Goal: Task Accomplishment & Management: Manage account settings

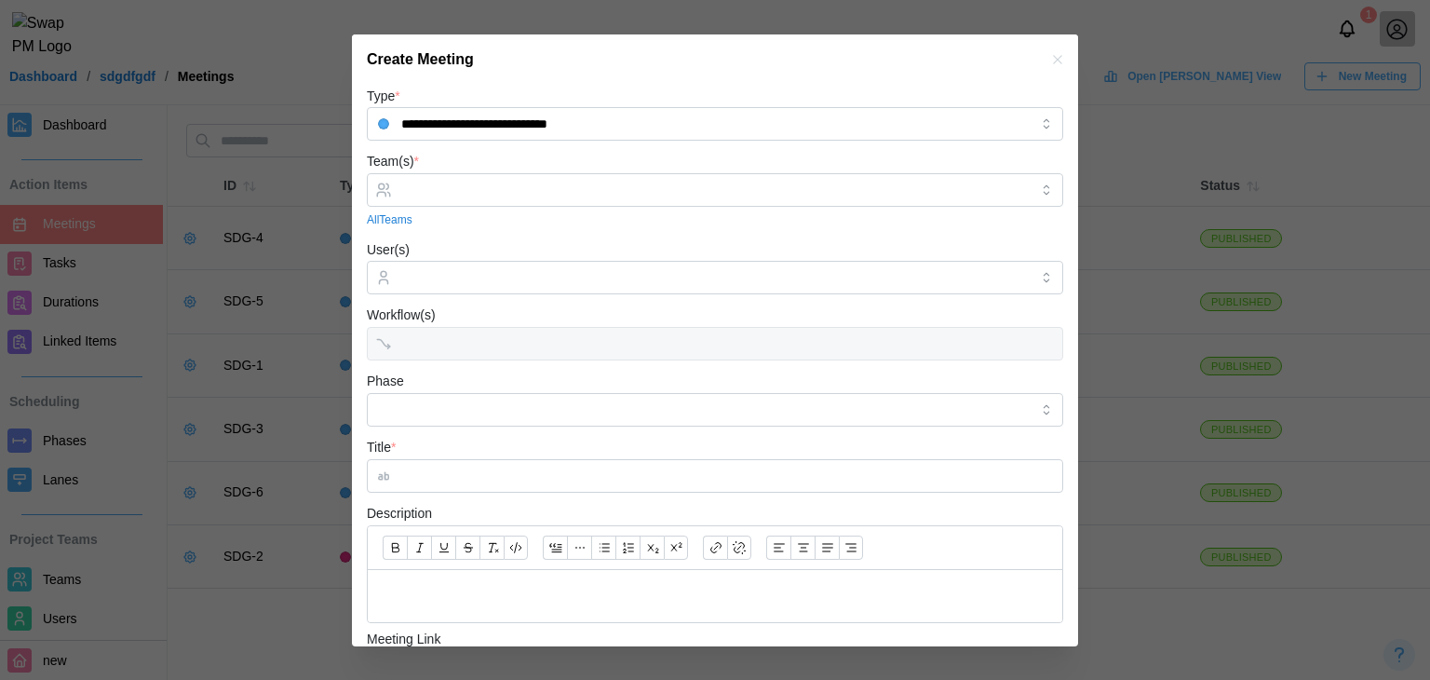
click at [1053, 59] on icon "button" at bounding box center [1057, 59] width 8 height 8
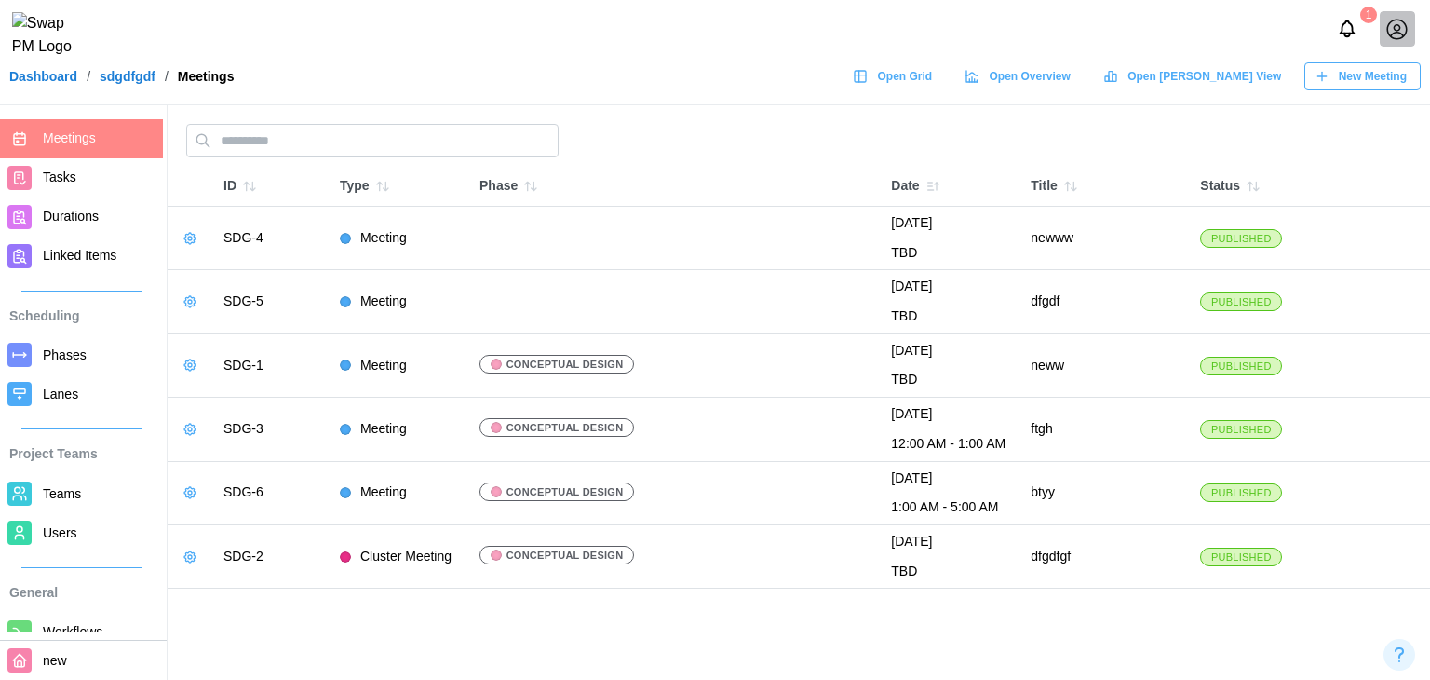
scroll to position [186, 0]
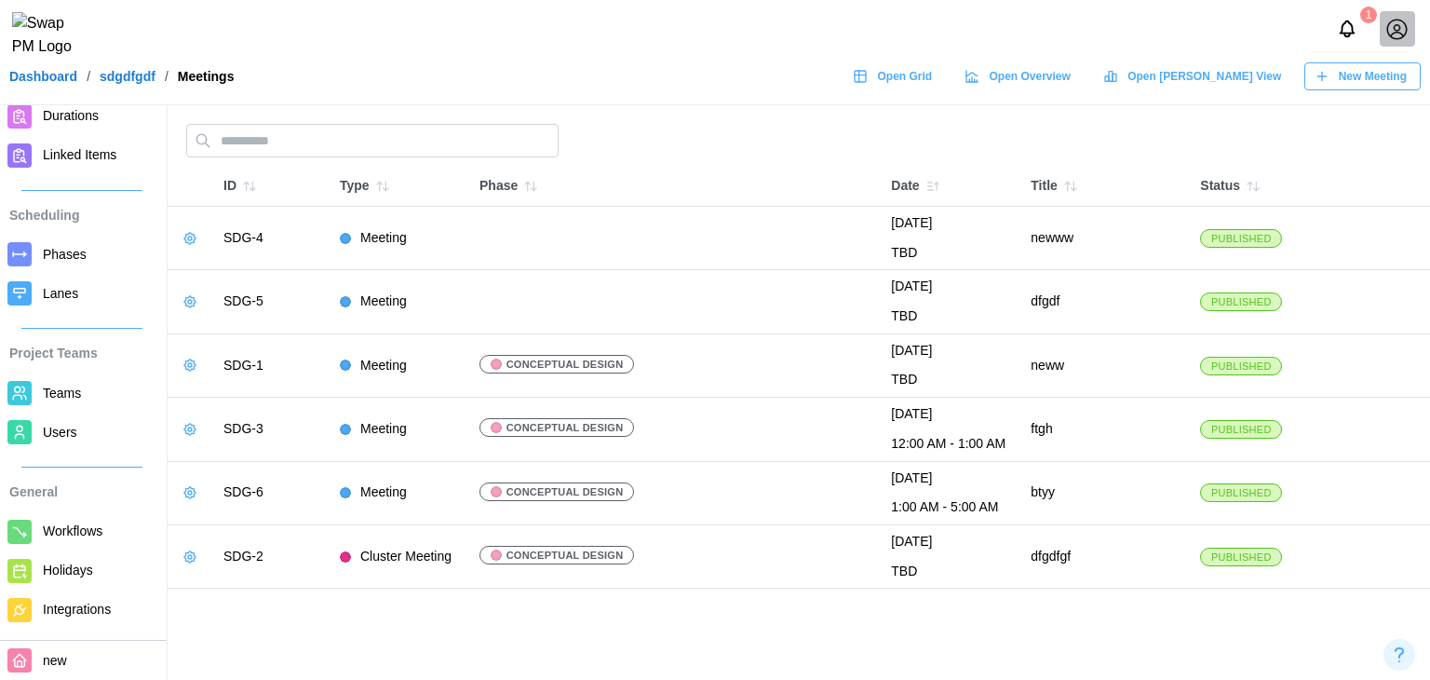
click at [114, 534] on span "Workflows" at bounding box center [99, 531] width 113 height 23
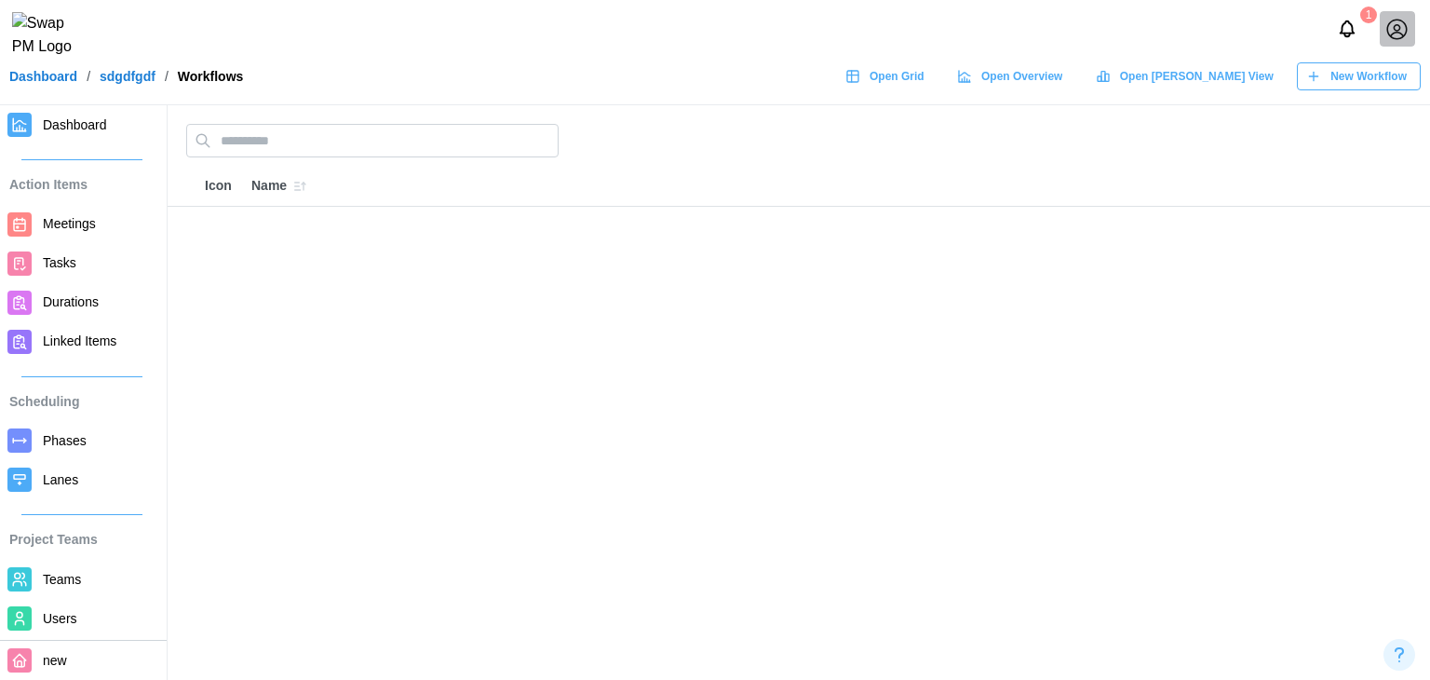
click at [1305, 75] on button "New Workflow" at bounding box center [1359, 76] width 124 height 28
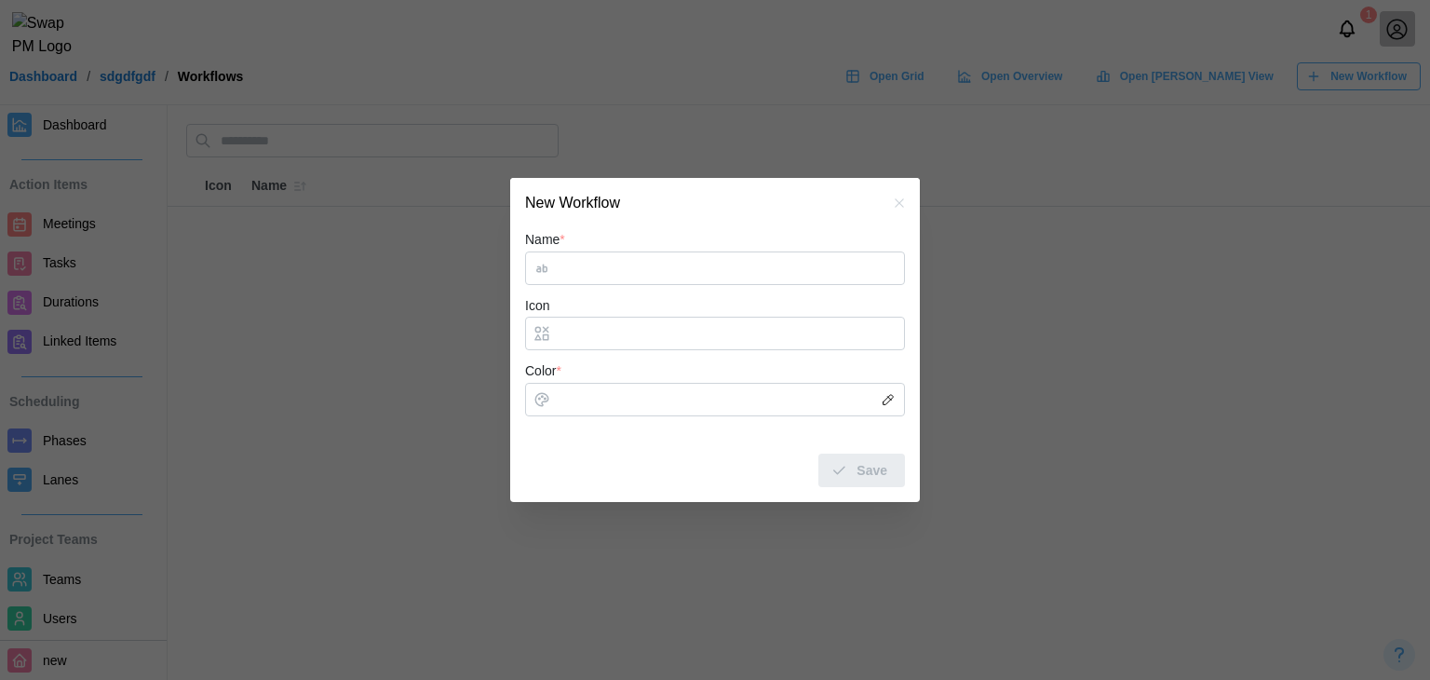
click at [627, 279] on input "Name *" at bounding box center [715, 268] width 380 height 34
type input "*****"
click at [633, 341] on input "Icon" at bounding box center [715, 334] width 380 height 34
type input "*"
click at [540, 401] on input "Color *" at bounding box center [715, 400] width 380 height 34
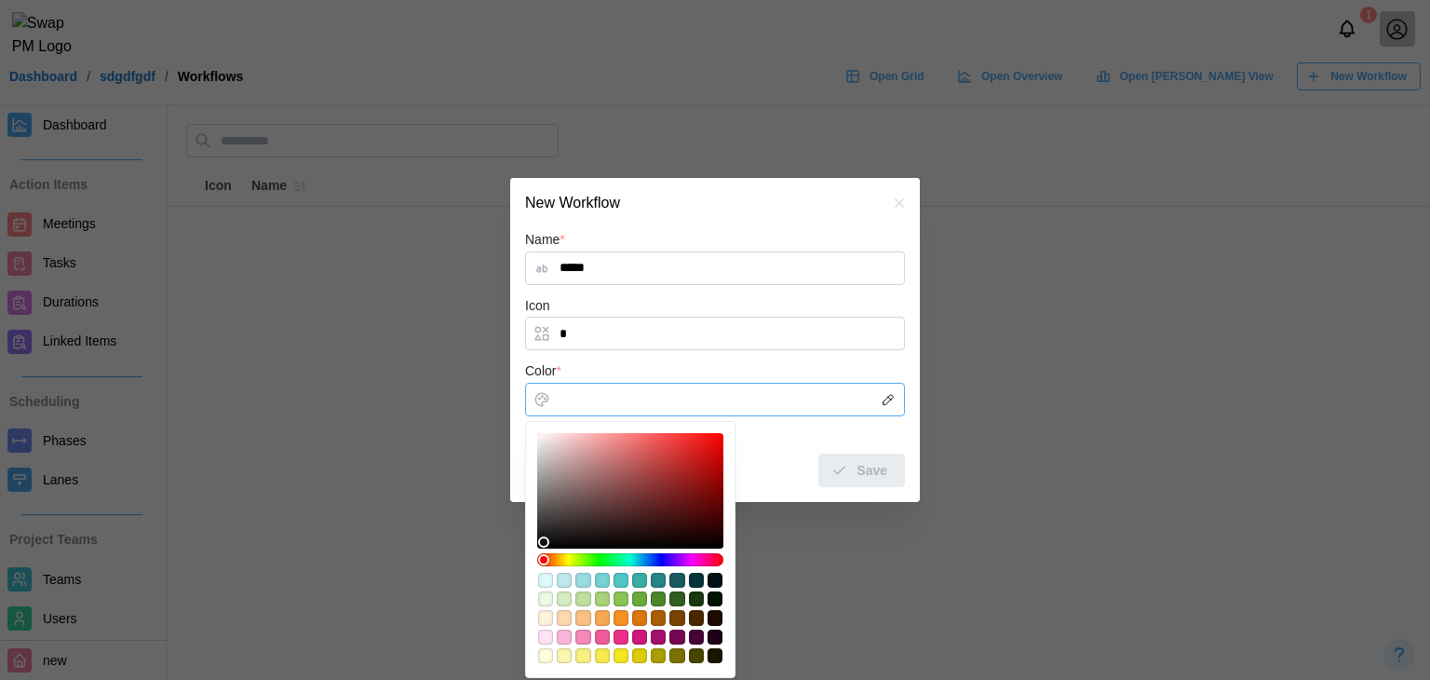
click at [582, 430] on div at bounding box center [630, 549] width 210 height 257
click at [650, 451] on div at bounding box center [630, 491] width 173 height 102
type input "*******"
click at [853, 466] on div "Save" at bounding box center [859, 470] width 57 height 32
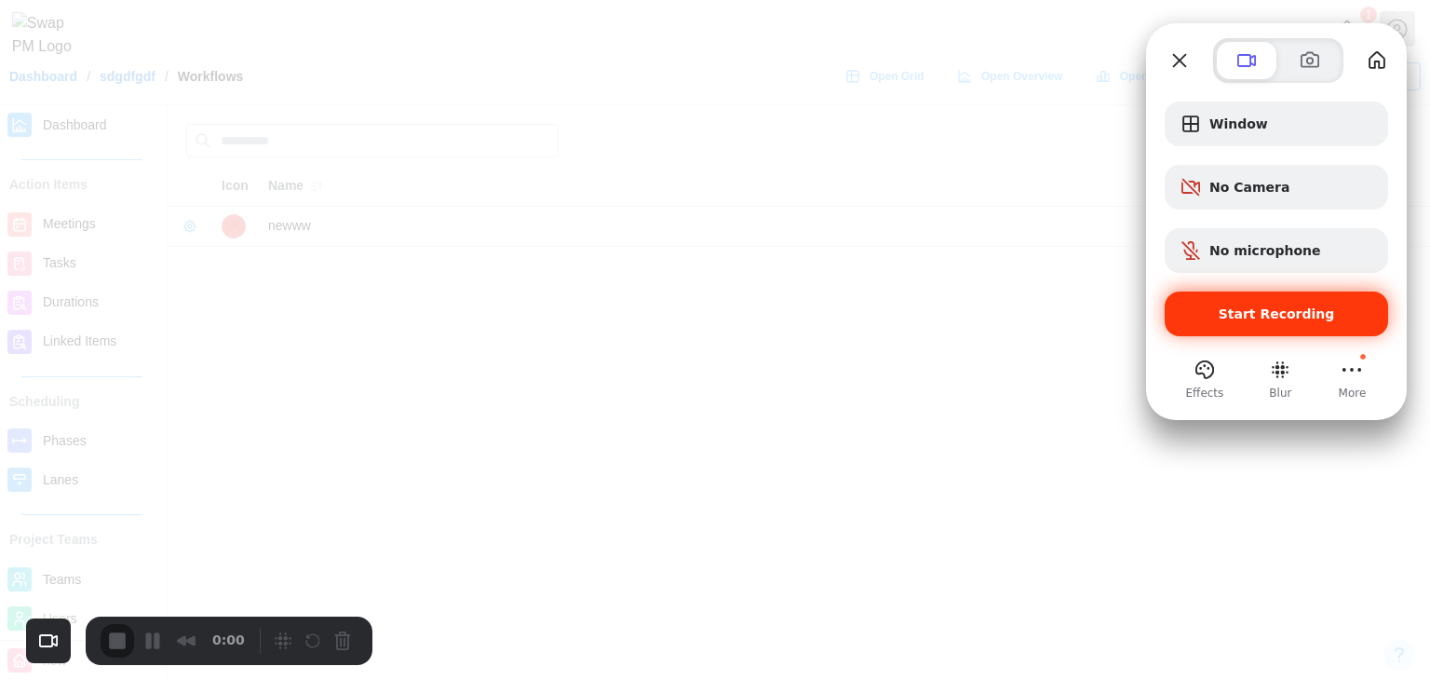
click at [1233, 308] on span "Start Recording" at bounding box center [1277, 313] width 116 height 15
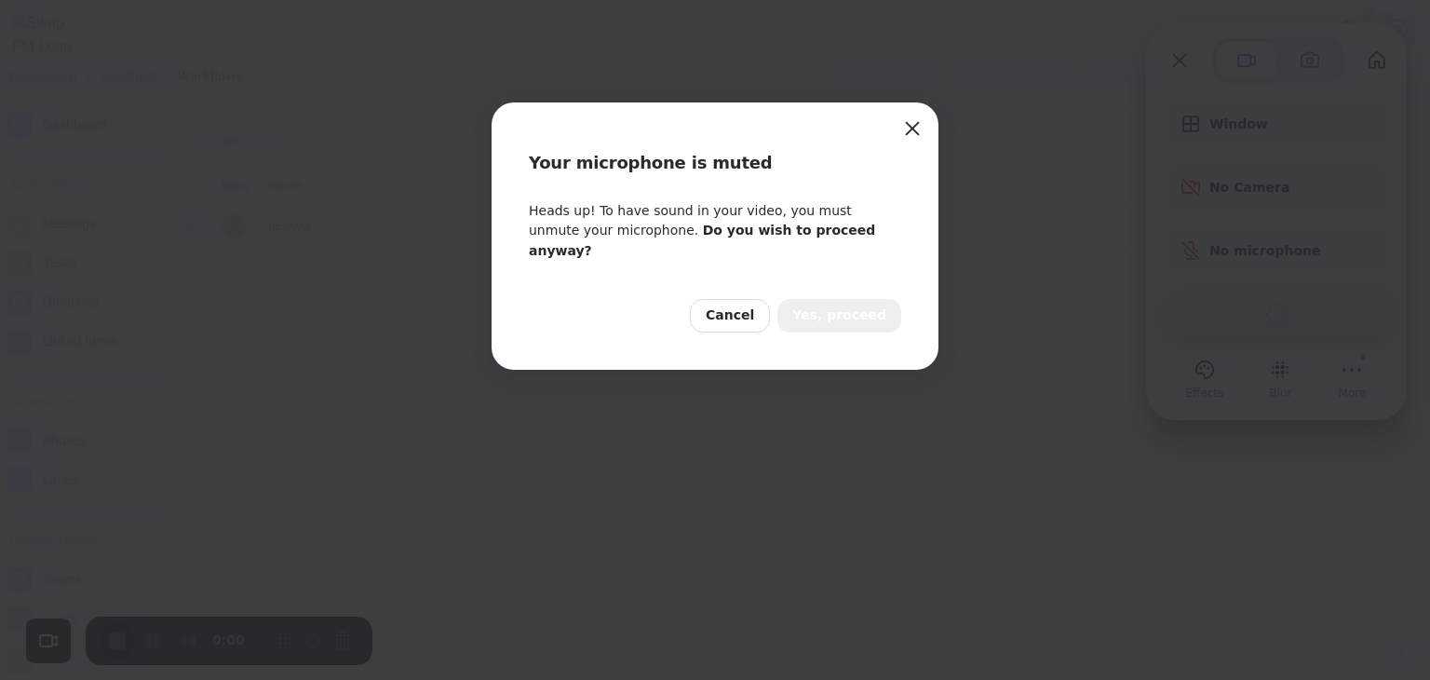
click at [873, 305] on span "Yes, proceed" at bounding box center [839, 315] width 94 height 20
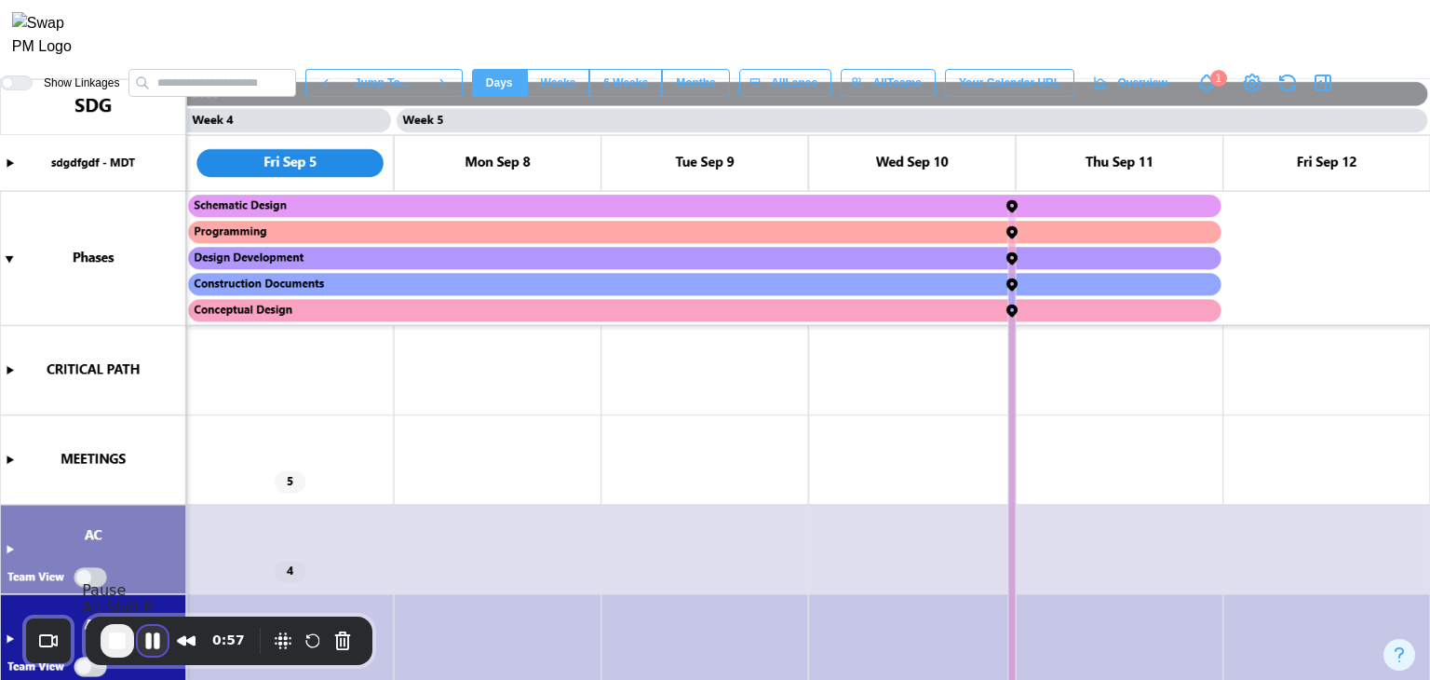
click at [147, 652] on button "Pause Recording" at bounding box center [153, 641] width 30 height 30
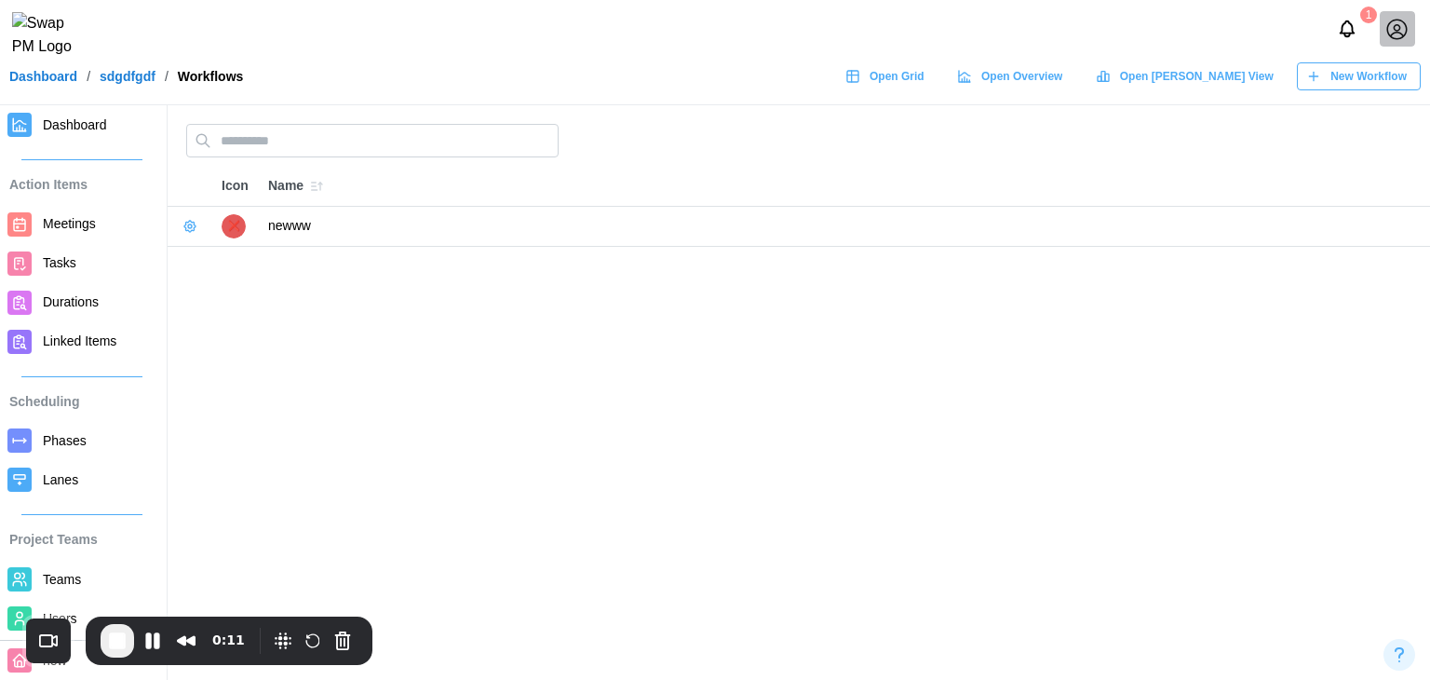
click at [87, 228] on span "Meetings" at bounding box center [69, 223] width 53 height 15
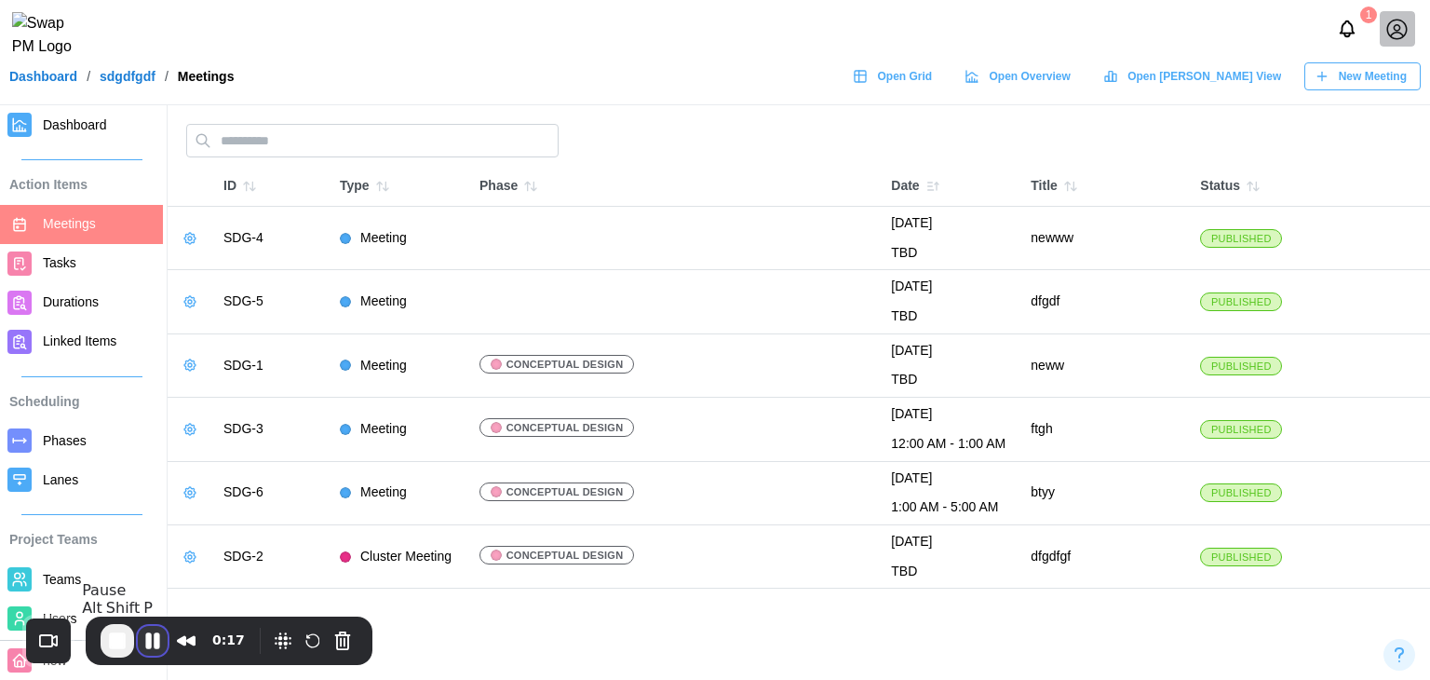
click at [156, 649] on button "Pause Recording" at bounding box center [153, 641] width 30 height 30
click at [155, 645] on span "Play Recording" at bounding box center [153, 642] width 22 height 22
click at [1403, 89] on span "New Meeting" at bounding box center [1373, 76] width 68 height 26
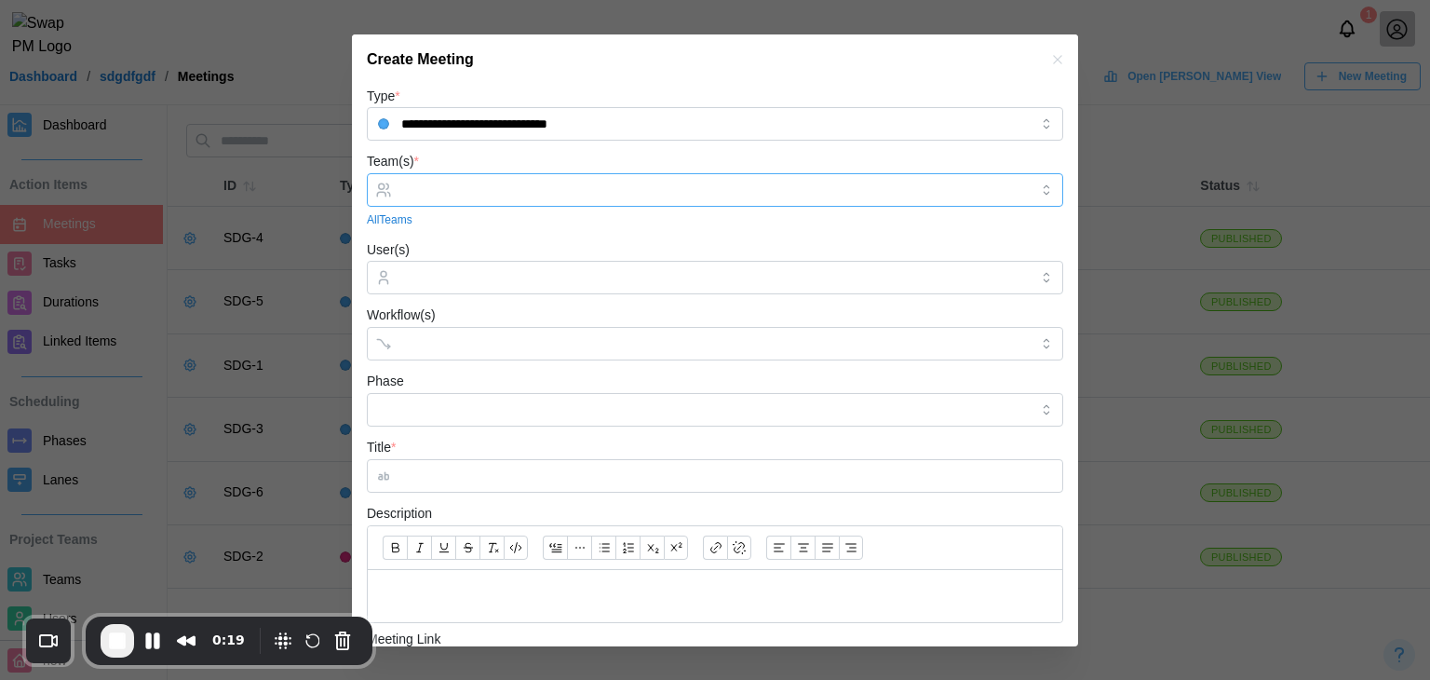
click at [507, 187] on input "Team(s) *" at bounding box center [715, 190] width 628 height 15
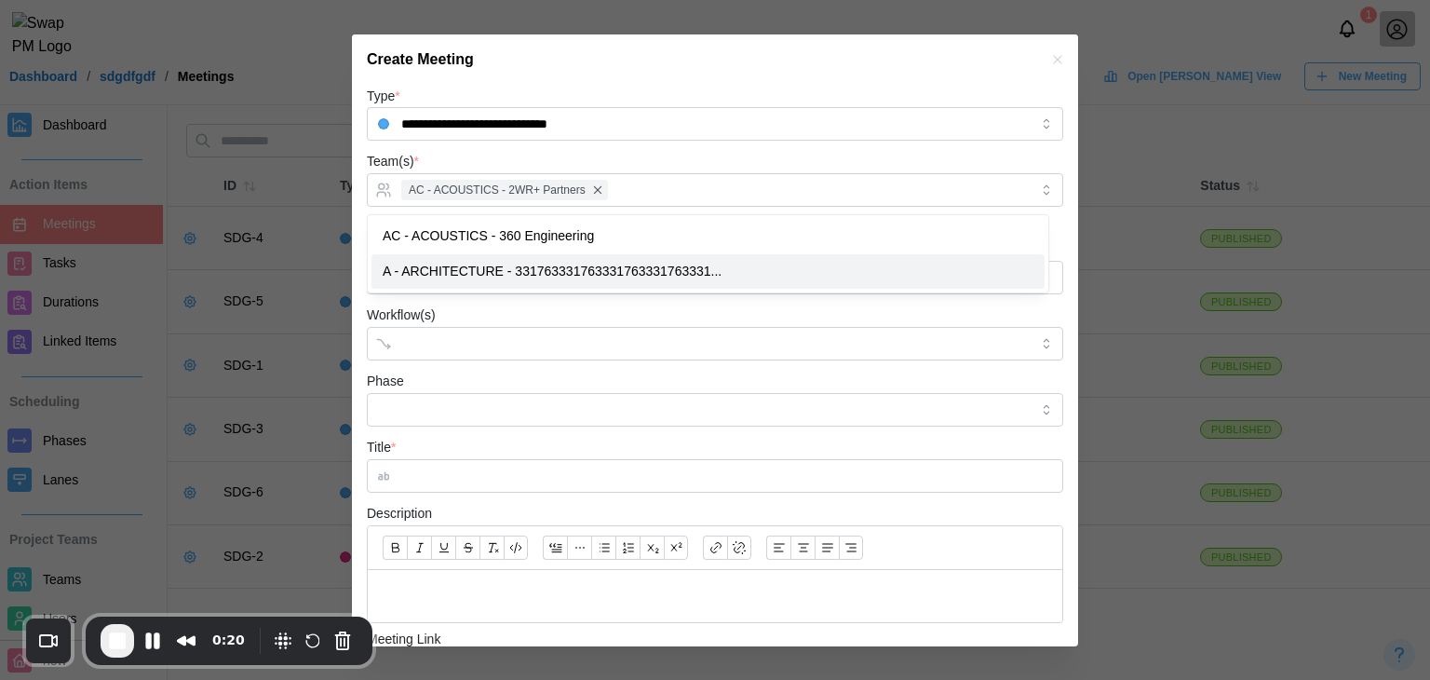
click at [525, 325] on div "Workflow(s)" at bounding box center [715, 332] width 697 height 57
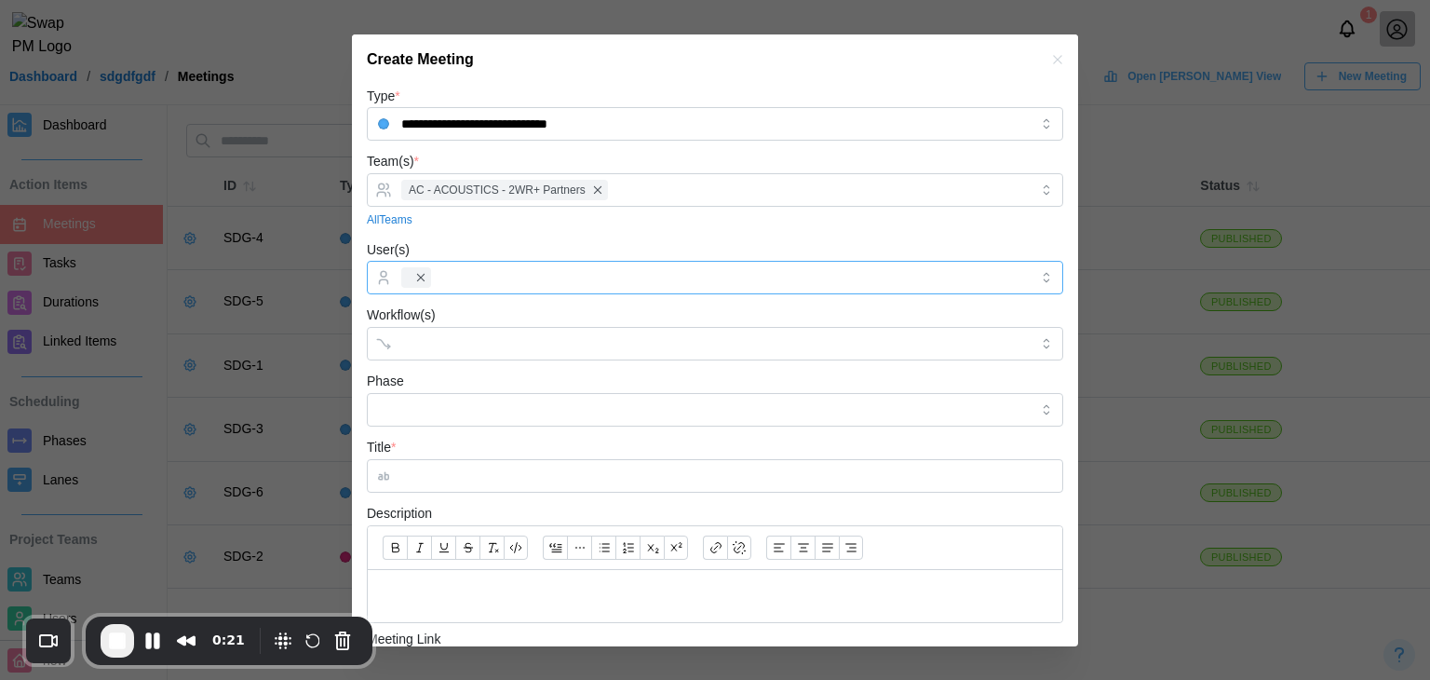
click at [507, 287] on div at bounding box center [713, 278] width 632 height 32
click at [480, 351] on input "Workflow(s)" at bounding box center [698, 343] width 594 height 15
click at [490, 344] on input "Workflow(s)" at bounding box center [698, 343] width 594 height 15
click at [466, 428] on form "**********" at bounding box center [715, 485] width 697 height 801
click at [463, 413] on input "Phase" at bounding box center [715, 410] width 697 height 34
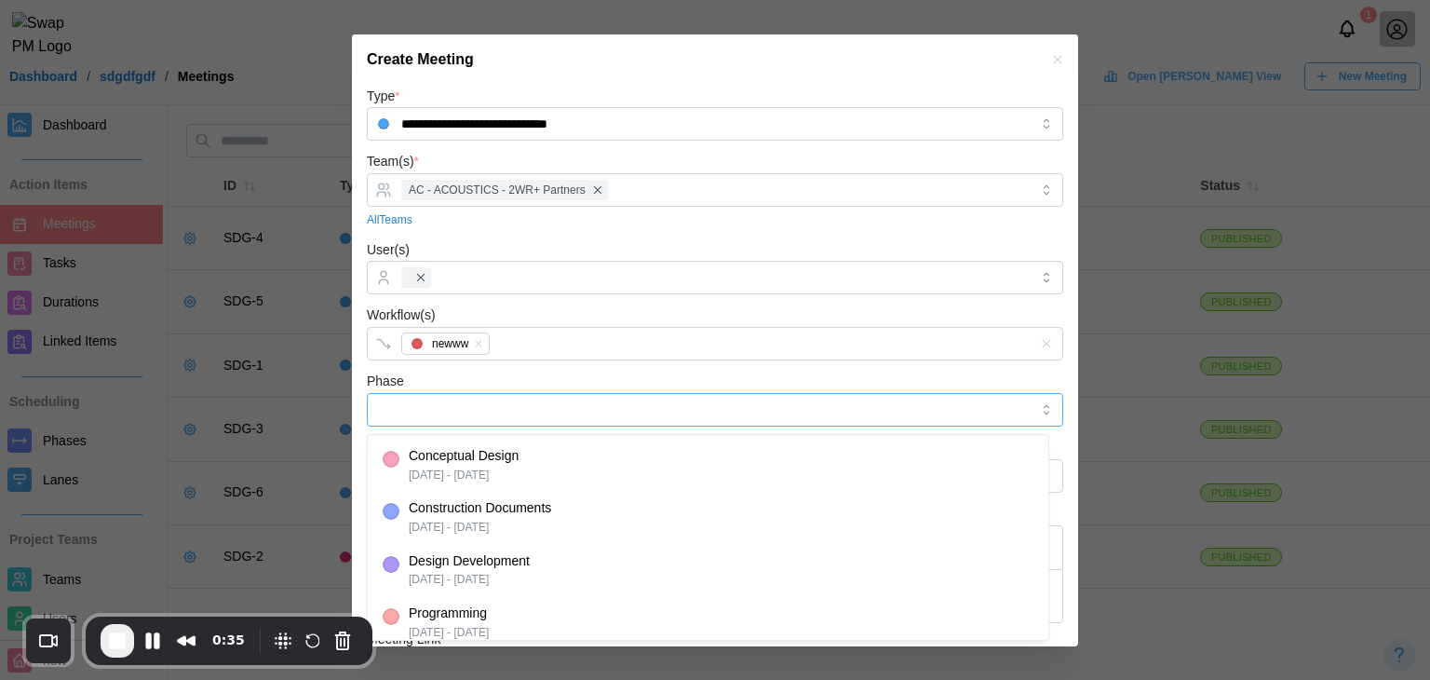
type input "**********"
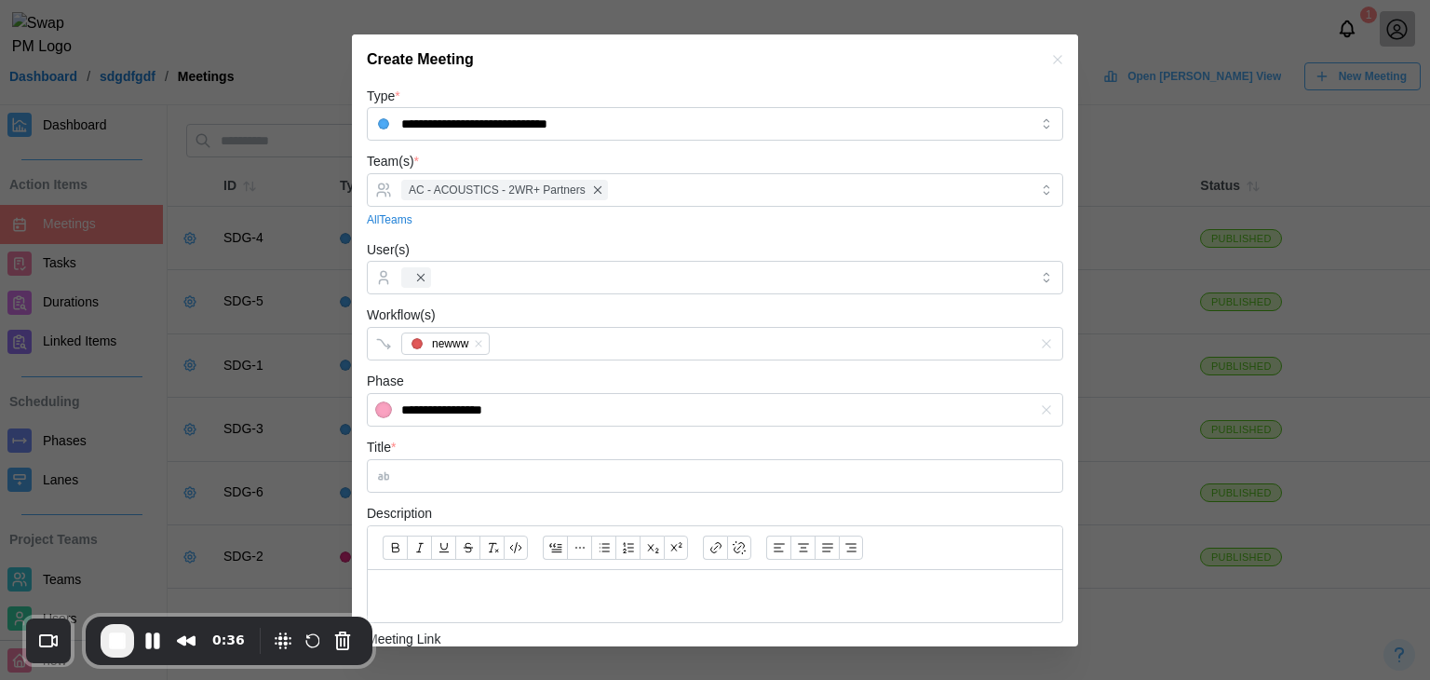
click at [494, 494] on form "**********" at bounding box center [715, 485] width 697 height 801
click at [514, 454] on div "Title *" at bounding box center [715, 464] width 697 height 57
click at [517, 491] on input "Title *" at bounding box center [715, 476] width 697 height 34
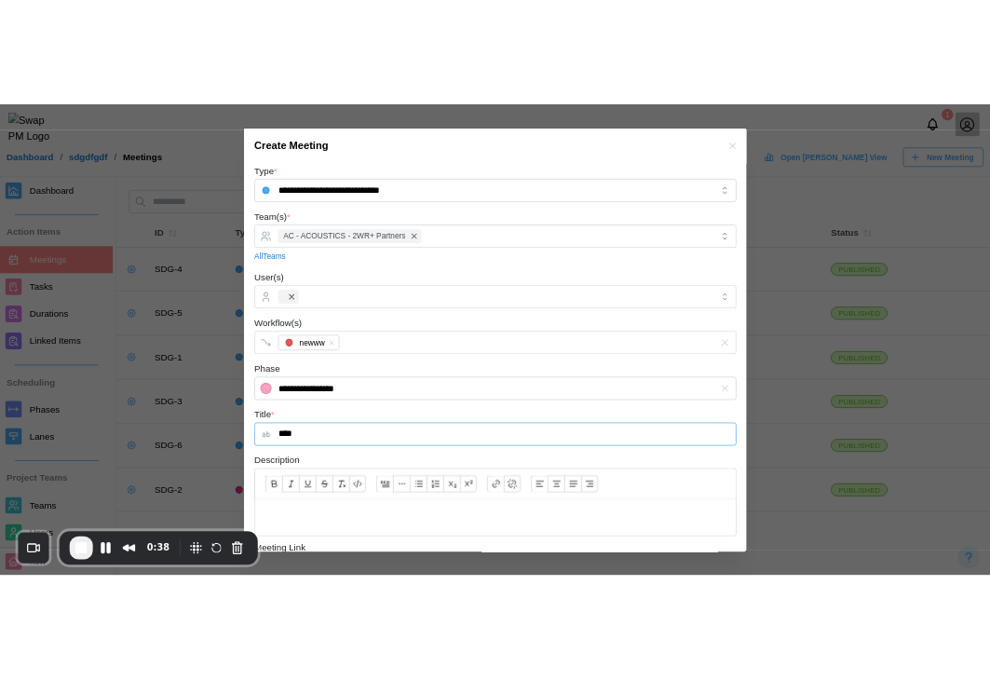
scroll to position [253, 0]
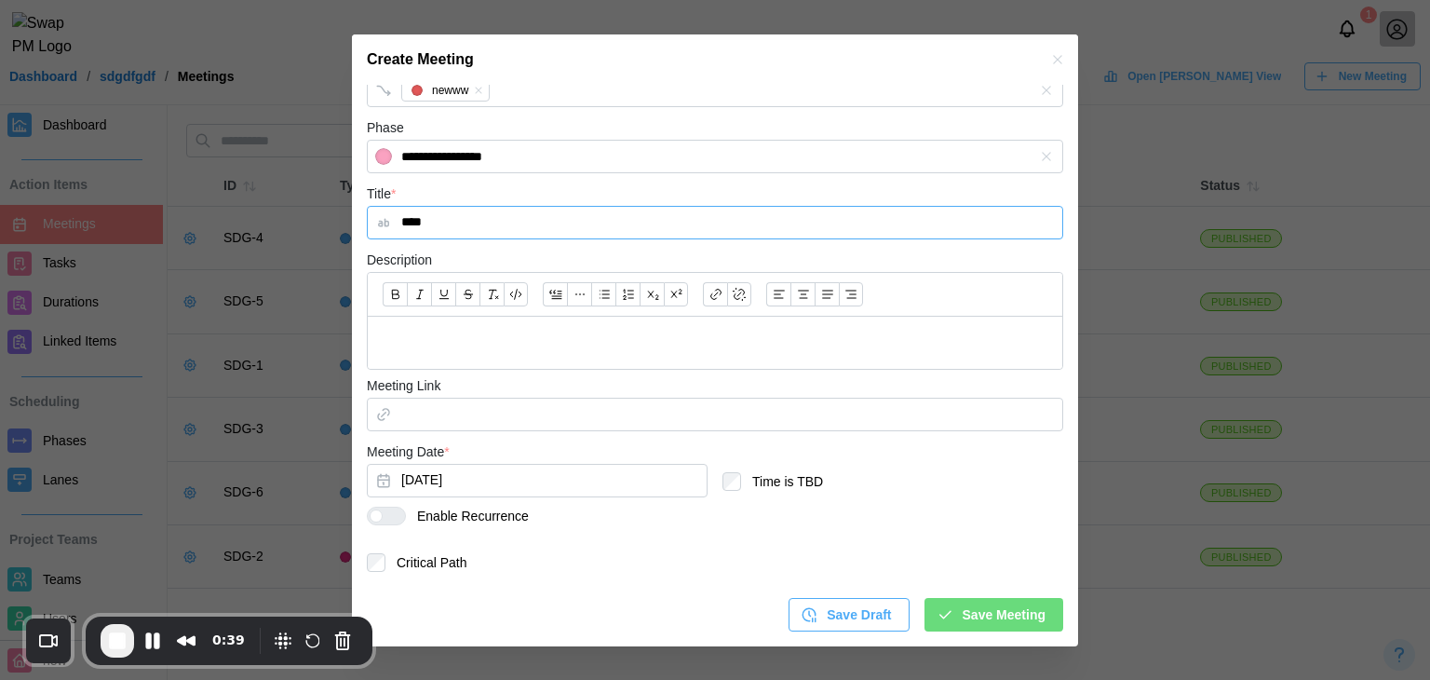
type input "****"
click at [988, 636] on div "**********" at bounding box center [715, 239] width 726 height 816
click at [985, 623] on span "Save Meeting" at bounding box center [1004, 615] width 83 height 32
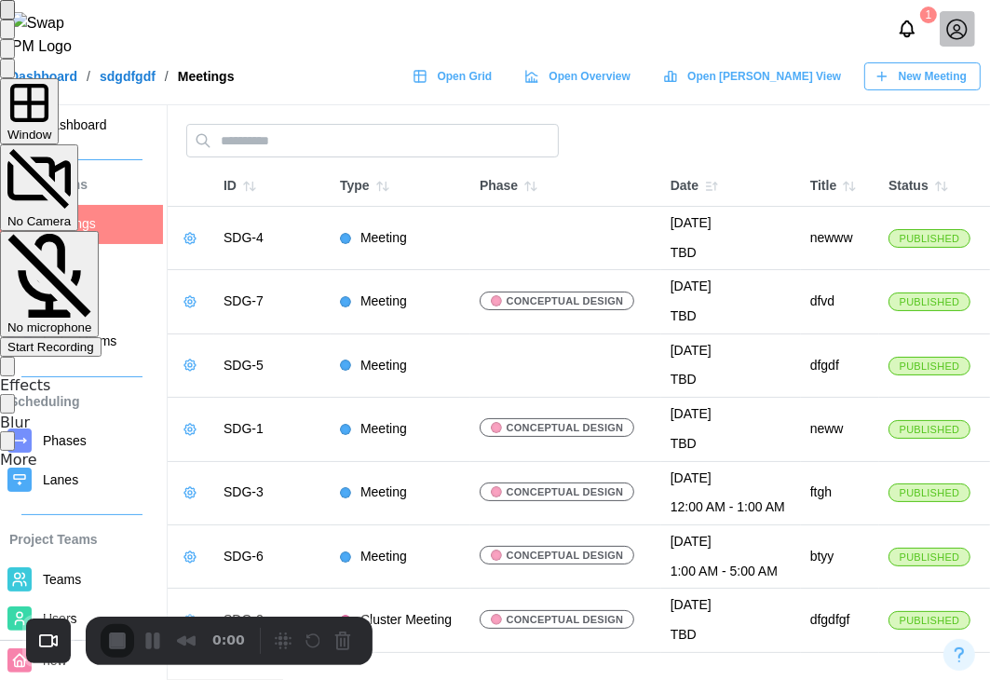
click at [94, 340] on span "Start Recording" at bounding box center [50, 347] width 87 height 14
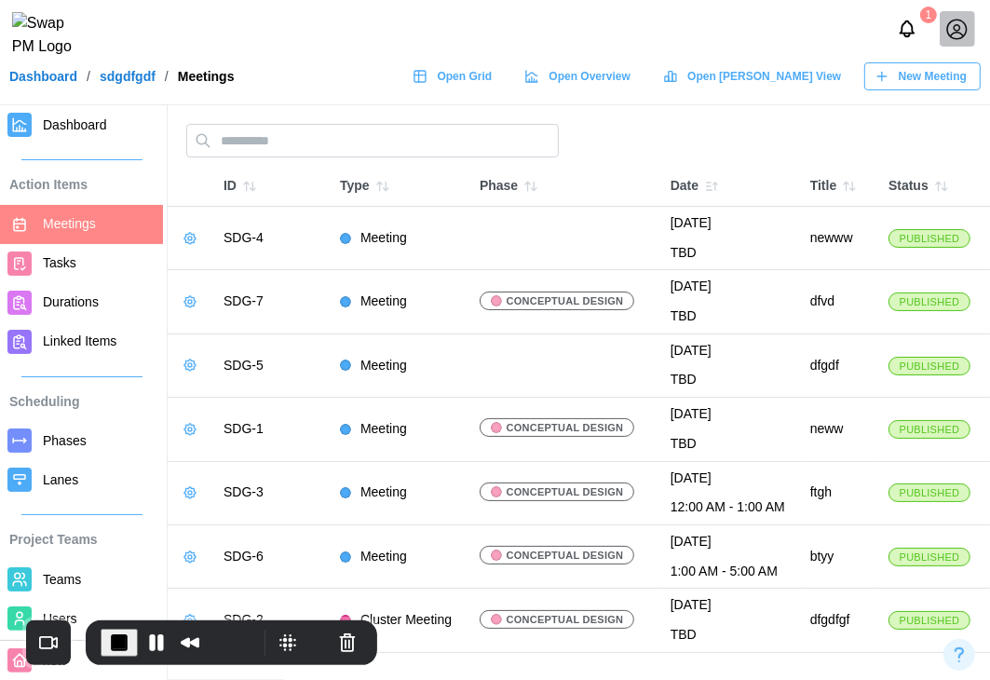
click at [920, 89] on span "New Meeting" at bounding box center [933, 76] width 68 height 26
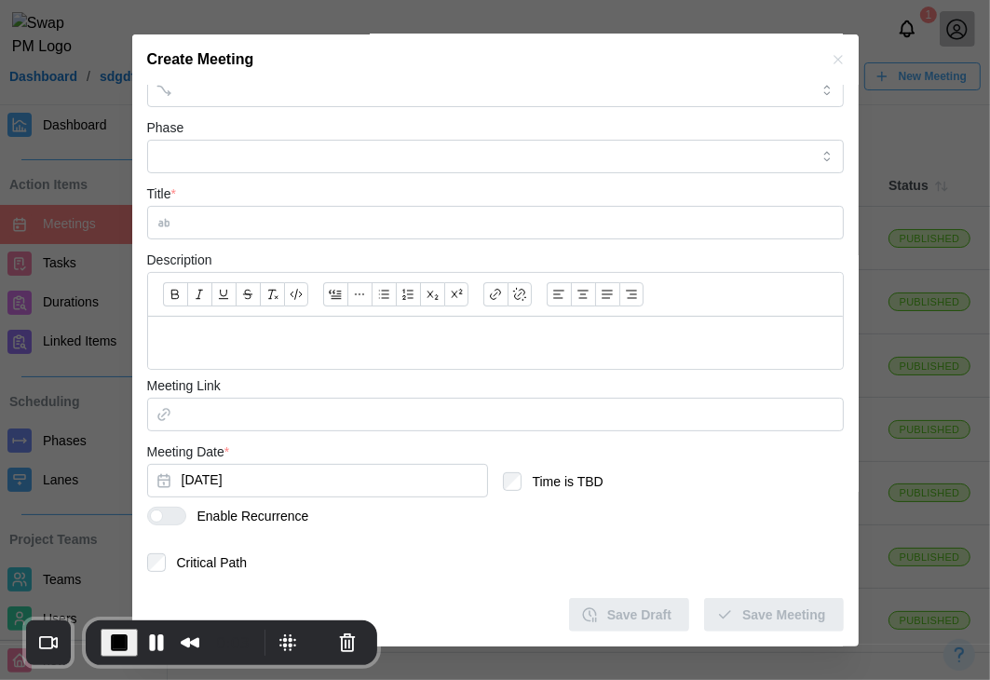
click at [177, 521] on div at bounding box center [174, 515] width 22 height 17
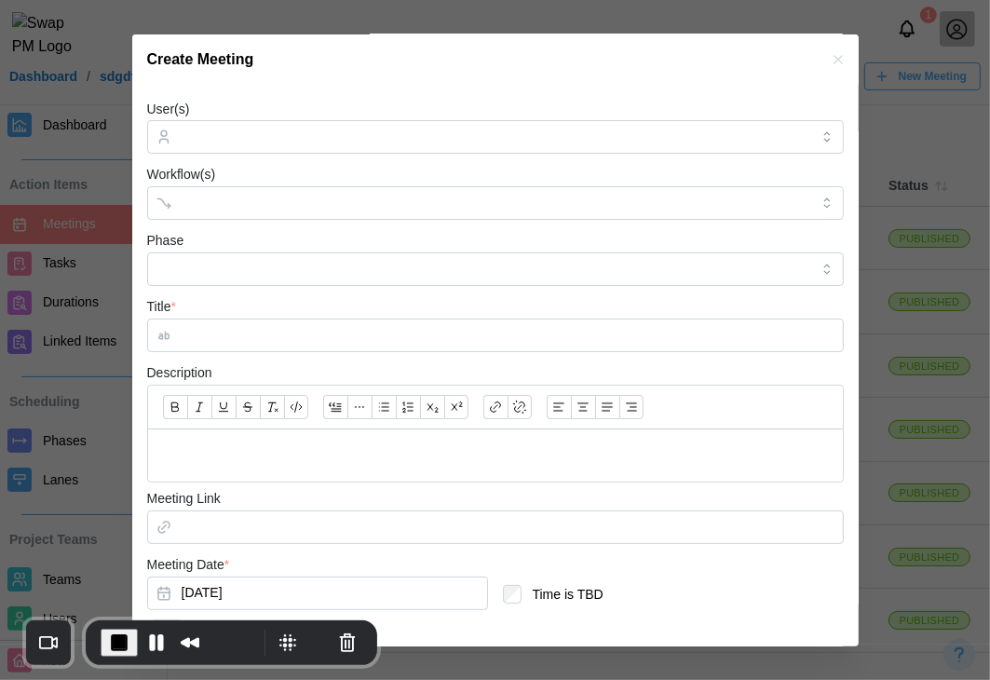
scroll to position [0, 0]
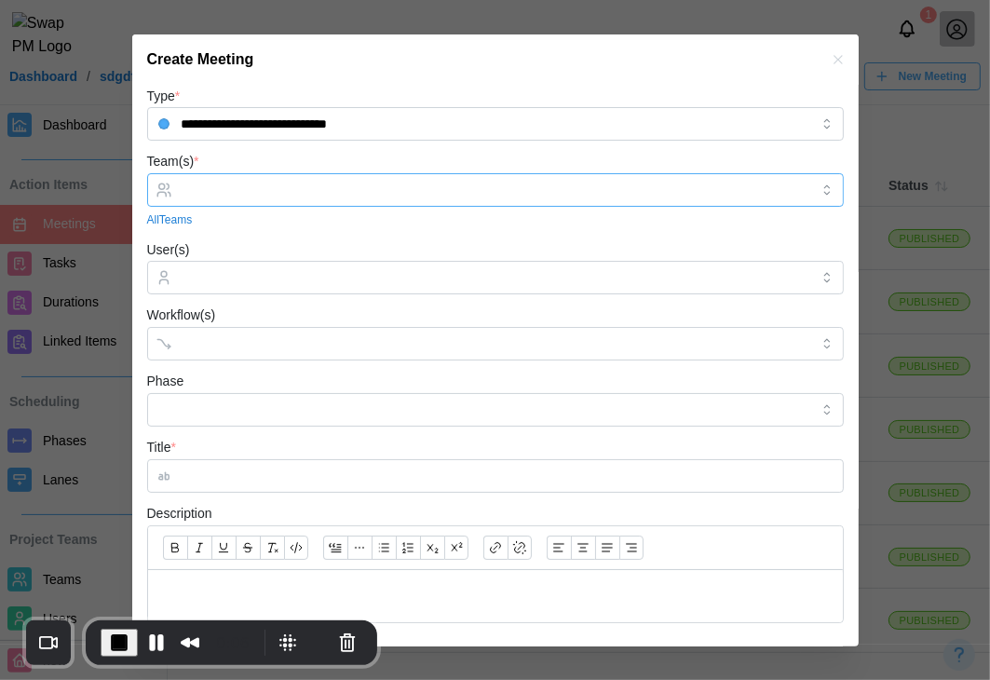
click at [250, 183] on input "Team(s) *" at bounding box center [496, 190] width 628 height 15
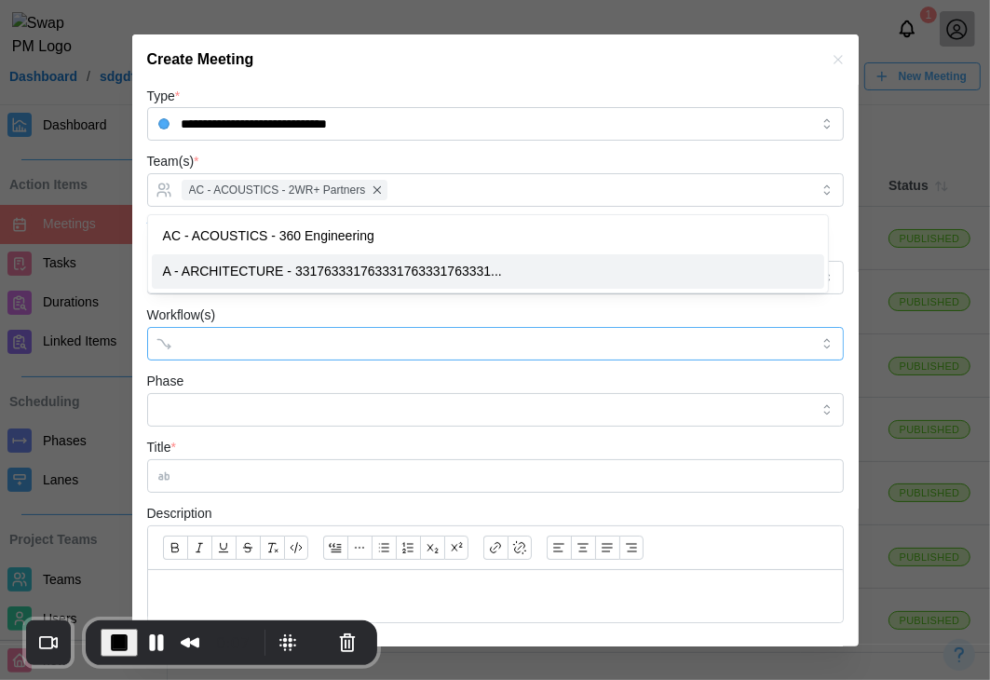
click at [214, 340] on input "Workflow(s)" at bounding box center [479, 343] width 594 height 15
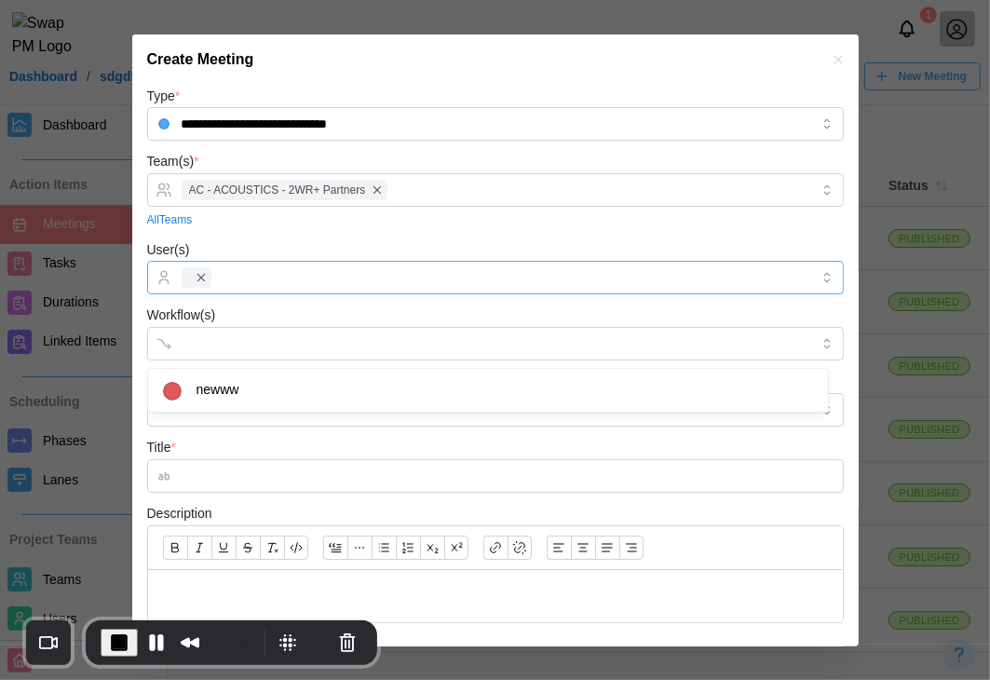
click at [263, 270] on div at bounding box center [493, 278] width 632 height 32
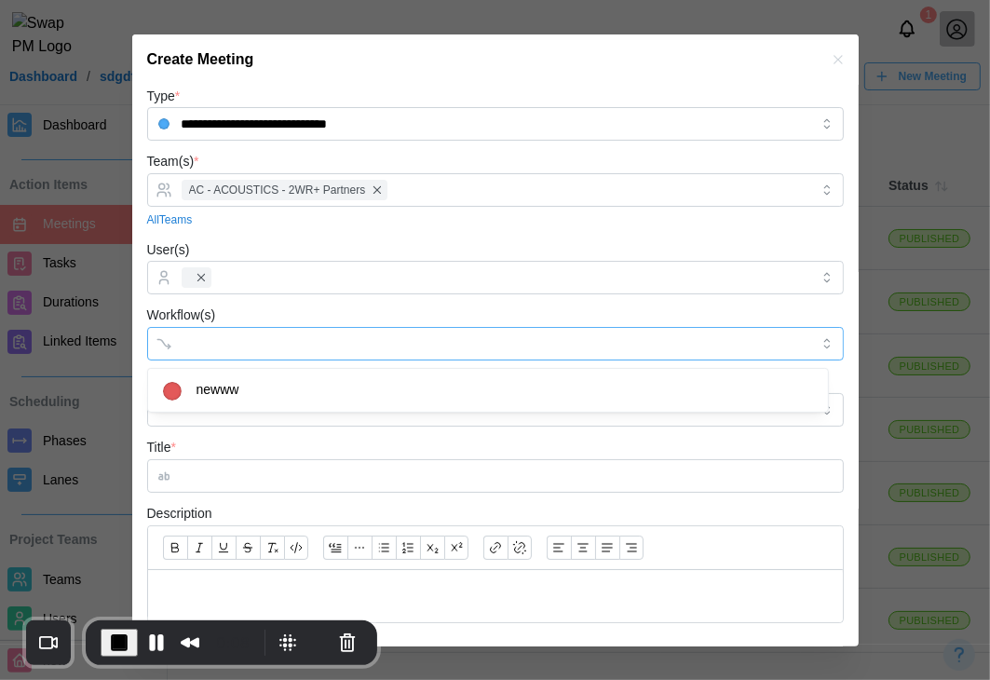
click at [237, 341] on input "Workflow(s)" at bounding box center [479, 343] width 594 height 15
click at [239, 433] on form "**********" at bounding box center [495, 562] width 697 height 954
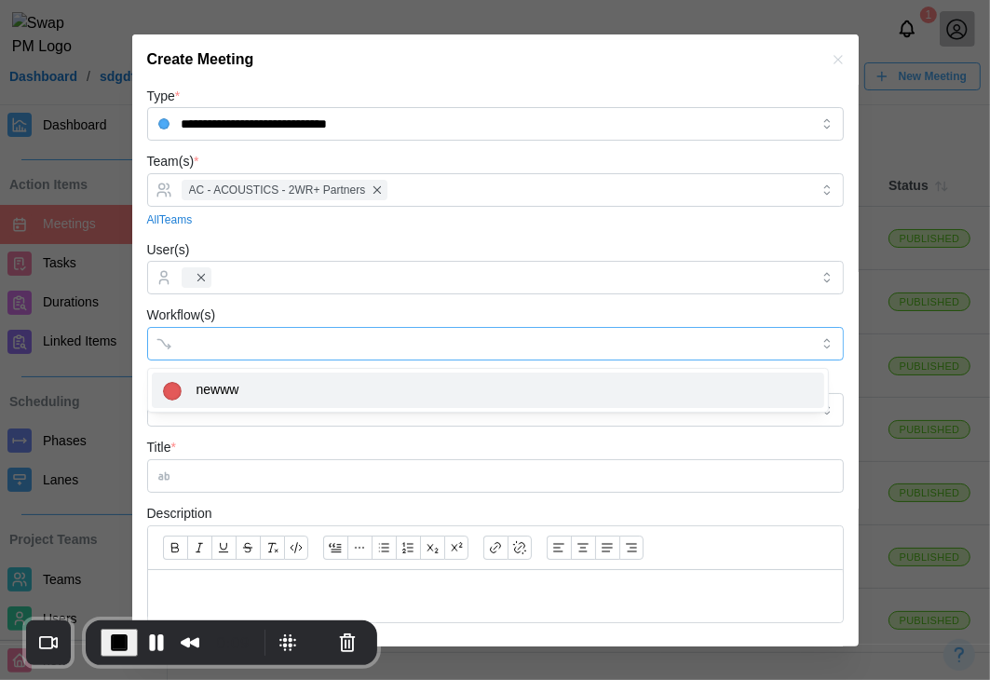
click at [284, 340] on input "Workflow(s)" at bounding box center [479, 343] width 594 height 15
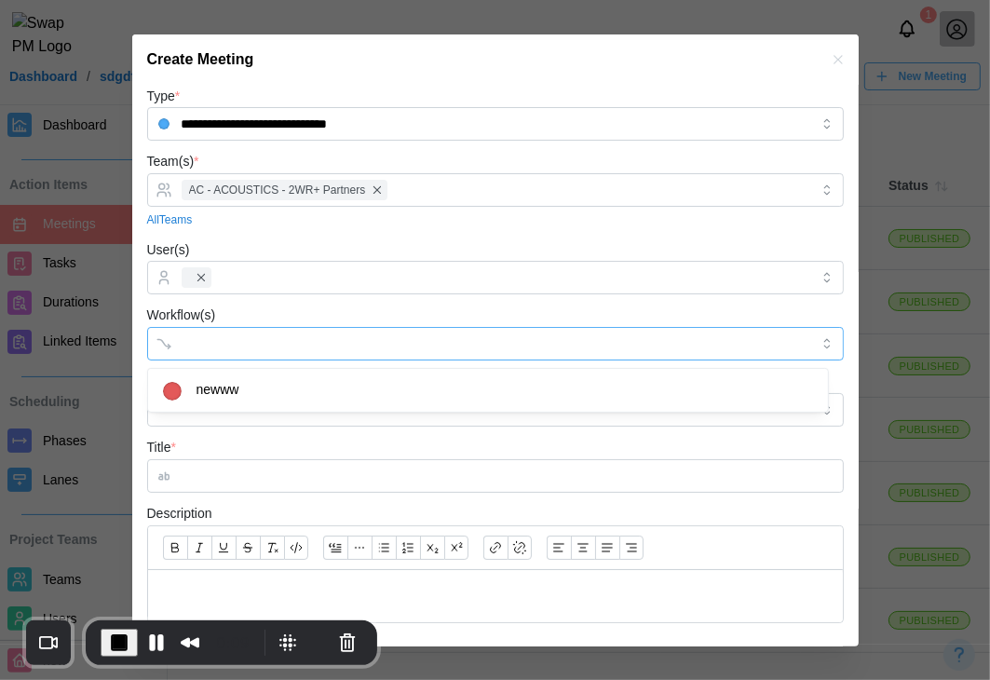
click at [275, 370] on div "newww" at bounding box center [488, 390] width 681 height 43
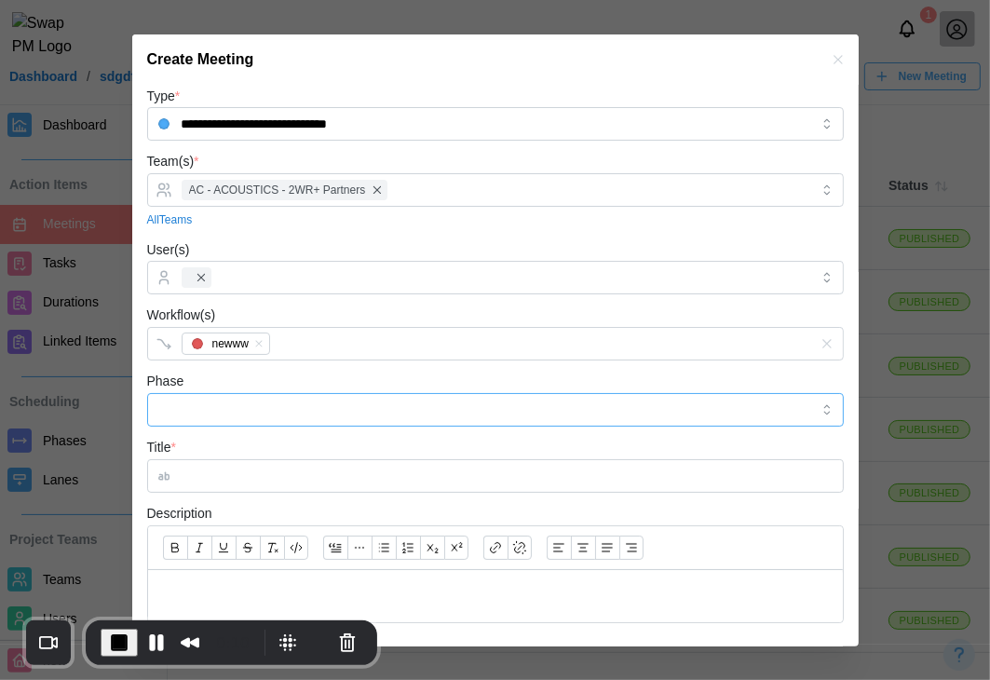
click at [271, 402] on input "Phase" at bounding box center [495, 410] width 697 height 34
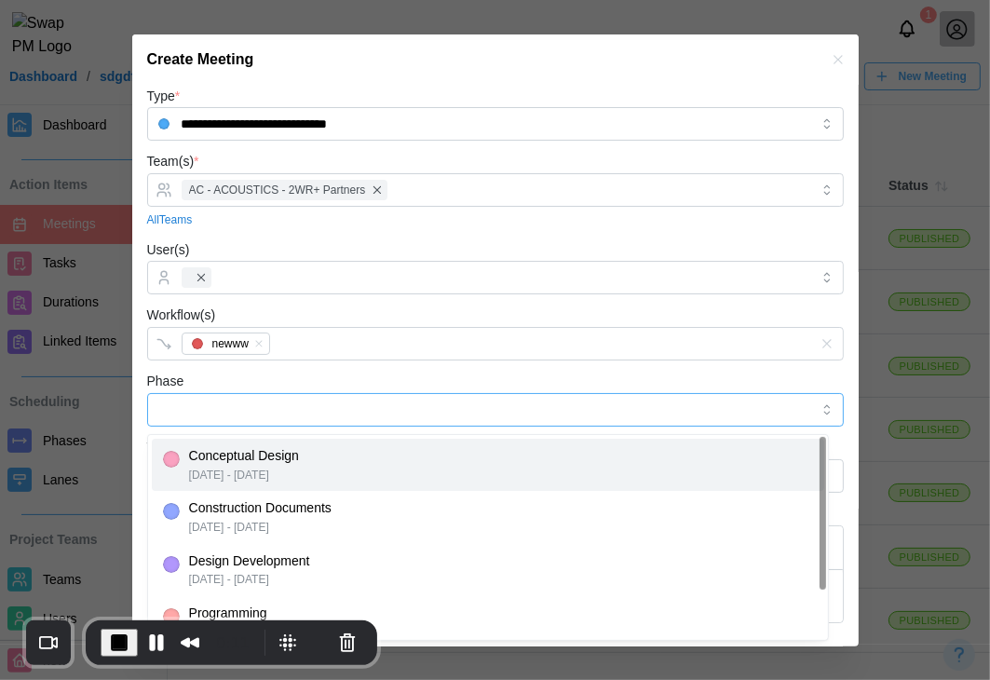
type input "**********"
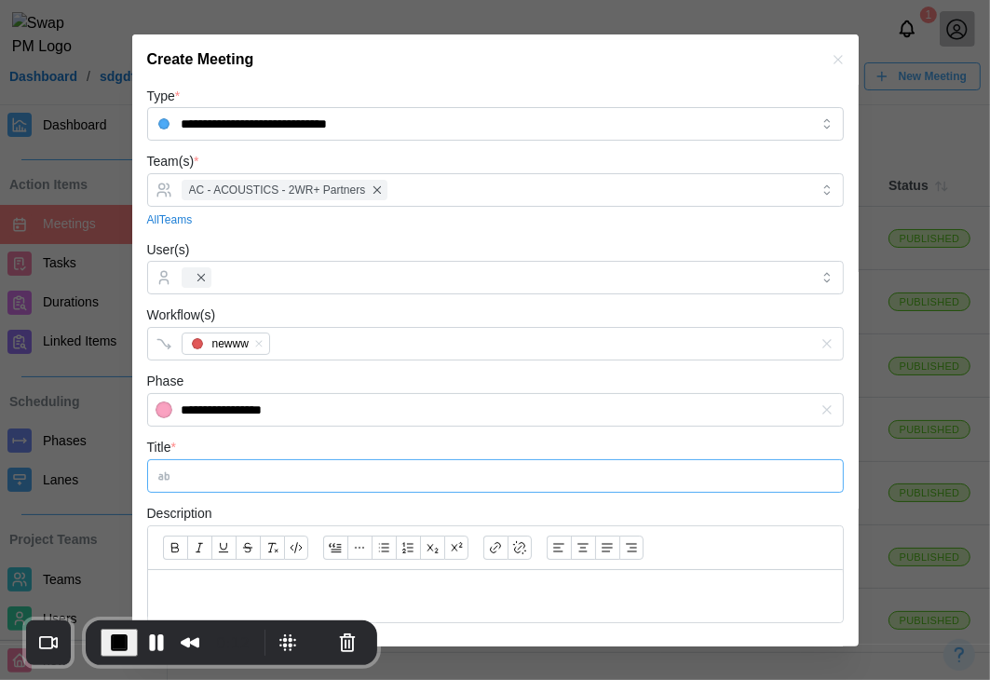
click at [310, 491] on input "Title *" at bounding box center [495, 476] width 697 height 34
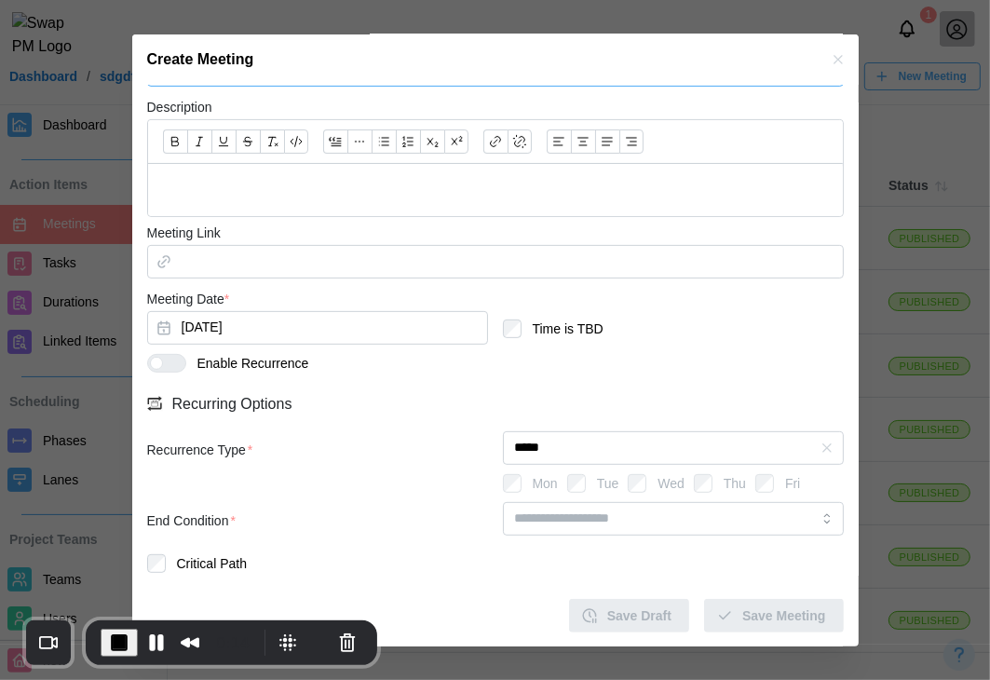
type input "***"
click at [380, 210] on div at bounding box center [495, 190] width 695 height 53
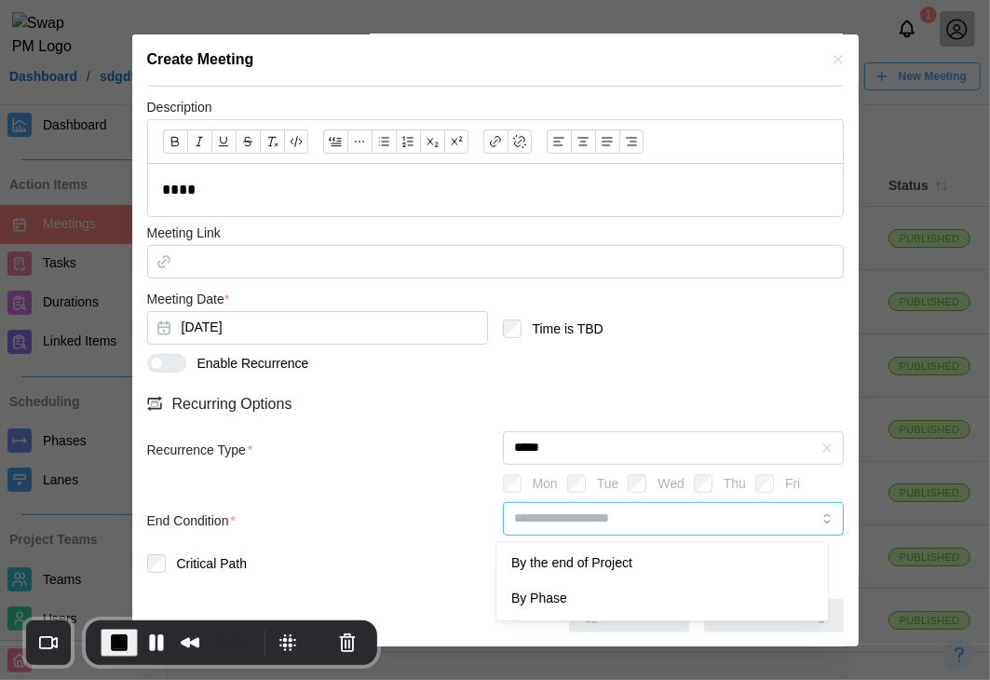
click at [611, 516] on input "search" at bounding box center [673, 519] width 341 height 34
type input "********"
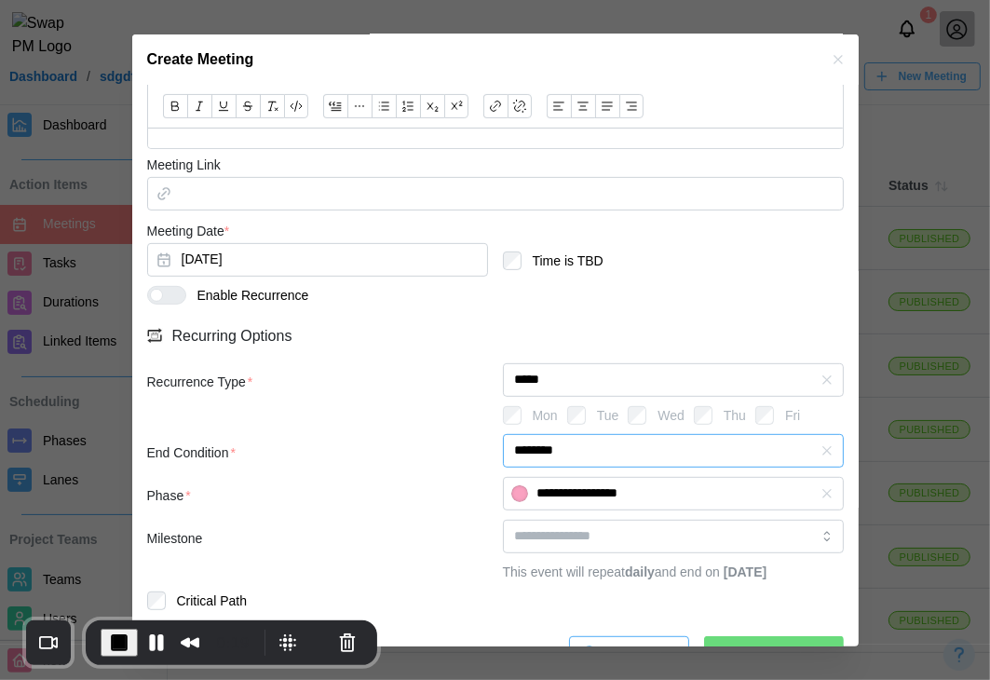
scroll to position [533, 0]
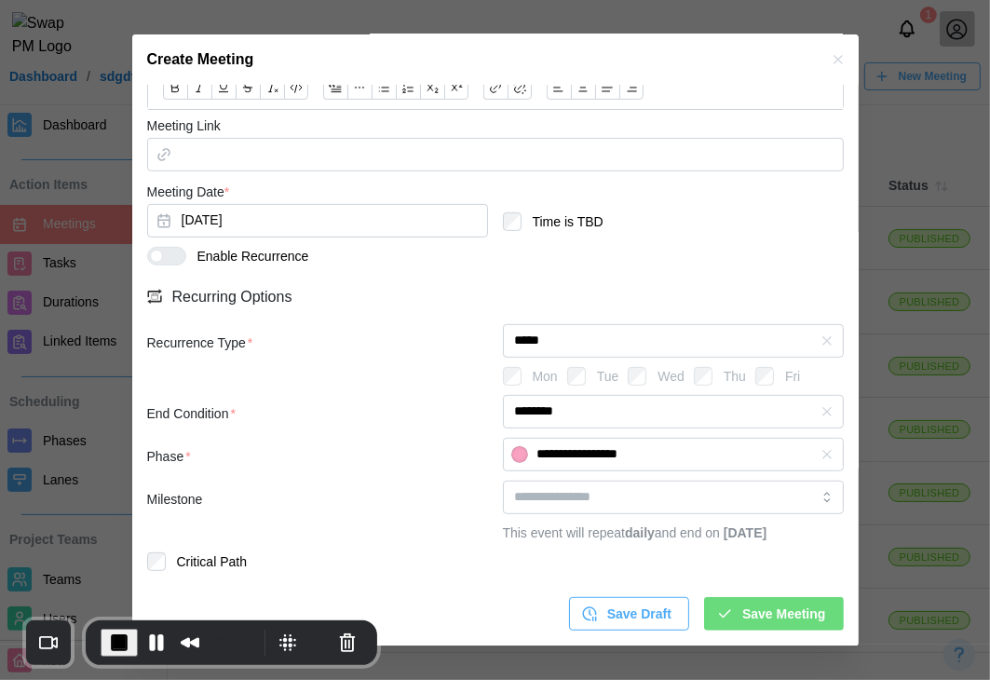
click at [745, 605] on span "Save Meeting" at bounding box center [783, 614] width 83 height 32
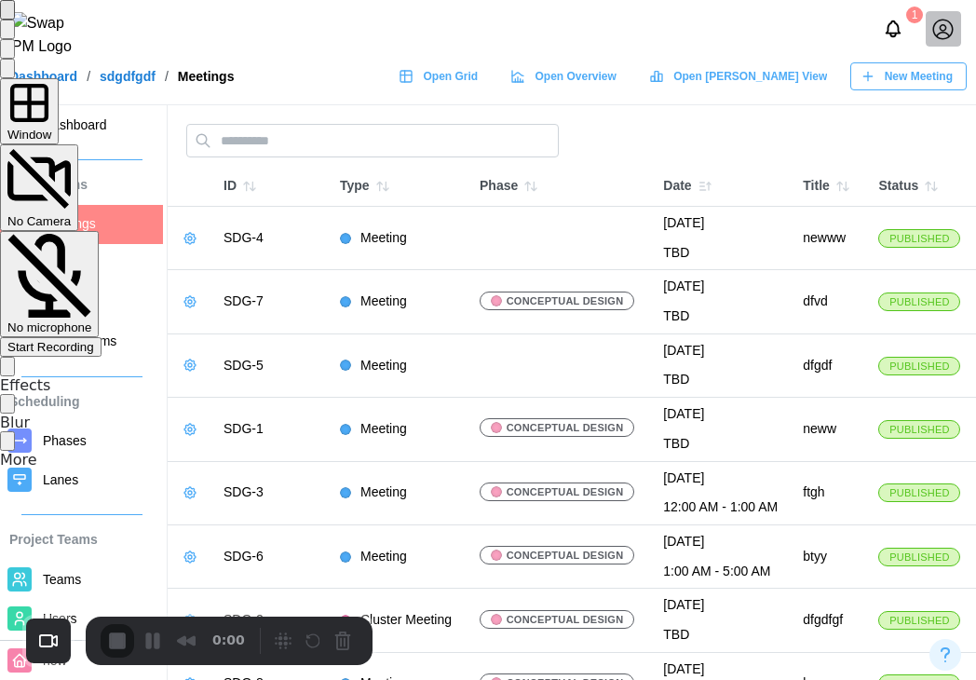
click at [94, 340] on span "Start Recording" at bounding box center [50, 347] width 87 height 14
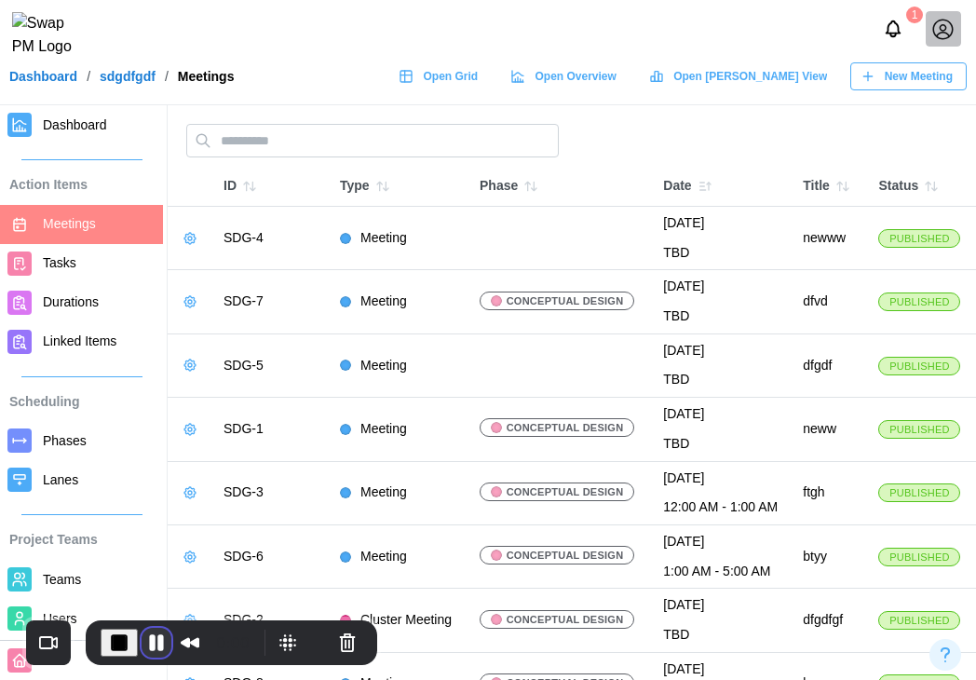
click at [156, 638] on button "Pause Recording" at bounding box center [157, 643] width 30 height 30
click at [926, 89] on span "New Meeting" at bounding box center [919, 76] width 68 height 26
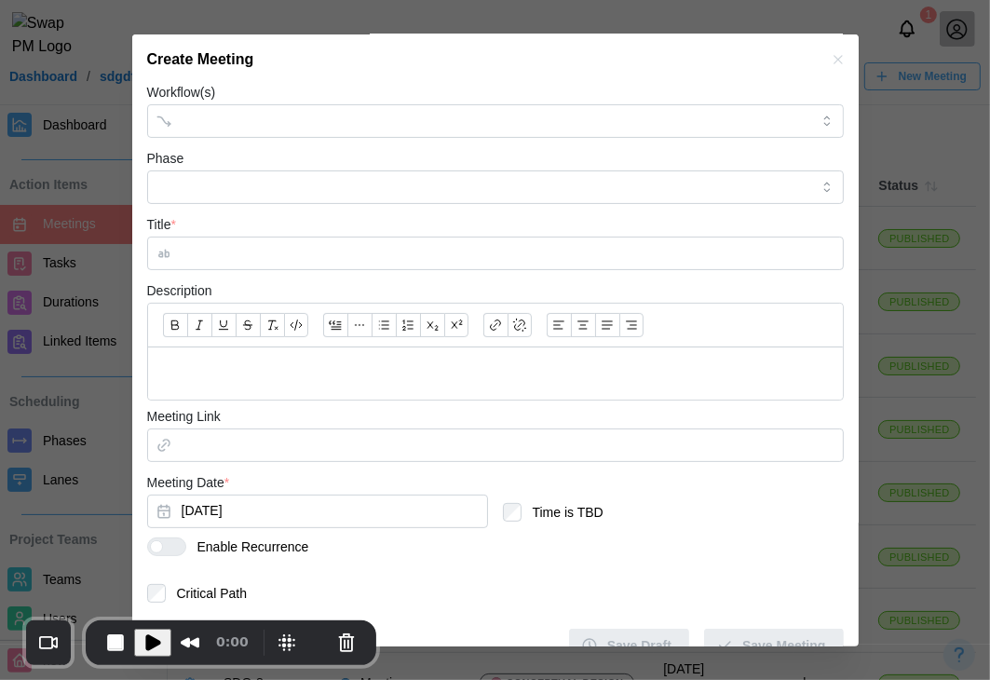
scroll to position [253, 0]
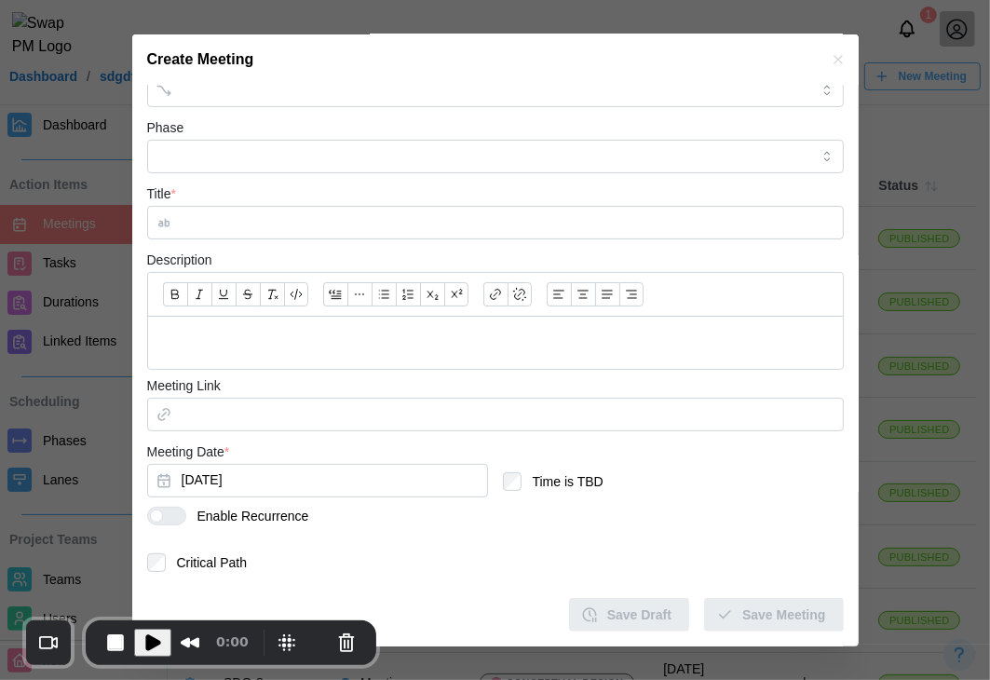
click at [175, 518] on div at bounding box center [174, 515] width 22 height 17
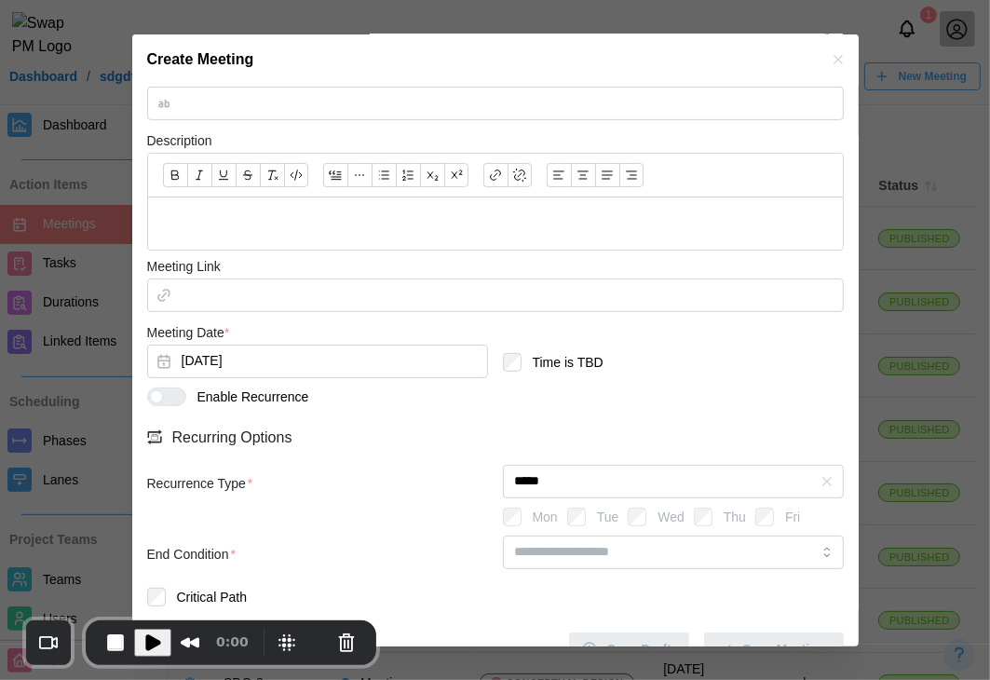
scroll to position [406, 0]
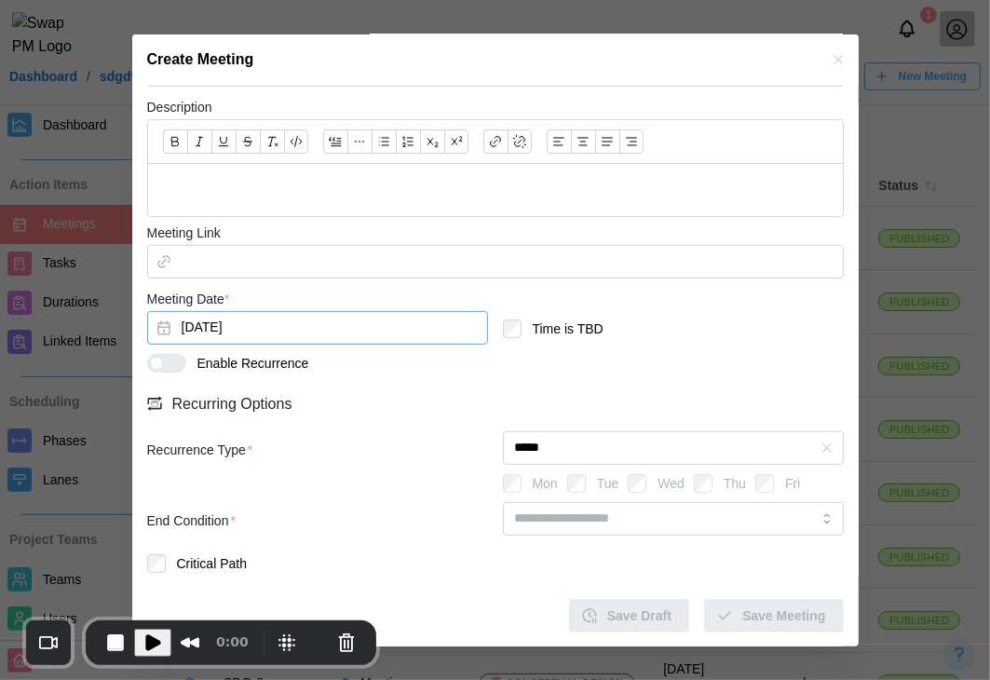
click at [210, 337] on button "[DATE]" at bounding box center [317, 328] width 341 height 34
click at [742, 336] on div "Meeting Date * Sep 5, 2025 Time is TBD" at bounding box center [495, 321] width 697 height 66
click at [580, 448] on input "*****" at bounding box center [673, 448] width 341 height 34
click at [701, 484] on div at bounding box center [703, 483] width 19 height 19
click at [615, 480] on div "Mon Tue Wed Thu Fri" at bounding box center [673, 488] width 341 height 28
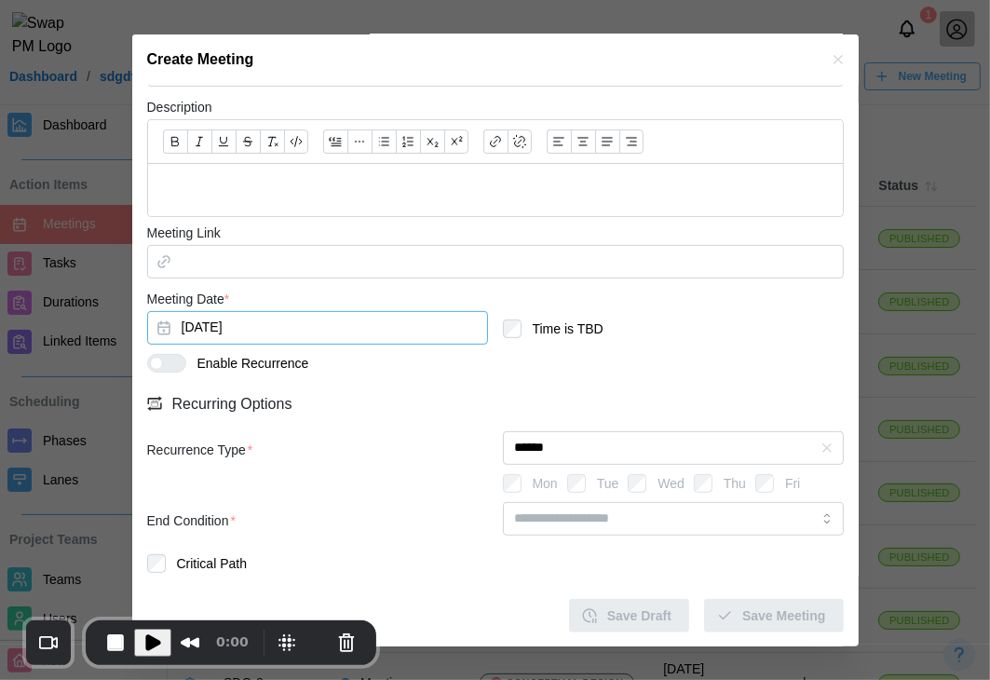
click at [223, 326] on button "[DATE]" at bounding box center [317, 328] width 341 height 34
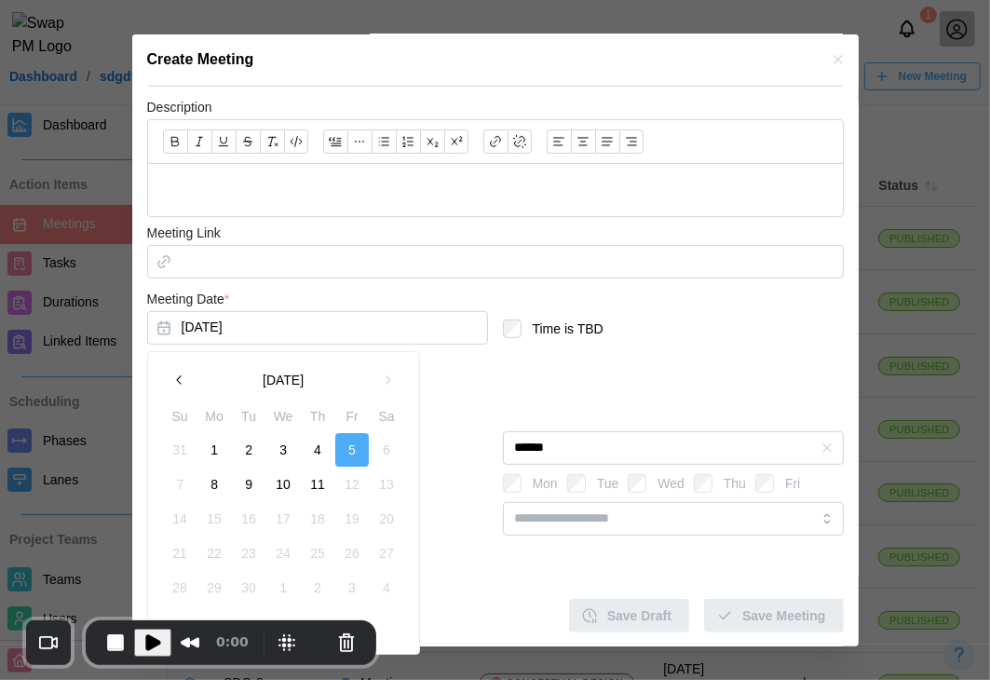
click at [291, 445] on button "3" at bounding box center [283, 450] width 34 height 34
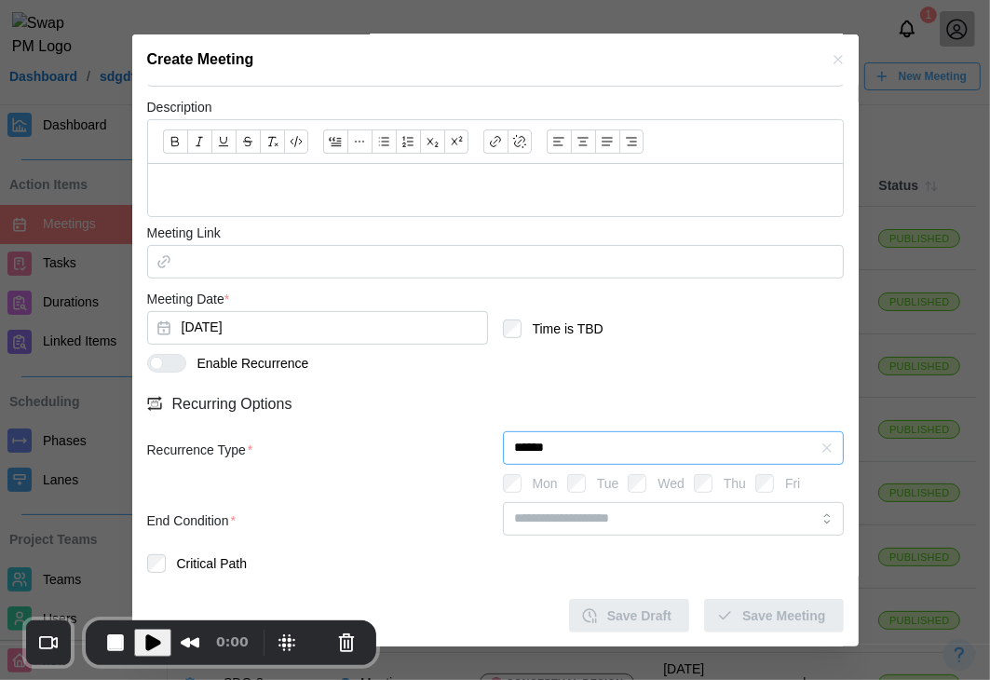
click at [603, 448] on input "******" at bounding box center [673, 448] width 341 height 34
click at [328, 328] on button "Sep 3, 2025" at bounding box center [317, 328] width 341 height 34
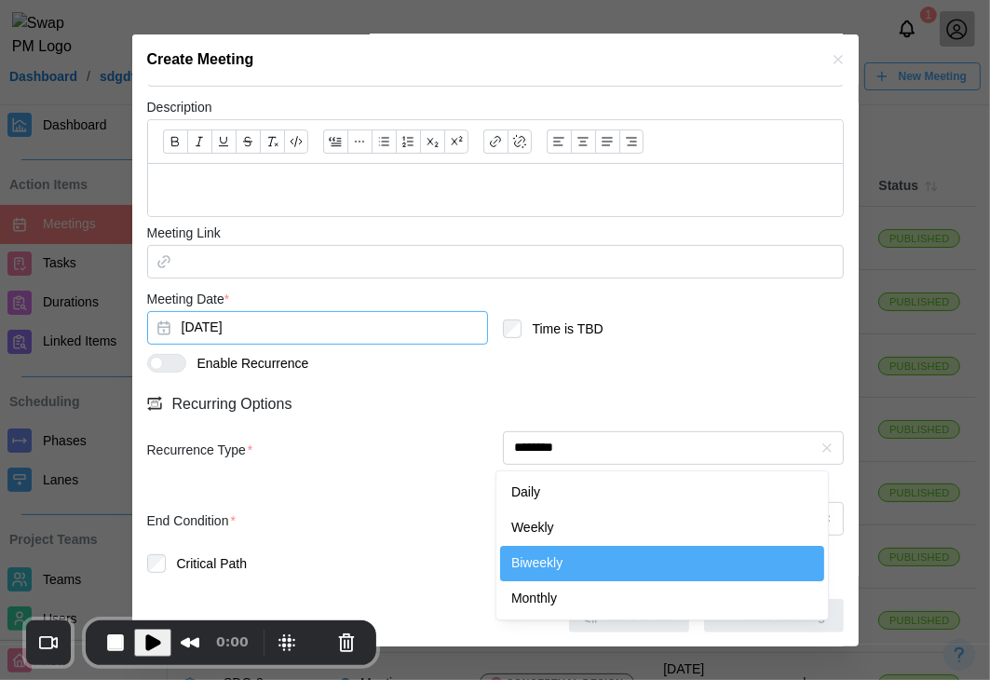
click at [650, 431] on input "********" at bounding box center [673, 448] width 341 height 34
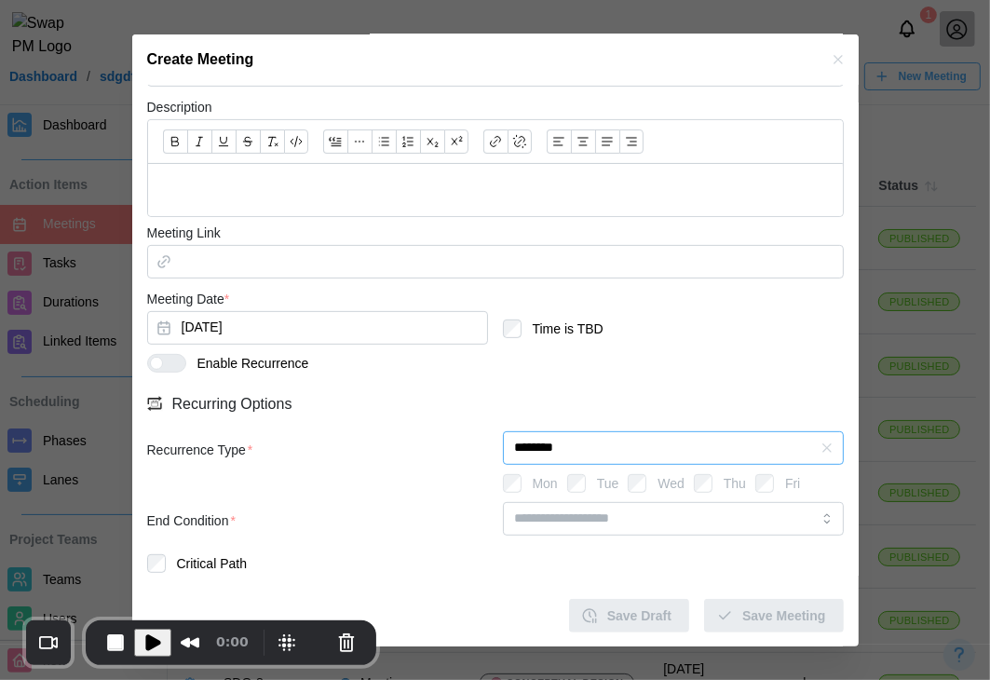
click at [589, 448] on input "********" at bounding box center [673, 448] width 341 height 34
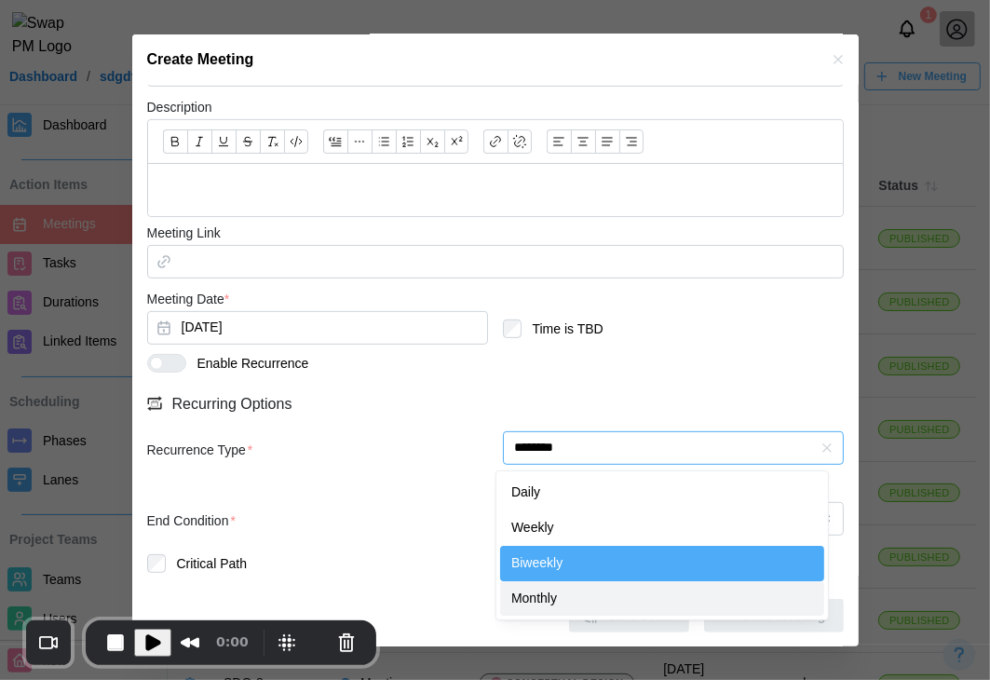
type input "*******"
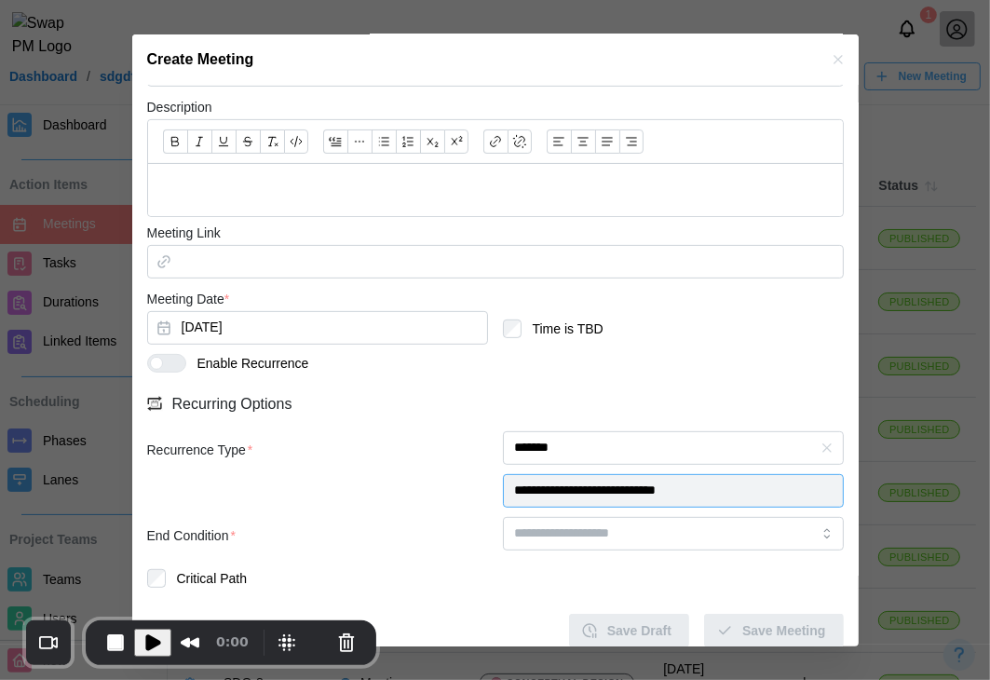
drag, startPoint x: 711, startPoint y: 496, endPoint x: 494, endPoint y: 494, distance: 217.9
click at [494, 494] on div "**********" at bounding box center [495, 474] width 697 height 86
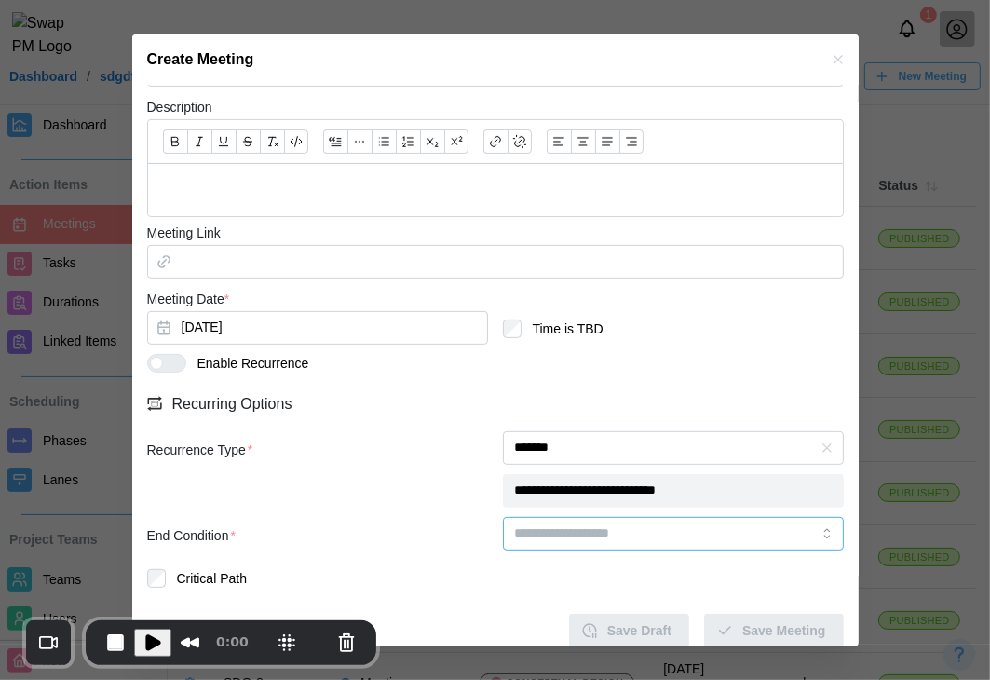
click at [559, 531] on input "search" at bounding box center [673, 534] width 341 height 34
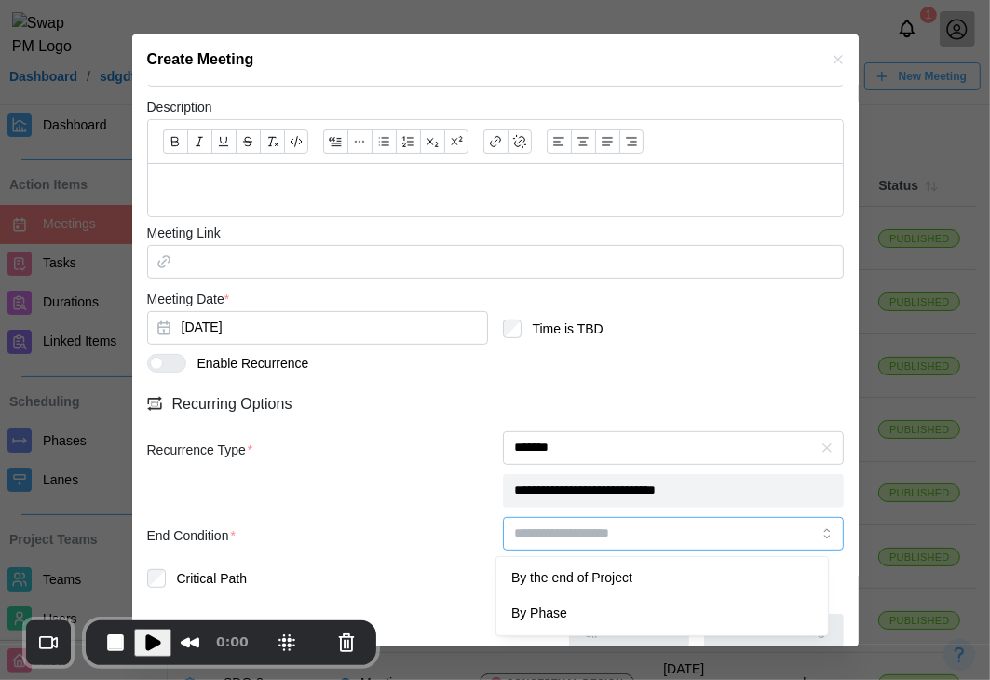
type input "**********"
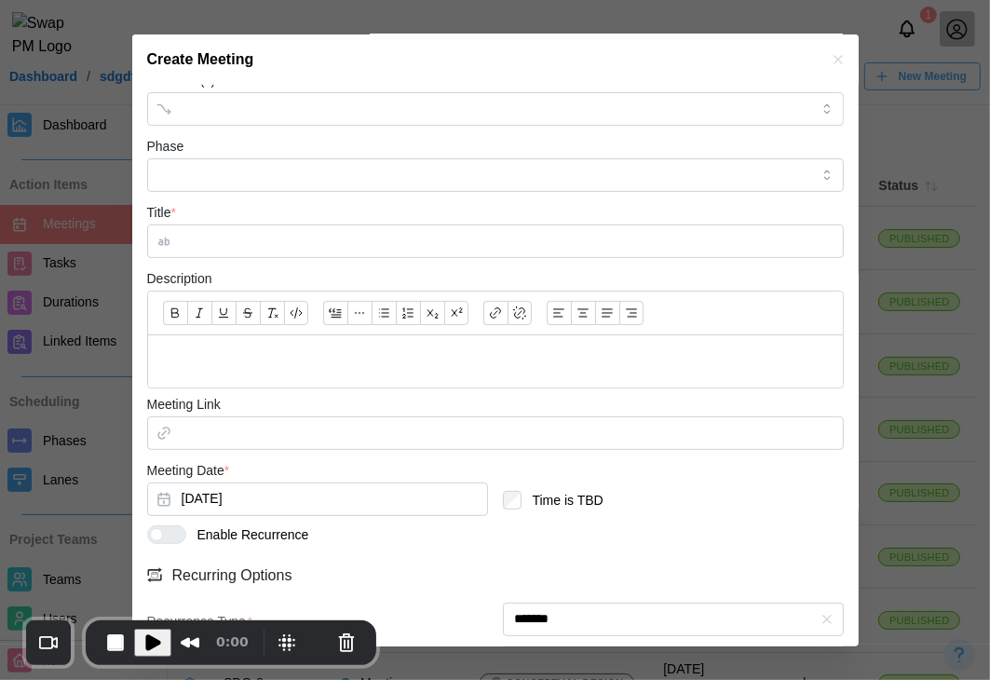
scroll to position [0, 0]
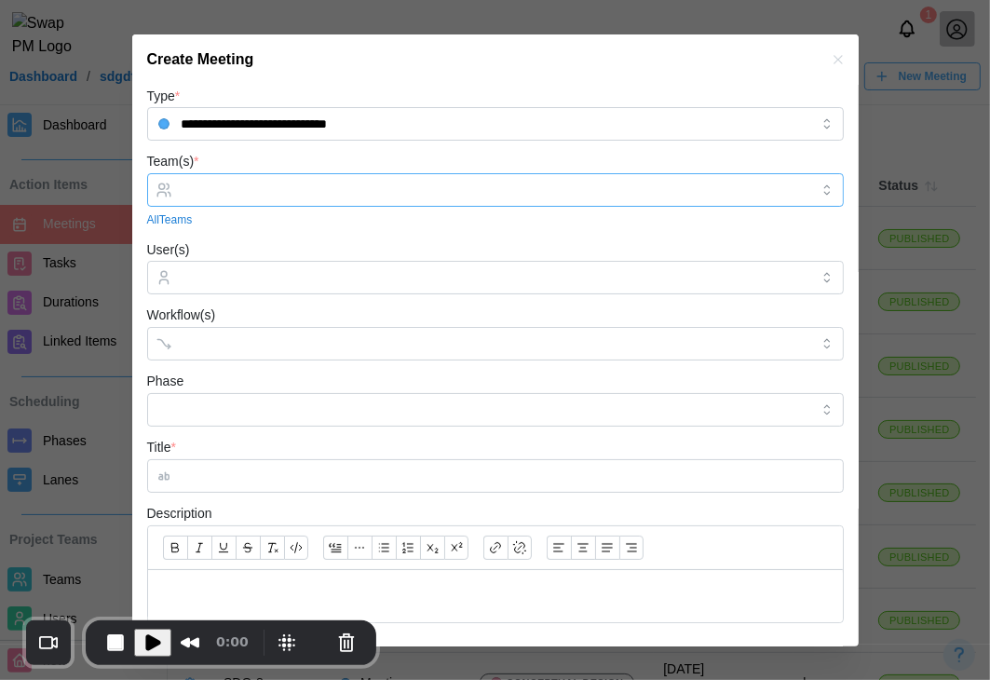
click at [299, 188] on input "Team(s) *" at bounding box center [496, 190] width 628 height 15
click at [253, 306] on div "Workflow(s)" at bounding box center [495, 332] width 697 height 57
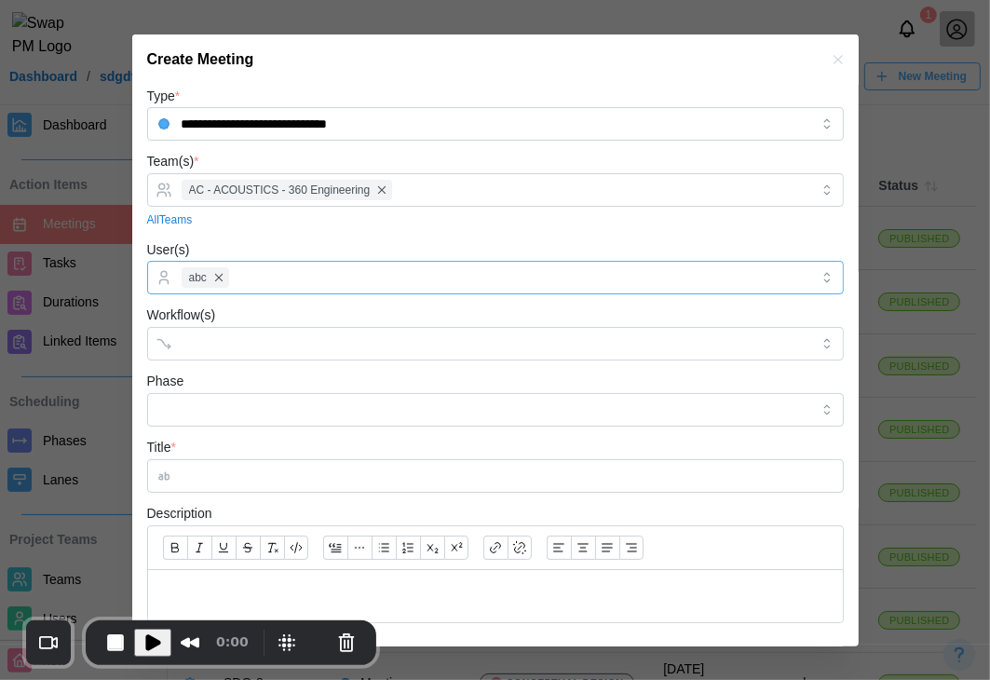
click at [271, 282] on div "abc" at bounding box center [493, 278] width 632 height 32
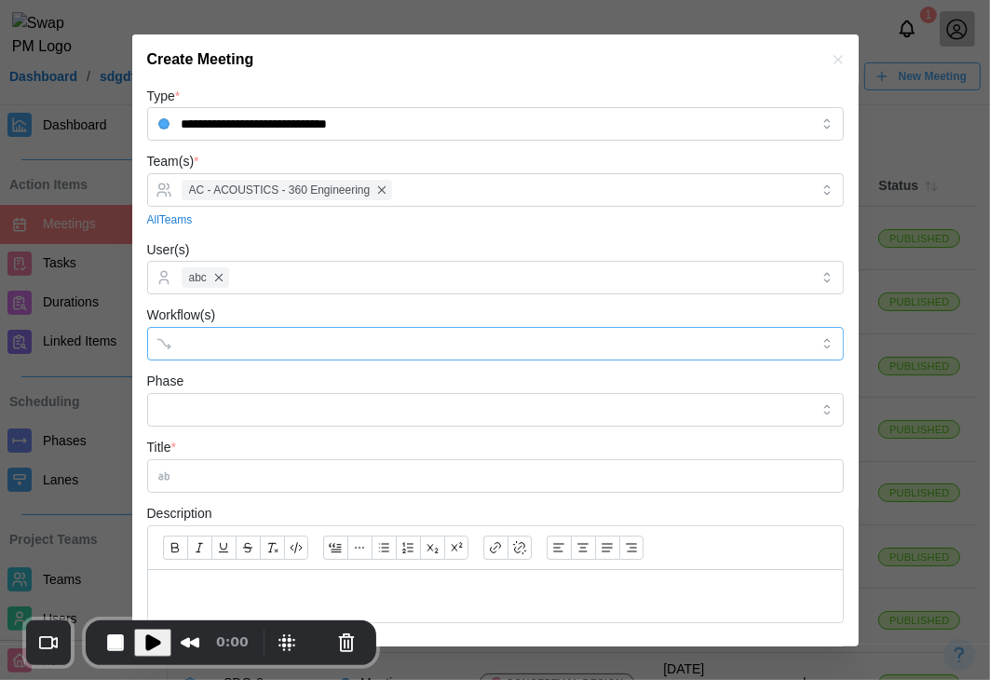
click at [257, 359] on div at bounding box center [495, 344] width 697 height 34
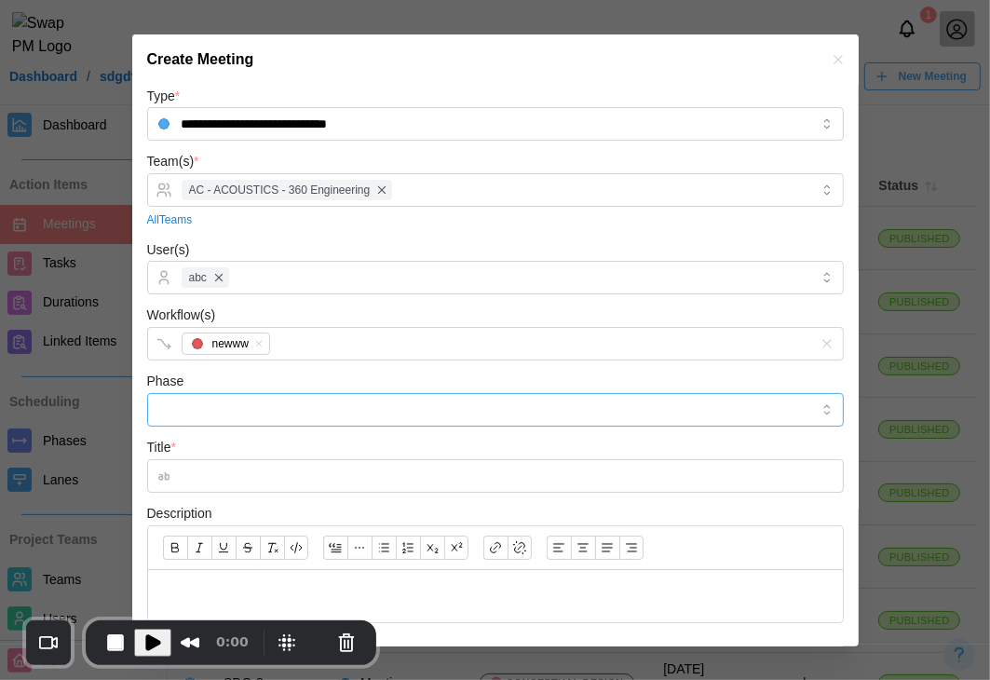
click at [259, 419] on input "Phase" at bounding box center [495, 410] width 697 height 34
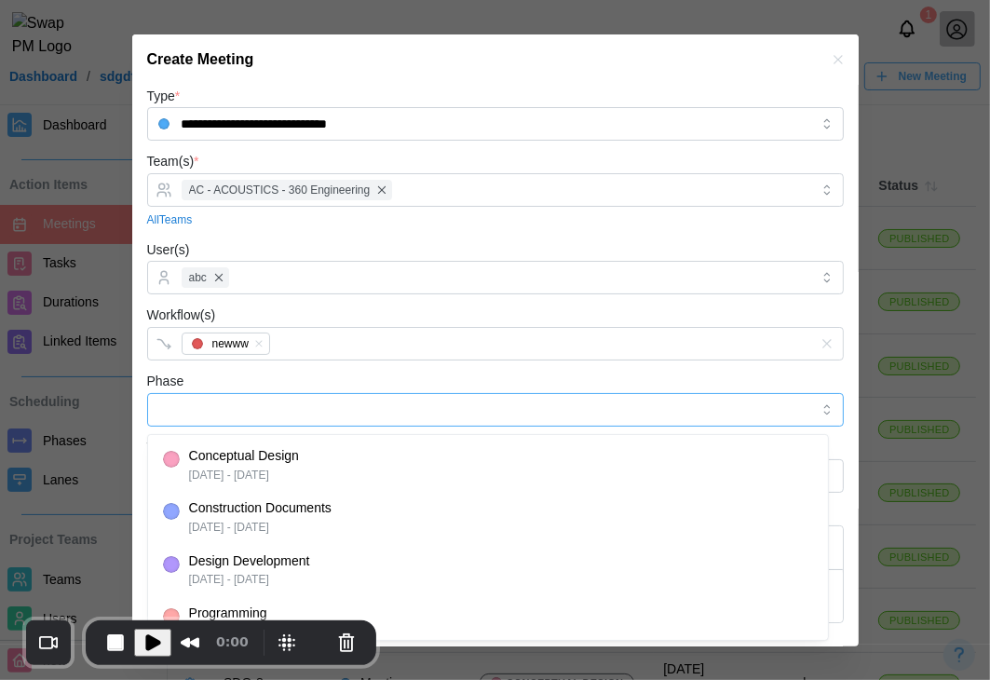
type input "**********"
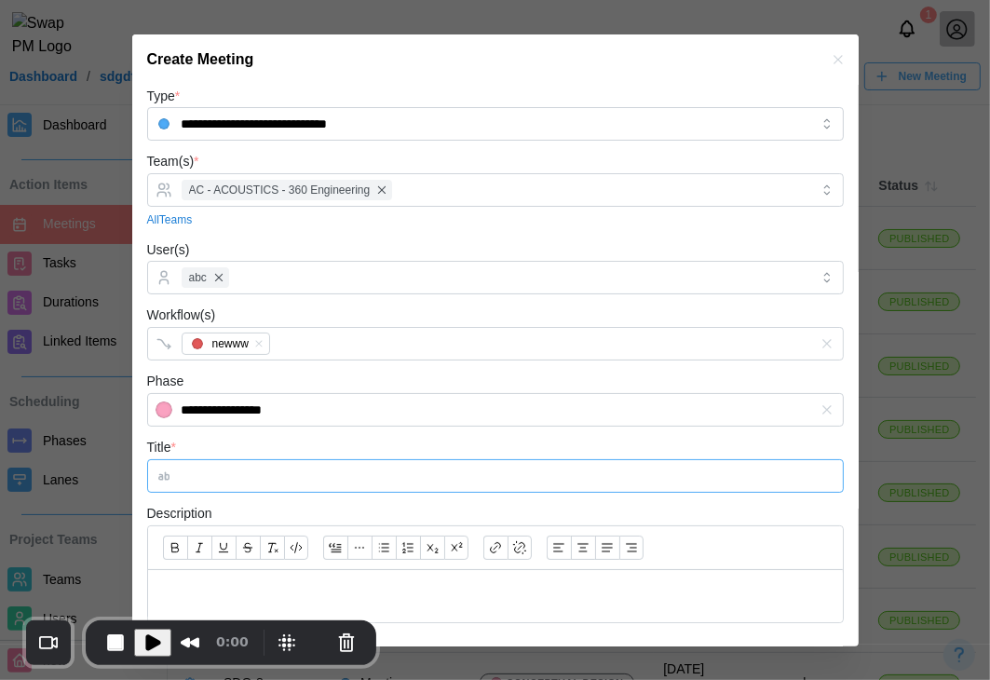
click at [264, 470] on input "Title *" at bounding box center [495, 476] width 697 height 34
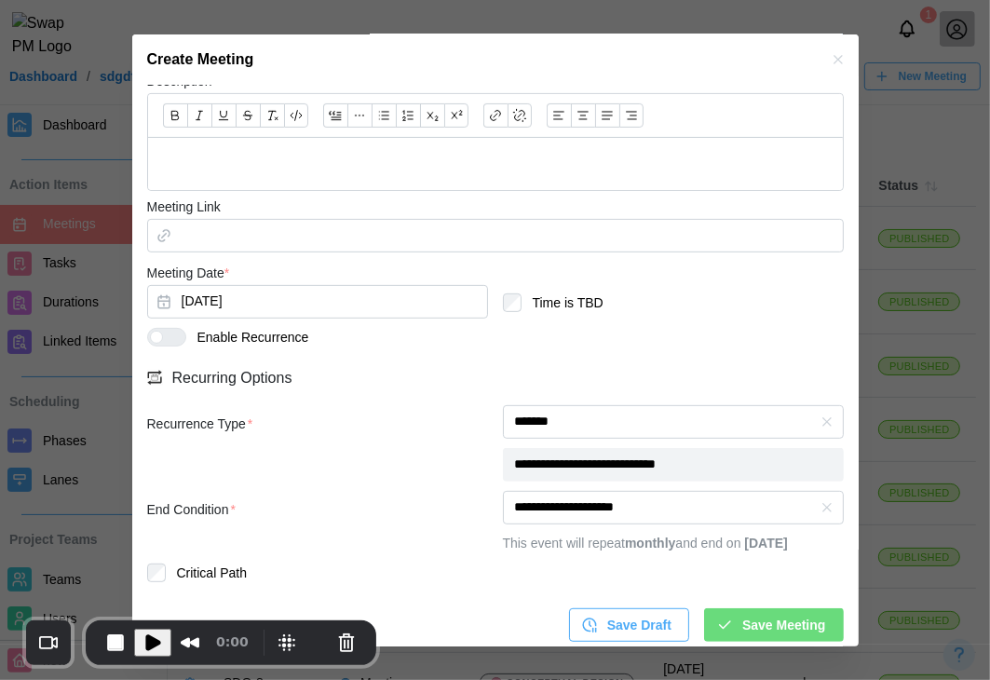
scroll to position [462, 0]
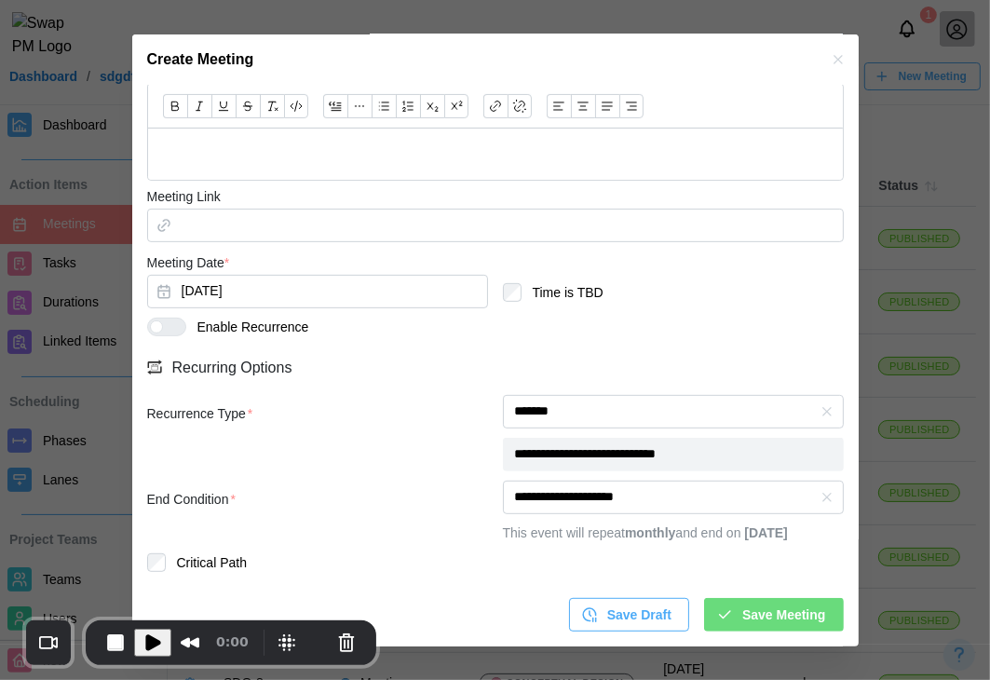
type input "*******"
click at [779, 616] on span "Save Meeting" at bounding box center [783, 615] width 83 height 32
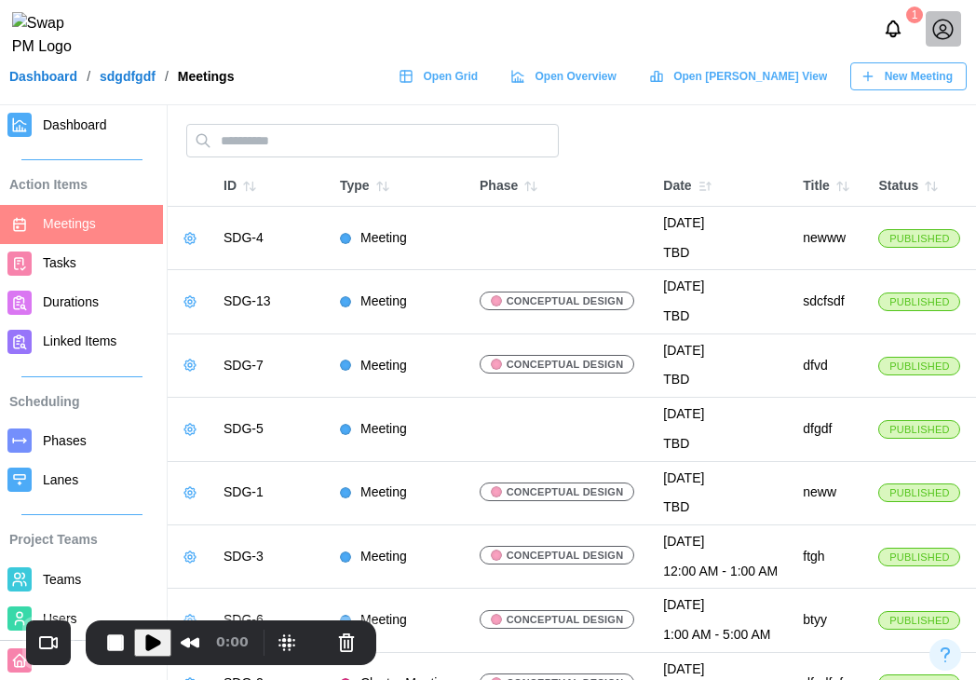
click at [944, 80] on span "New Meeting" at bounding box center [919, 76] width 68 height 26
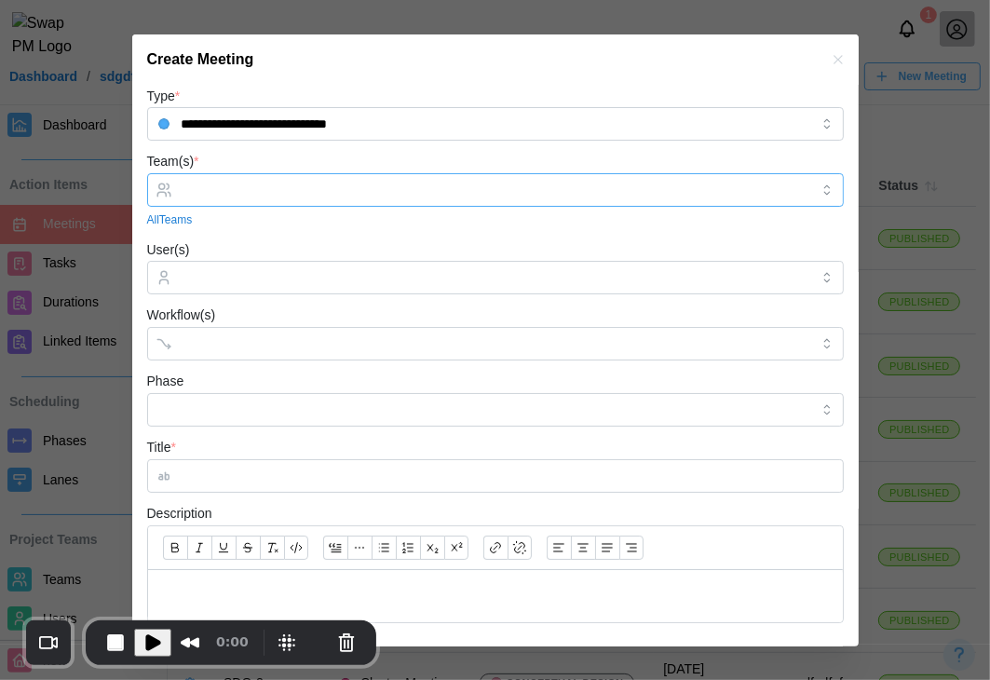
click at [242, 200] on div at bounding box center [493, 190] width 632 height 32
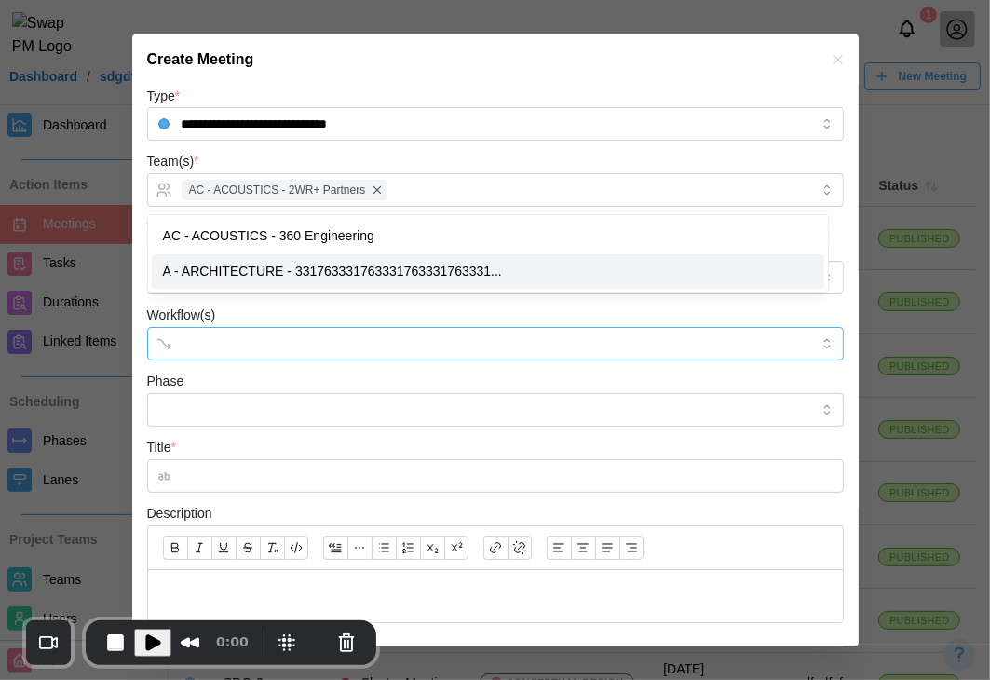
click at [170, 332] on div at bounding box center [495, 344] width 697 height 34
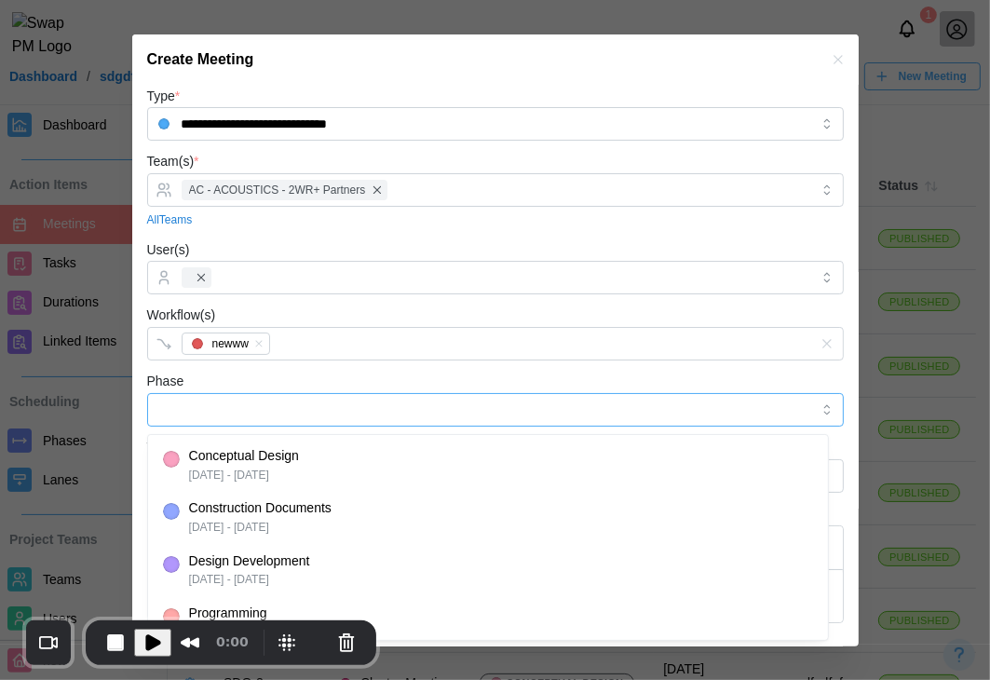
click at [253, 403] on input "Phase" at bounding box center [495, 410] width 697 height 34
type input "**********"
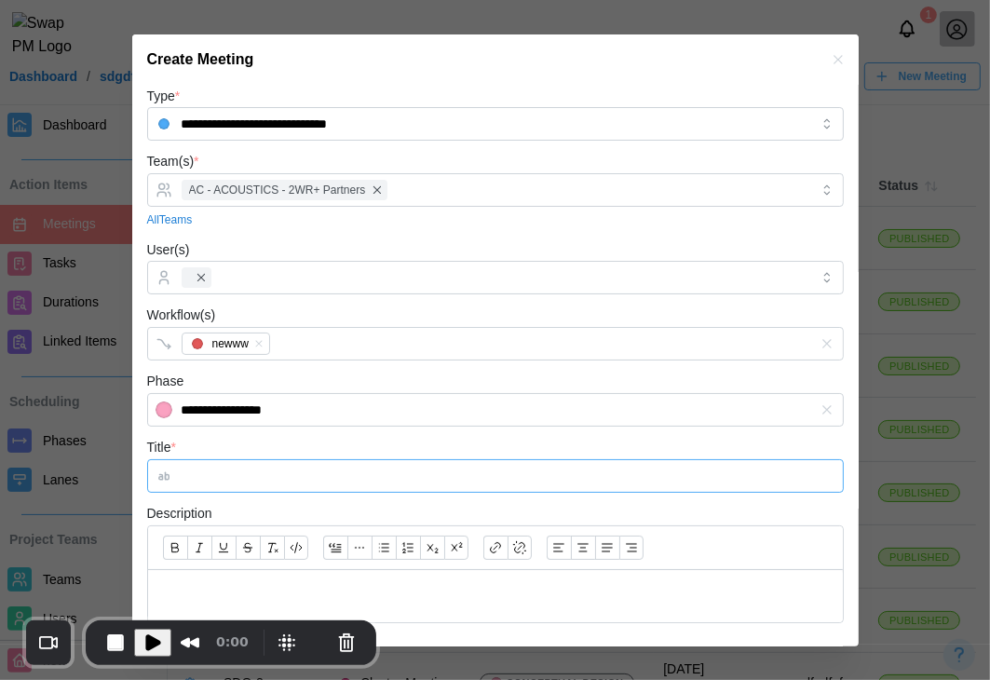
click at [266, 480] on input "Title *" at bounding box center [495, 476] width 697 height 34
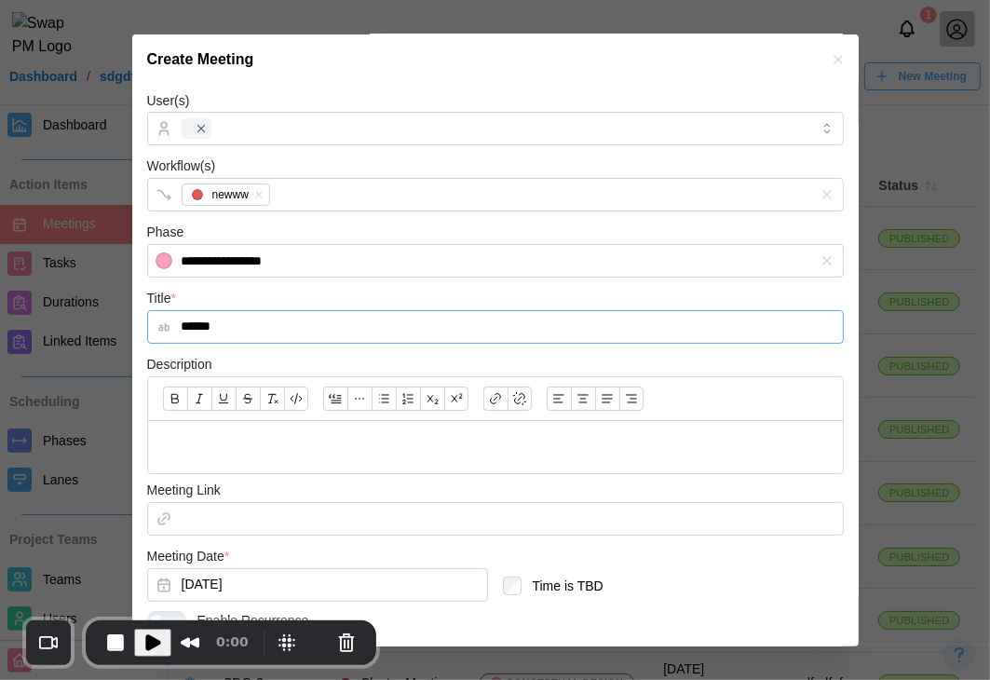
scroll to position [253, 0]
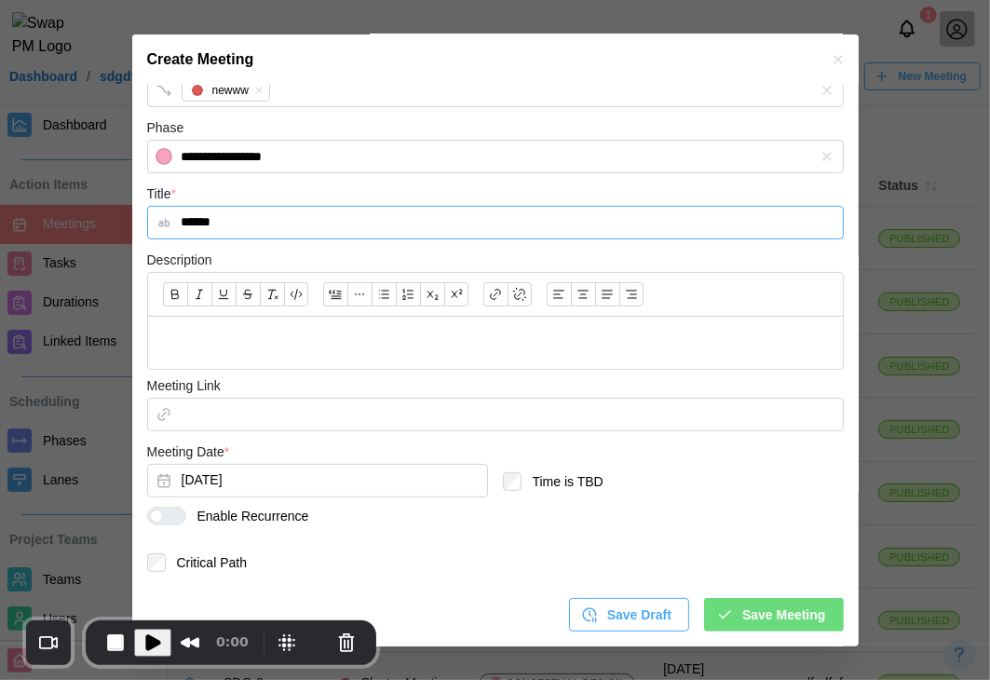
type input "******"
click at [152, 516] on div at bounding box center [156, 515] width 13 height 13
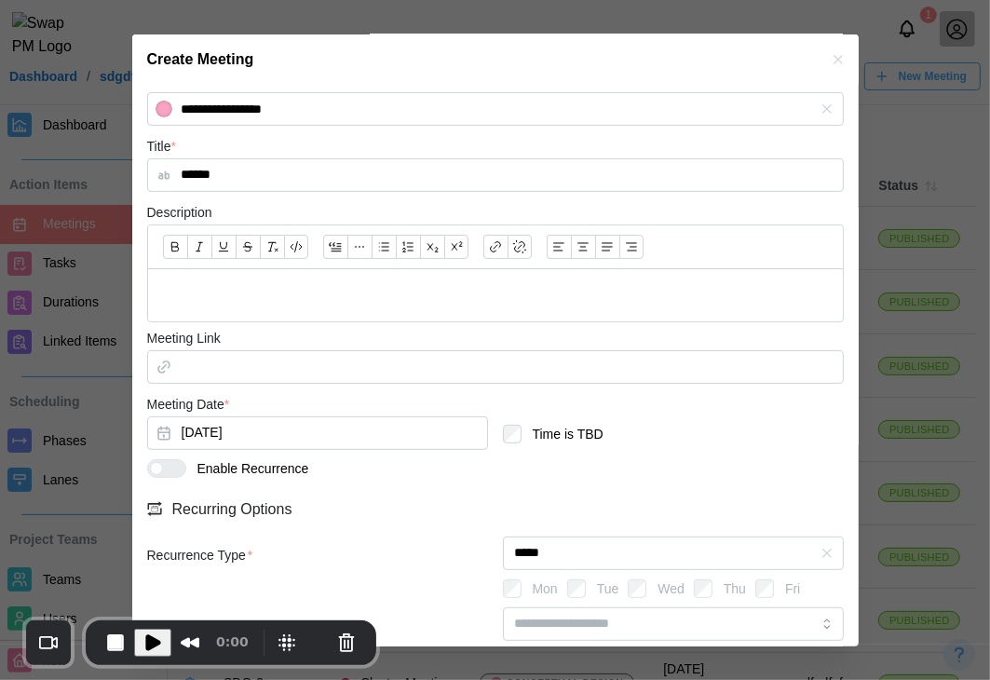
scroll to position [406, 0]
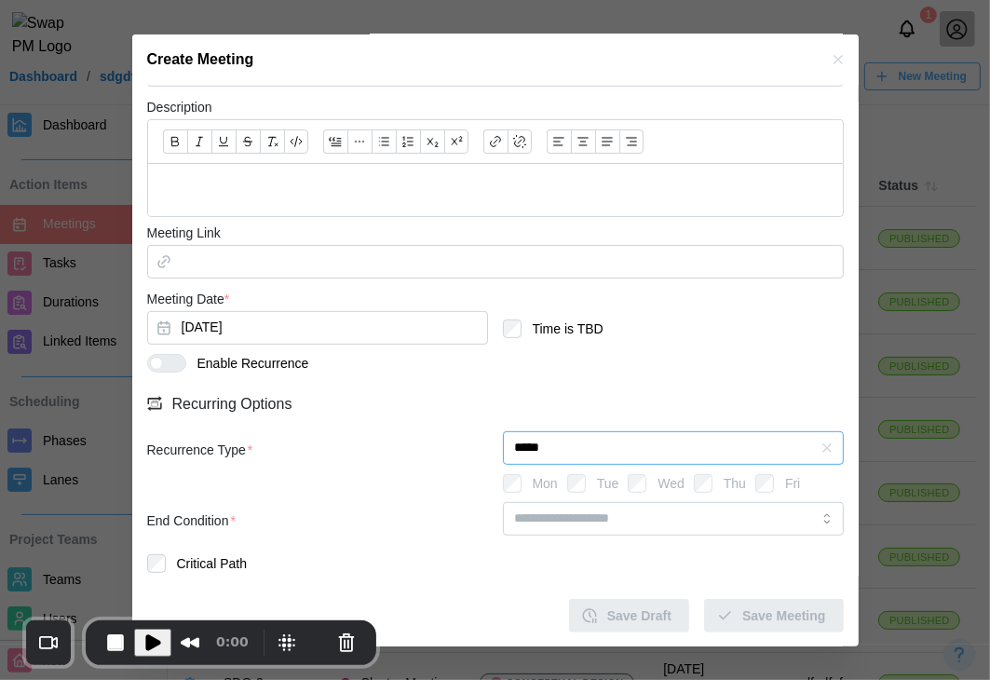
click at [602, 446] on input "*****" at bounding box center [673, 448] width 341 height 34
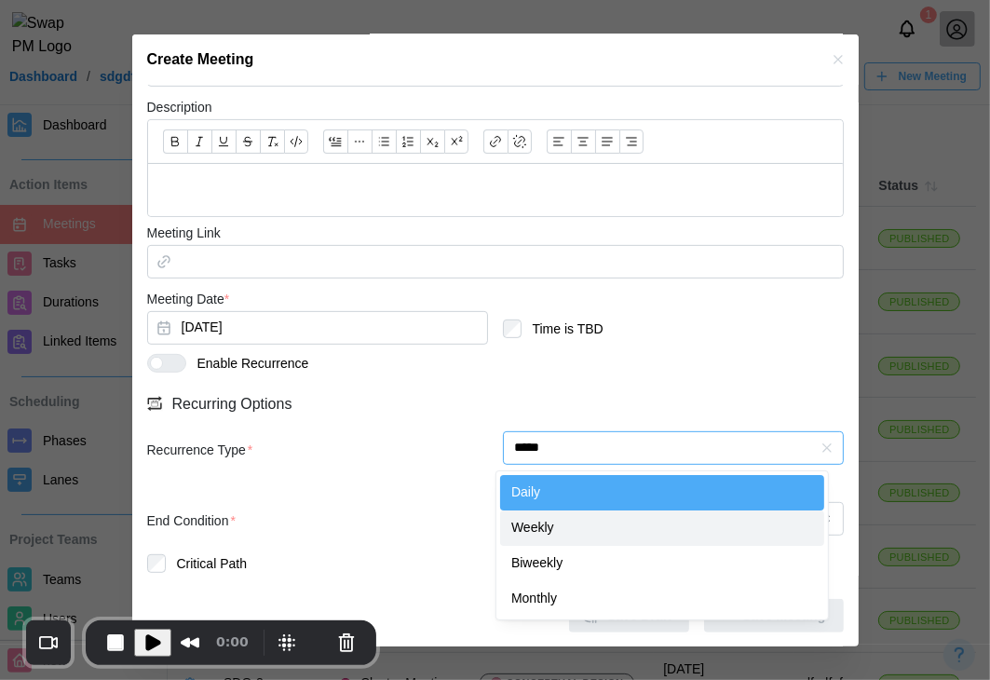
type input "******"
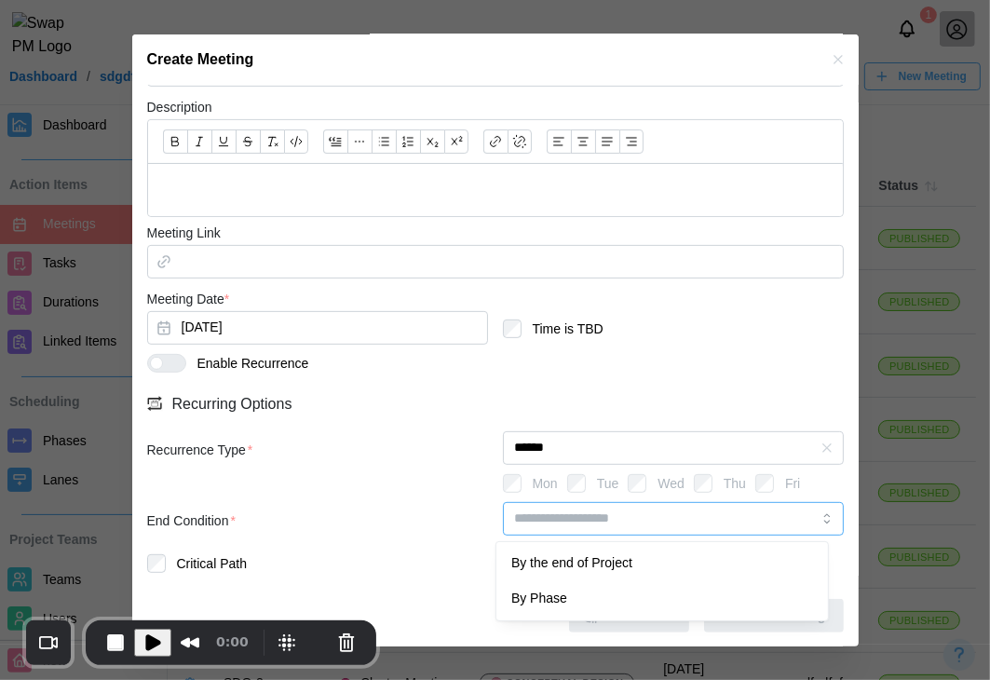
click at [570, 520] on input "search" at bounding box center [673, 519] width 341 height 34
type input "**********"
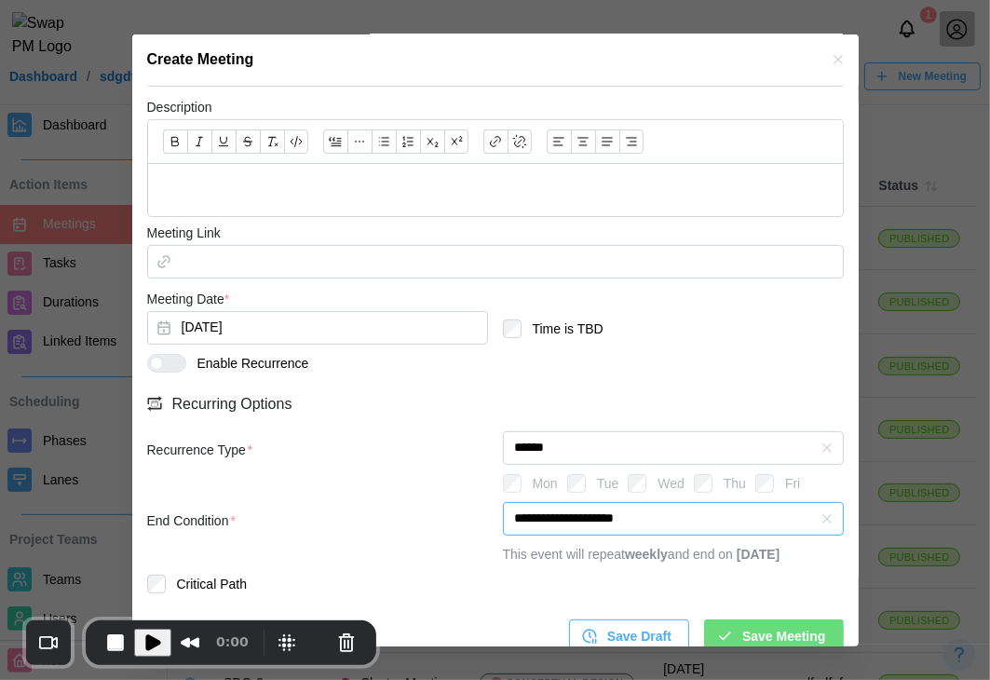
scroll to position [447, 0]
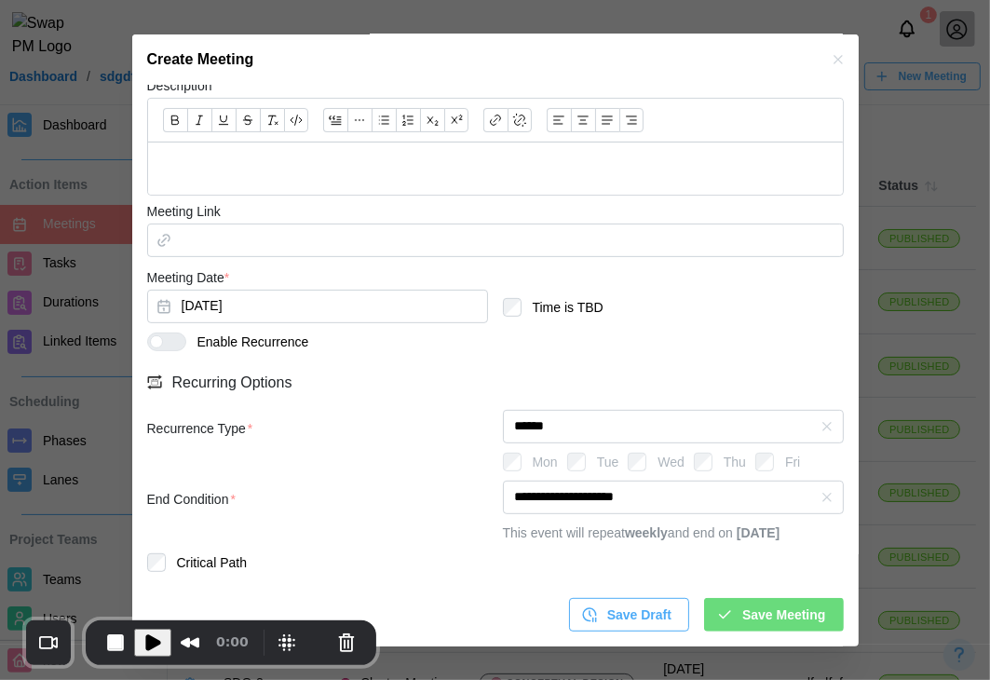
click at [761, 616] on span "Save Meeting" at bounding box center [783, 615] width 83 height 32
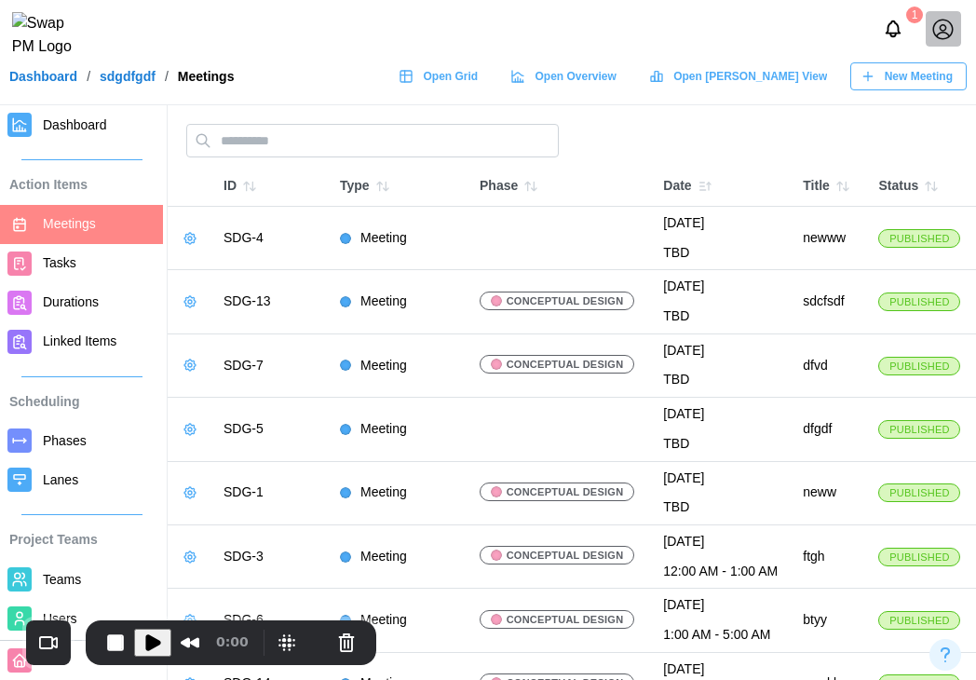
click at [932, 89] on span "New Meeting" at bounding box center [919, 76] width 68 height 26
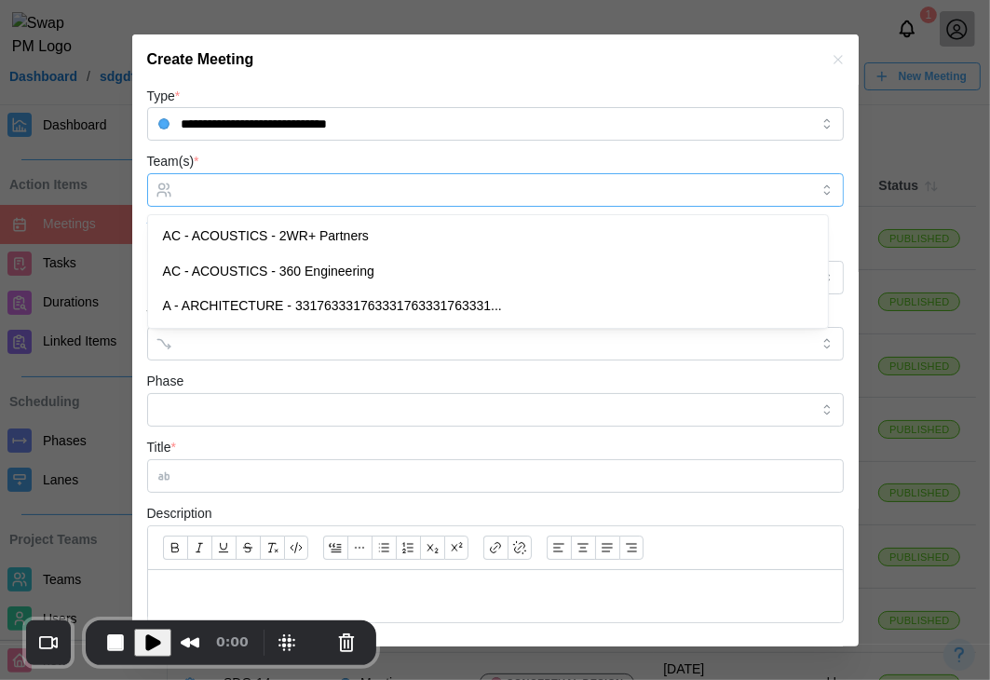
click at [344, 190] on input "Team(s) *" at bounding box center [496, 190] width 628 height 15
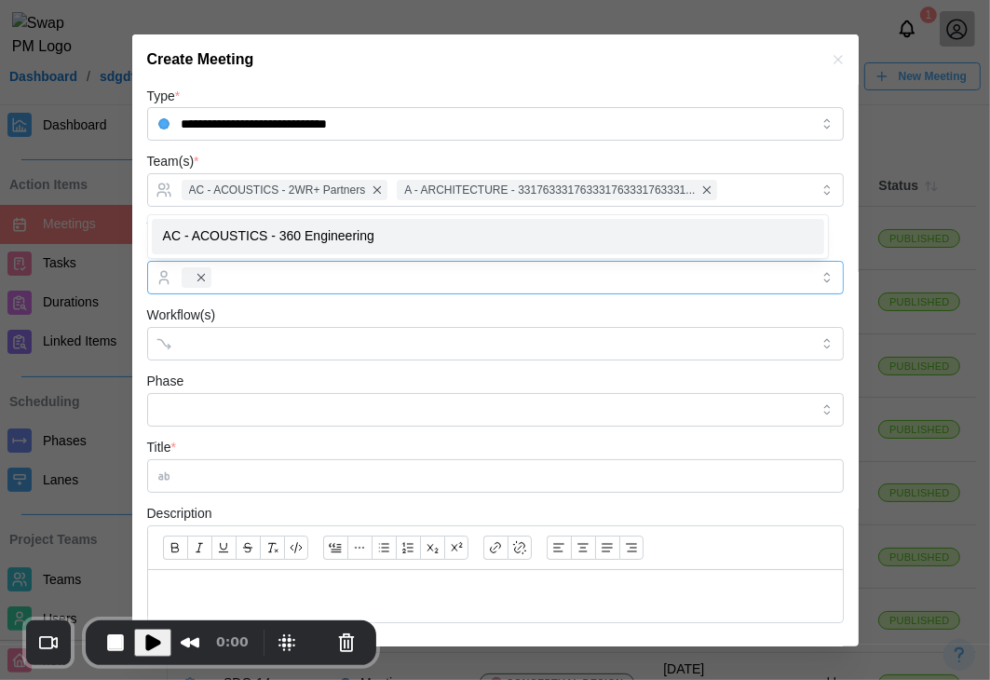
click at [244, 286] on div at bounding box center [493, 278] width 632 height 32
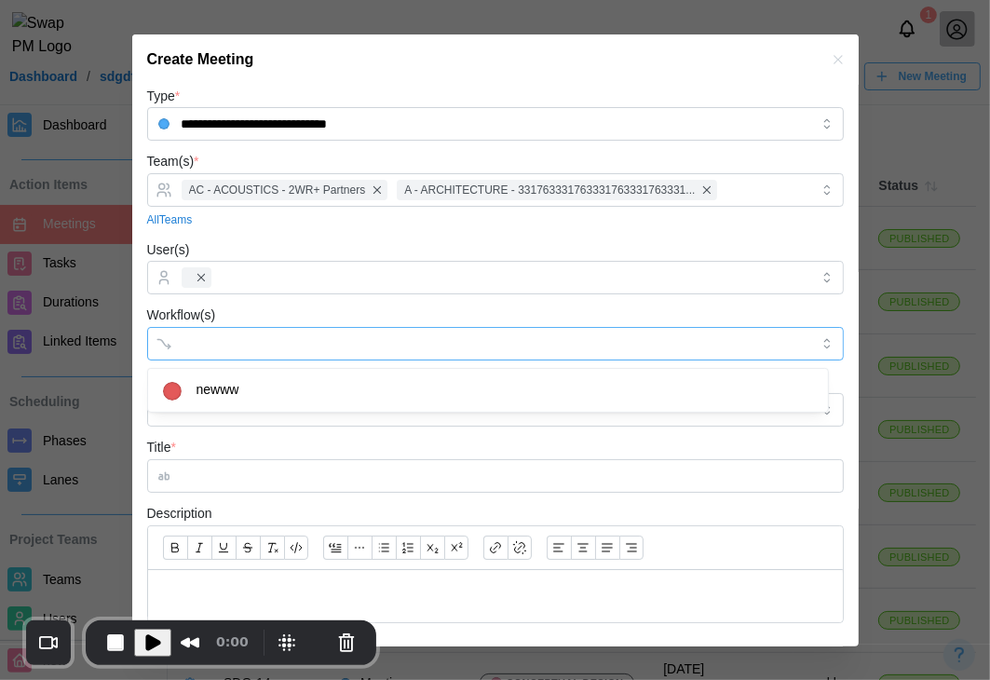
click at [210, 340] on input "Workflow(s)" at bounding box center [479, 343] width 594 height 15
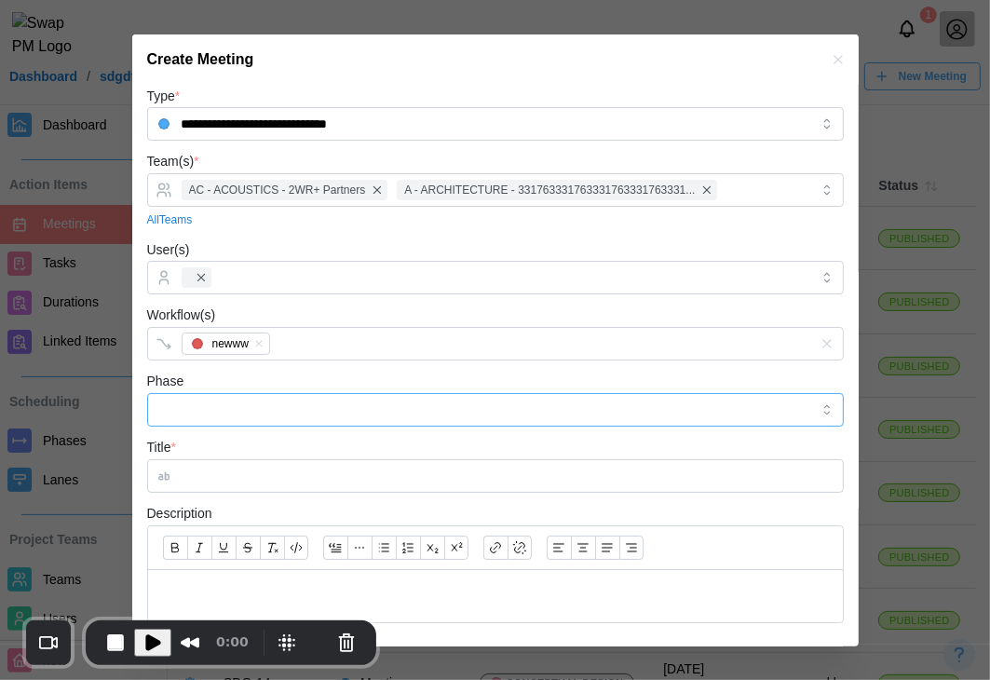
click at [242, 409] on input "Phase" at bounding box center [495, 410] width 697 height 34
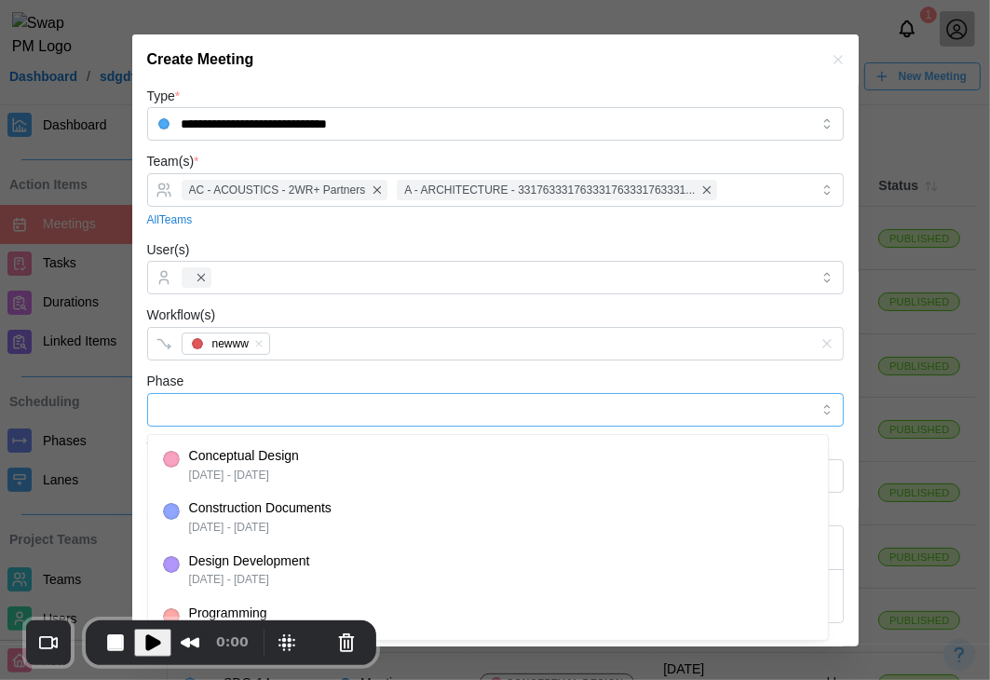
type input "**********"
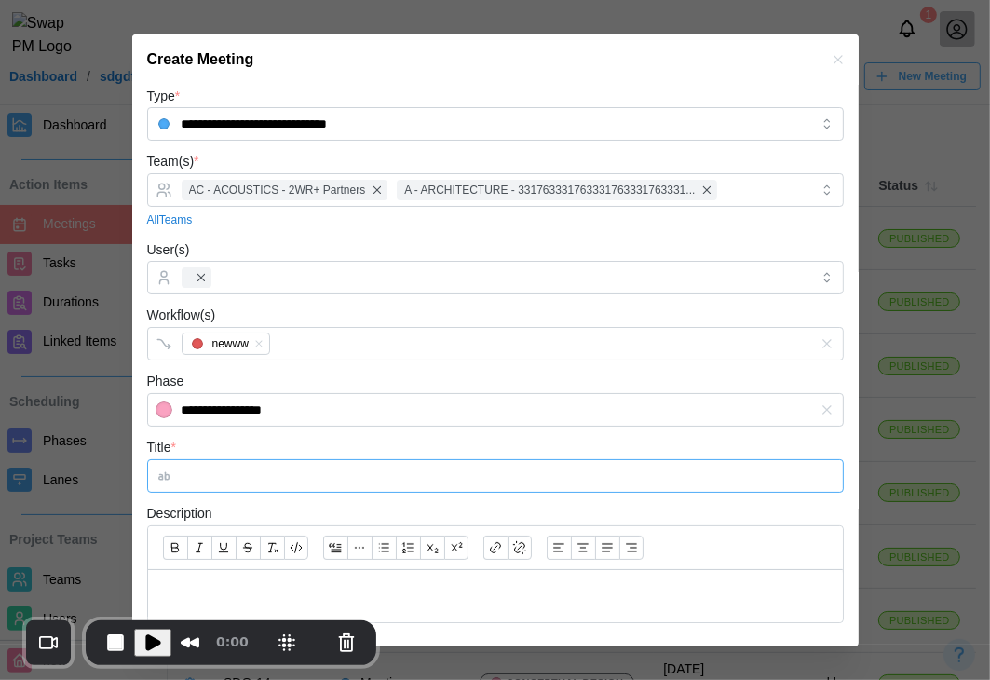
click at [227, 484] on input "Title *" at bounding box center [495, 476] width 697 height 34
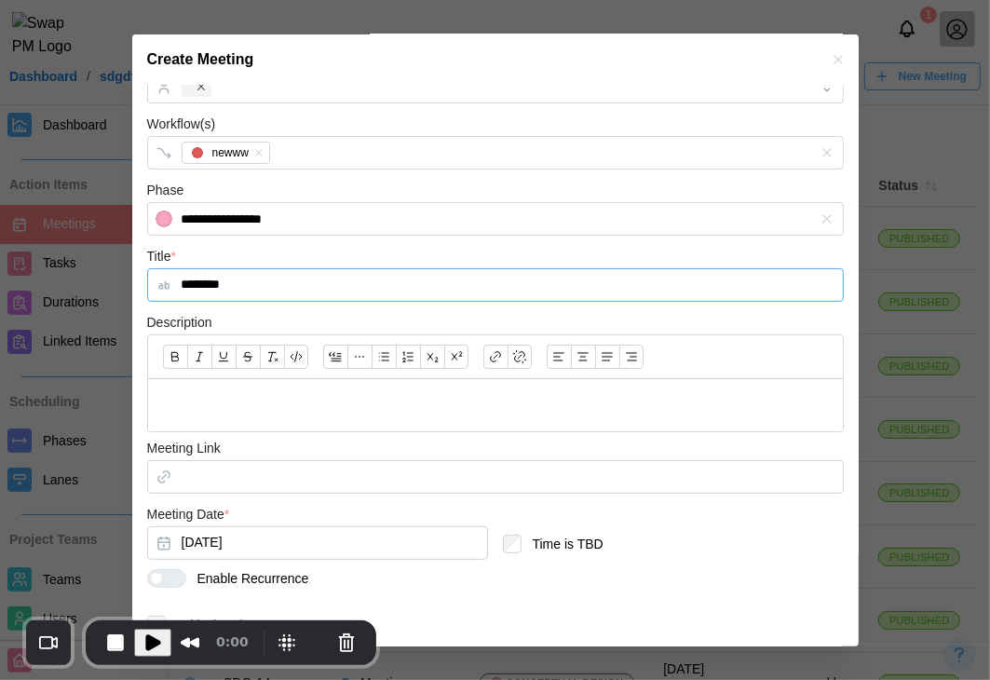
scroll to position [253, 0]
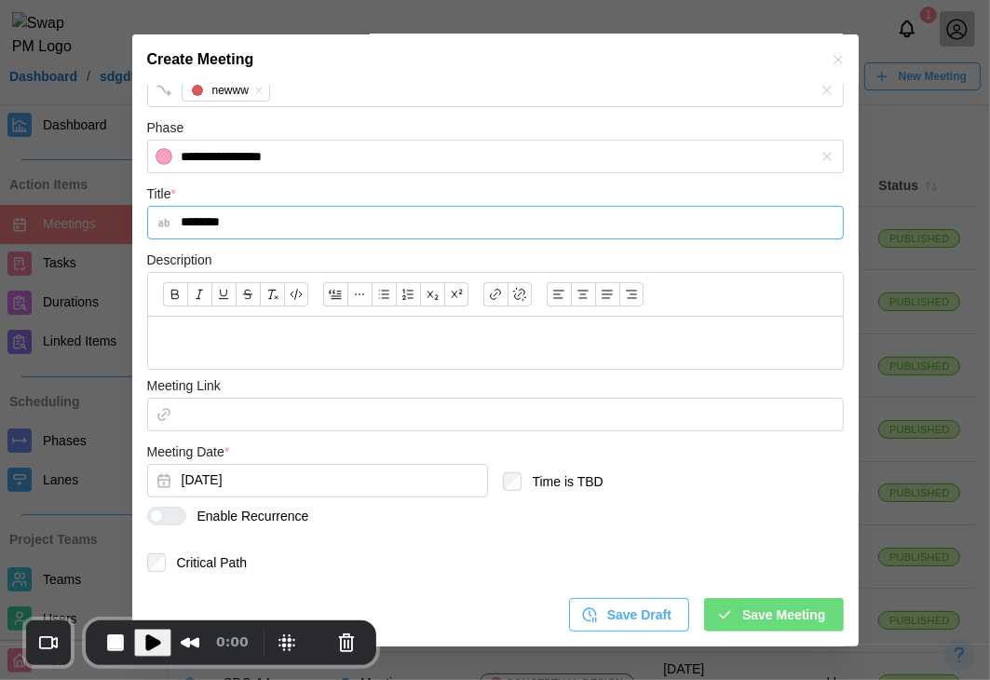
type input "********"
click at [410, 350] on p at bounding box center [495, 342] width 665 height 23
click at [167, 517] on div at bounding box center [174, 515] width 22 height 17
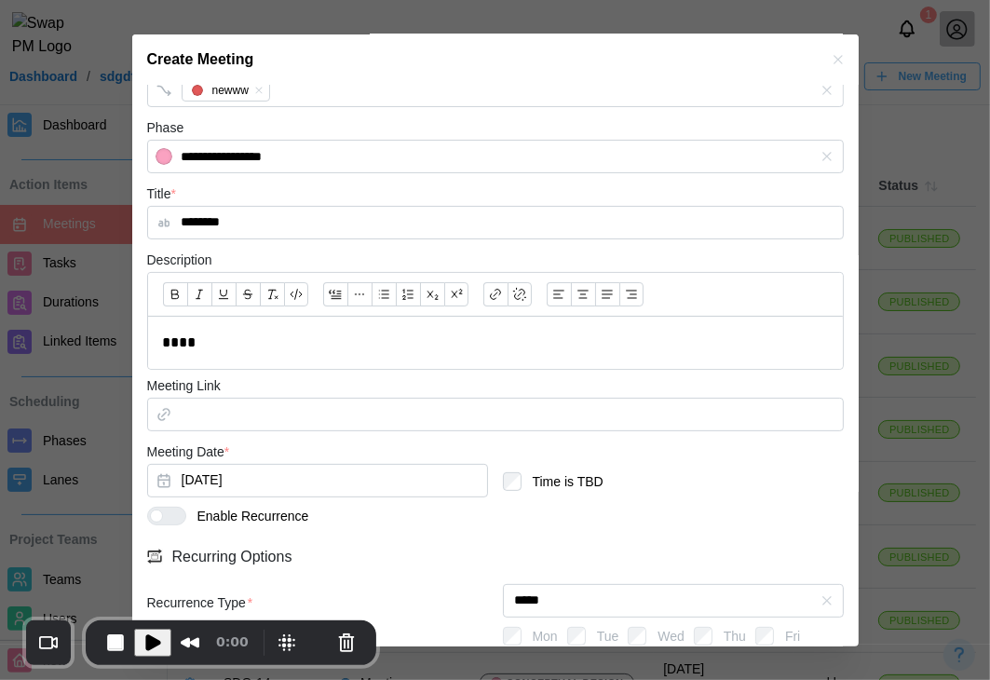
scroll to position [406, 0]
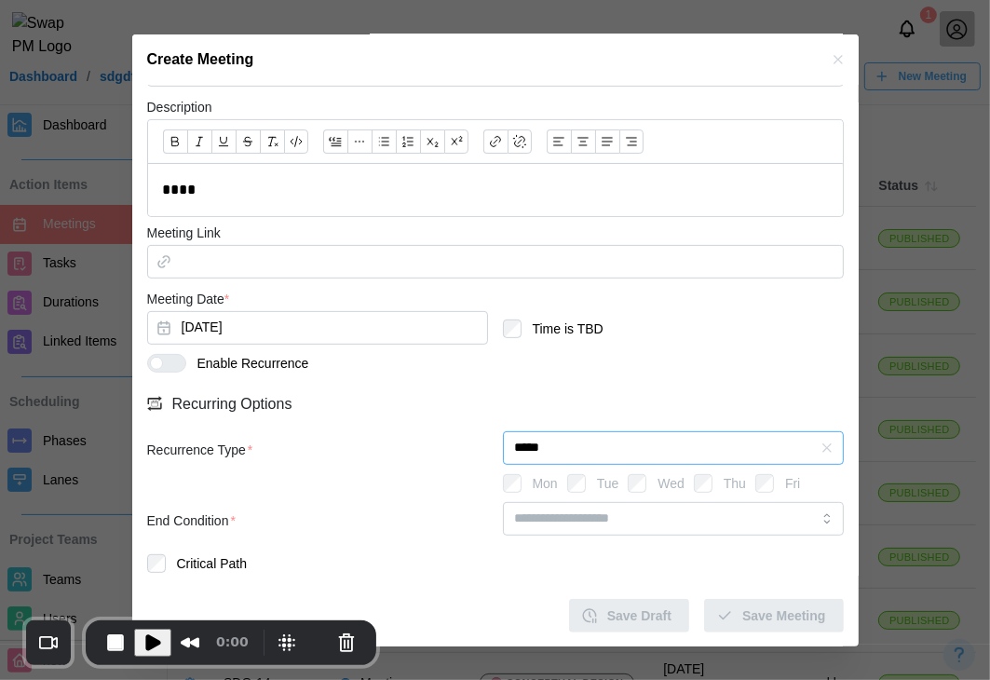
click at [751, 448] on input "*****" at bounding box center [673, 448] width 341 height 34
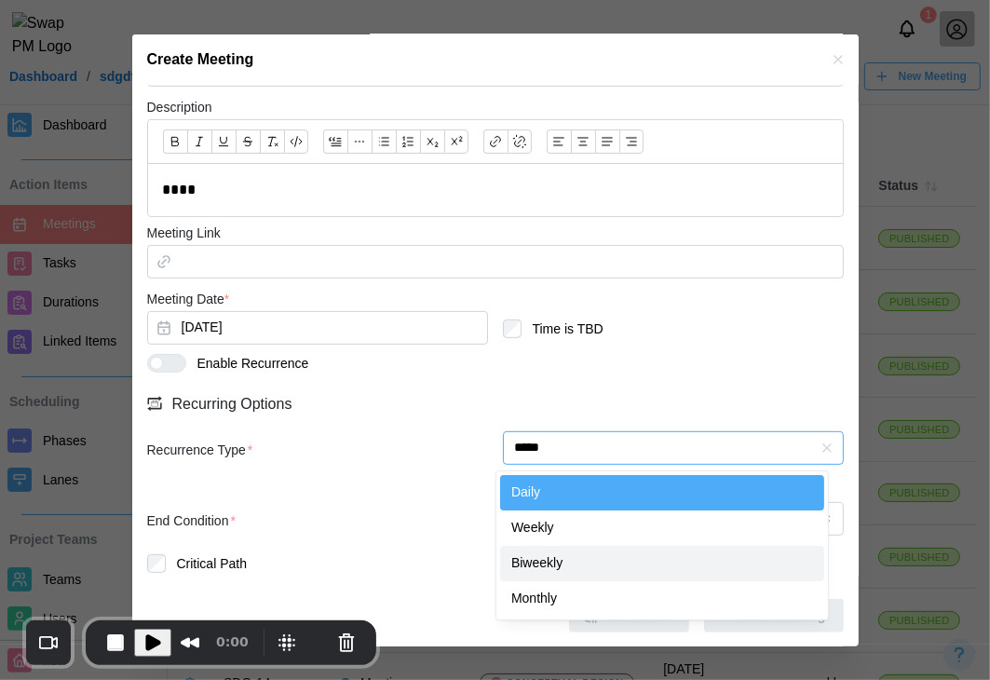
type input "********"
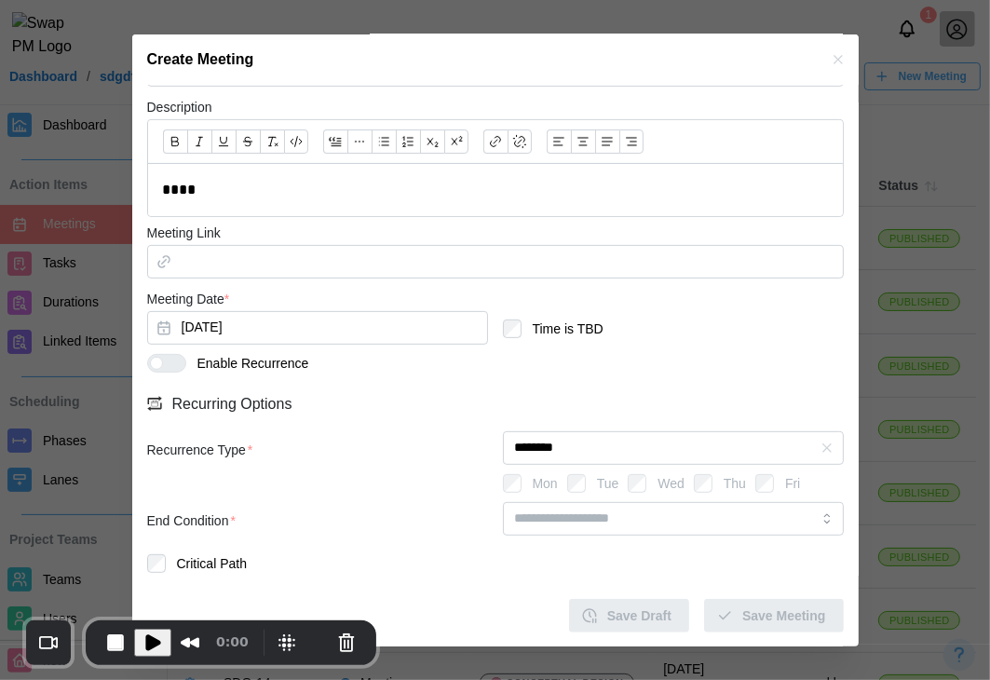
click at [413, 537] on div "End Condition *" at bounding box center [495, 523] width 697 height 43
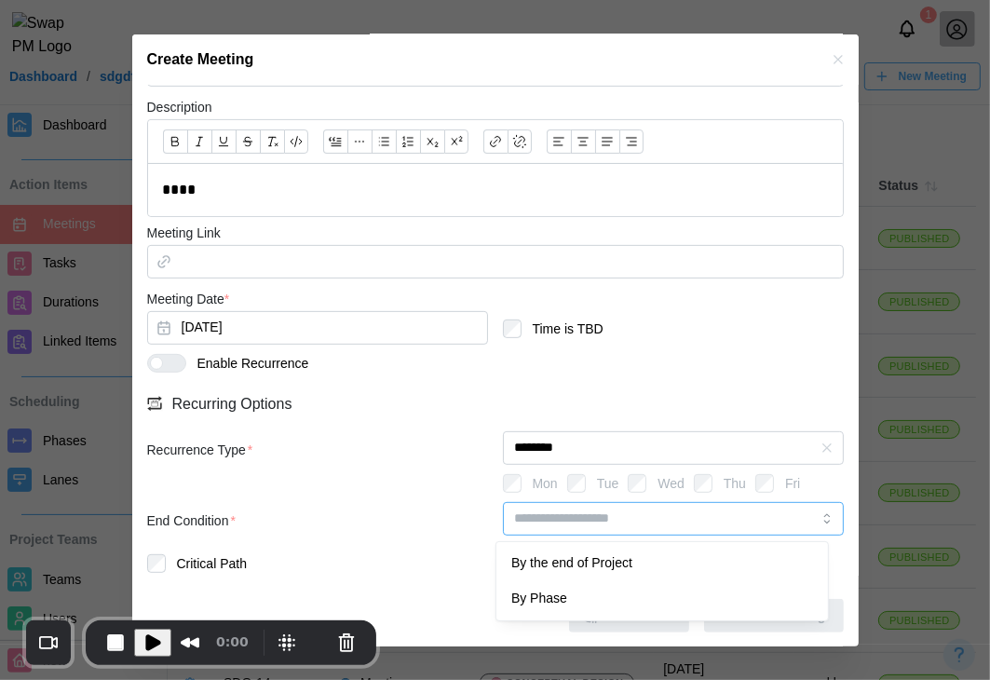
click at [664, 523] on input "search" at bounding box center [673, 519] width 341 height 34
type input "**********"
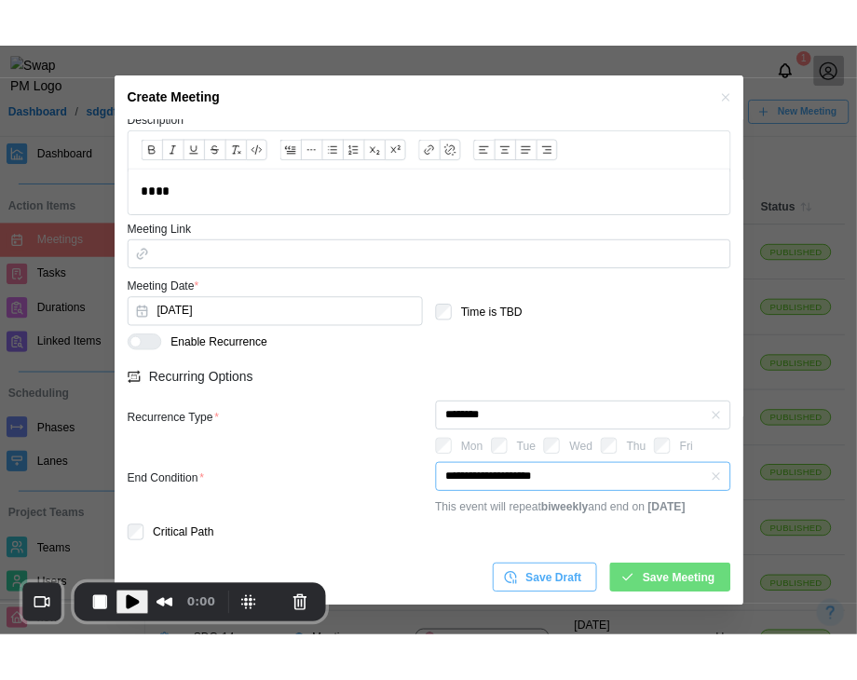
scroll to position [447, 0]
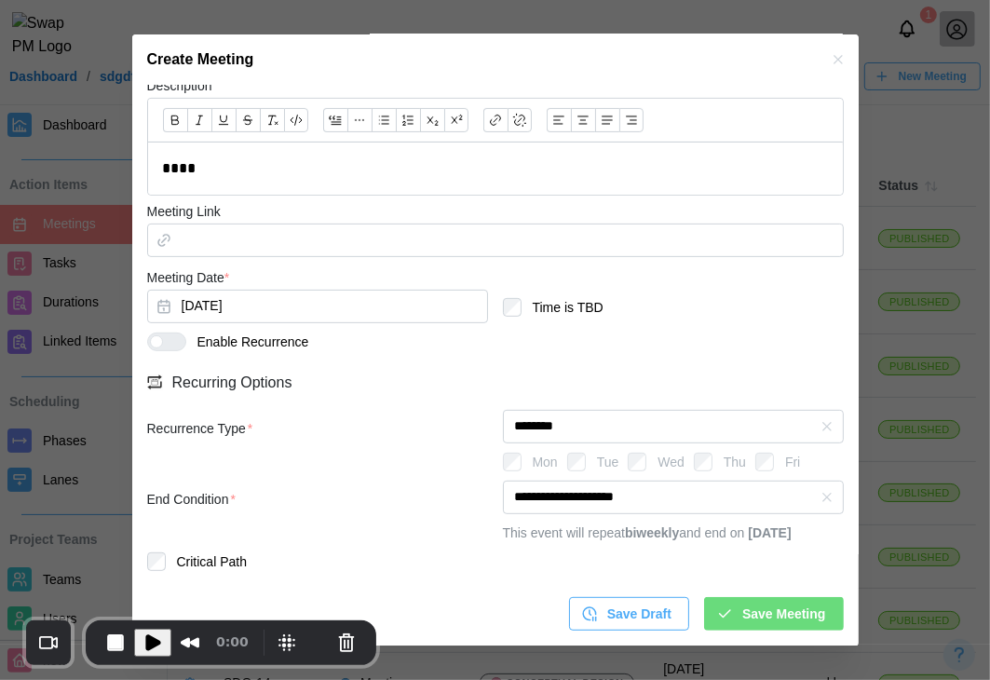
click at [768, 601] on span "Save Meeting" at bounding box center [783, 614] width 83 height 32
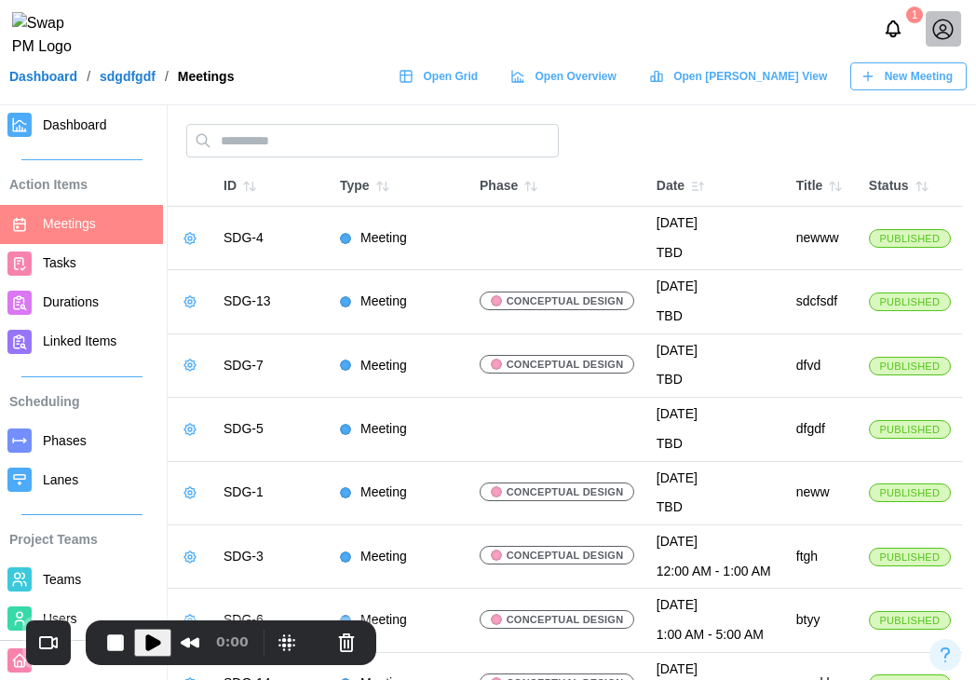
click at [152, 634] on span "Play Recording" at bounding box center [153, 642] width 22 height 22
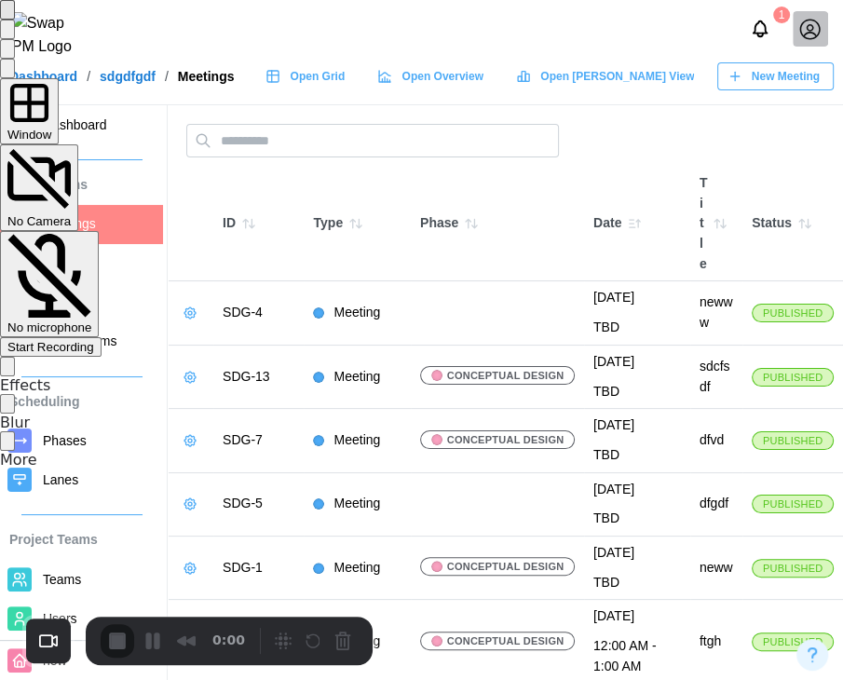
click at [94, 340] on div "Start Recording" at bounding box center [50, 347] width 87 height 14
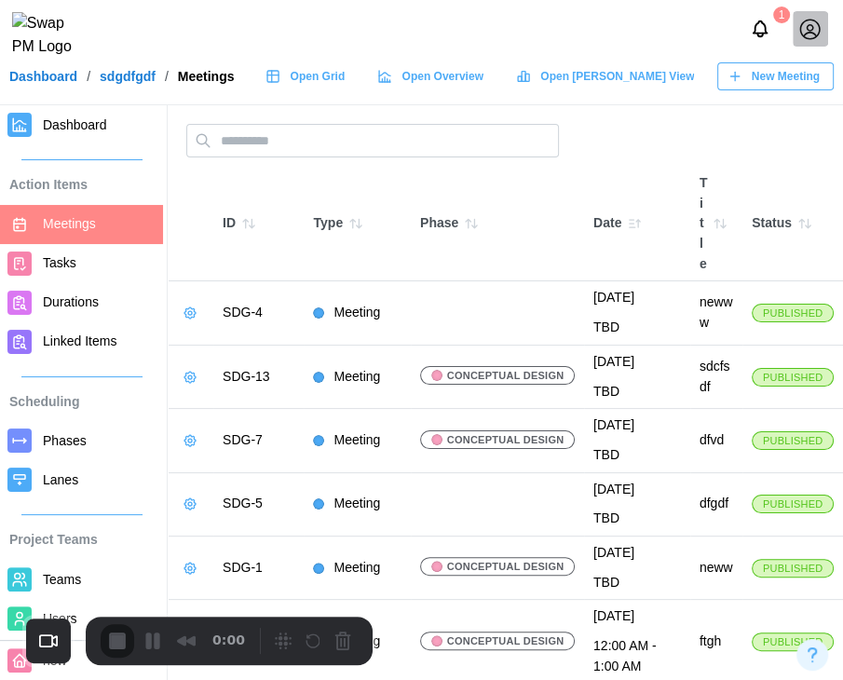
click at [782, 89] on span "New Meeting" at bounding box center [785, 76] width 68 height 26
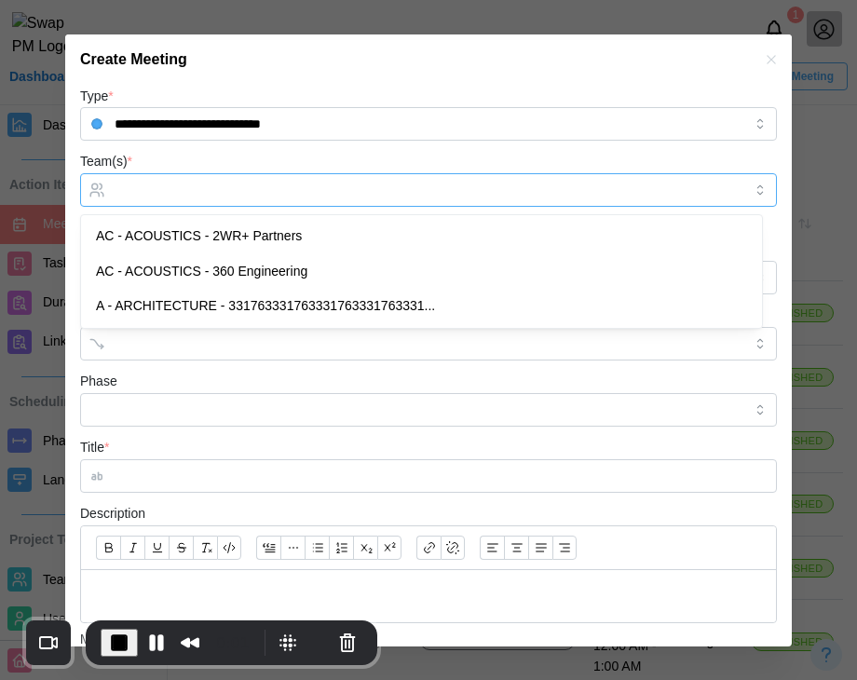
click at [313, 183] on input "Team(s) *" at bounding box center [429, 190] width 628 height 15
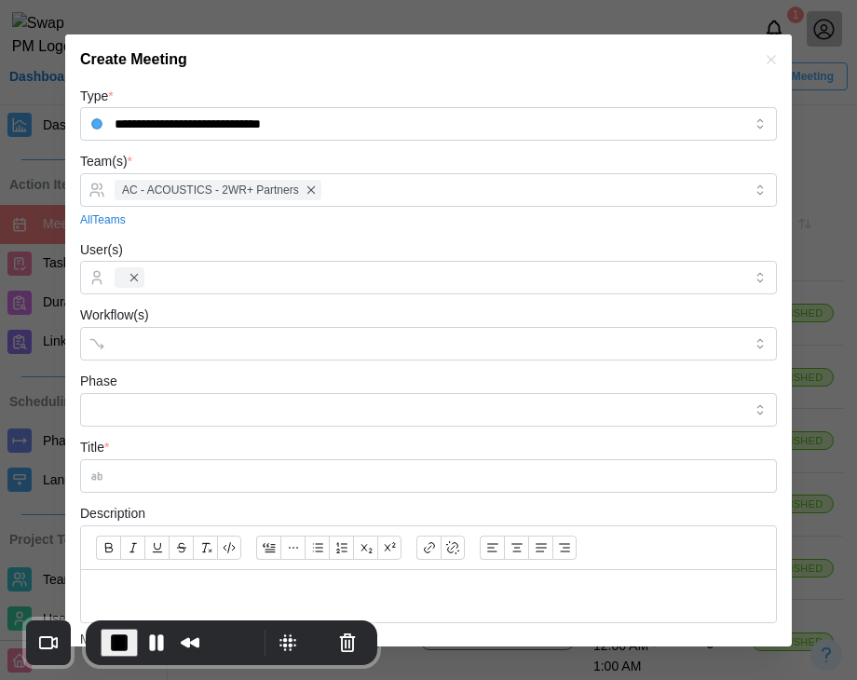
click at [232, 318] on div "Workflow(s)" at bounding box center [428, 332] width 697 height 57
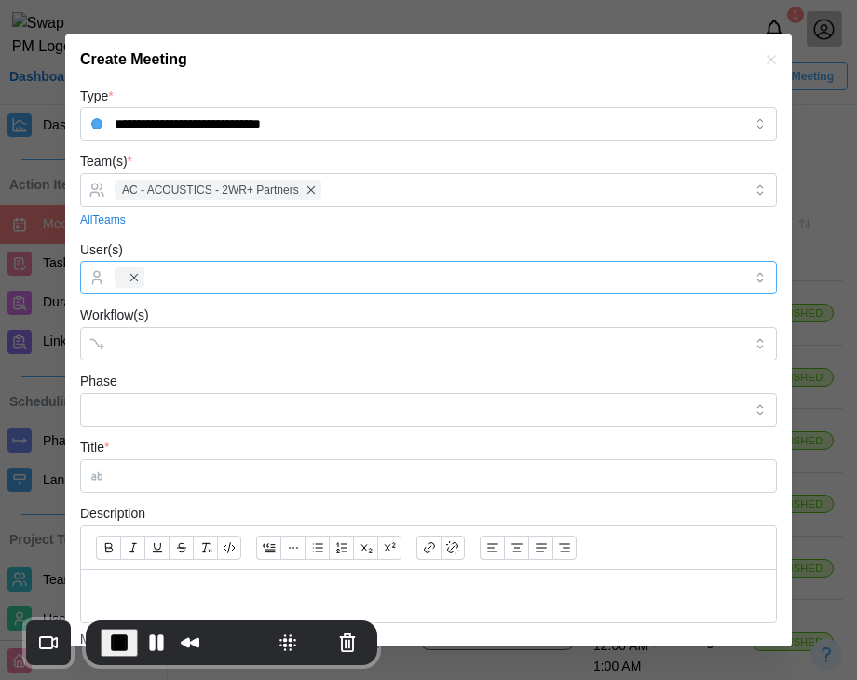
click at [238, 264] on div at bounding box center [426, 278] width 632 height 32
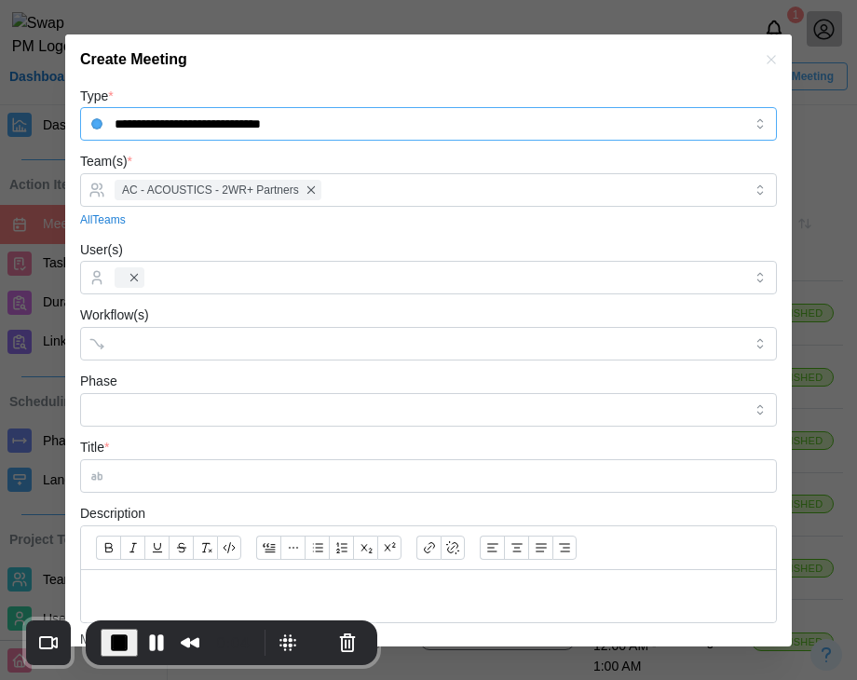
click at [356, 107] on input "**********" at bounding box center [428, 124] width 697 height 34
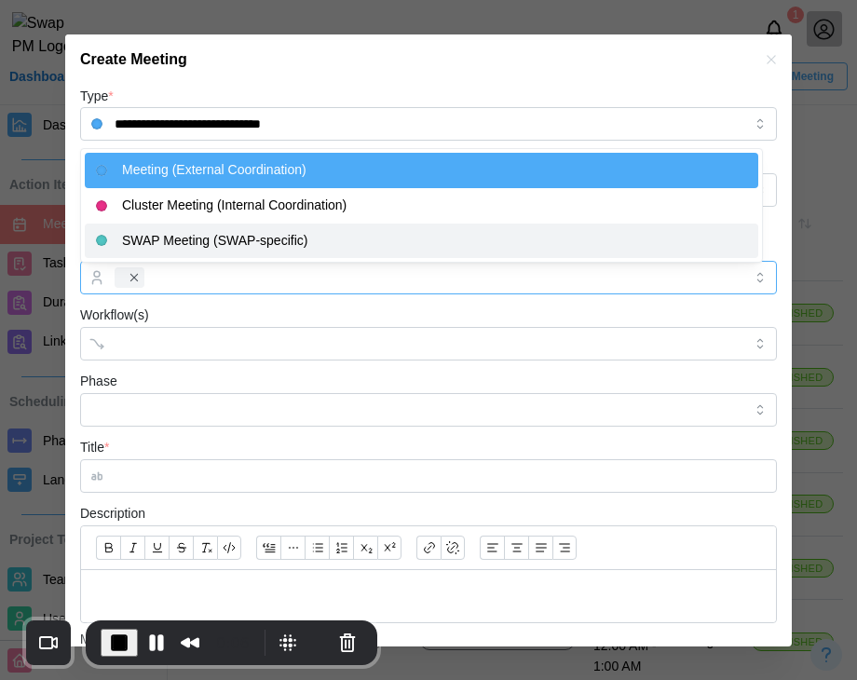
click at [299, 288] on div at bounding box center [426, 278] width 632 height 32
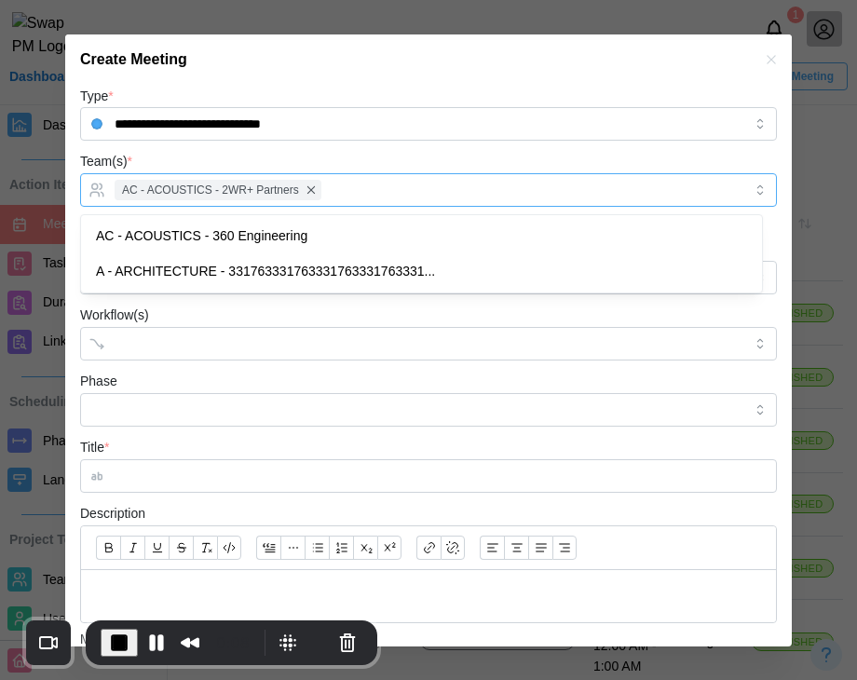
click at [379, 189] on div "AC - ACOUSTICS - 2WR+ Partners" at bounding box center [426, 190] width 632 height 32
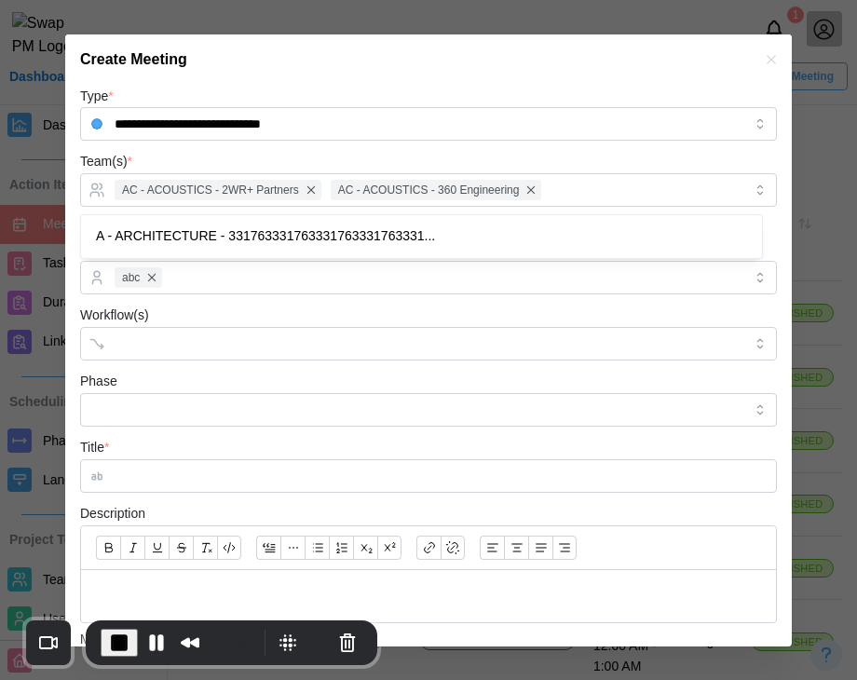
click at [345, 169] on div "Team(s) * AC - ACOUSTICS - 2WR+ Partners AC - ACOUSTICS - 360 Engineering All T…" at bounding box center [428, 189] width 697 height 78
click at [215, 361] on form "**********" at bounding box center [428, 485] width 697 height 801
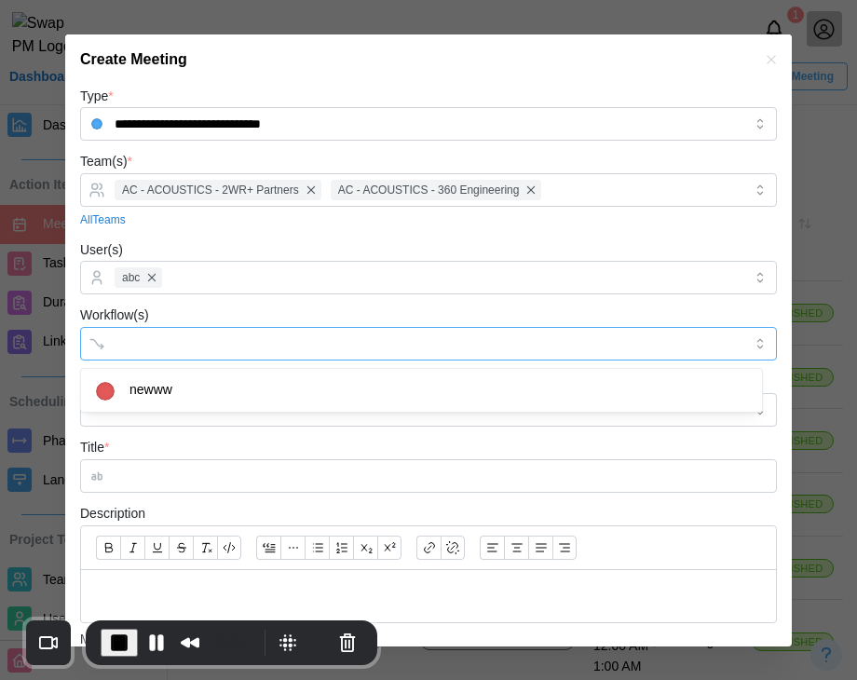
click at [216, 339] on input "Workflow(s)" at bounding box center [412, 343] width 594 height 15
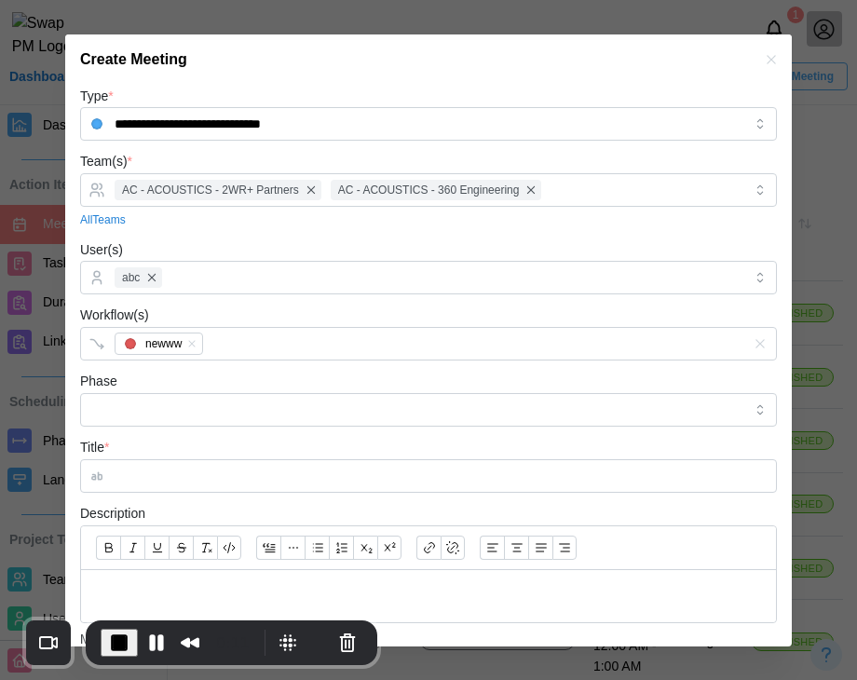
click at [205, 389] on div "Phase" at bounding box center [428, 398] width 697 height 57
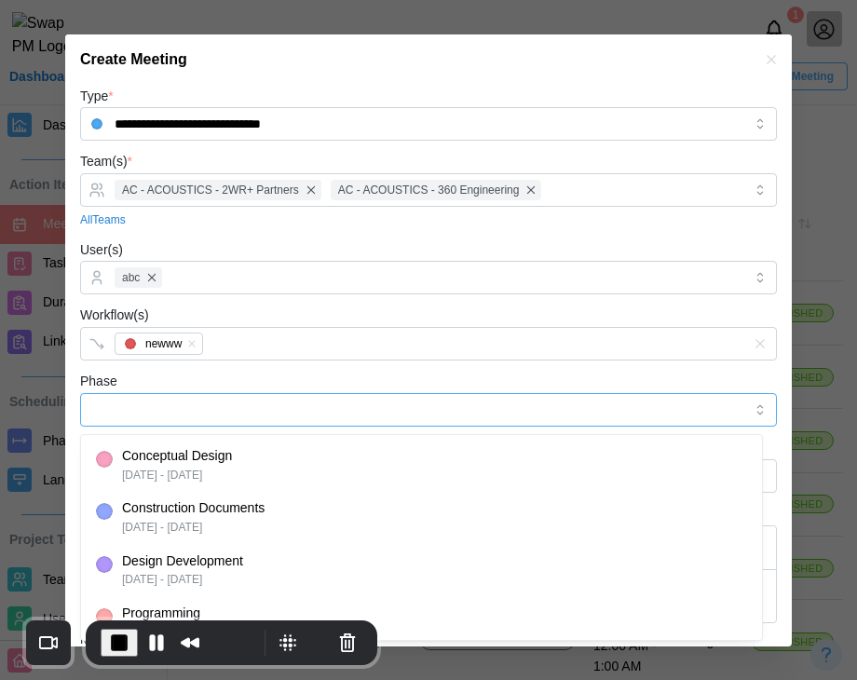
click at [194, 413] on input "Phase" at bounding box center [428, 410] width 697 height 34
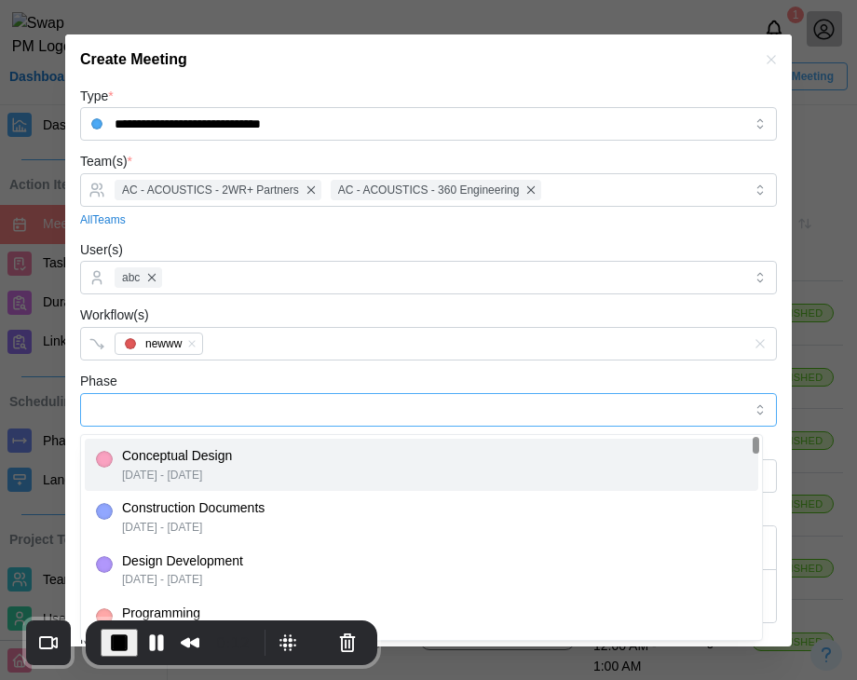
type input "**********"
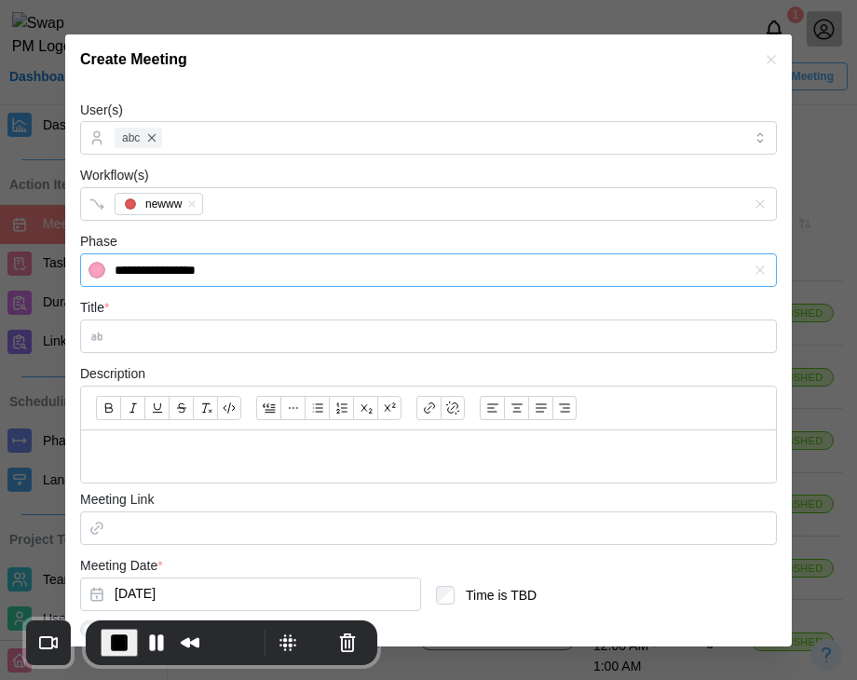
scroll to position [253, 0]
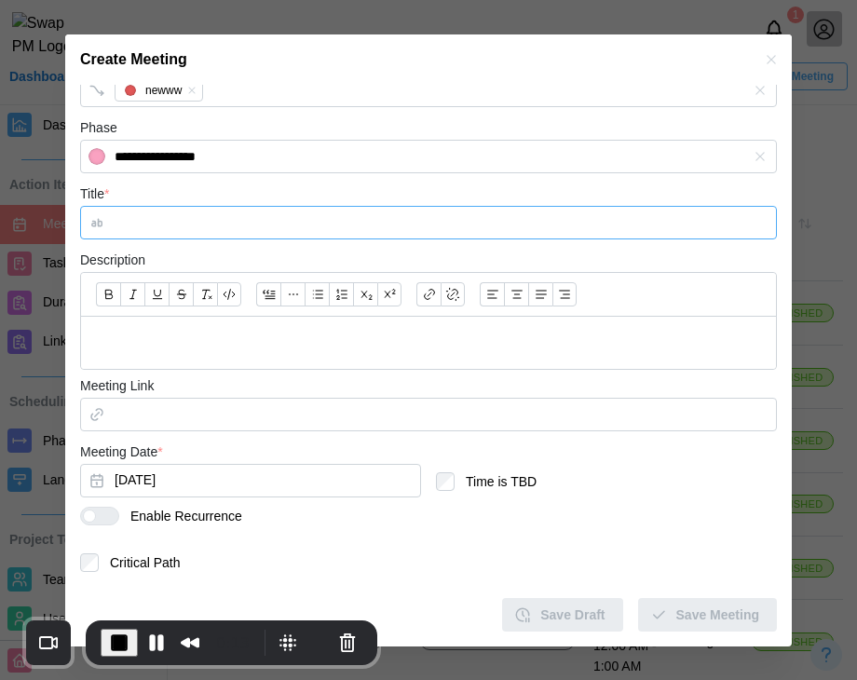
click at [198, 231] on input "Title *" at bounding box center [428, 223] width 697 height 34
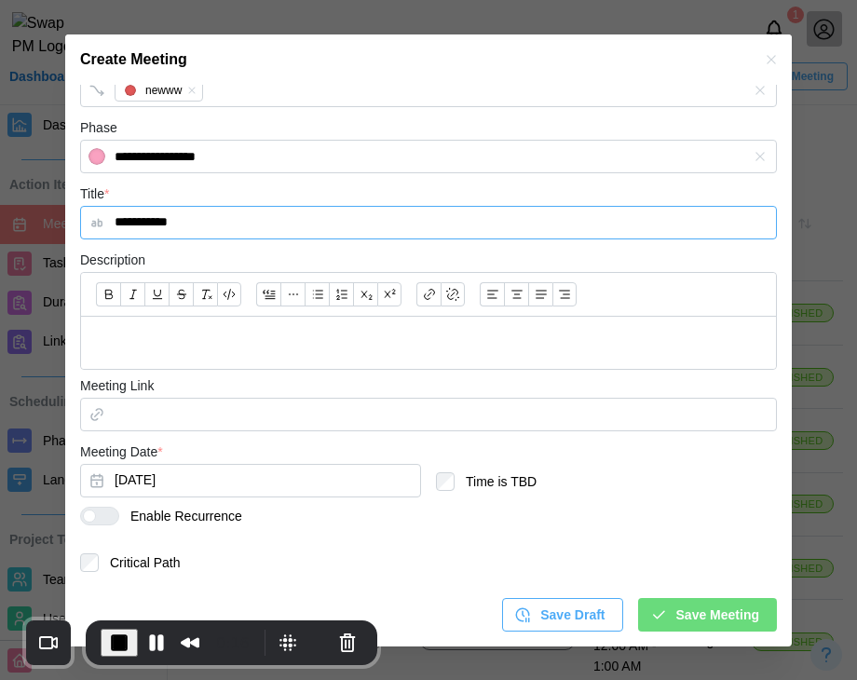
type input "**********"
click at [209, 356] on div at bounding box center [428, 343] width 695 height 53
click at [115, 521] on div at bounding box center [107, 515] width 22 height 17
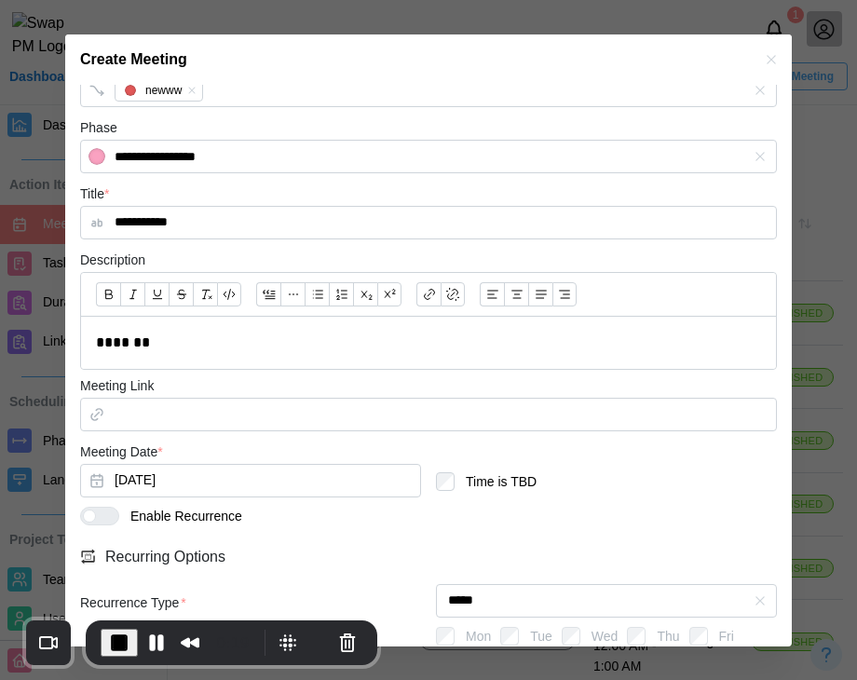
scroll to position [406, 0]
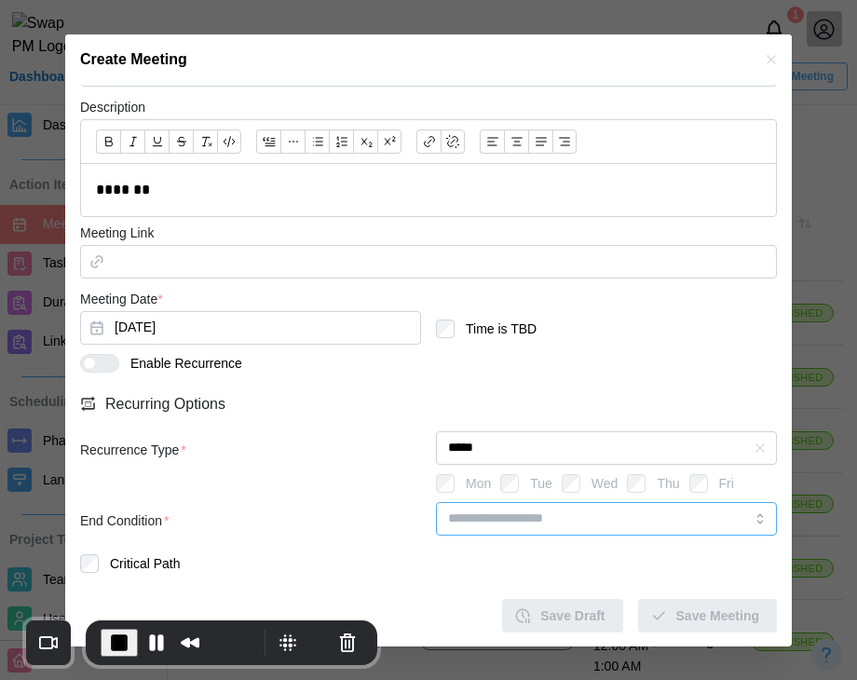
click at [521, 523] on input "search" at bounding box center [606, 519] width 341 height 34
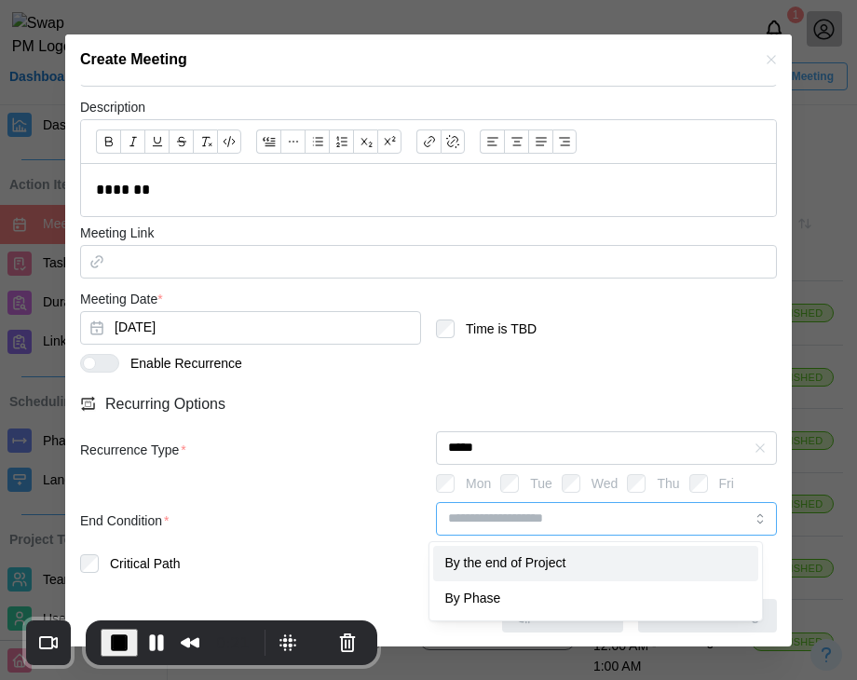
type input "**********"
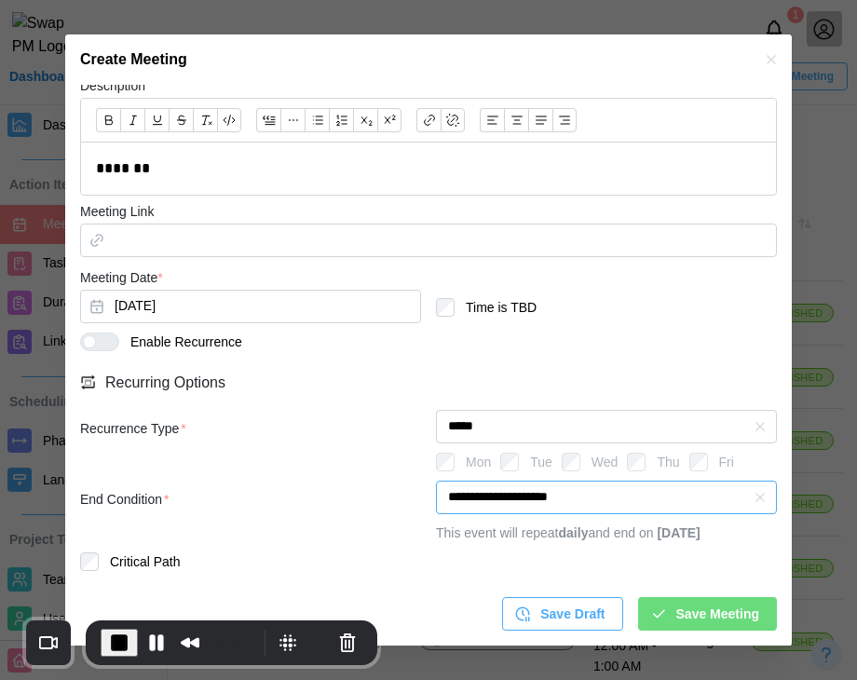
scroll to position [447, 0]
click at [698, 609] on span "Save Meeting" at bounding box center [717, 614] width 83 height 32
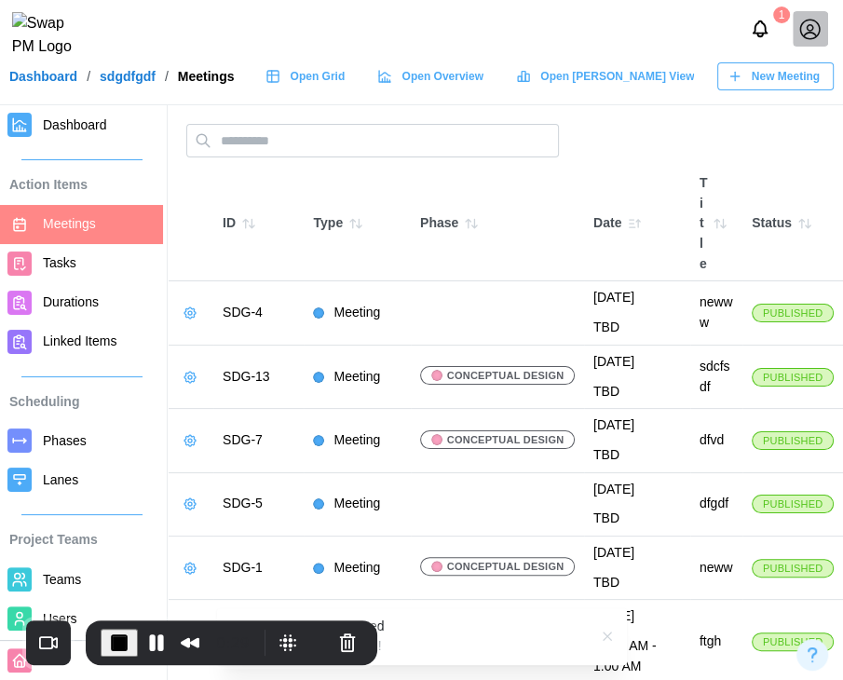
click at [773, 80] on span "New Meeting" at bounding box center [785, 76] width 68 height 26
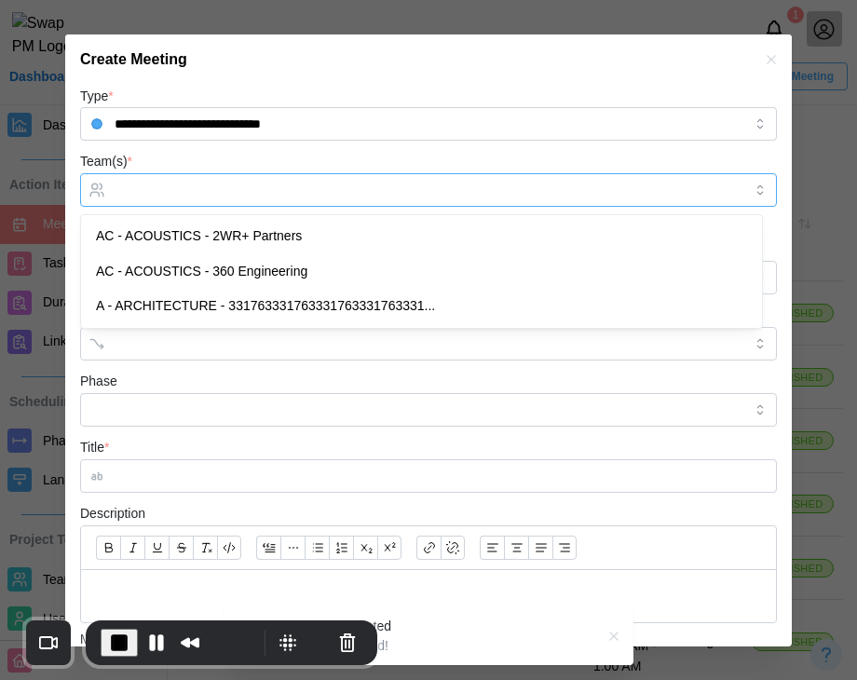
click at [312, 181] on div at bounding box center [426, 190] width 632 height 32
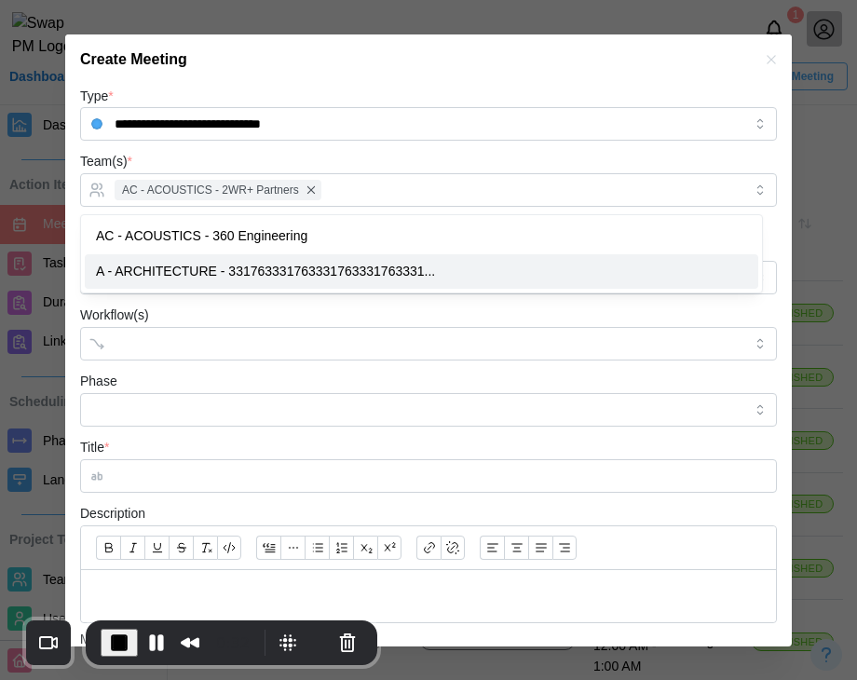
click at [250, 300] on form "**********" at bounding box center [428, 485] width 697 height 801
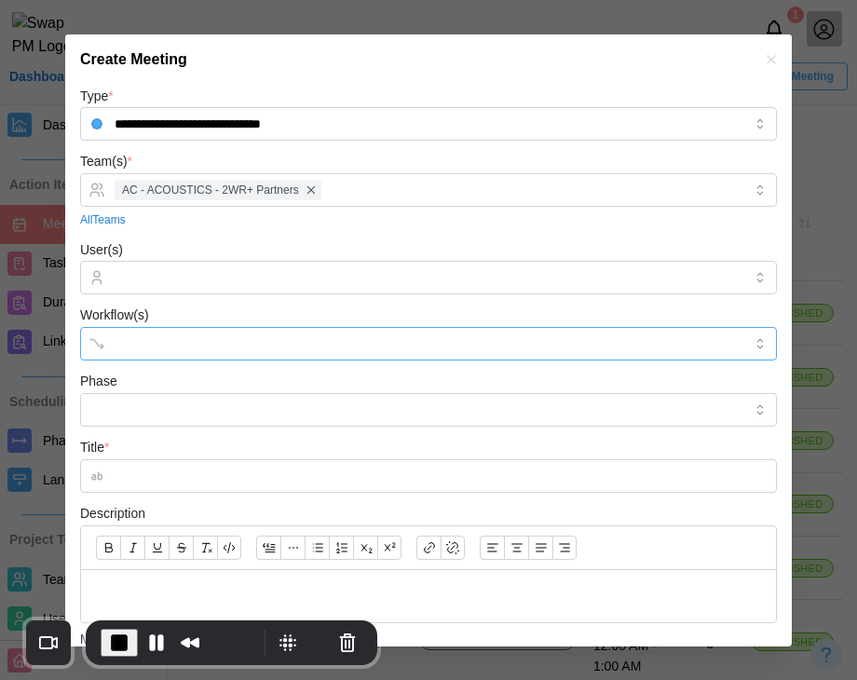
click at [141, 332] on div at bounding box center [409, 344] width 599 height 32
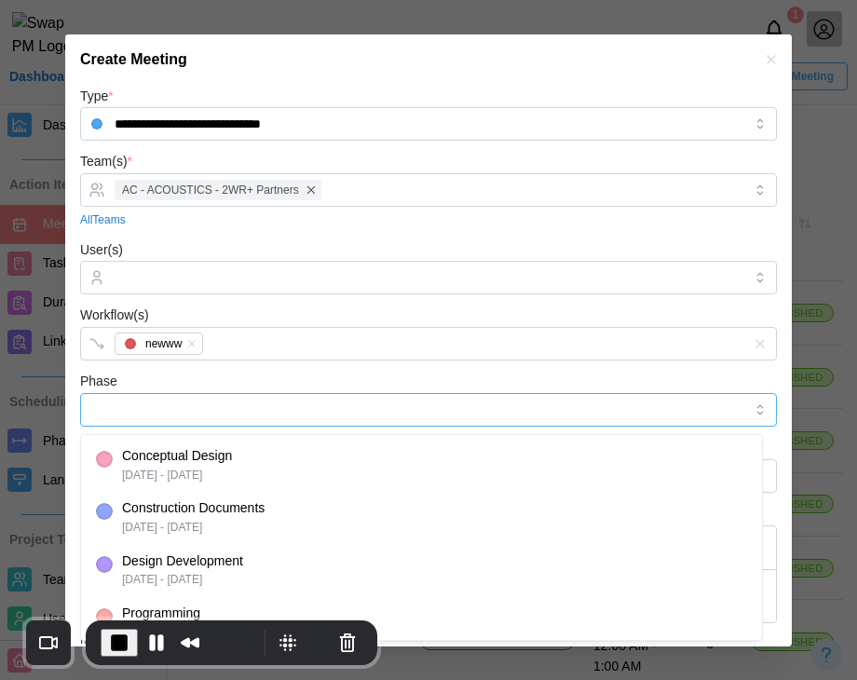
click at [153, 408] on input "Phase" at bounding box center [428, 410] width 697 height 34
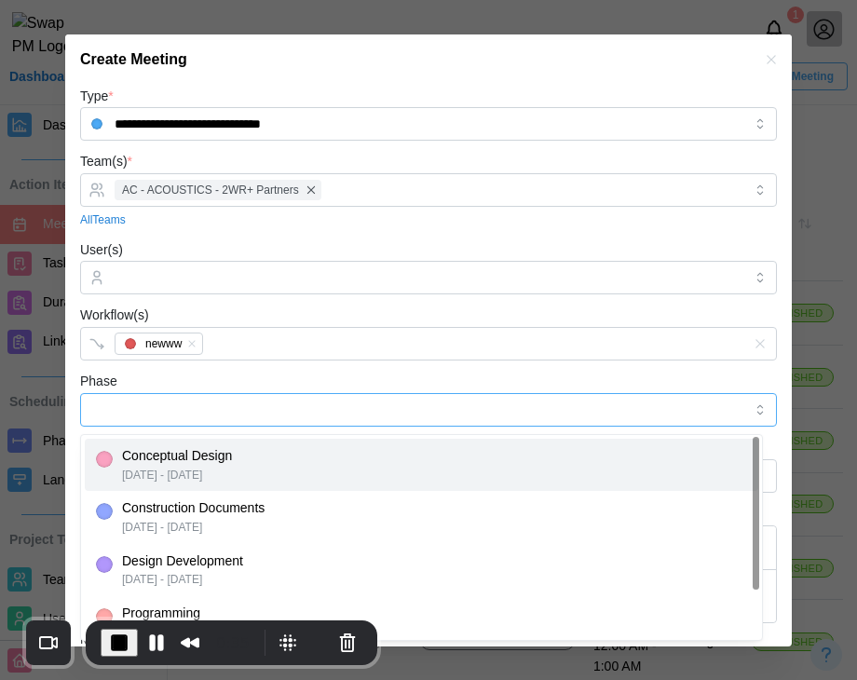
type input "**********"
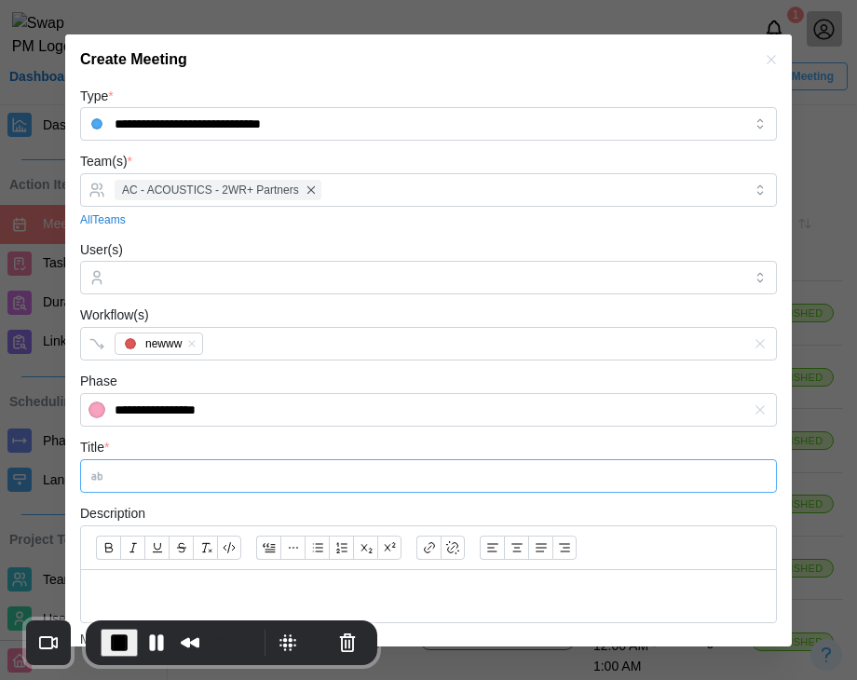
click at [160, 485] on input "Title *" at bounding box center [428, 476] width 697 height 34
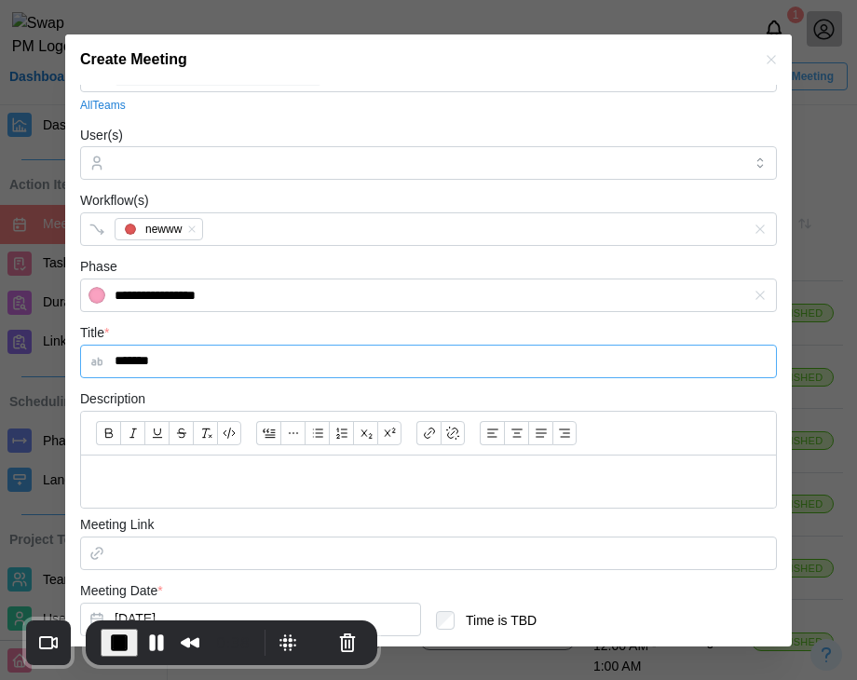
scroll to position [253, 0]
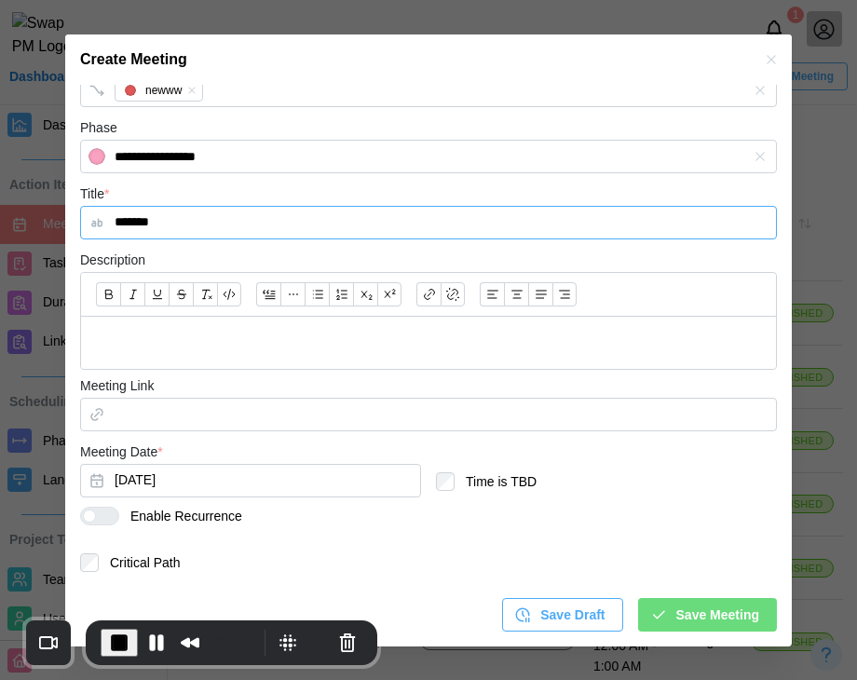
type input "*******"
click at [285, 355] on div at bounding box center [428, 343] width 695 height 53
click at [100, 515] on div at bounding box center [107, 515] width 22 height 17
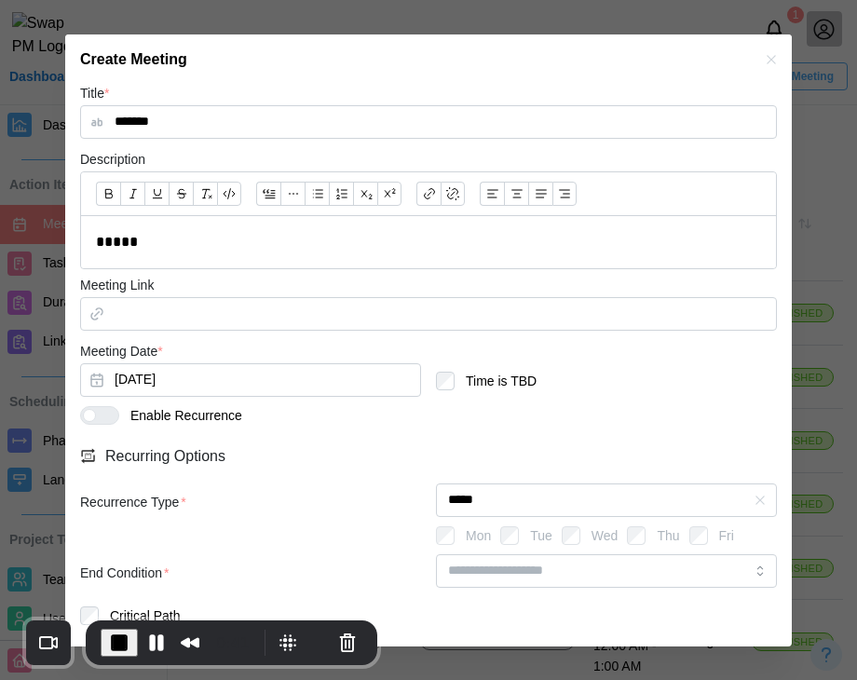
scroll to position [406, 0]
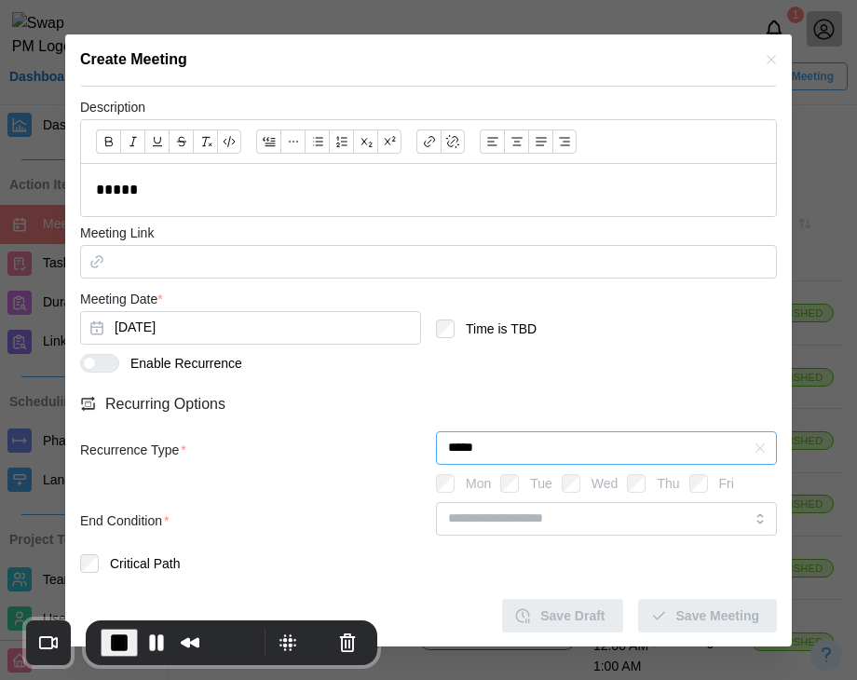
click at [518, 450] on input "*****" at bounding box center [606, 448] width 341 height 34
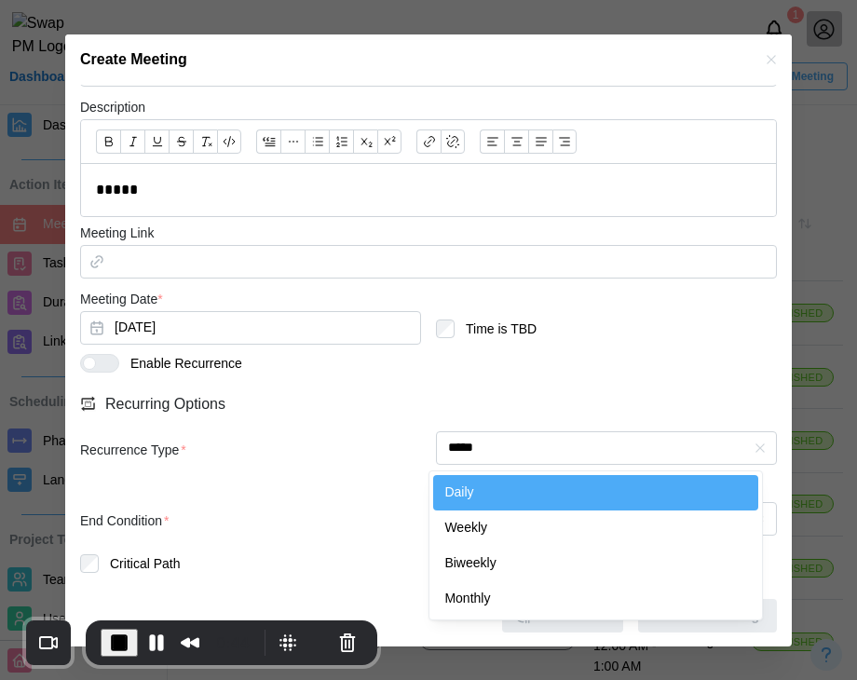
click at [517, 374] on div "Enable Recurrence" at bounding box center [428, 372] width 697 height 37
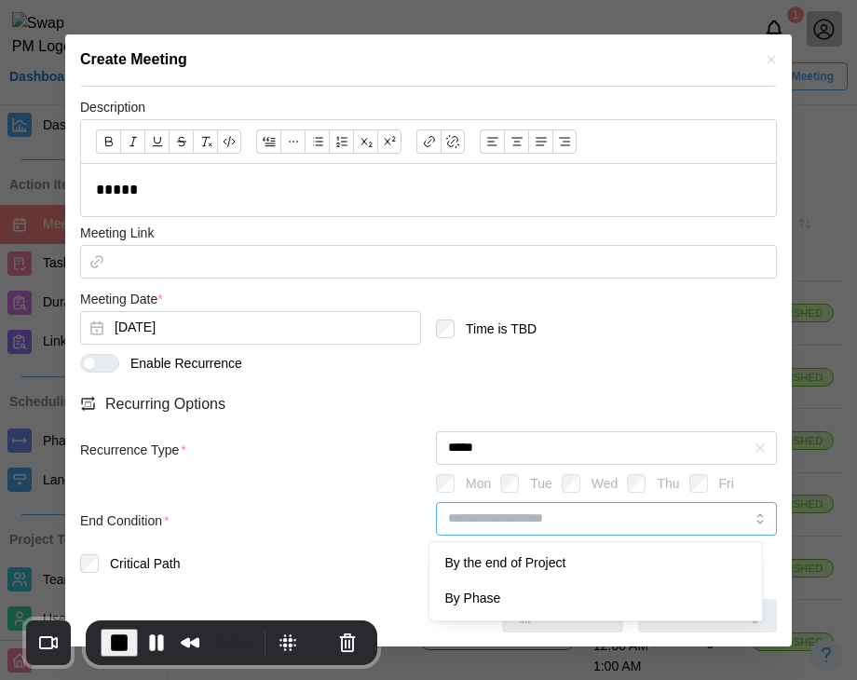
click at [510, 513] on input "search" at bounding box center [606, 519] width 341 height 34
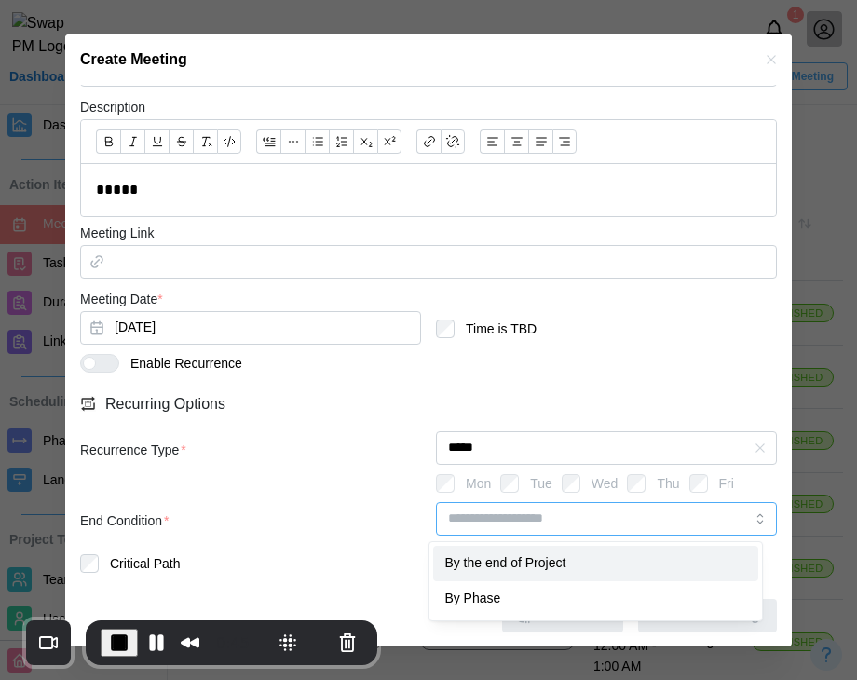
type input "********"
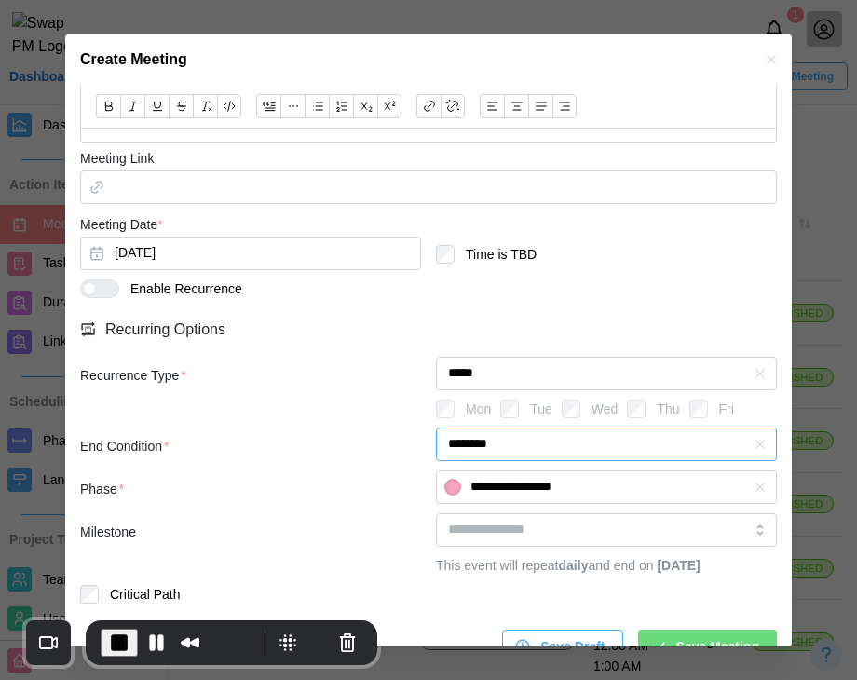
scroll to position [533, 0]
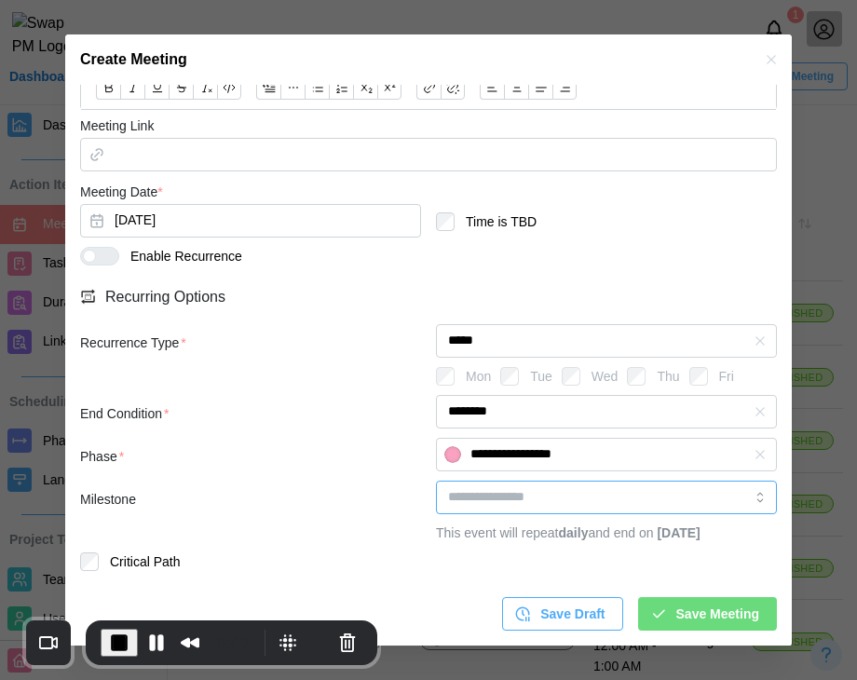
click at [535, 480] on input "search" at bounding box center [606, 497] width 341 height 34
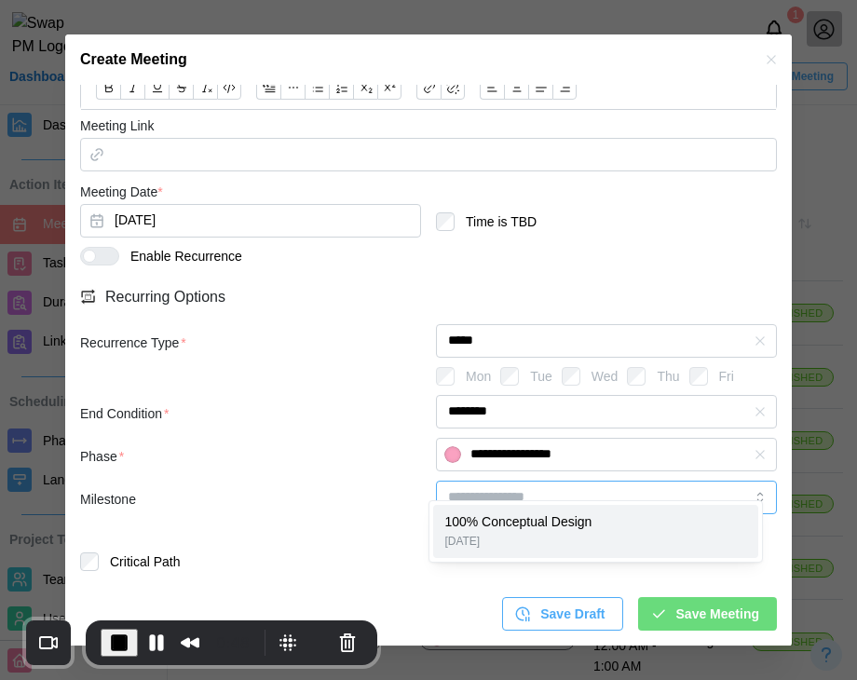
type input "**********"
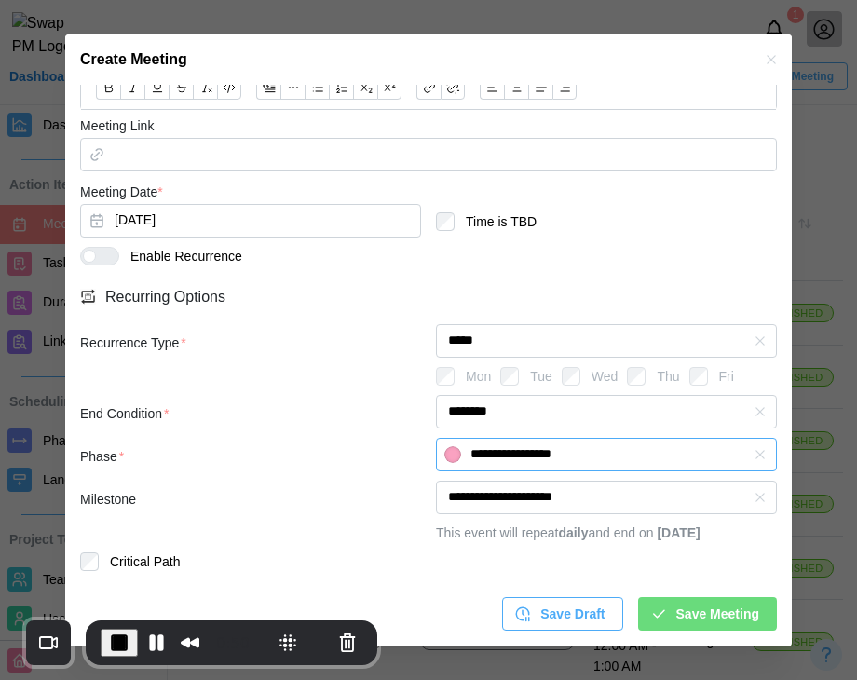
click at [624, 439] on input "**********" at bounding box center [606, 455] width 341 height 34
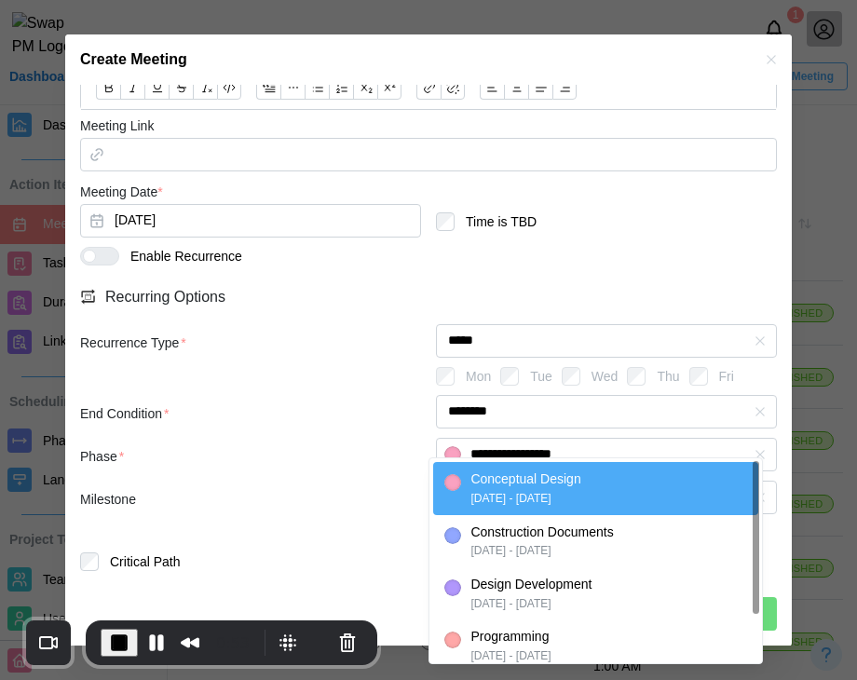
click at [398, 404] on div "End Condition *" at bounding box center [250, 414] width 341 height 20
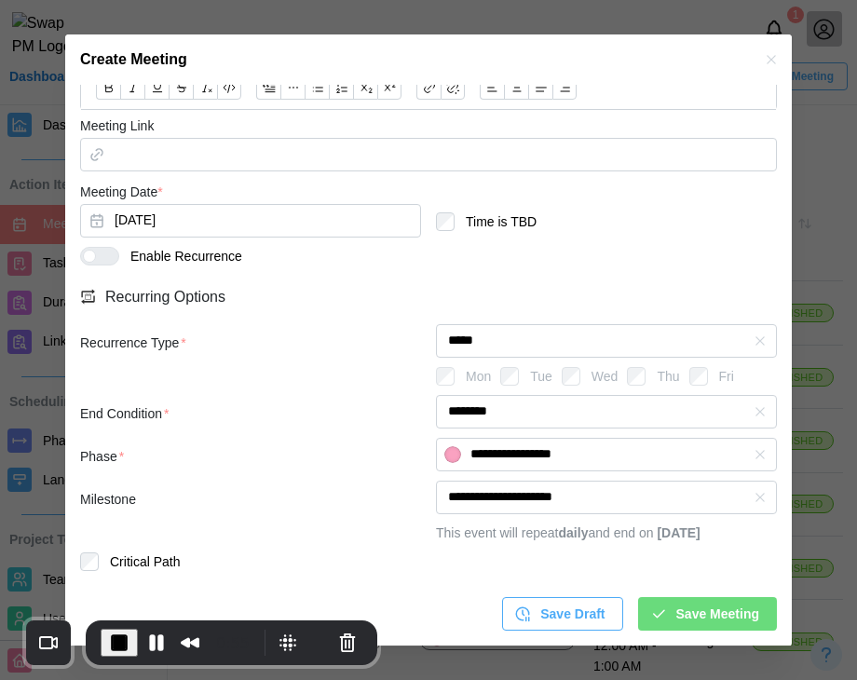
click at [676, 611] on span "Save Meeting" at bounding box center [717, 614] width 83 height 32
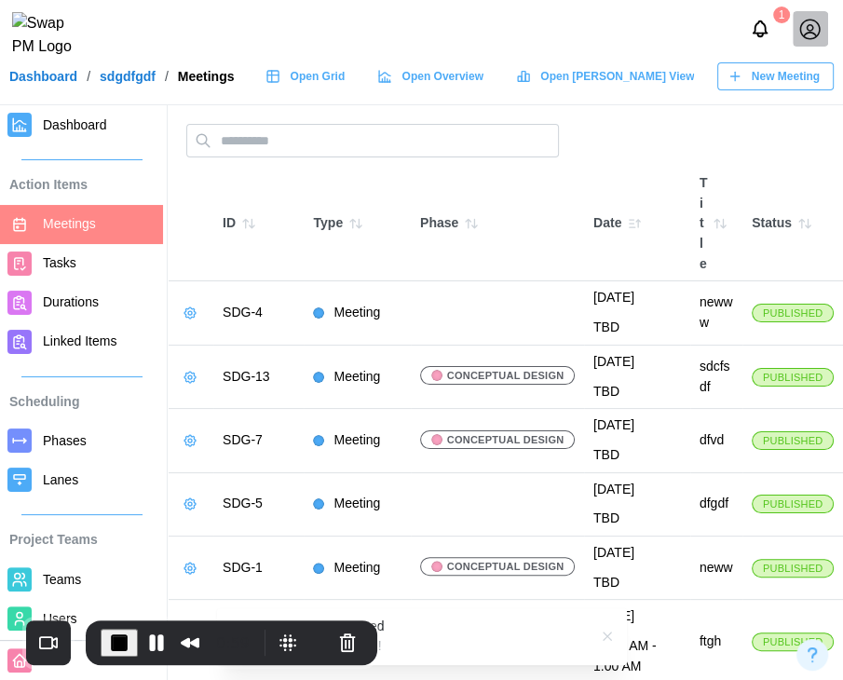
click at [767, 83] on span "New Meeting" at bounding box center [785, 76] width 68 height 26
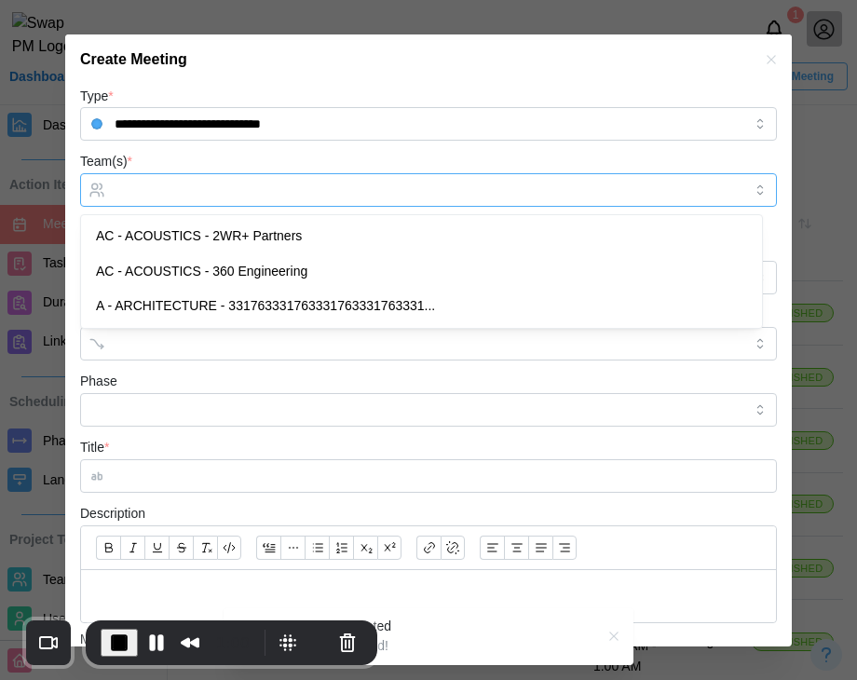
click at [264, 183] on input "Team(s) *" at bounding box center [429, 190] width 628 height 15
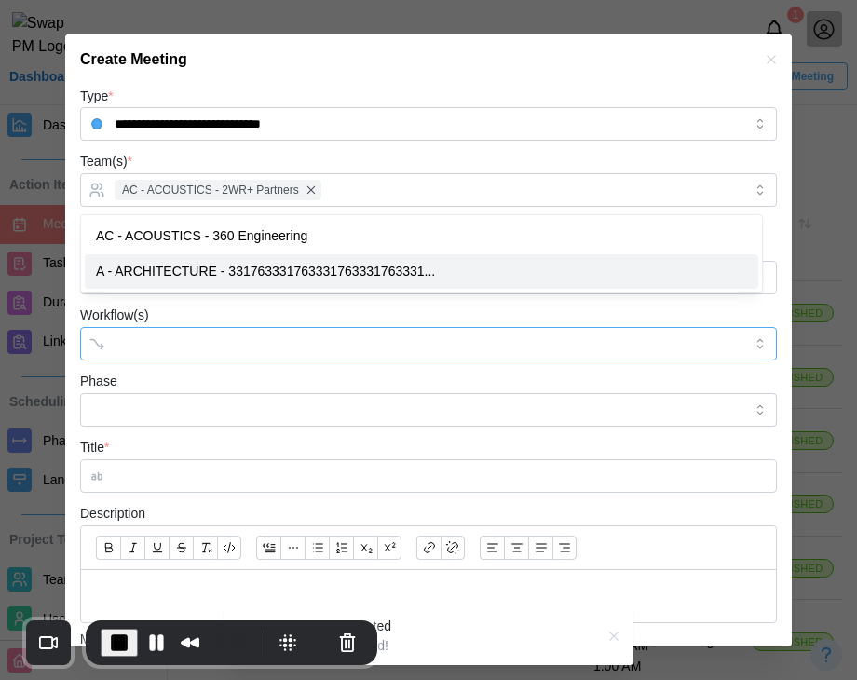
click at [180, 329] on div at bounding box center [409, 344] width 599 height 32
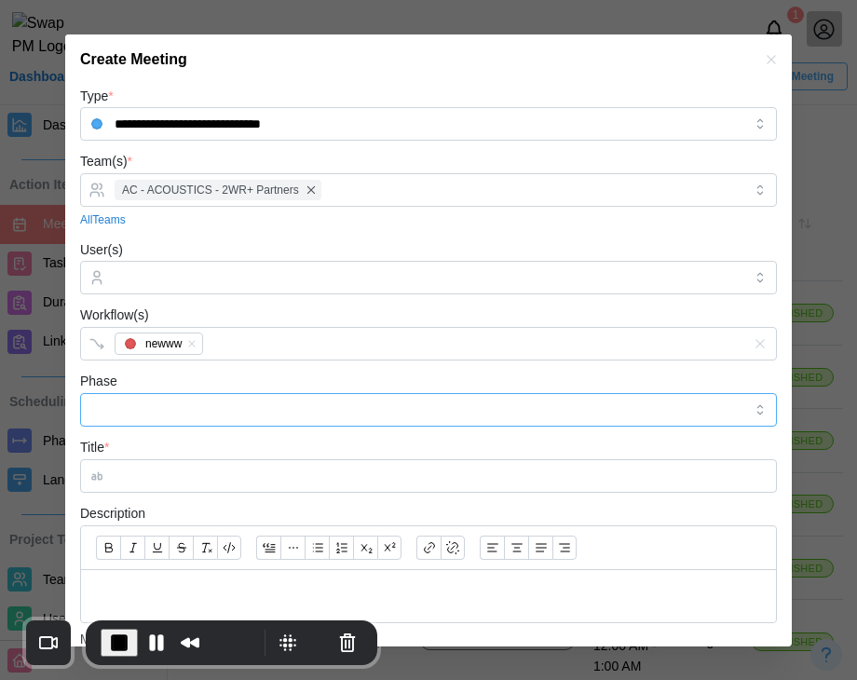
click at [162, 418] on input "Phase" at bounding box center [428, 410] width 697 height 34
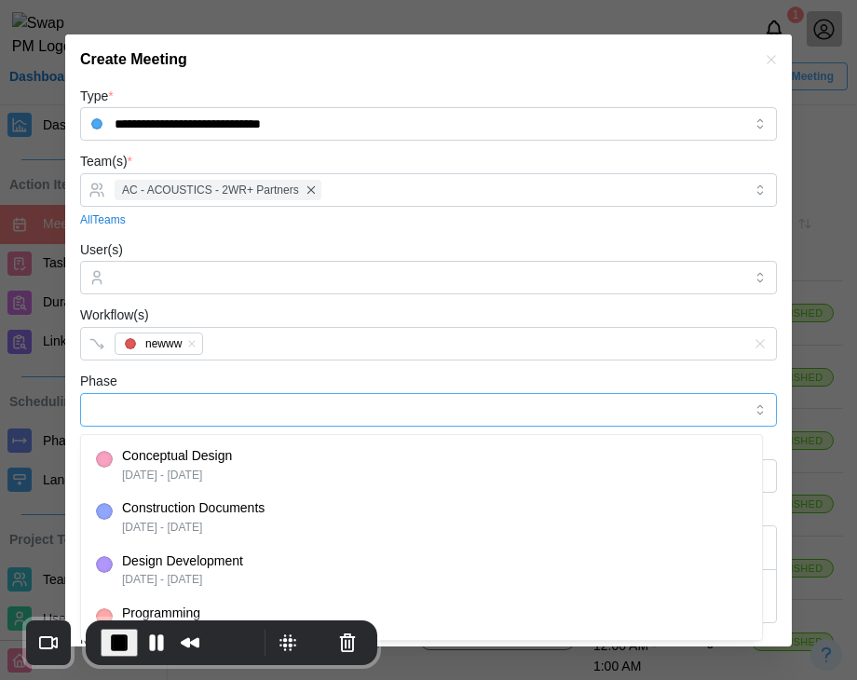
type input "**********"
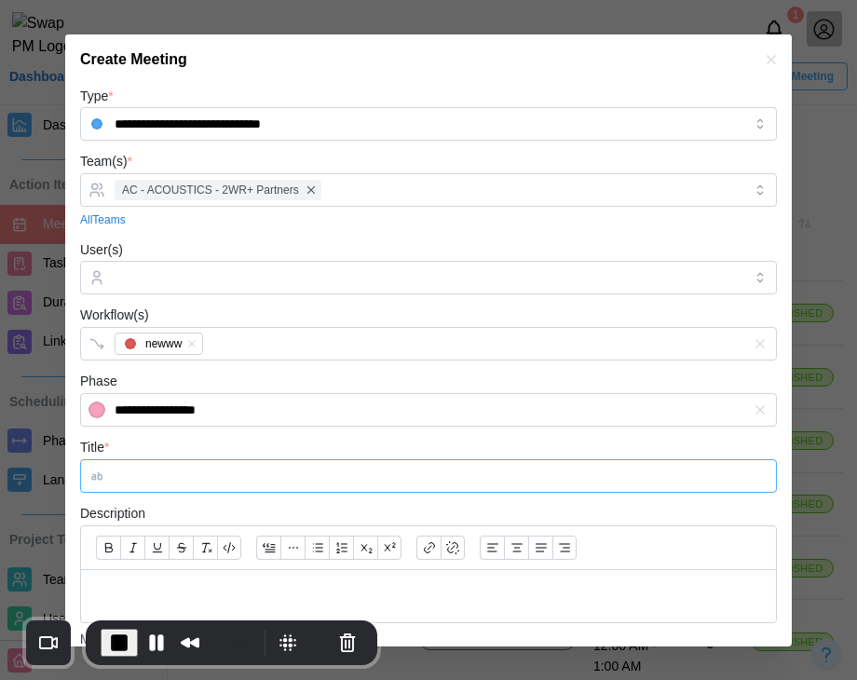
click at [176, 477] on input "Title *" at bounding box center [428, 476] width 697 height 34
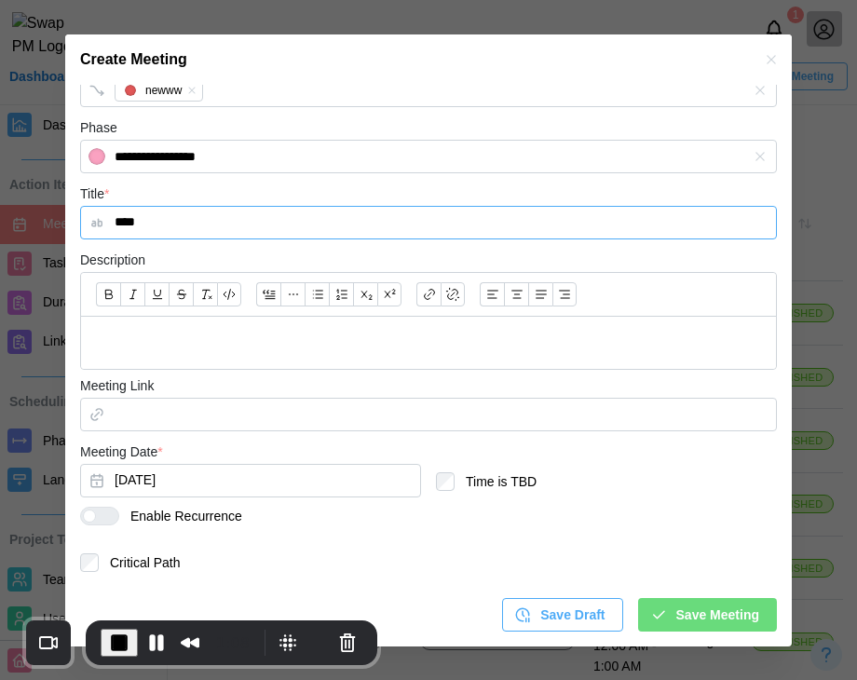
type input "****"
click at [317, 347] on p at bounding box center [428, 342] width 665 height 23
click at [90, 509] on div at bounding box center [89, 515] width 13 height 13
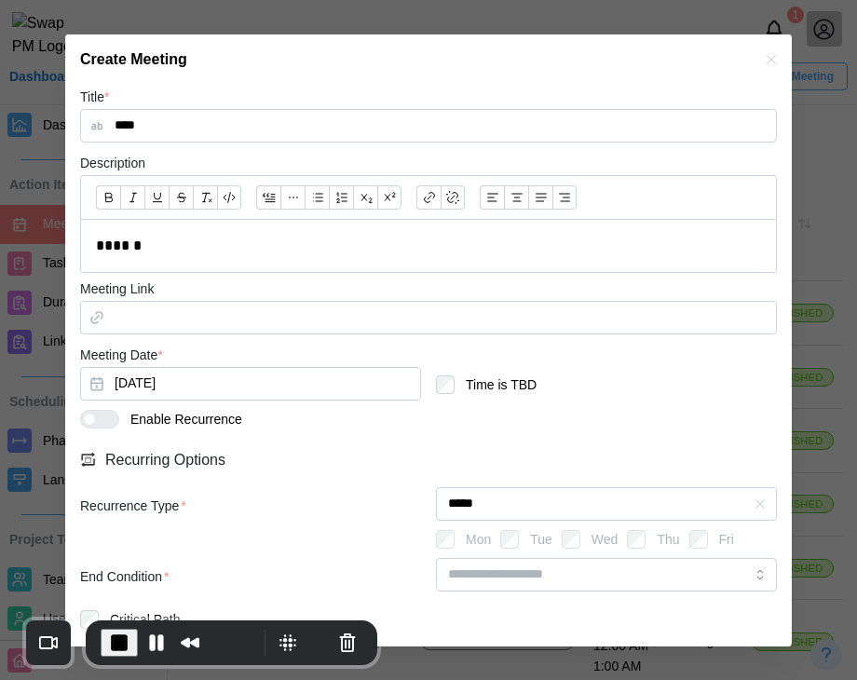
scroll to position [406, 0]
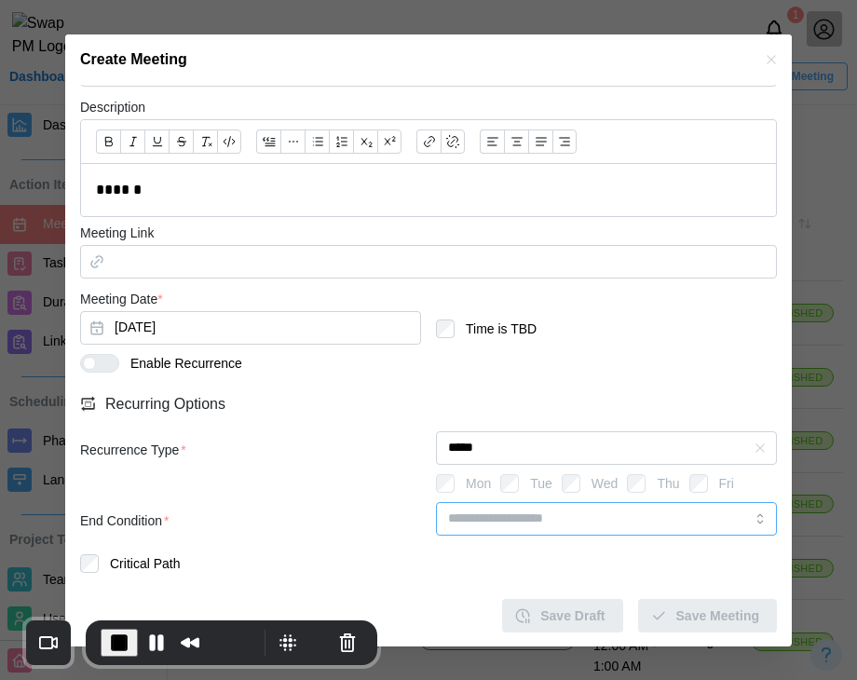
click at [616, 515] on input "search" at bounding box center [606, 519] width 341 height 34
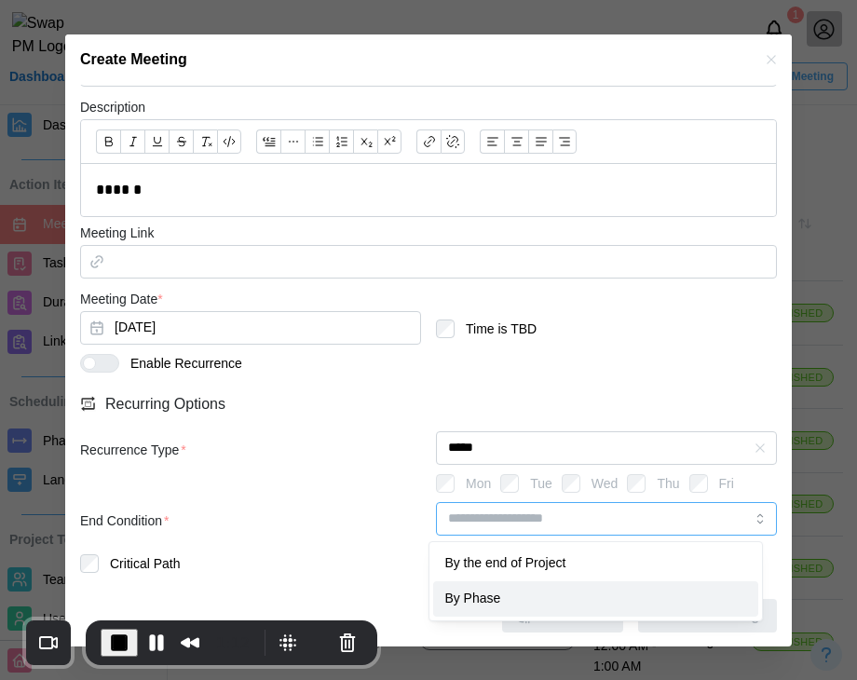
type input "********"
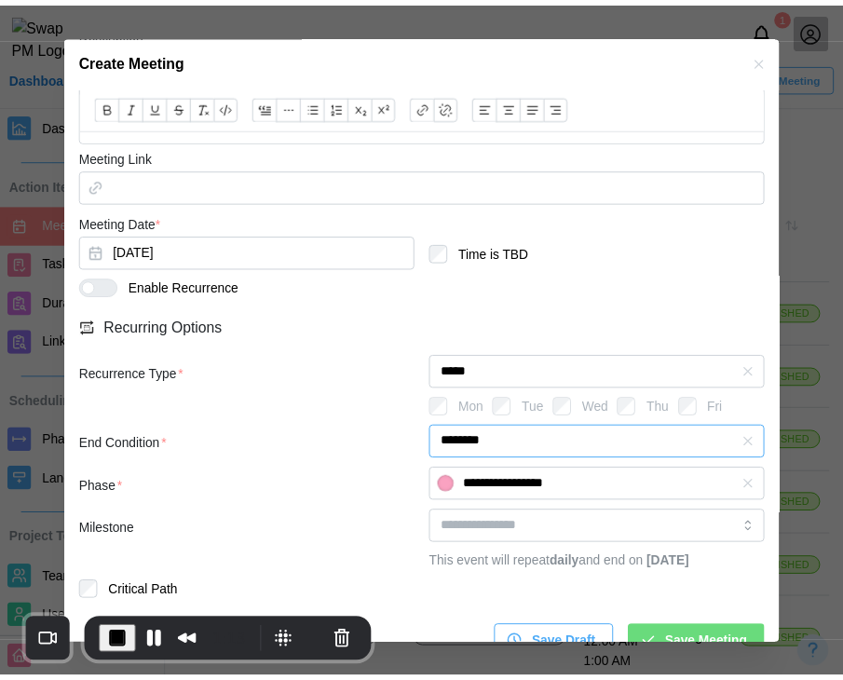
scroll to position [533, 0]
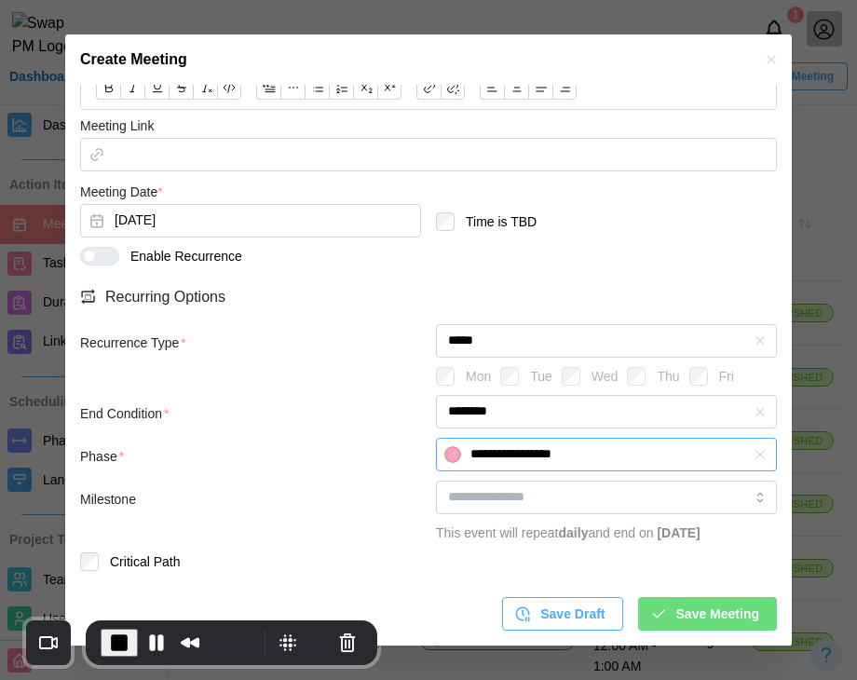
click at [617, 438] on input "**********" at bounding box center [606, 455] width 341 height 34
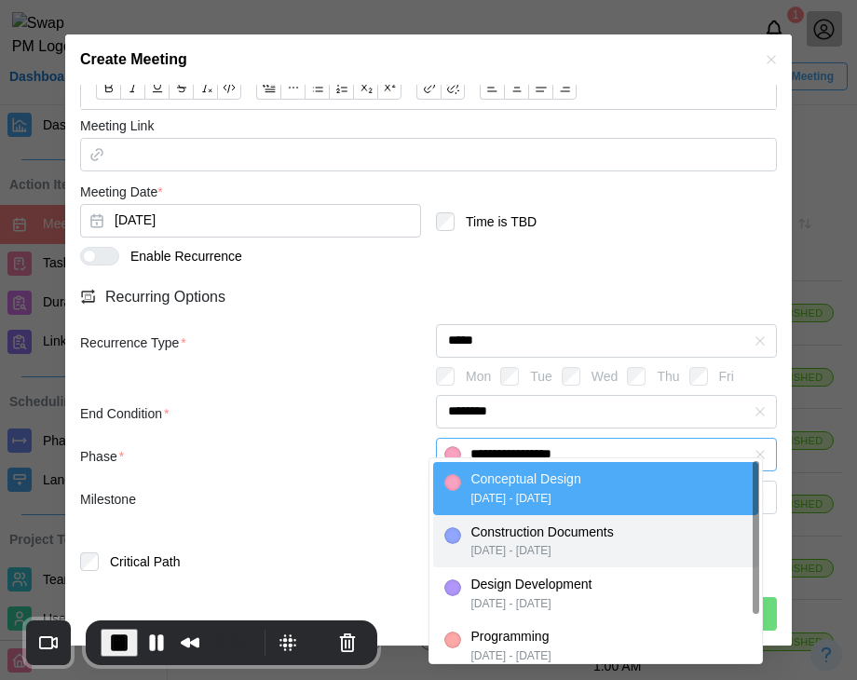
type input "**********"
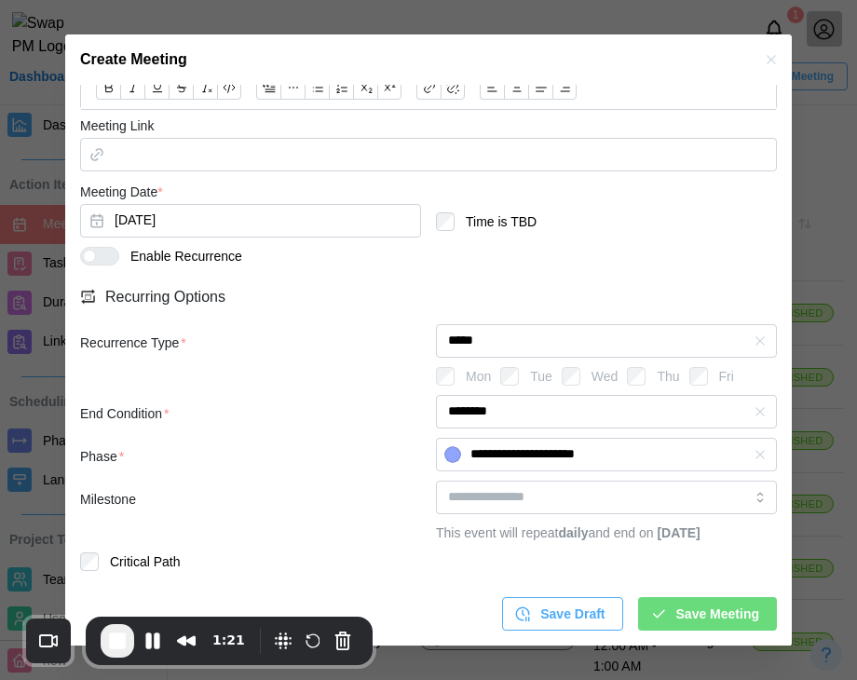
click at [318, 438] on div "Phase *" at bounding box center [250, 453] width 341 height 30
click at [721, 615] on span "Save Meeting" at bounding box center [717, 614] width 83 height 32
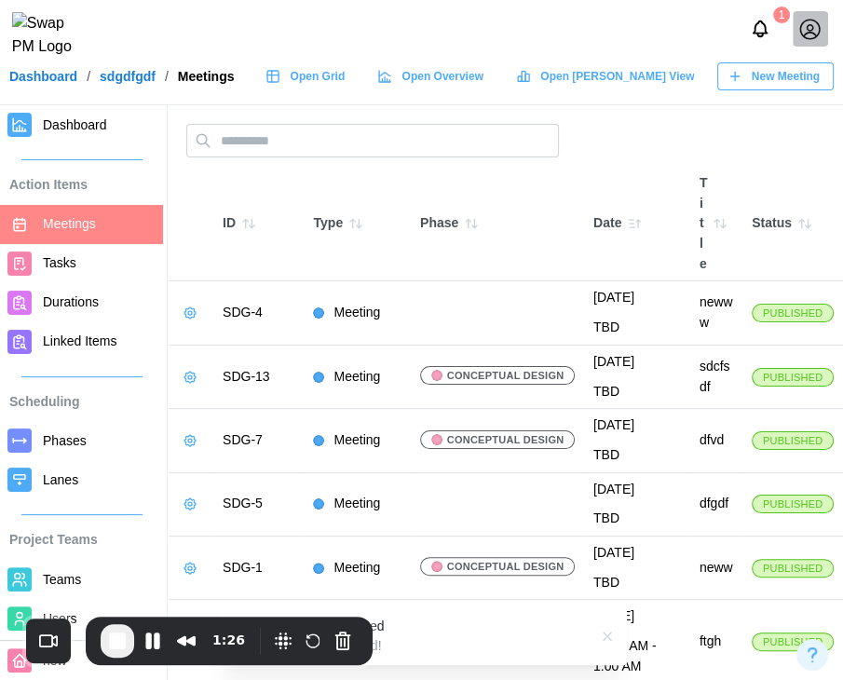
click at [56, 445] on span "Phases" at bounding box center [65, 440] width 44 height 15
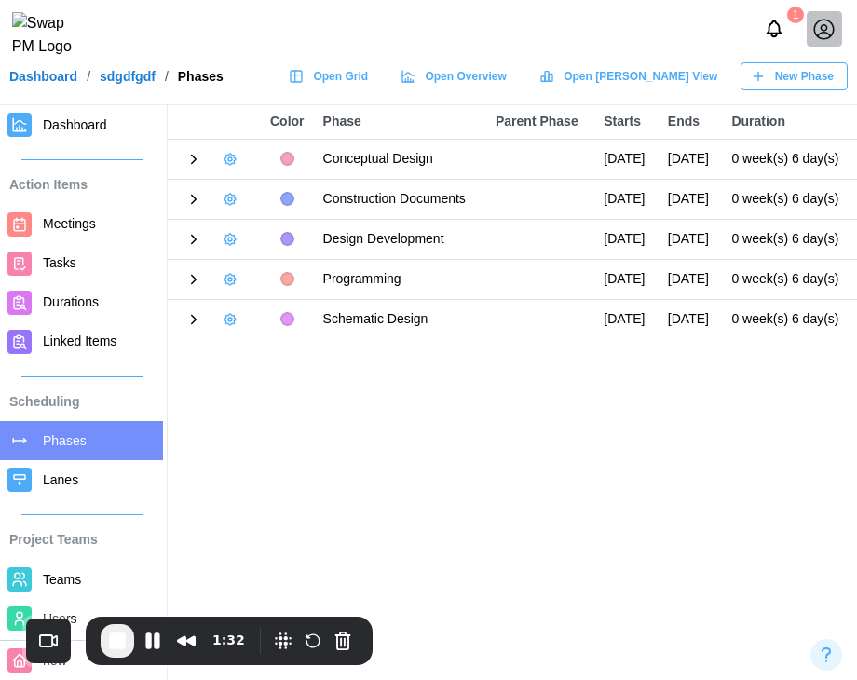
click at [224, 212] on button "button" at bounding box center [230, 199] width 26 height 26
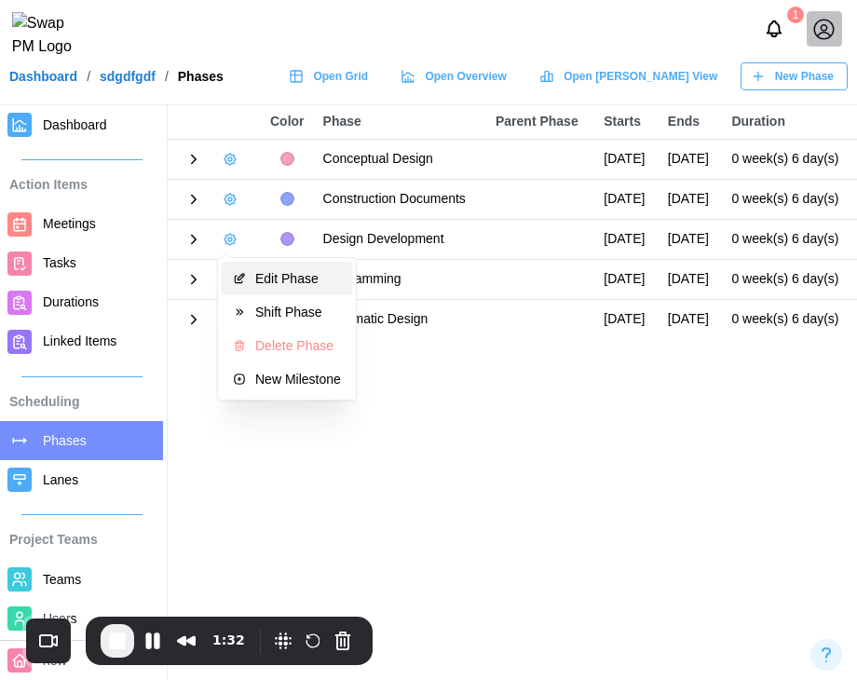
click at [245, 277] on icon "button" at bounding box center [239, 278] width 13 height 13
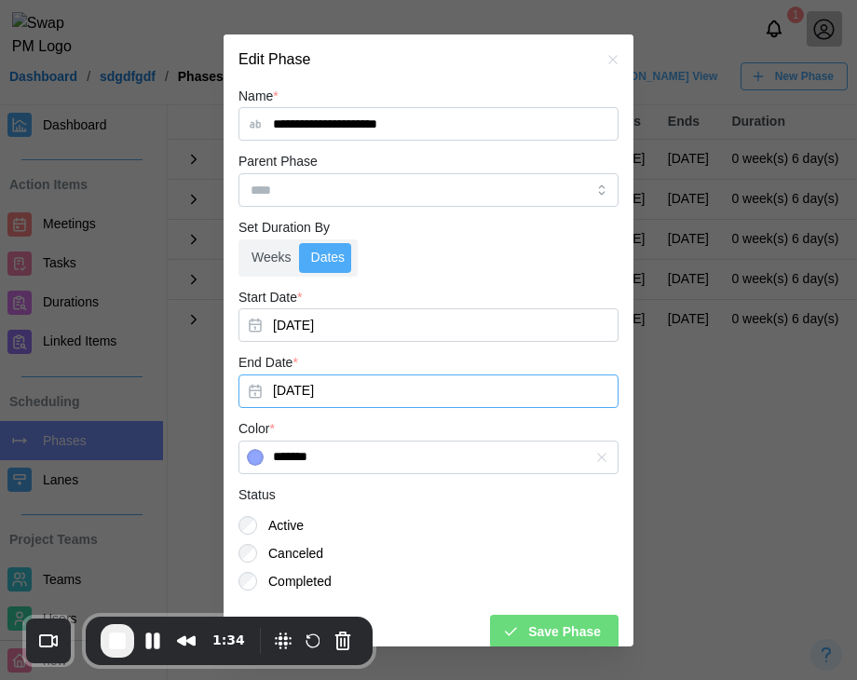
click at [362, 392] on button "Sep 11, 2025" at bounding box center [428, 391] width 380 height 34
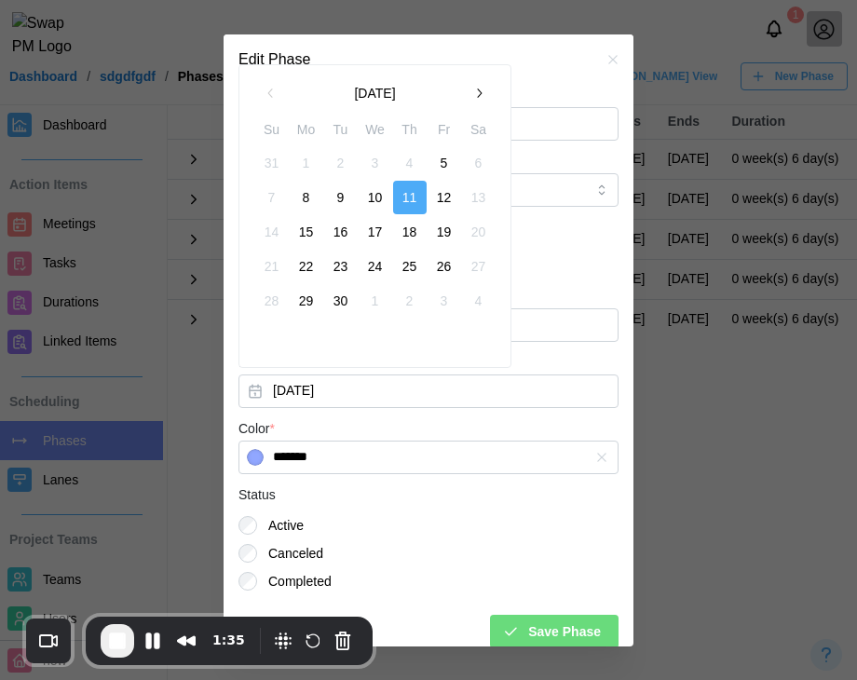
click at [332, 199] on button "9" at bounding box center [341, 198] width 34 height 34
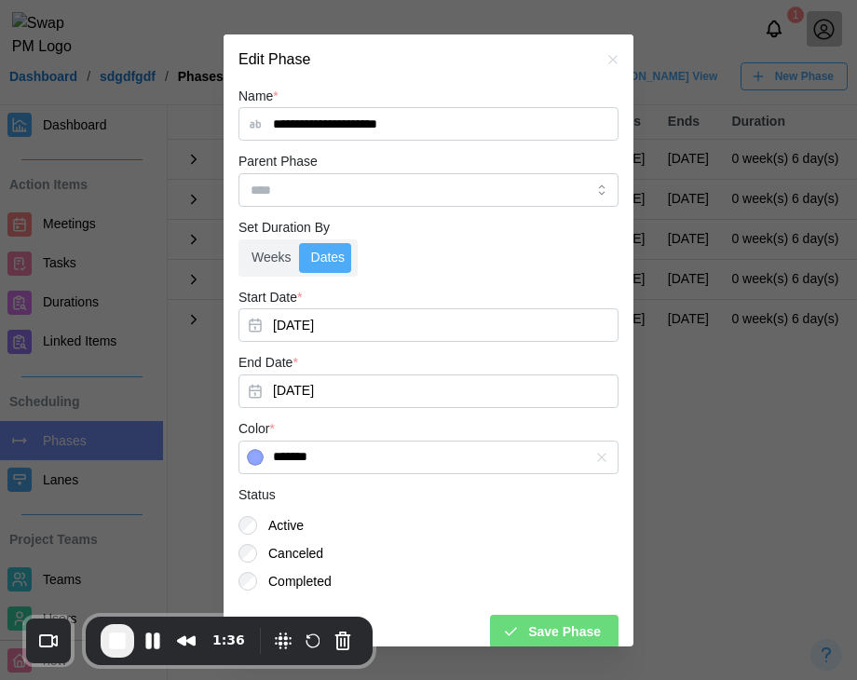
click at [505, 634] on icon "submit" at bounding box center [510, 631] width 17 height 17
click at [528, 637] on span "Save Phase" at bounding box center [564, 632] width 73 height 32
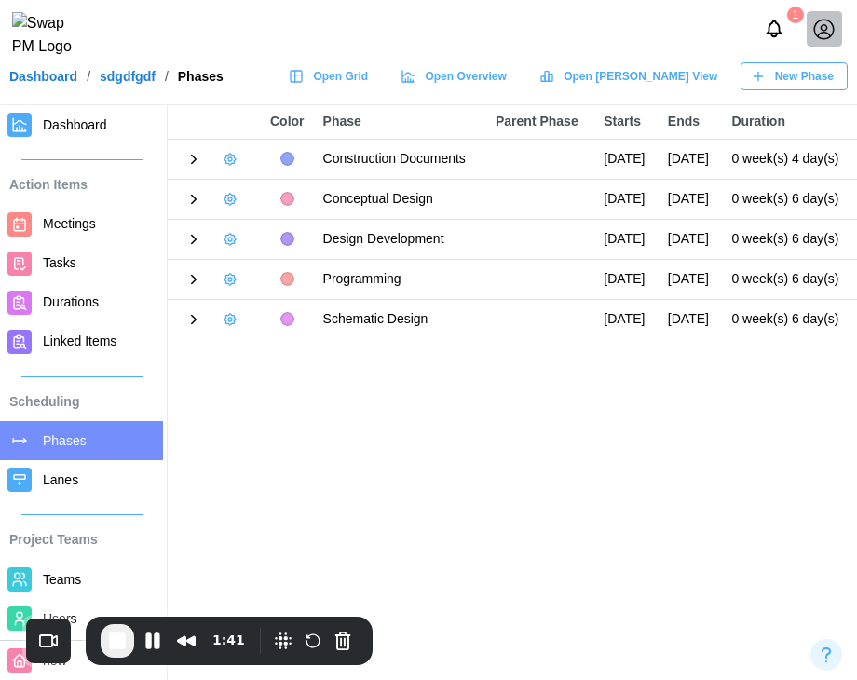
click at [95, 231] on span "Meetings" at bounding box center [69, 223] width 53 height 15
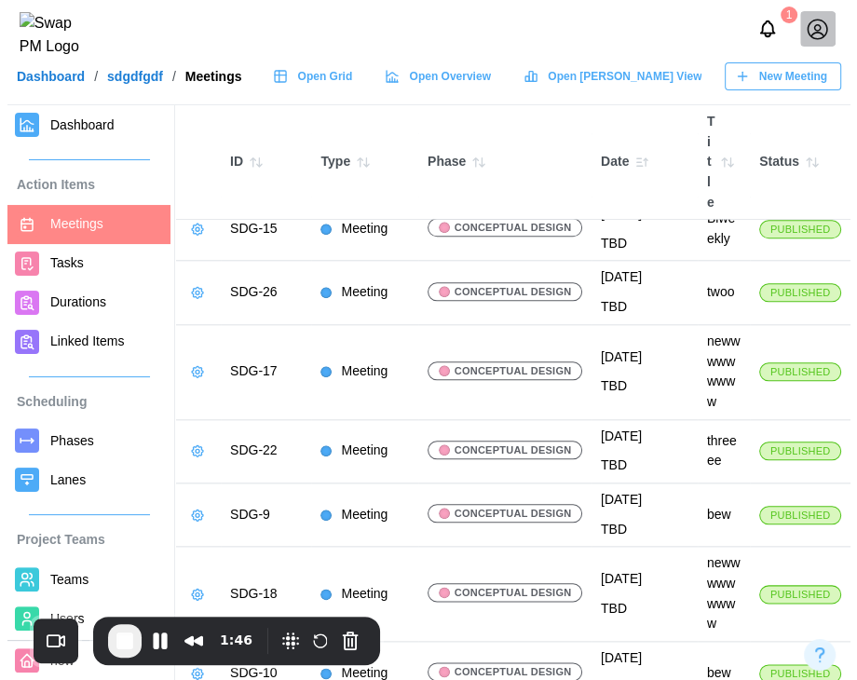
scroll to position [1024, 0]
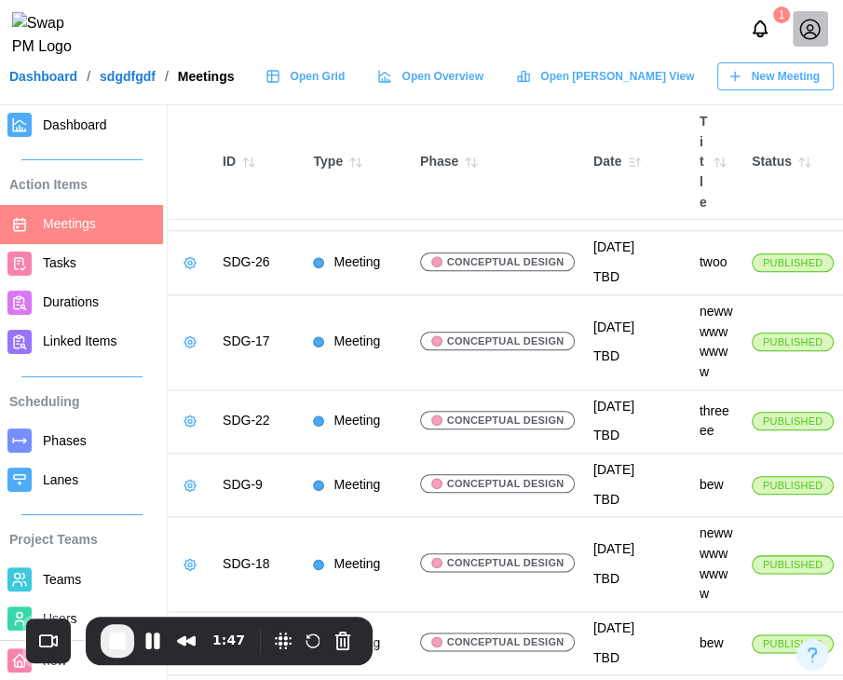
click at [183, 142] on icon "button" at bounding box center [190, 135] width 15 height 15
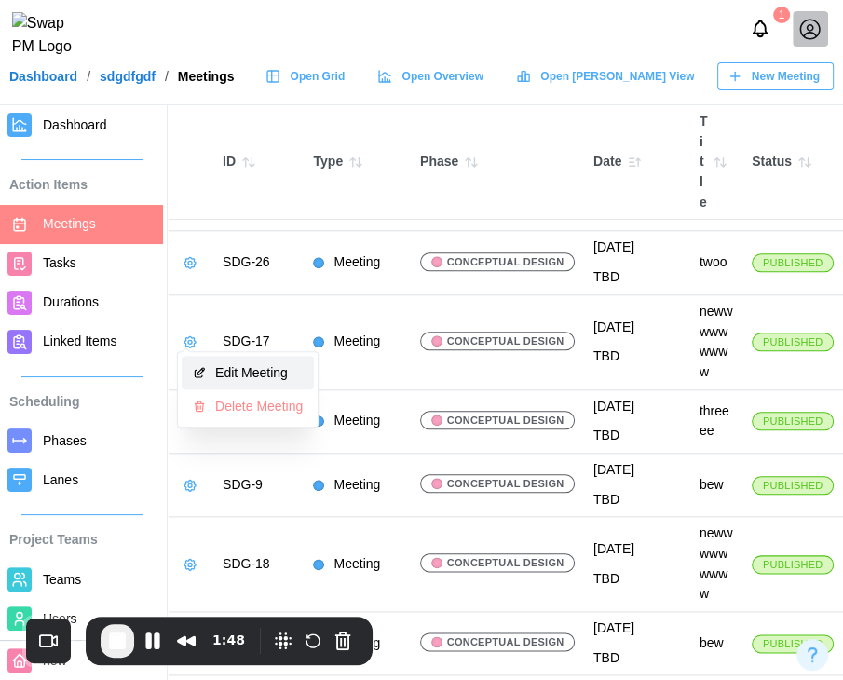
click at [244, 381] on button "Edit Meeting" at bounding box center [248, 373] width 132 height 34
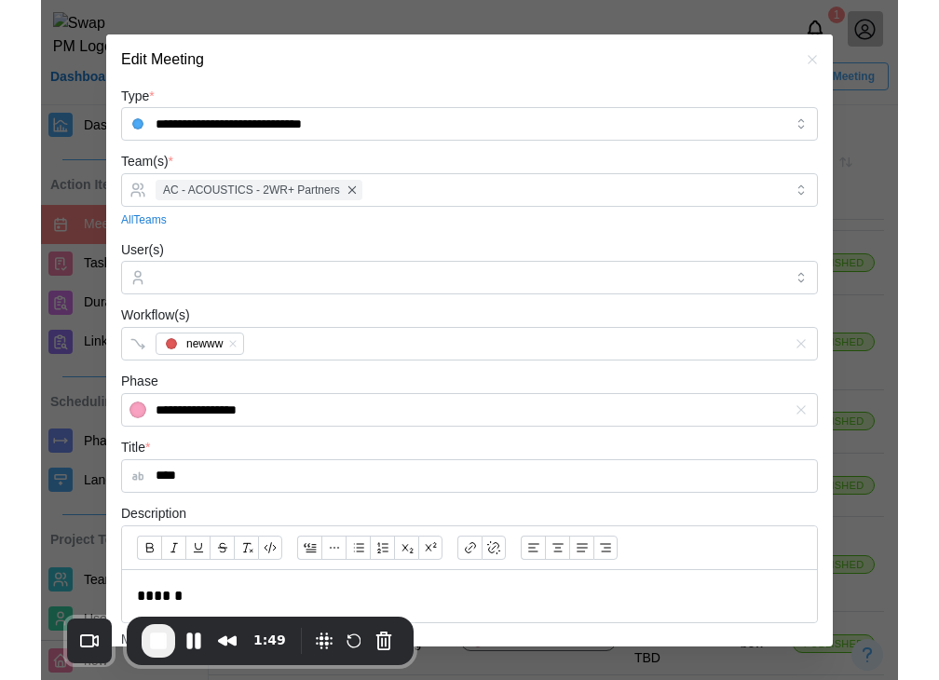
scroll to position [618, 0]
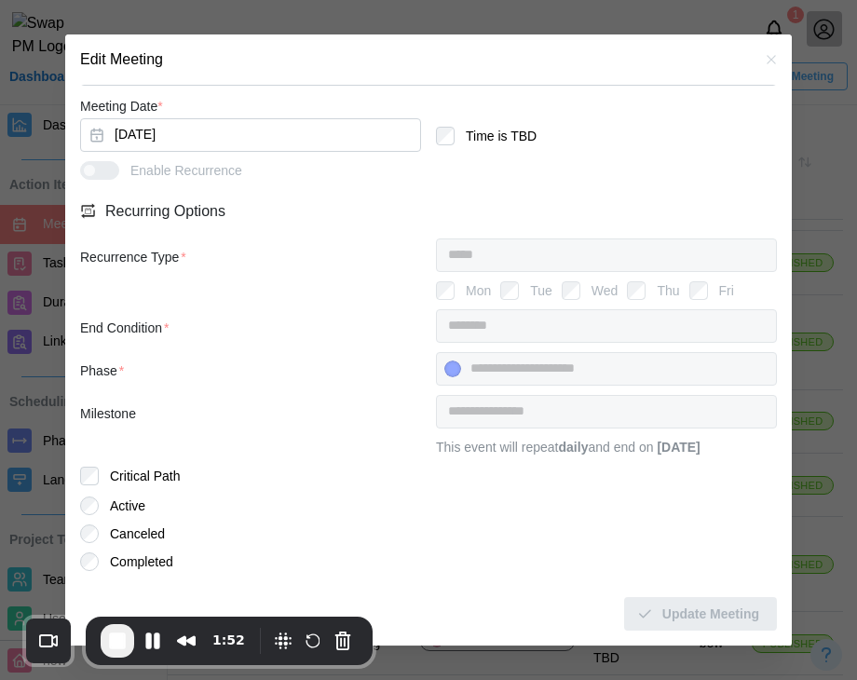
click at [699, 440] on strong "September 11, 2025" at bounding box center [677, 447] width 43 height 15
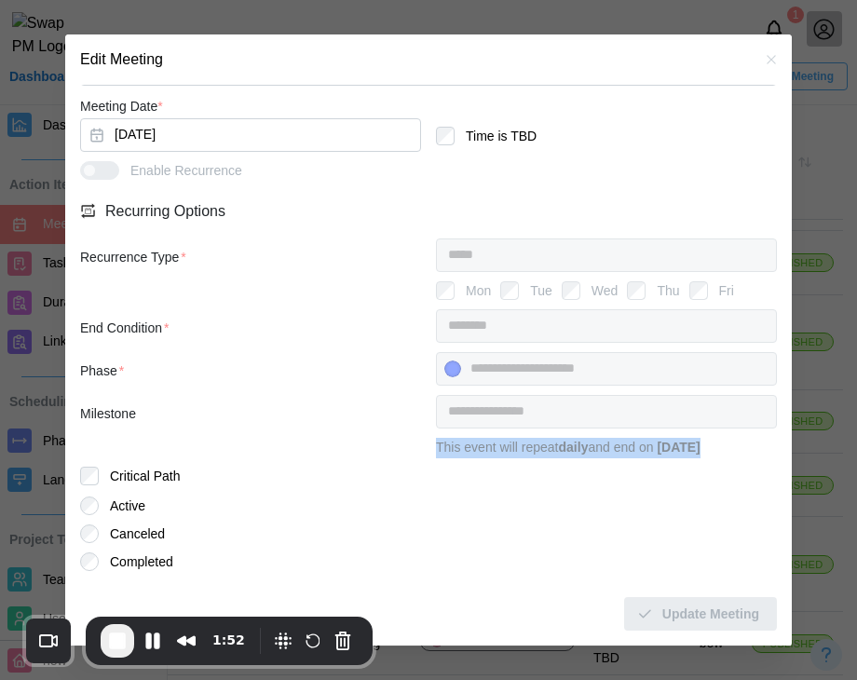
click at [699, 440] on strong "September 11, 2025" at bounding box center [677, 447] width 43 height 15
click at [761, 58] on button "button" at bounding box center [771, 59] width 20 height 20
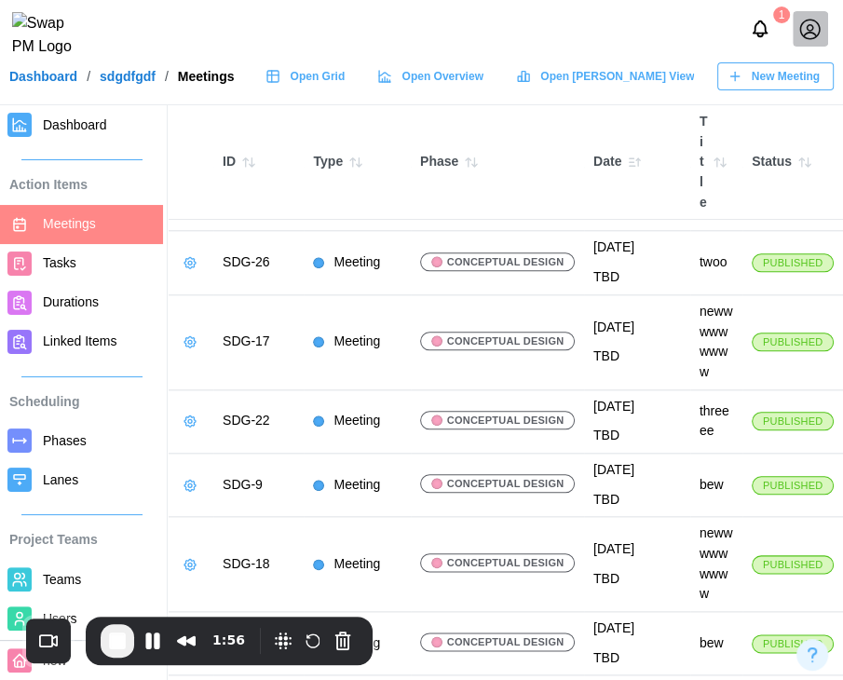
click at [117, 639] on span "End Recording" at bounding box center [117, 640] width 22 height 22
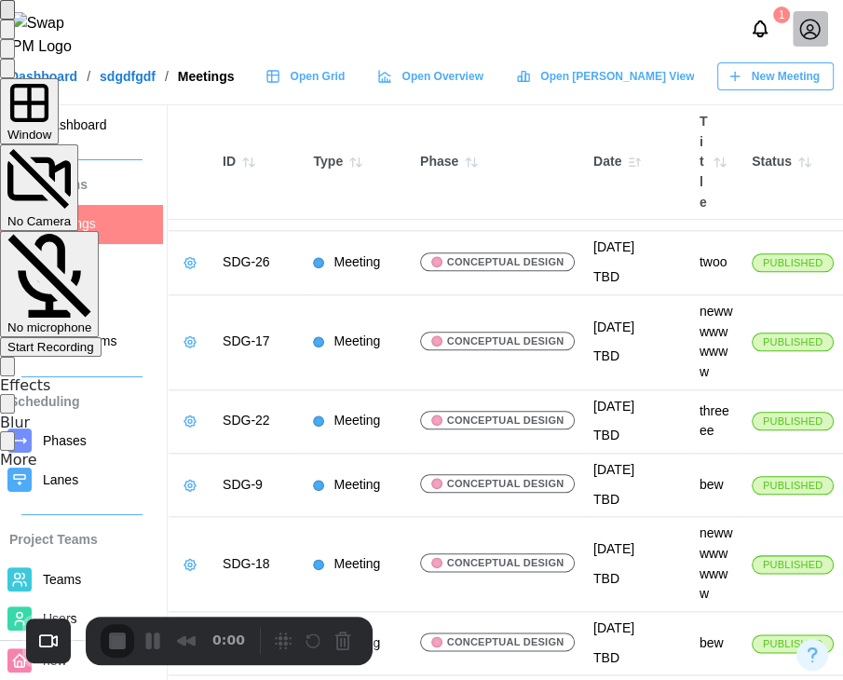
click at [94, 340] on div "Start Recording" at bounding box center [50, 347] width 87 height 14
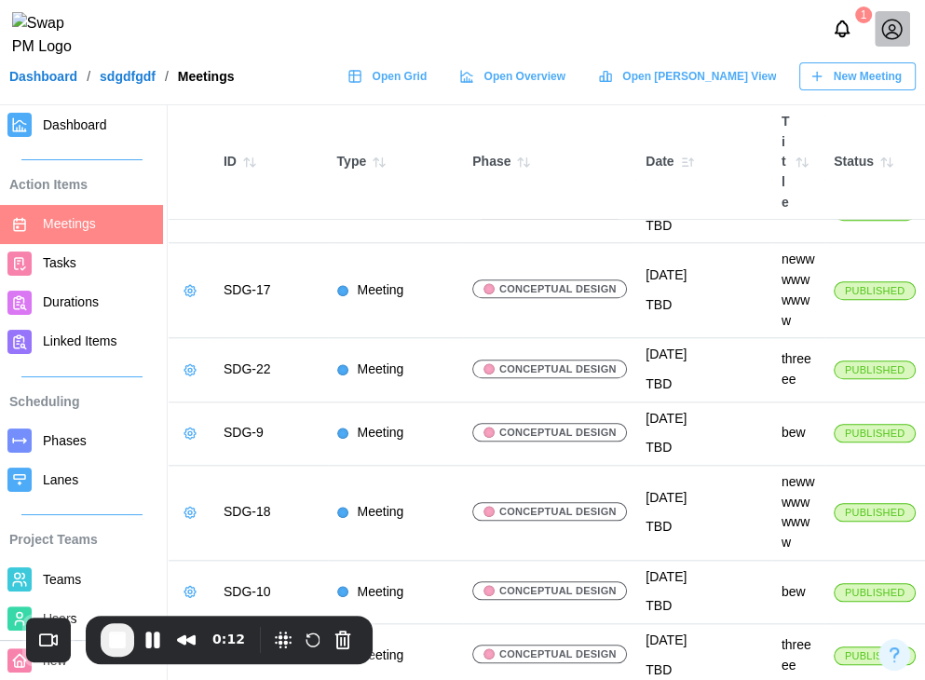
click at [813, 84] on icon "button" at bounding box center [816, 76] width 15 height 15
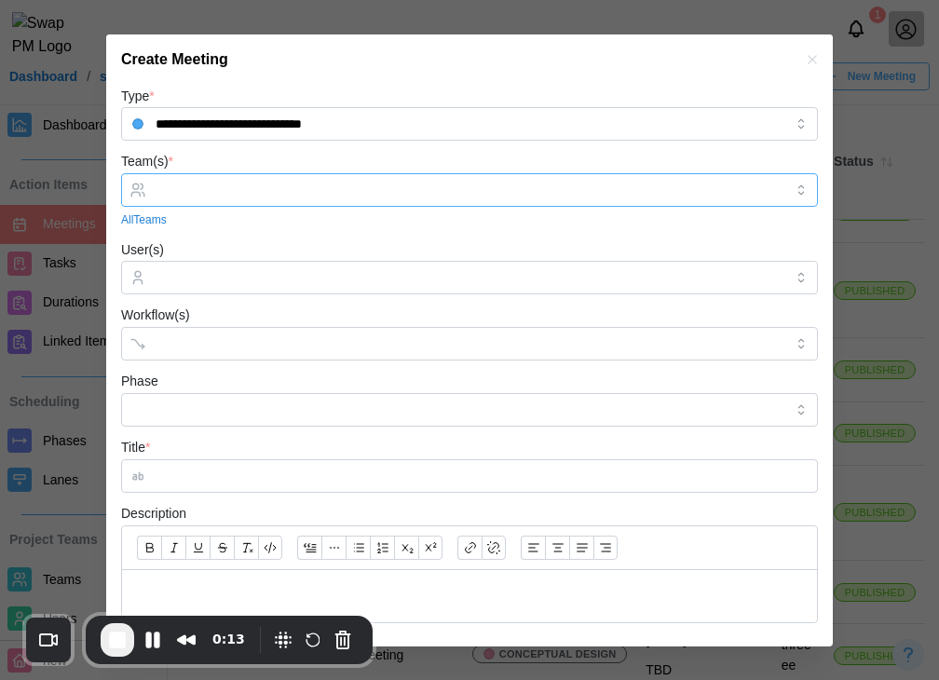
click at [190, 196] on input "Team(s) *" at bounding box center [470, 190] width 628 height 15
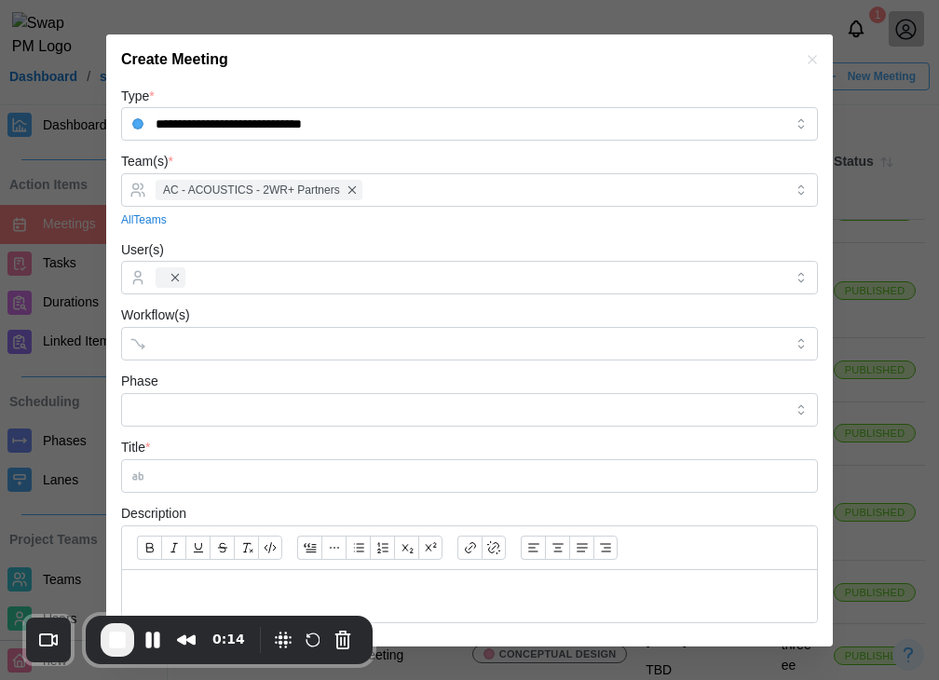
click at [208, 308] on div "Workflow(s)" at bounding box center [469, 332] width 697 height 57
click at [229, 293] on div at bounding box center [469, 278] width 697 height 34
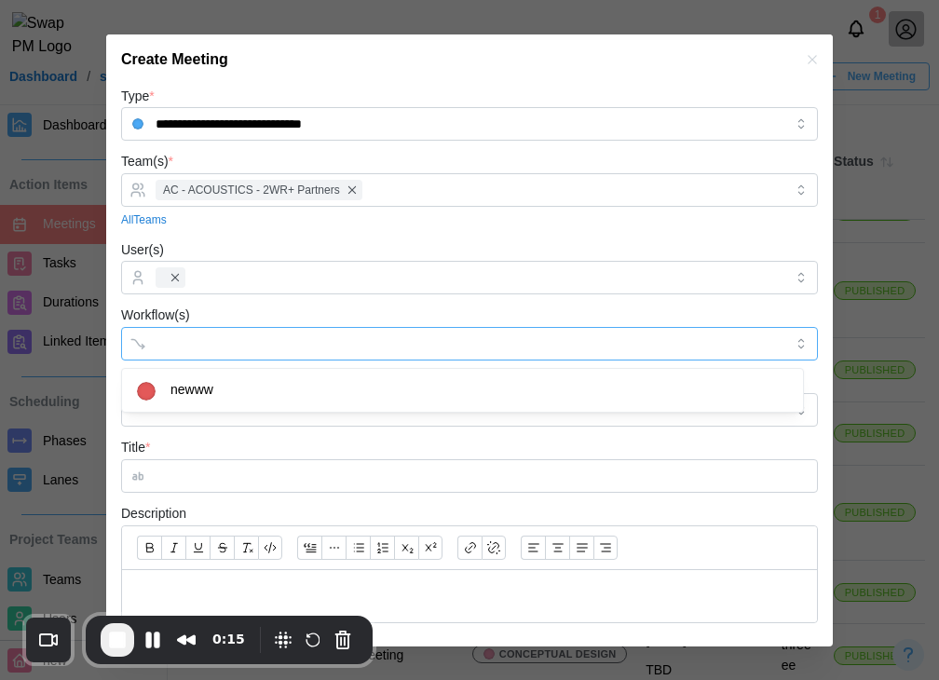
click at [224, 335] on div at bounding box center [450, 344] width 599 height 32
click at [224, 369] on div "newww" at bounding box center [462, 390] width 681 height 43
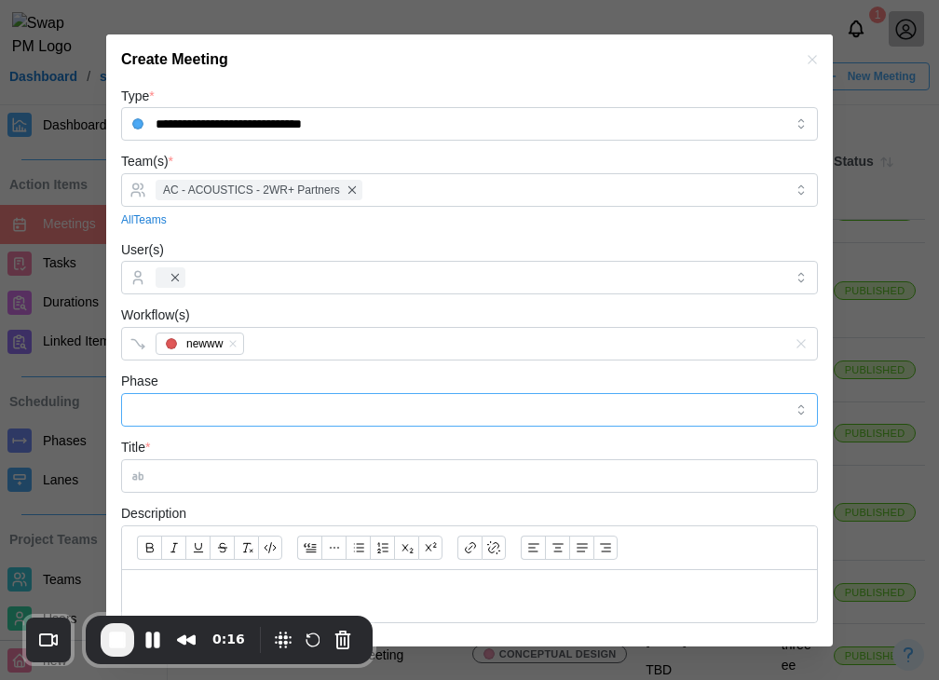
click at [220, 411] on input "Phase" at bounding box center [469, 410] width 697 height 34
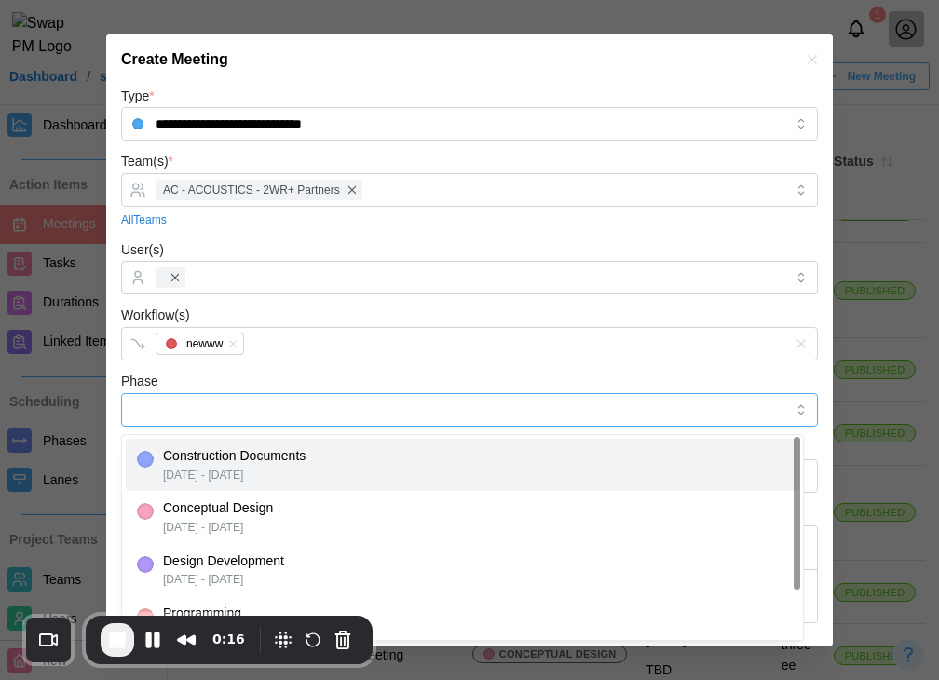
type input "**********"
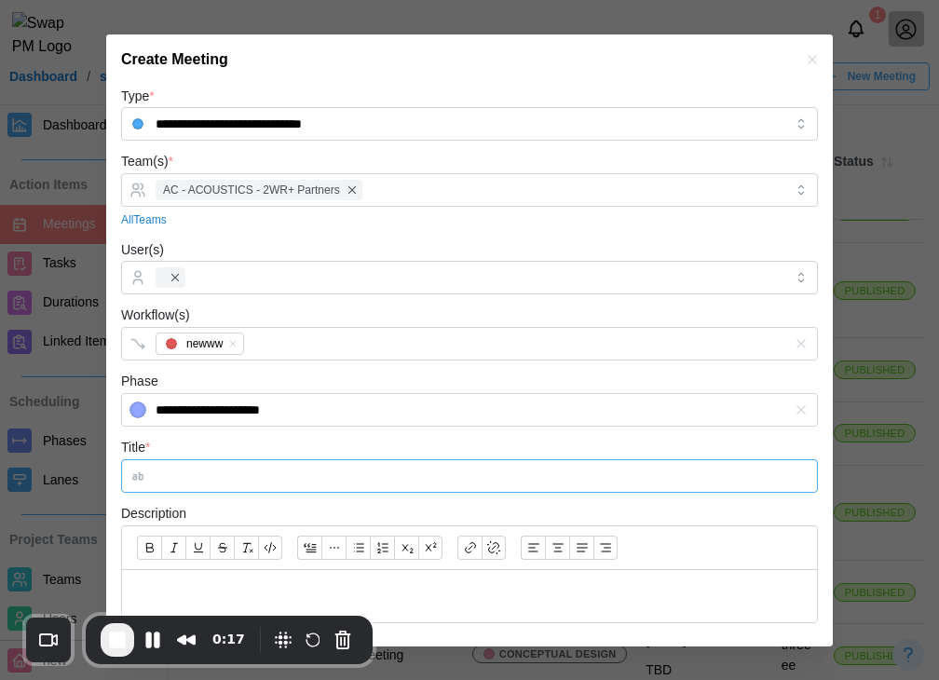
click at [238, 469] on input "Title *" at bounding box center [469, 476] width 697 height 34
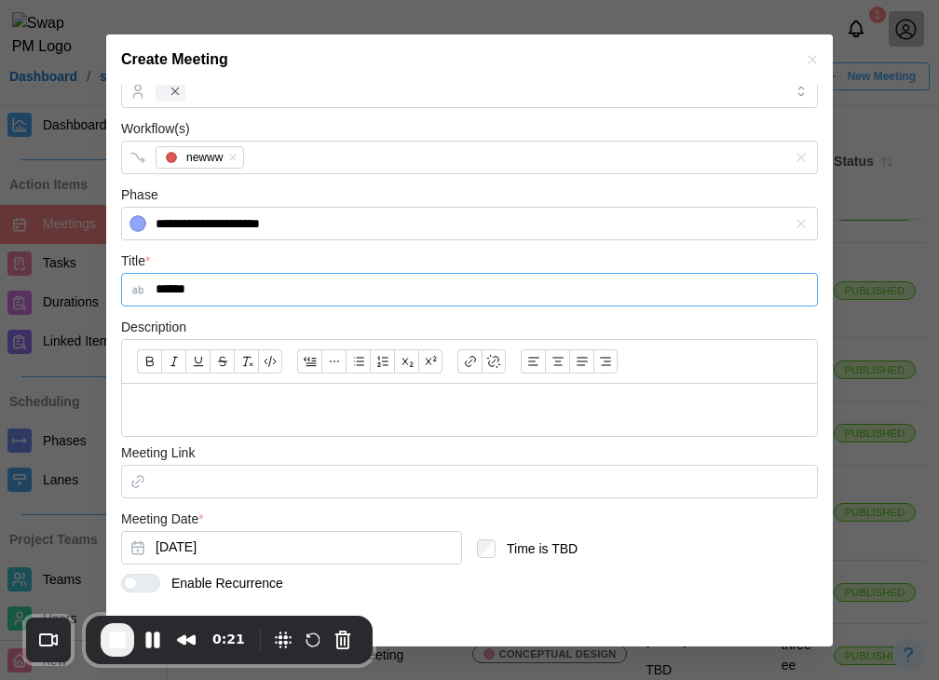
type input "******"
click at [402, 417] on p at bounding box center [469, 410] width 665 height 23
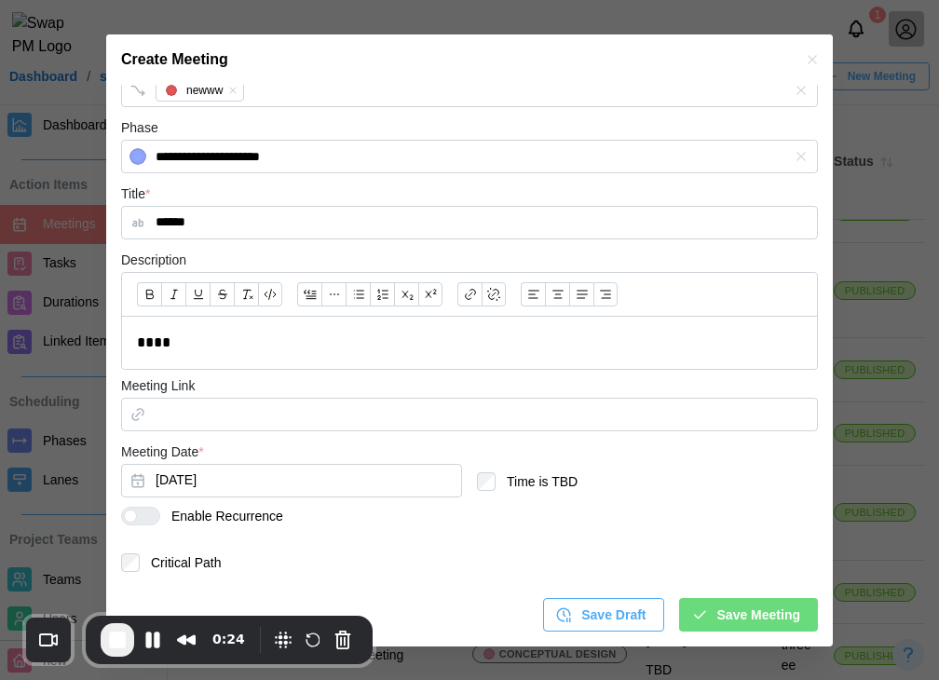
click at [145, 517] on div at bounding box center [148, 515] width 22 height 17
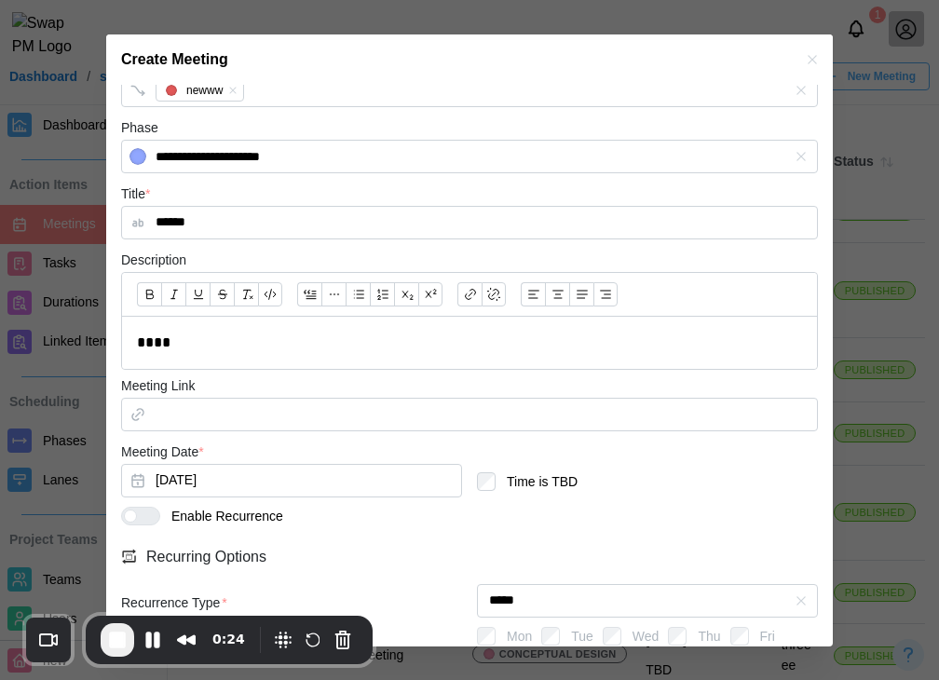
scroll to position [406, 0]
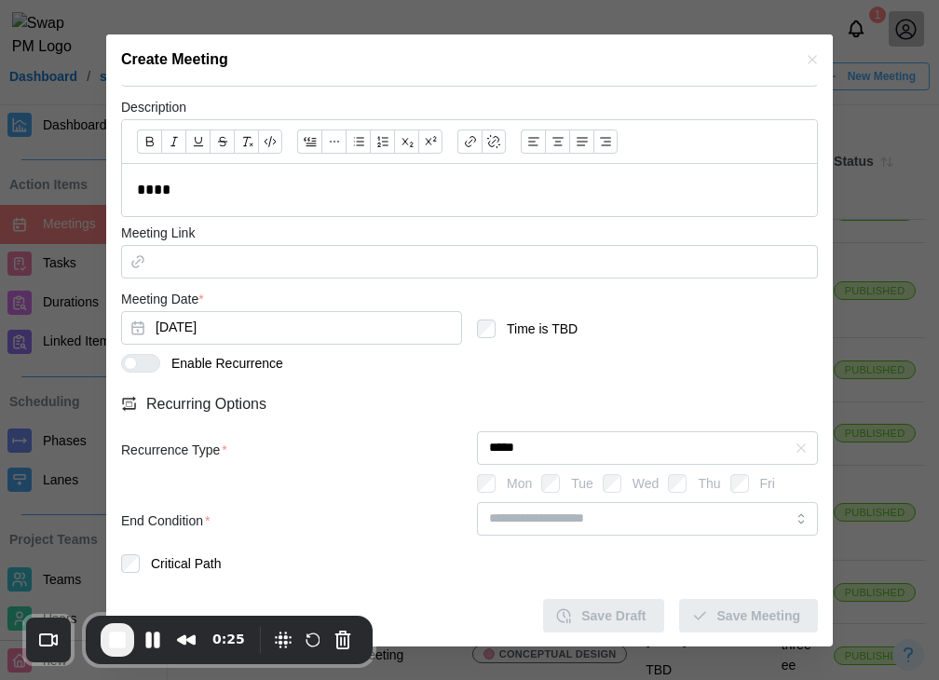
click at [733, 613] on div "Save Draft Save Meeting" at bounding box center [469, 608] width 697 height 48
drag, startPoint x: 733, startPoint y: 613, endPoint x: 582, endPoint y: 548, distance: 164.3
click at [733, 612] on div "Save Draft Save Meeting" at bounding box center [469, 608] width 697 height 48
click at [491, 537] on div at bounding box center [647, 523] width 341 height 43
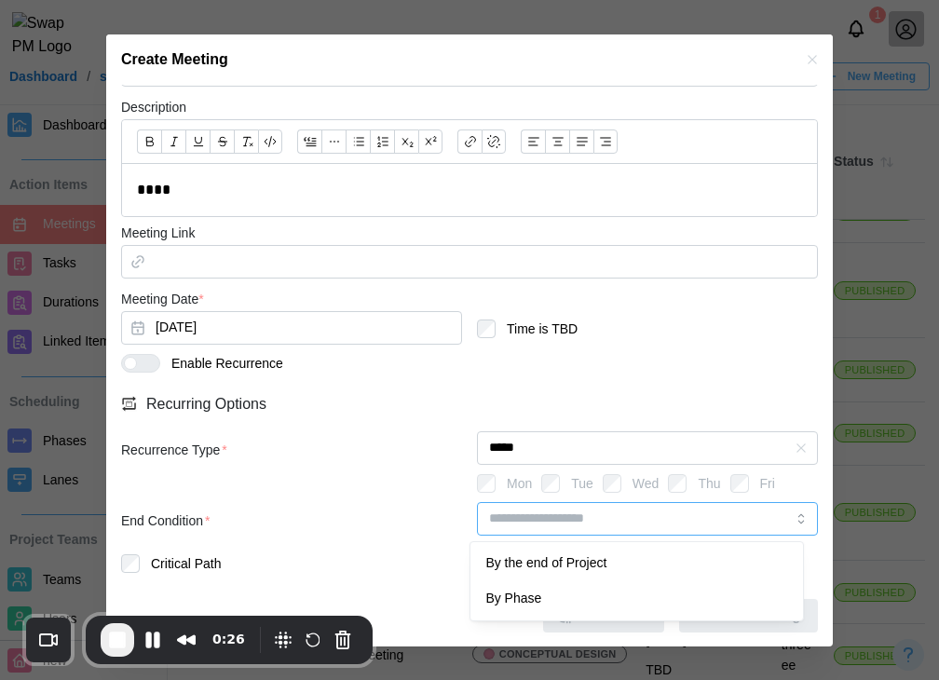
click at [527, 523] on input "search" at bounding box center [647, 519] width 341 height 34
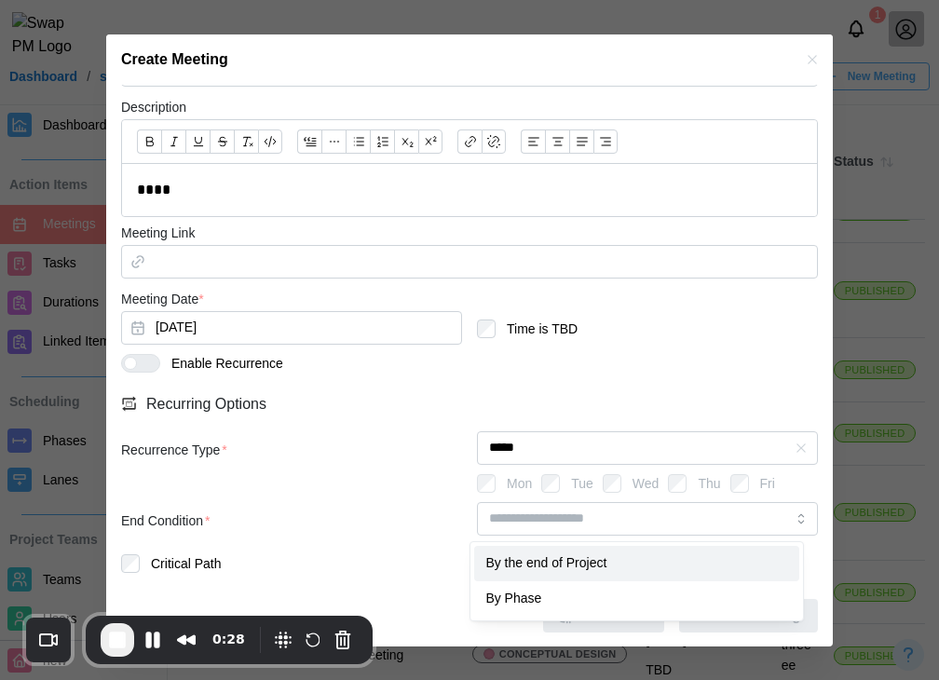
click at [264, 503] on div "End Condition *" at bounding box center [291, 517] width 341 height 30
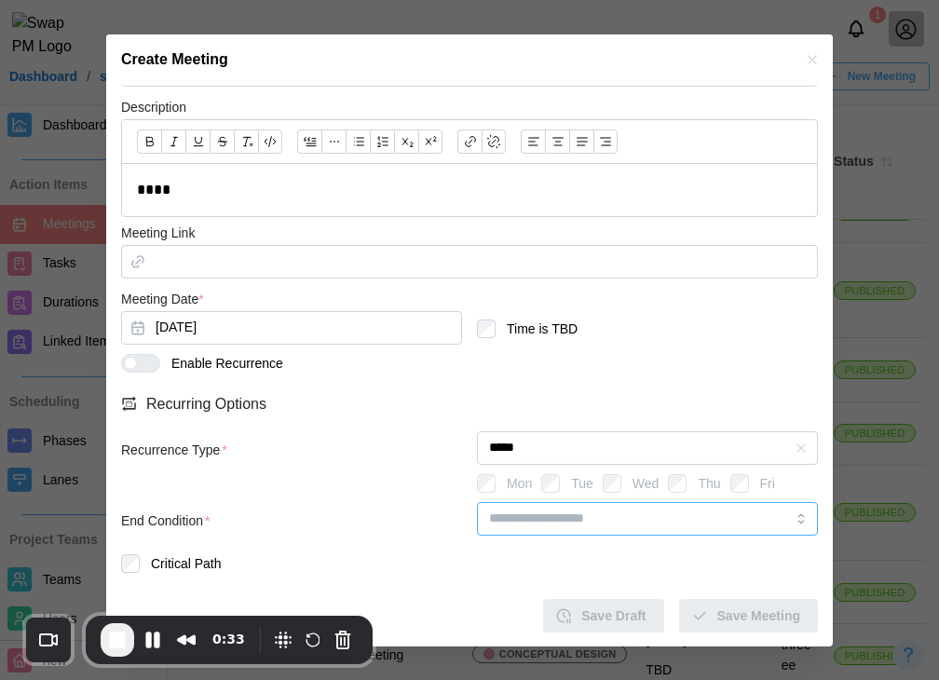
click at [568, 531] on input "search" at bounding box center [647, 519] width 341 height 34
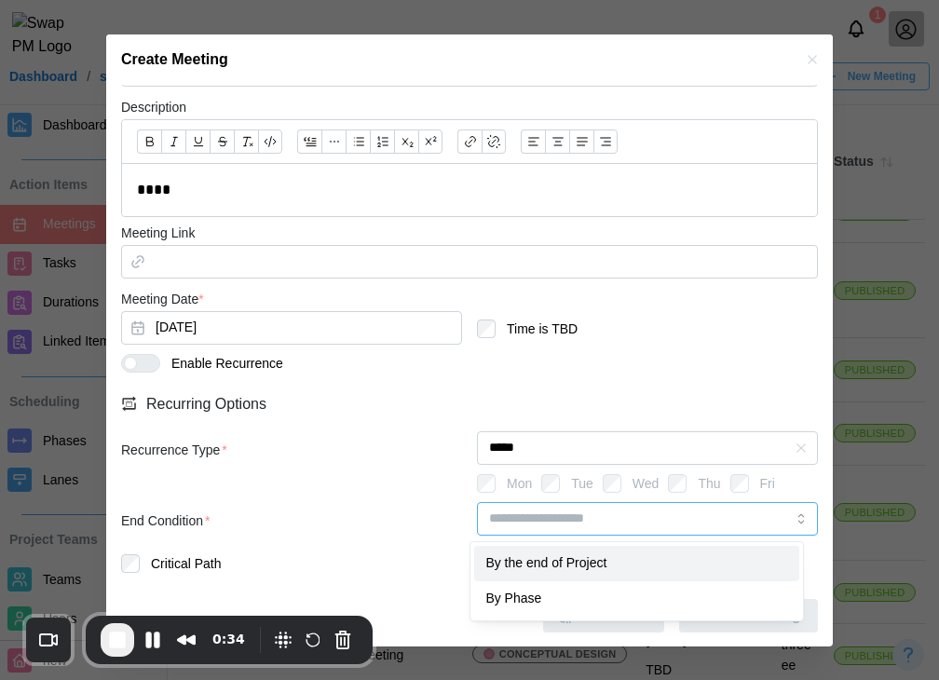
type input "**********"
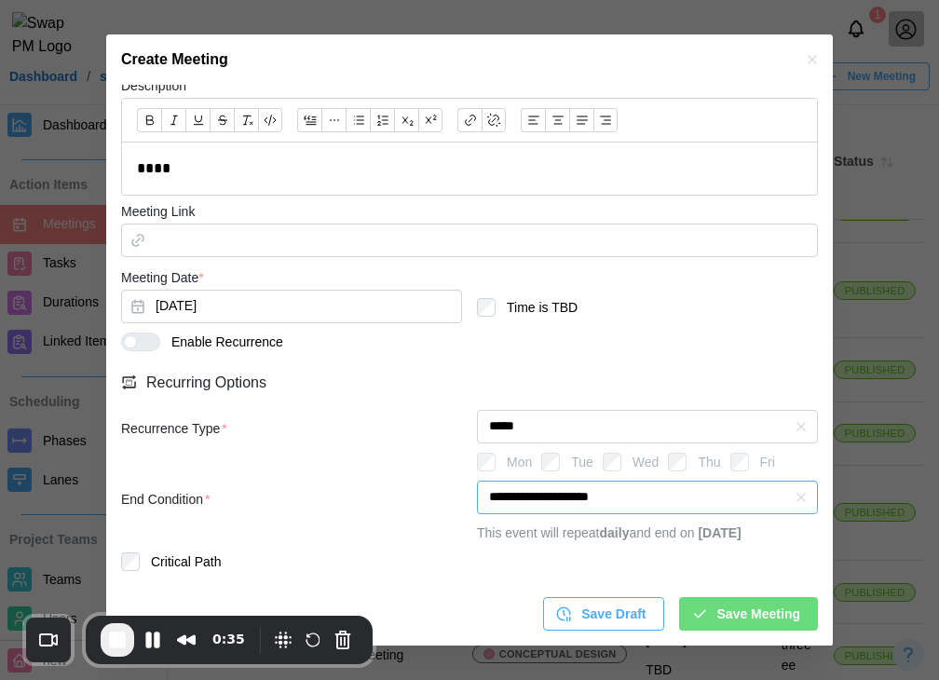
scroll to position [447, 0]
click at [791, 487] on button "button" at bounding box center [801, 497] width 20 height 20
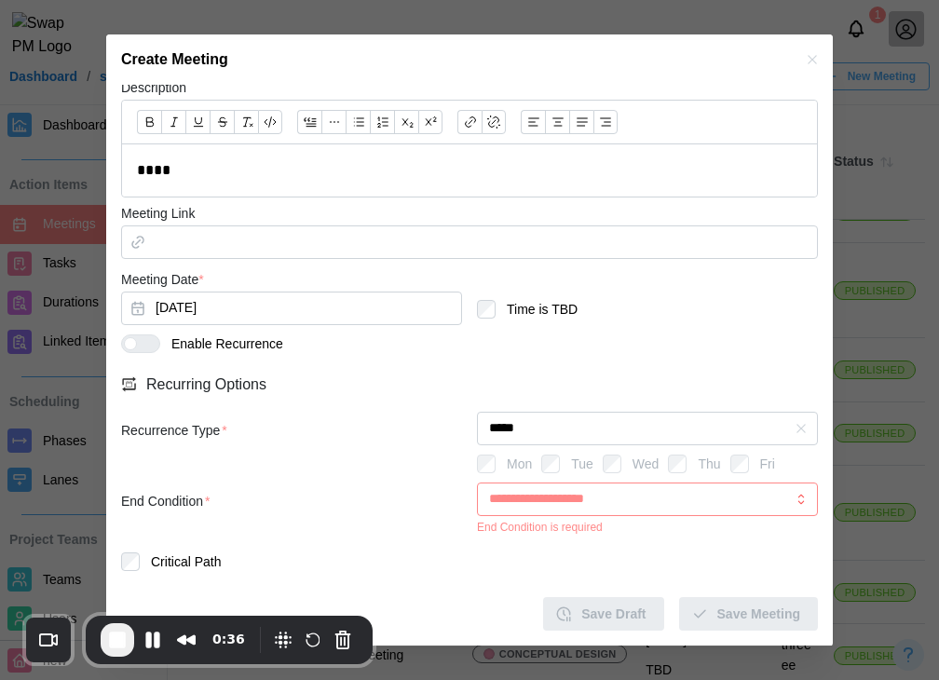
scroll to position [425, 0]
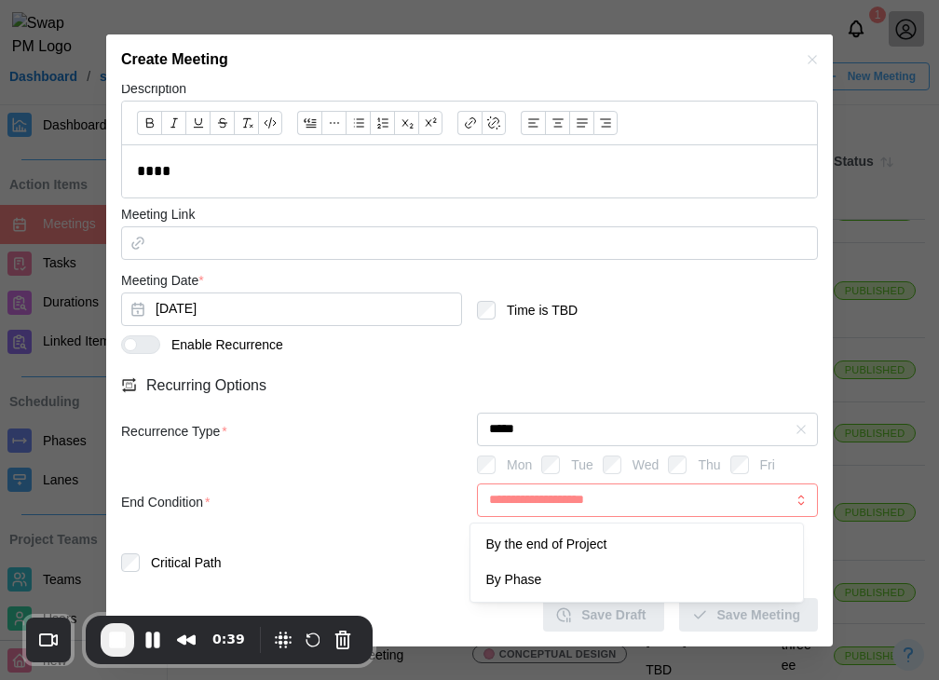
click at [611, 505] on input "search" at bounding box center [647, 500] width 341 height 34
type input "**********"
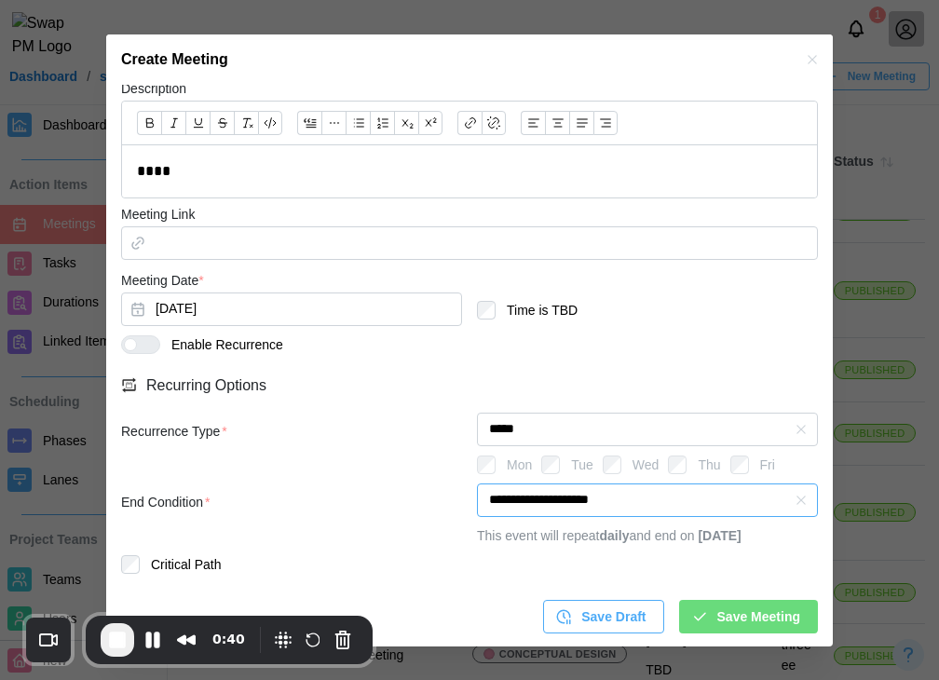
scroll to position [447, 0]
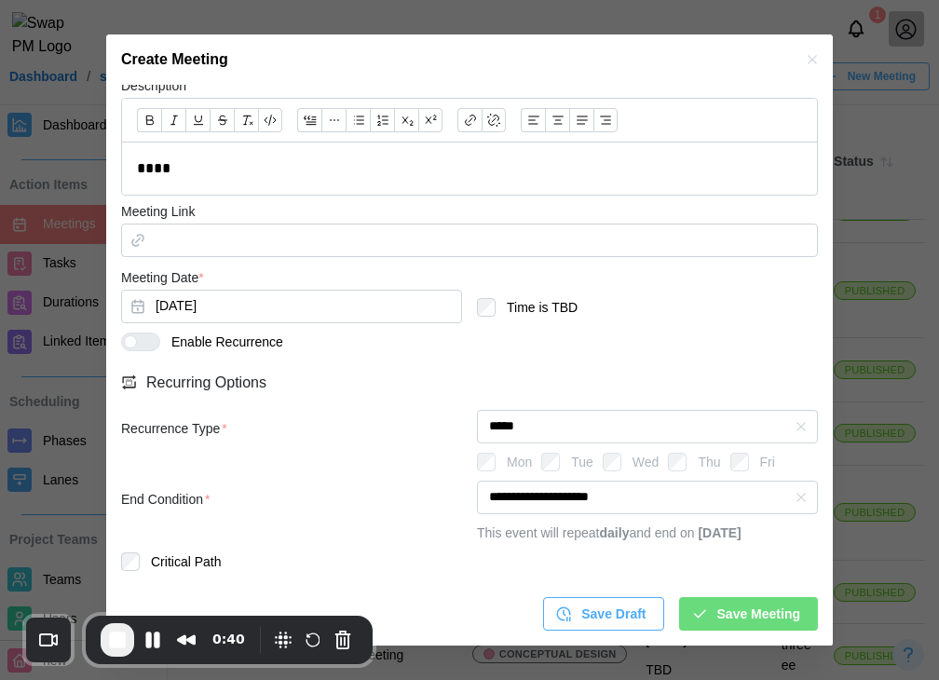
click at [151, 562] on label "Critical Path" at bounding box center [180, 561] width 81 height 19
click at [779, 631] on div "**********" at bounding box center [469, 151] width 726 height 989
click at [779, 614] on span "Save Meeting" at bounding box center [758, 614] width 83 height 32
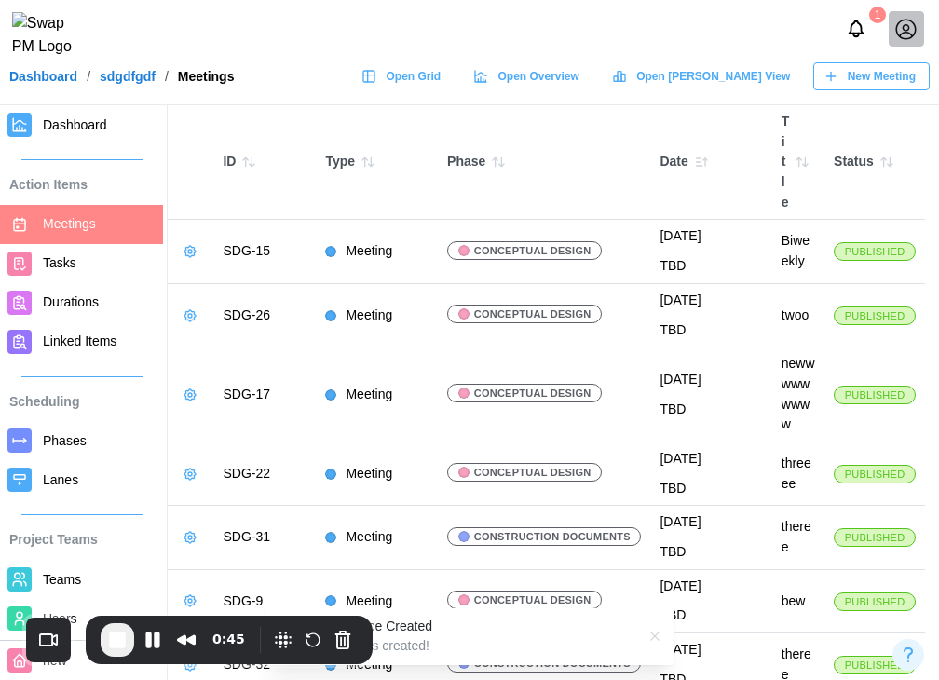
scroll to position [1049, 0]
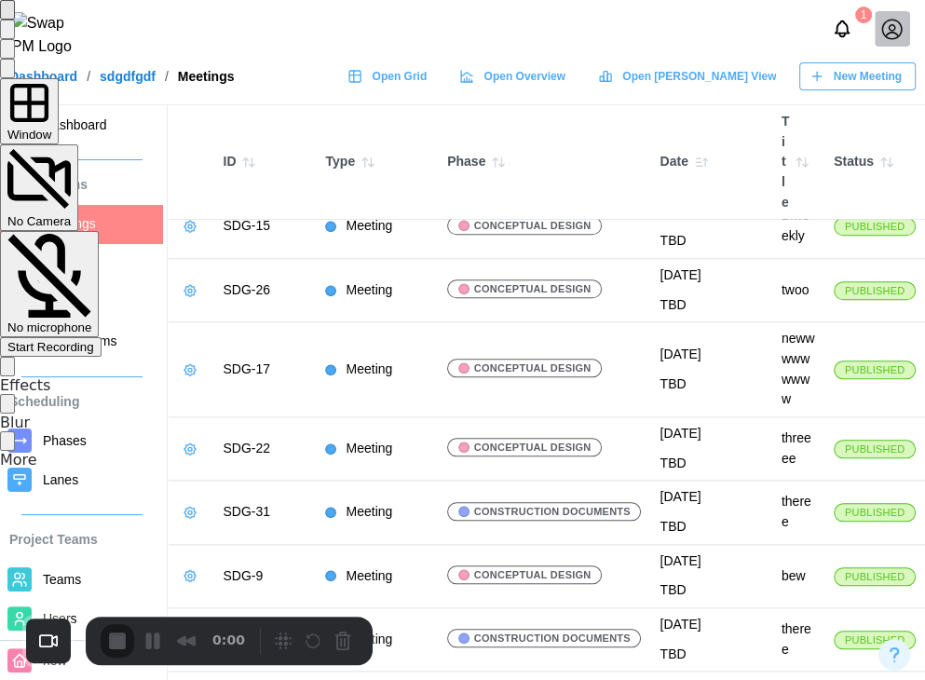
click at [94, 340] on span "Start Recording" at bounding box center [50, 347] width 87 height 14
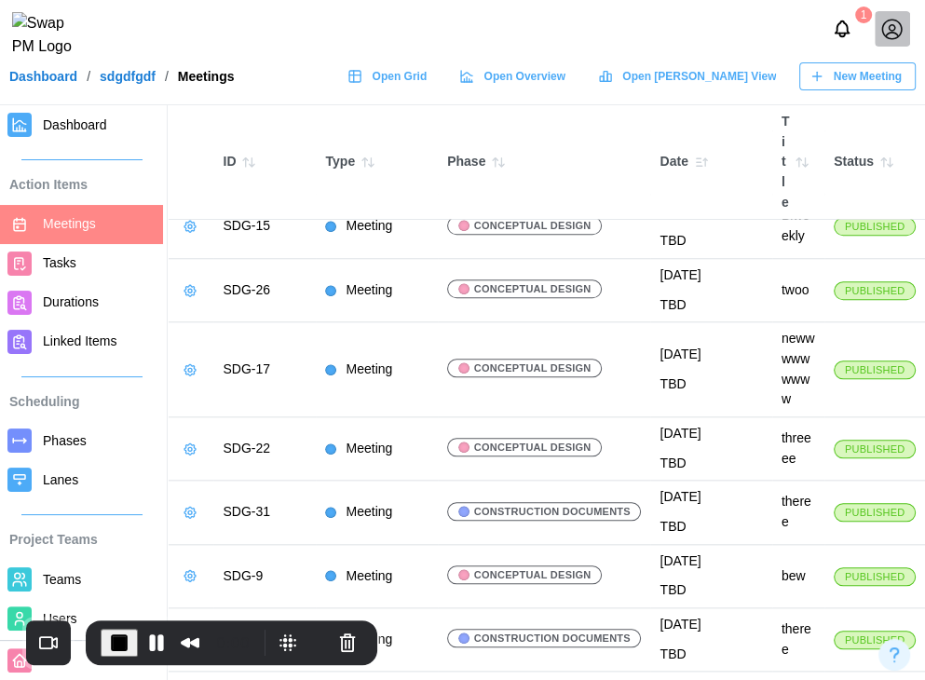
click at [195, 106] on icon "button" at bounding box center [190, 98] width 15 height 15
click at [253, 329] on div "Edit Meeting" at bounding box center [259, 326] width 88 height 15
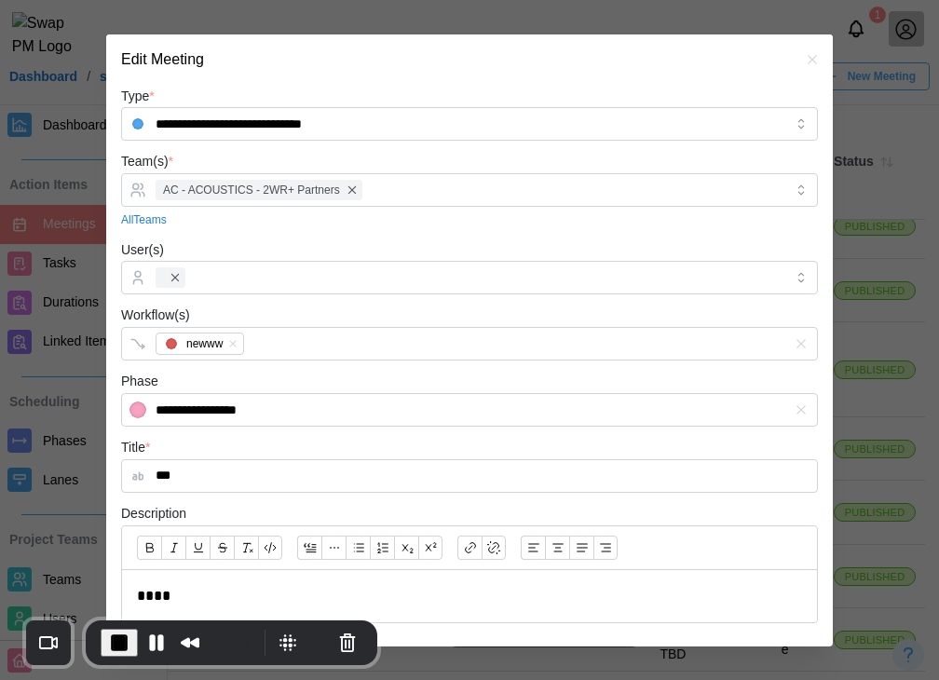
click at [194, 463] on input "***" at bounding box center [469, 476] width 697 height 34
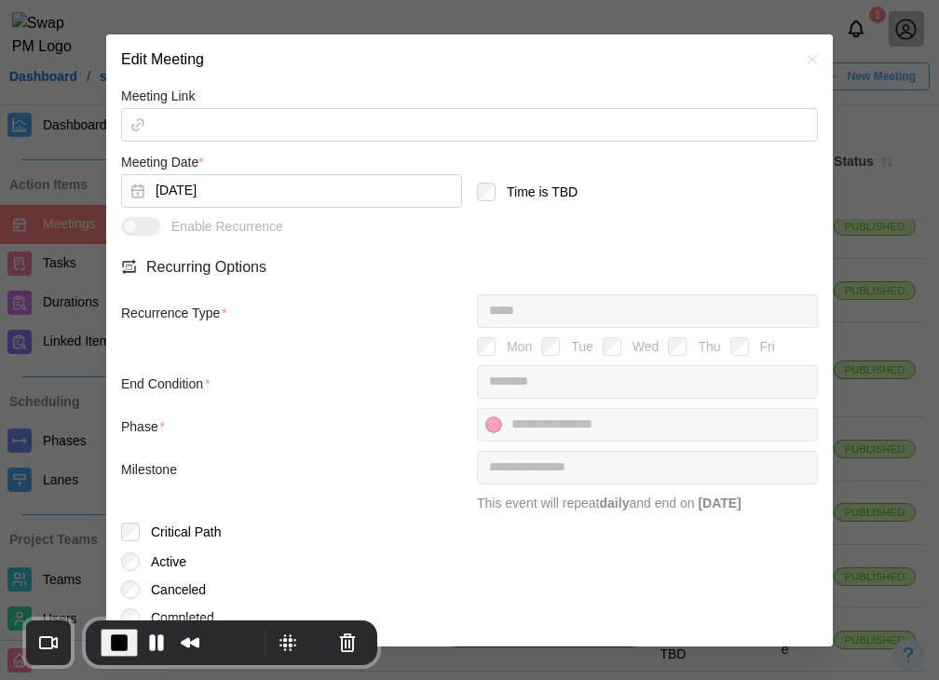
scroll to position [618, 0]
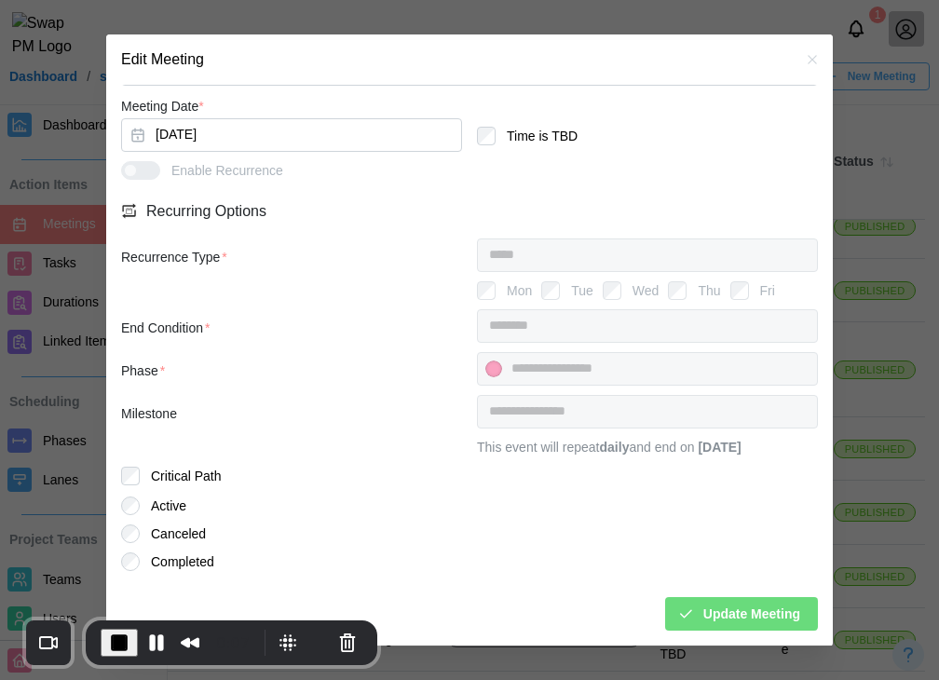
type input "****"
click at [703, 613] on span "Update Meeting" at bounding box center [751, 614] width 97 height 32
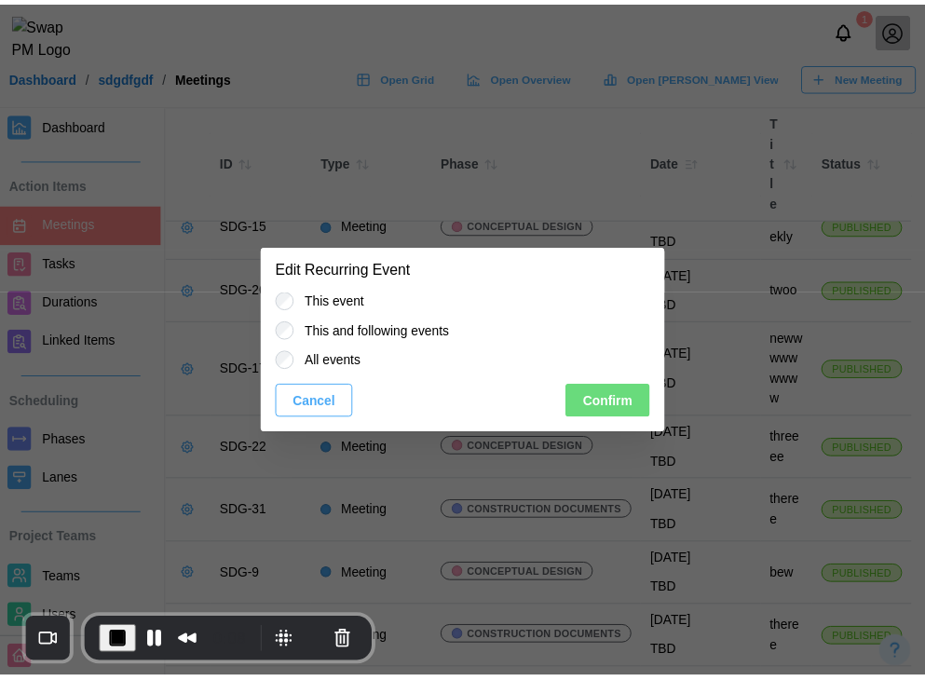
scroll to position [0, 0]
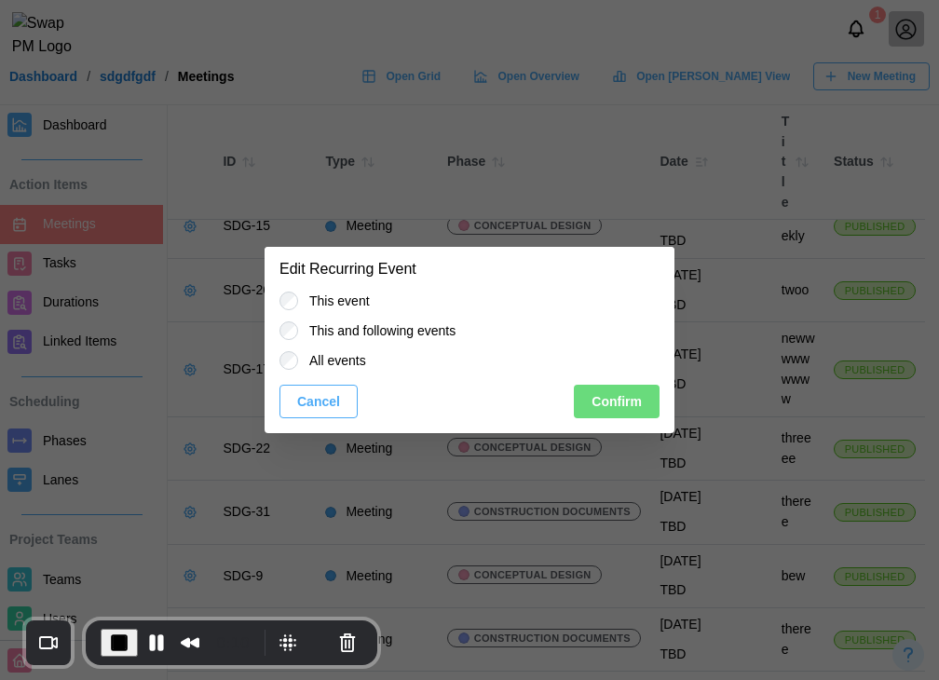
drag, startPoint x: 357, startPoint y: 368, endPoint x: 387, endPoint y: 372, distance: 31.0
click at [357, 367] on label "All events" at bounding box center [332, 360] width 68 height 19
click at [589, 395] on button "Confirm" at bounding box center [617, 402] width 86 height 34
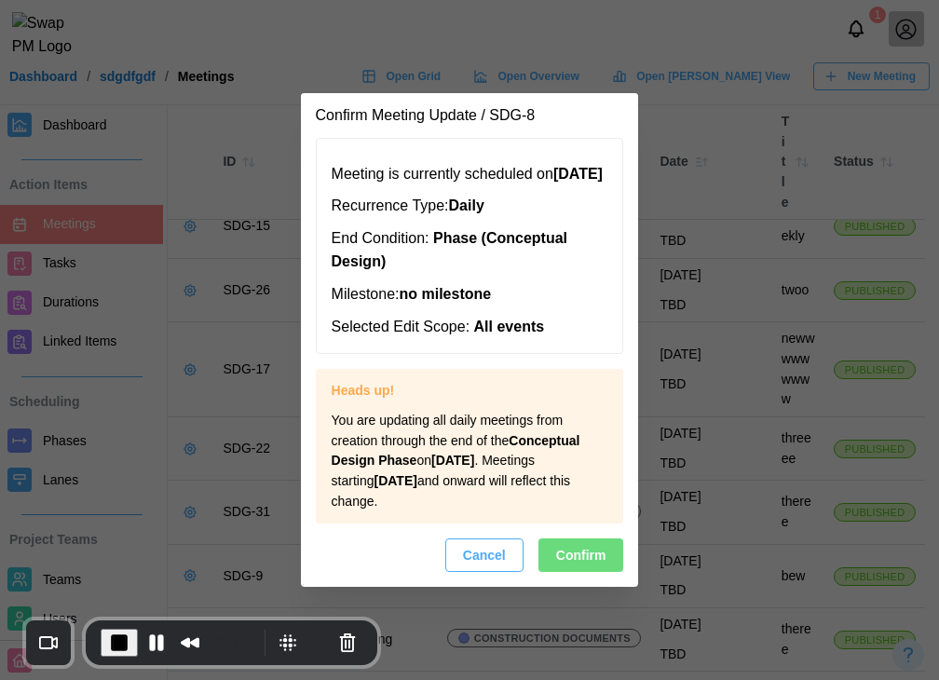
click at [570, 571] on span "Confirm" at bounding box center [581, 555] width 50 height 32
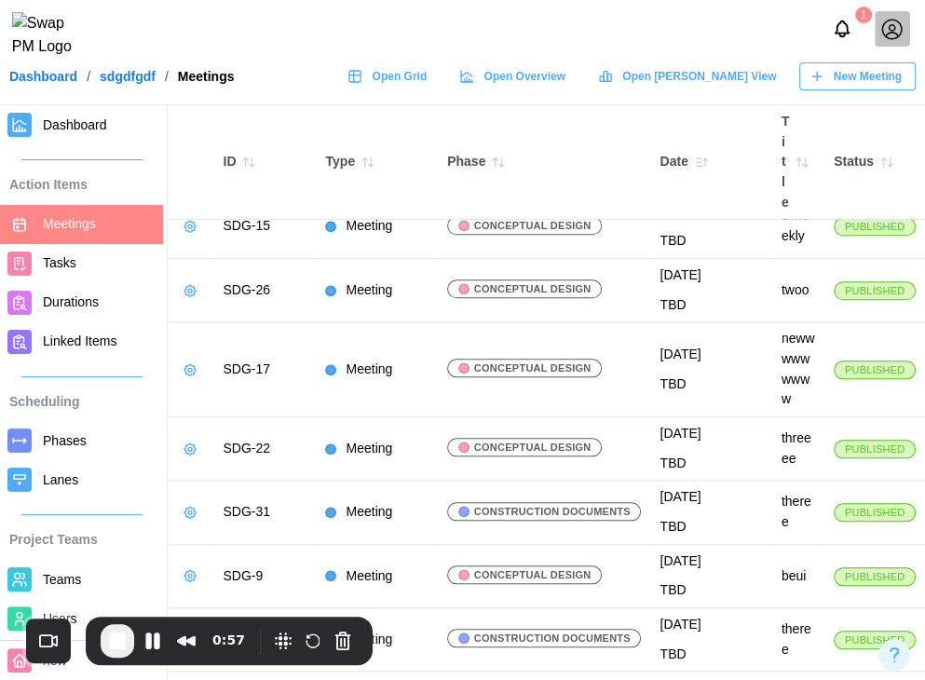
click at [190, 106] on icon "button" at bounding box center [190, 98] width 15 height 15
click at [226, 366] on div "Delete Meeting" at bounding box center [259, 360] width 88 height 15
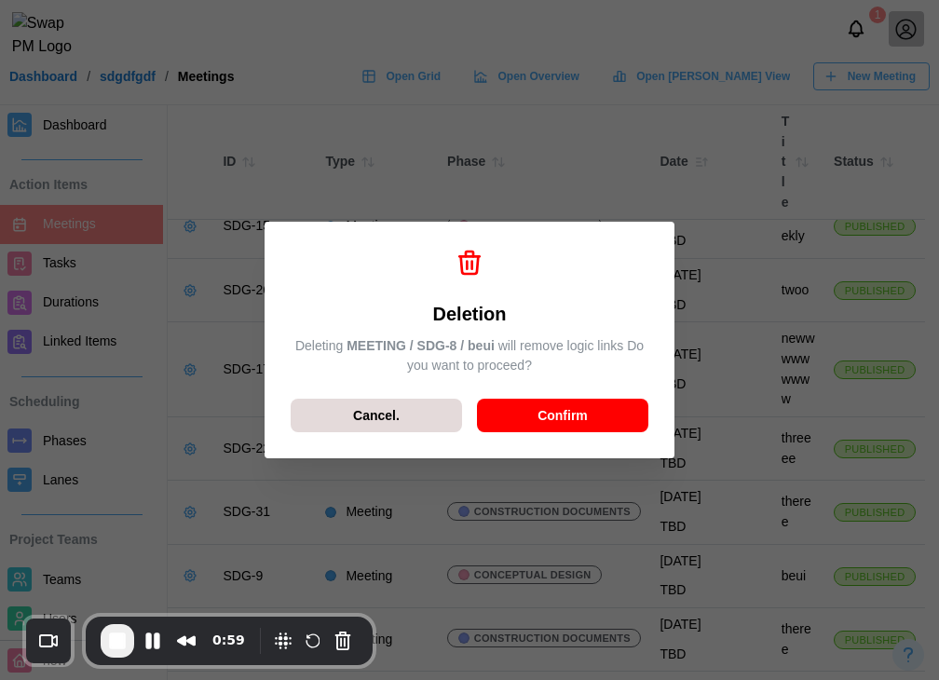
click at [576, 412] on span "Confirm" at bounding box center [562, 415] width 50 height 32
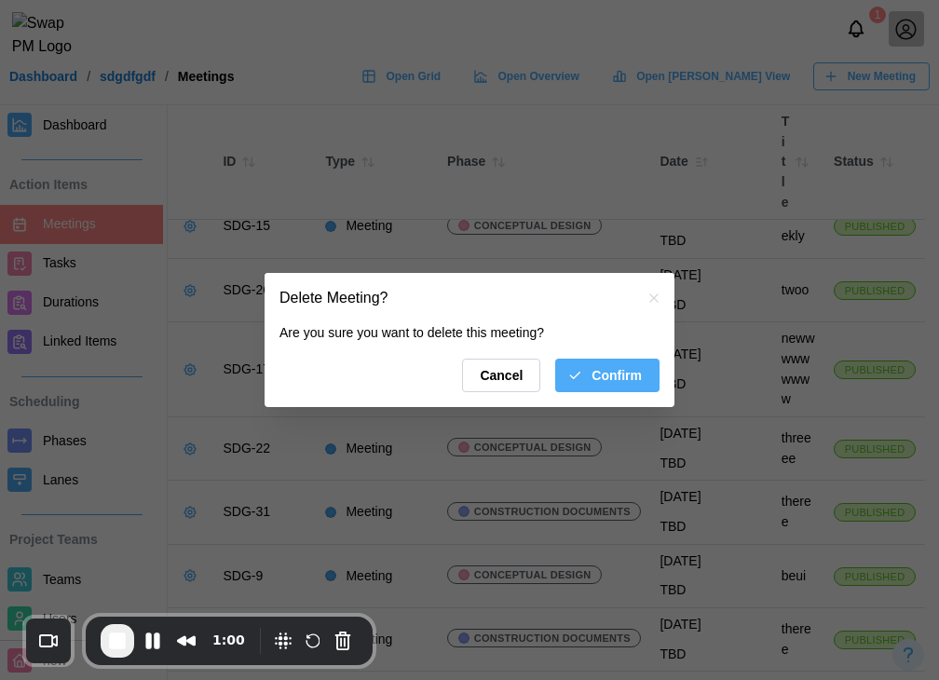
click at [603, 362] on span "Confirm" at bounding box center [616, 375] width 50 height 32
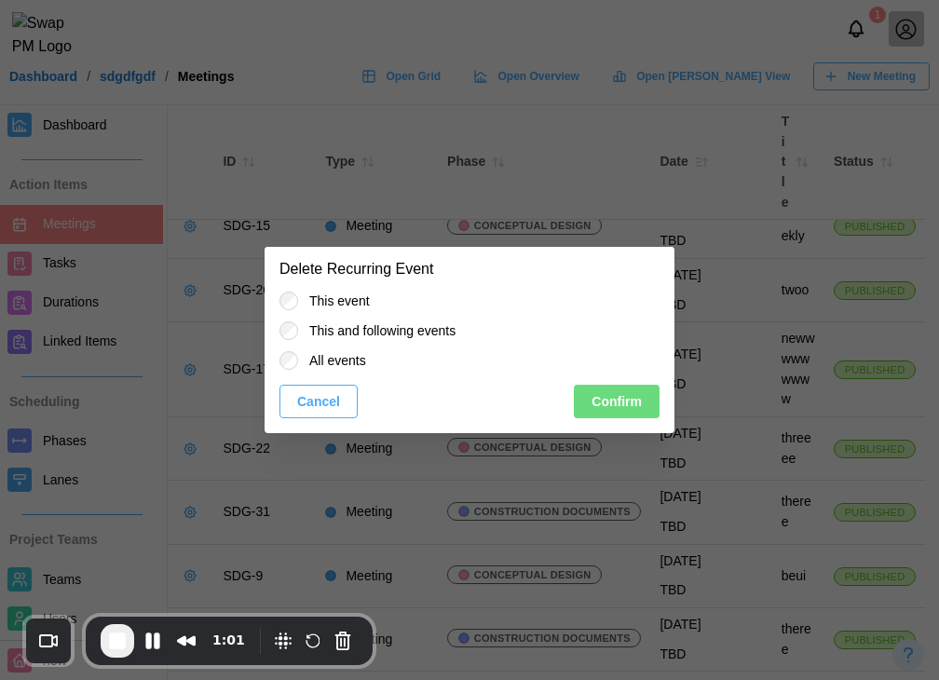
click at [604, 405] on span "Confirm" at bounding box center [616, 402] width 50 height 32
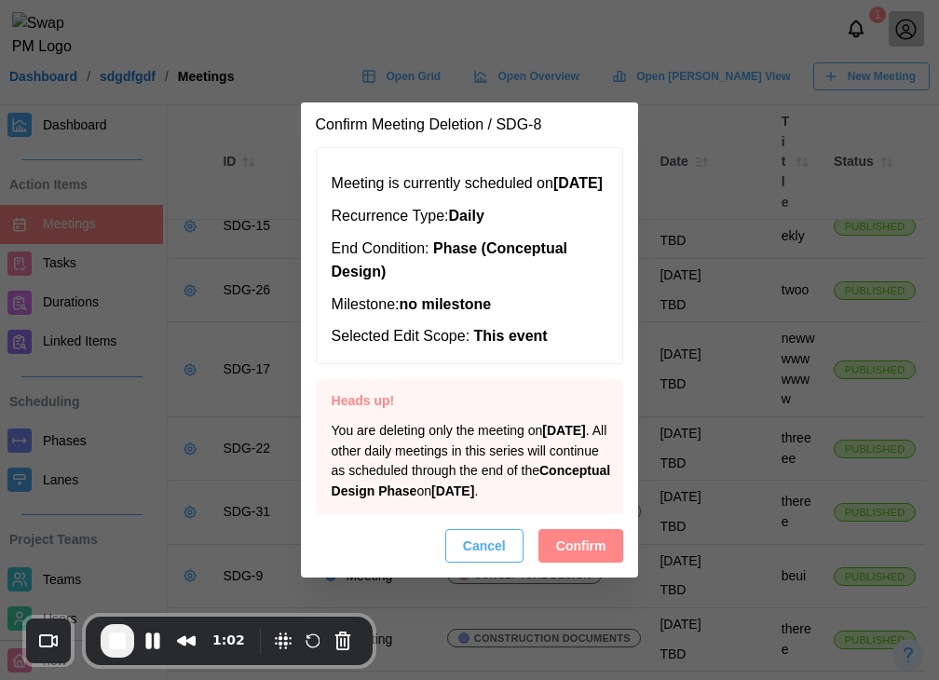
click at [561, 561] on span "Confirm" at bounding box center [581, 546] width 50 height 32
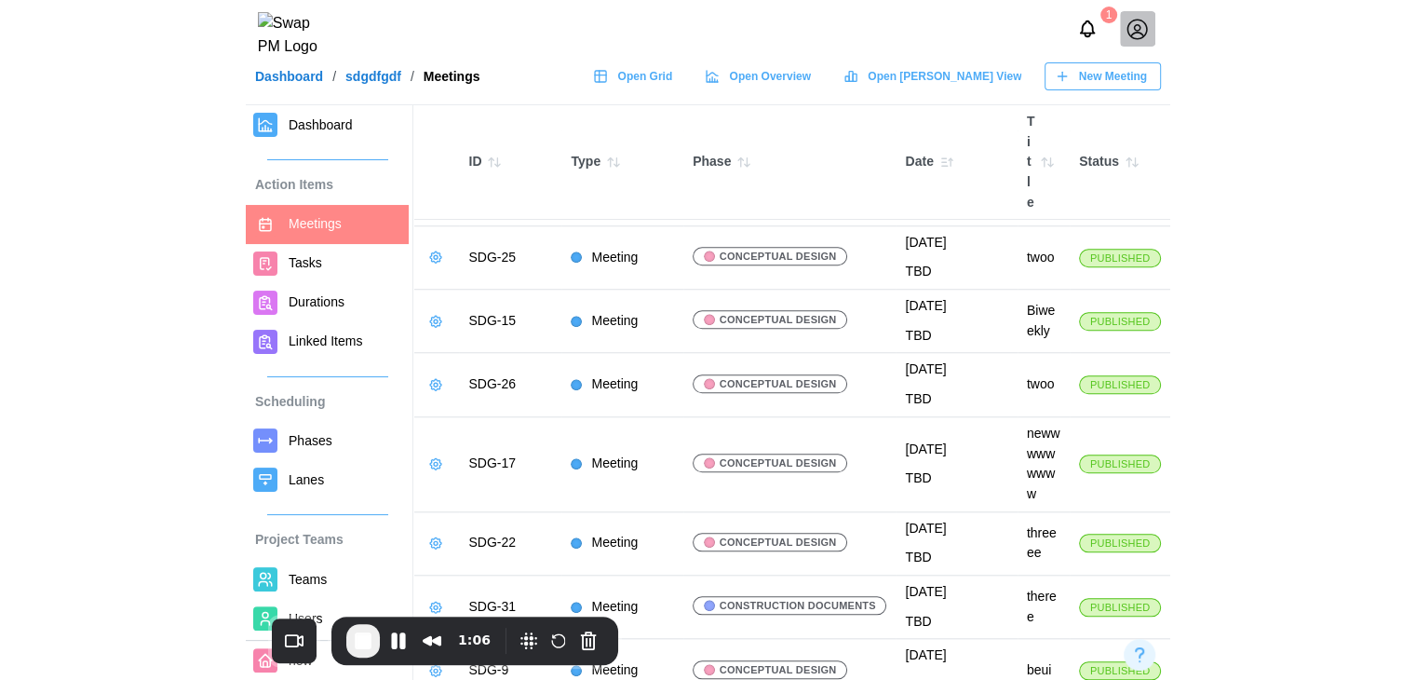
scroll to position [863, 0]
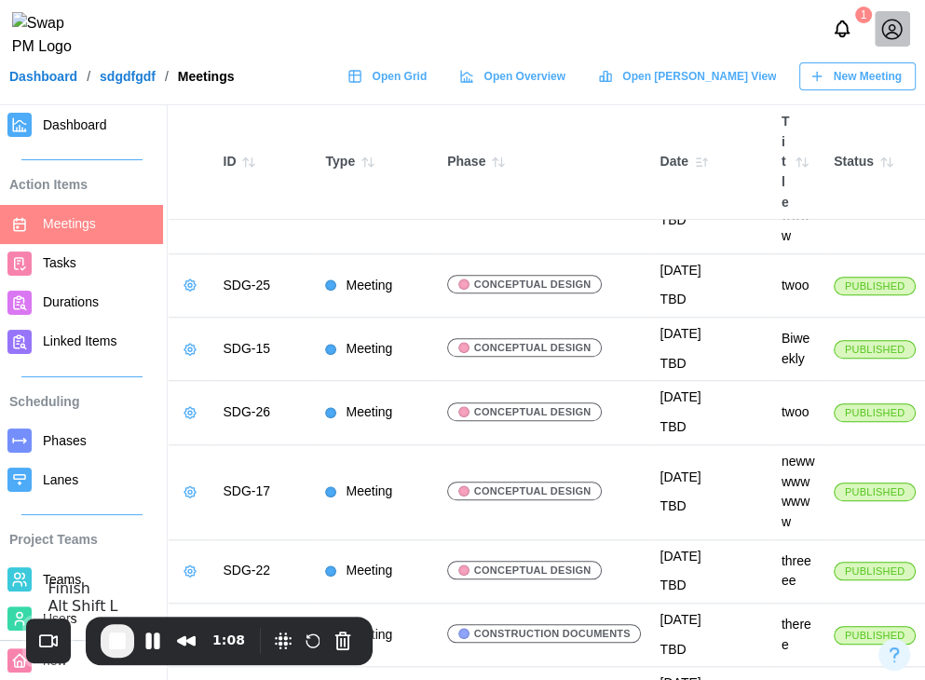
click at [110, 635] on span "End Recording" at bounding box center [117, 640] width 22 height 22
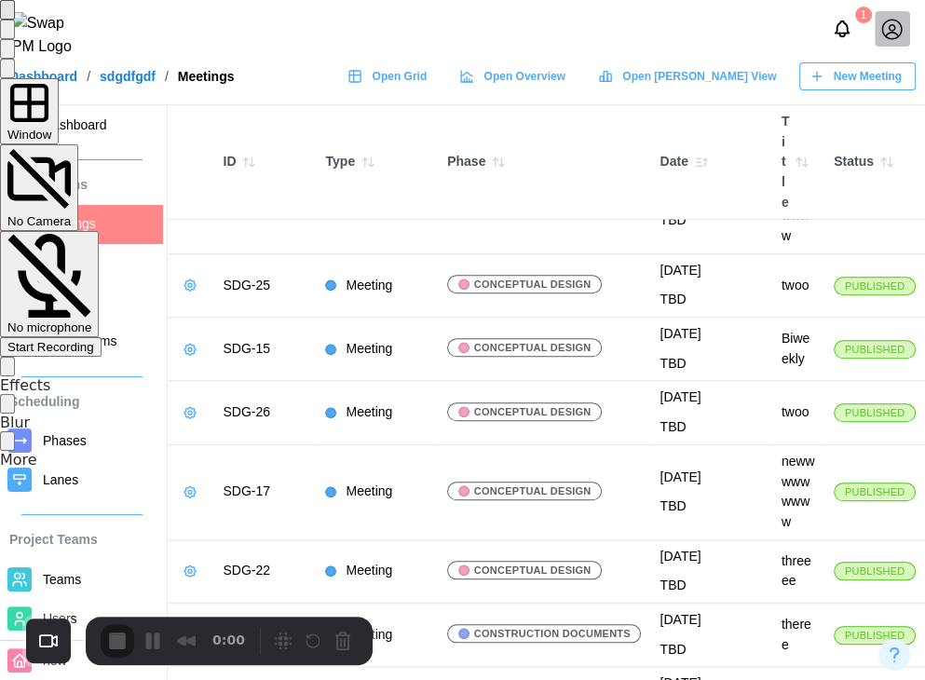
click at [94, 340] on div "Start Recording" at bounding box center [50, 347] width 87 height 14
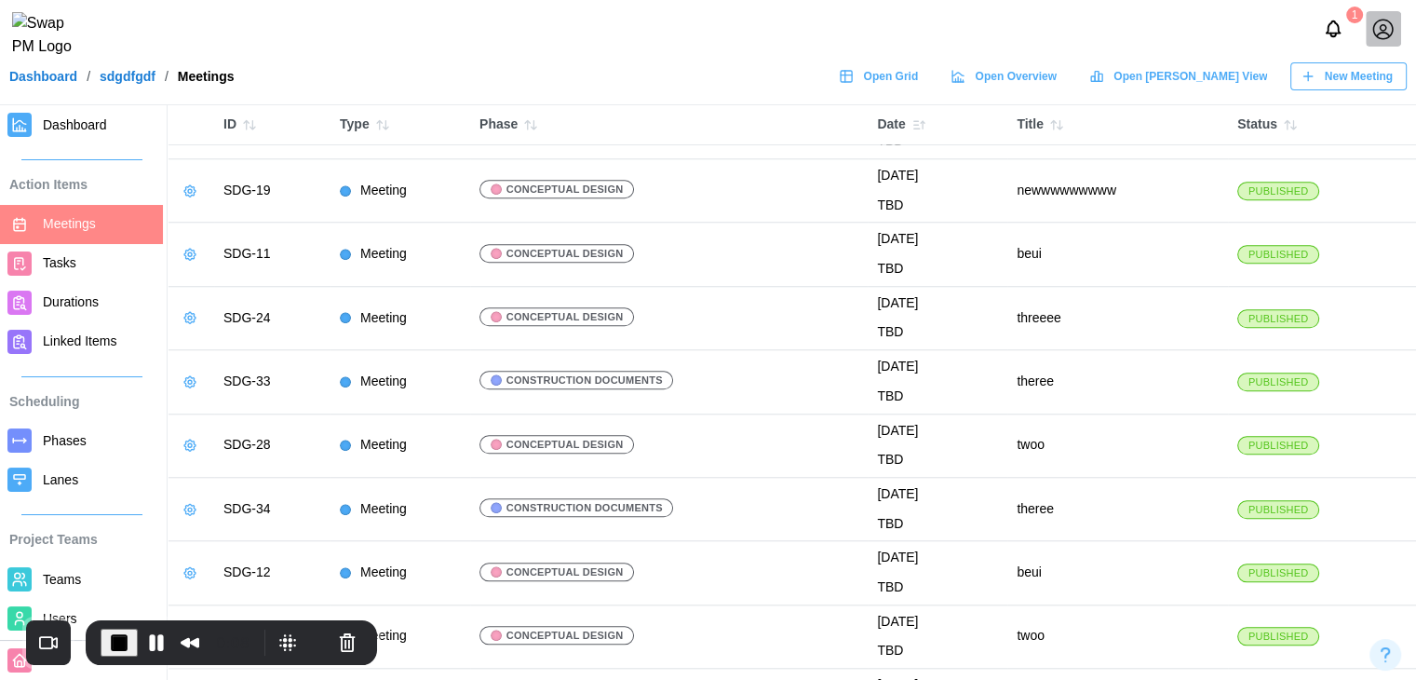
scroll to position [1623, 0]
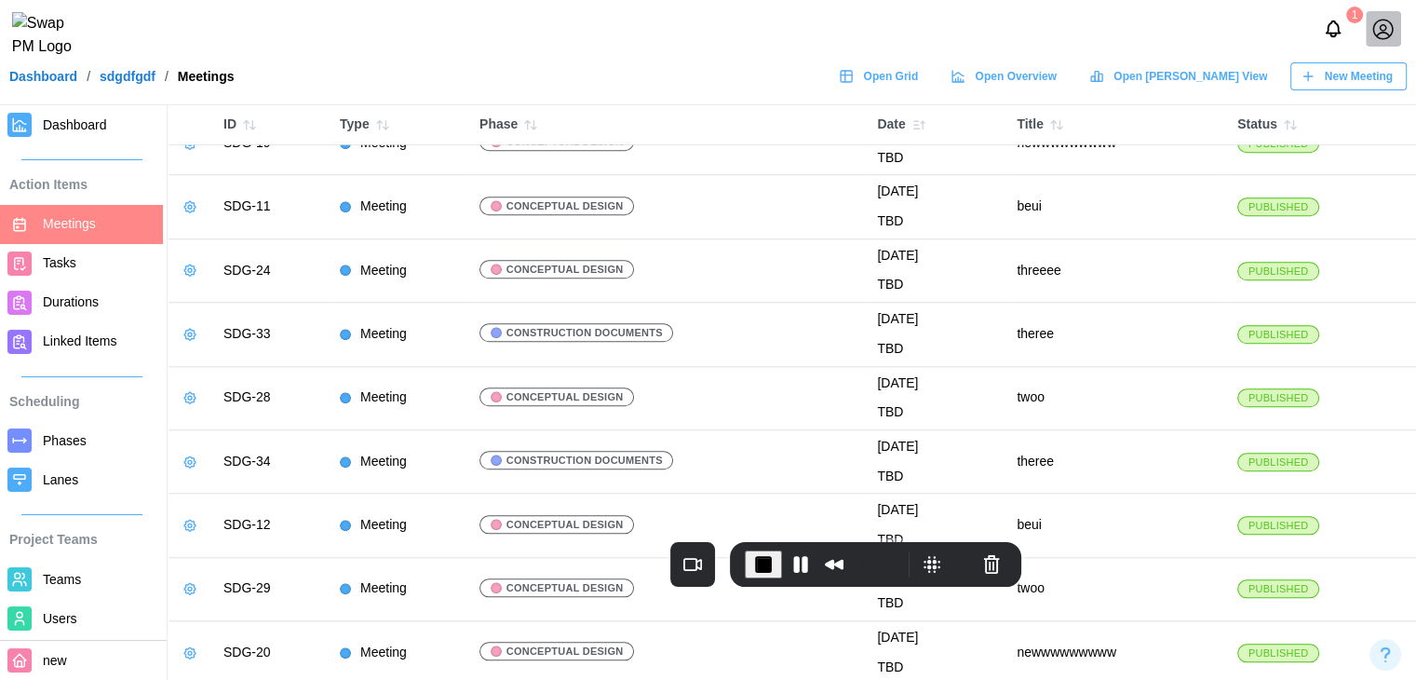
drag, startPoint x: 341, startPoint y: 627, endPoint x: 894, endPoint y: 548, distance: 558.6
click at [901, 549] on div "Recorder controls - play pause" at bounding box center [953, 564] width 105 height 30
click at [793, 563] on button "Pause Recording" at bounding box center [801, 564] width 30 height 30
click at [793, 561] on span "Play Recording" at bounding box center [797, 564] width 22 height 22
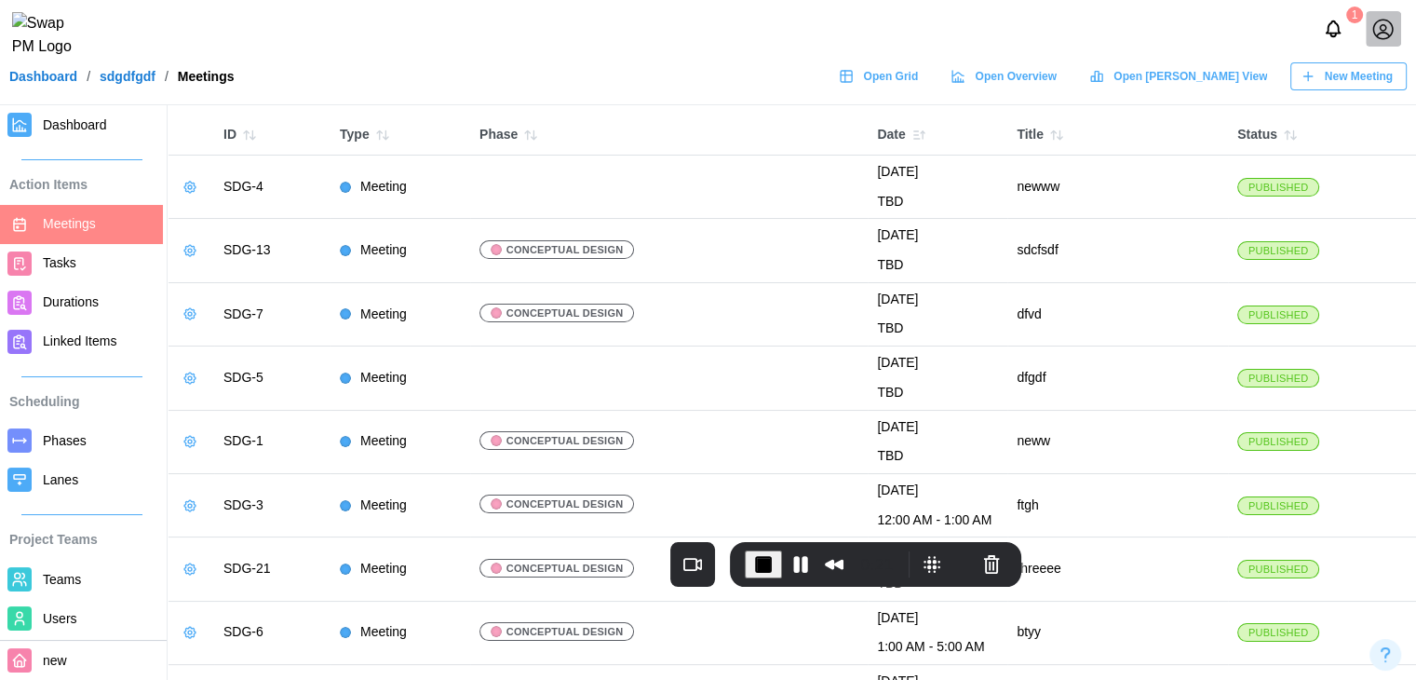
scroll to position [0, 0]
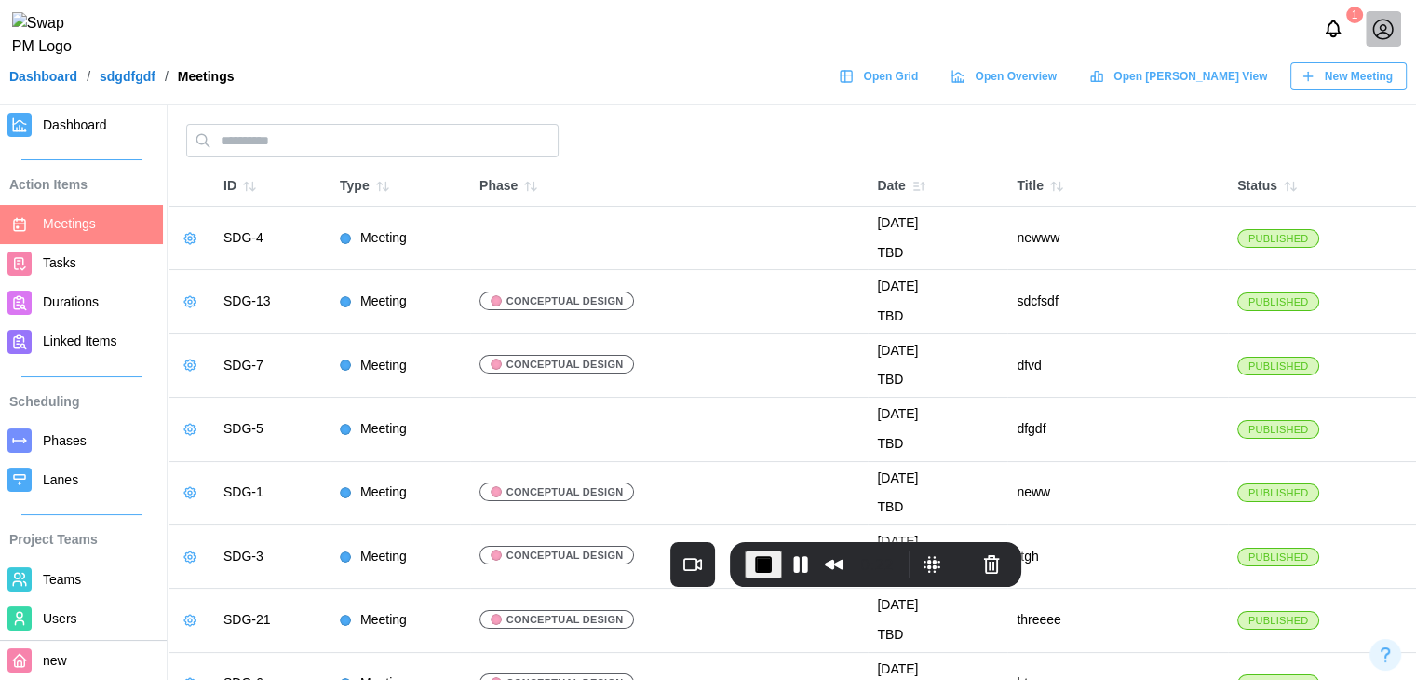
click at [256, 190] on icon "button" at bounding box center [249, 186] width 15 height 15
click at [387, 179] on button "button" at bounding box center [383, 186] width 26 height 26
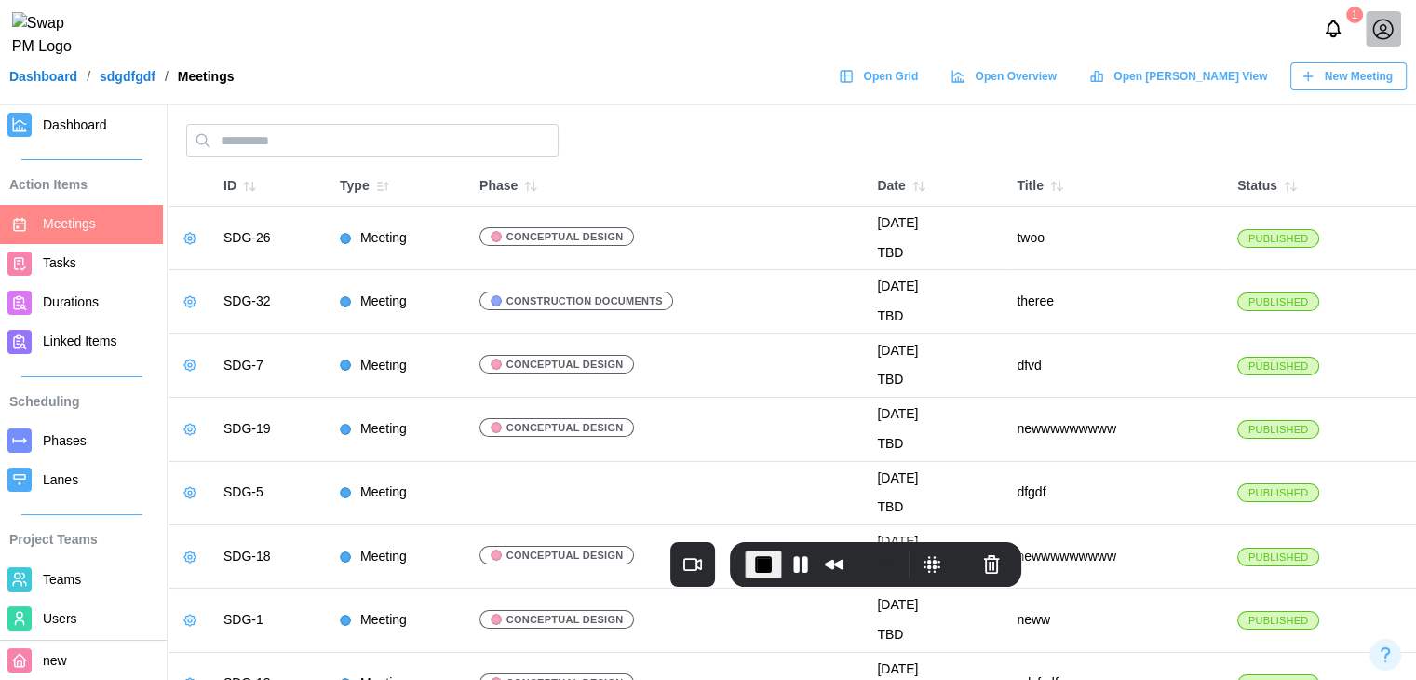
click at [387, 179] on button "button" at bounding box center [383, 186] width 26 height 26
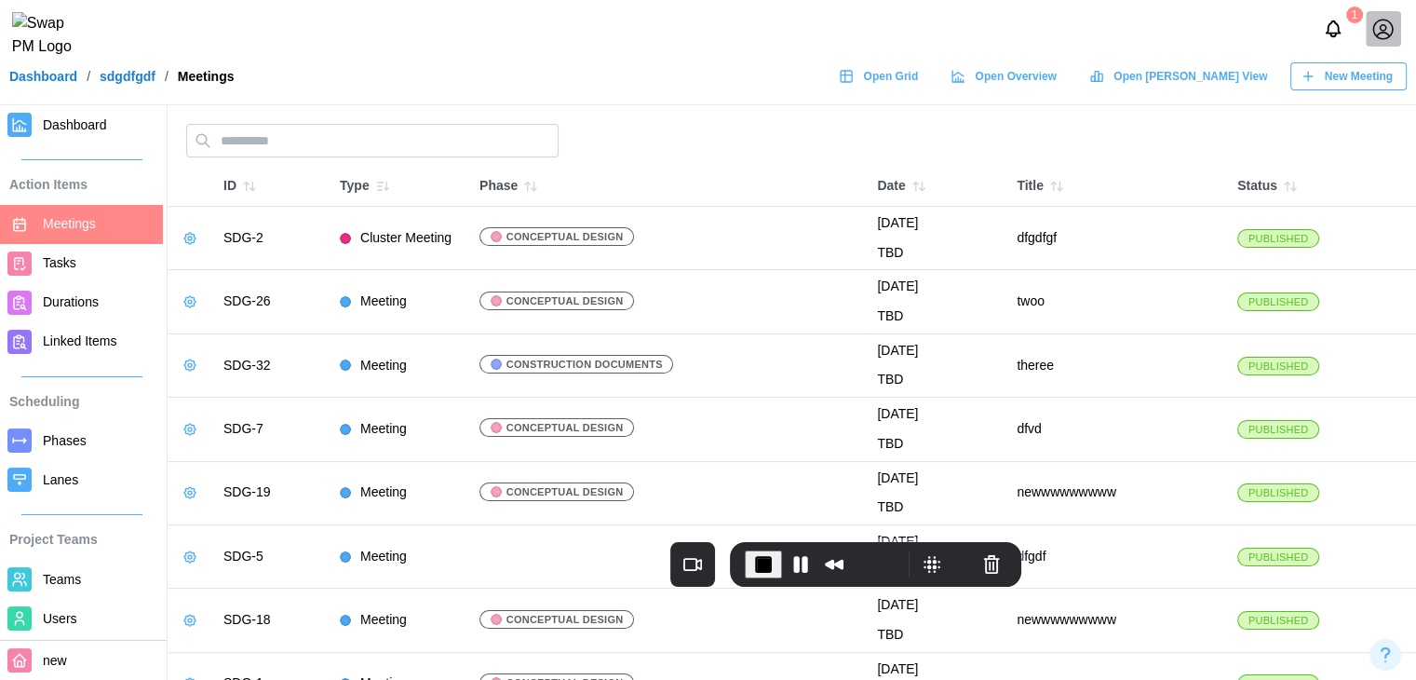
click at [387, 179] on button "button" at bounding box center [383, 186] width 26 height 26
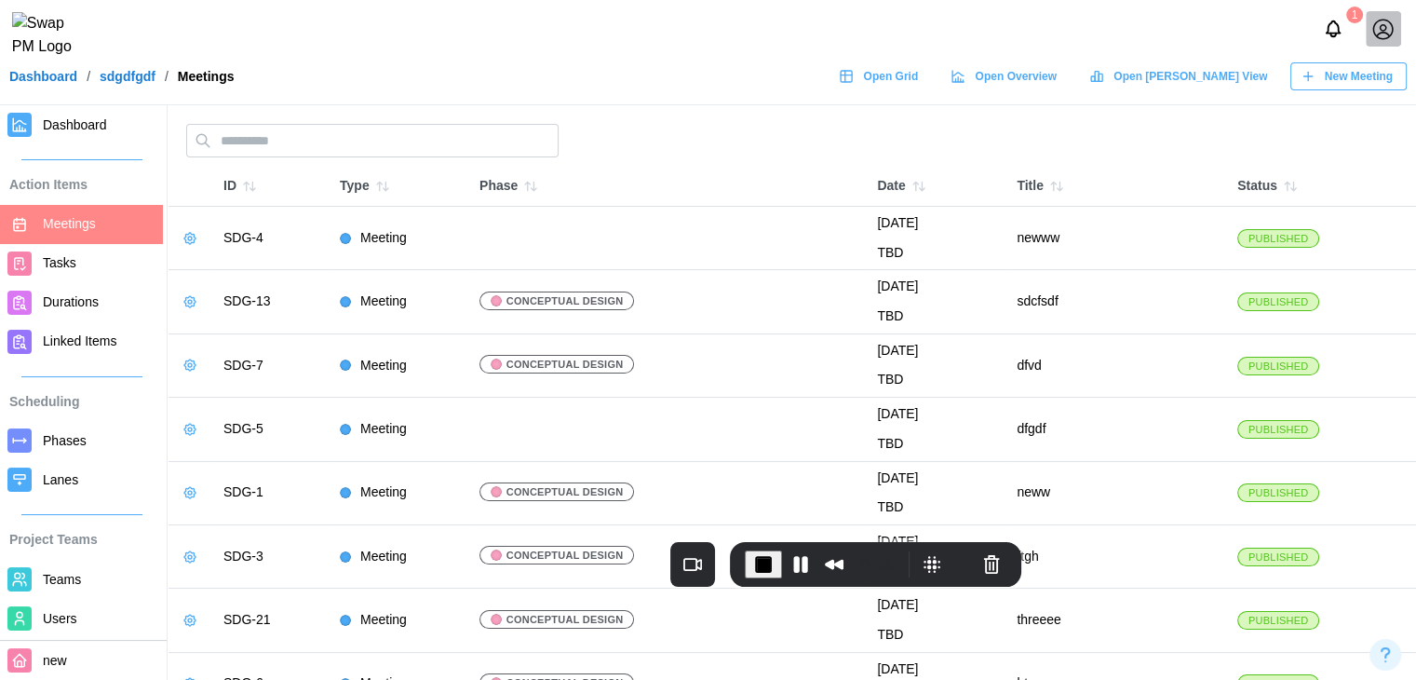
click at [387, 179] on button "button" at bounding box center [383, 186] width 26 height 26
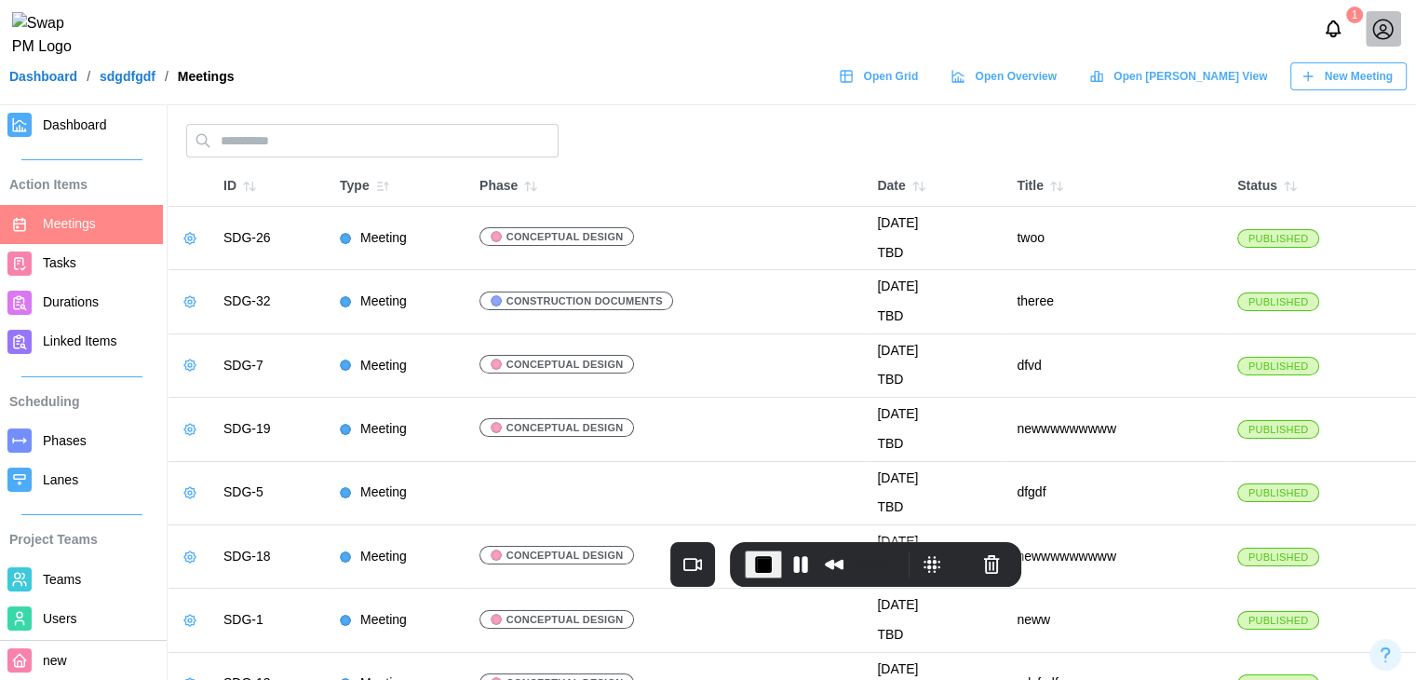
click at [1290, 183] on icon "button" at bounding box center [1287, 186] width 5 height 8
click at [1291, 183] on icon "button" at bounding box center [1290, 186] width 15 height 15
click at [1292, 184] on icon "button" at bounding box center [1290, 186] width 15 height 15
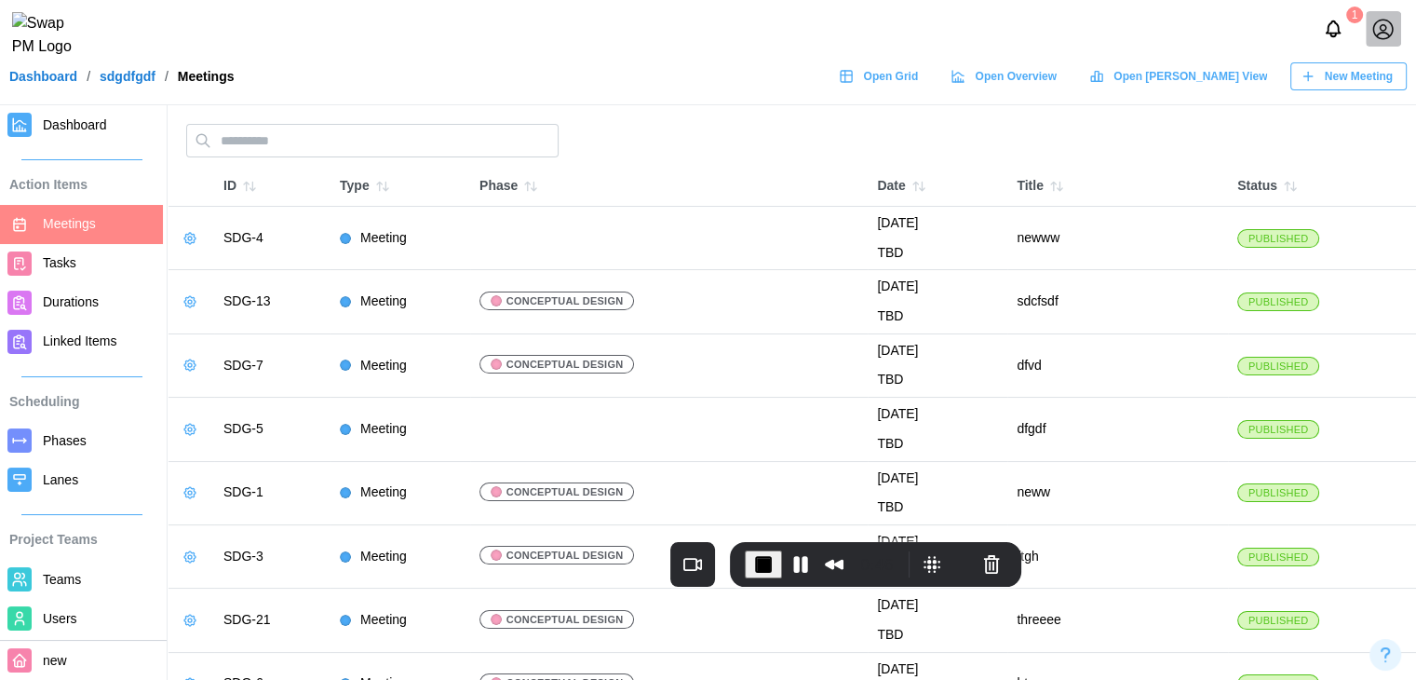
click at [1292, 184] on icon "button" at bounding box center [1290, 186] width 15 height 15
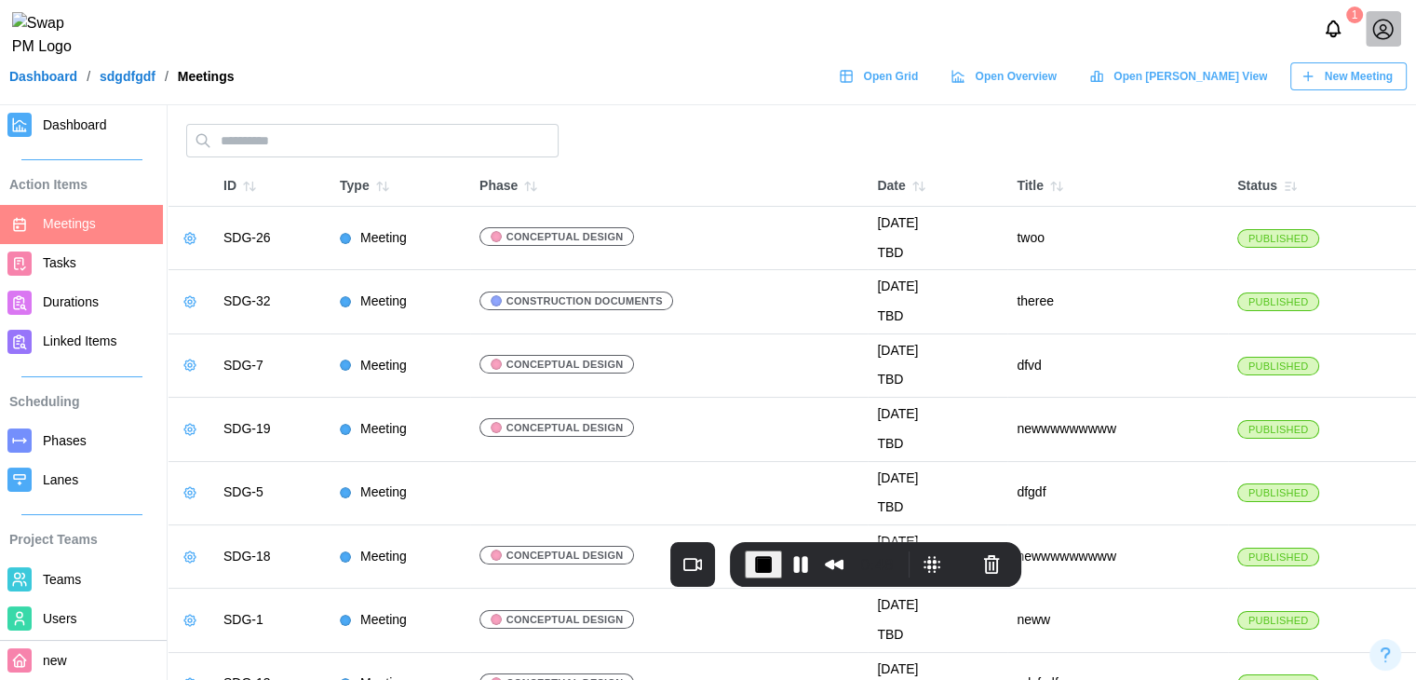
click at [1058, 183] on icon "button" at bounding box center [1056, 186] width 15 height 15
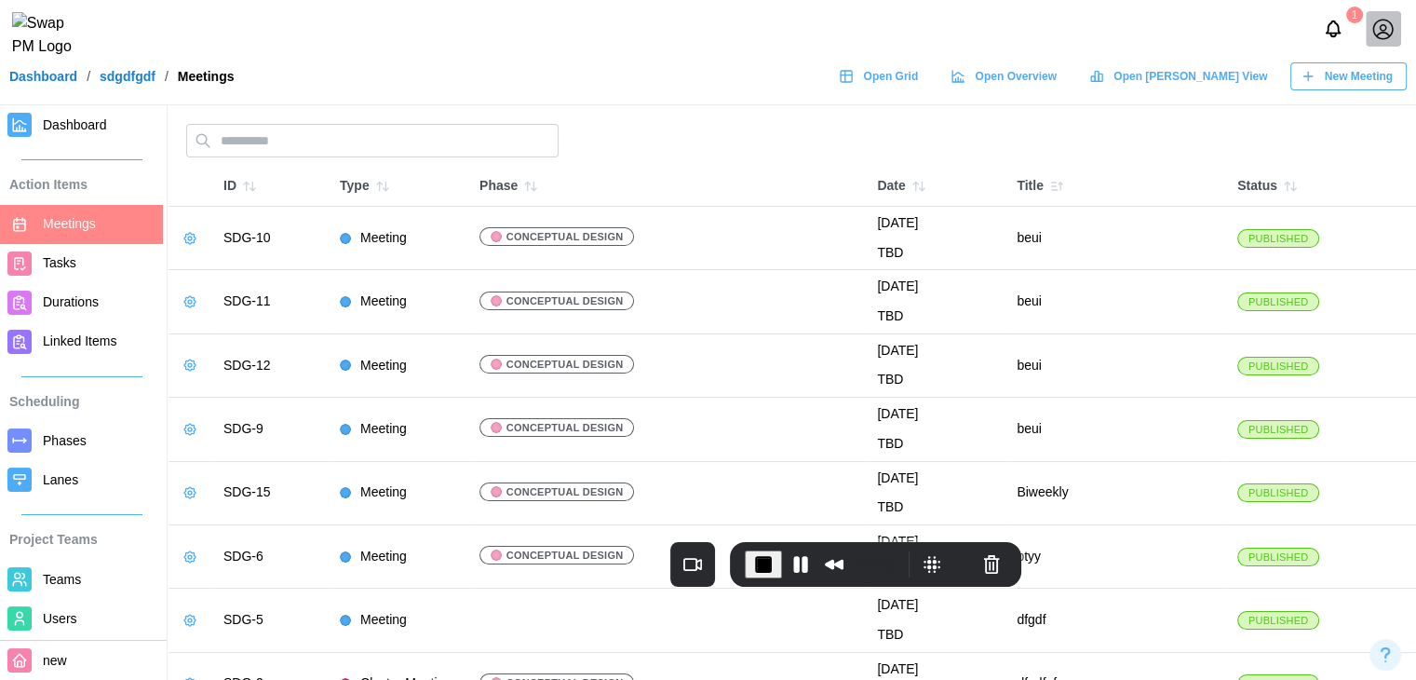
click at [914, 184] on icon "button" at bounding box center [919, 186] width 15 height 15
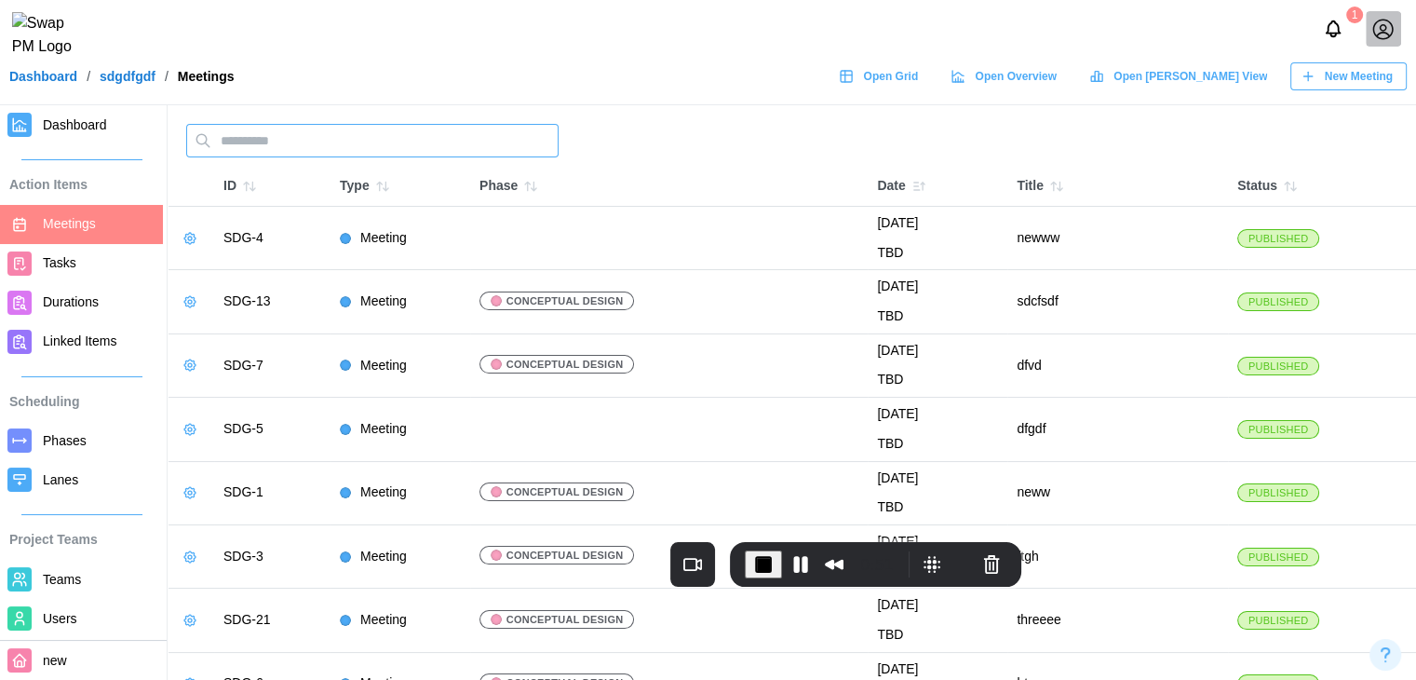
click at [262, 156] on input "text" at bounding box center [372, 141] width 372 height 34
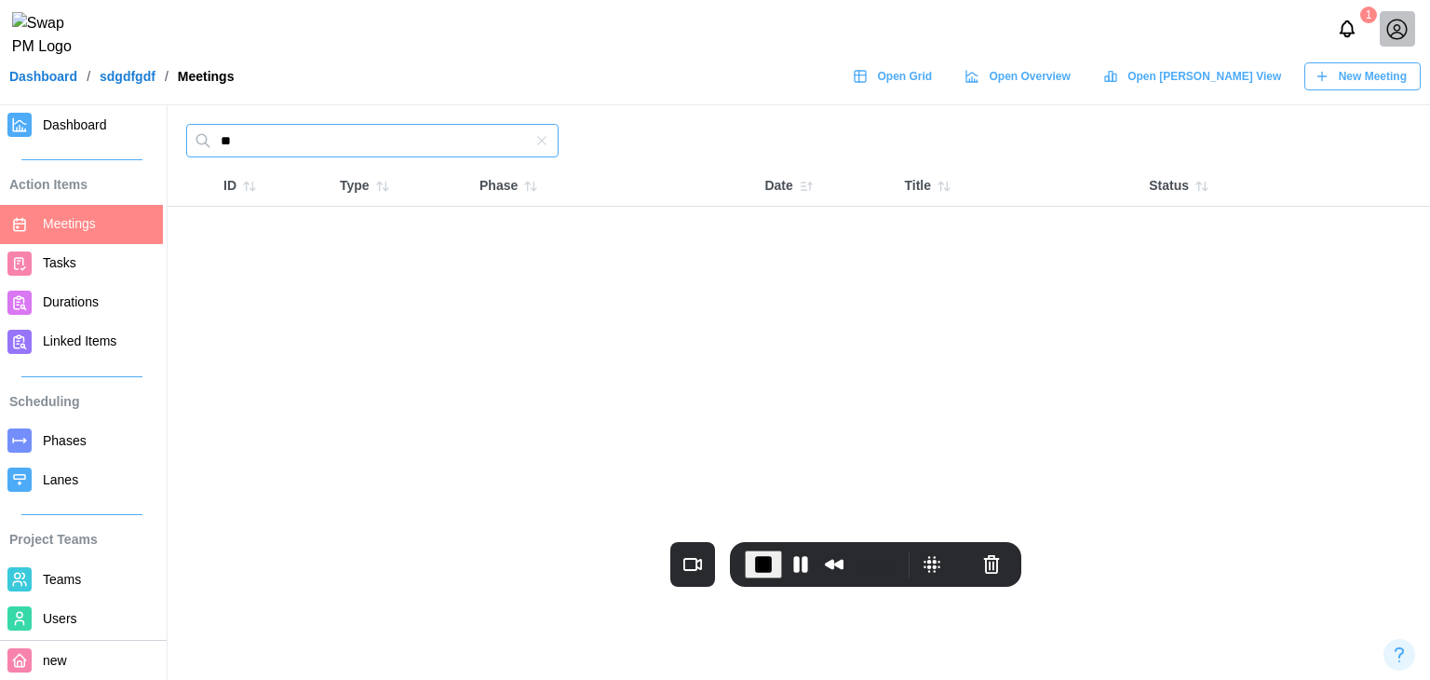
type input "*"
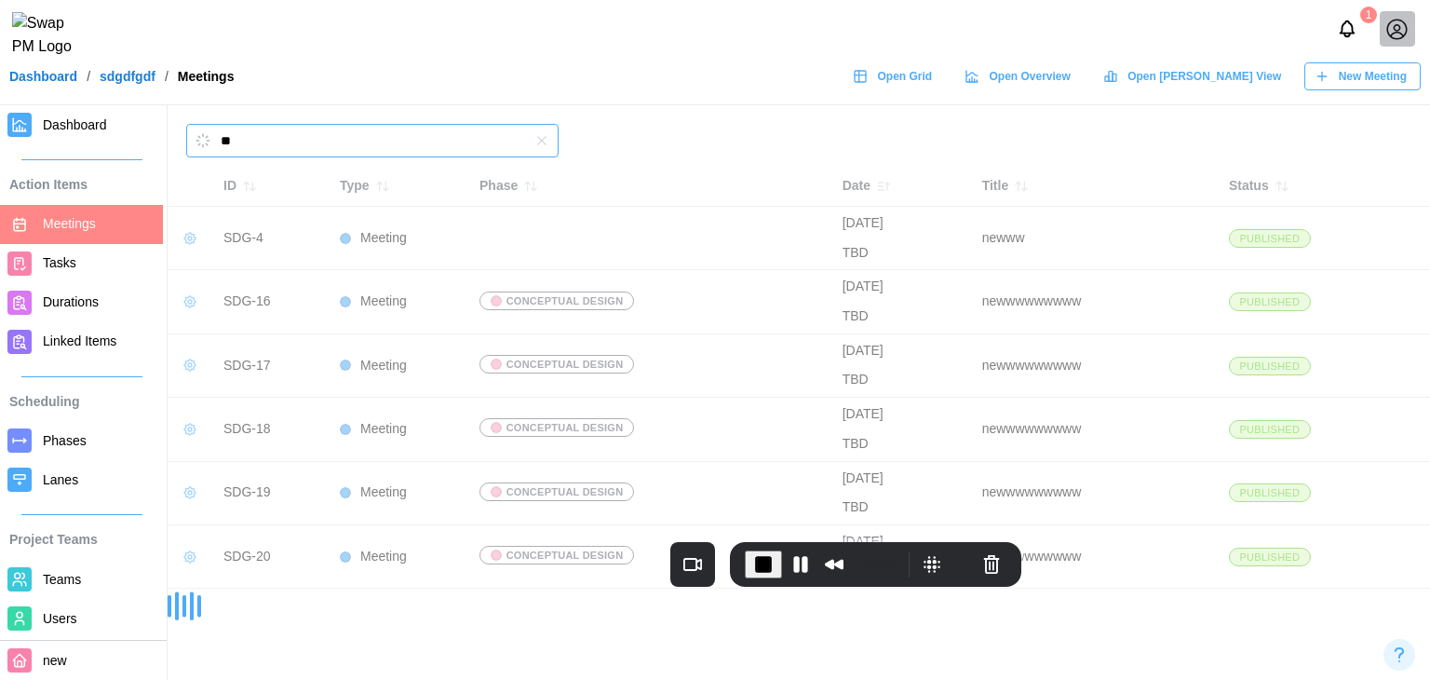
type input "*"
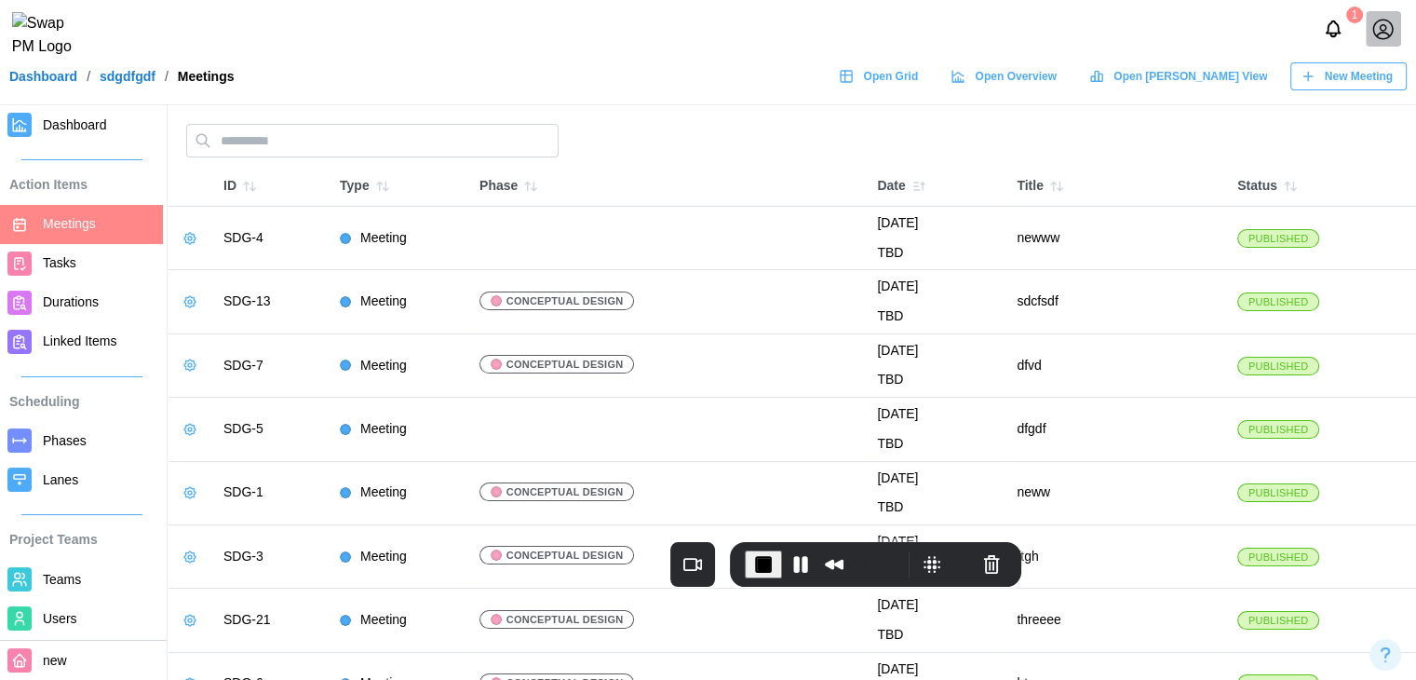
drag, startPoint x: 933, startPoint y: 260, endPoint x: 905, endPoint y: 246, distance: 31.2
click at [905, 246] on div "TBD" at bounding box center [937, 253] width 121 height 20
drag, startPoint x: 974, startPoint y: 228, endPoint x: 844, endPoint y: 231, distance: 130.4
click at [844, 231] on tr "SDG-4 Meeting August 11, 2025 TBD newww Published" at bounding box center [792, 238] width 1249 height 63
copy tr "August 11, 2025"
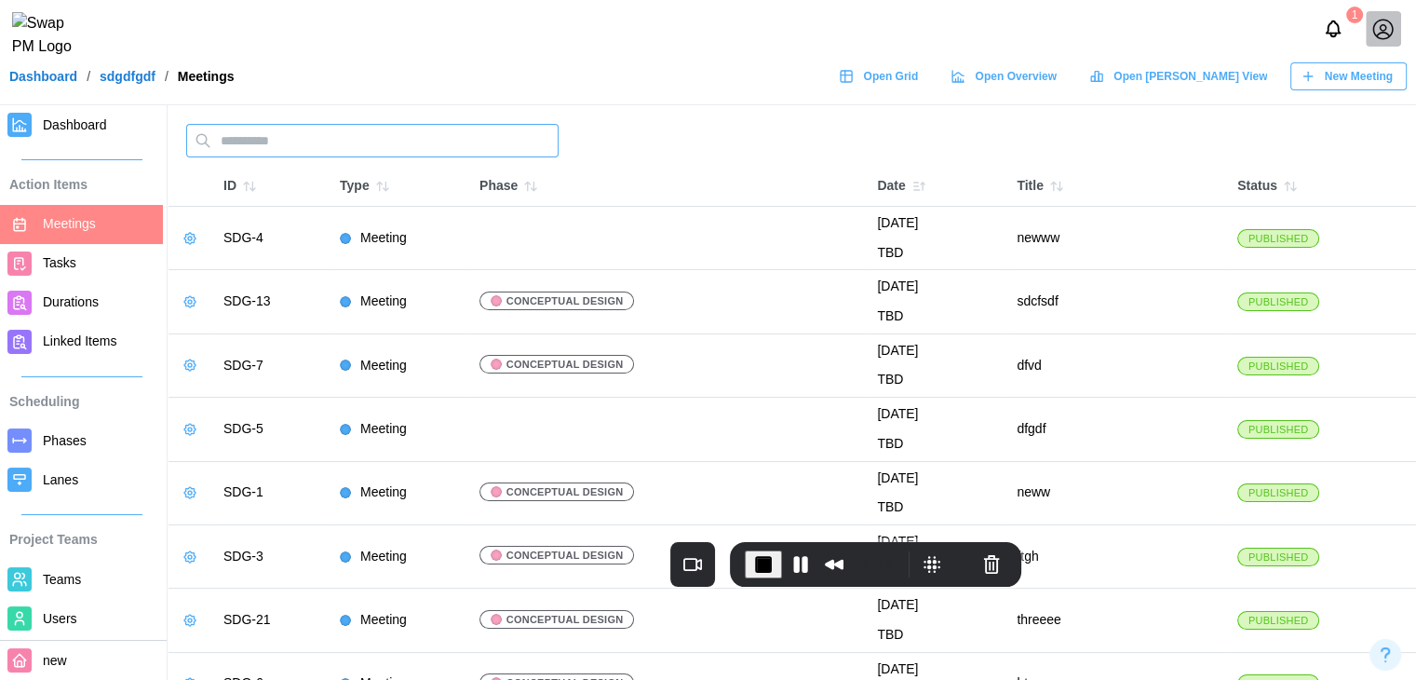
click at [526, 140] on input "text" at bounding box center [372, 141] width 372 height 34
paste input "**********"
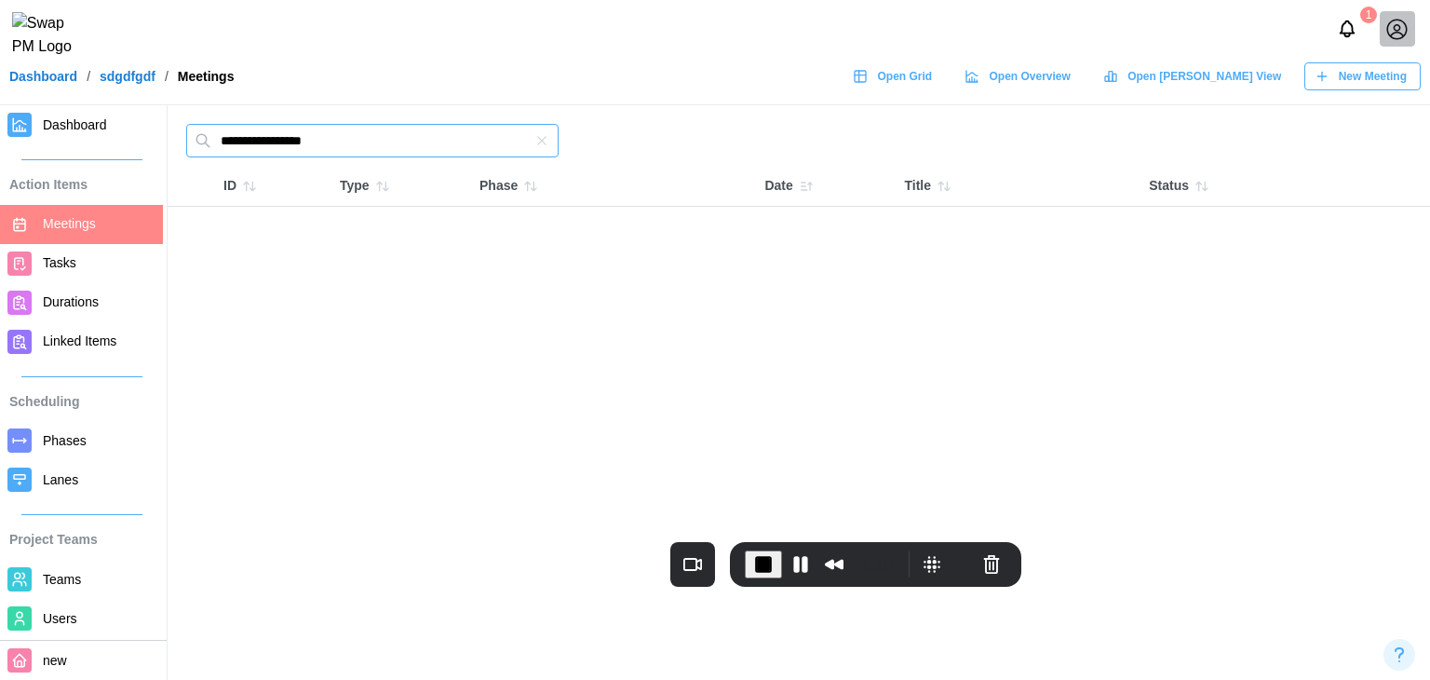
click at [253, 140] on input "**********" at bounding box center [372, 141] width 372 height 34
type input "**********"
drag, startPoint x: 323, startPoint y: 150, endPoint x: 173, endPoint y: 163, distance: 150.5
click at [173, 163] on div "**********" at bounding box center [799, 165] width 1263 height 83
type input "****"
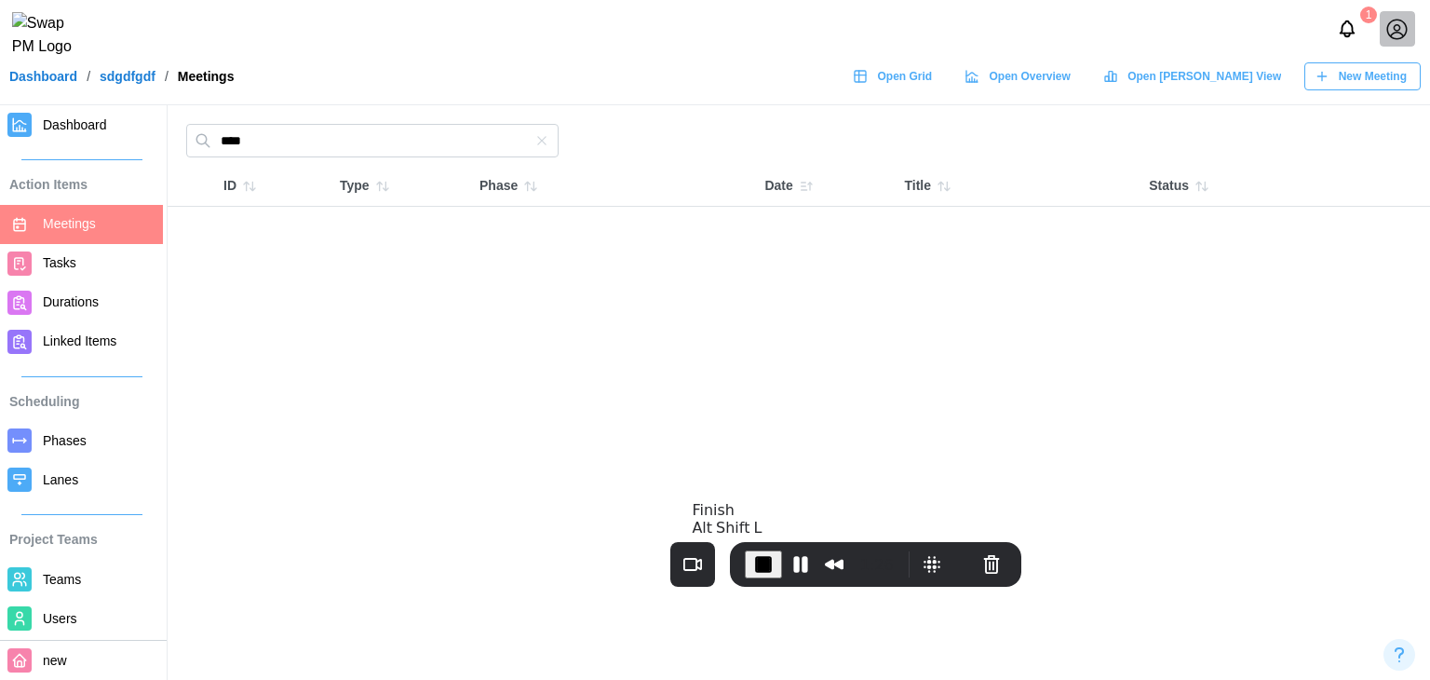
click at [765, 557] on span "End Recording" at bounding box center [763, 564] width 22 height 22
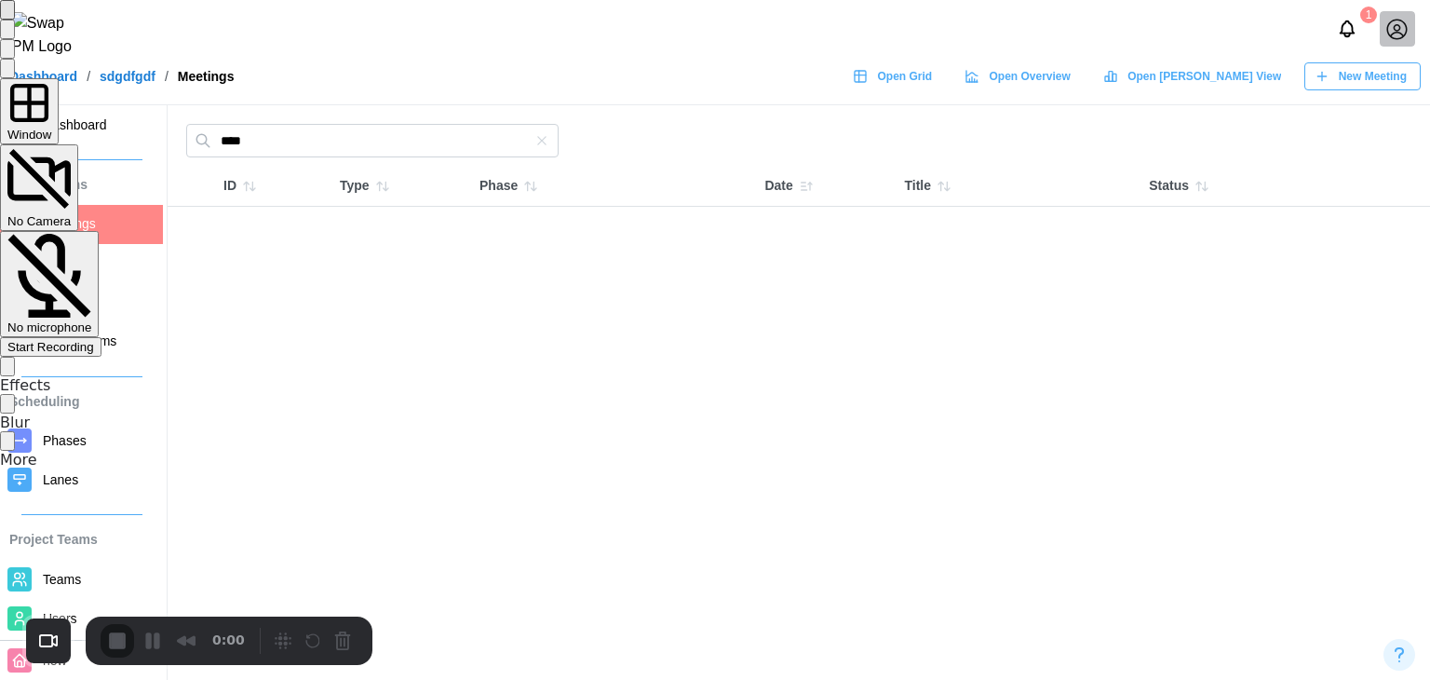
click at [94, 340] on span "Start Recording" at bounding box center [50, 347] width 87 height 14
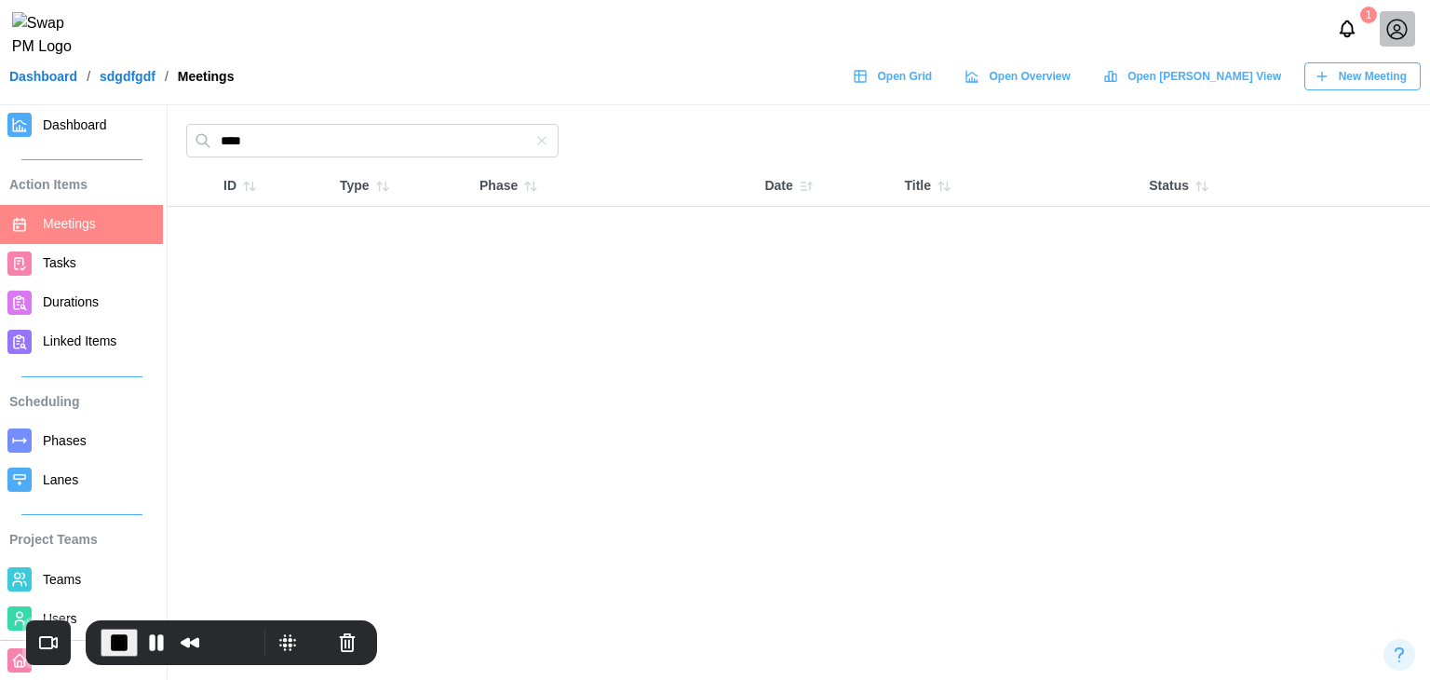
click at [534, 147] on icon "button" at bounding box center [541, 140] width 15 height 15
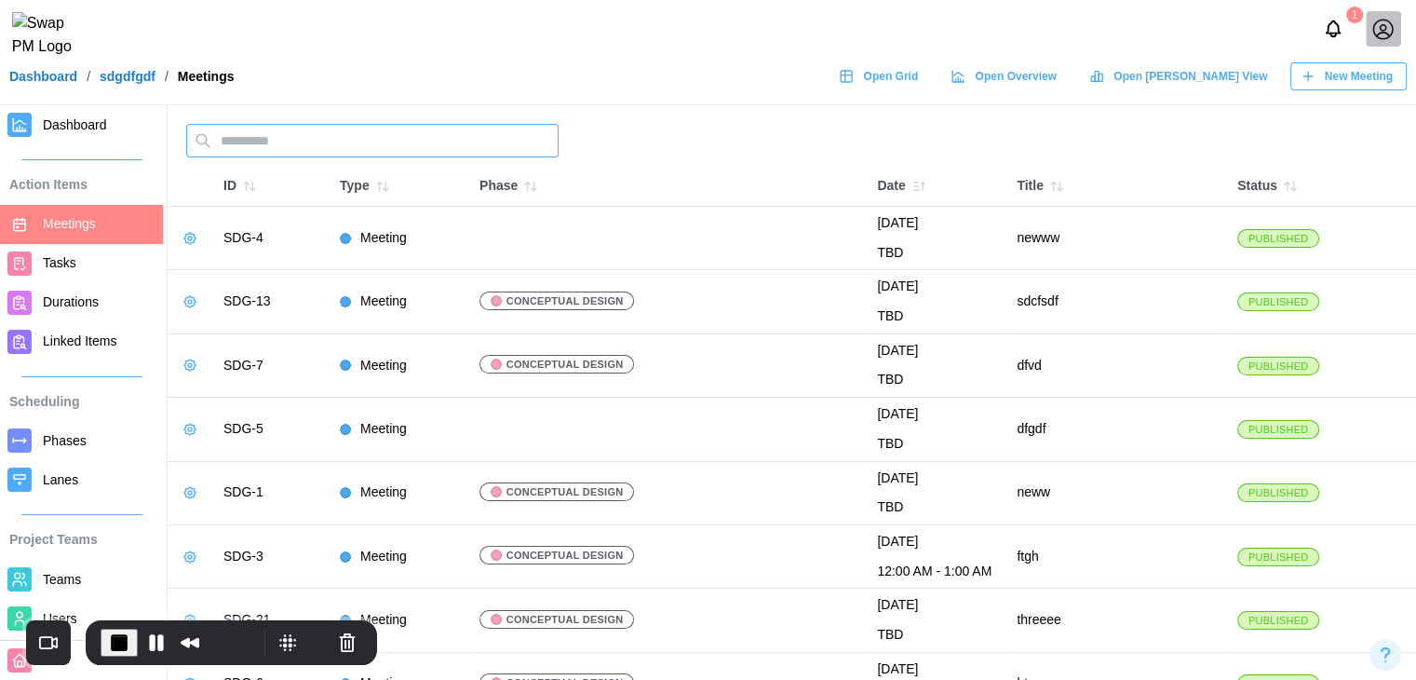
click at [281, 141] on input "text" at bounding box center [372, 141] width 372 height 34
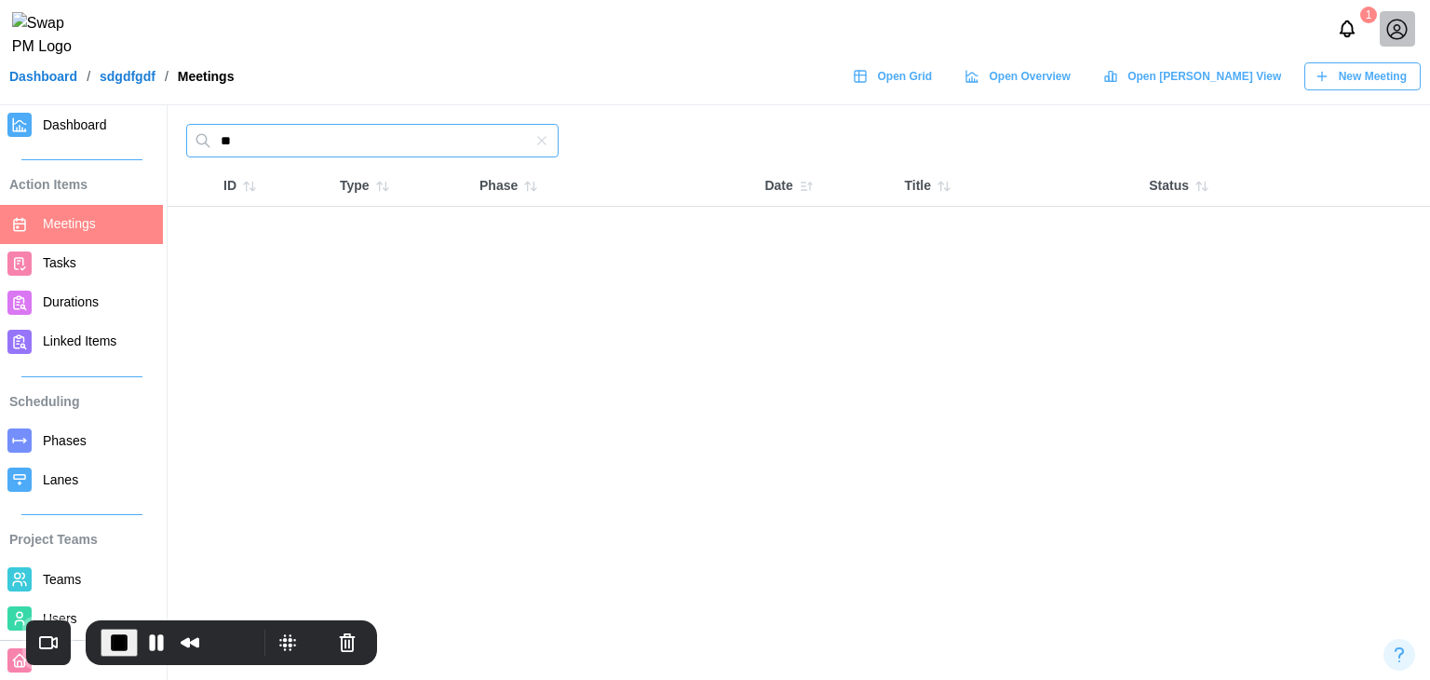
type input "*"
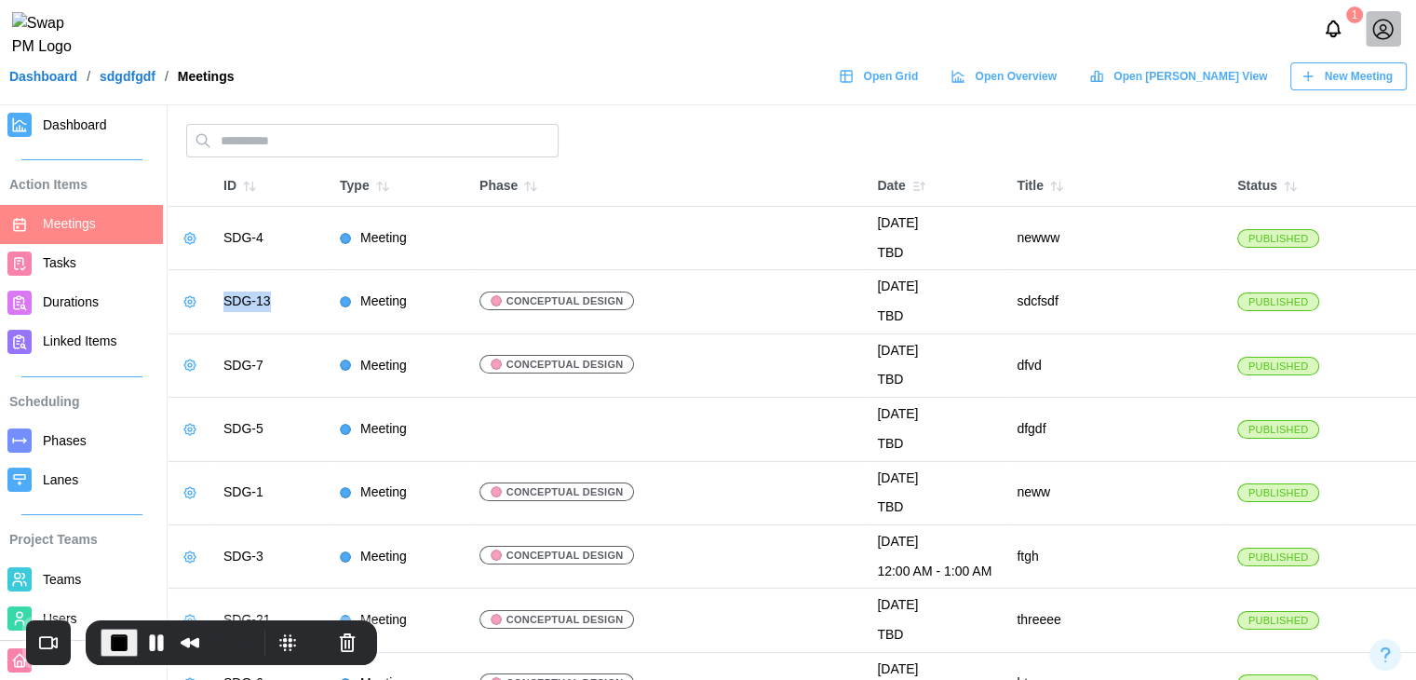
drag, startPoint x: 302, startPoint y: 304, endPoint x: 220, endPoint y: 304, distance: 81.9
click at [220, 304] on td "SDG-13" at bounding box center [272, 301] width 116 height 63
copy td "SDG-13"
click at [243, 133] on input "text" at bounding box center [372, 141] width 372 height 34
paste input "******"
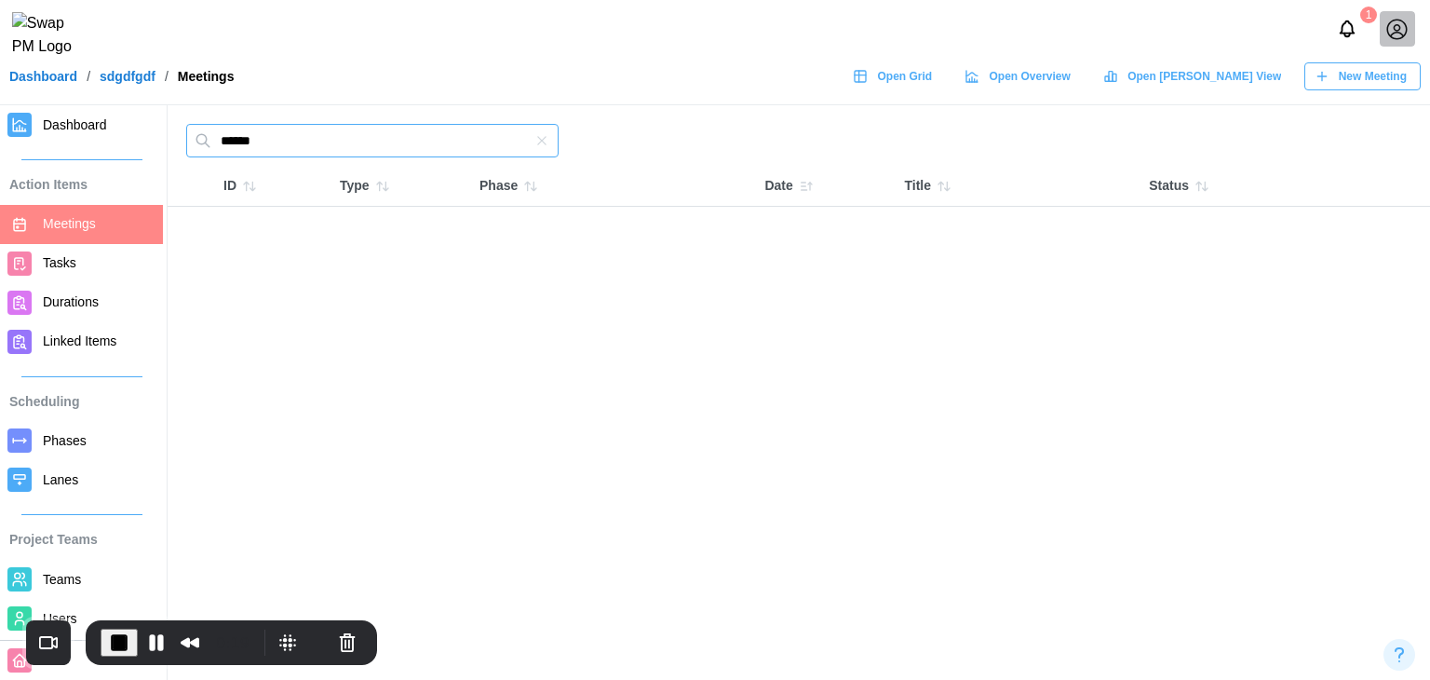
type input "******"
click at [115, 634] on span "End Recording" at bounding box center [119, 642] width 22 height 22
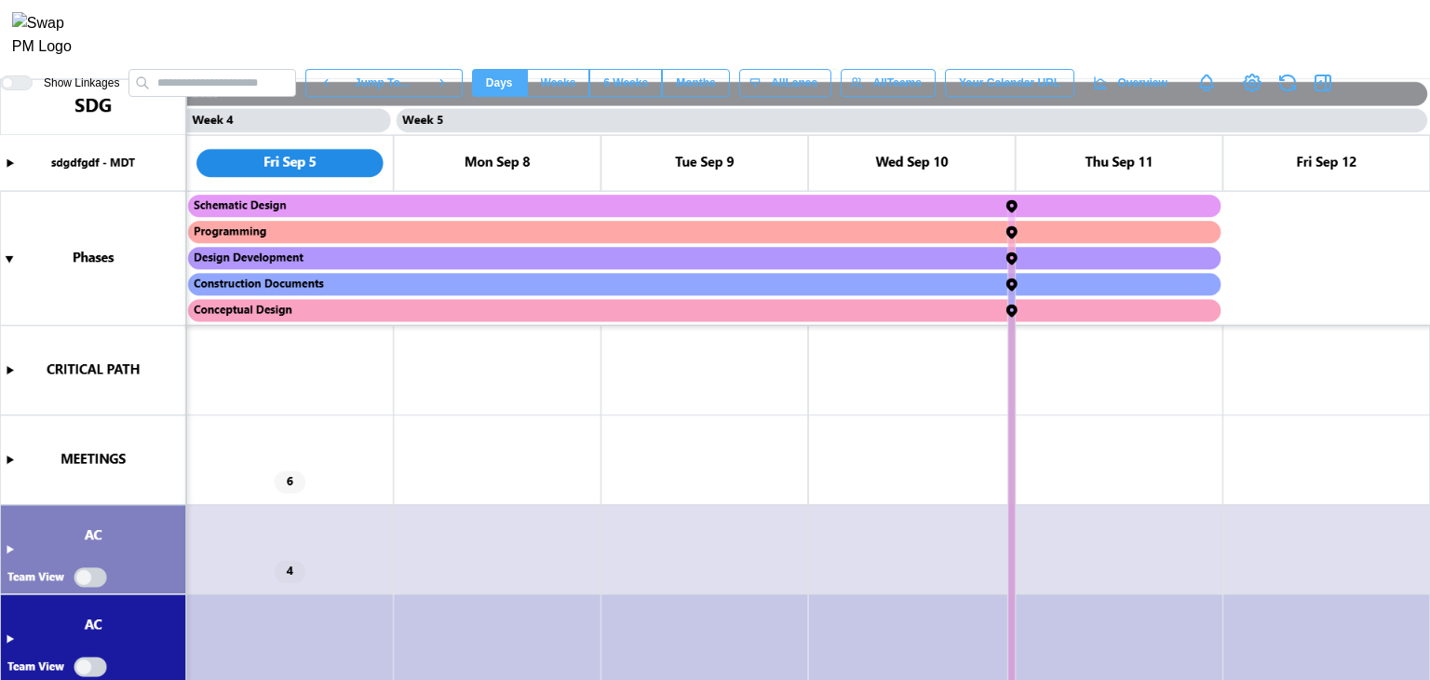
scroll to position [0, 3939]
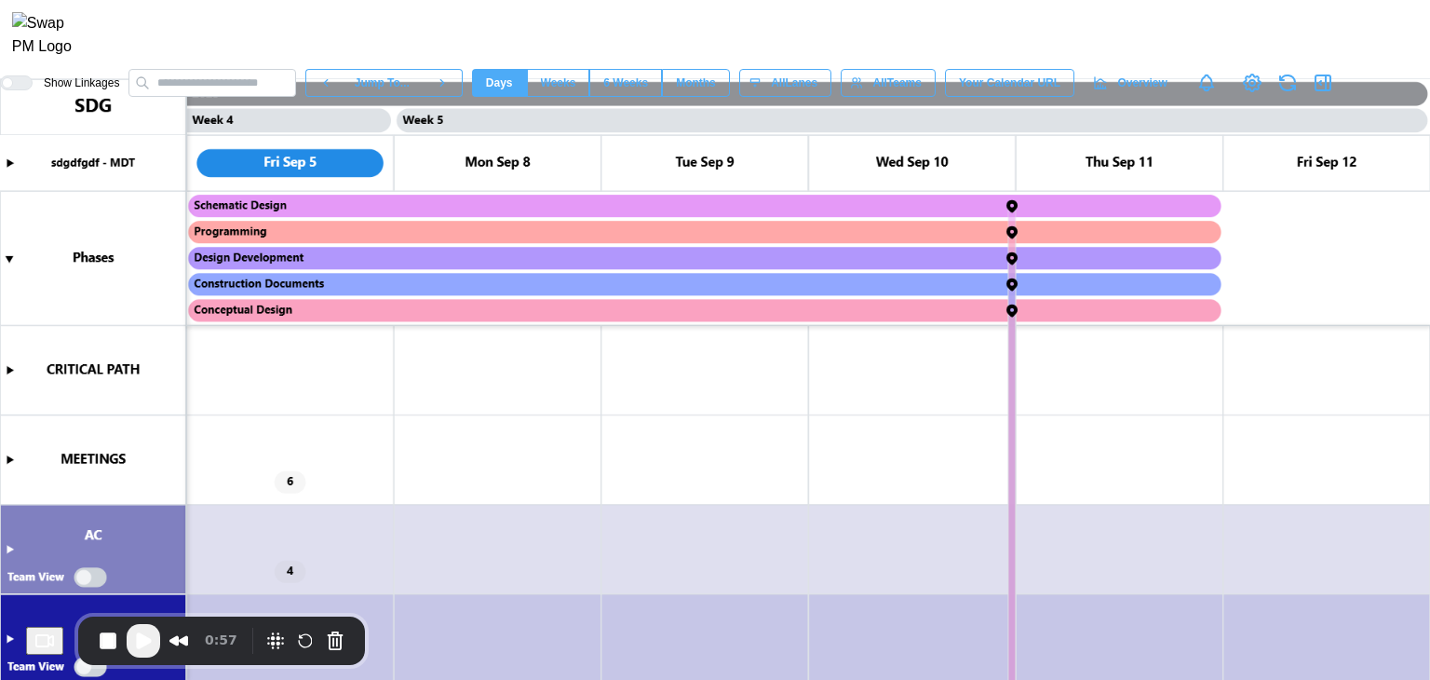
click at [140, 643] on span "Play Recording" at bounding box center [143, 640] width 22 height 22
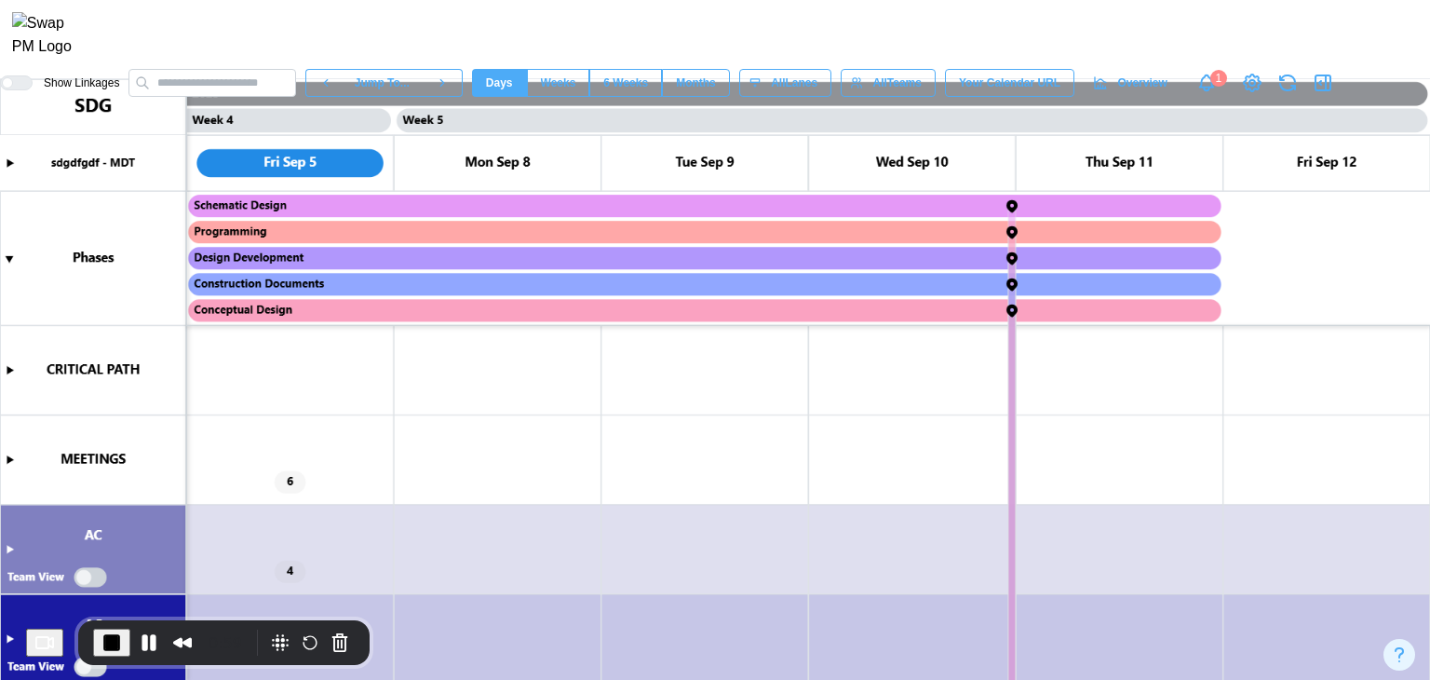
click at [13, 459] on canvas at bounding box center [715, 379] width 1430 height 601
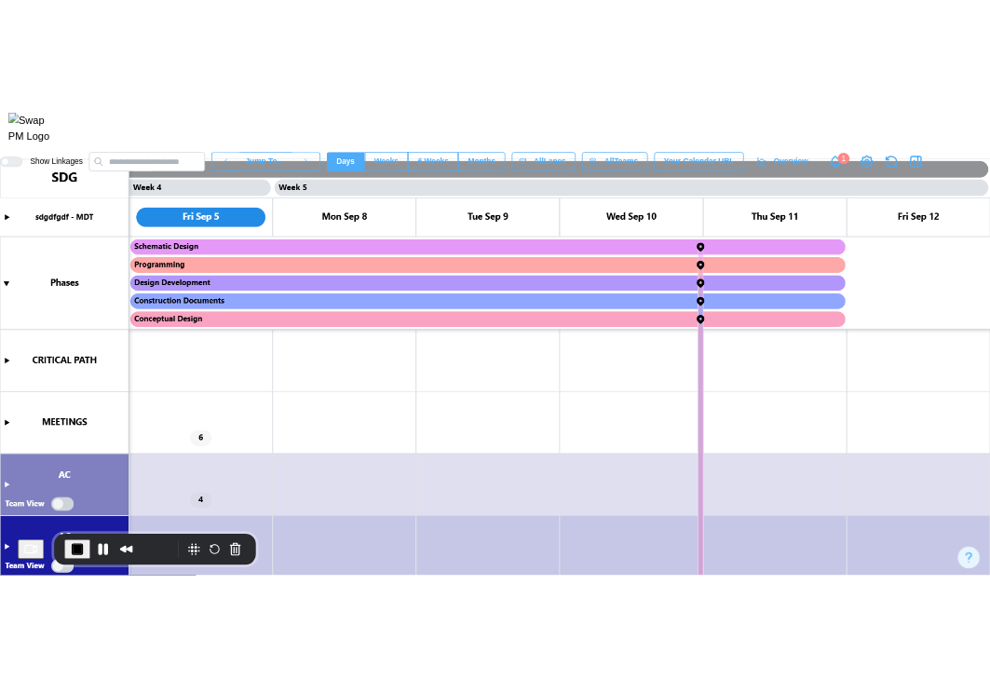
scroll to position [279, 0]
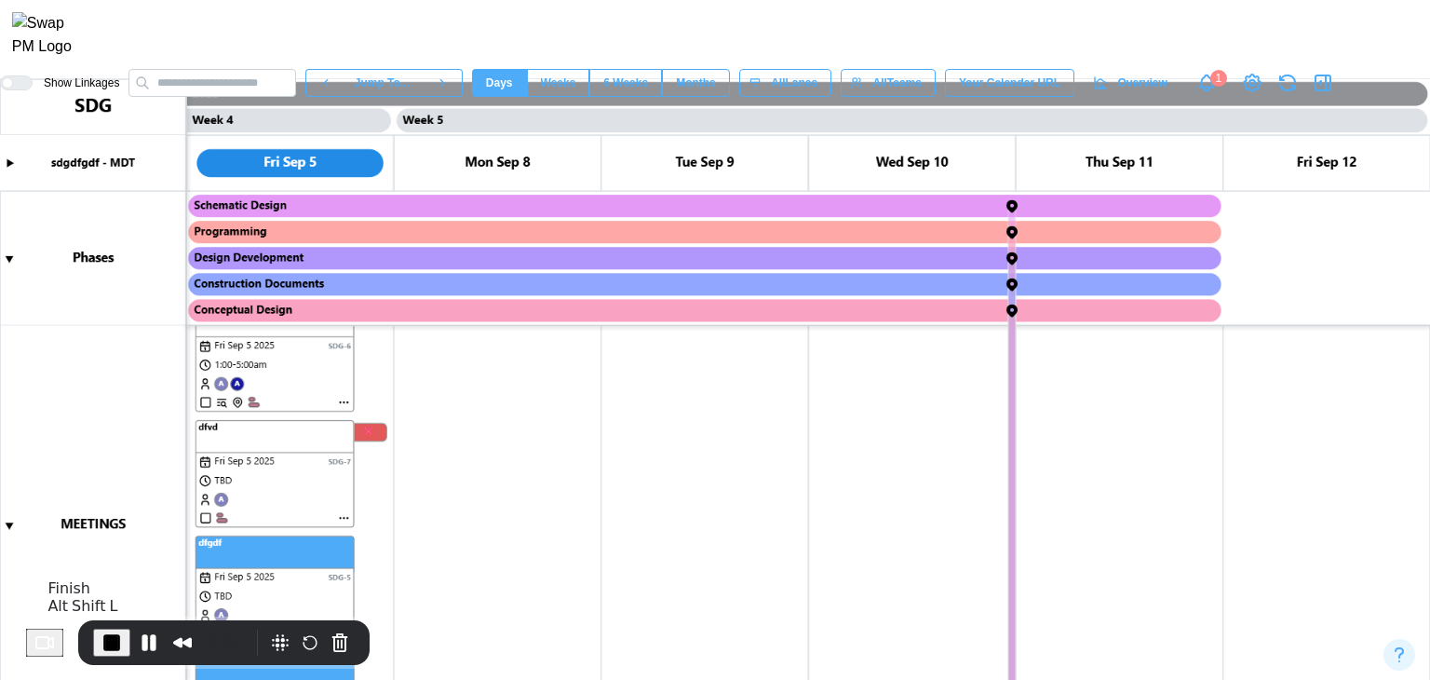
click at [129, 638] on button "End Recording" at bounding box center [111, 643] width 37 height 28
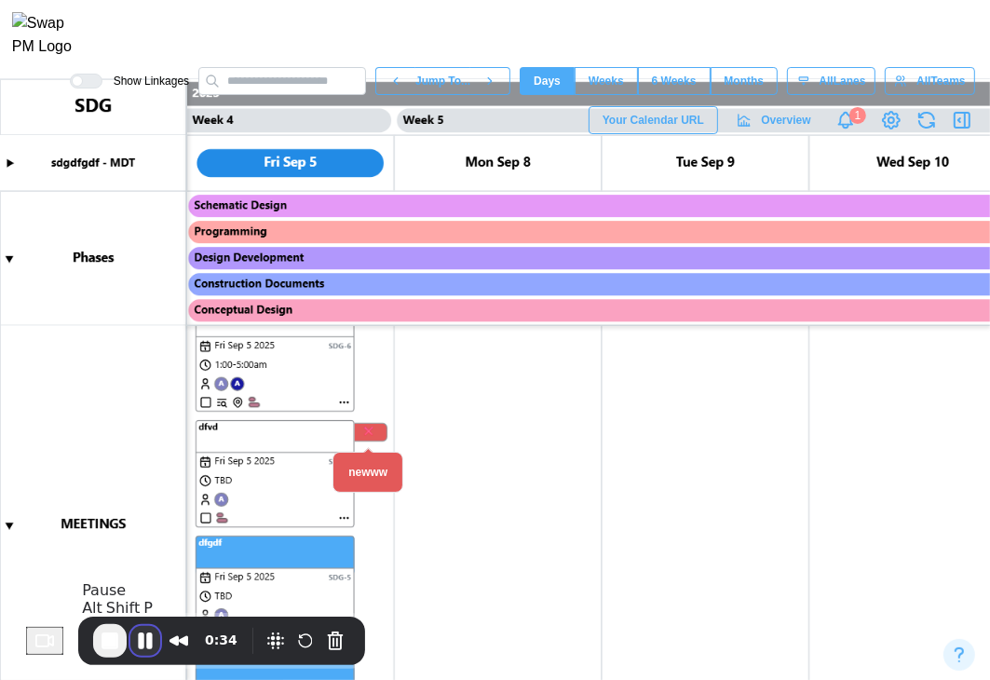
click at [153, 642] on button "Pause Recording" at bounding box center [145, 641] width 30 height 30
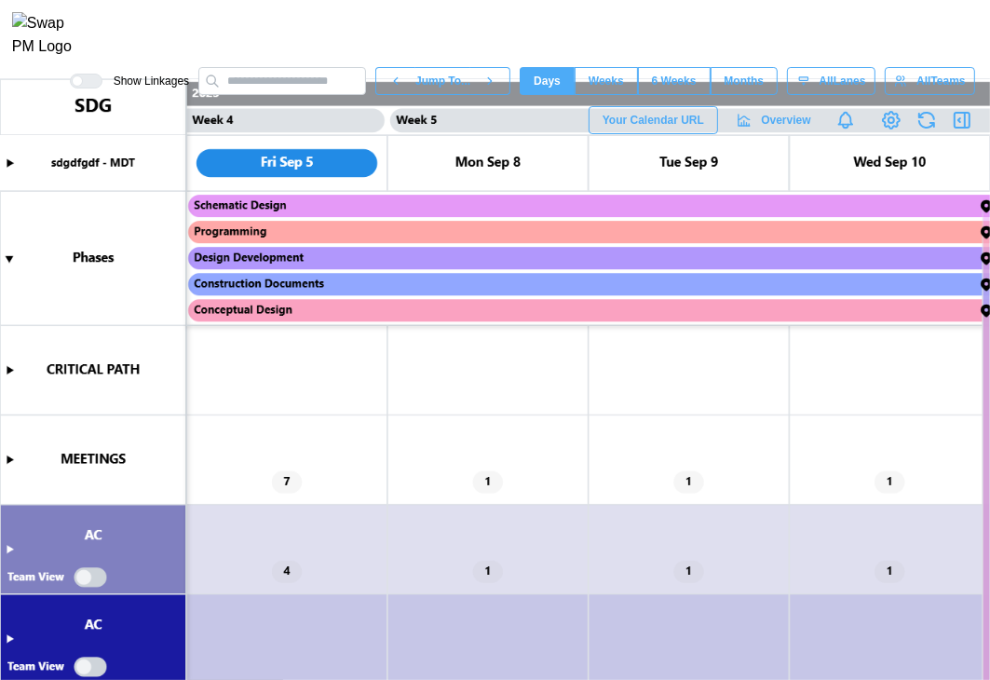
scroll to position [0, 3818]
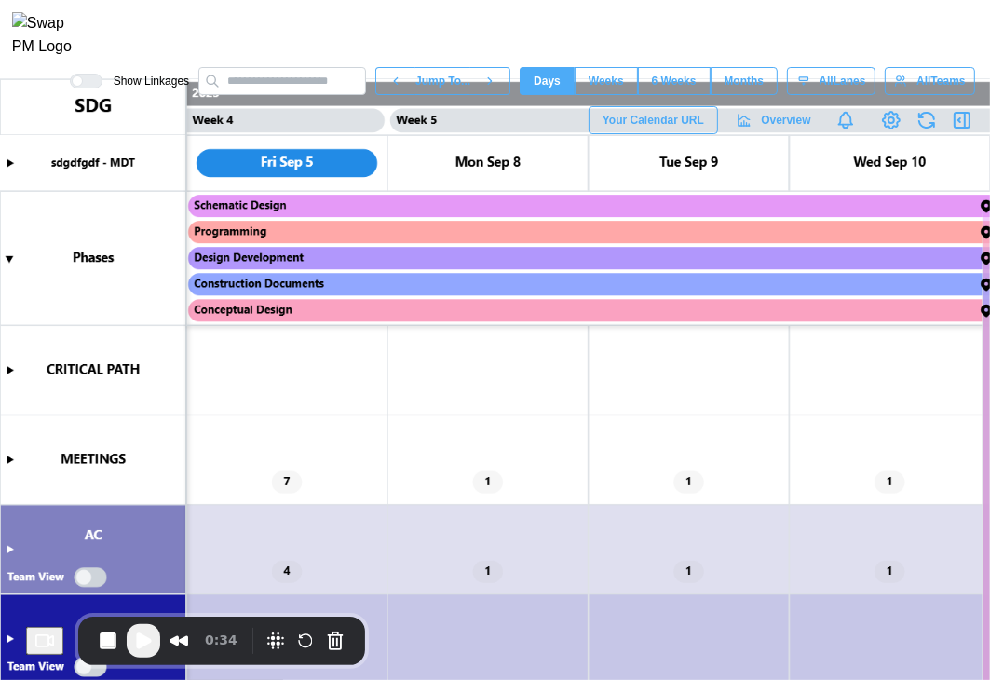
click at [153, 635] on span "Play Recording" at bounding box center [143, 640] width 22 height 22
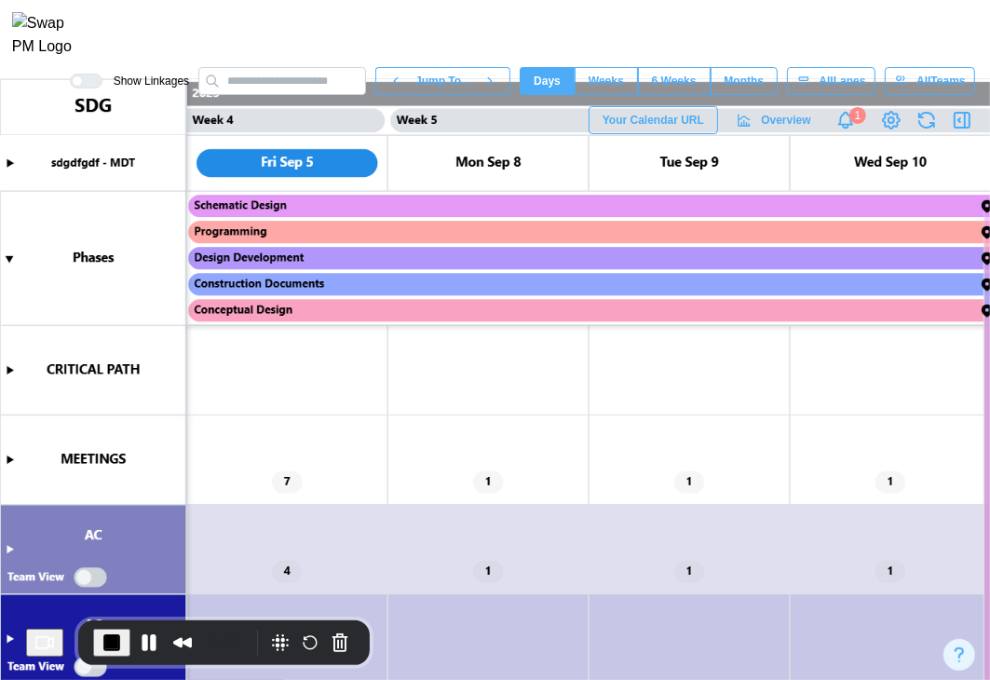
click at [8, 458] on canvas at bounding box center [495, 379] width 990 height 601
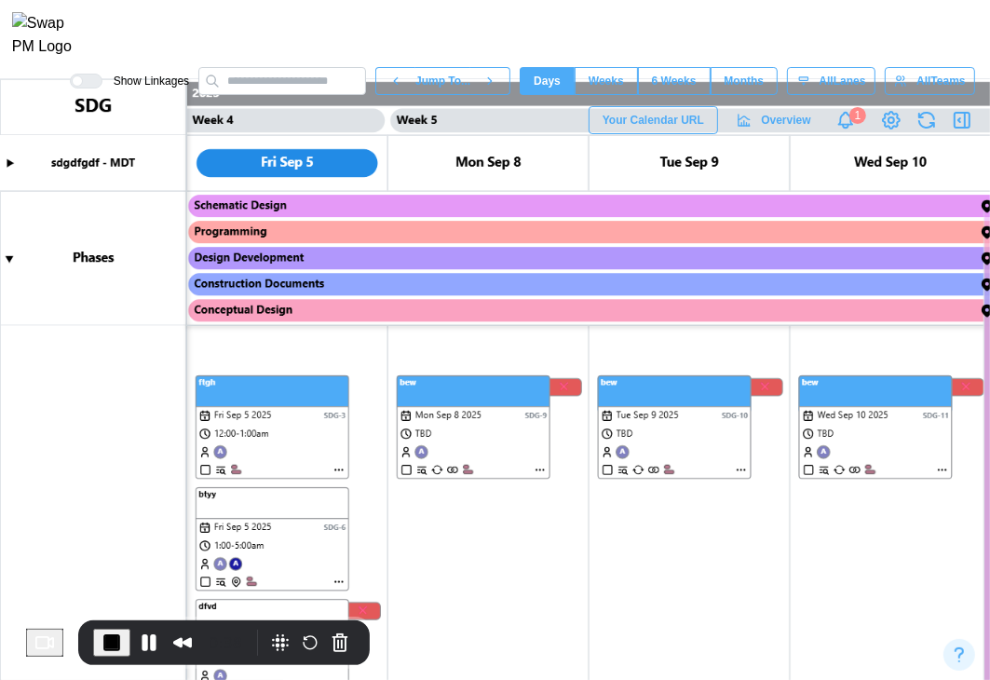
scroll to position [0, 0]
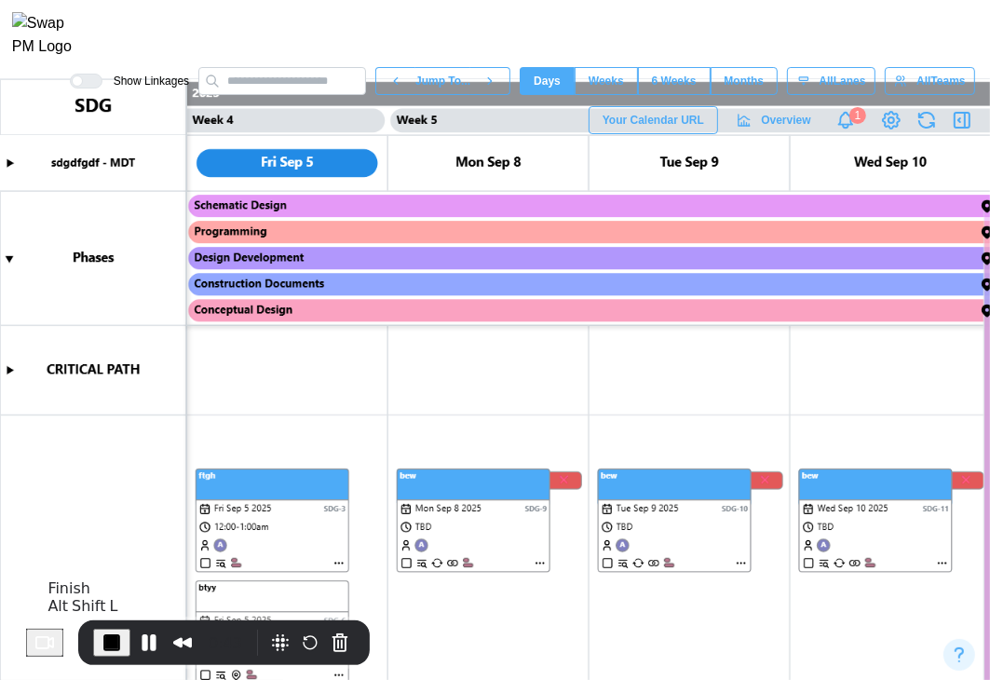
click at [123, 631] on span "End Recording" at bounding box center [112, 642] width 22 height 22
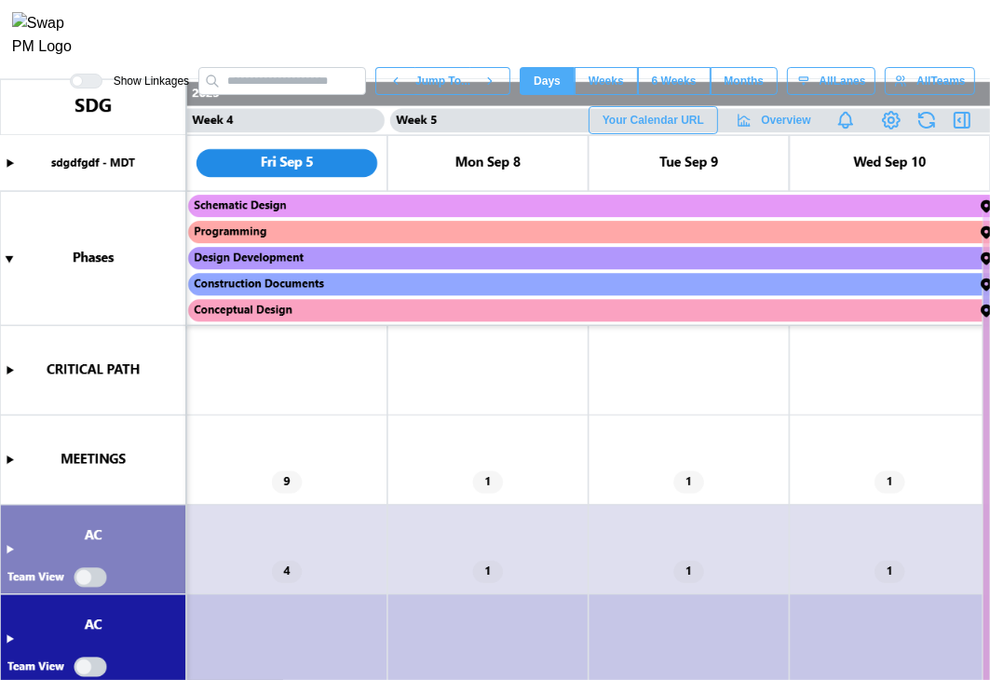
scroll to position [0, 3818]
click at [11, 455] on canvas at bounding box center [495, 379] width 990 height 601
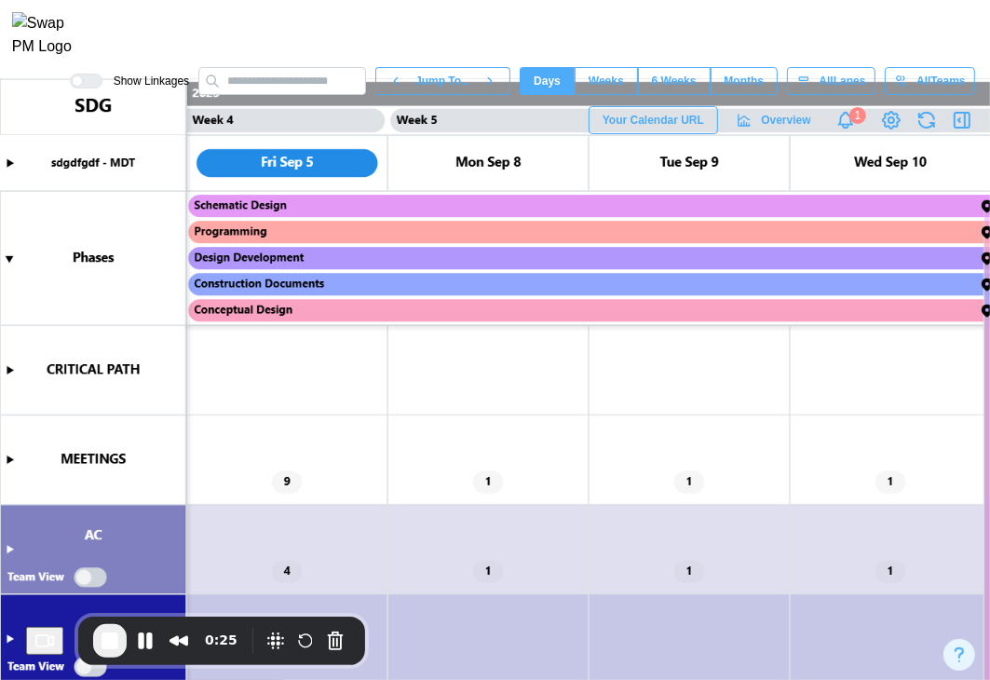
click at [7, 459] on canvas at bounding box center [495, 379] width 990 height 601
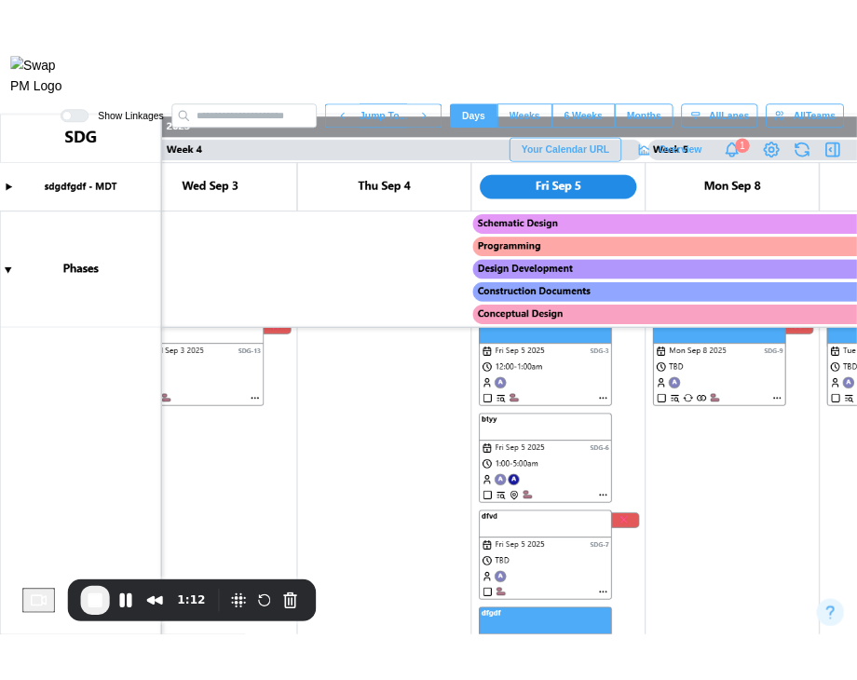
scroll to position [0, 3356]
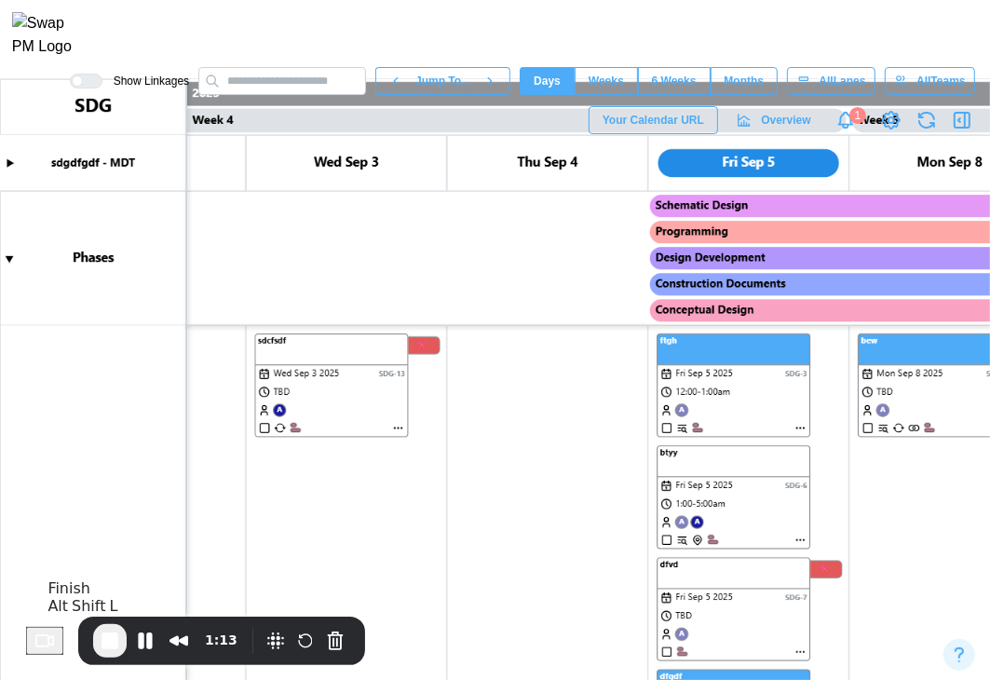
click at [110, 650] on span "End Recording" at bounding box center [110, 640] width 22 height 22
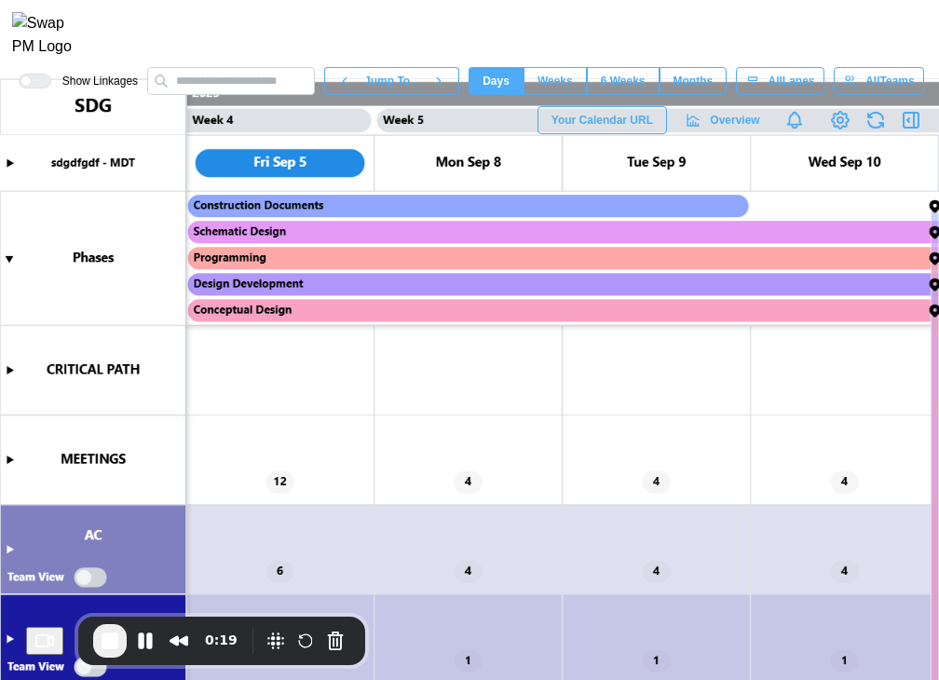
click at [5, 466] on canvas at bounding box center [469, 379] width 939 height 601
click at [11, 455] on canvas at bounding box center [469, 379] width 939 height 601
click at [7, 456] on canvas at bounding box center [469, 379] width 939 height 601
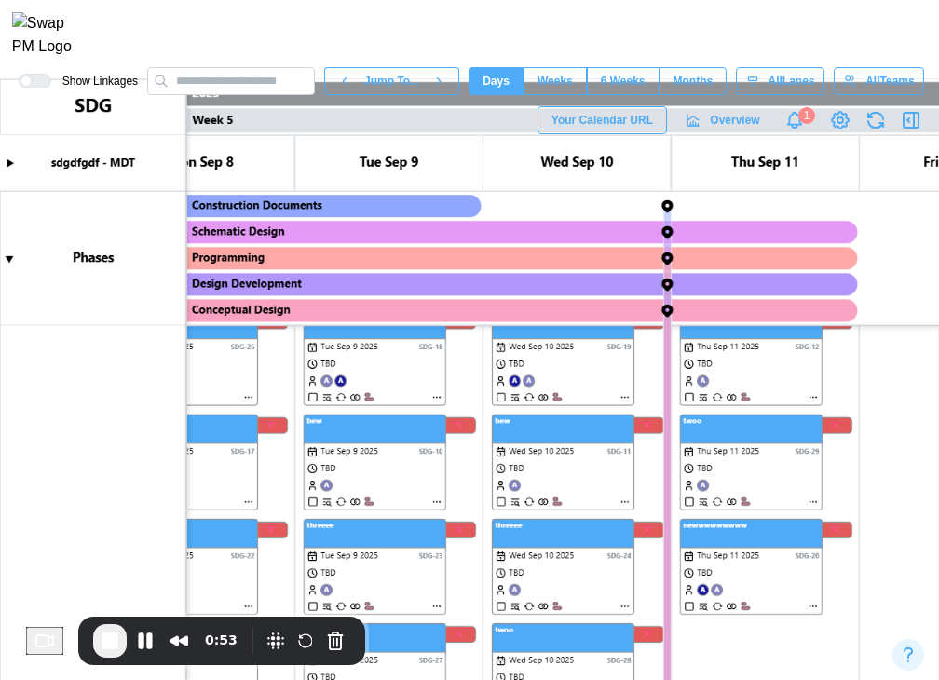
scroll to position [0, 3845]
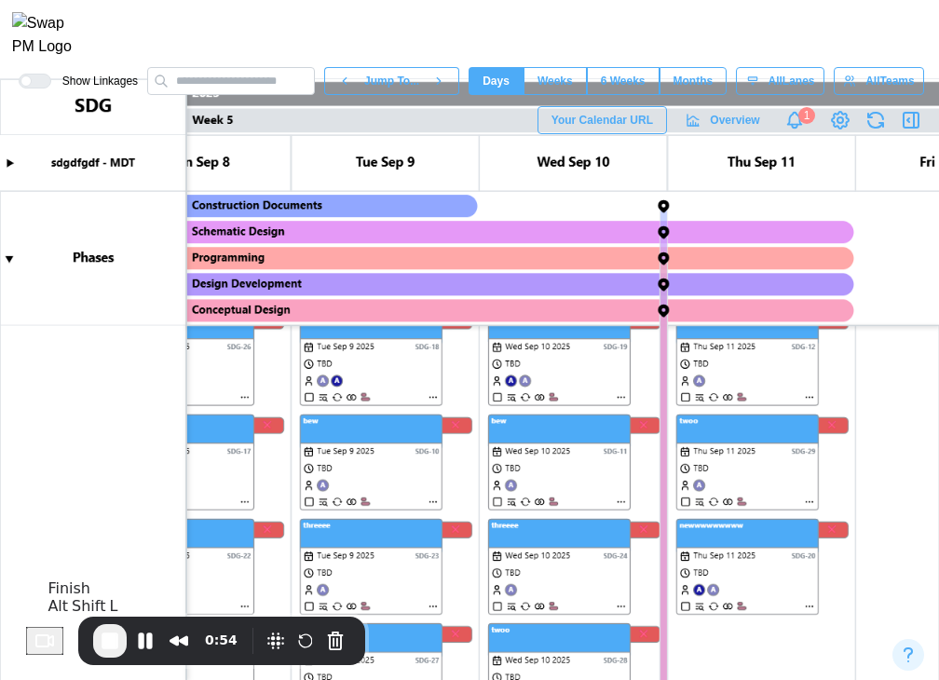
click at [121, 649] on span "End Recording" at bounding box center [110, 640] width 22 height 22
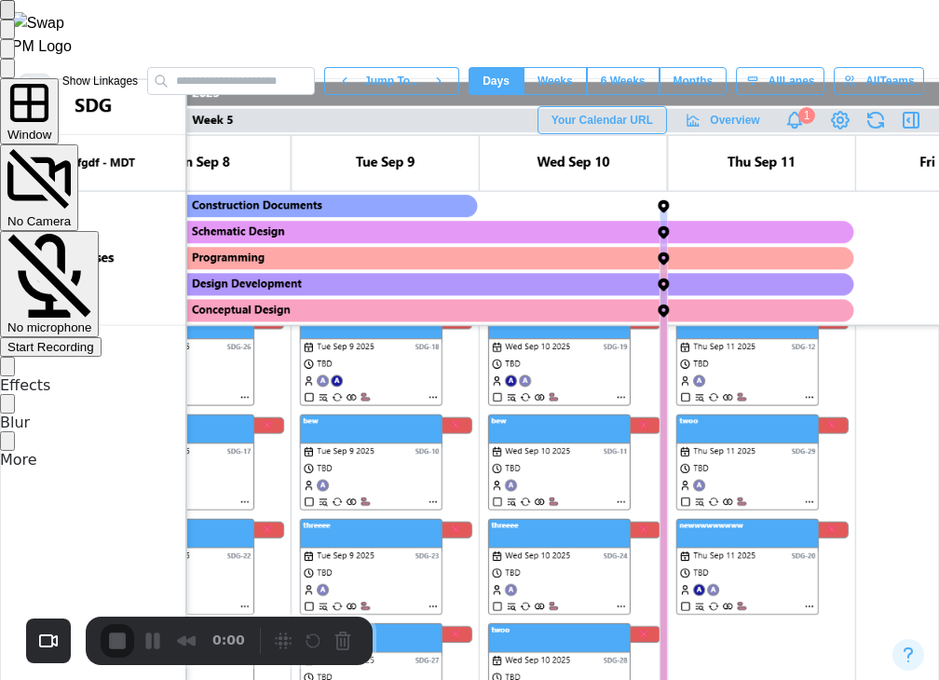
click at [94, 340] on span "Start Recording" at bounding box center [50, 347] width 87 height 14
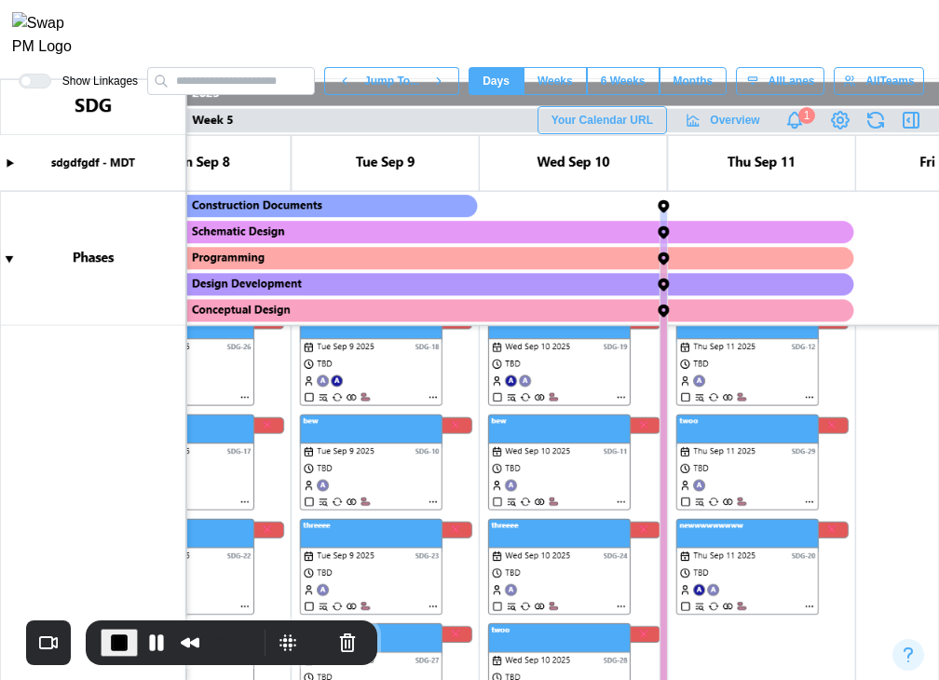
click at [523, 505] on canvas at bounding box center [469, 379] width 939 height 601
click at [537, 500] on canvas at bounding box center [469, 379] width 939 height 601
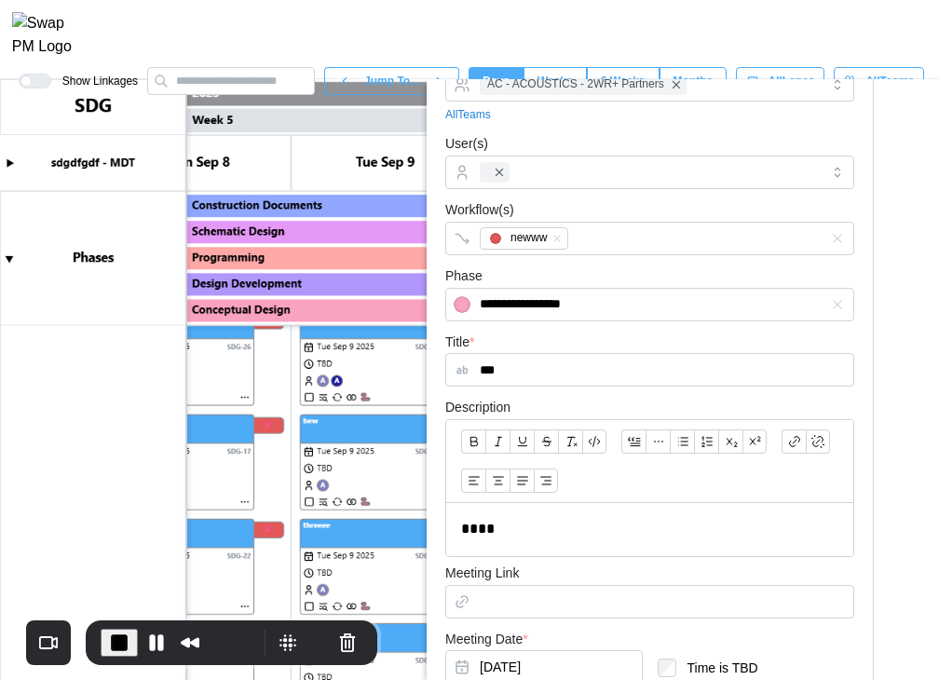
scroll to position [0, 0]
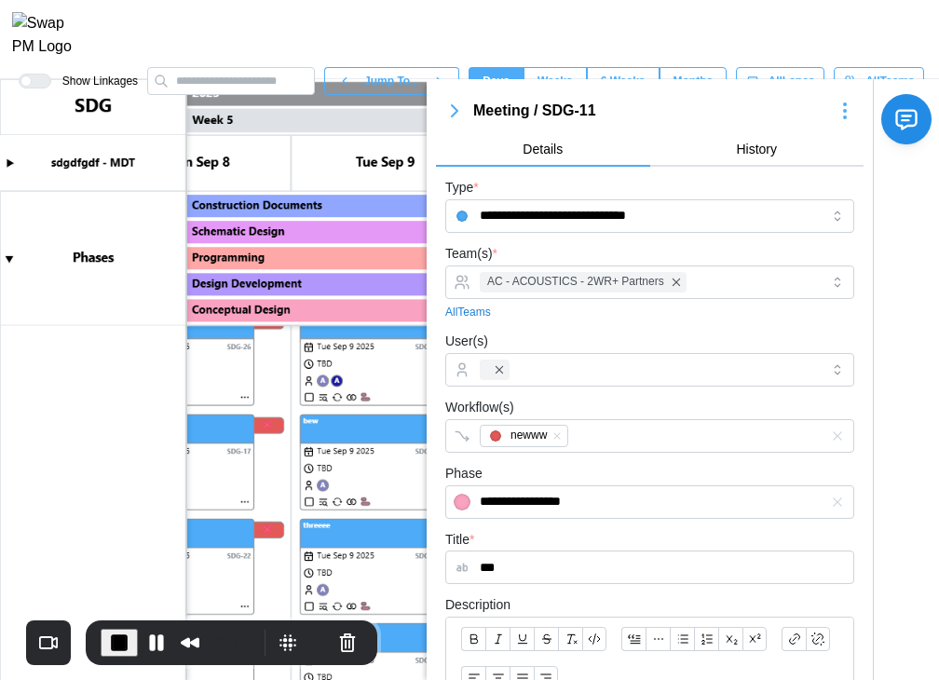
click at [453, 109] on icon "button" at bounding box center [455, 110] width 6 height 11
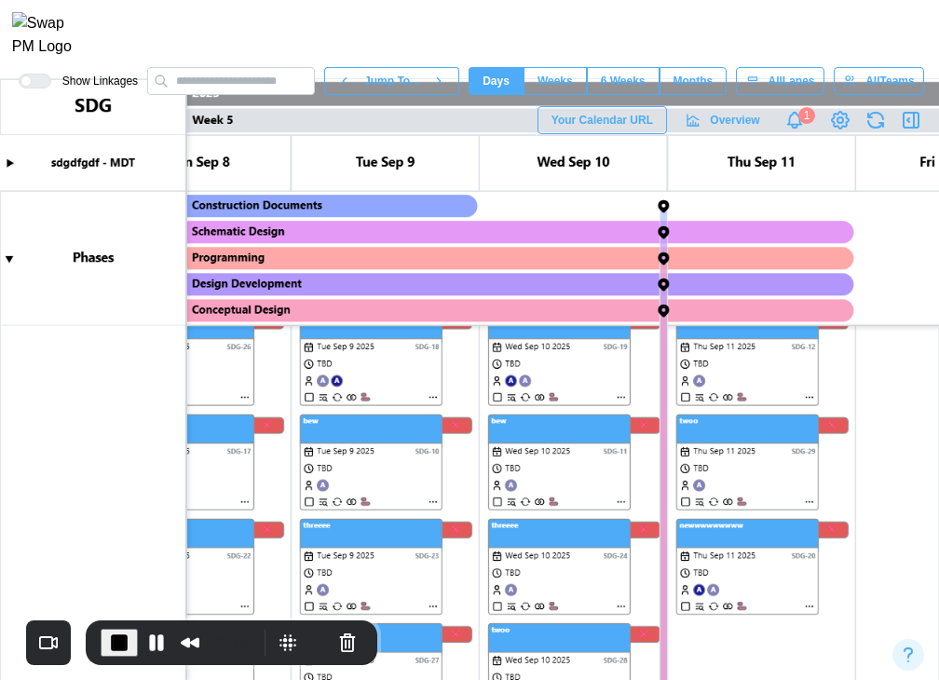
click at [118, 632] on span "End Recording" at bounding box center [119, 642] width 22 height 22
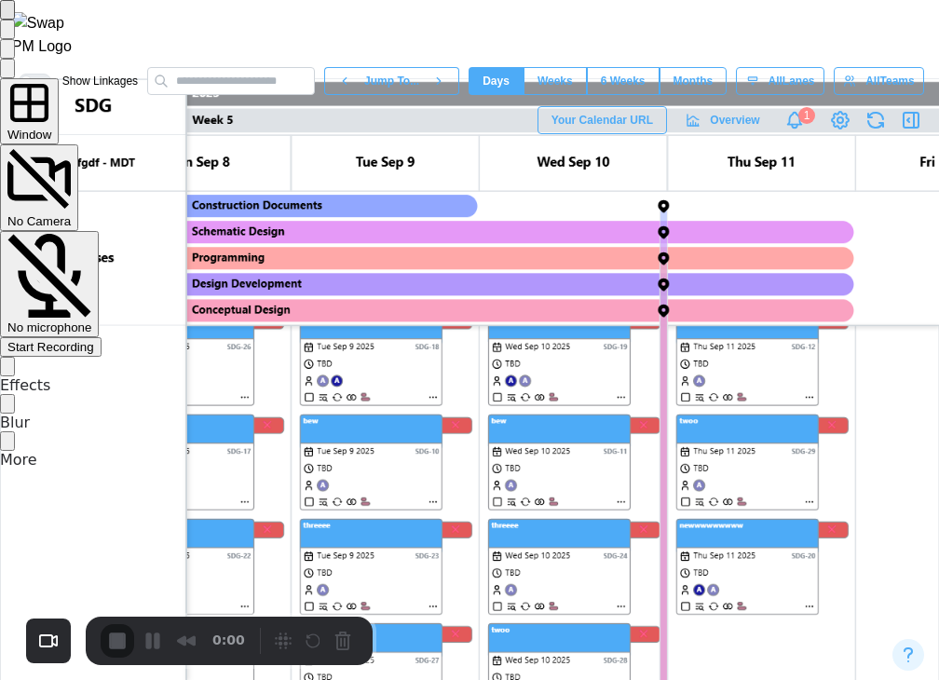
click at [94, 340] on span "Start Recording" at bounding box center [50, 347] width 87 height 14
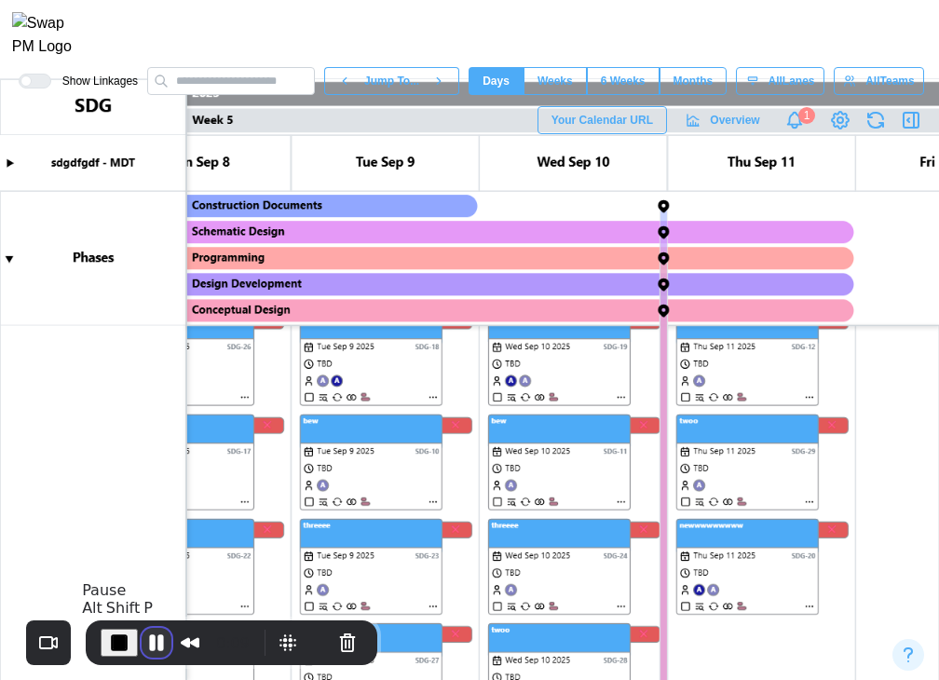
click at [155, 644] on button "Pause Recording" at bounding box center [157, 643] width 30 height 30
click at [156, 643] on span "Play Recording" at bounding box center [153, 642] width 22 height 22
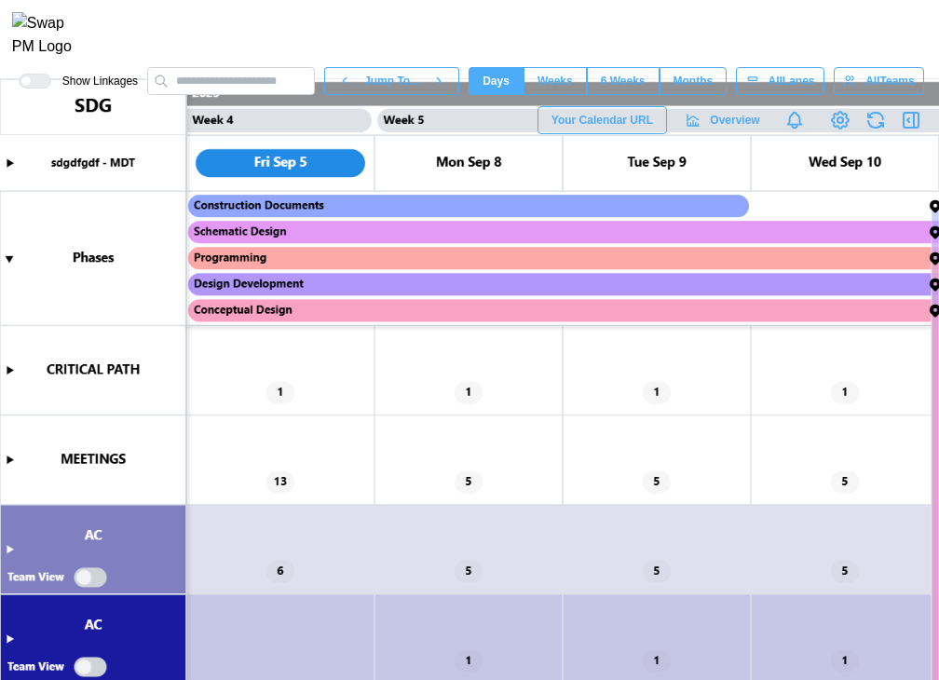
scroll to position [0, 3574]
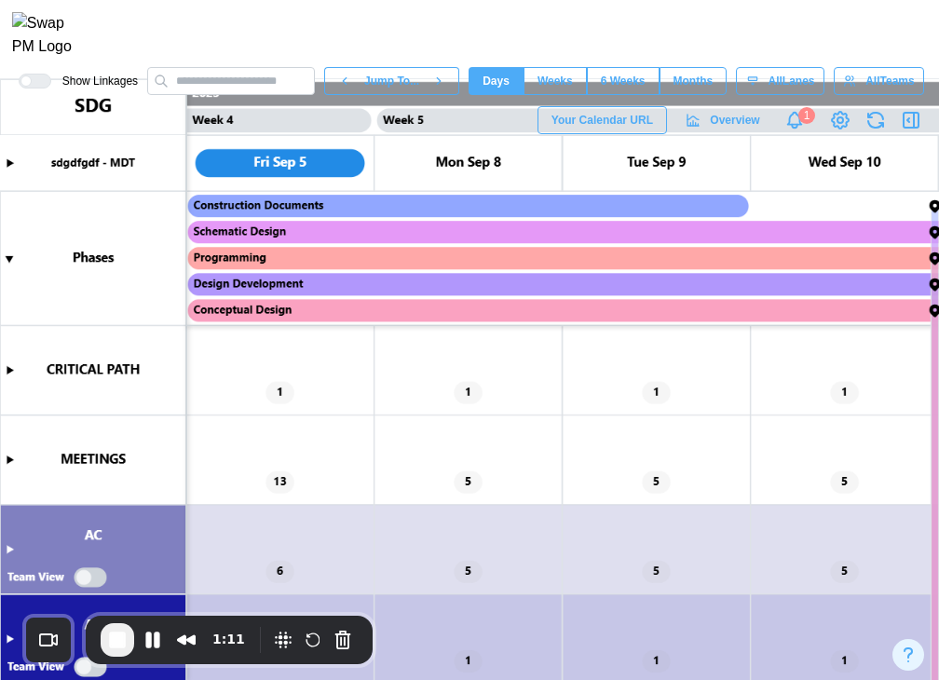
click at [12, 370] on canvas at bounding box center [469, 379] width 939 height 601
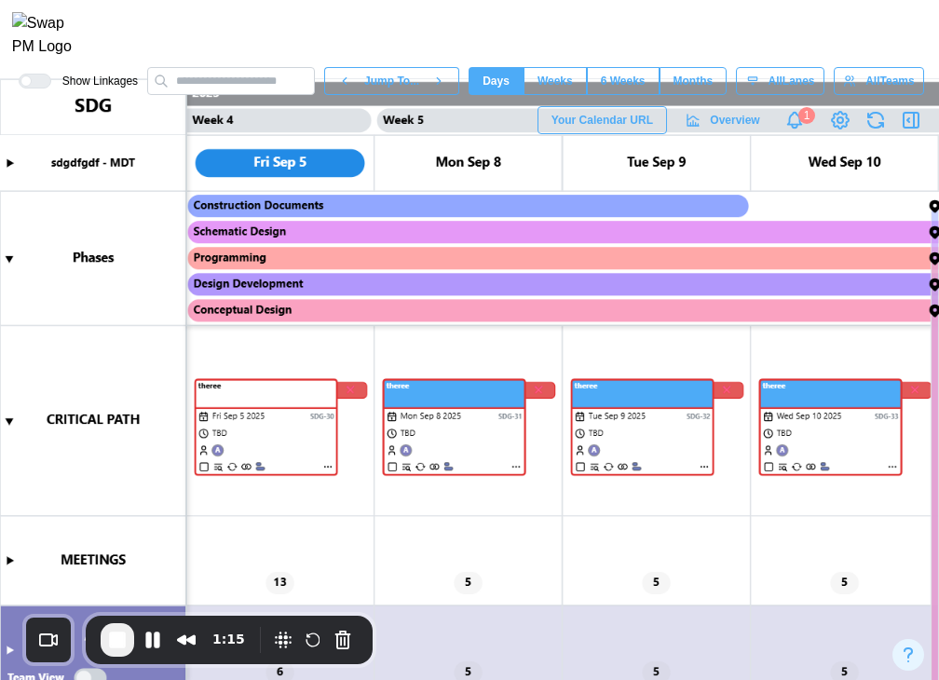
click at [129, 638] on button "End Recording" at bounding box center [118, 640] width 34 height 34
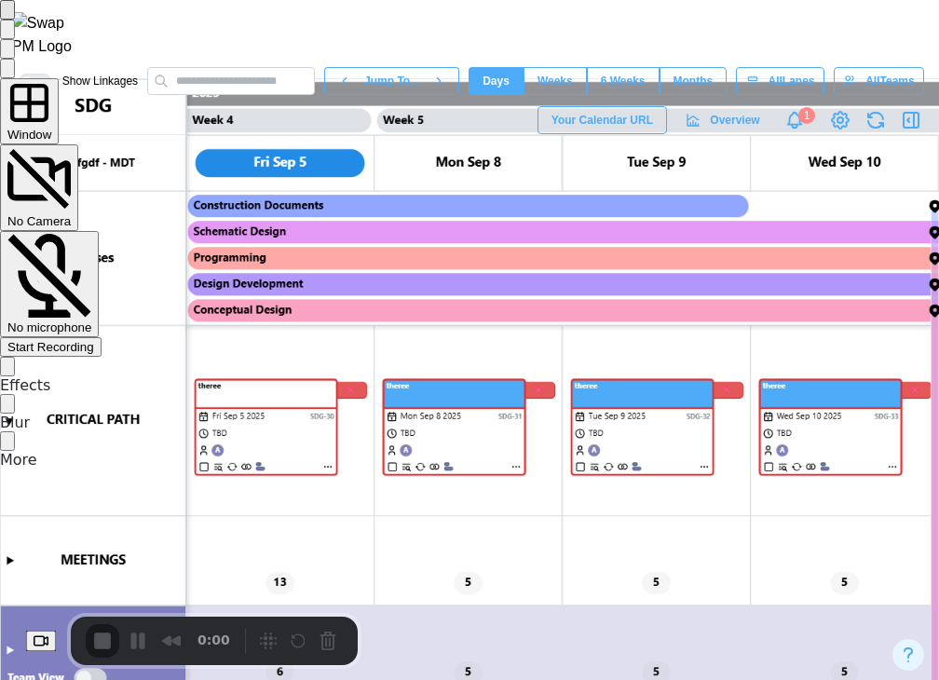
click at [94, 340] on div "Start Recording" at bounding box center [50, 347] width 87 height 14
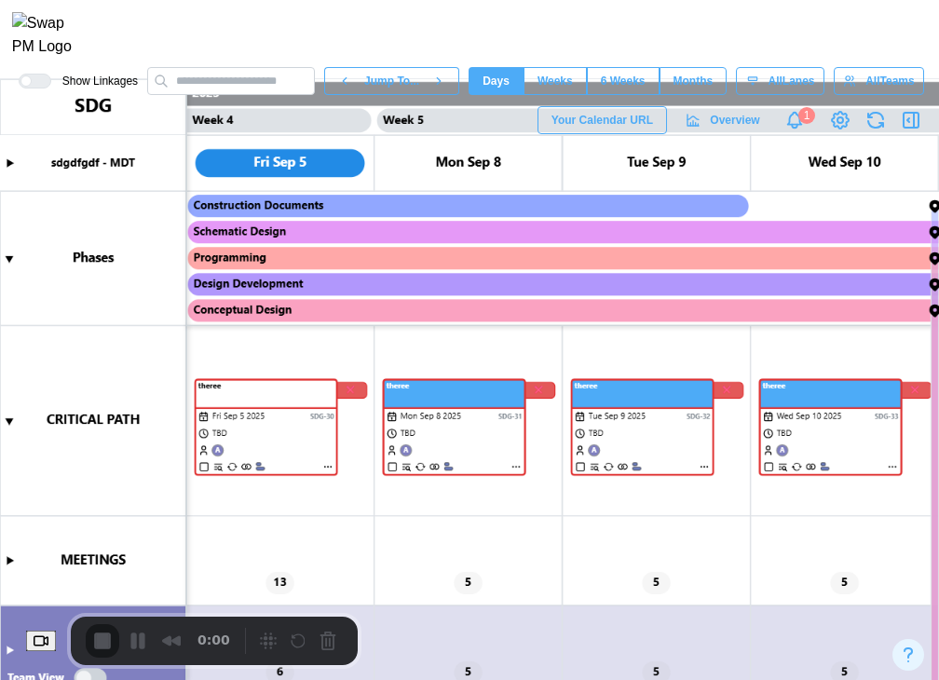
click at [327, 464] on canvas at bounding box center [469, 379] width 939 height 601
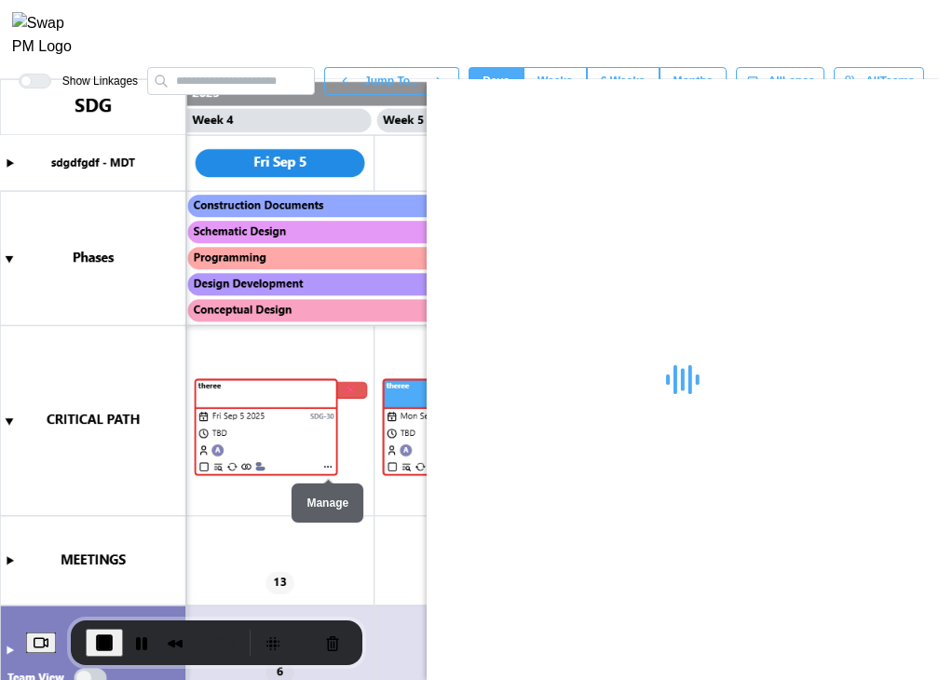
click at [327, 464] on canvas at bounding box center [469, 379] width 939 height 601
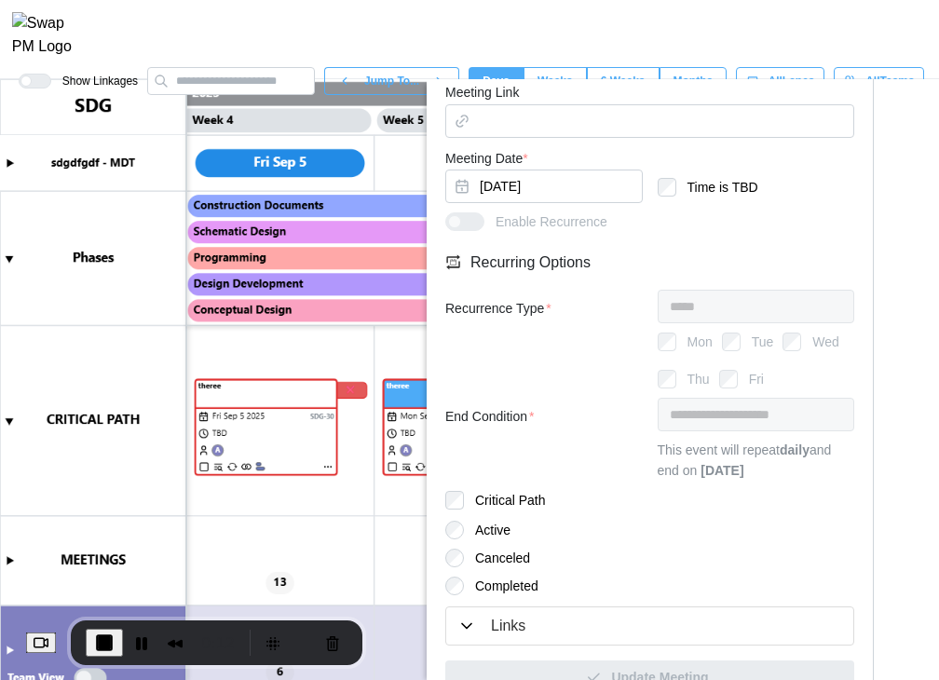
scroll to position [758, 0]
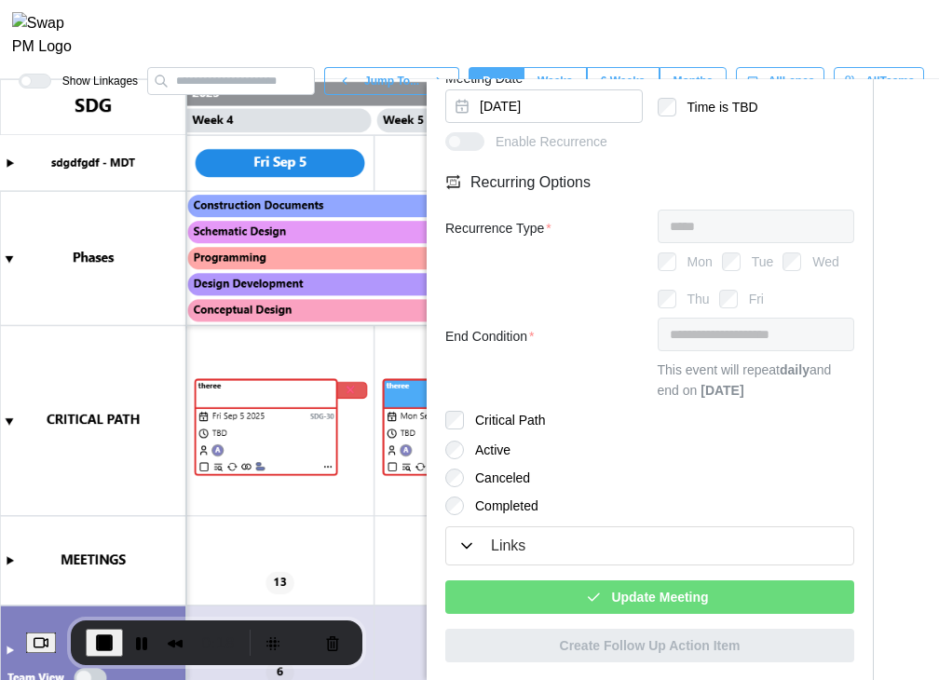
click at [628, 601] on span "Update Meeting" at bounding box center [659, 597] width 97 height 32
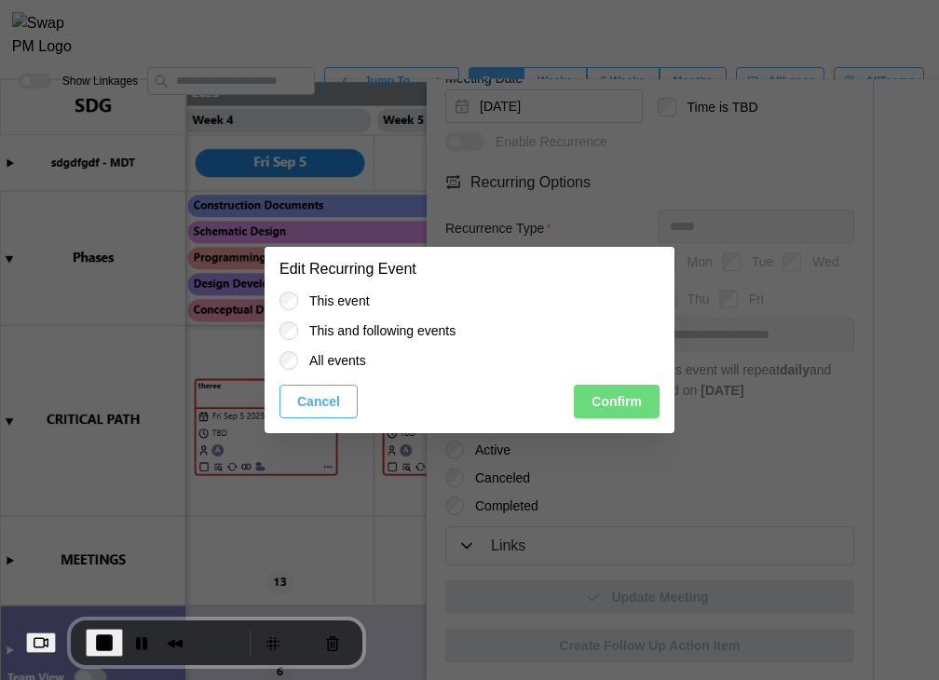
click at [602, 398] on span "Confirm" at bounding box center [616, 402] width 50 height 32
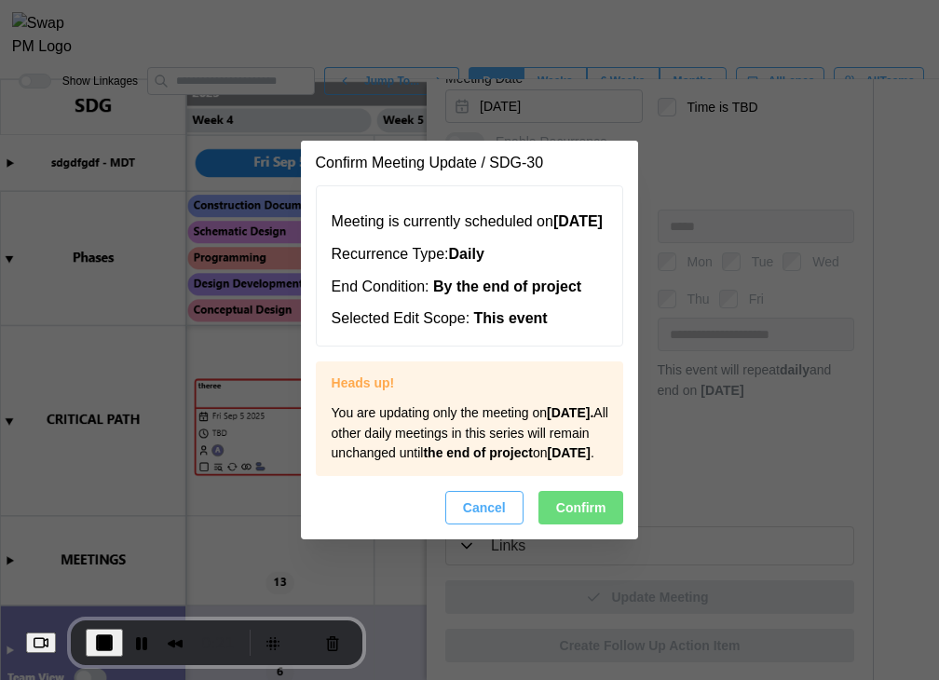
click at [548, 524] on button "Confirm" at bounding box center [581, 508] width 86 height 34
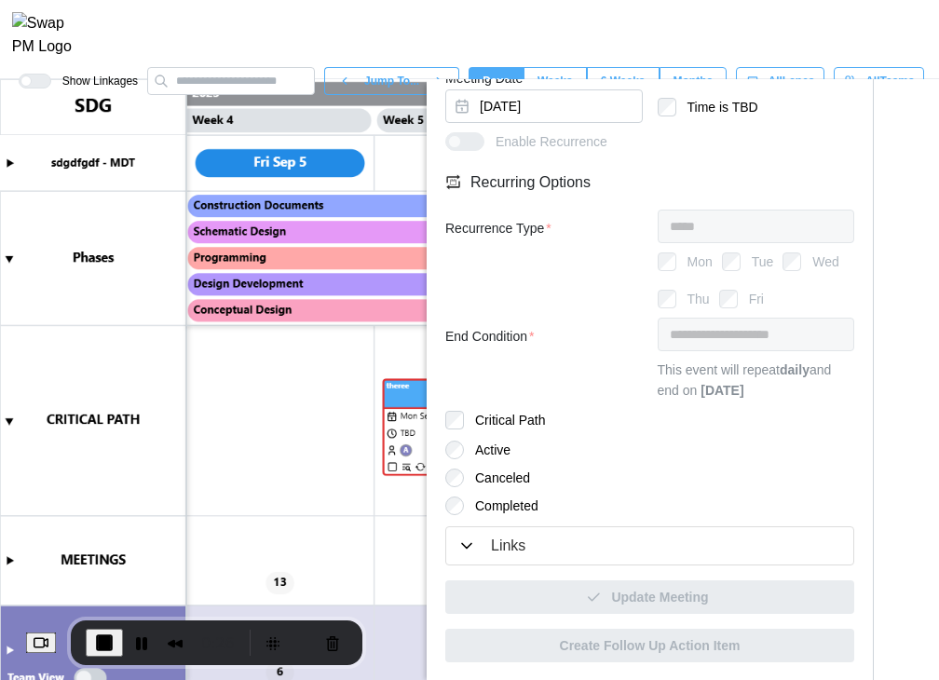
click at [114, 634] on span "End Recording" at bounding box center [104, 642] width 22 height 22
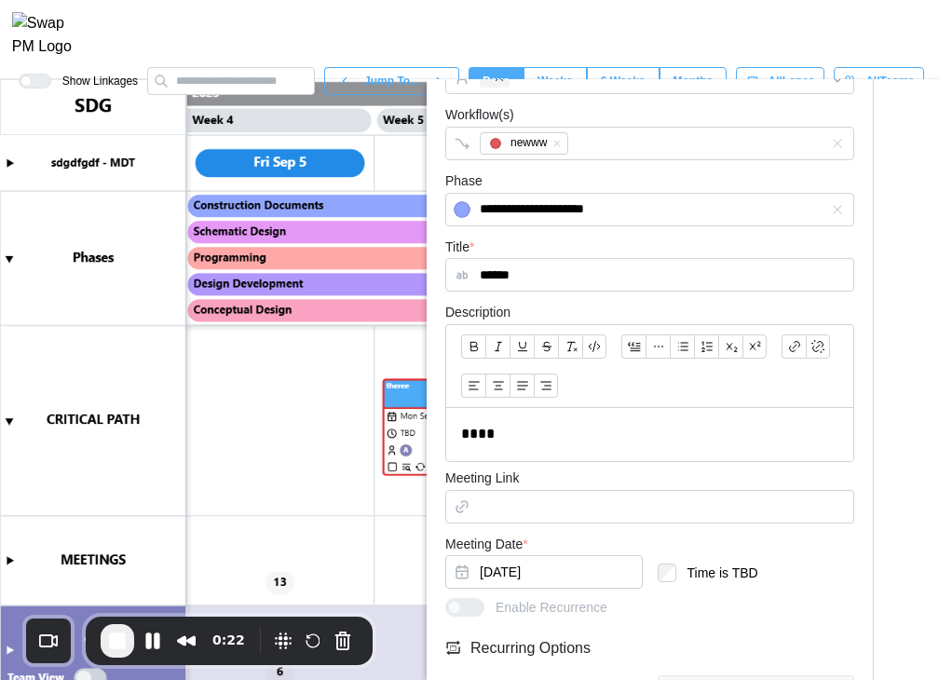
scroll to position [0, 0]
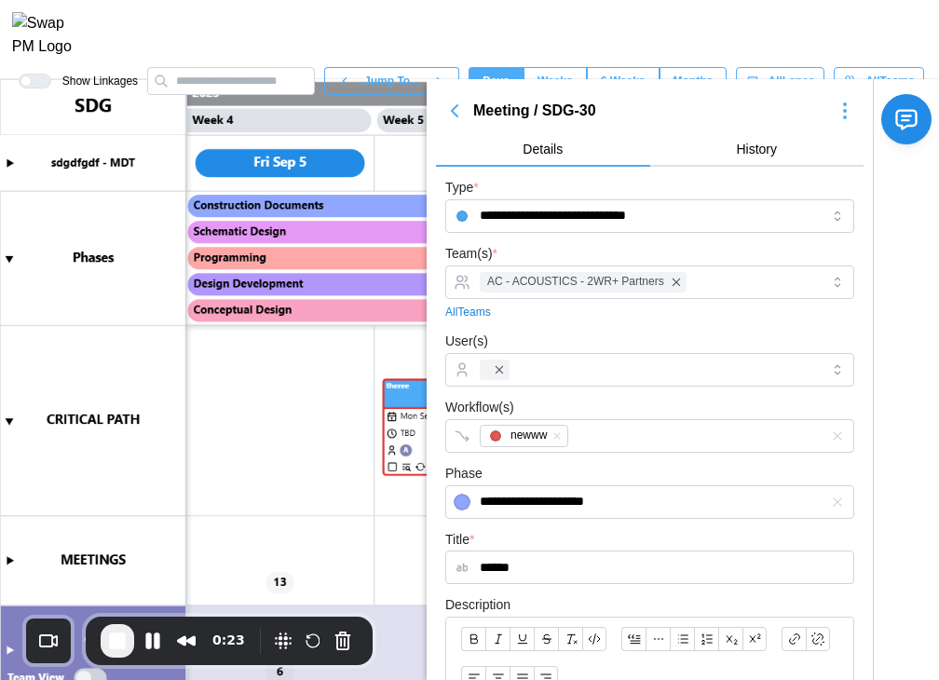
click at [453, 115] on icon "button" at bounding box center [454, 111] width 22 height 22
click at [451, 117] on icon "button" at bounding box center [454, 111] width 22 height 22
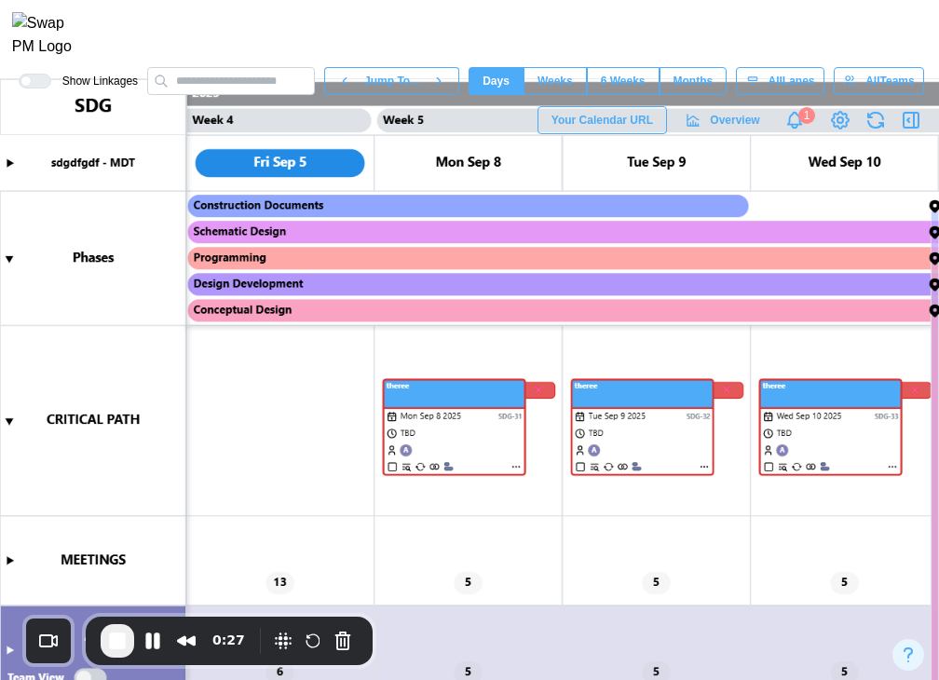
scroll to position [164, 0]
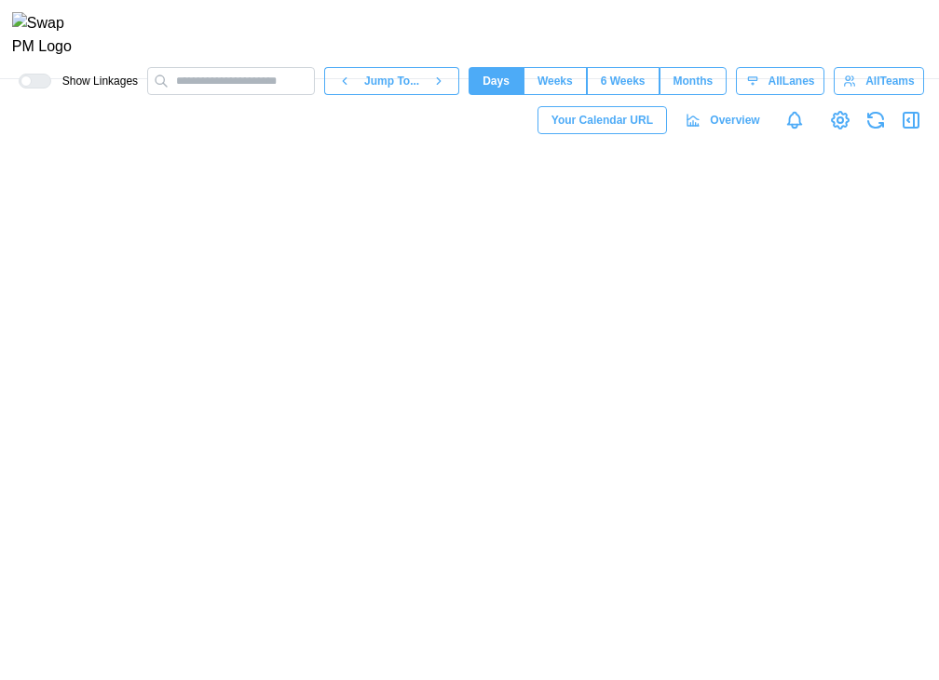
click at [13, 461] on canvas at bounding box center [469, 379] width 939 height 601
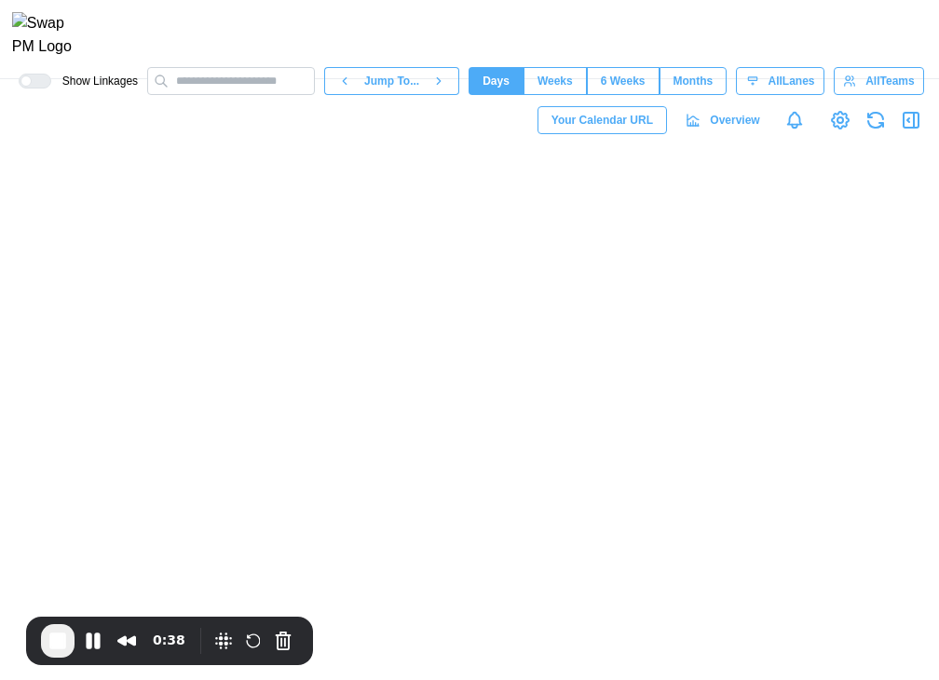
scroll to position [0, 3574]
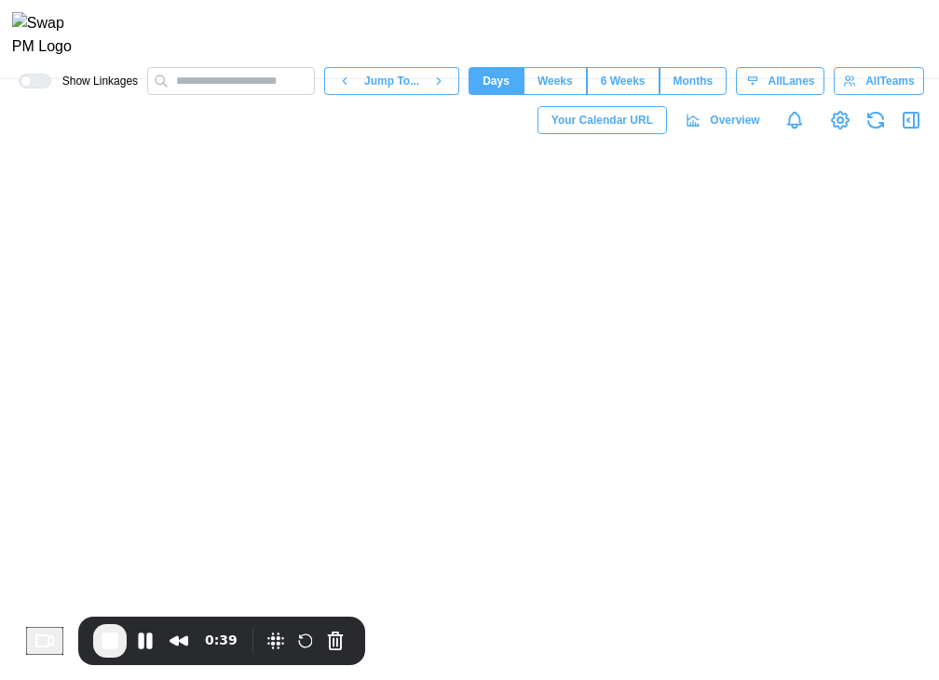
click at [10, 459] on canvas at bounding box center [469, 379] width 939 height 601
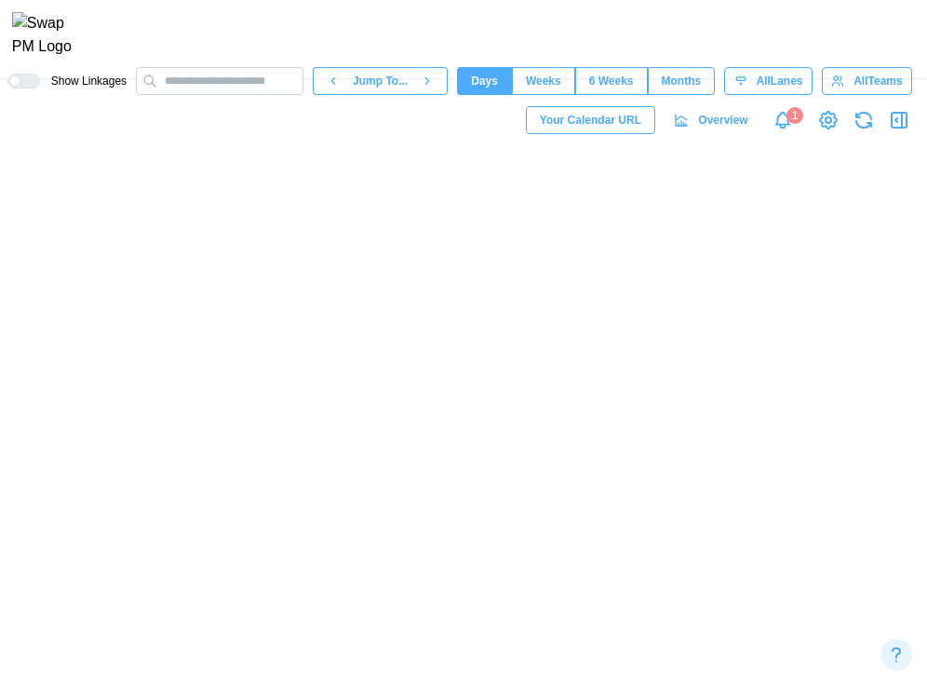
scroll to position [617, 0]
click at [6, 504] on canvas at bounding box center [463, 379] width 927 height 601
click at [7, 514] on canvas at bounding box center [463, 379] width 927 height 601
click at [8, 458] on canvas at bounding box center [463, 379] width 927 height 601
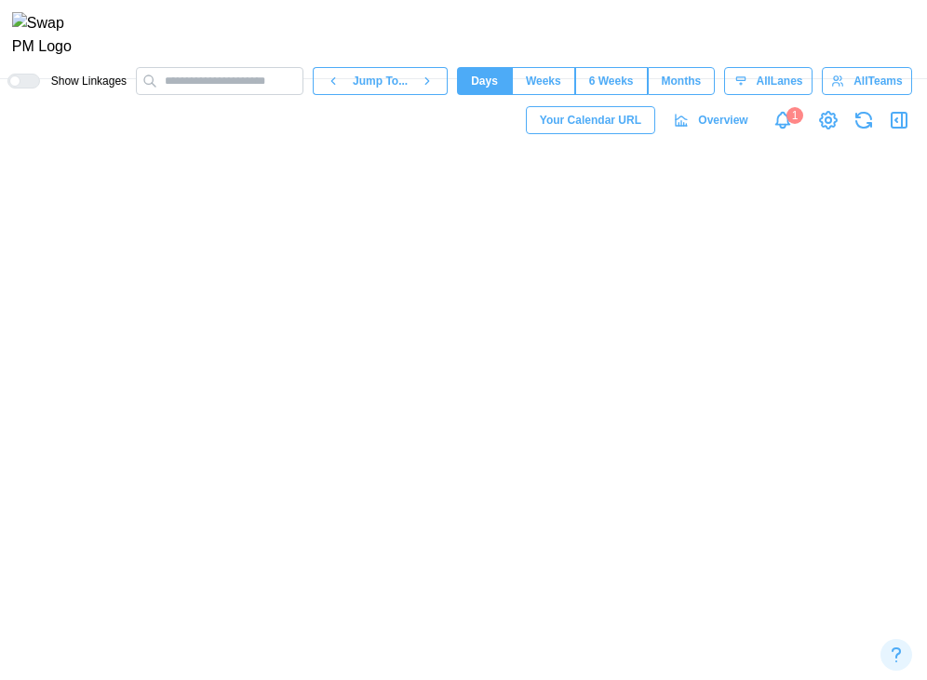
click at [292, 487] on canvas at bounding box center [463, 379] width 927 height 601
click at [894, 131] on icon "button" at bounding box center [899, 120] width 22 height 22
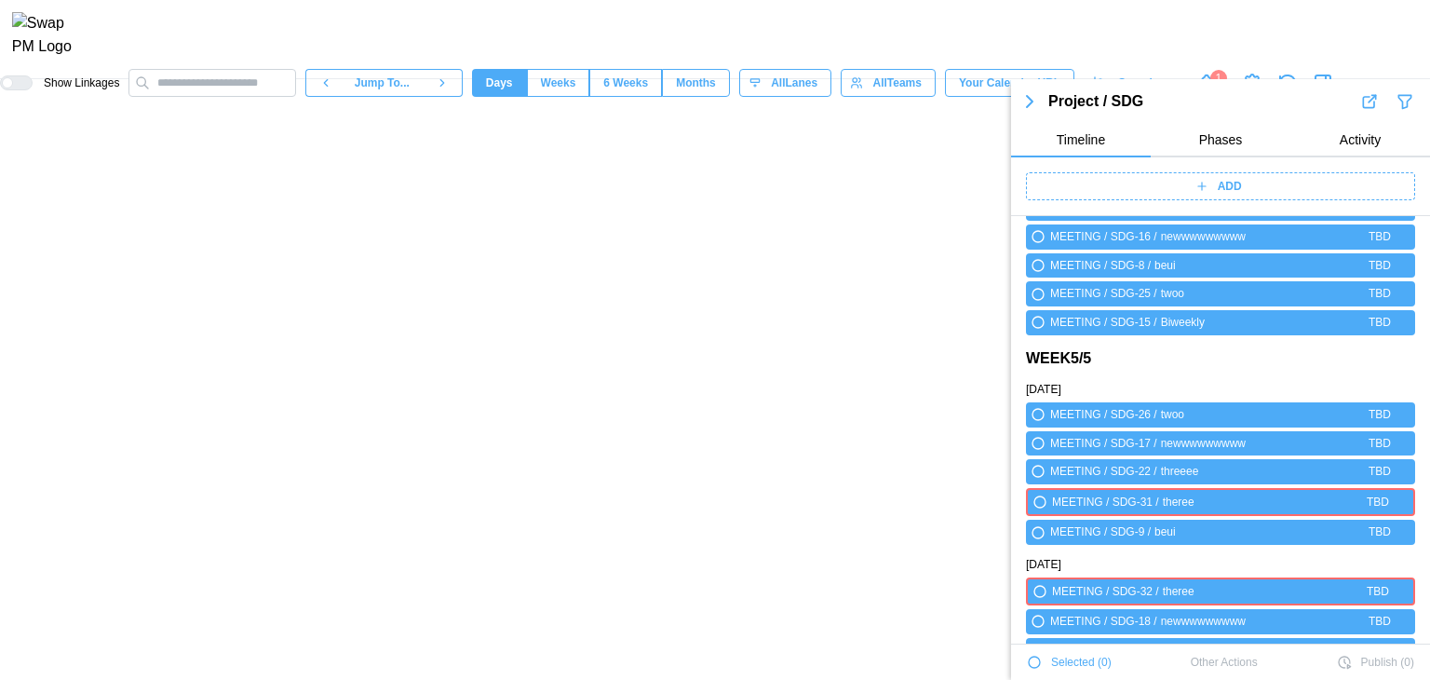
scroll to position [0, 3029]
click at [938, 183] on div "ADD" at bounding box center [1218, 186] width 366 height 26
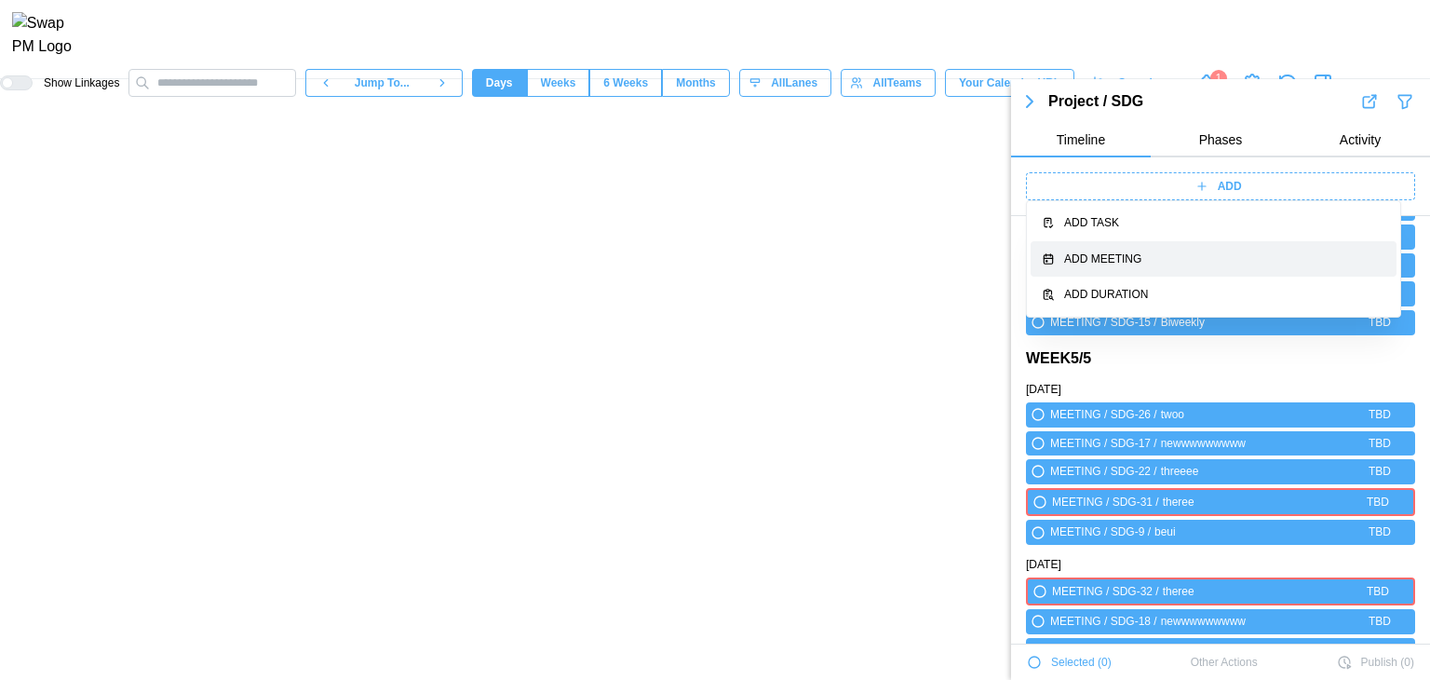
click at [938, 259] on div "Add Meeting" at bounding box center [1224, 259] width 321 height 18
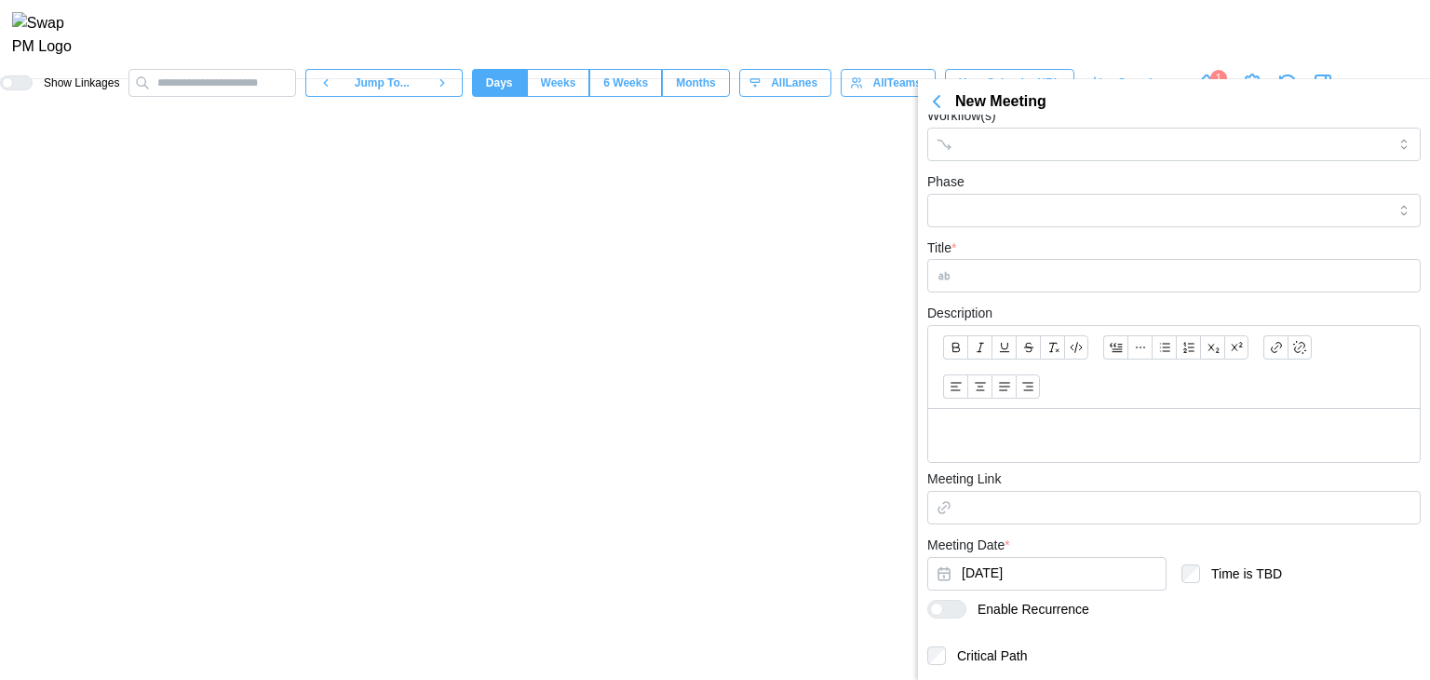
scroll to position [292, 0]
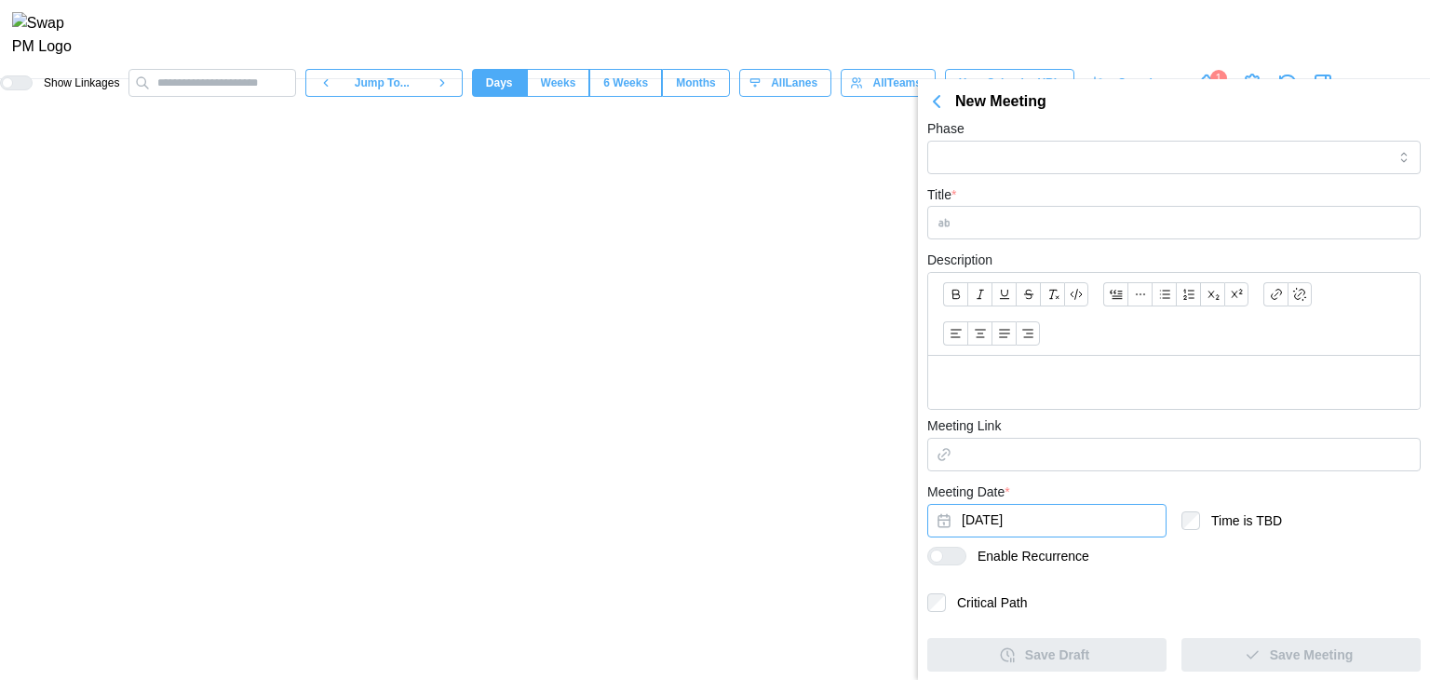
click at [938, 520] on button "[DATE]" at bounding box center [1046, 521] width 239 height 34
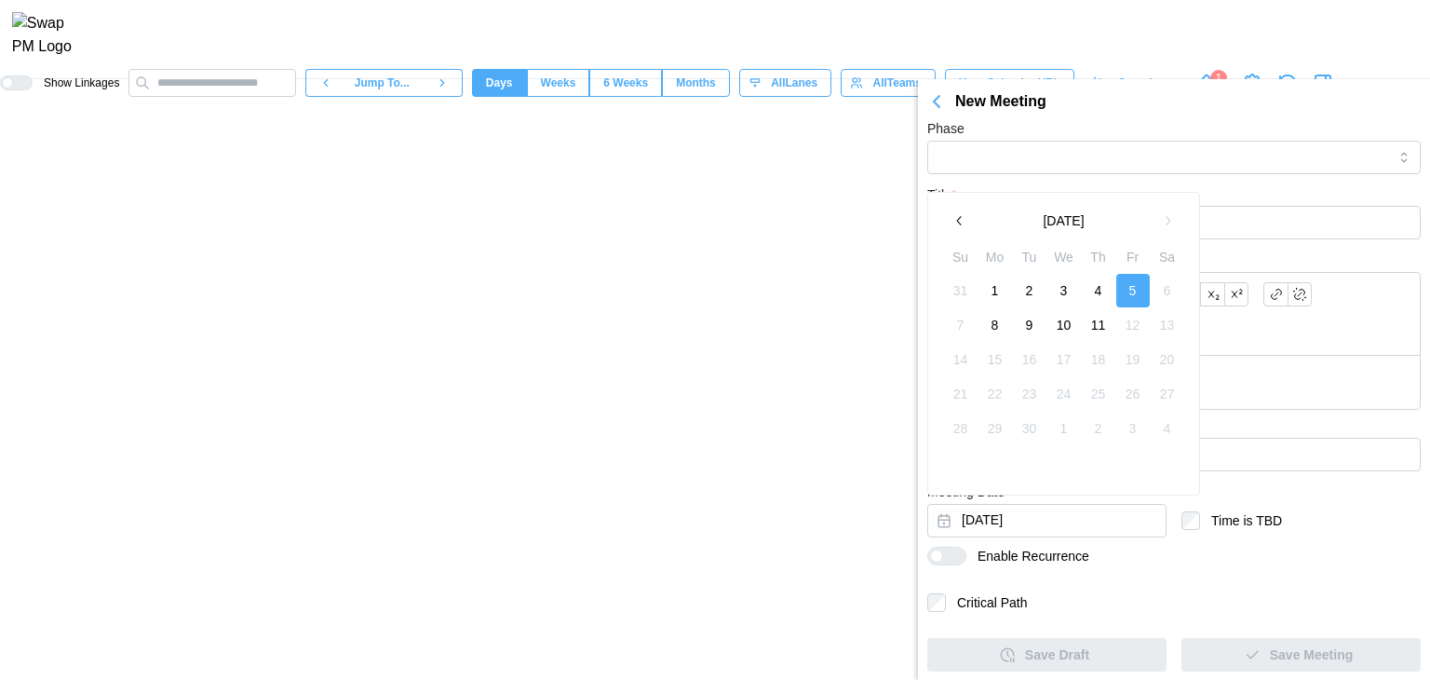
click at [938, 294] on button "3" at bounding box center [1065, 291] width 34 height 34
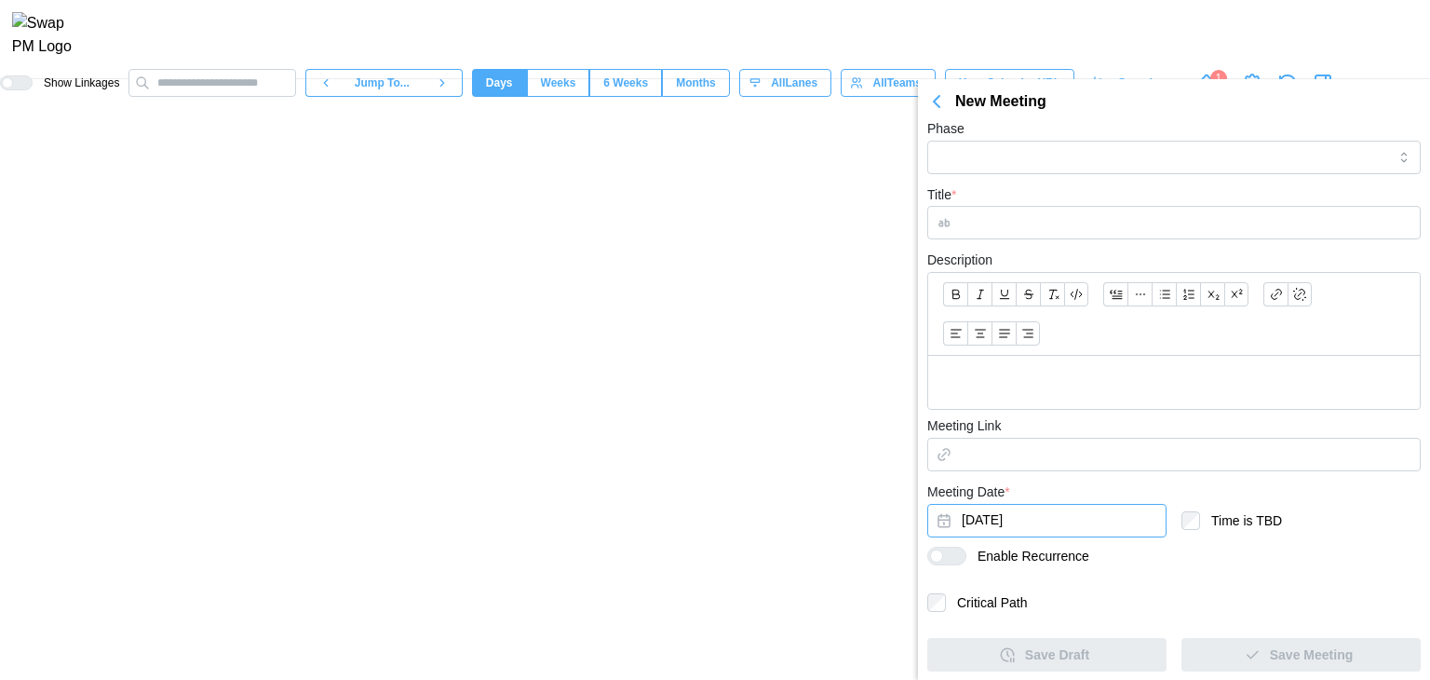
scroll to position [0, 0]
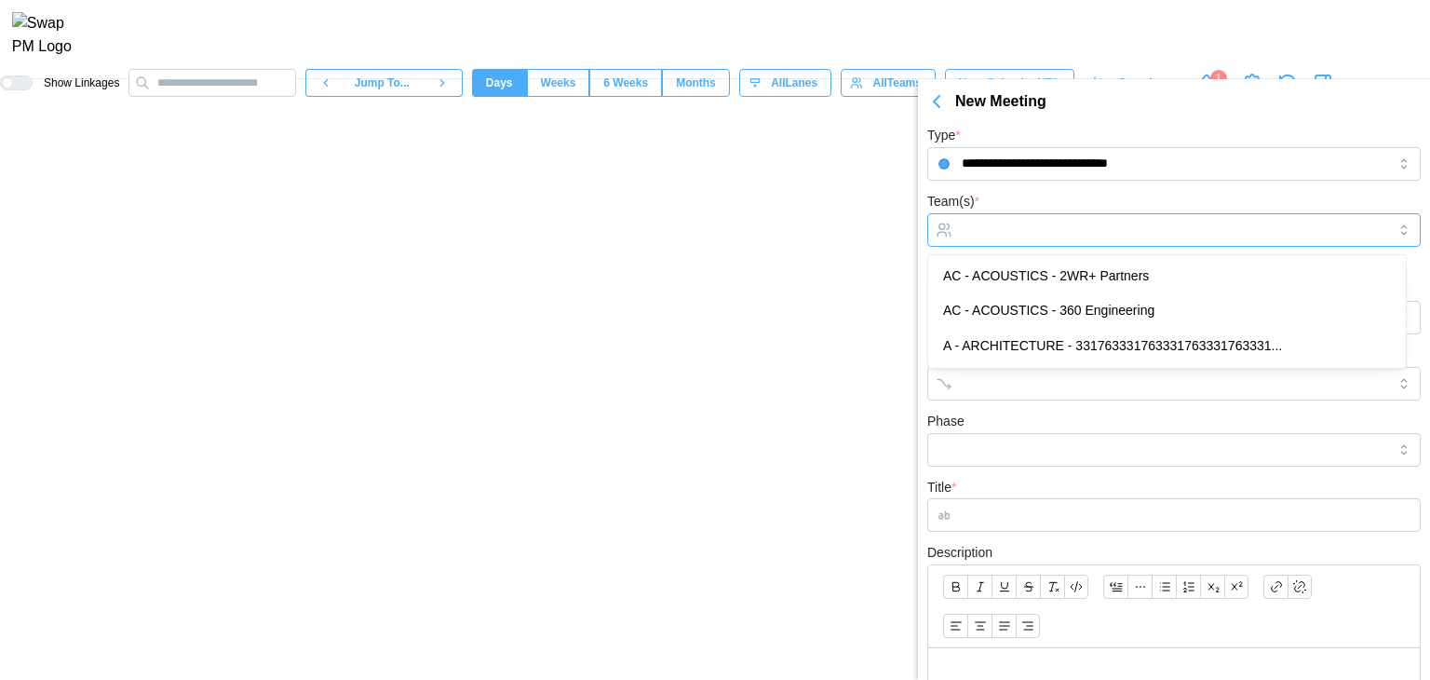
click at [938, 224] on input "Team(s) *" at bounding box center [1174, 230] width 425 height 15
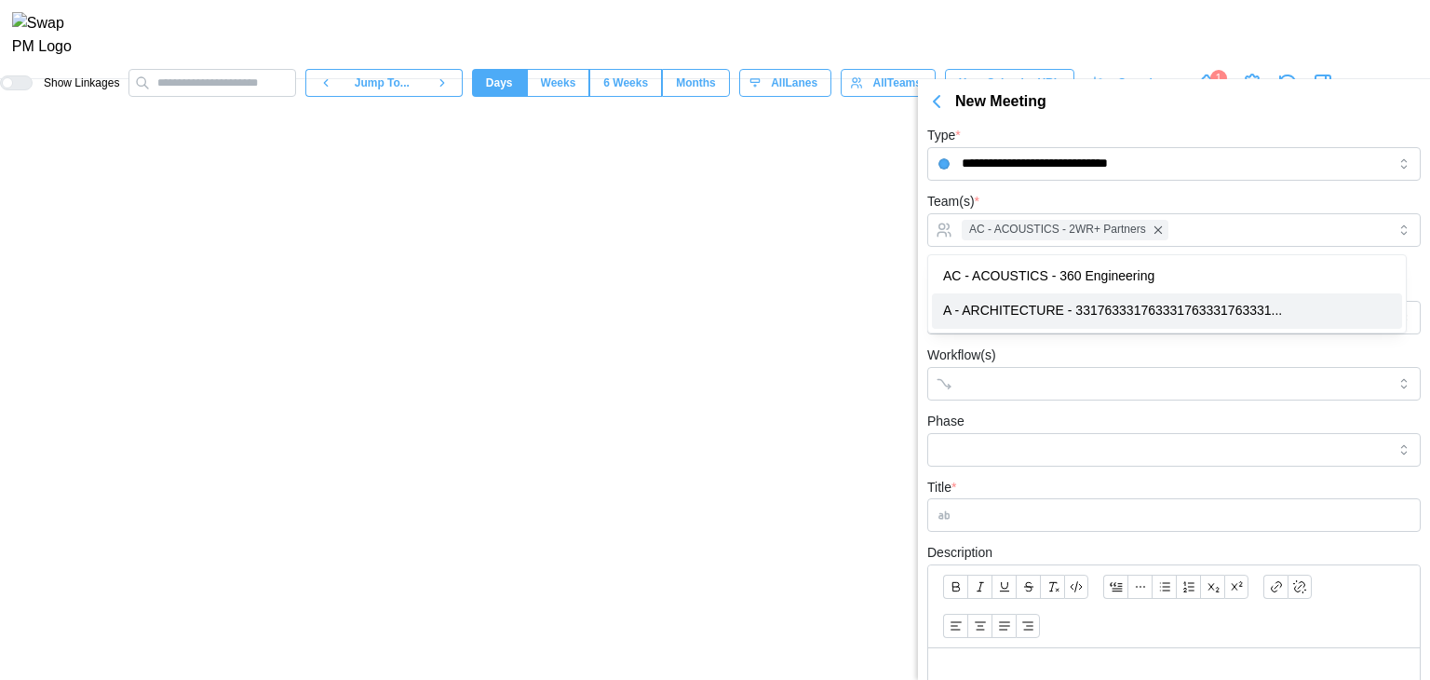
click at [938, 335] on form "**********" at bounding box center [1174, 544] width 494 height 840
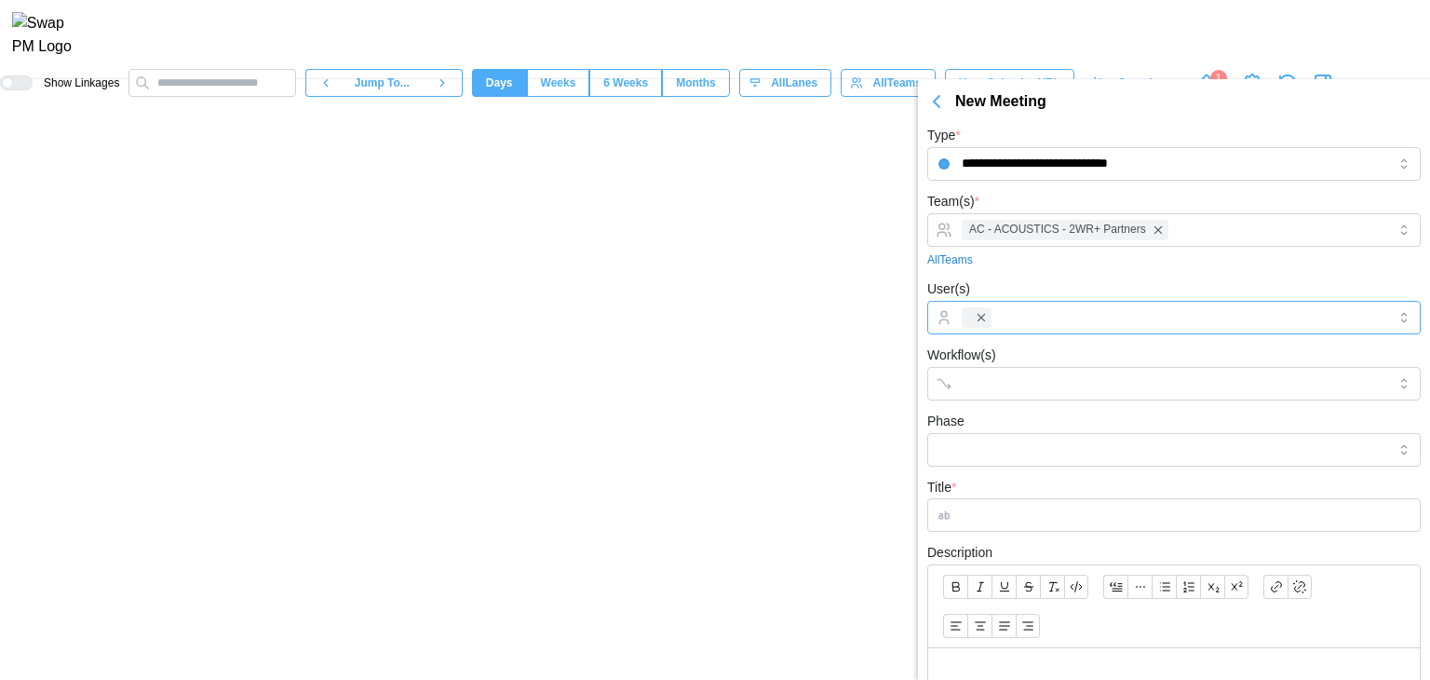
click at [938, 305] on div at bounding box center [1171, 318] width 429 height 32
click at [938, 399] on div at bounding box center [1174, 384] width 494 height 34
click at [938, 470] on form "**********" at bounding box center [1174, 544] width 494 height 840
click at [938, 455] on input "Phase" at bounding box center [1174, 450] width 494 height 34
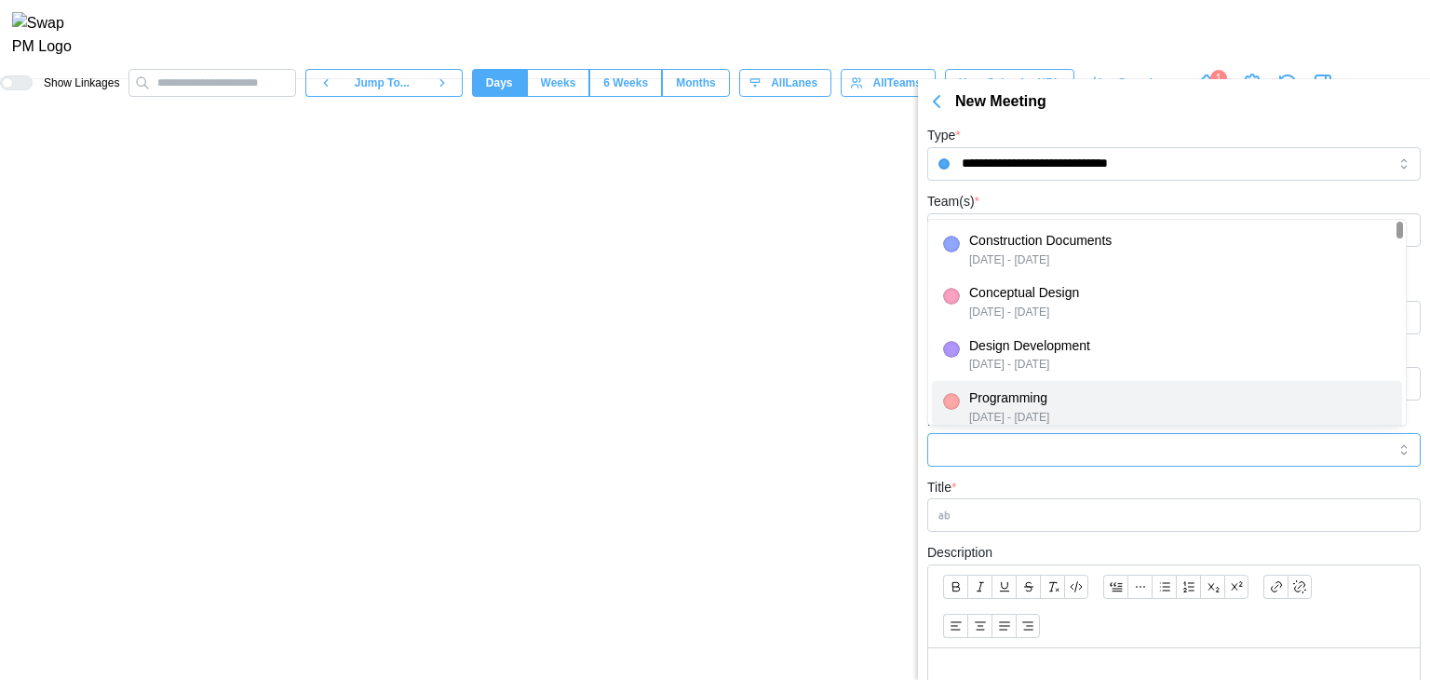
type input "**********"
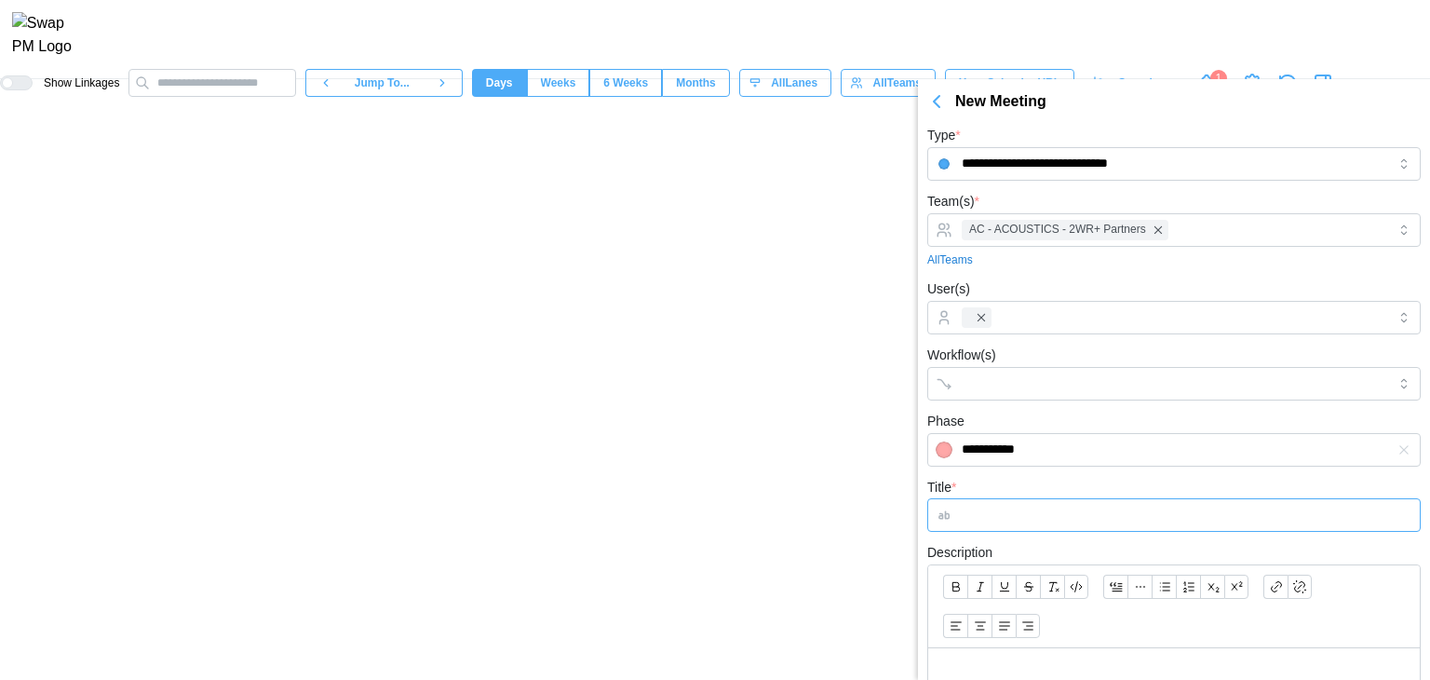
click at [938, 514] on input "Title *" at bounding box center [1174, 515] width 494 height 34
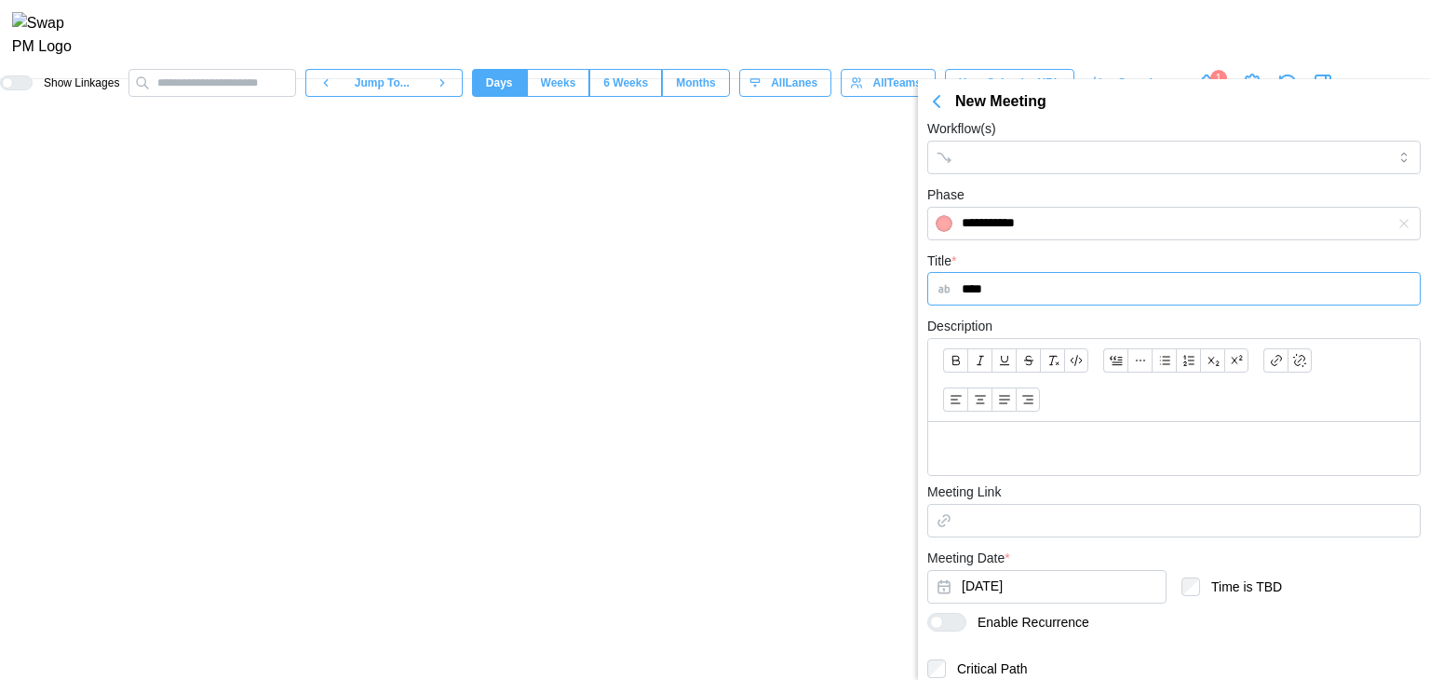
scroll to position [292, 0]
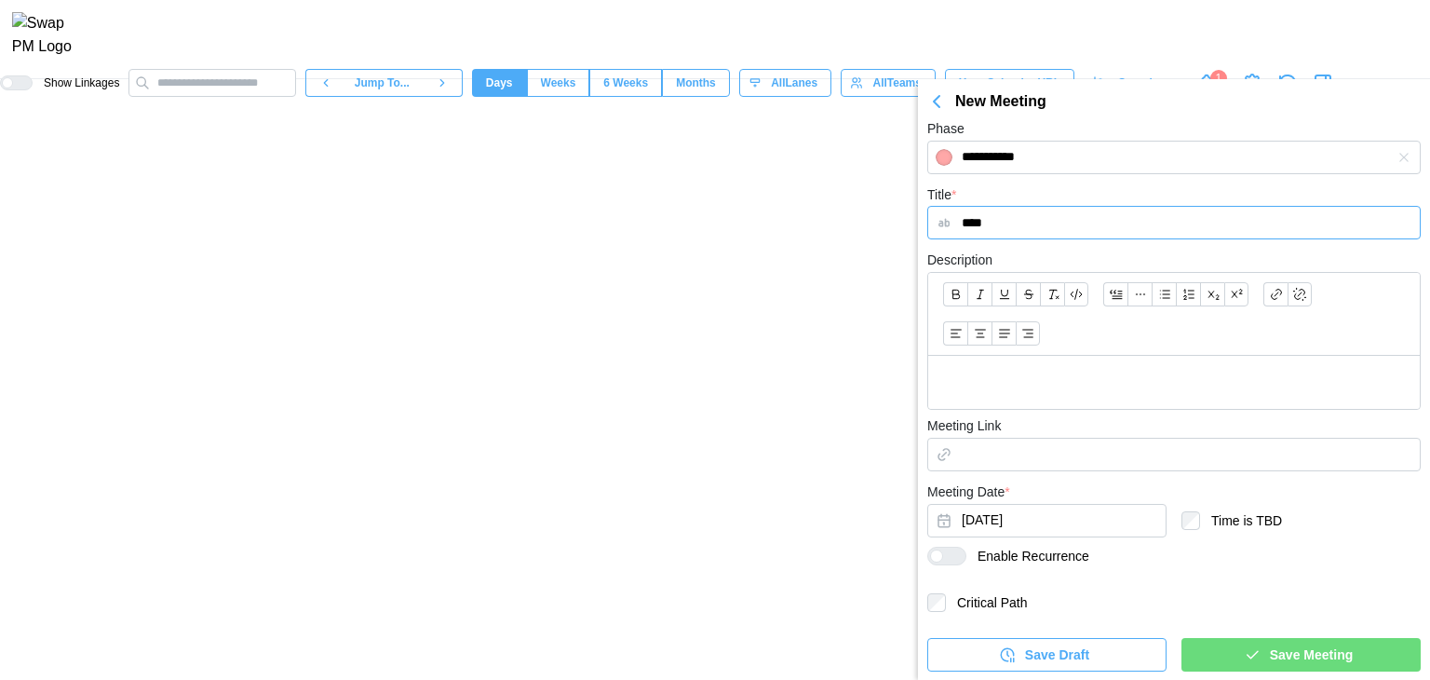
type input "****"
click at [938, 379] on p at bounding box center [1174, 382] width 462 height 23
click at [938, 653] on div "Save Meeting" at bounding box center [1299, 654] width 210 height 32
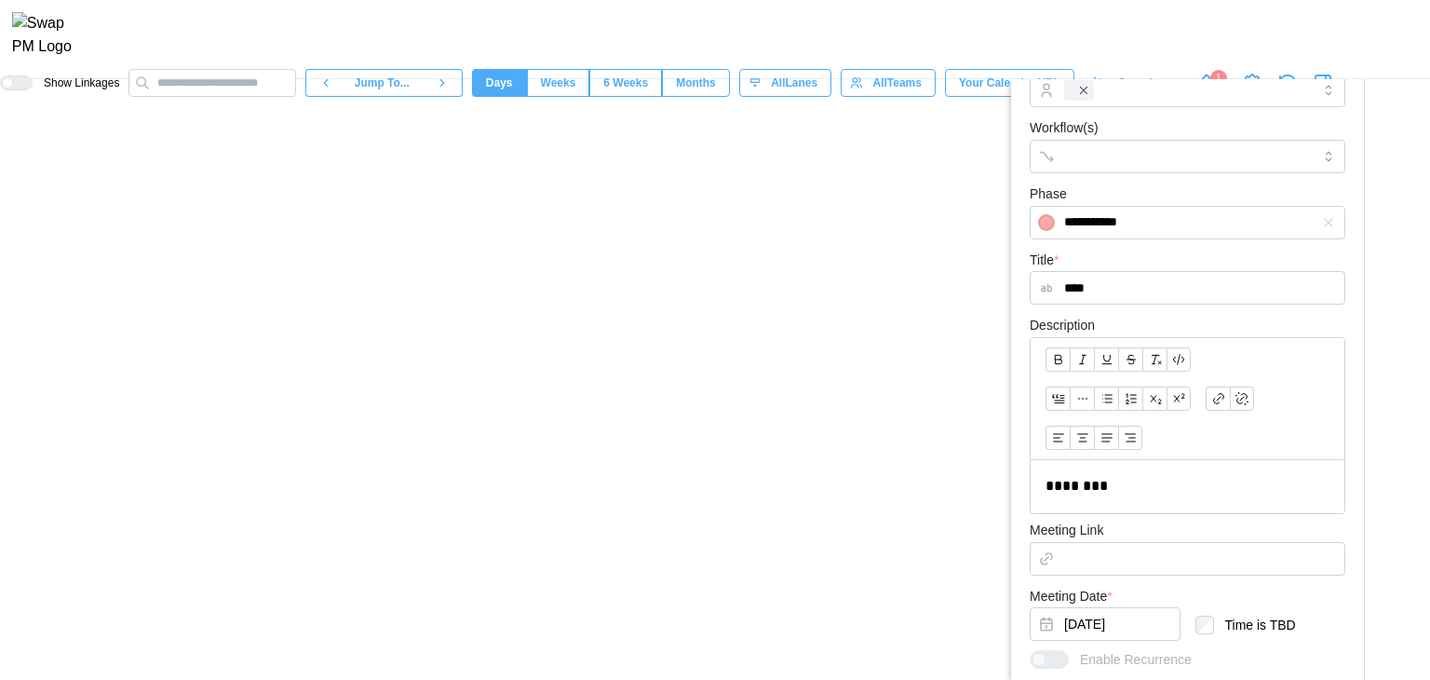
scroll to position [466, 0]
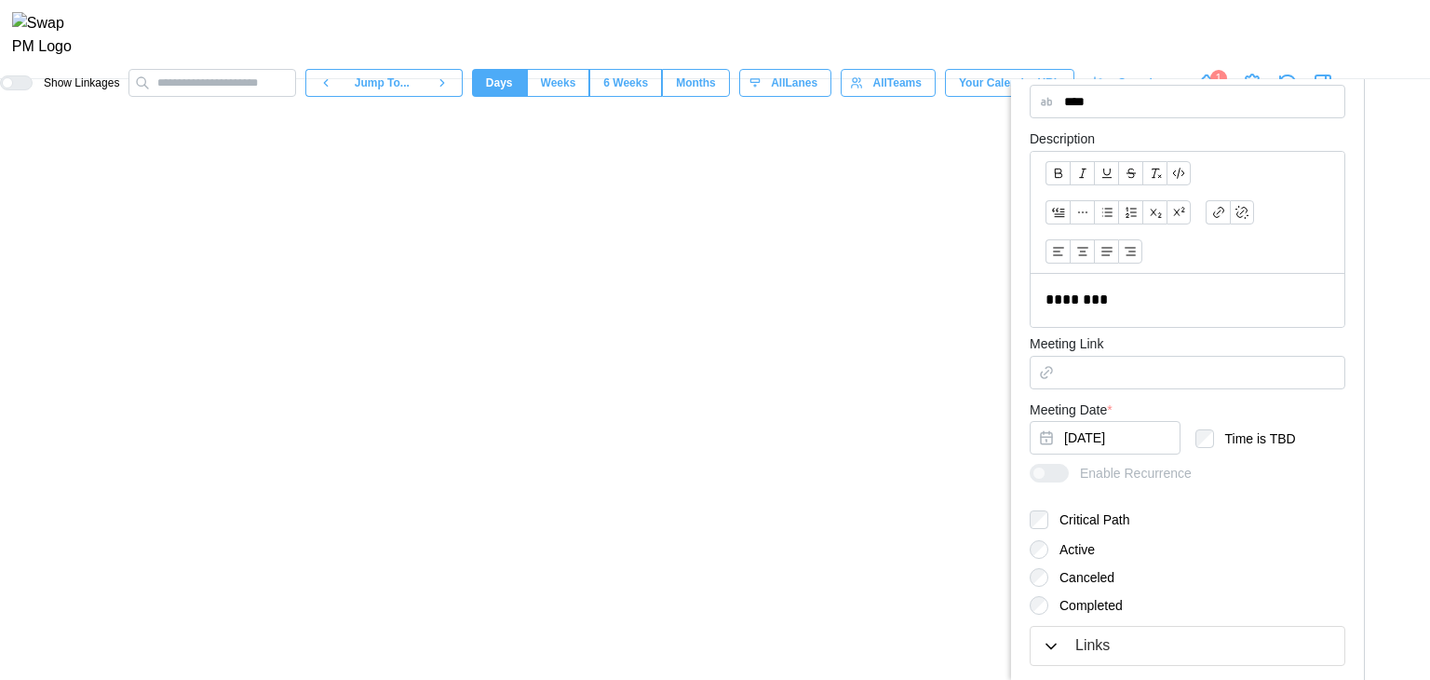
click at [938, 441] on div "Meeting Date * Sep 3, 2025 Time is TBD" at bounding box center [1188, 432] width 316 height 66
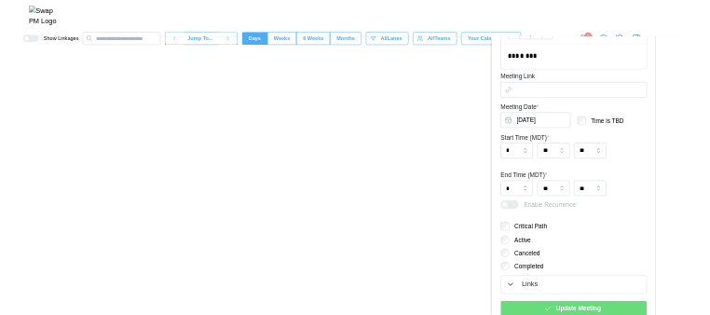
scroll to position [712, 0]
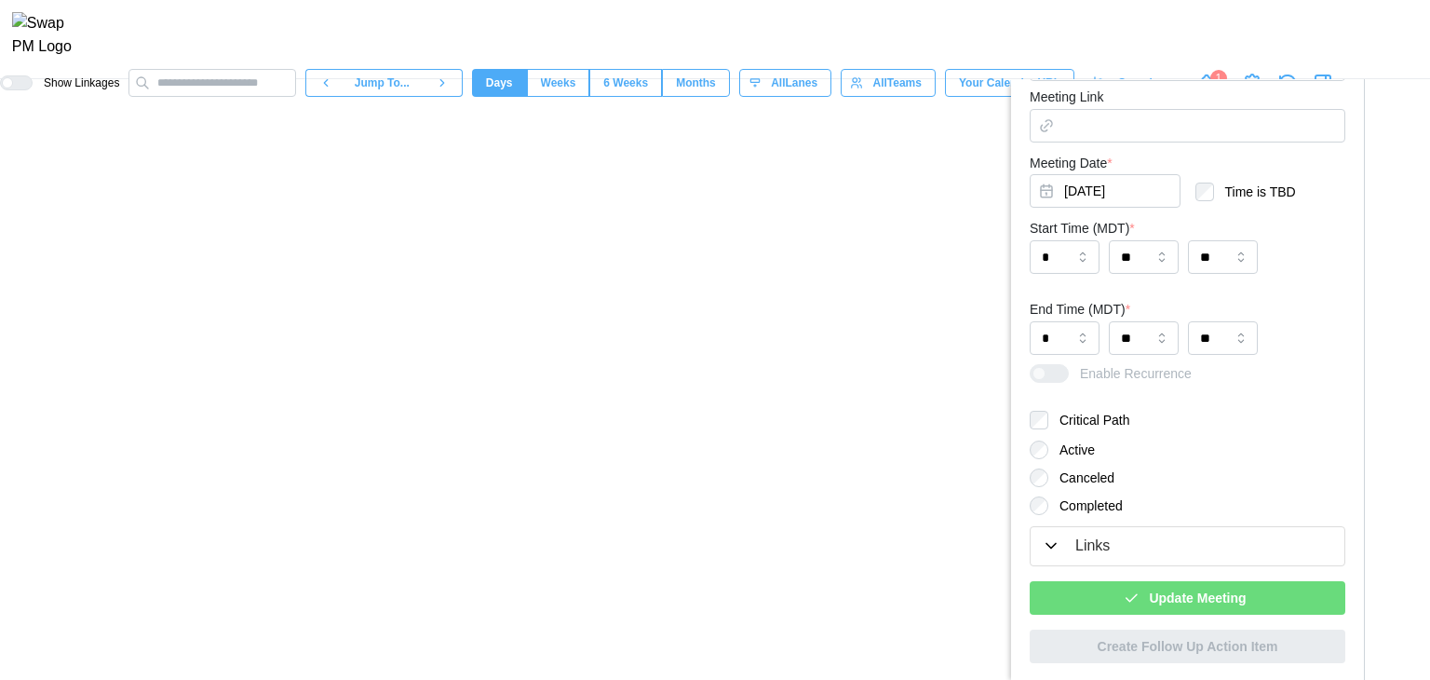
click at [938, 610] on span "Update Meeting" at bounding box center [1197, 598] width 97 height 32
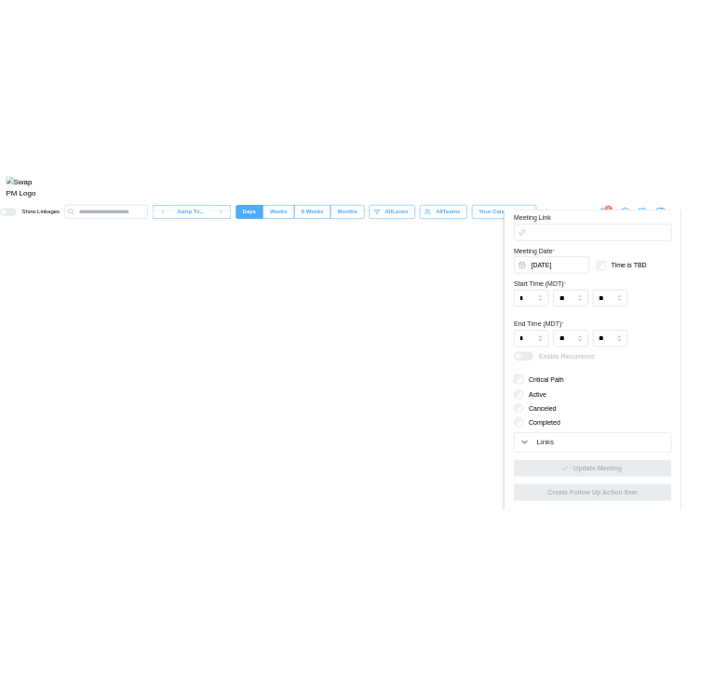
scroll to position [710, 0]
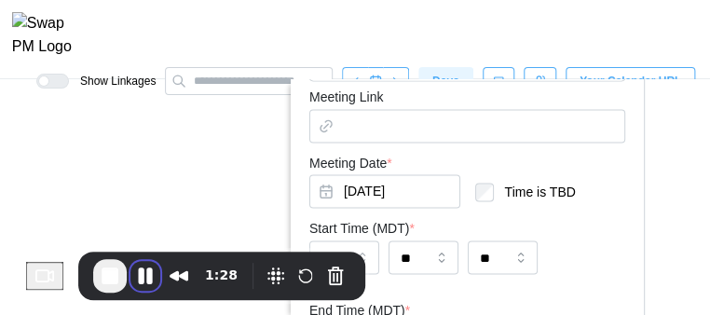
click at [159, 280] on button "Pause Recording" at bounding box center [145, 276] width 30 height 30
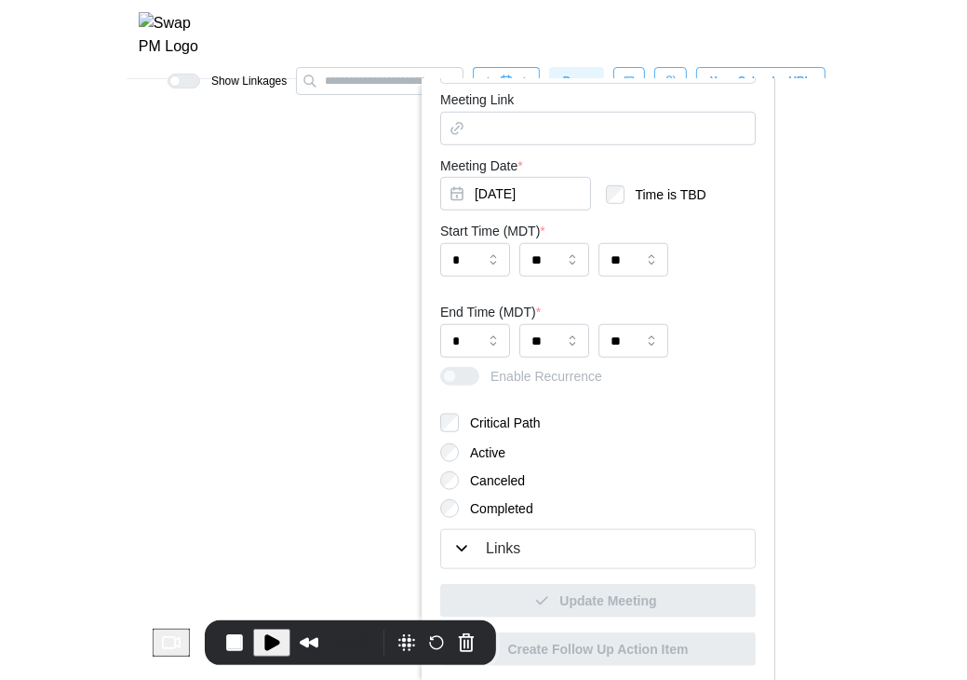
scroll to position [712, 0]
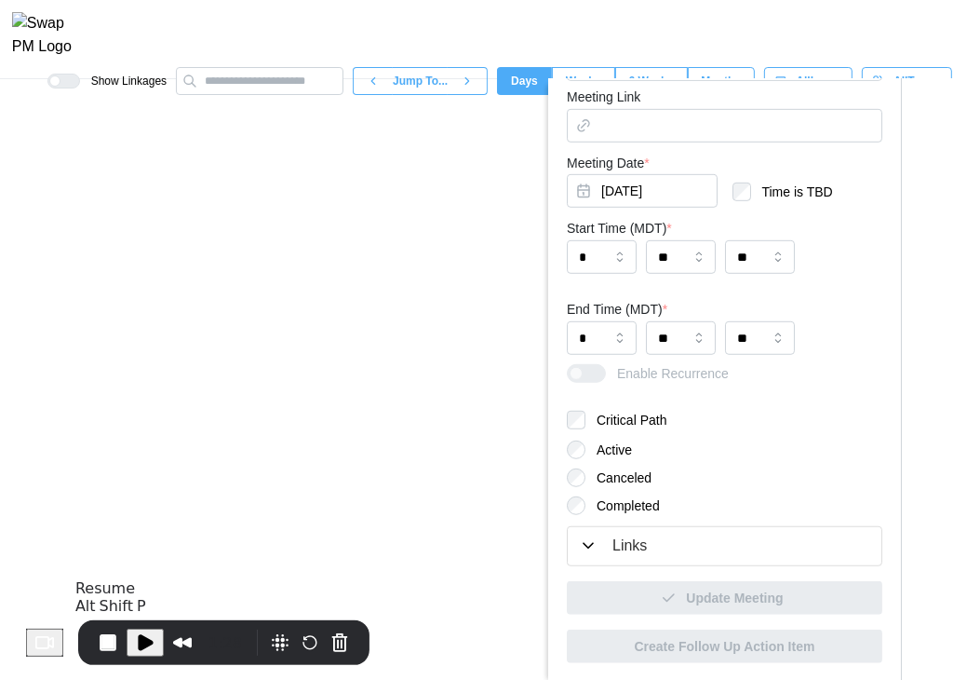
click at [158, 655] on button "Play Recording" at bounding box center [145, 643] width 37 height 28
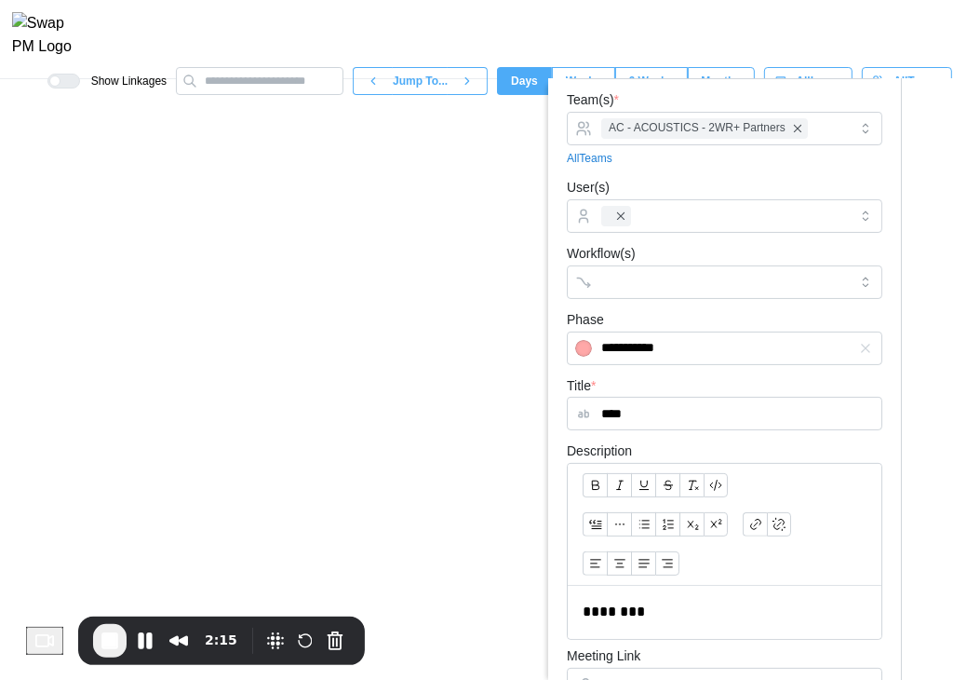
scroll to position [0, 3581]
click at [387, 517] on canvas at bounding box center [483, 379] width 967 height 601
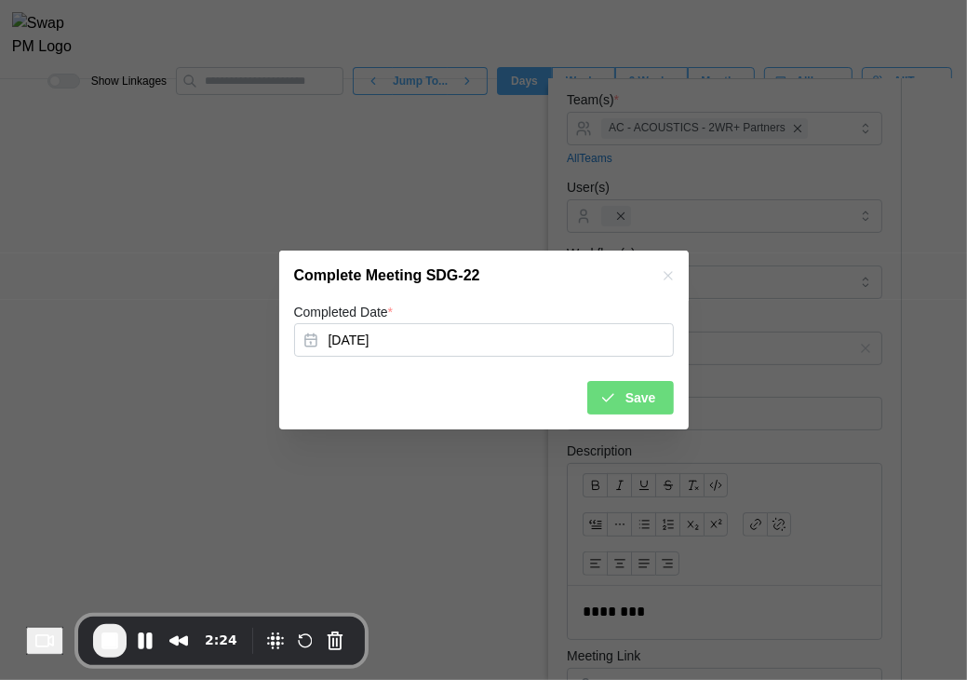
click at [608, 402] on icon "submit" at bounding box center [608, 397] width 17 height 17
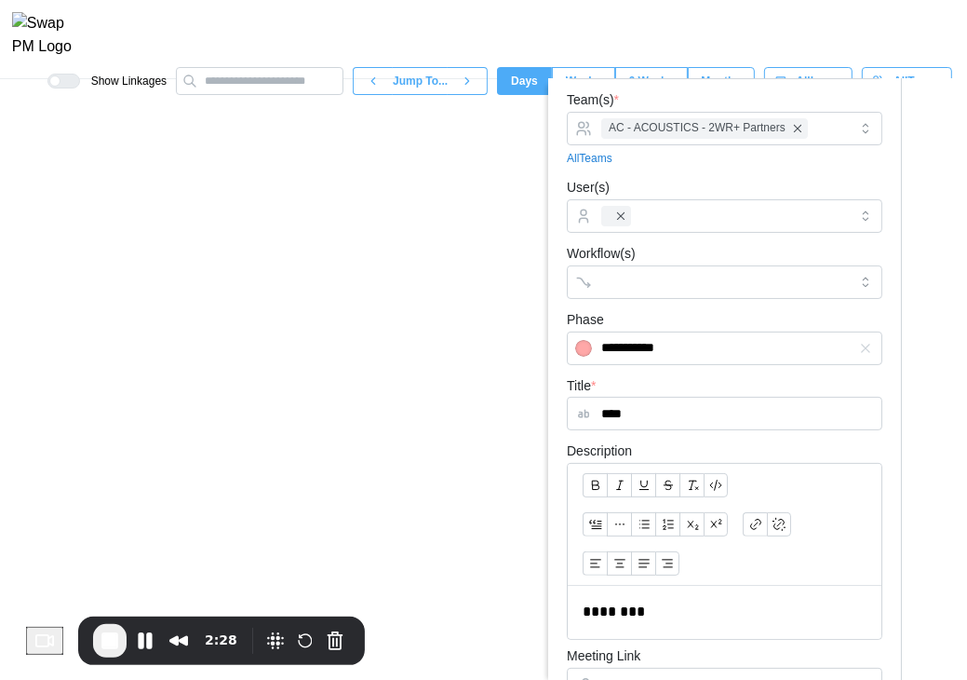
click at [384, 519] on canvas at bounding box center [483, 379] width 967 height 601
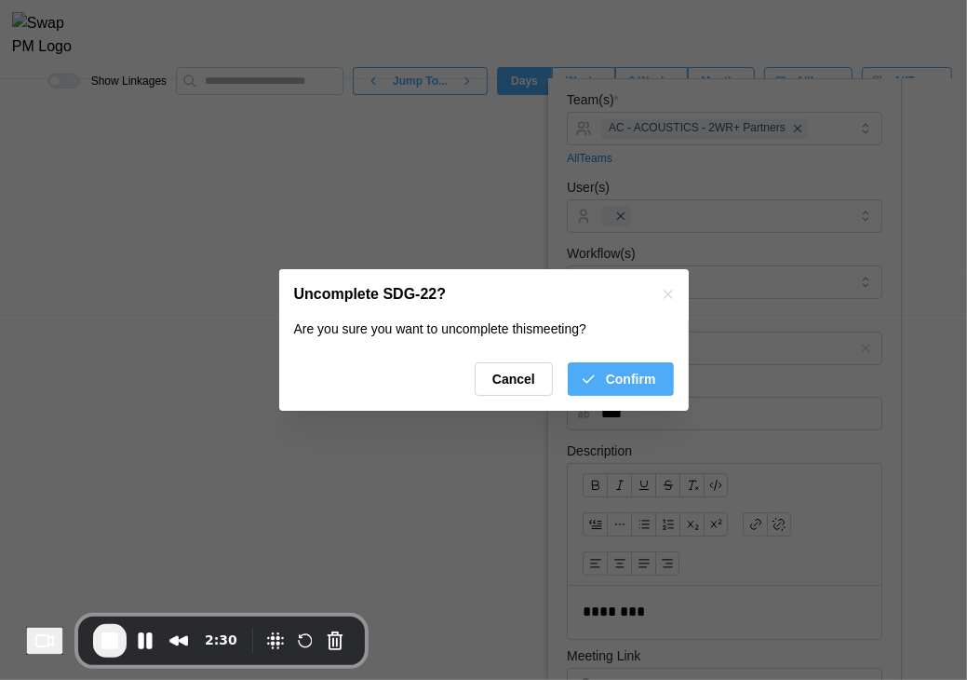
click at [641, 381] on span "Confirm" at bounding box center [631, 379] width 50 height 32
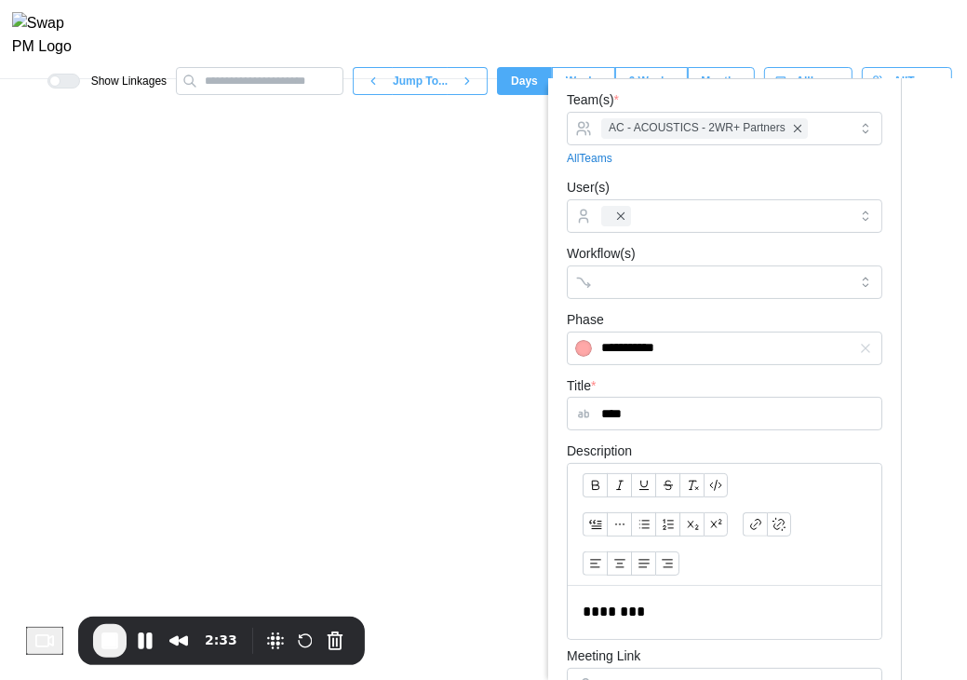
click at [387, 514] on canvas at bounding box center [483, 379] width 967 height 601
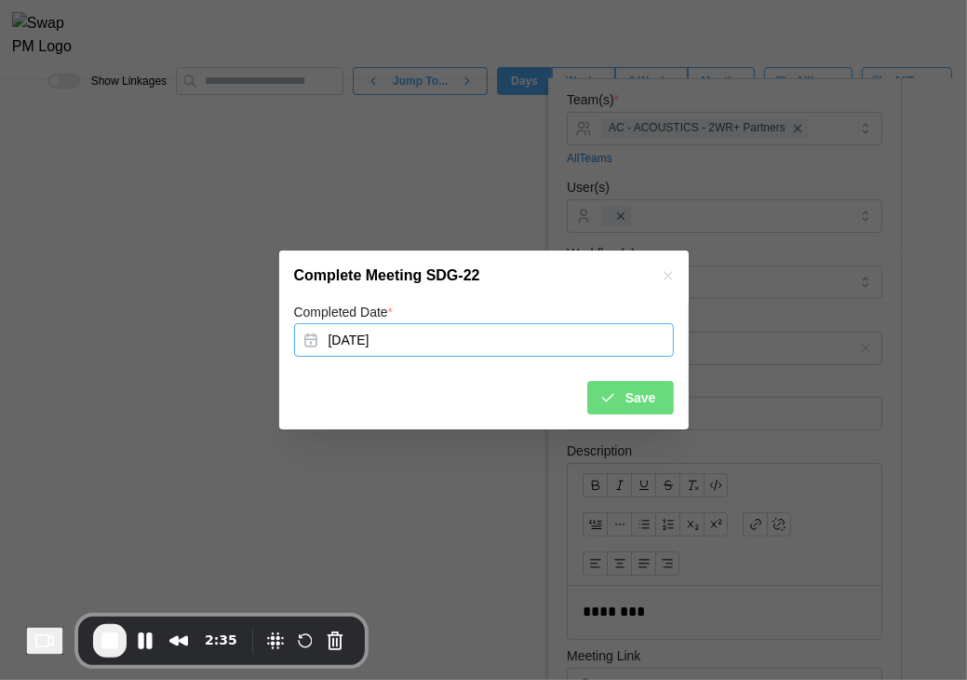
click at [430, 342] on button "[DATE]" at bounding box center [484, 340] width 380 height 34
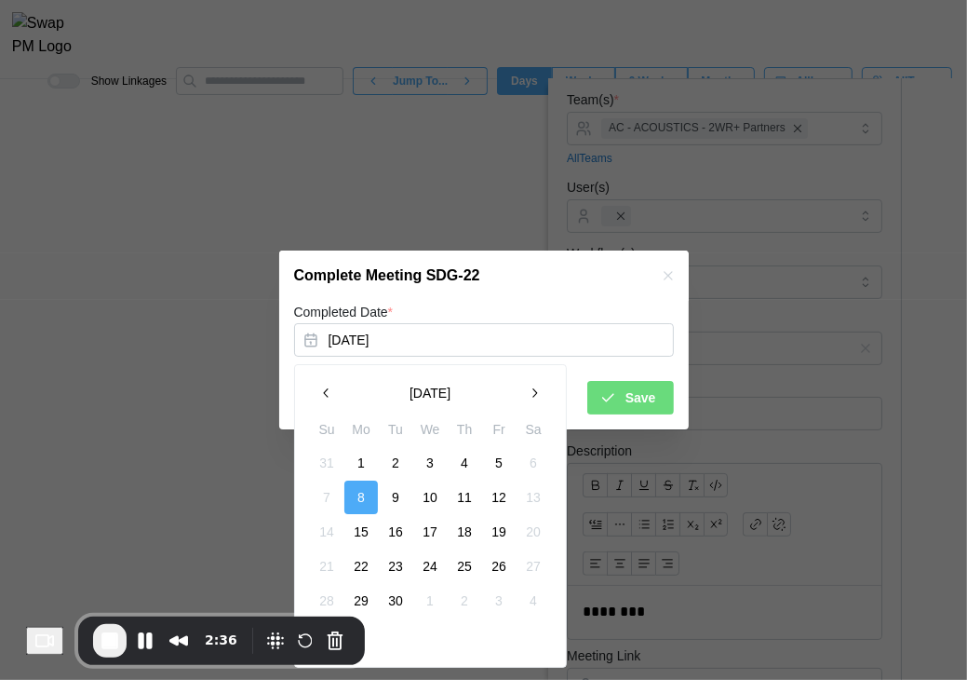
click at [445, 497] on button "10" at bounding box center [430, 497] width 34 height 34
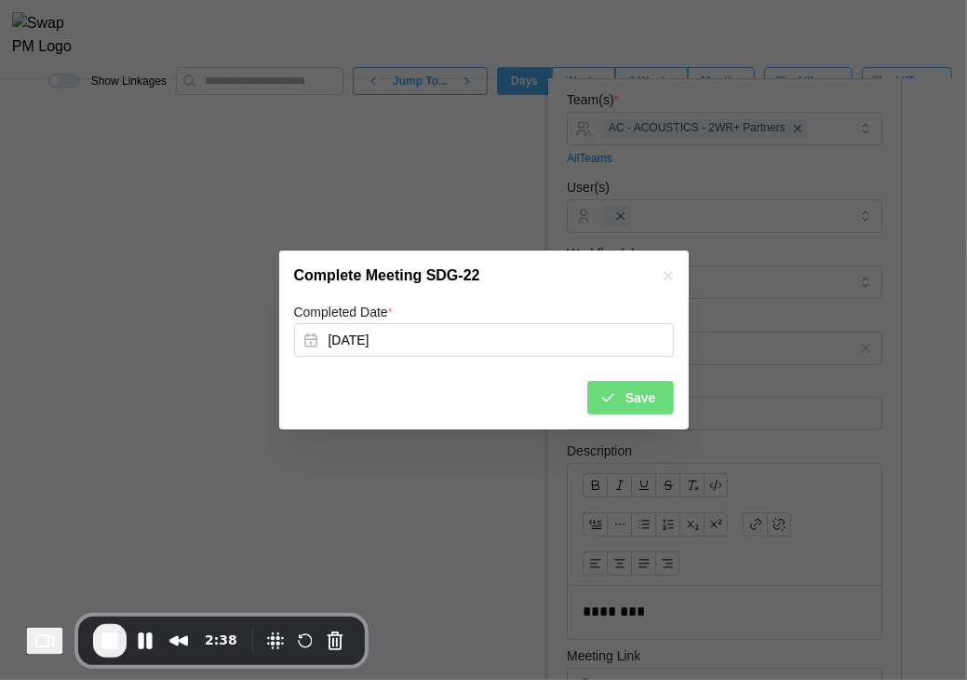
click at [626, 399] on div "Save" at bounding box center [628, 398] width 57 height 32
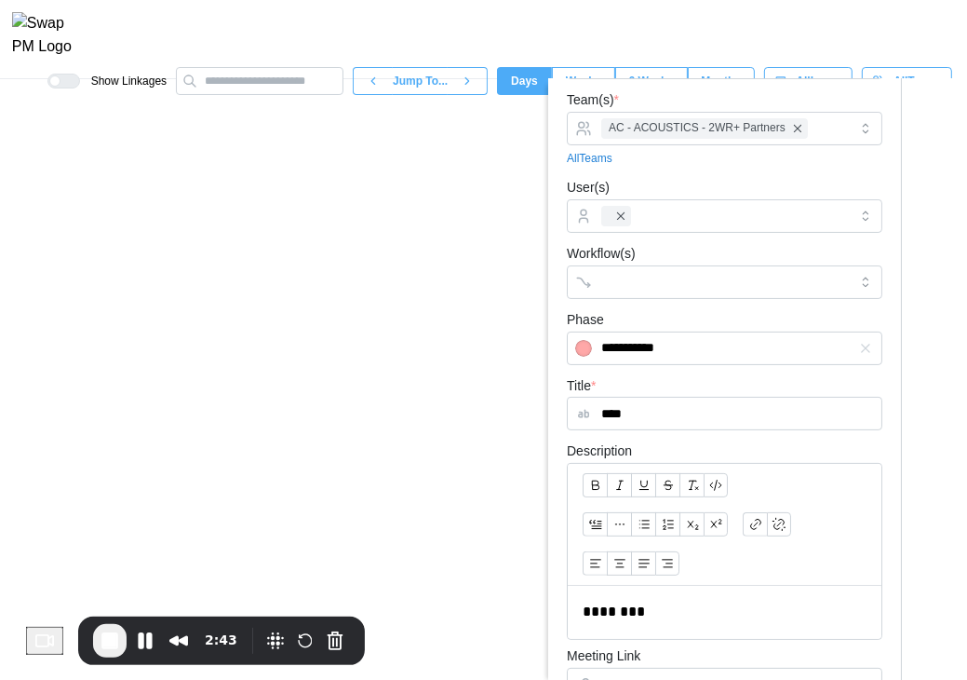
click at [510, 517] on canvas at bounding box center [483, 379] width 967 height 601
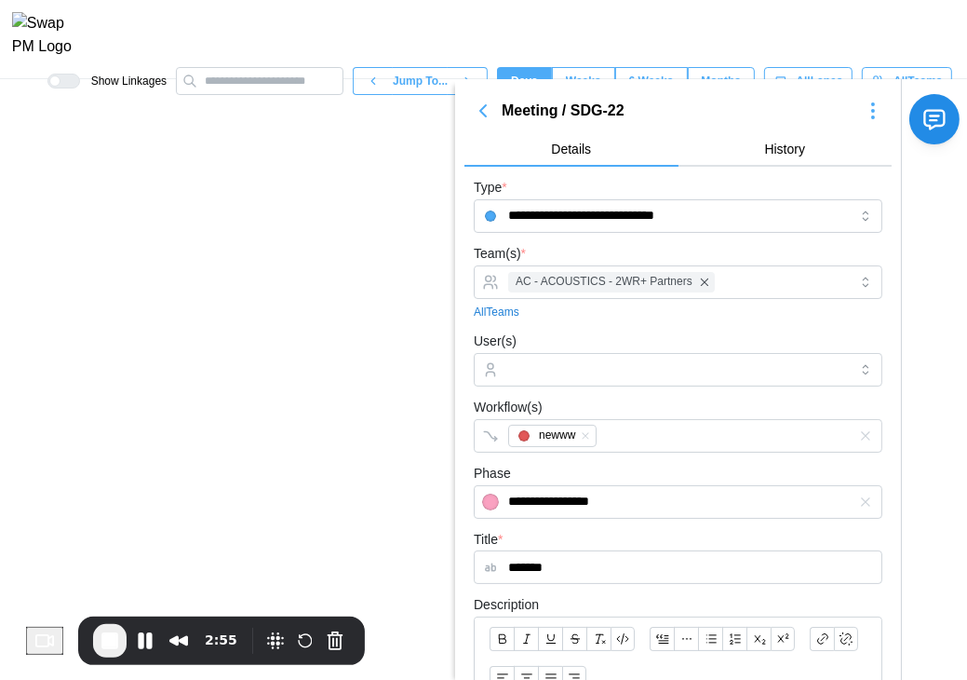
scroll to position [186, 0]
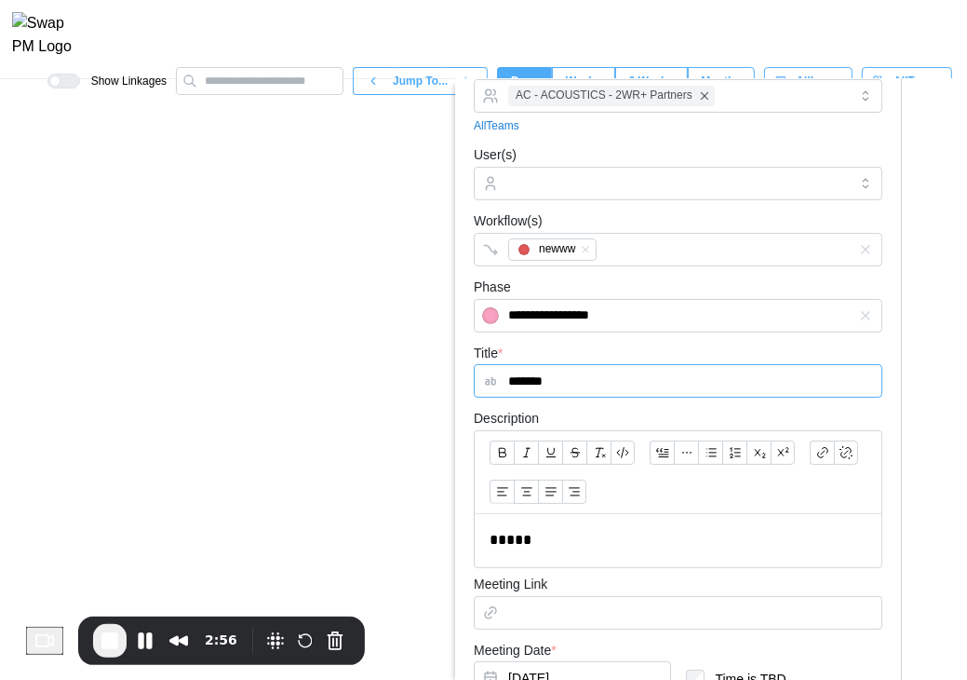
click at [563, 378] on input "*******" at bounding box center [678, 381] width 409 height 34
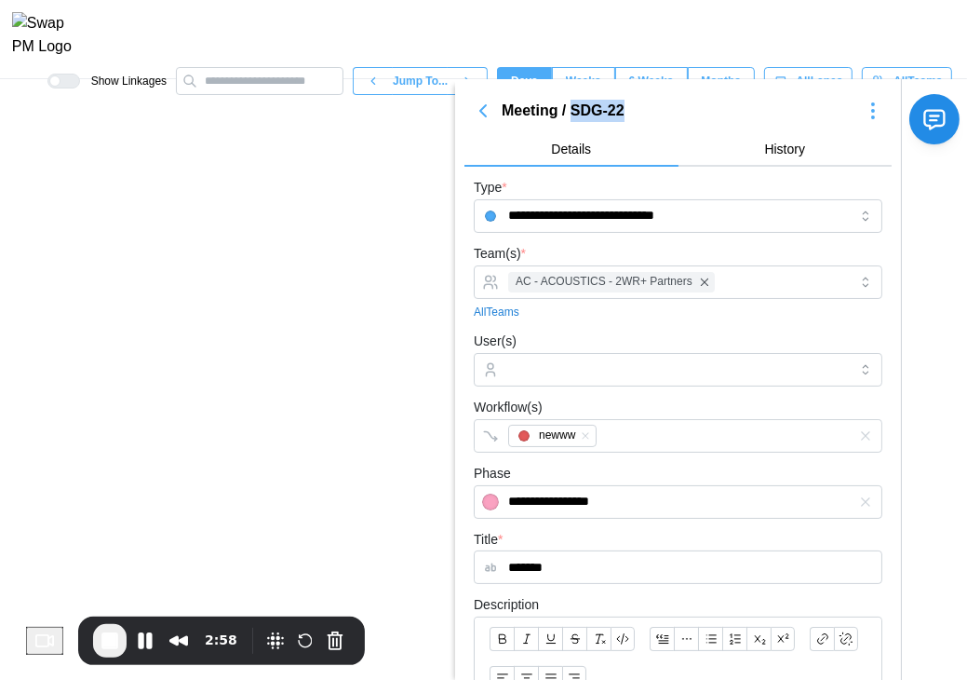
drag, startPoint x: 643, startPoint y: 100, endPoint x: 577, endPoint y: 114, distance: 67.6
click at [577, 114] on div "Meeting / SDG-22" at bounding box center [678, 111] width 353 height 23
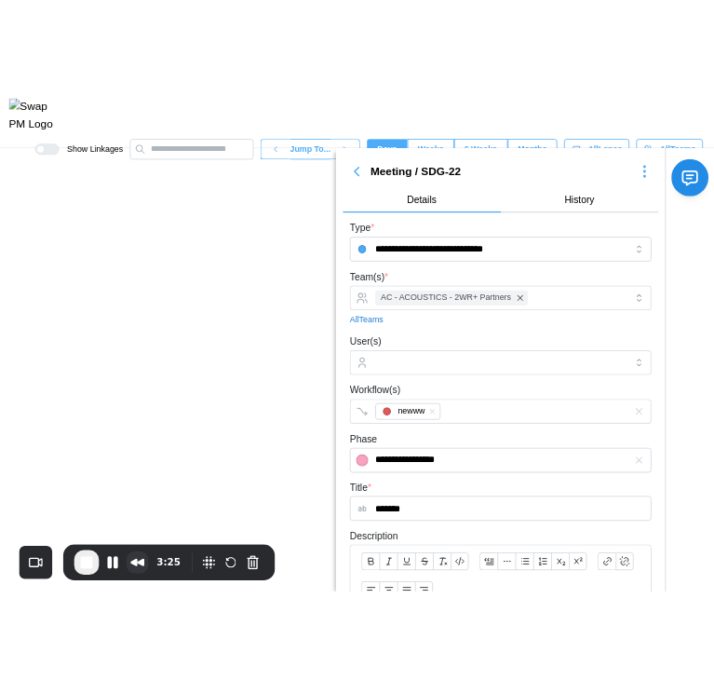
scroll to position [341, 0]
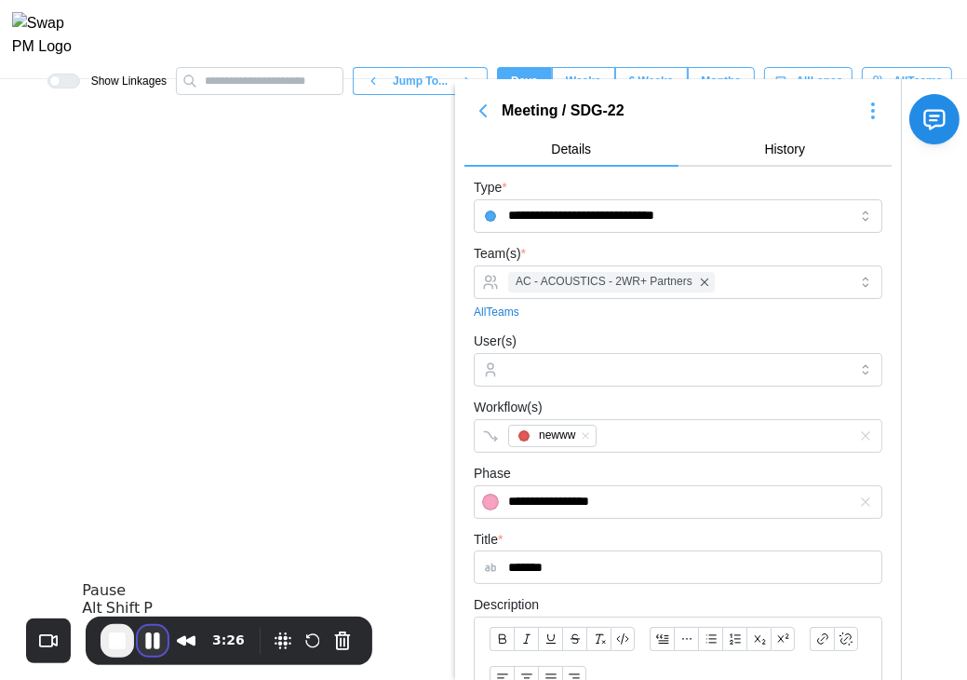
click at [157, 640] on button "Pause Recording" at bounding box center [153, 641] width 30 height 30
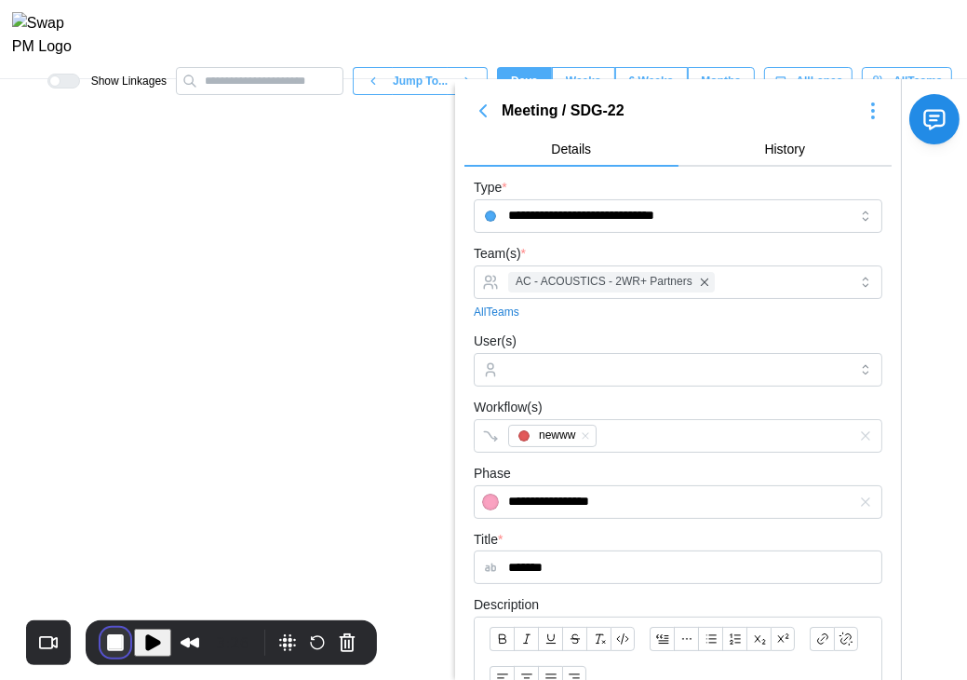
click at [110, 644] on button "End Recording" at bounding box center [116, 643] width 30 height 30
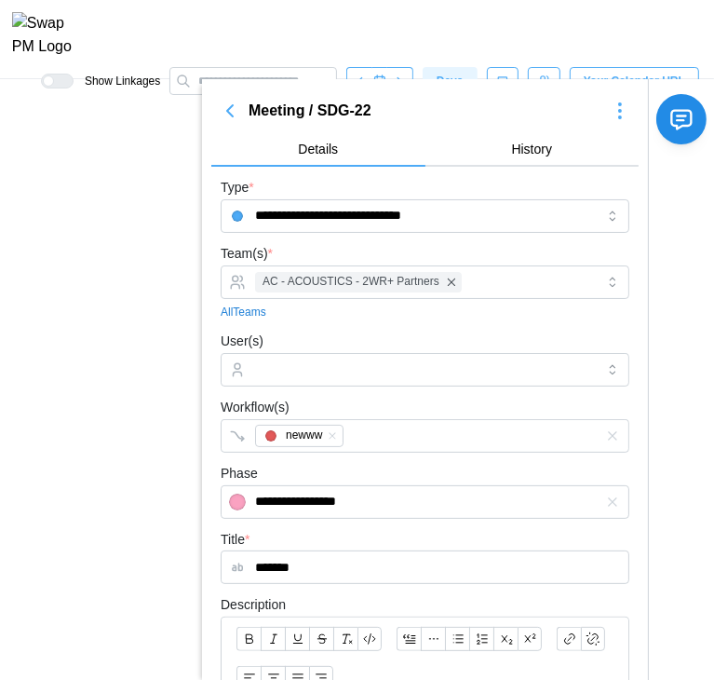
click at [190, 199] on canvas at bounding box center [357, 379] width 714 height 601
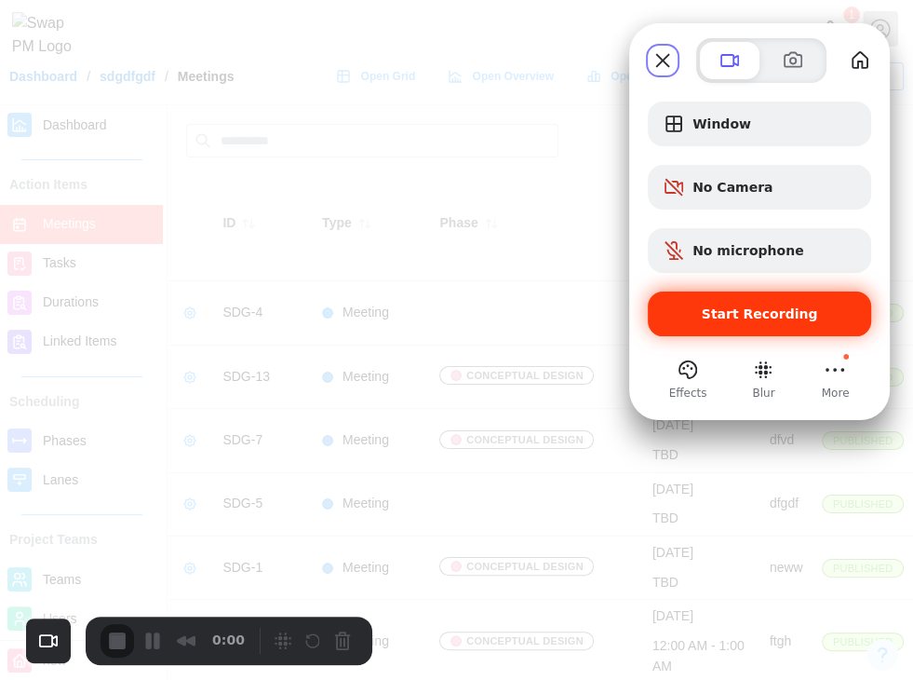
click at [777, 318] on span "Start Recording" at bounding box center [760, 313] width 116 height 15
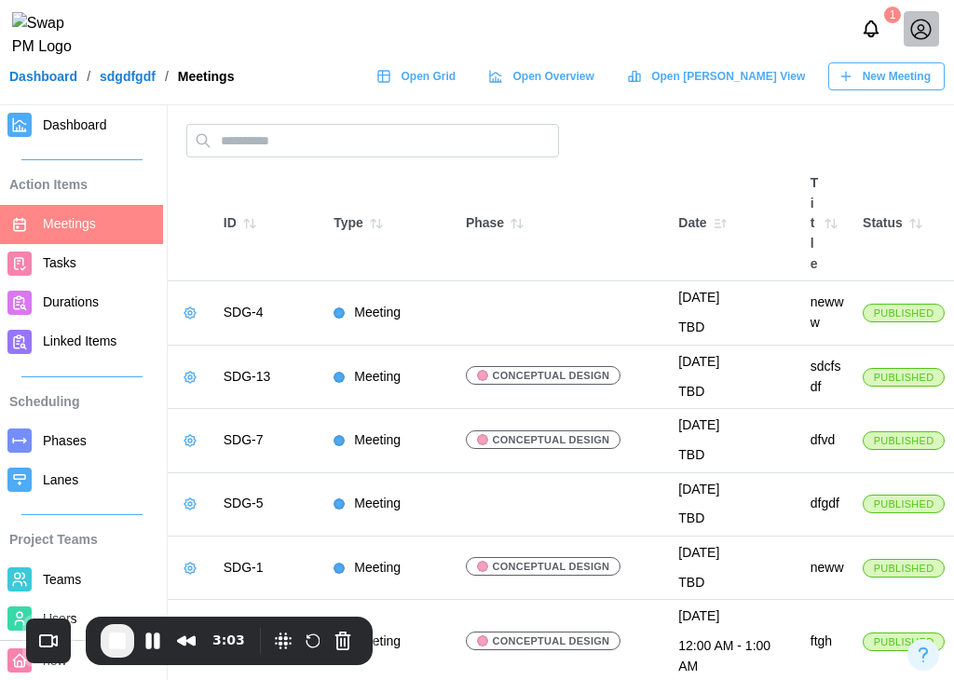
click at [250, 228] on icon "button" at bounding box center [249, 223] width 15 height 15
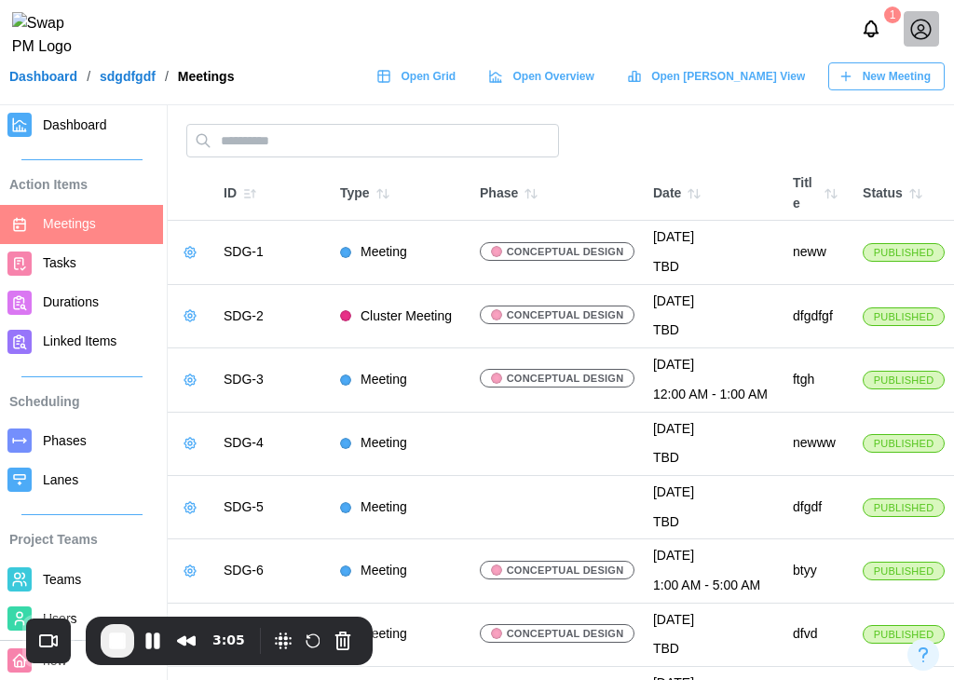
click at [250, 186] on icon "button" at bounding box center [249, 193] width 15 height 15
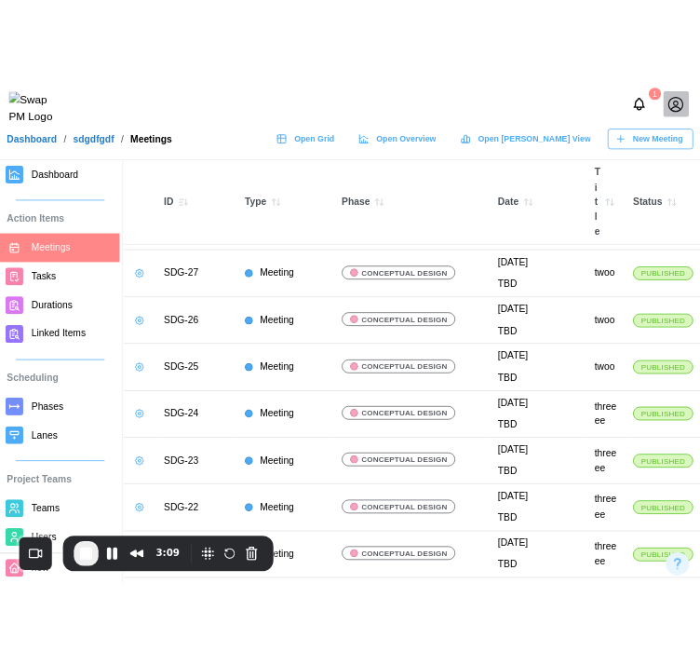
scroll to position [652, 0]
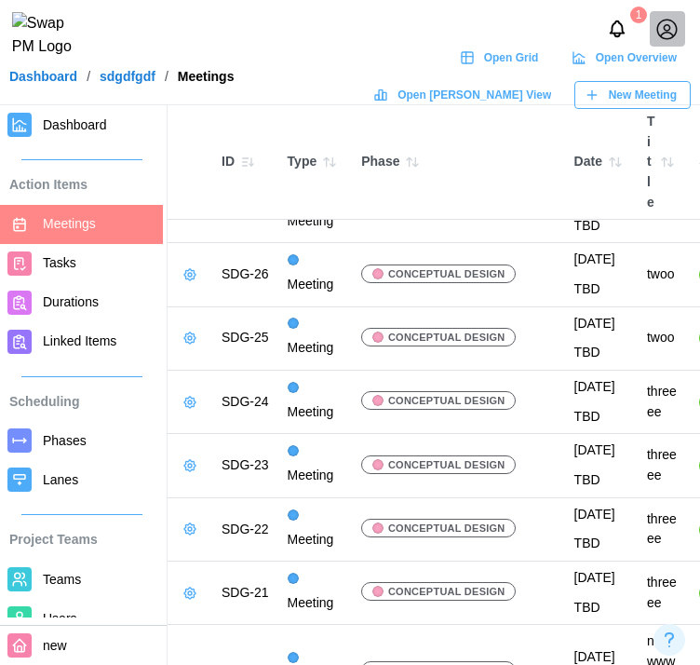
click at [67, 576] on span "Teams" at bounding box center [62, 579] width 38 height 15
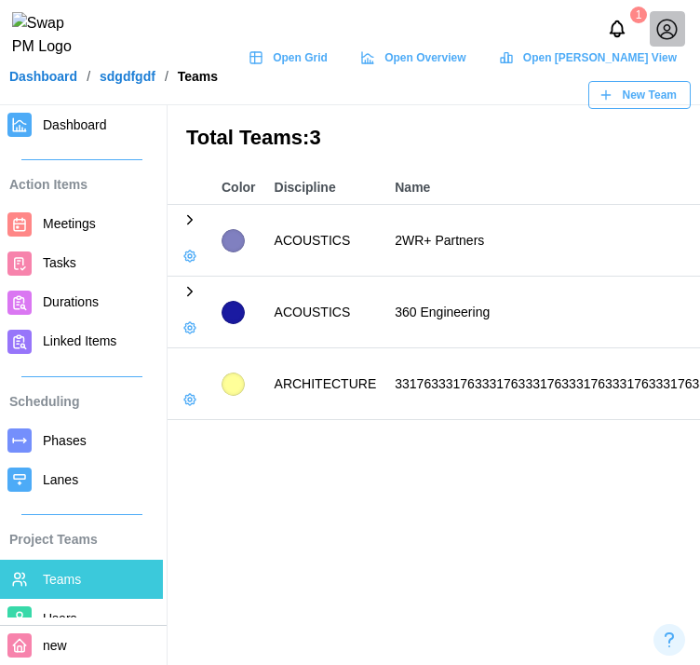
click at [189, 217] on icon at bounding box center [190, 220] width 5 height 8
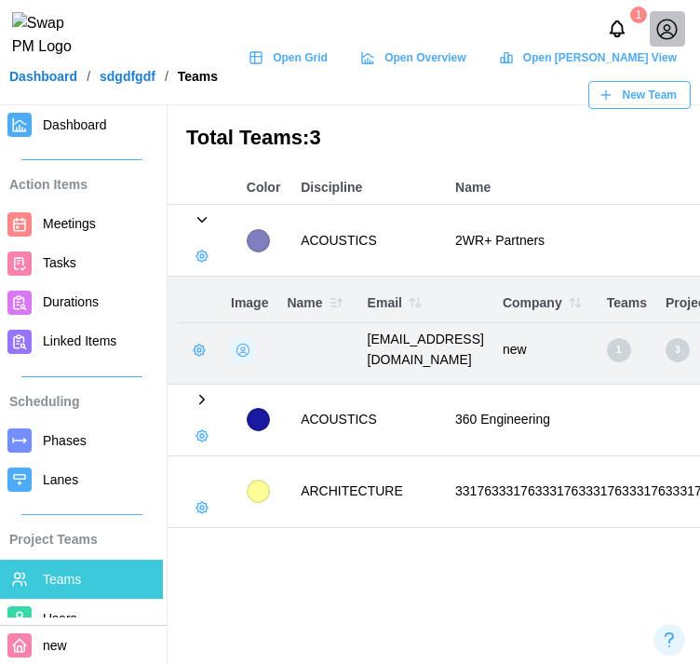
click at [210, 249] on icon "button" at bounding box center [202, 256] width 15 height 15
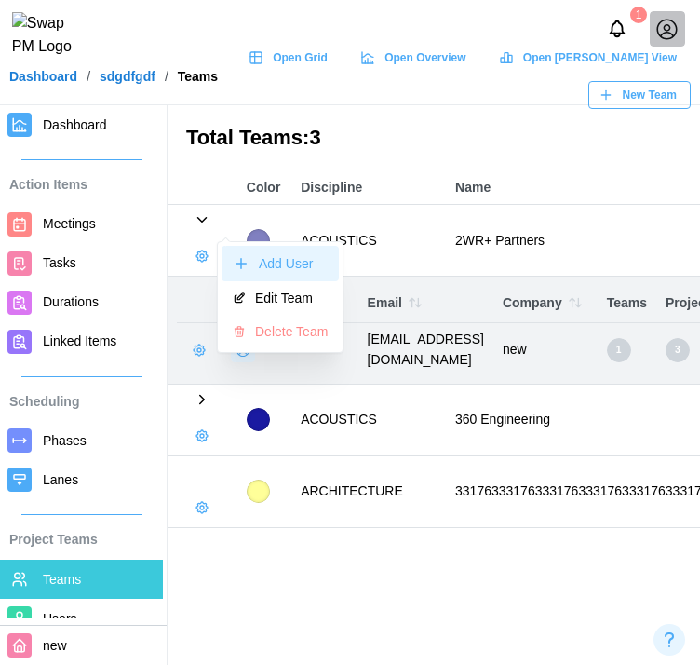
click at [242, 266] on icon "button" at bounding box center [241, 263] width 17 height 17
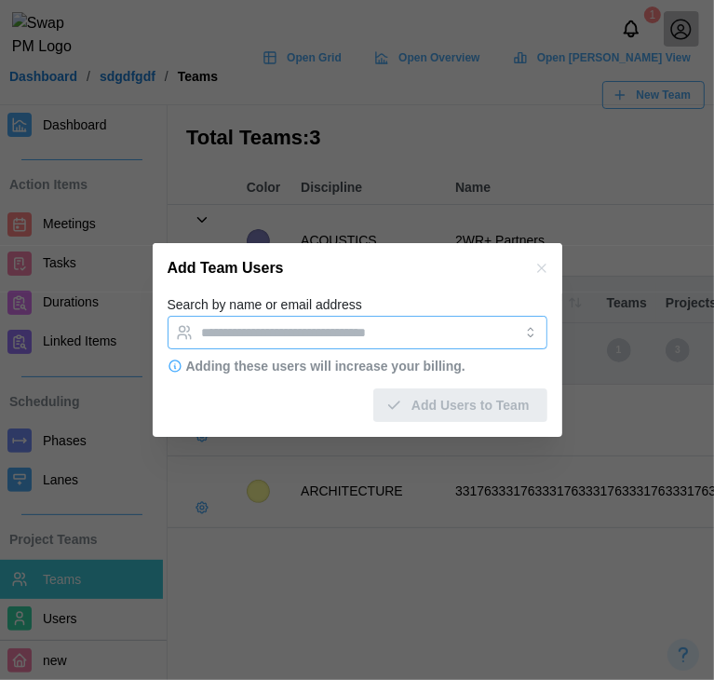
click at [383, 327] on input "Search by name or email address" at bounding box center [340, 332] width 277 height 15
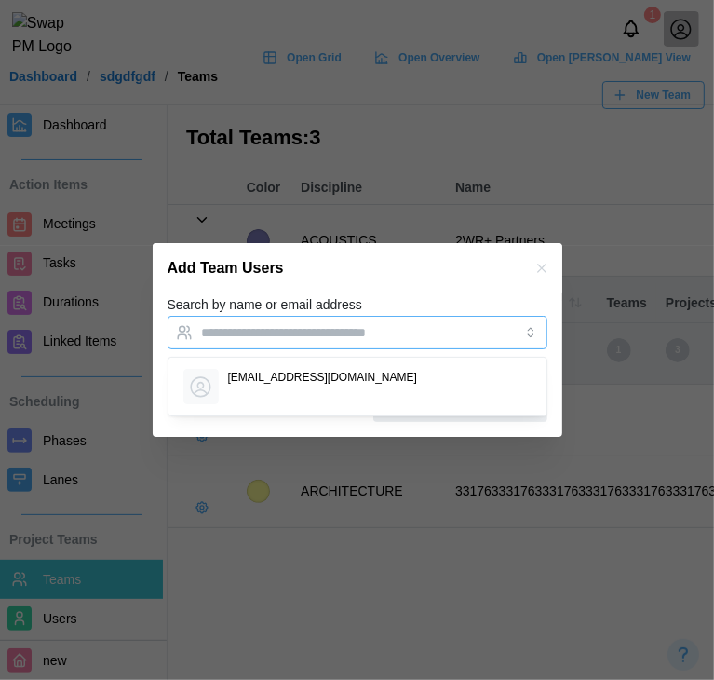
paste input "**********"
type input "**********"
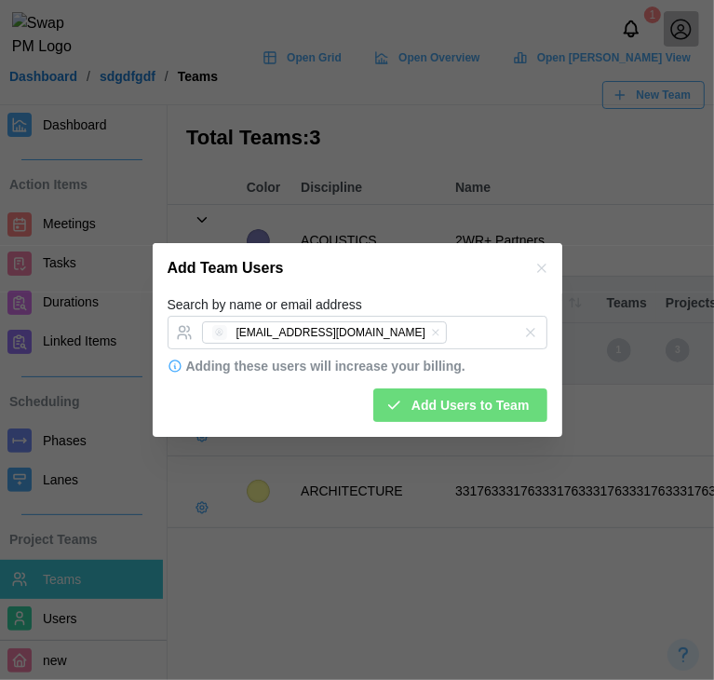
click at [426, 412] on span "Add Users to Team" at bounding box center [471, 405] width 118 height 32
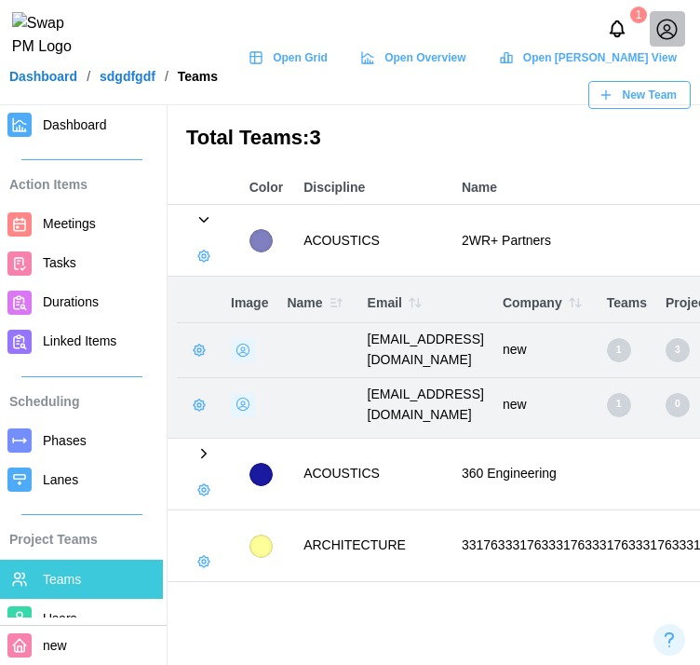
click at [530, 532] on main "Total Teams: 3 Color Discipline Name Members ACOUSTICS 2WR+ Partners 2 Image Na…" at bounding box center [350, 332] width 700 height 665
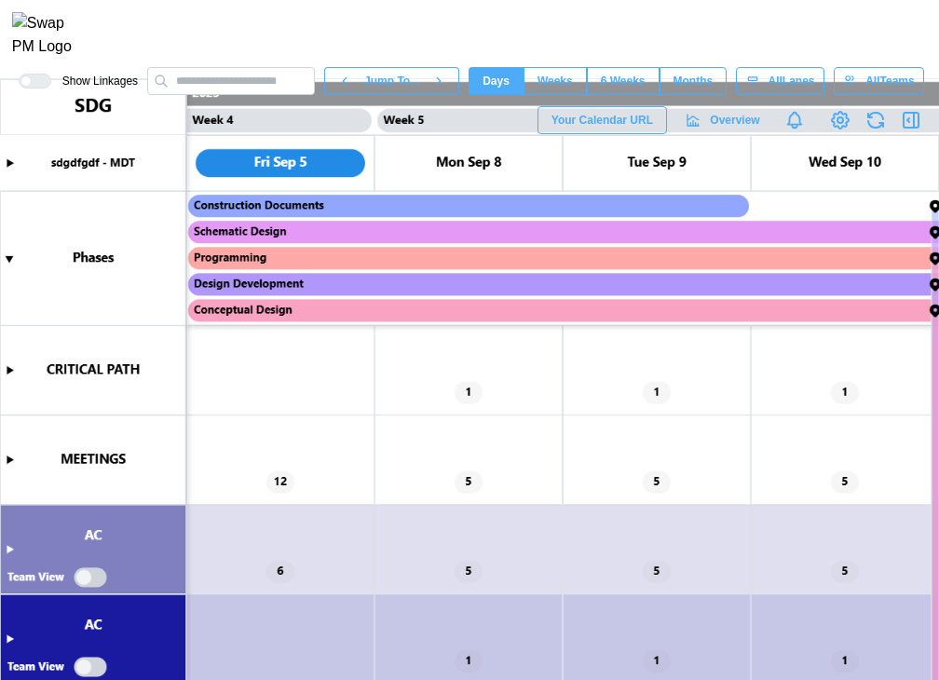
scroll to position [0, 3574]
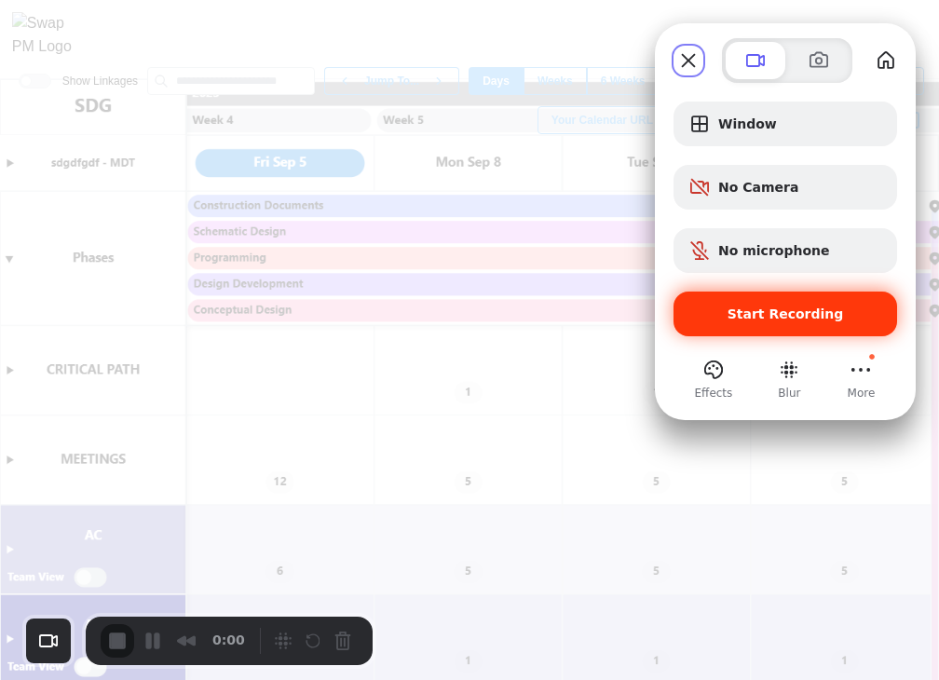
click at [713, 314] on span "Start Recording" at bounding box center [785, 313] width 116 height 15
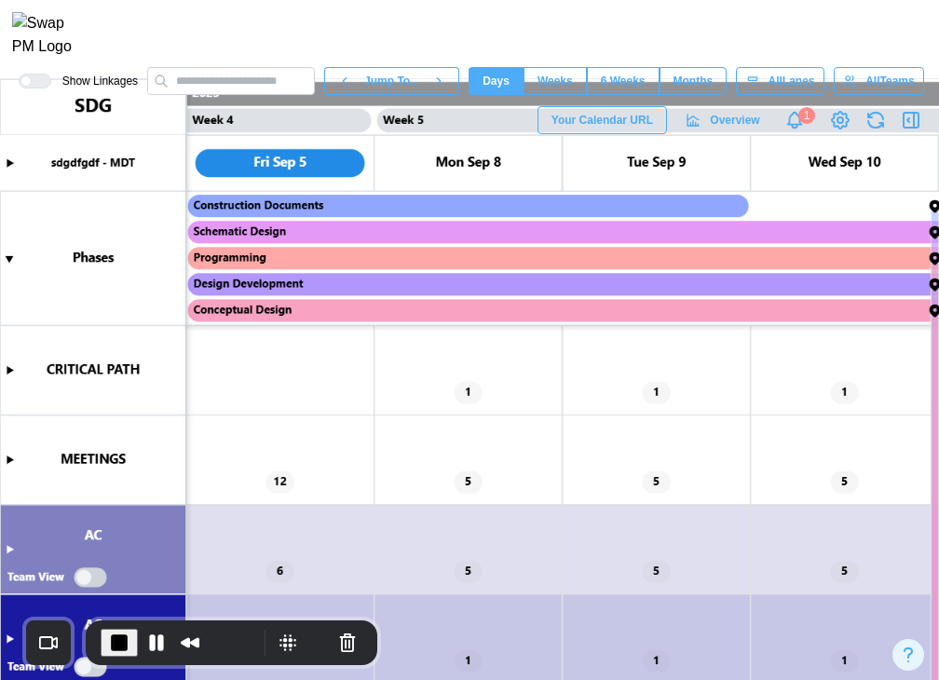
click at [713, 128] on icon "button" at bounding box center [913, 120] width 0 height 15
click at [148, 640] on button "Pause Recording" at bounding box center [157, 643] width 30 height 30
click at [158, 634] on span "Play Recording" at bounding box center [153, 642] width 22 height 22
click at [150, 646] on button "Pause Recording" at bounding box center [157, 643] width 30 height 30
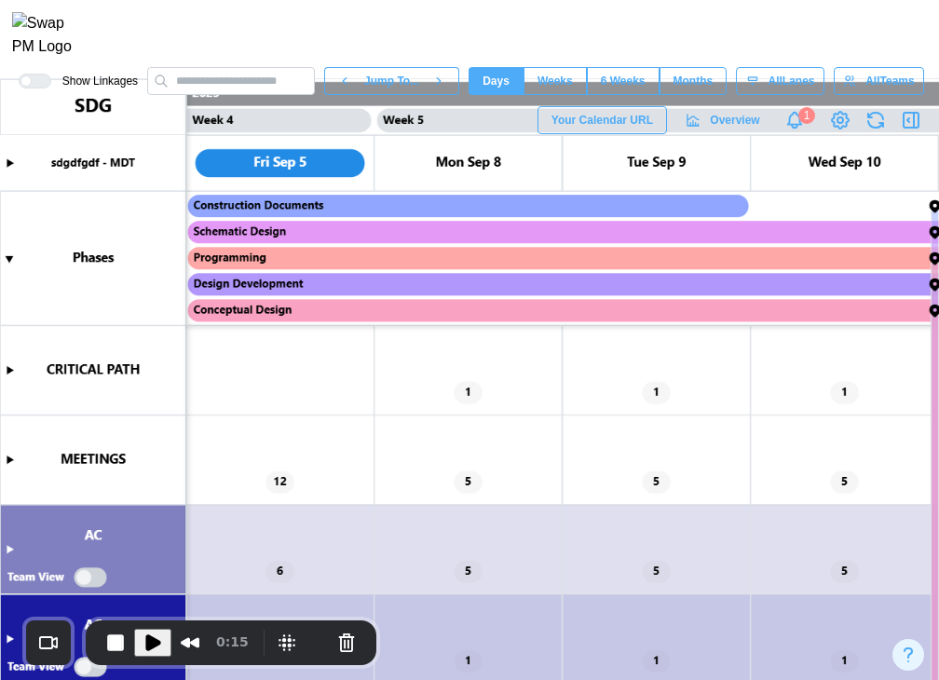
click at [713, 128] on icon "button" at bounding box center [911, 120] width 22 height 22
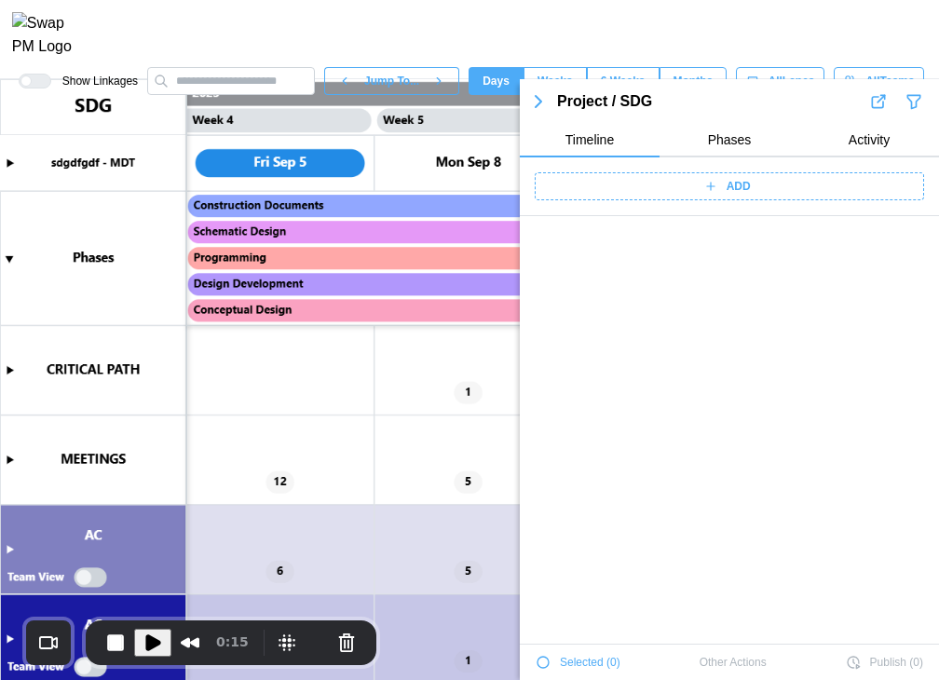
scroll to position [823, 0]
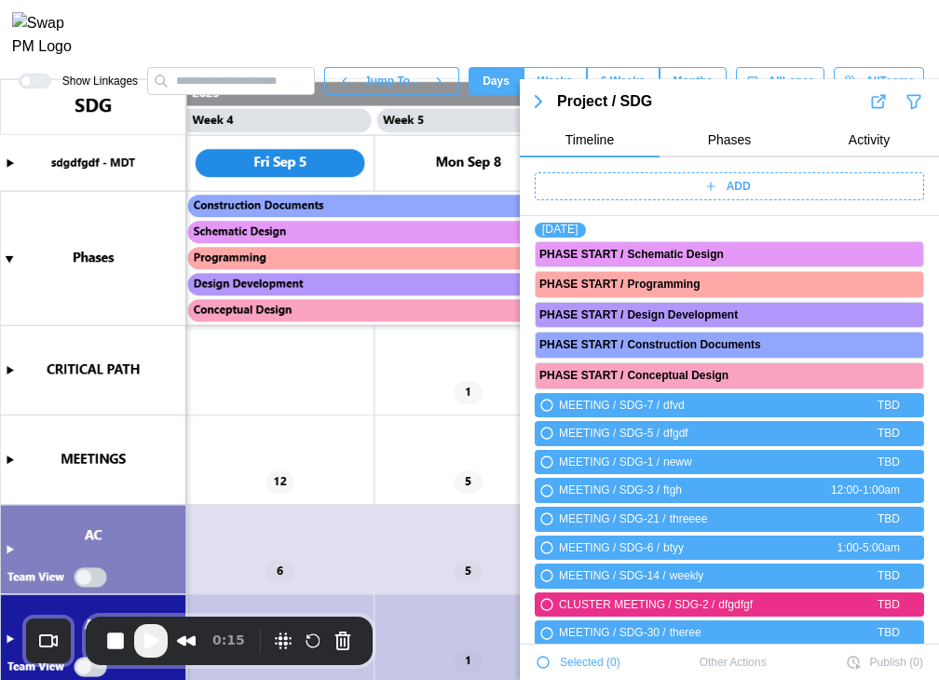
click at [708, 194] on div "ADD" at bounding box center [727, 186] width 366 height 26
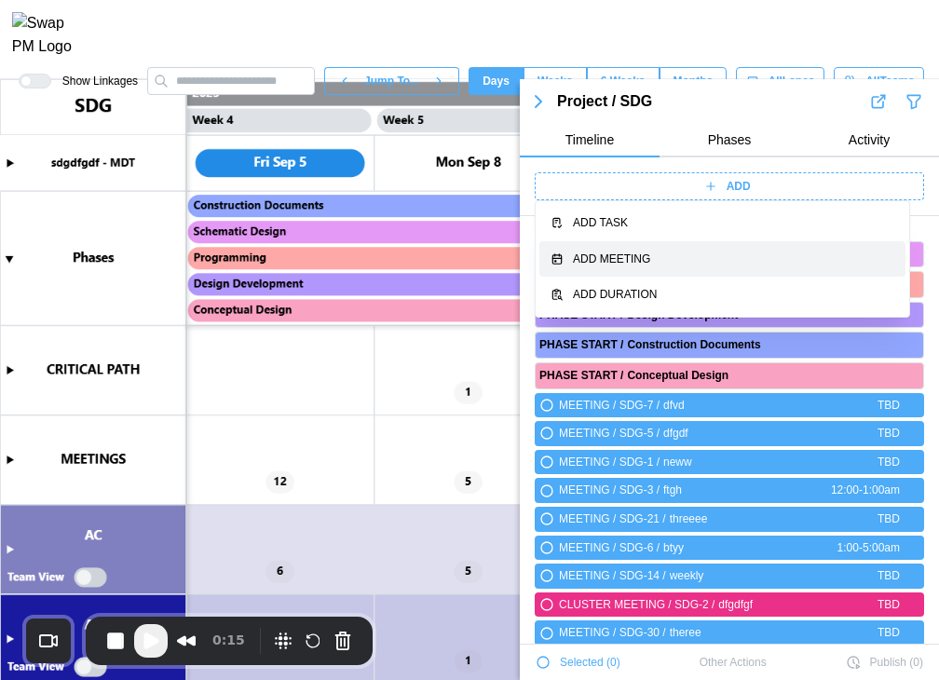
click at [685, 256] on div "Add Meeting" at bounding box center [733, 259] width 321 height 18
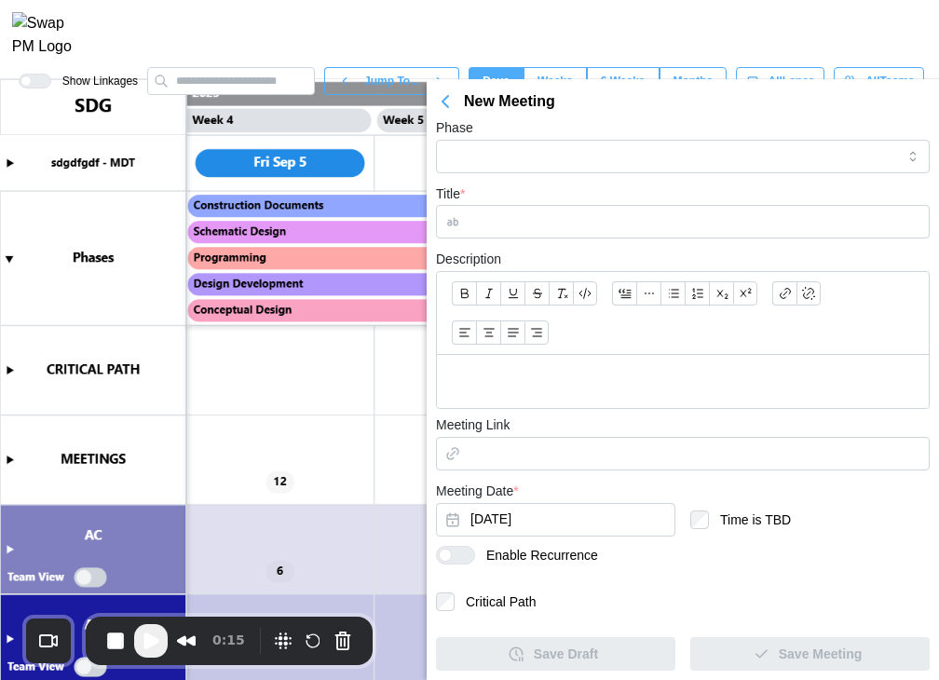
scroll to position [239, 0]
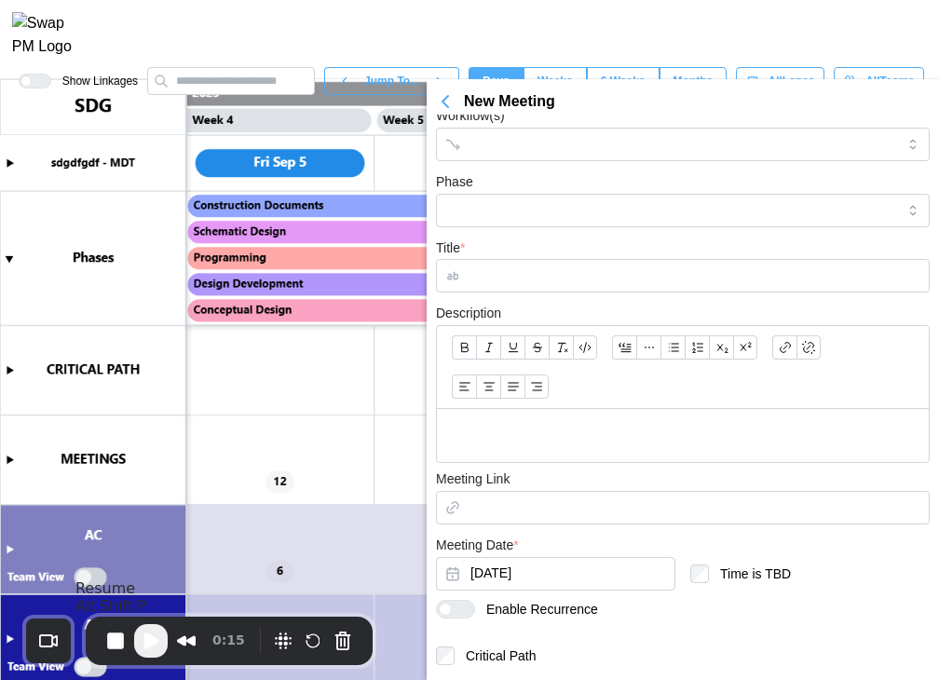
click at [159, 643] on span "Play Recording" at bounding box center [151, 640] width 22 height 22
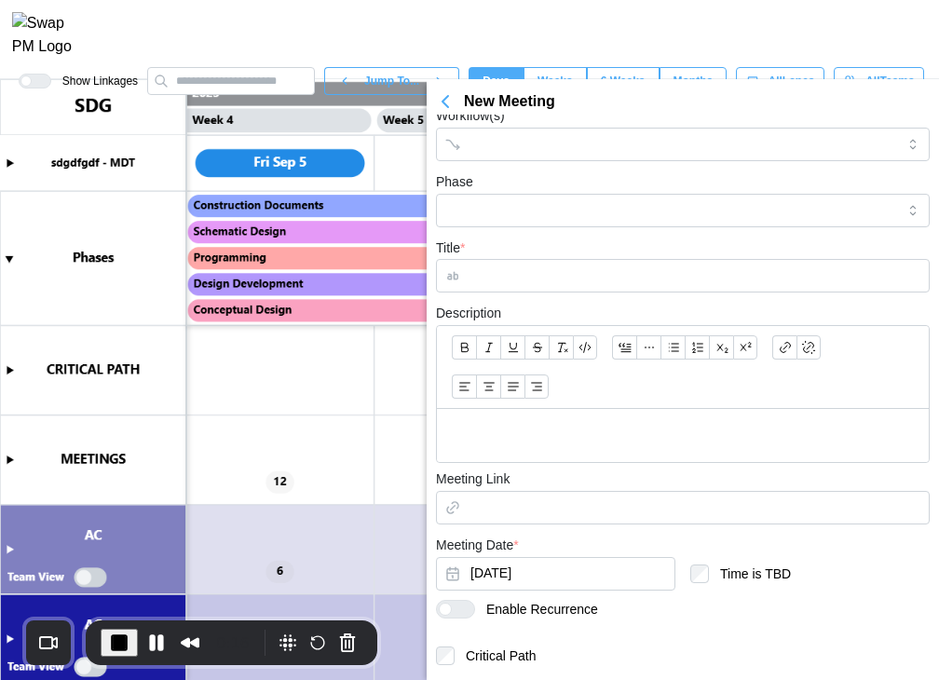
scroll to position [0, 0]
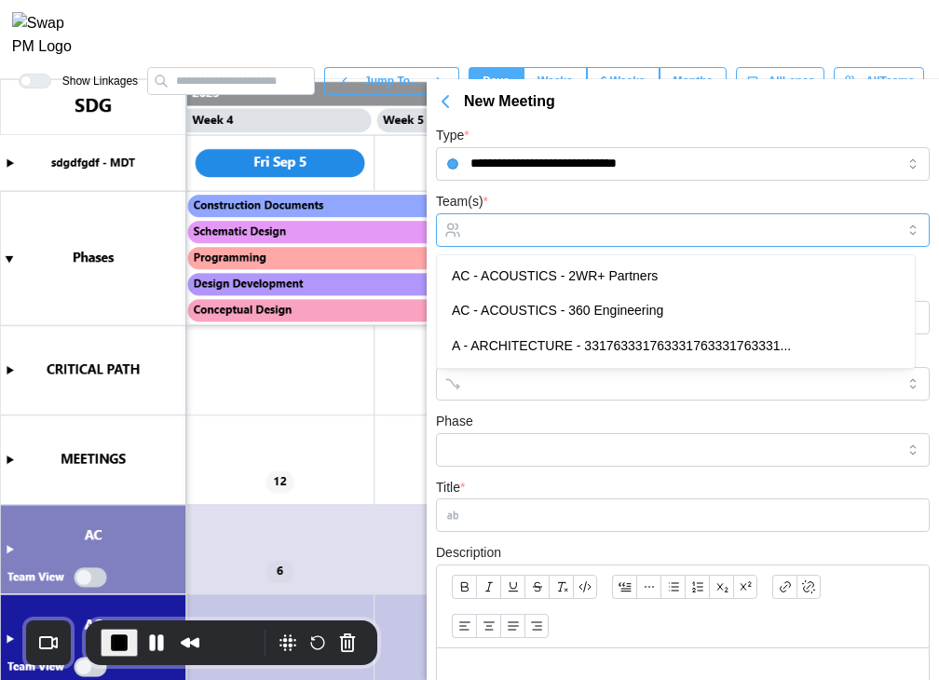
click at [546, 223] on input "Team(s) *" at bounding box center [682, 230] width 425 height 15
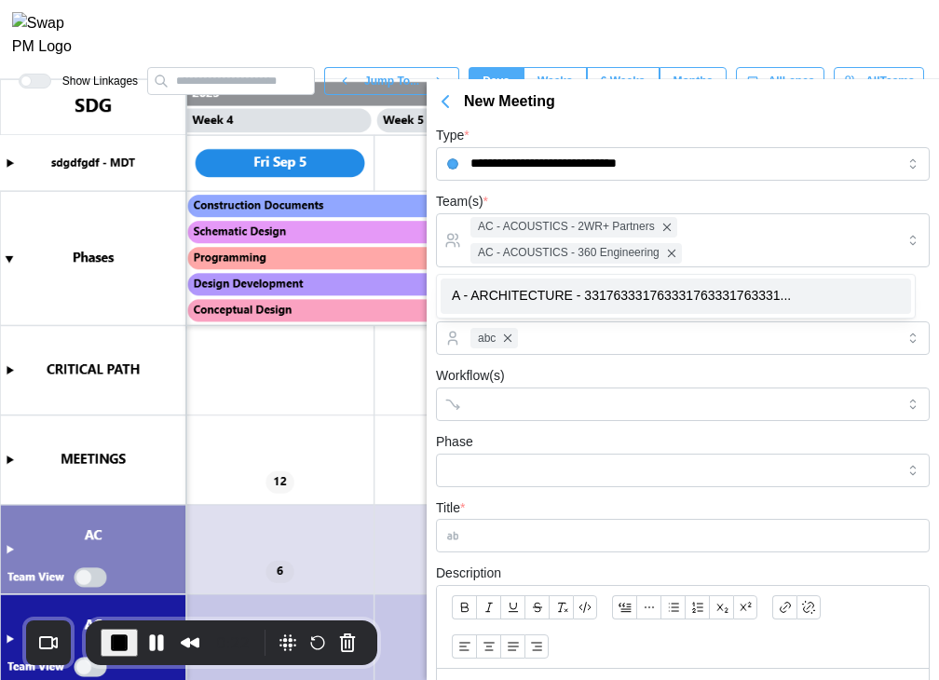
click at [493, 383] on label "Workflow(s)" at bounding box center [470, 376] width 69 height 20
click at [493, 397] on input "Workflow(s)" at bounding box center [665, 404] width 391 height 15
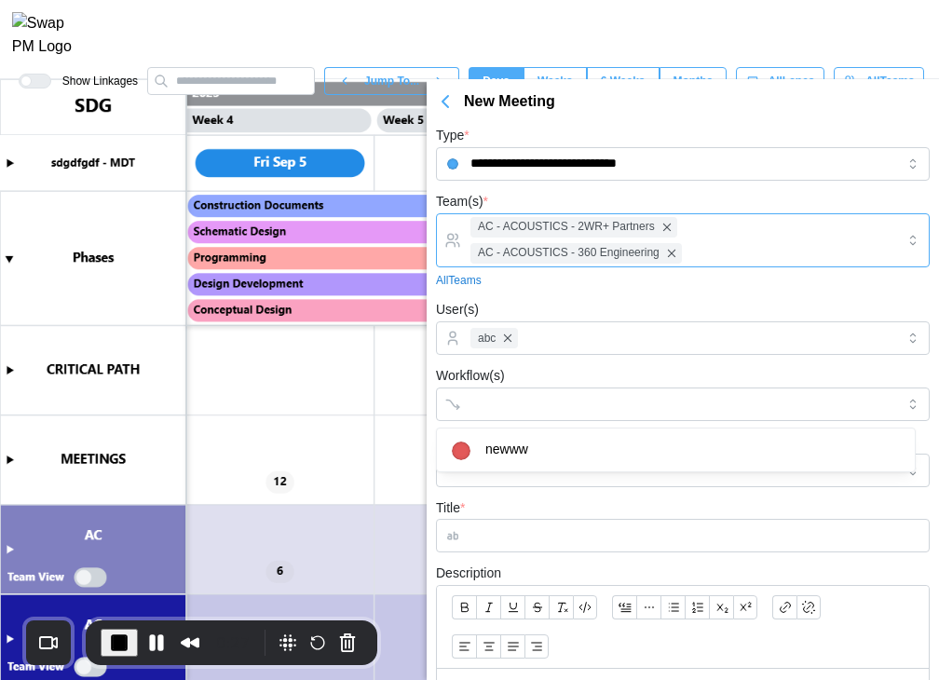
click at [713, 232] on div "AC - ACOUSTICS - 2WR+ Partners AC - ACOUSTICS - 360 Engineering" at bounding box center [680, 240] width 429 height 52
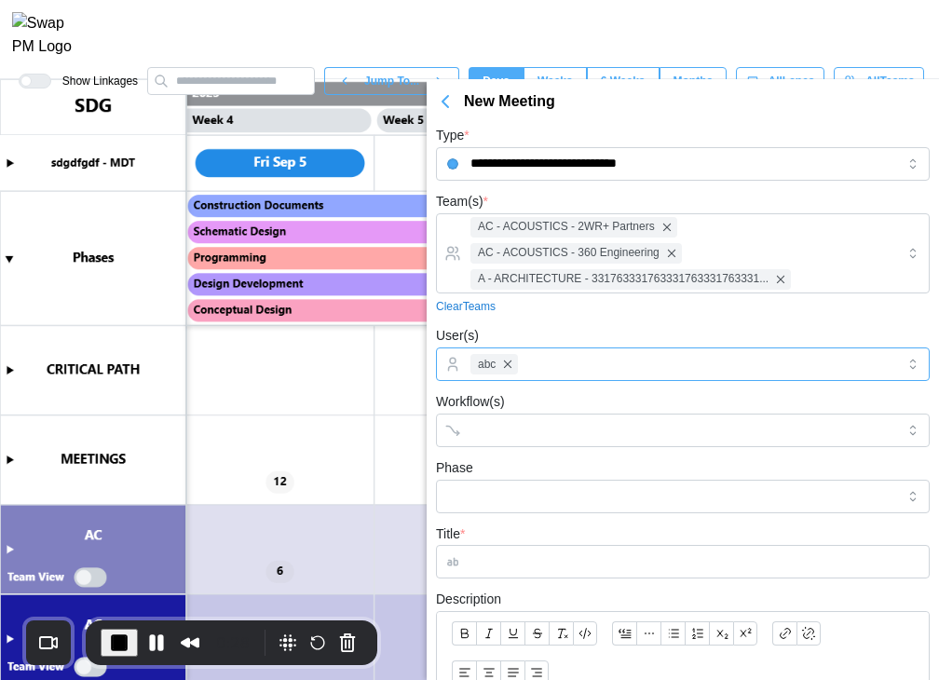
click at [562, 367] on div "abc" at bounding box center [680, 364] width 429 height 32
click at [646, 304] on div "Clear Teams" at bounding box center [683, 307] width 494 height 18
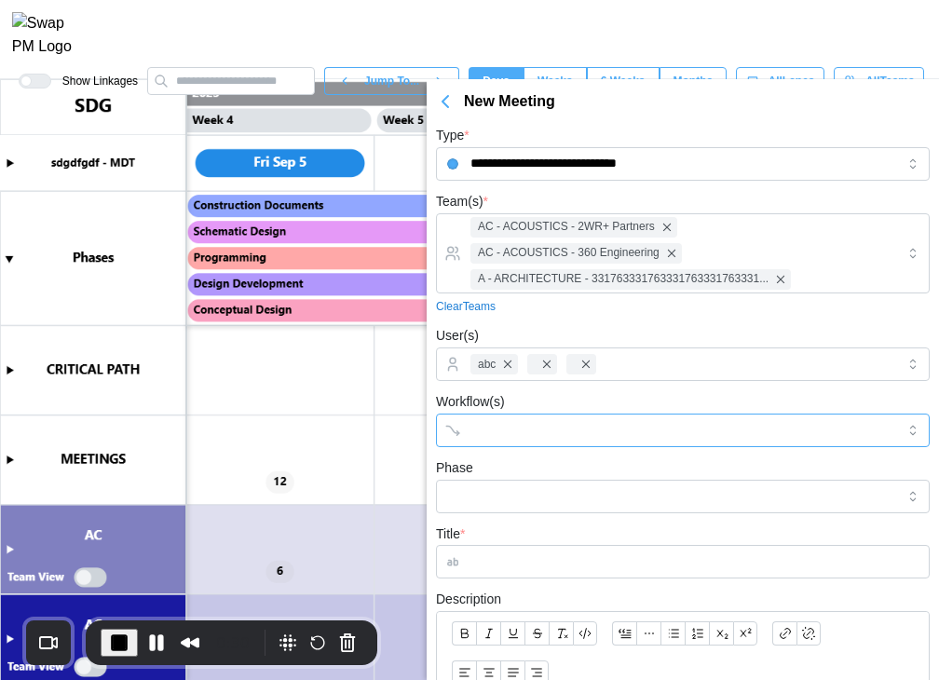
click at [529, 439] on div at bounding box center [664, 430] width 396 height 32
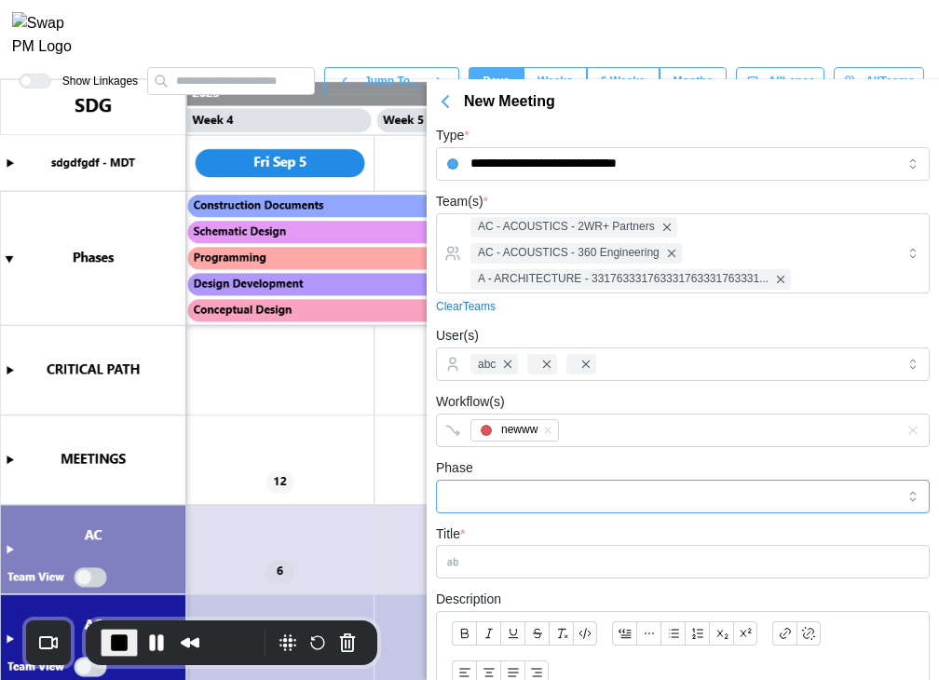
click at [499, 500] on input "Phase" at bounding box center [683, 497] width 494 height 34
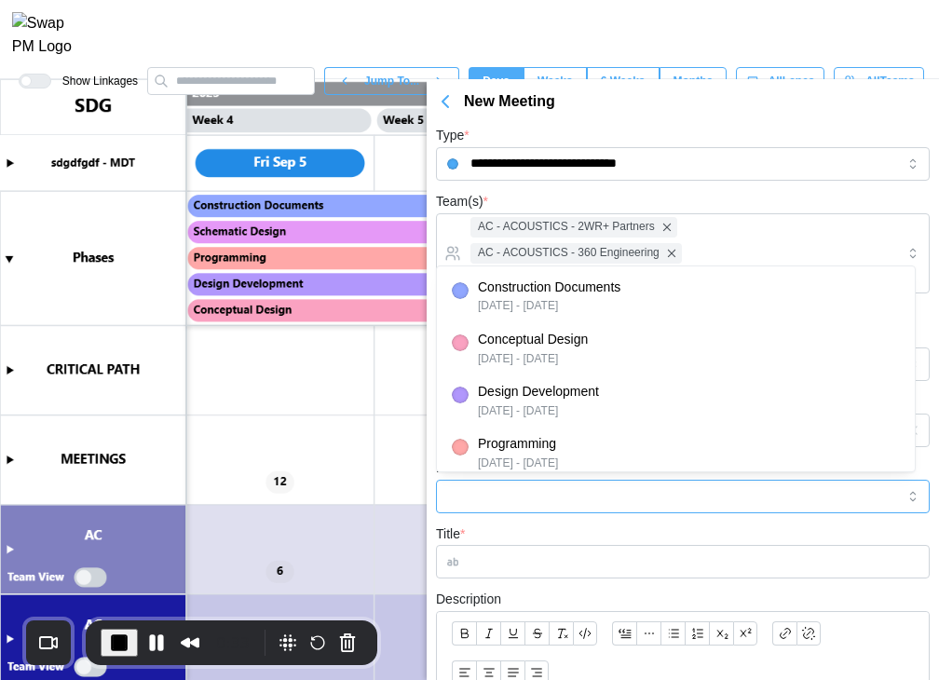
type input "**********"
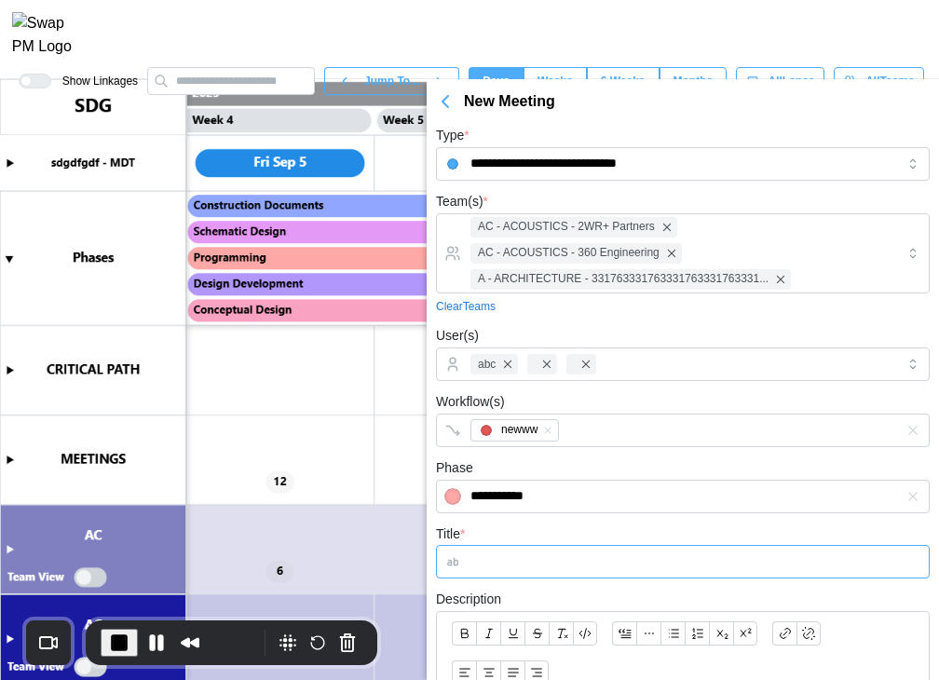
click at [502, 559] on input "Title *" at bounding box center [683, 562] width 494 height 34
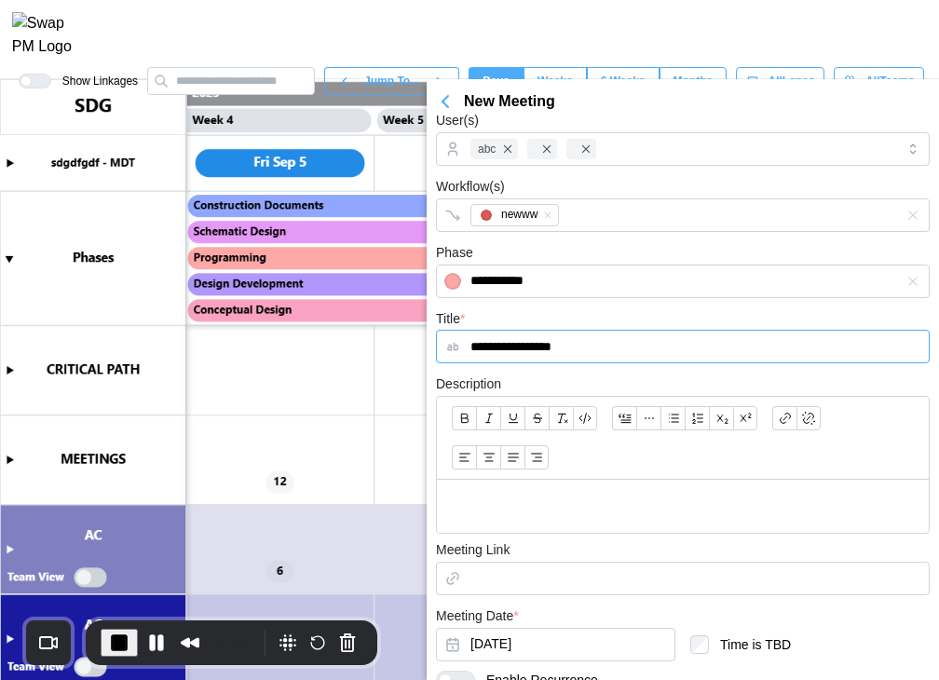
scroll to position [279, 0]
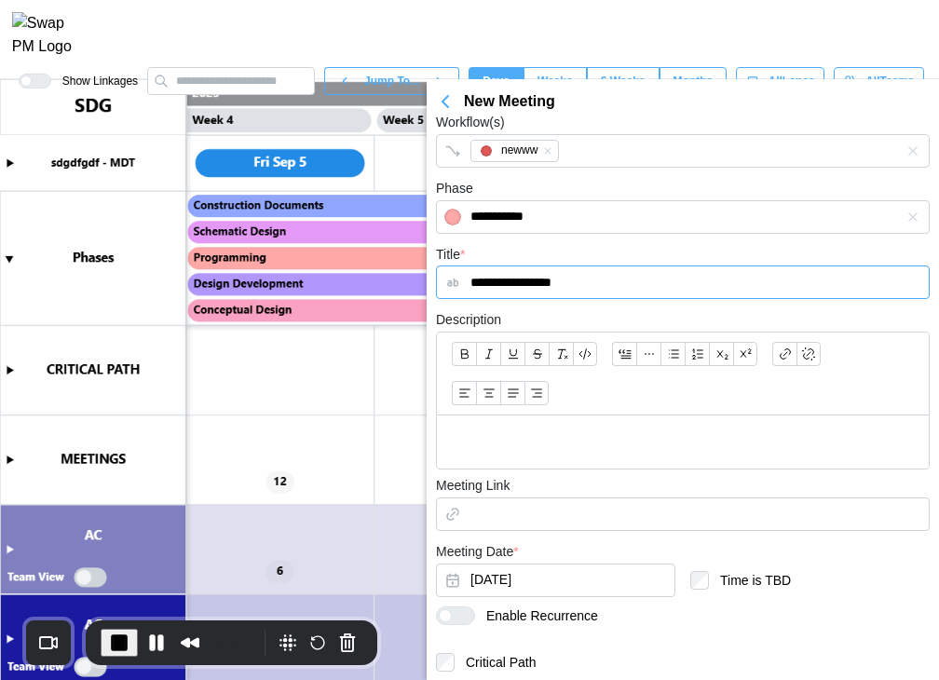
type input "**********"
click at [539, 428] on div at bounding box center [683, 441] width 492 height 53
drag, startPoint x: 559, startPoint y: 444, endPoint x: 376, endPoint y: 439, distance: 182.6
click at [376, 439] on body "**********" at bounding box center [469, 415] width 939 height 831
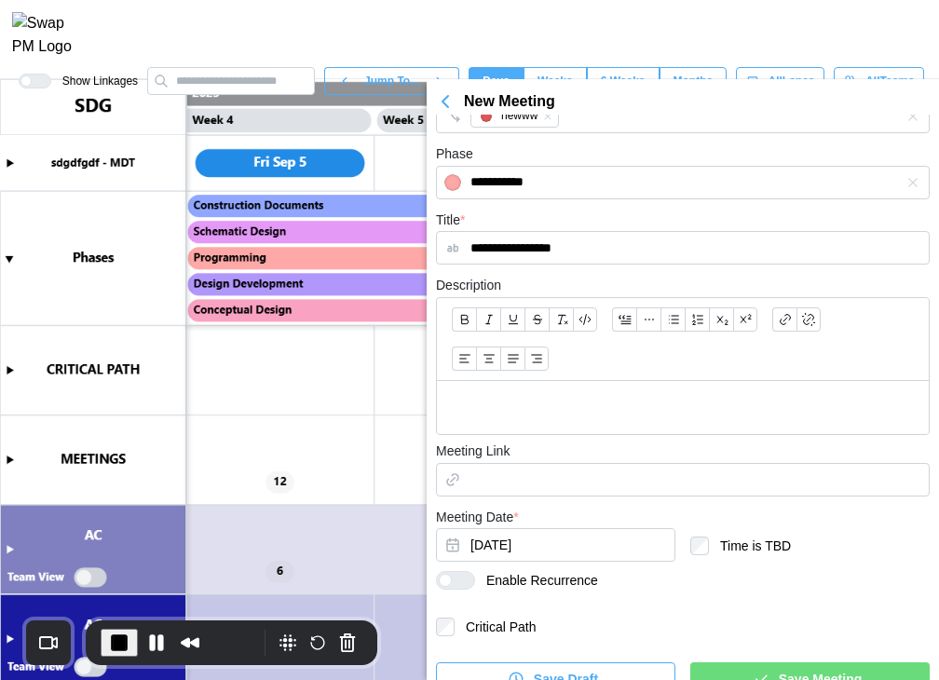
scroll to position [339, 0]
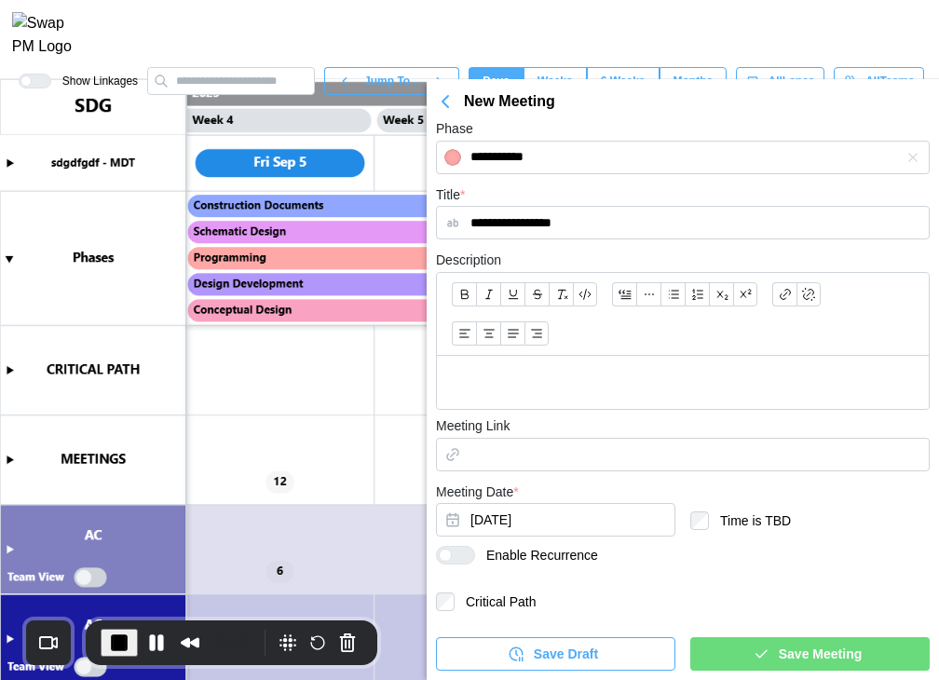
click at [713, 642] on span "Save Meeting" at bounding box center [819, 654] width 83 height 32
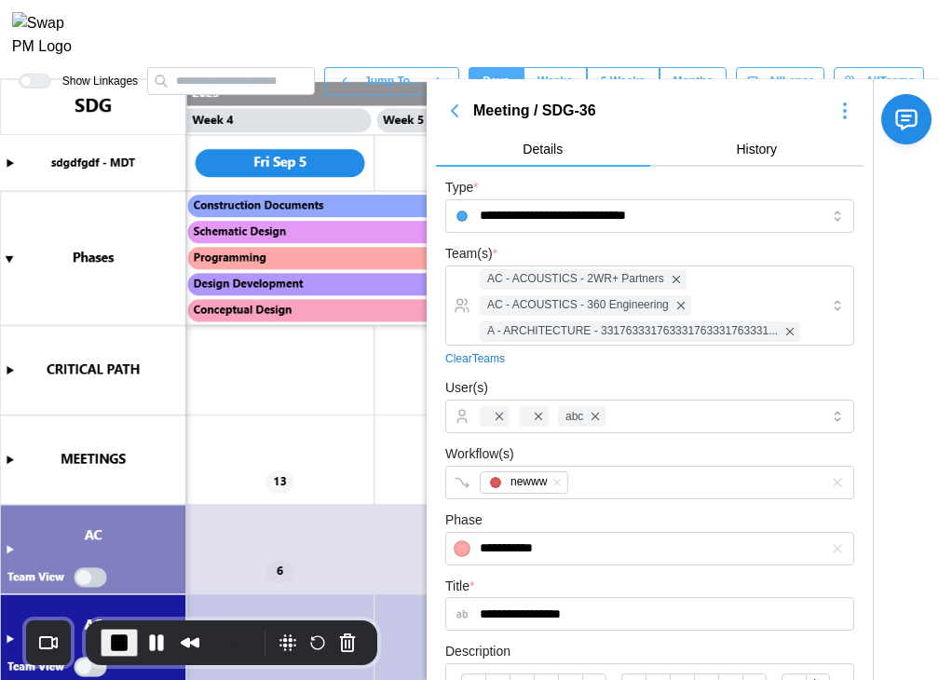
scroll to position [0, 0]
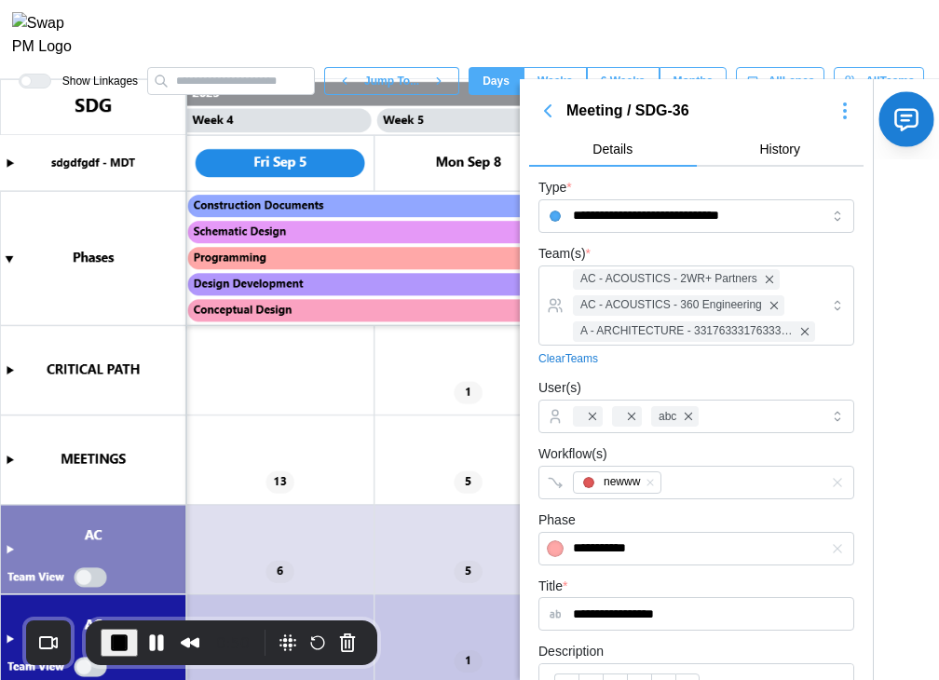
click at [713, 107] on icon "button" at bounding box center [906, 119] width 29 height 29
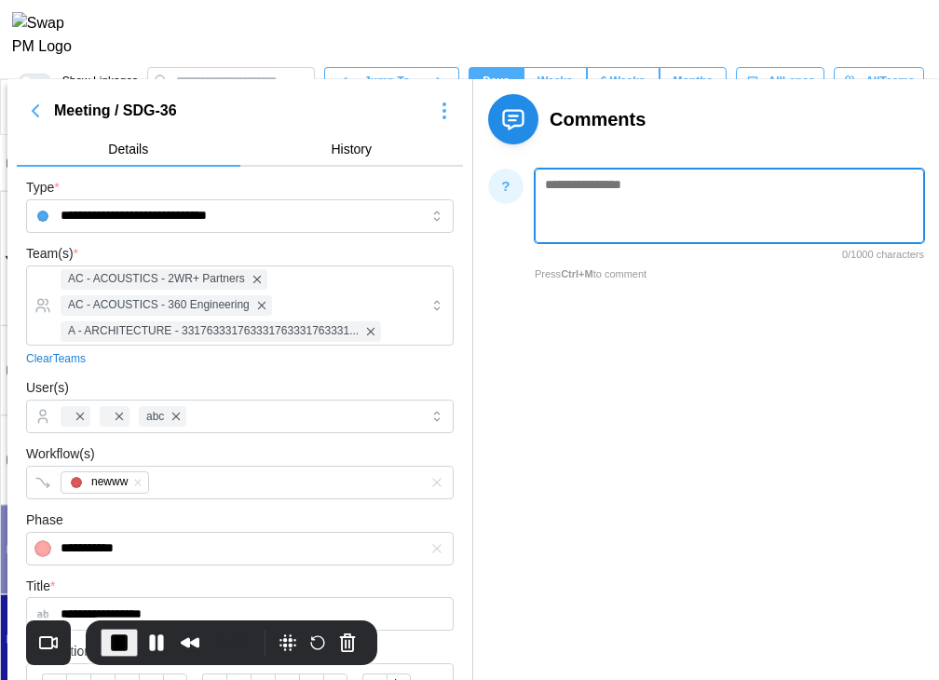
click at [579, 197] on textarea at bounding box center [728, 206] width 389 height 74
type textarea "*****"
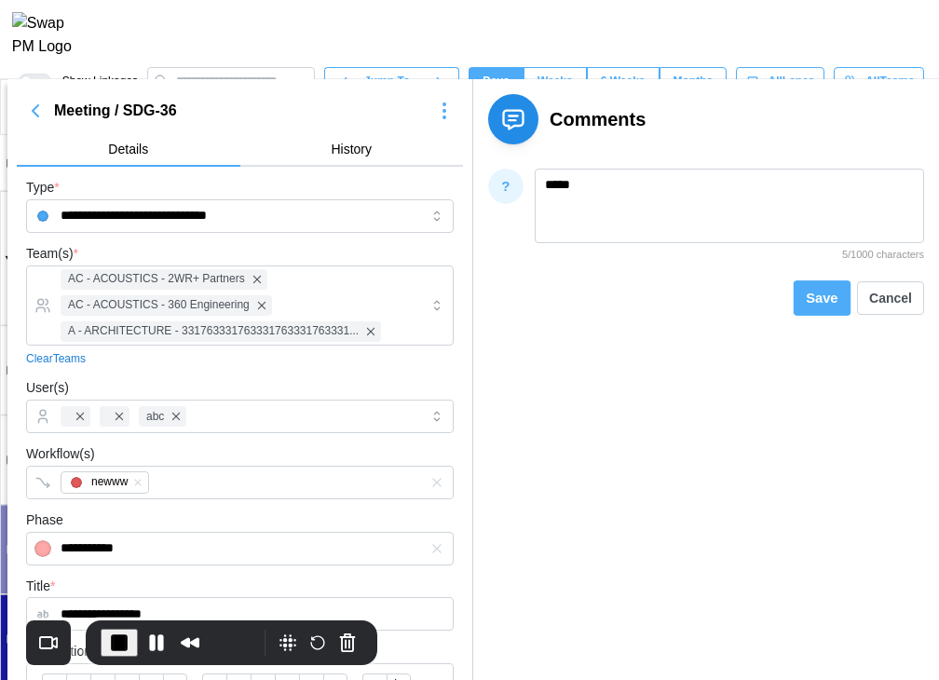
click at [713, 308] on span "Save" at bounding box center [822, 297] width 32 height 23
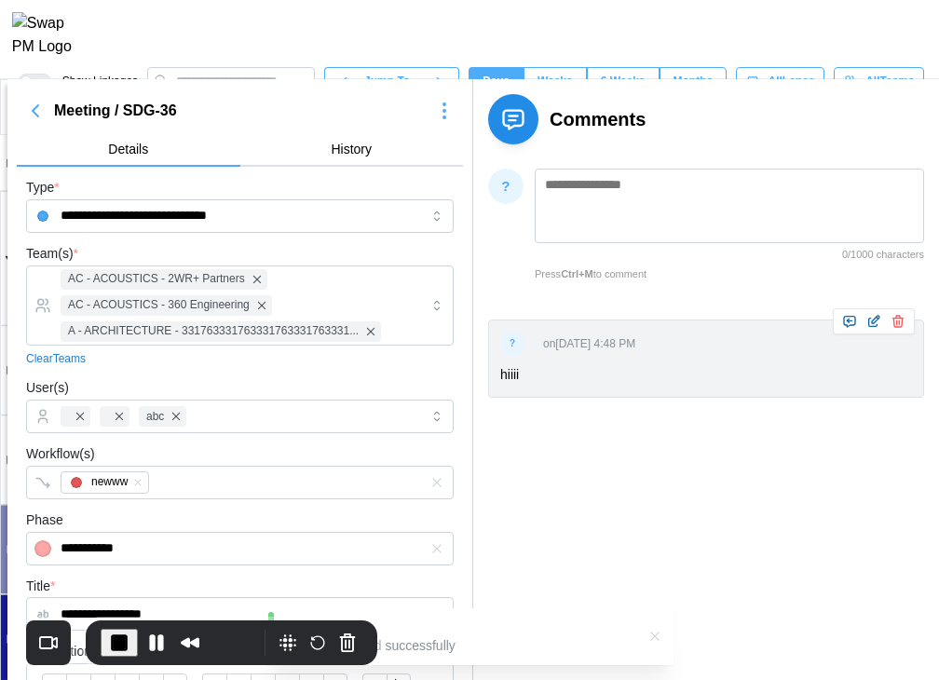
click at [713, 325] on icon "button" at bounding box center [849, 322] width 11 height 10
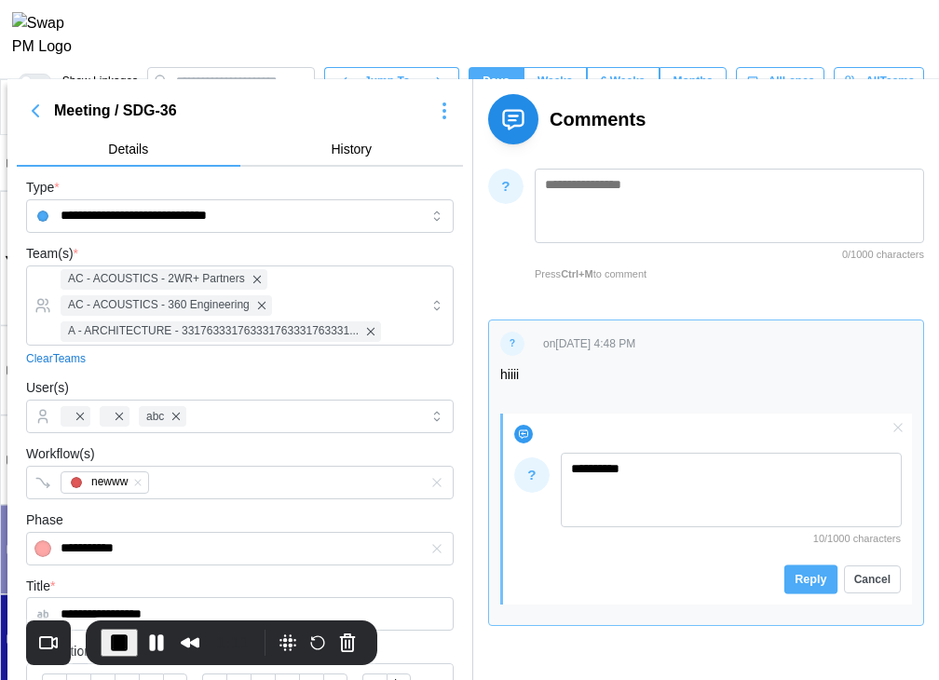
type textarea "*********"
click at [713, 580] on span "Reply" at bounding box center [810, 578] width 32 height 21
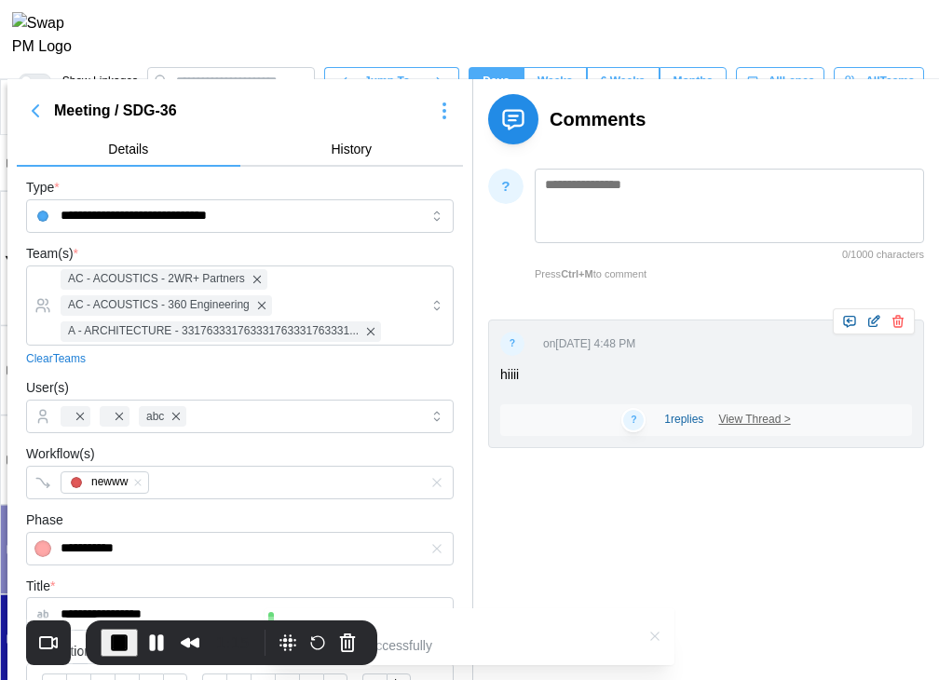
click at [713, 415] on div "View Thread >" at bounding box center [754, 420] width 72 height 18
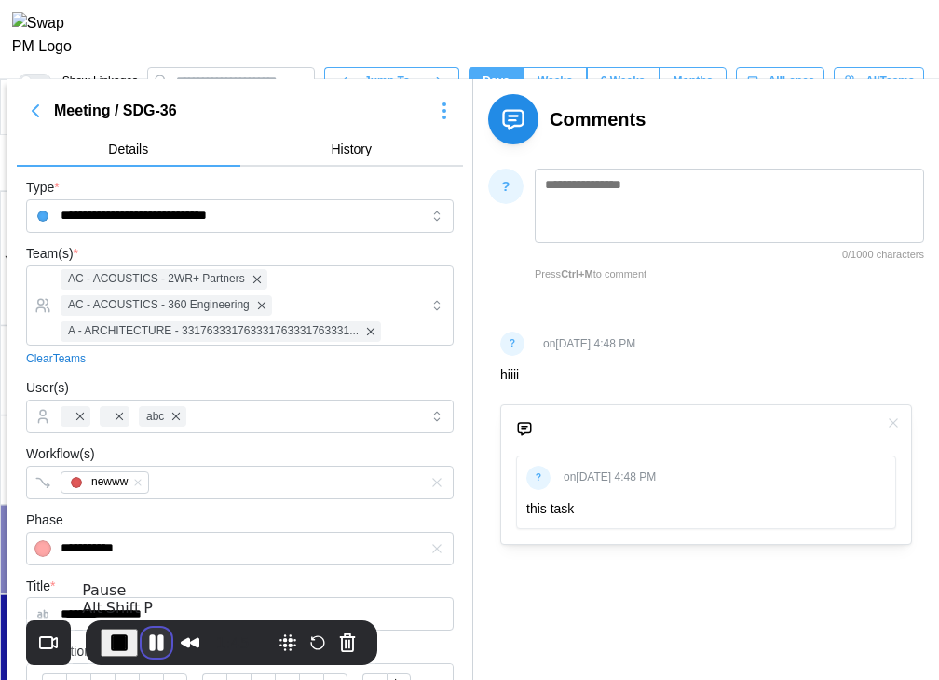
click at [157, 640] on button "Pause Recording" at bounding box center [157, 643] width 30 height 30
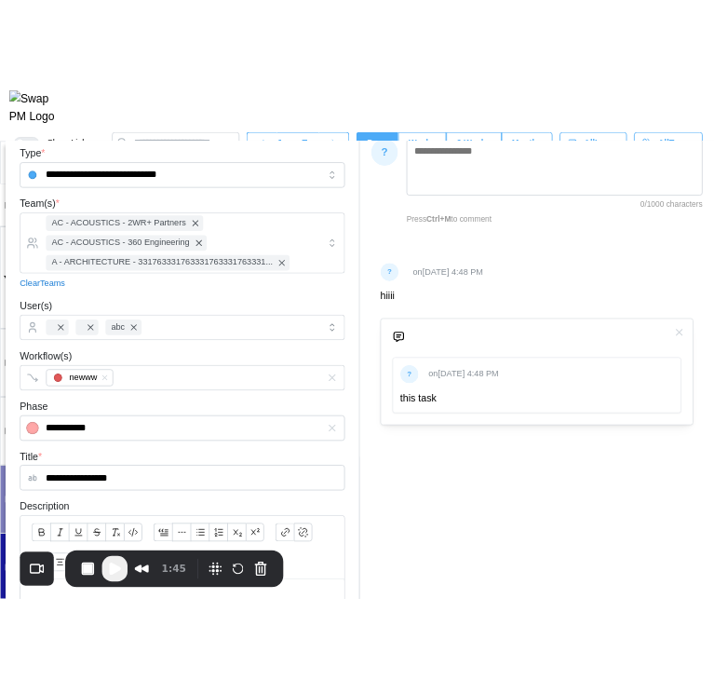
scroll to position [186, 0]
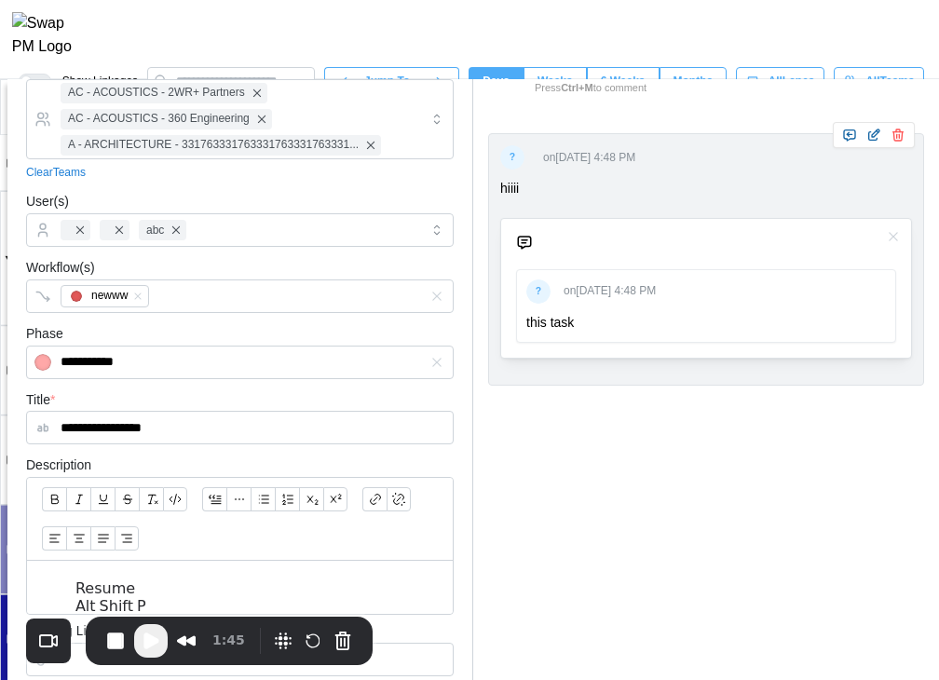
click at [161, 632] on span "Play Recording" at bounding box center [151, 640] width 22 height 22
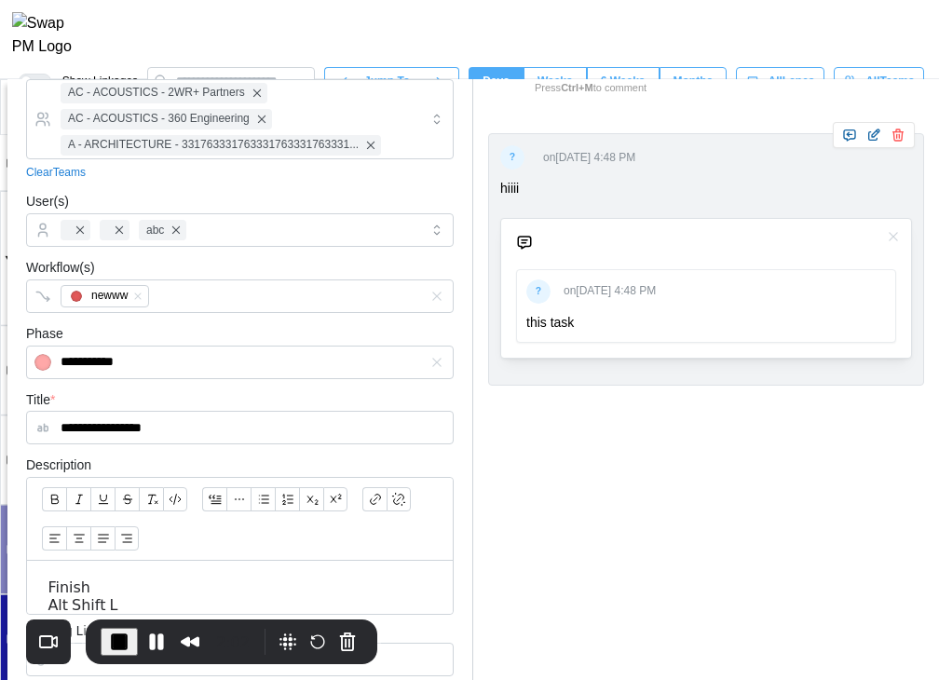
click at [123, 638] on span "End Recording" at bounding box center [119, 641] width 22 height 22
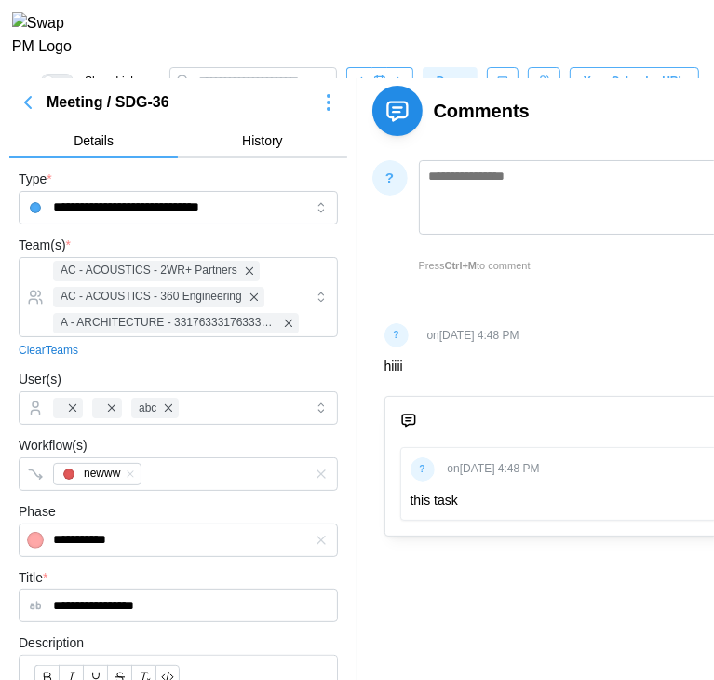
scroll to position [0, 0]
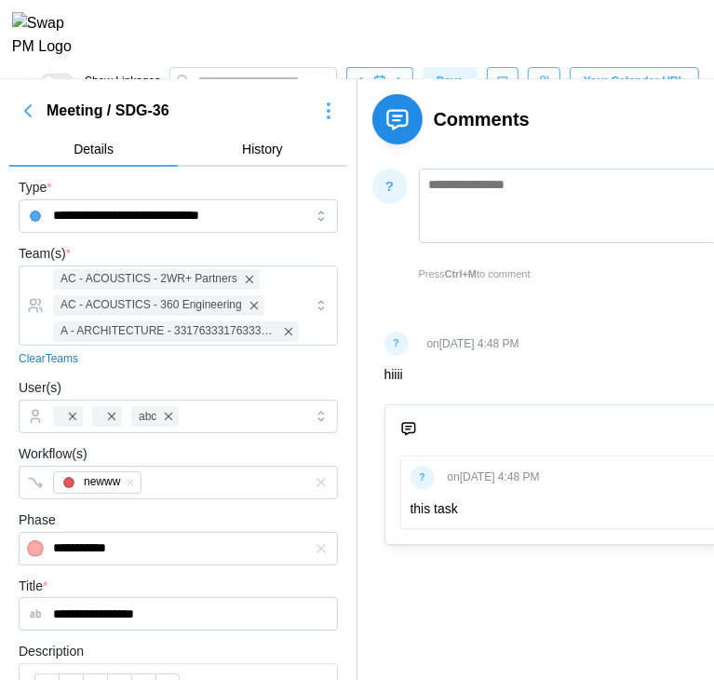
click at [40, 106] on button "button" at bounding box center [27, 111] width 37 height 26
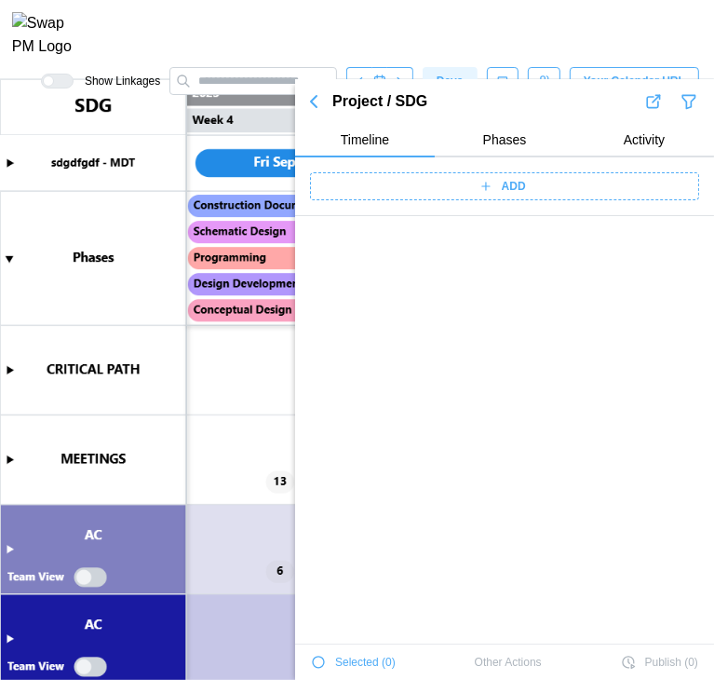
scroll to position [817, 0]
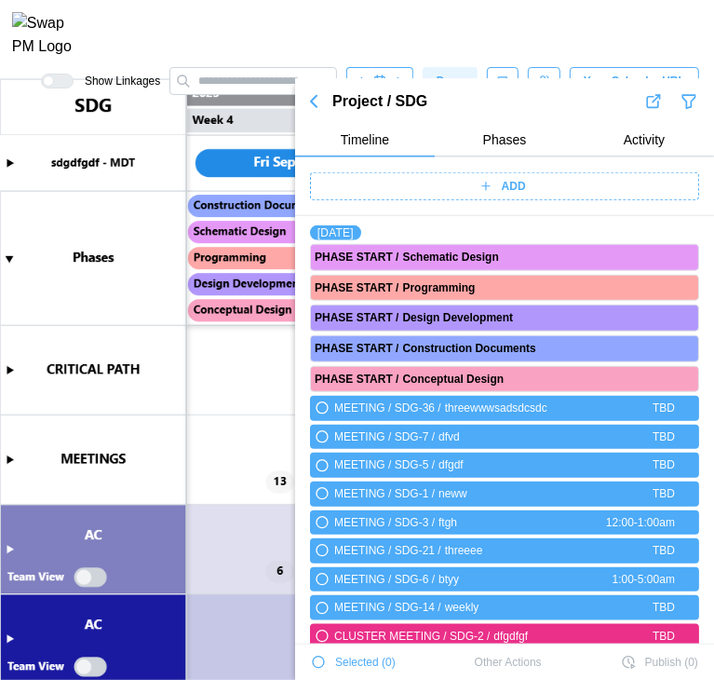
click at [488, 188] on div "ADD" at bounding box center [502, 186] width 366 height 26
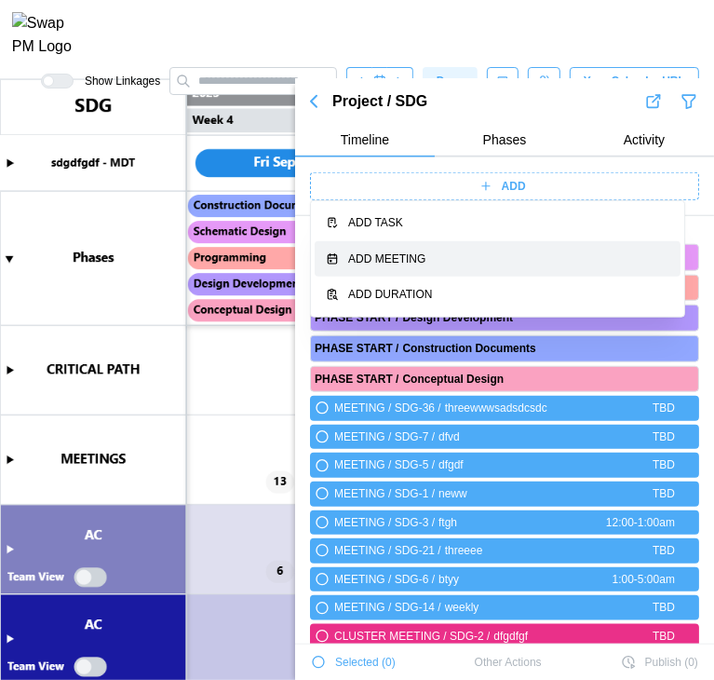
click at [499, 255] on div "Add Meeting" at bounding box center [508, 259] width 321 height 18
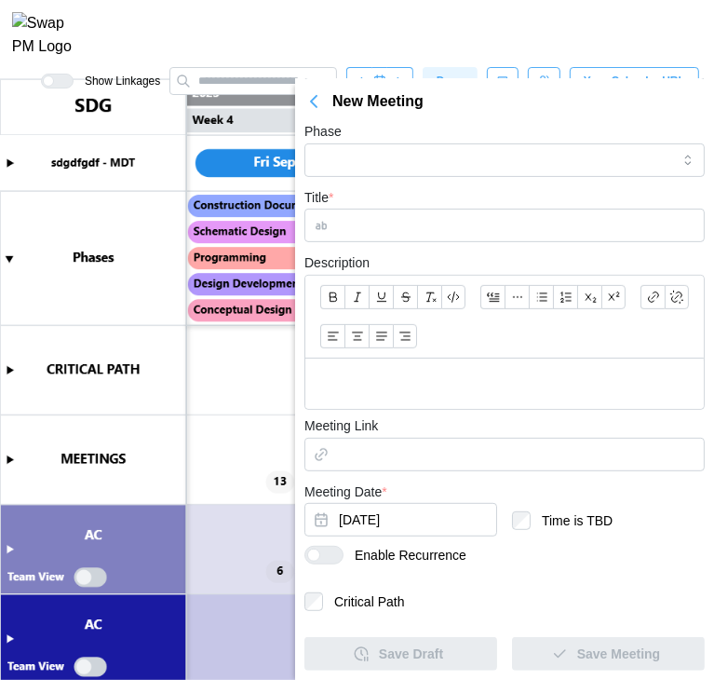
scroll to position [239, 0]
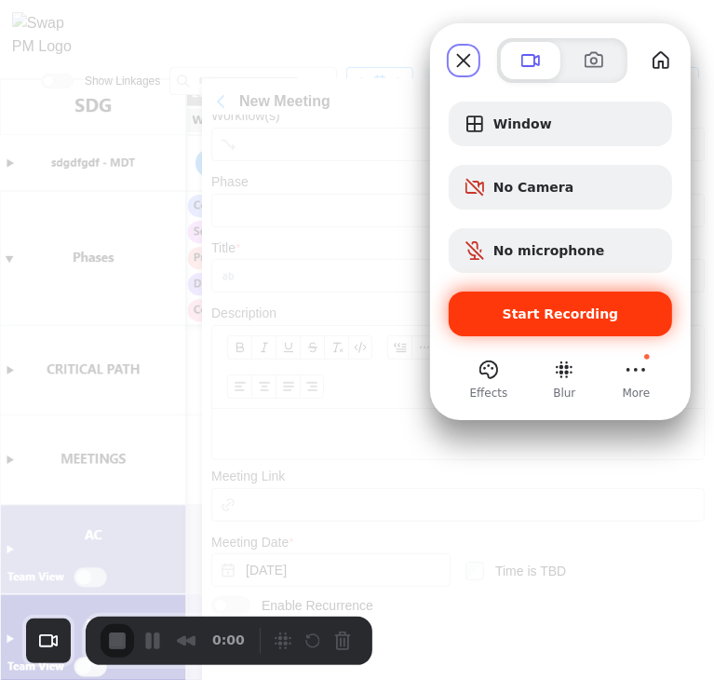
click at [540, 312] on span "Start Recording" at bounding box center [561, 313] width 116 height 15
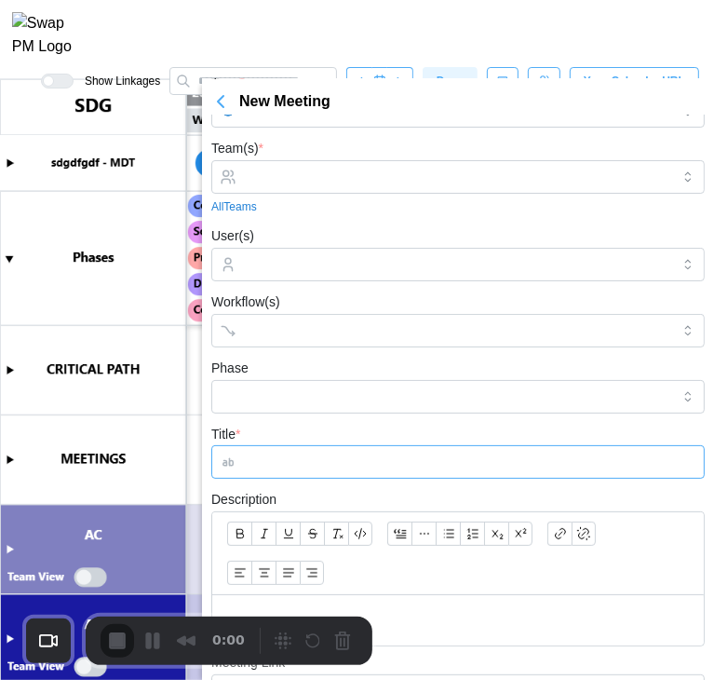
scroll to position [0, 0]
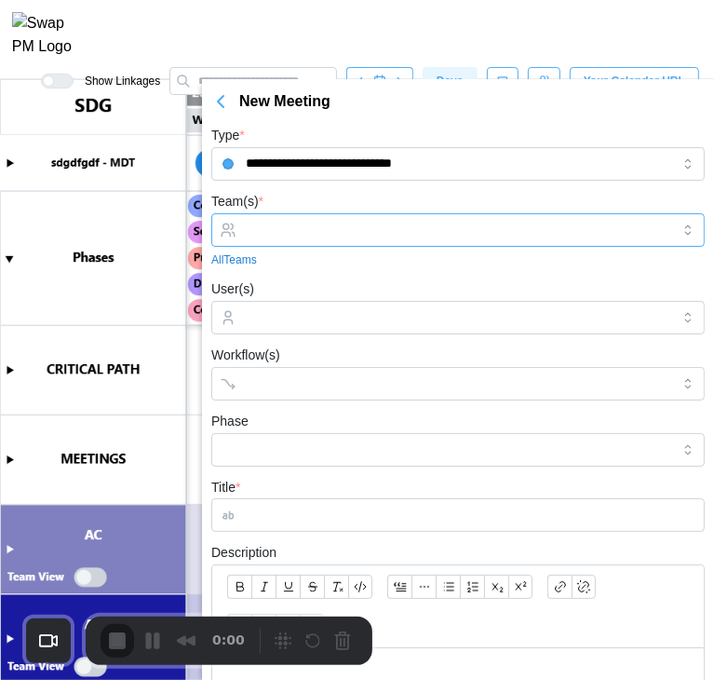
click at [346, 223] on input "Team(s) *" at bounding box center [458, 230] width 425 height 15
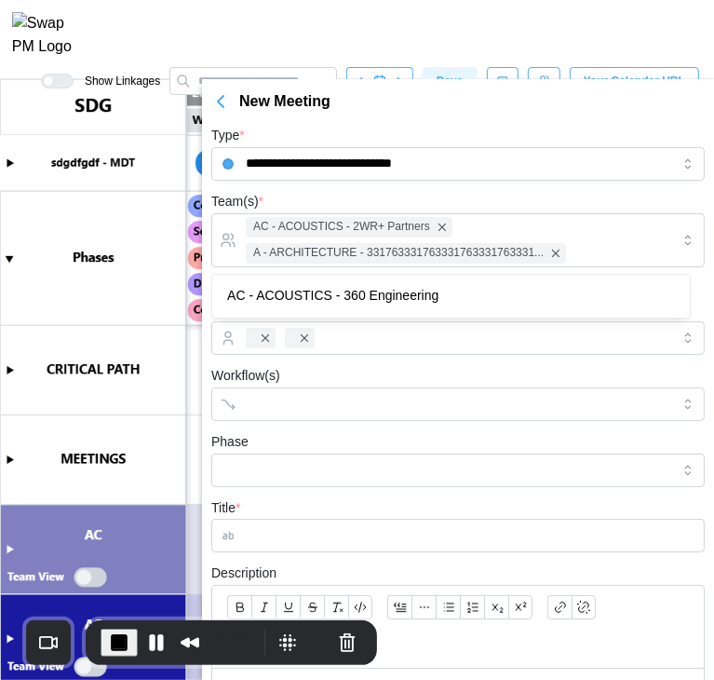
click at [368, 191] on div "Team(s) * AC - ACOUSTICS - 2WR+ Partners A - ARCHITECTURE - 3317633317633317633…" at bounding box center [458, 239] width 494 height 99
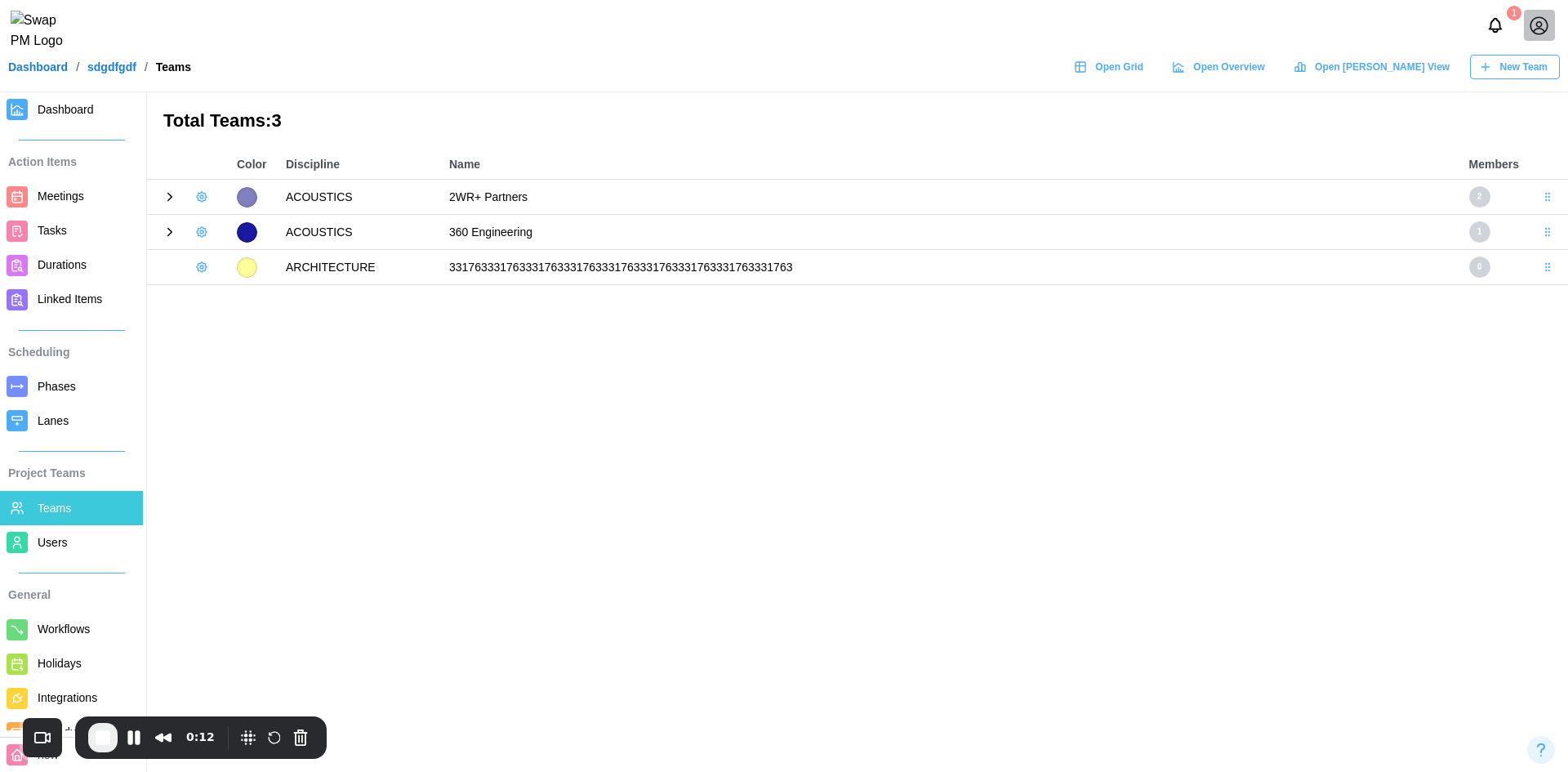
click at [31, 73] on link "Dashboard" at bounding box center [38, 67] width 60 height 11
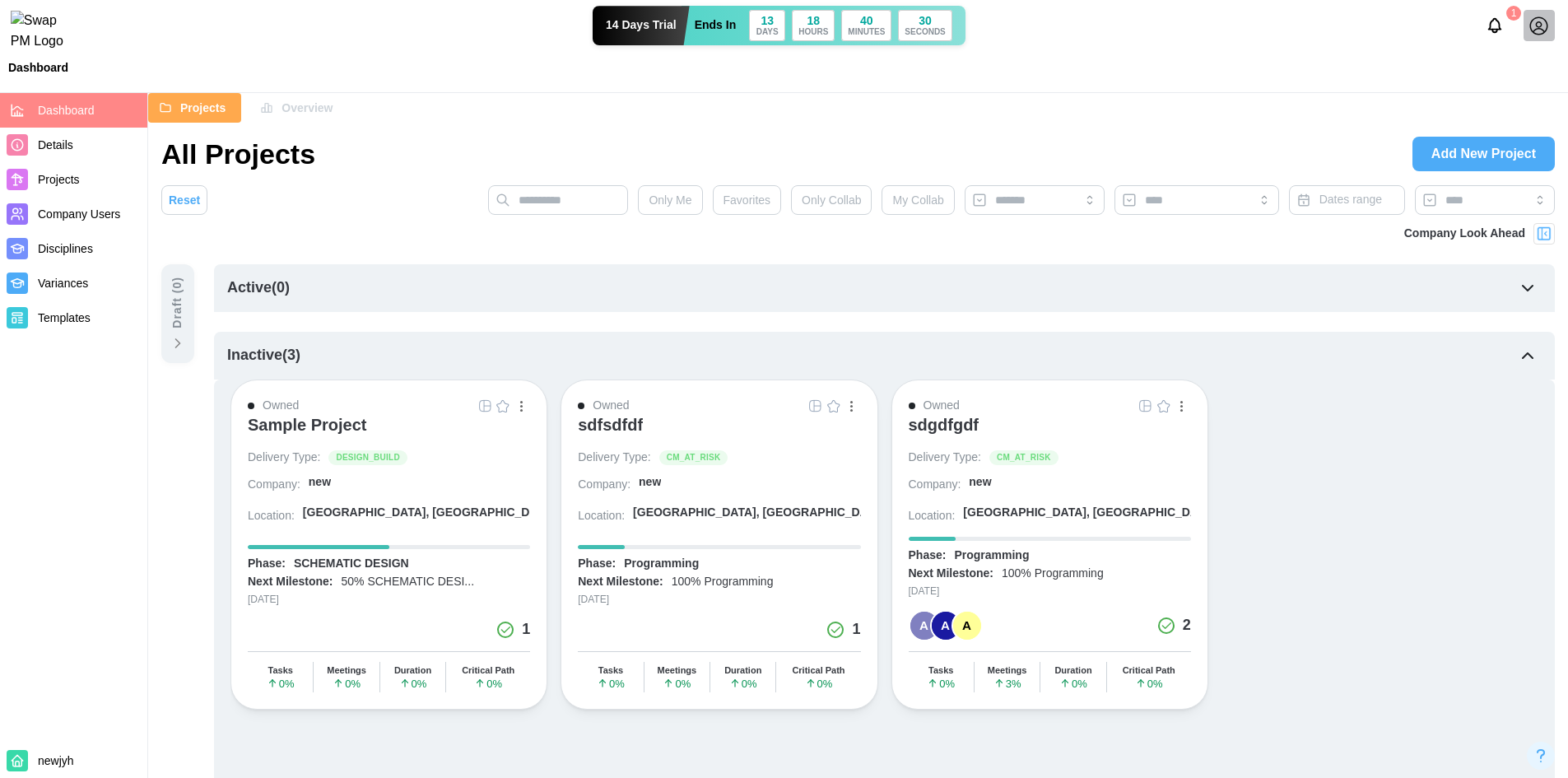
click at [630, 432] on div "sdgdfgdf" at bounding box center [944, 424] width 71 height 19
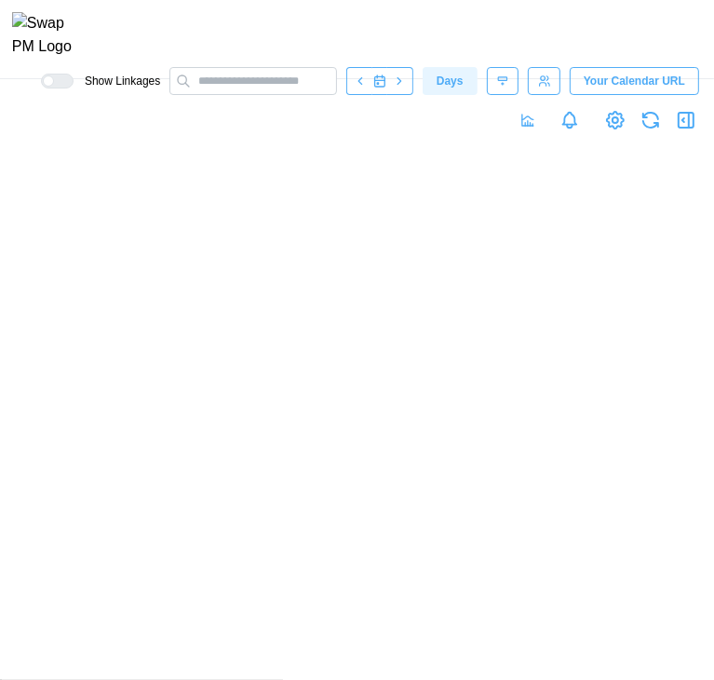
click at [685, 131] on icon "button" at bounding box center [686, 120] width 22 height 22
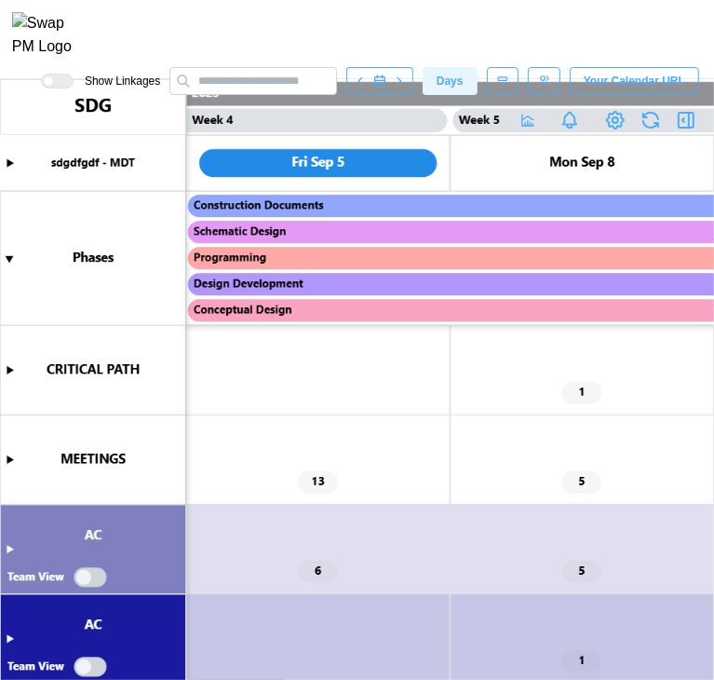
scroll to position [0, 5017]
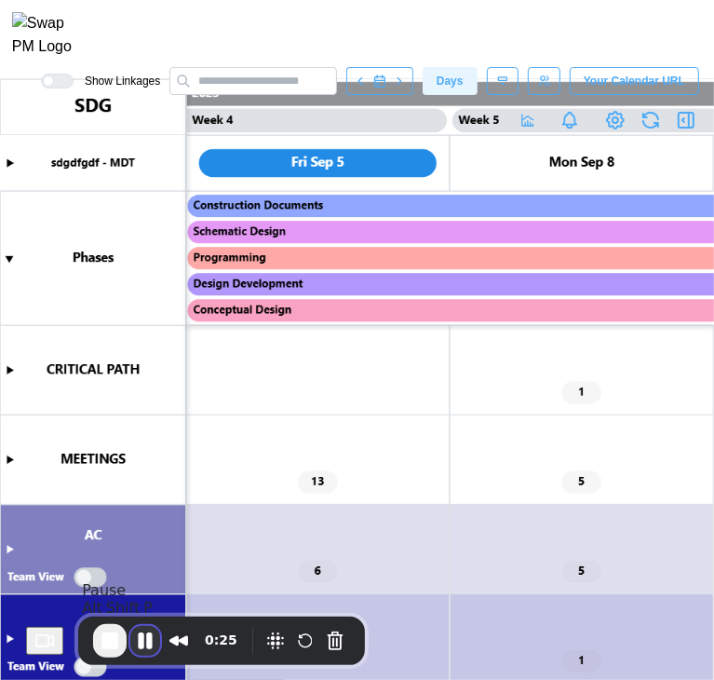
click at [153, 644] on button "Pause Recording" at bounding box center [145, 641] width 30 height 30
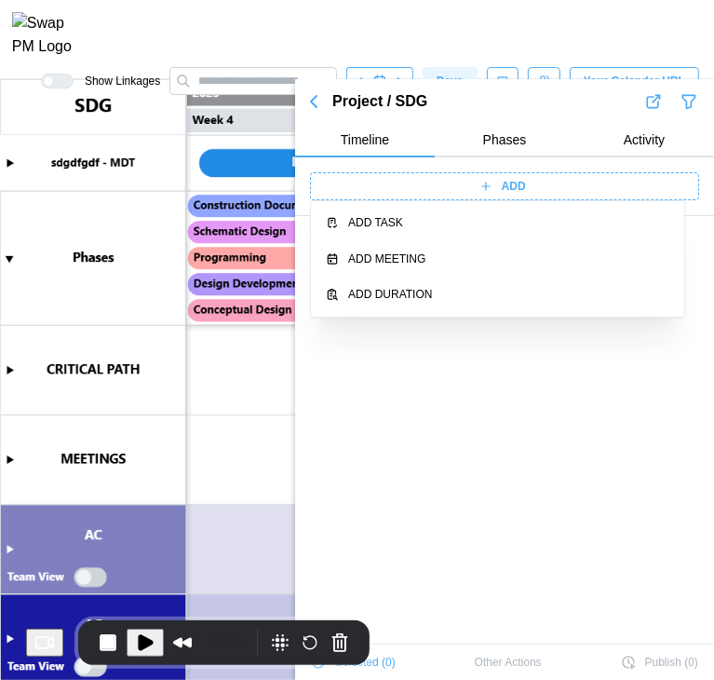
scroll to position [823, 0]
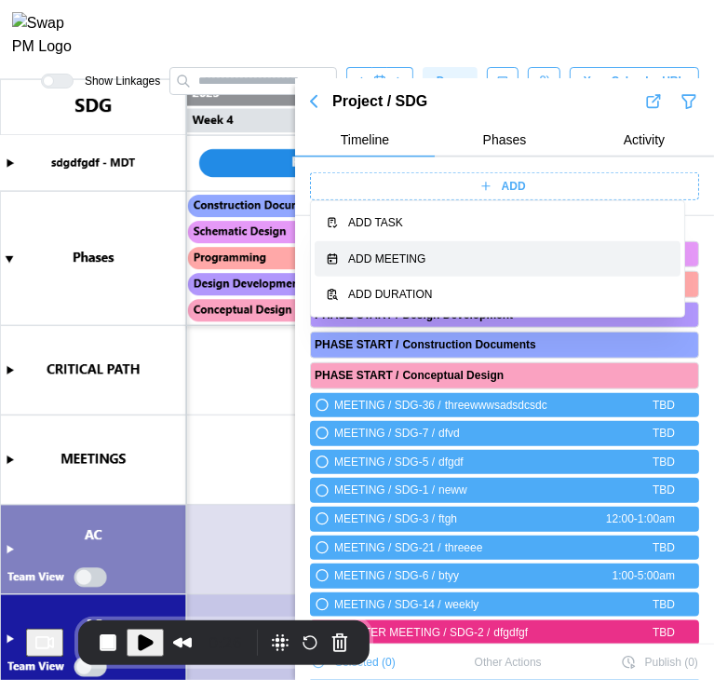
click at [387, 254] on div "Add Meeting" at bounding box center [508, 259] width 321 height 18
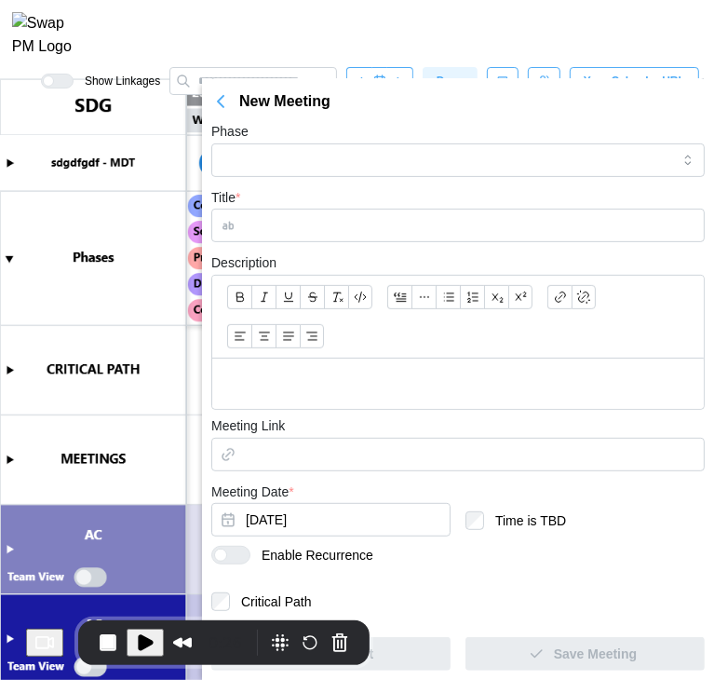
scroll to position [239, 0]
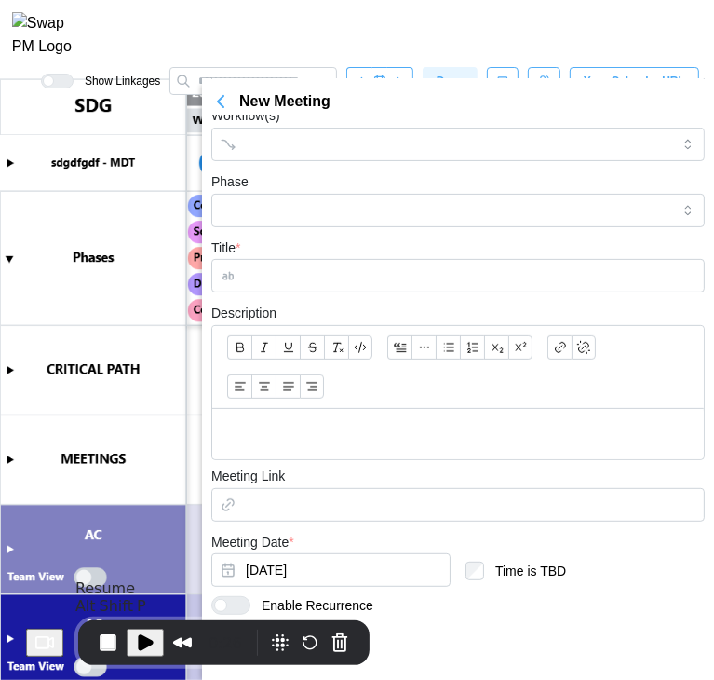
click at [136, 643] on button "Play Recording" at bounding box center [145, 643] width 37 height 28
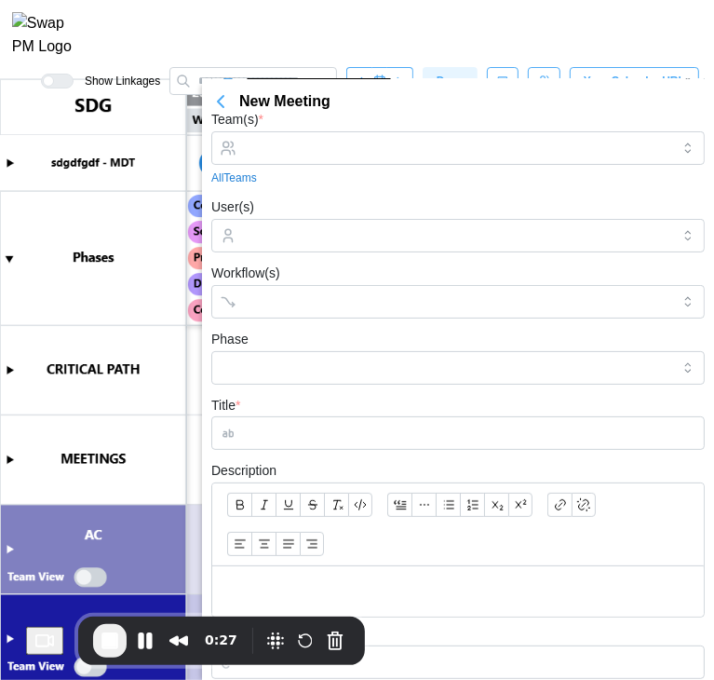
scroll to position [0, 0]
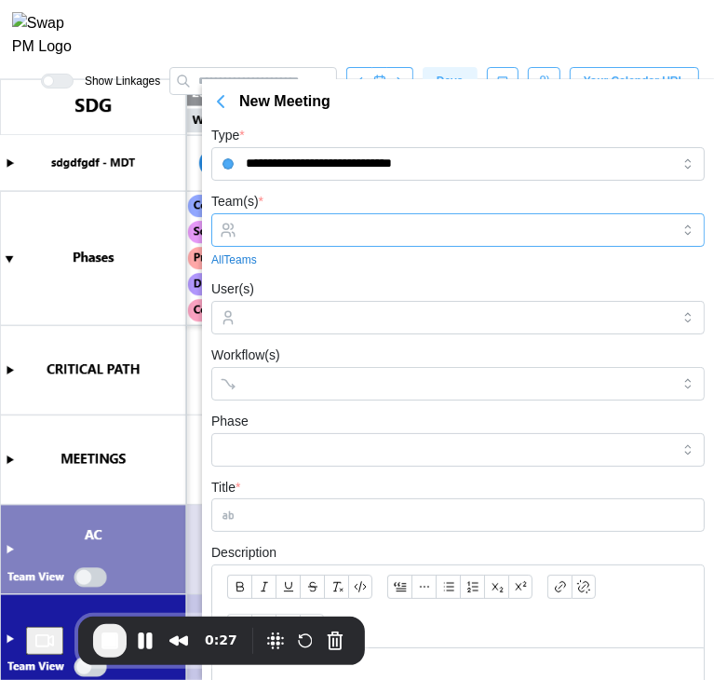
click at [309, 214] on div at bounding box center [455, 230] width 429 height 32
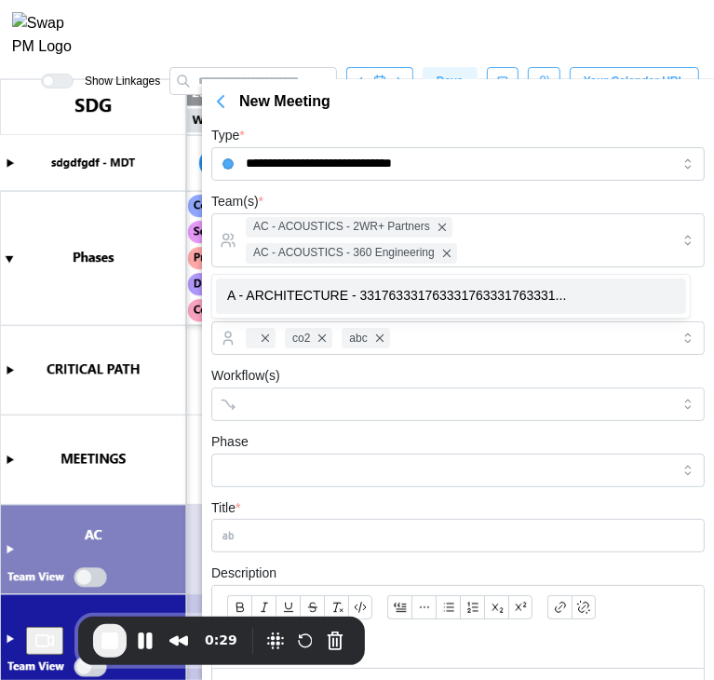
click at [317, 368] on div "Workflow(s)" at bounding box center [458, 392] width 494 height 57
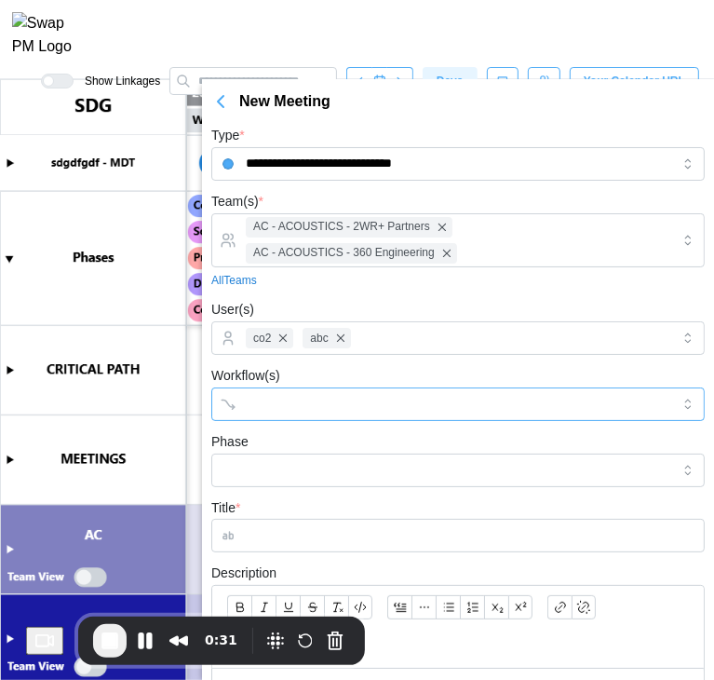
click at [280, 413] on div at bounding box center [439, 404] width 396 height 32
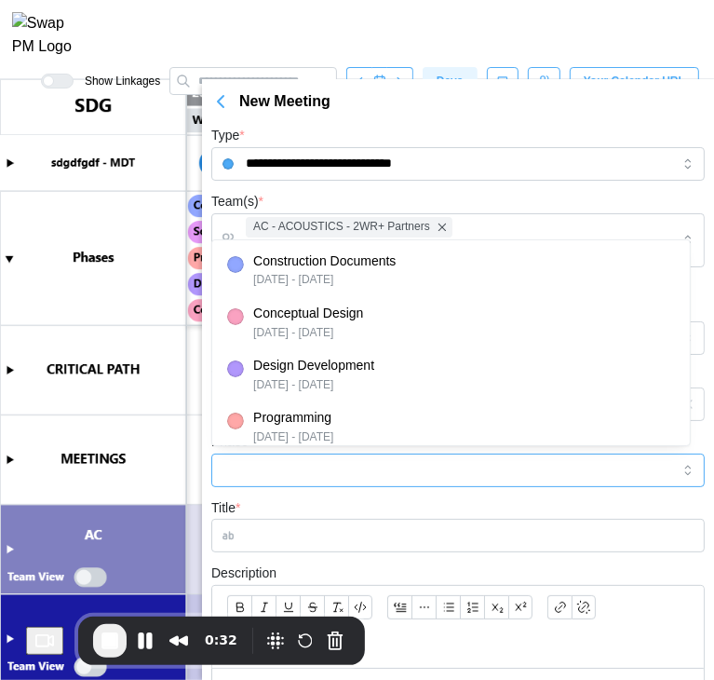
click at [303, 473] on input "Phase" at bounding box center [458, 470] width 494 height 34
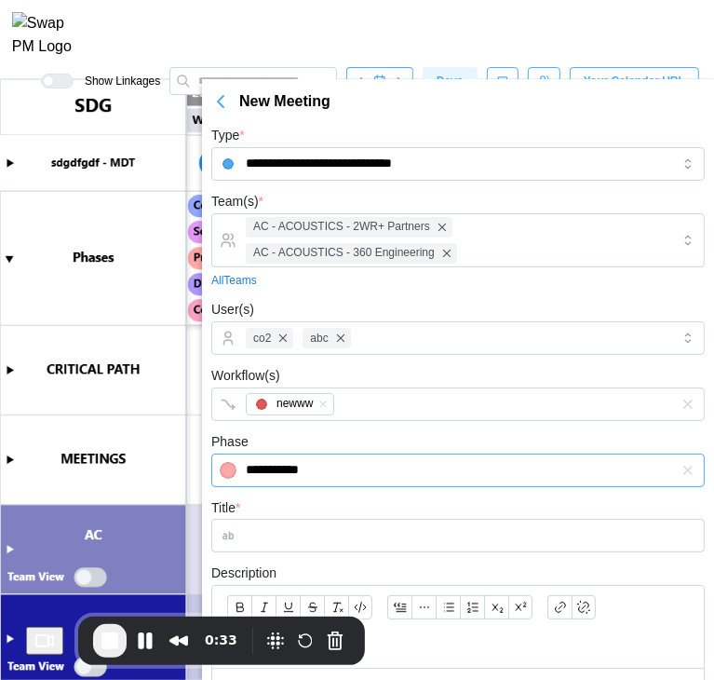
type input "**********"
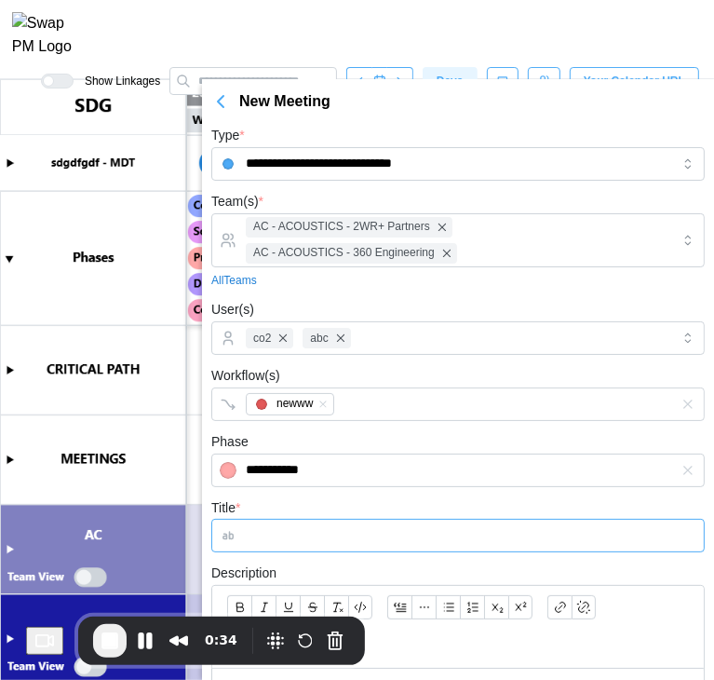
click at [280, 534] on input "Title *" at bounding box center [458, 536] width 494 height 34
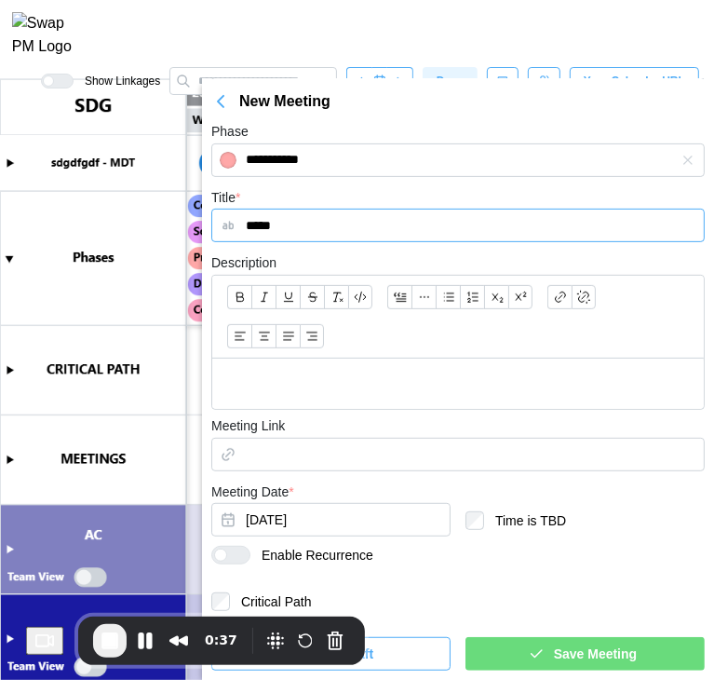
type input "*****"
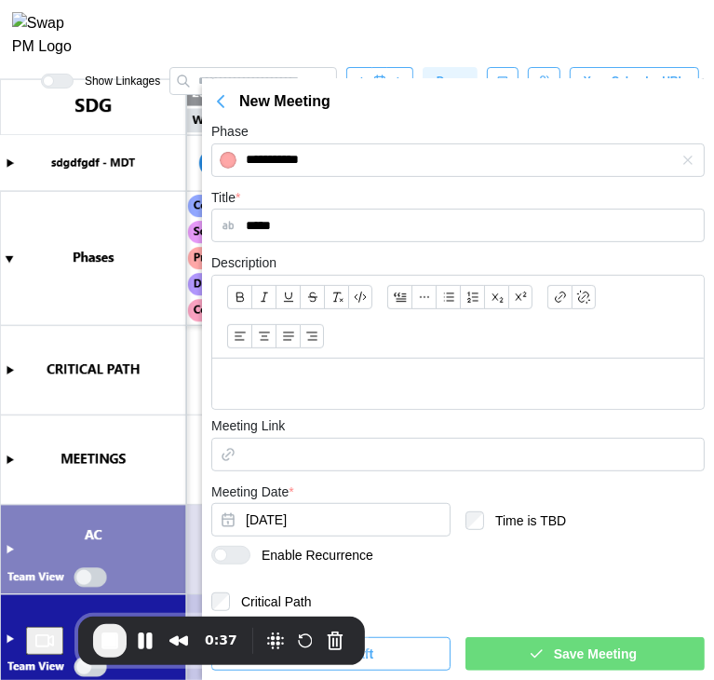
click at [361, 375] on p at bounding box center [458, 383] width 462 height 20
click at [561, 660] on span "Save Meeting" at bounding box center [595, 654] width 83 height 32
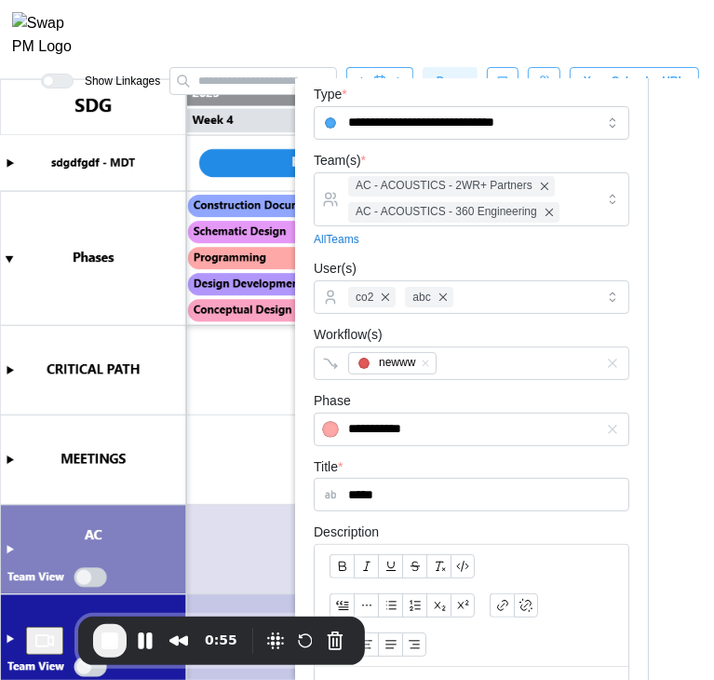
scroll to position [0, 0]
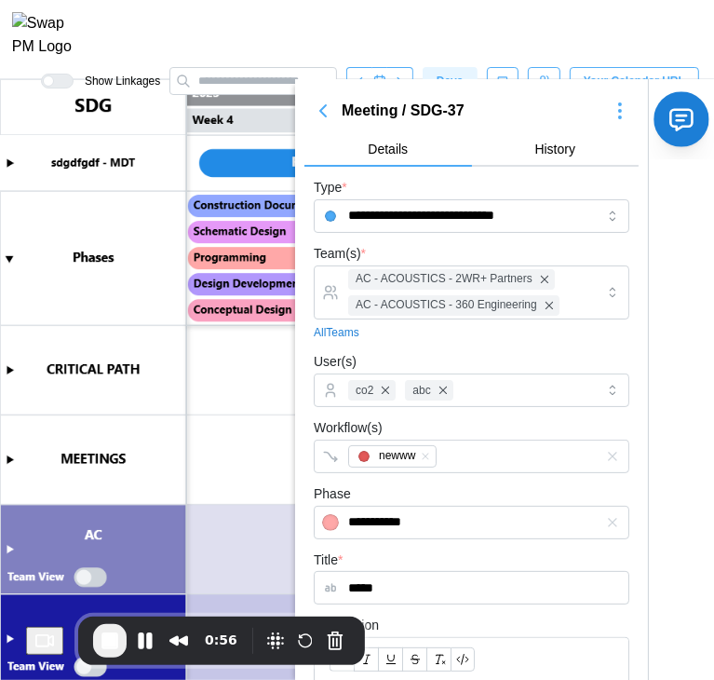
click at [661, 135] on button "button" at bounding box center [681, 118] width 55 height 55
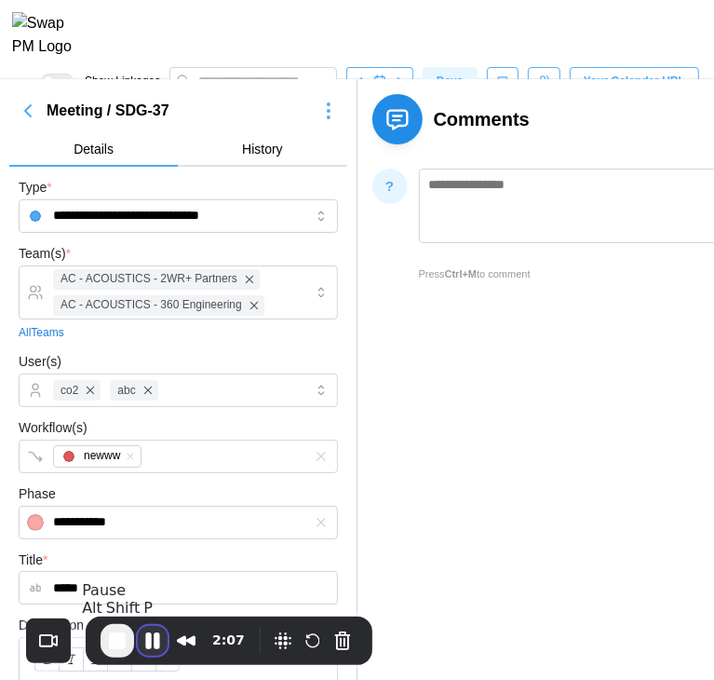
click at [149, 641] on button "Pause Recording" at bounding box center [153, 641] width 30 height 30
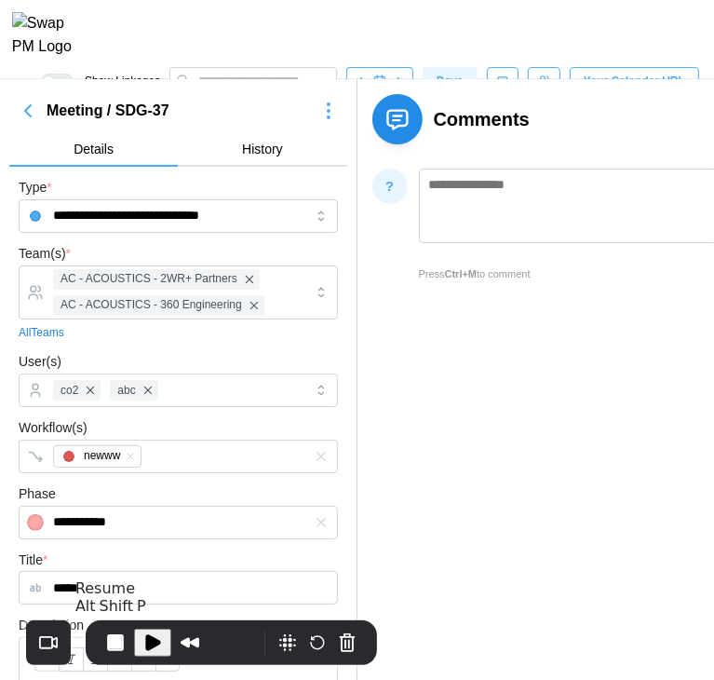
click at [145, 635] on span "Play Recording" at bounding box center [153, 642] width 22 height 22
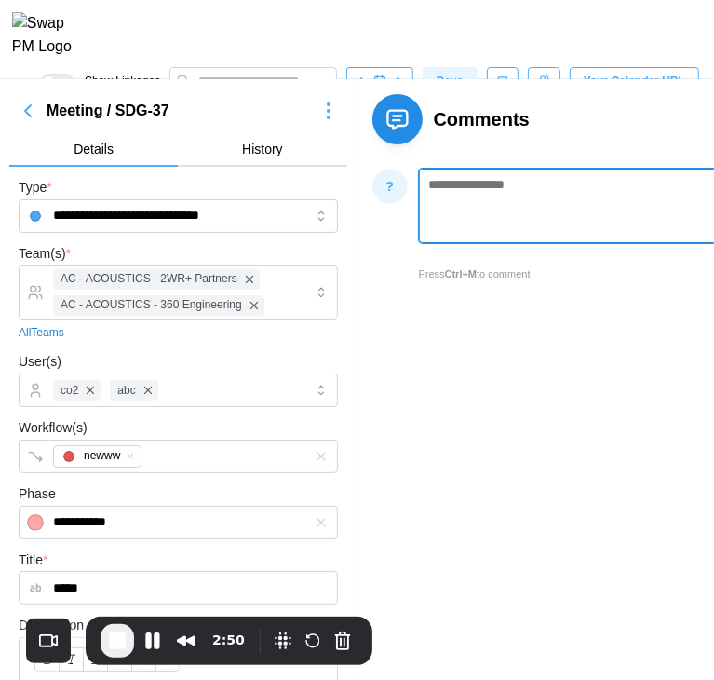
click at [534, 191] on textarea at bounding box center [613, 206] width 389 height 74
type textarea "**********"
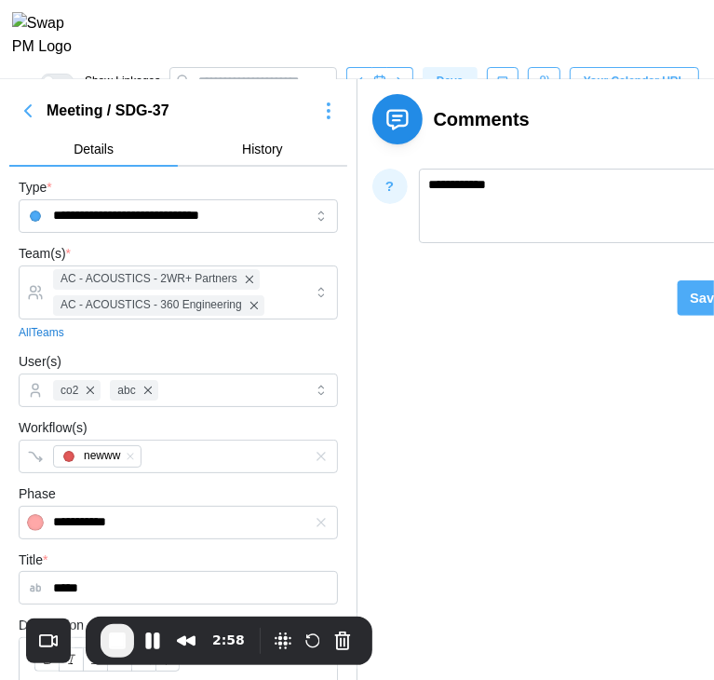
click at [691, 296] on span "Save" at bounding box center [706, 297] width 32 height 23
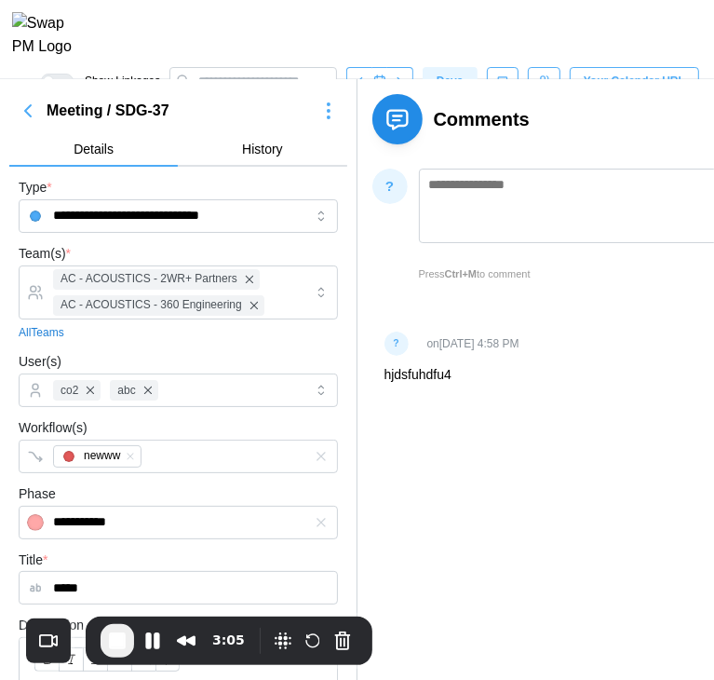
click at [660, 463] on div "**********" at bounding box center [357, 673] width 714 height 1188
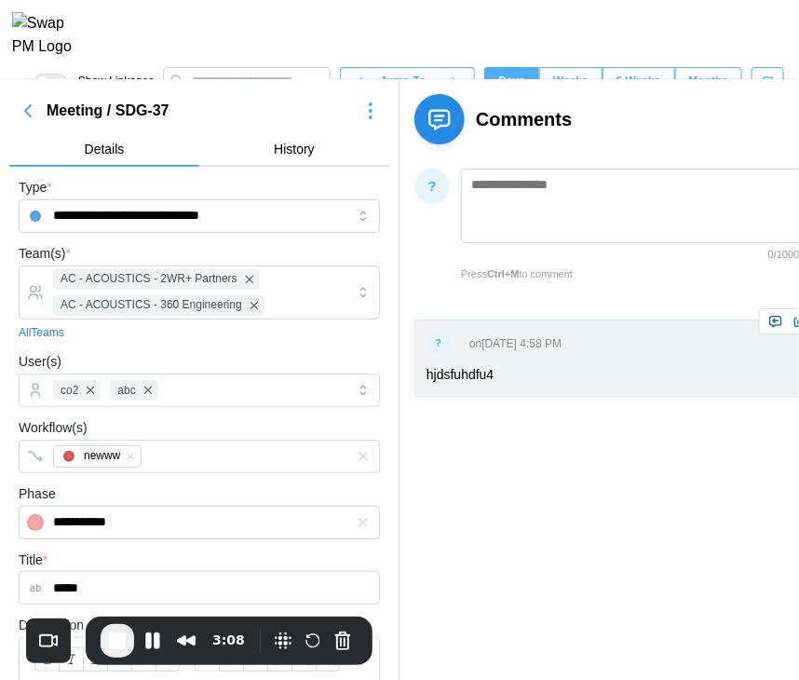
drag, startPoint x: 695, startPoint y: 359, endPoint x: 26, endPoint y: 421, distance: 671.5
click at [59, 392] on div "**********" at bounding box center [399, 653] width 799 height 1149
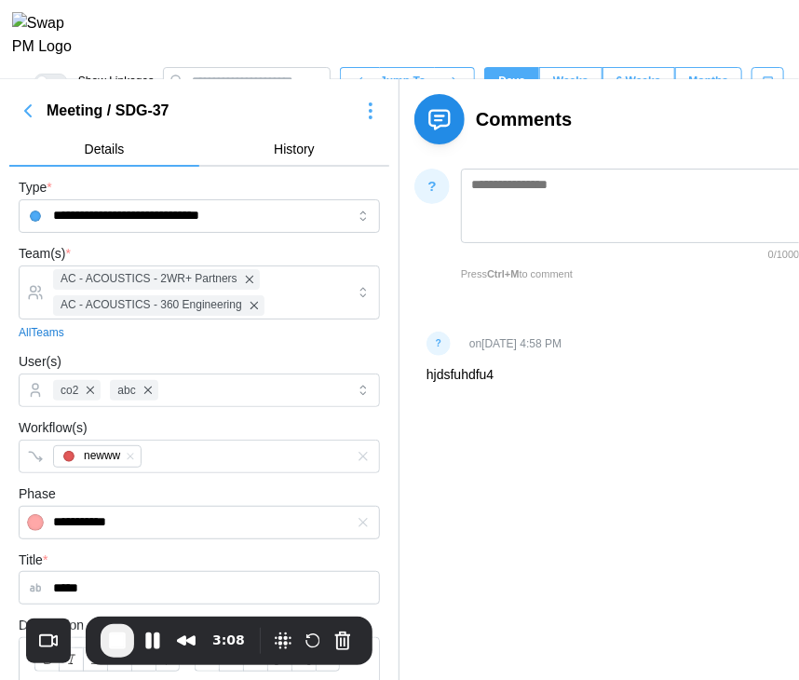
click at [460, 491] on div "**********" at bounding box center [399, 653] width 799 height 1149
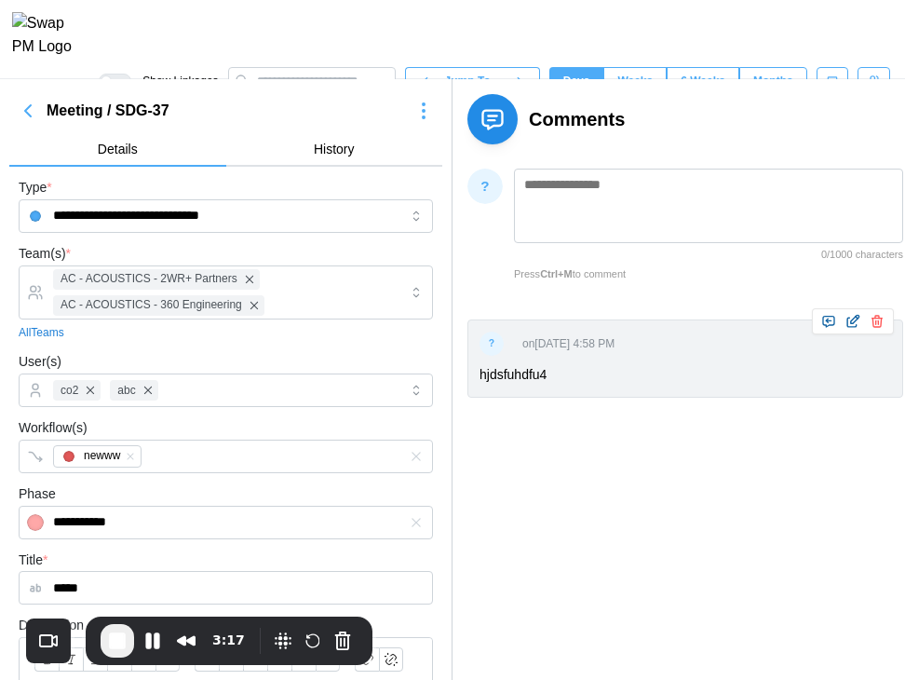
click at [713, 318] on button "button" at bounding box center [853, 321] width 22 height 22
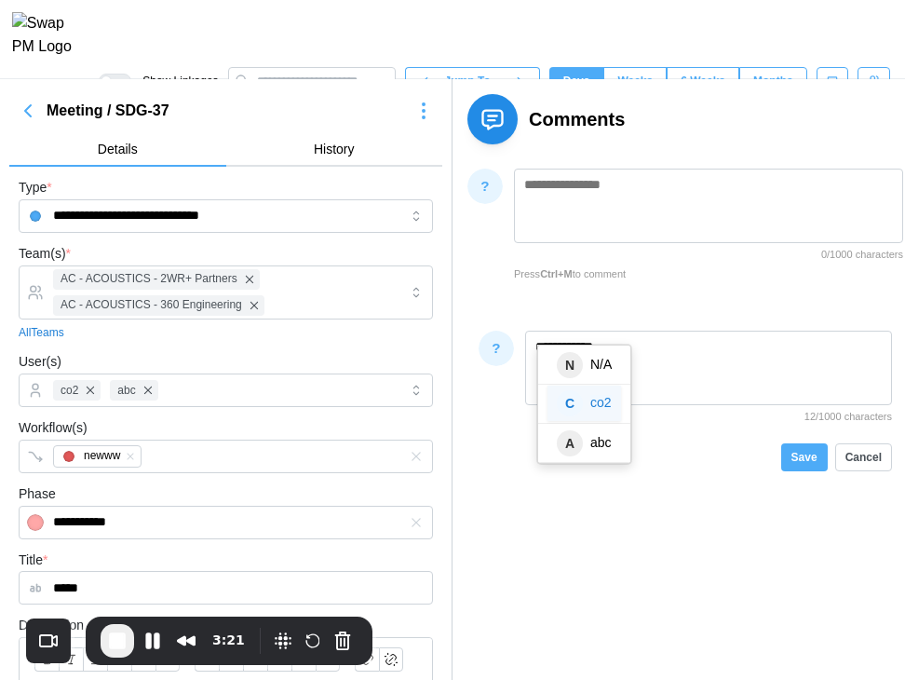
click at [592, 399] on span "co2" at bounding box center [600, 402] width 21 height 15
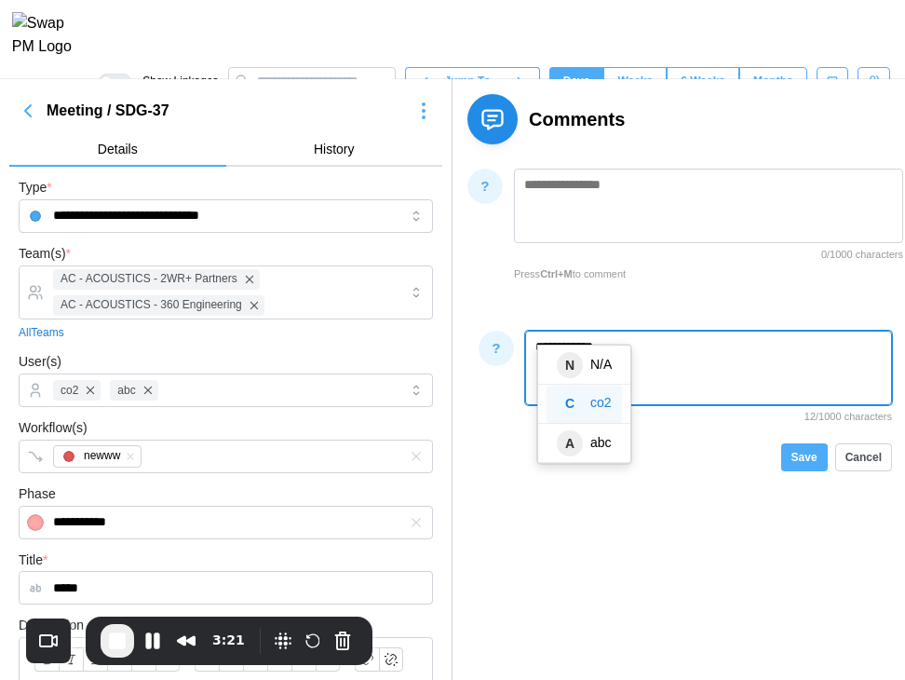
type textarea "**********"
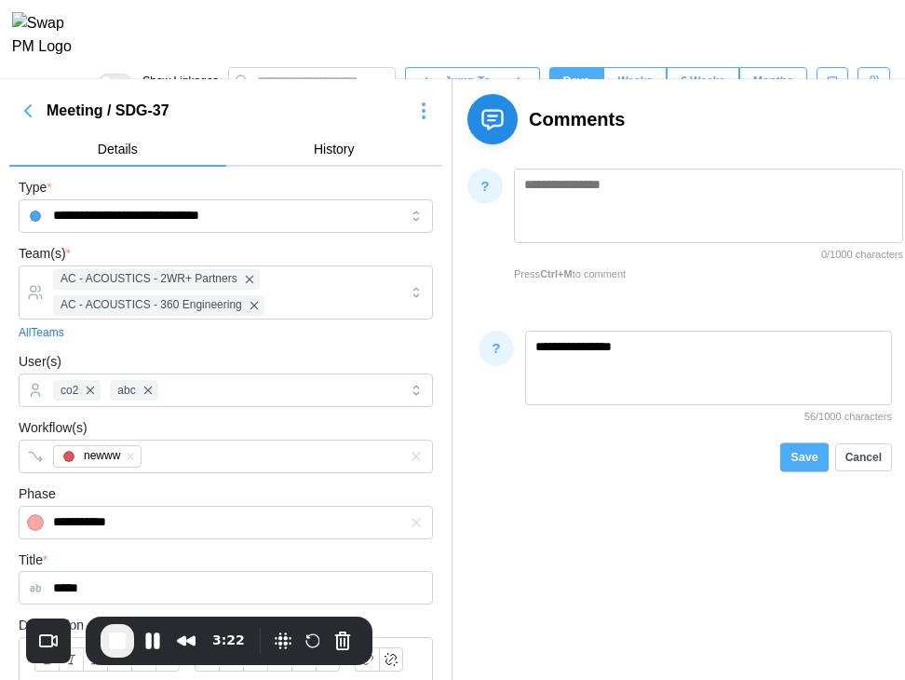
click at [713, 453] on span "Save" at bounding box center [804, 457] width 27 height 21
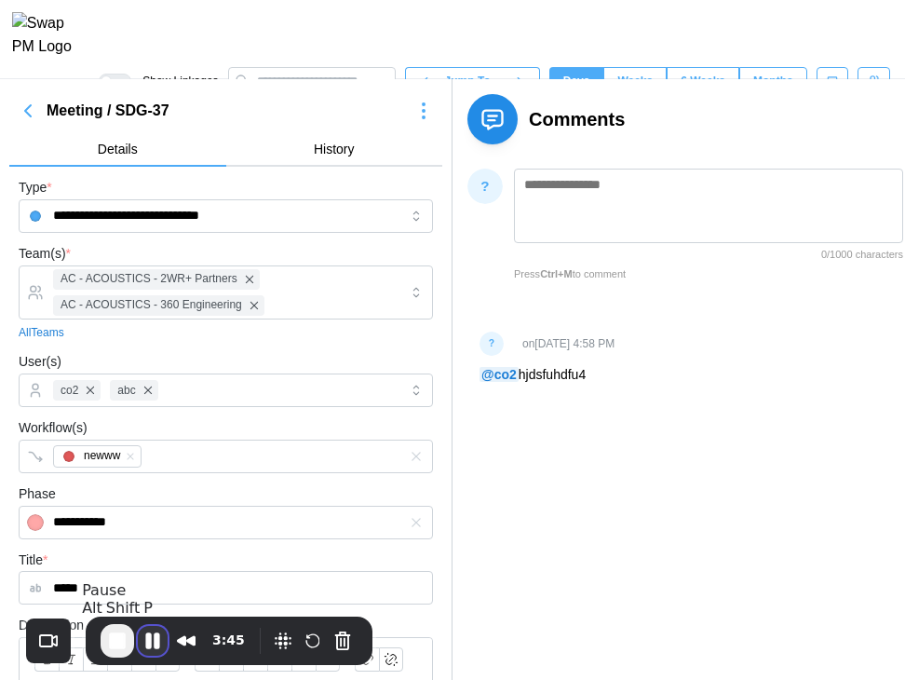
click at [149, 638] on button "Pause Recording" at bounding box center [153, 641] width 30 height 30
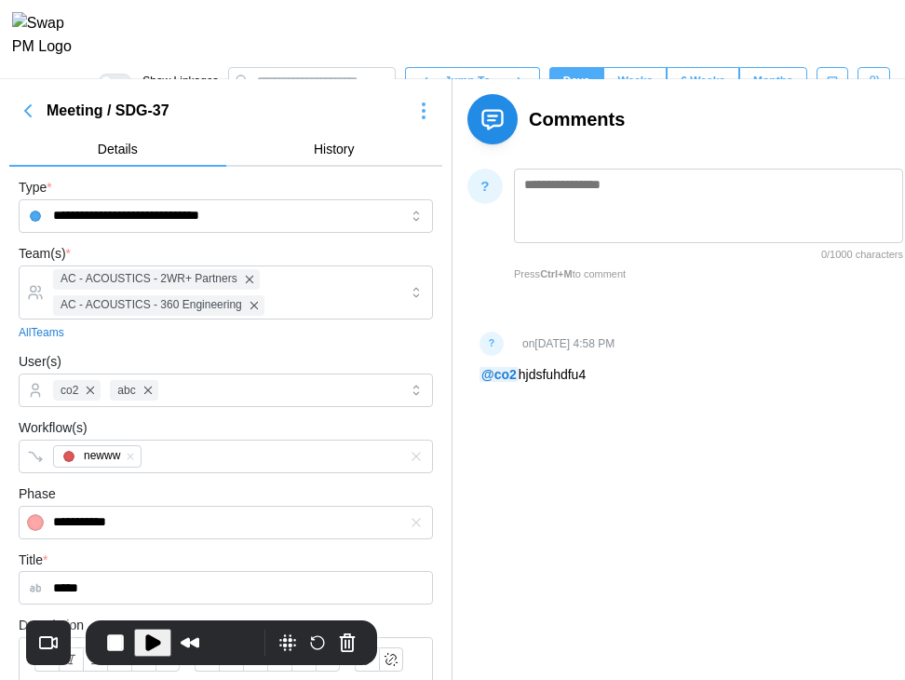
click at [163, 646] on button "Play Recording" at bounding box center [152, 643] width 37 height 28
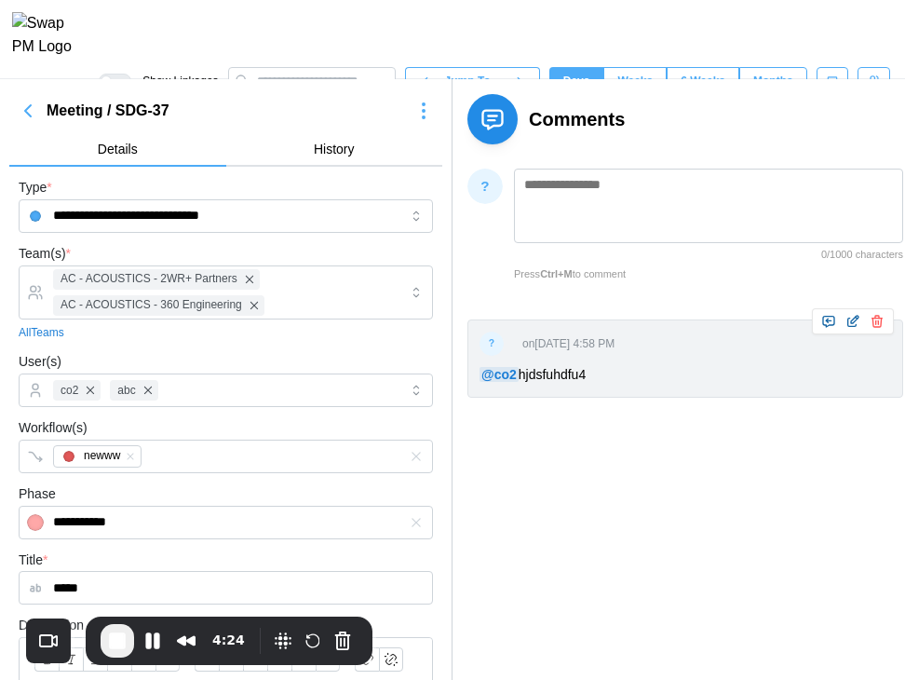
click at [119, 633] on span "End Recording" at bounding box center [117, 640] width 22 height 22
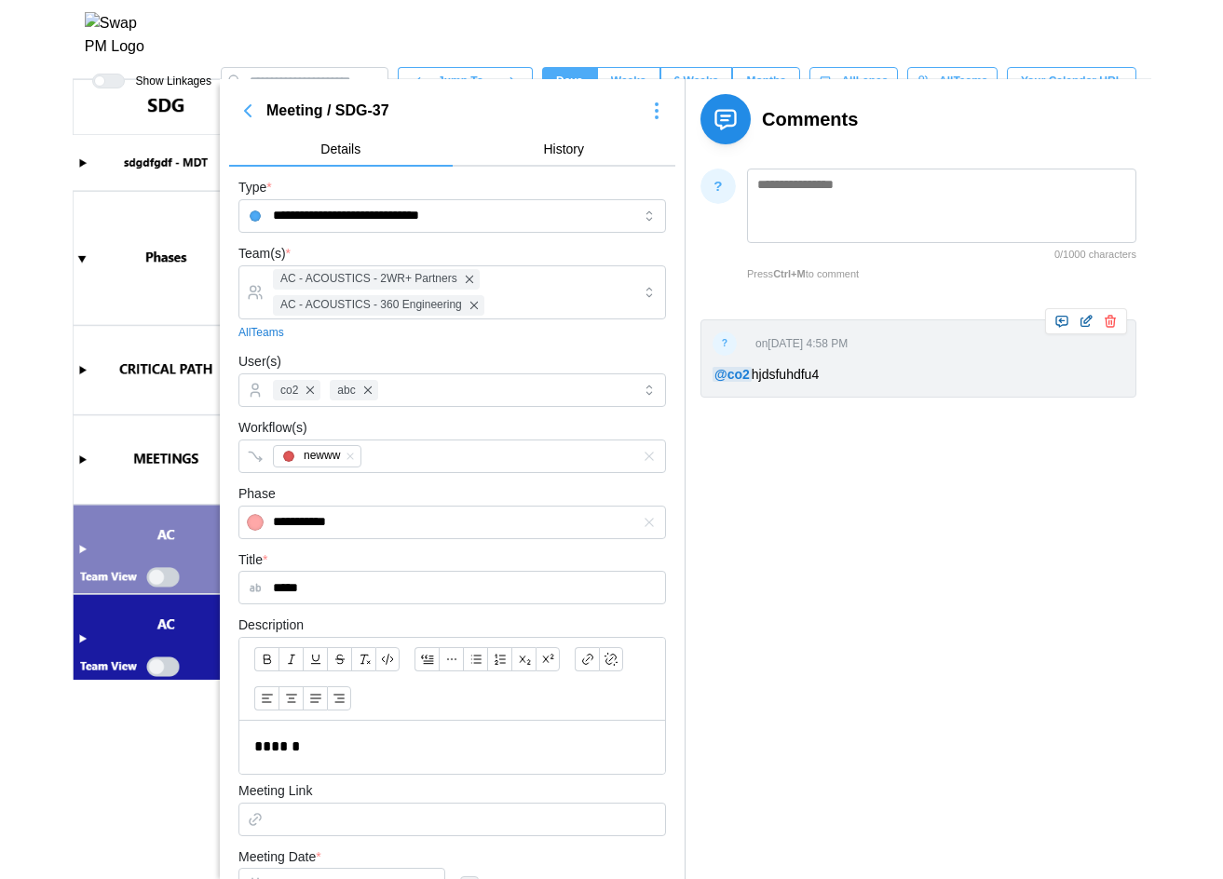
scroll to position [0, 5018]
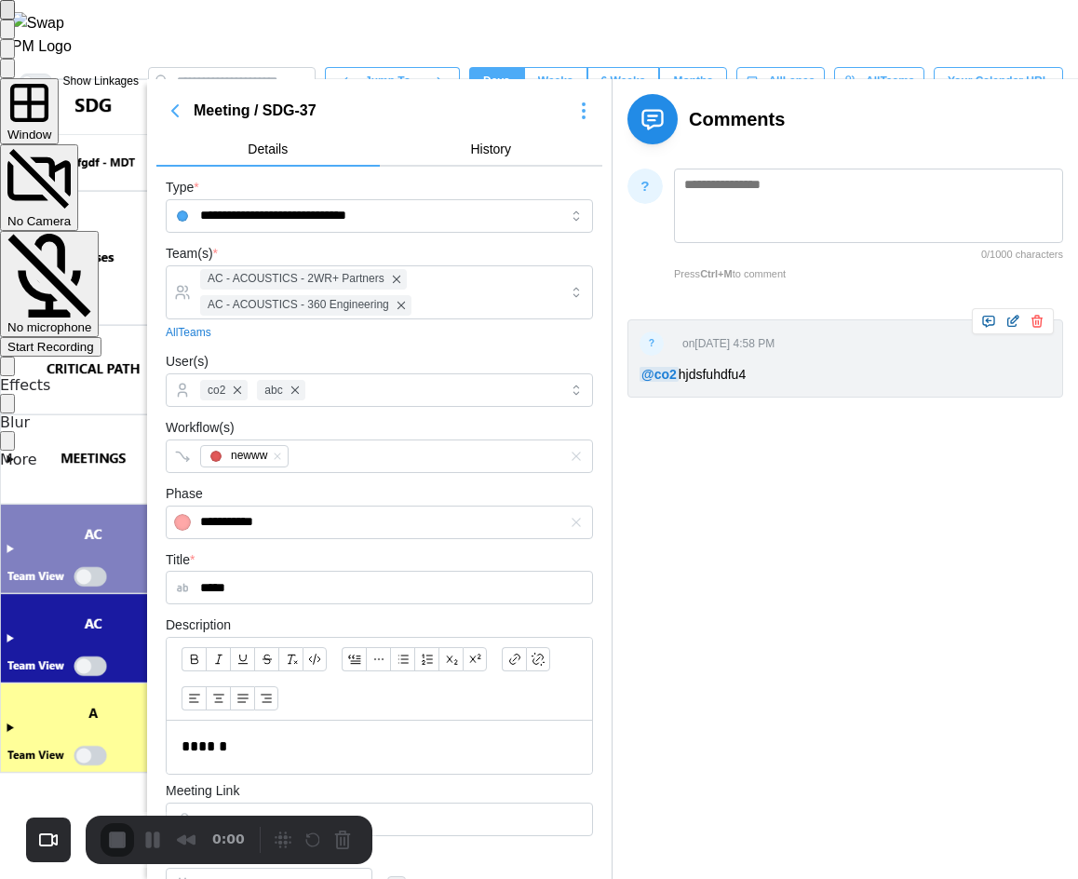
click at [94, 340] on div "Start Recording" at bounding box center [50, 347] width 87 height 14
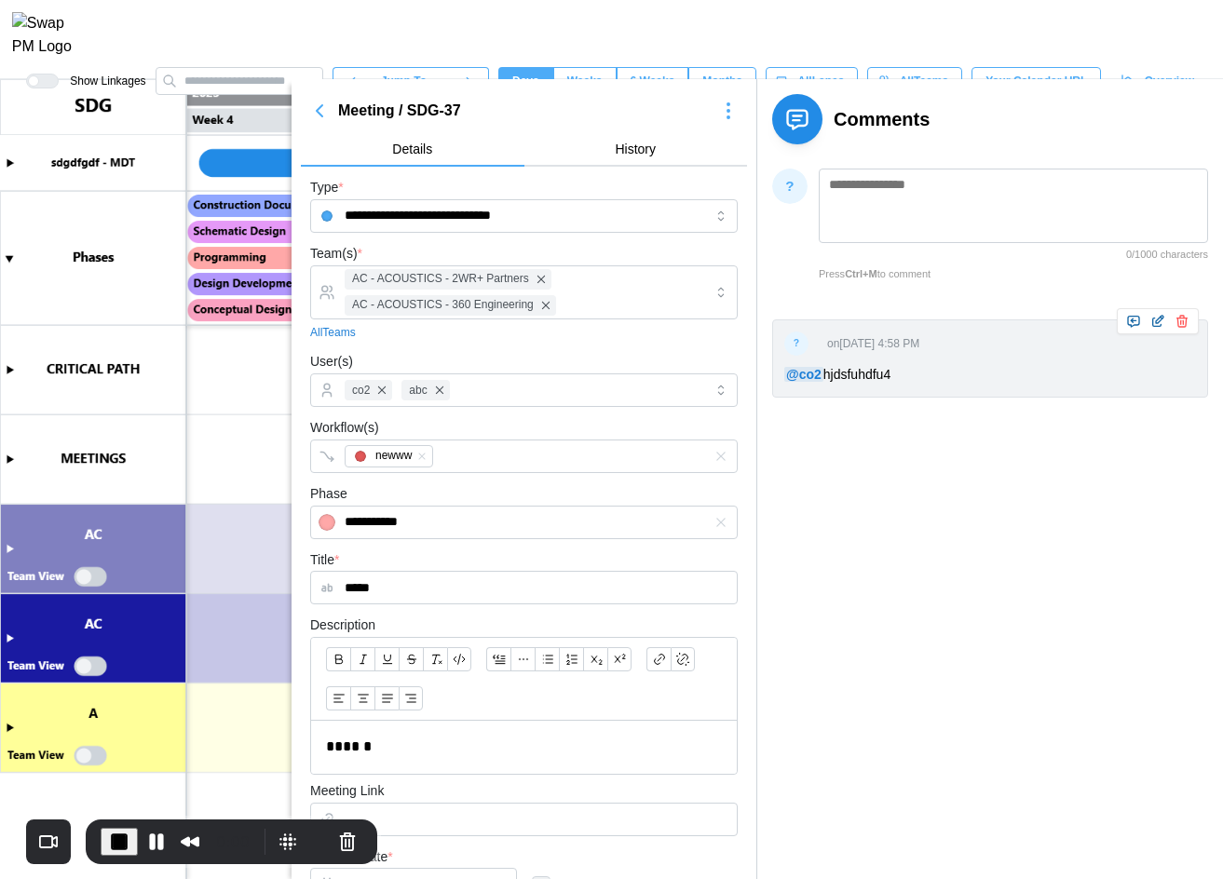
click at [317, 106] on icon "button" at bounding box center [319, 111] width 22 height 22
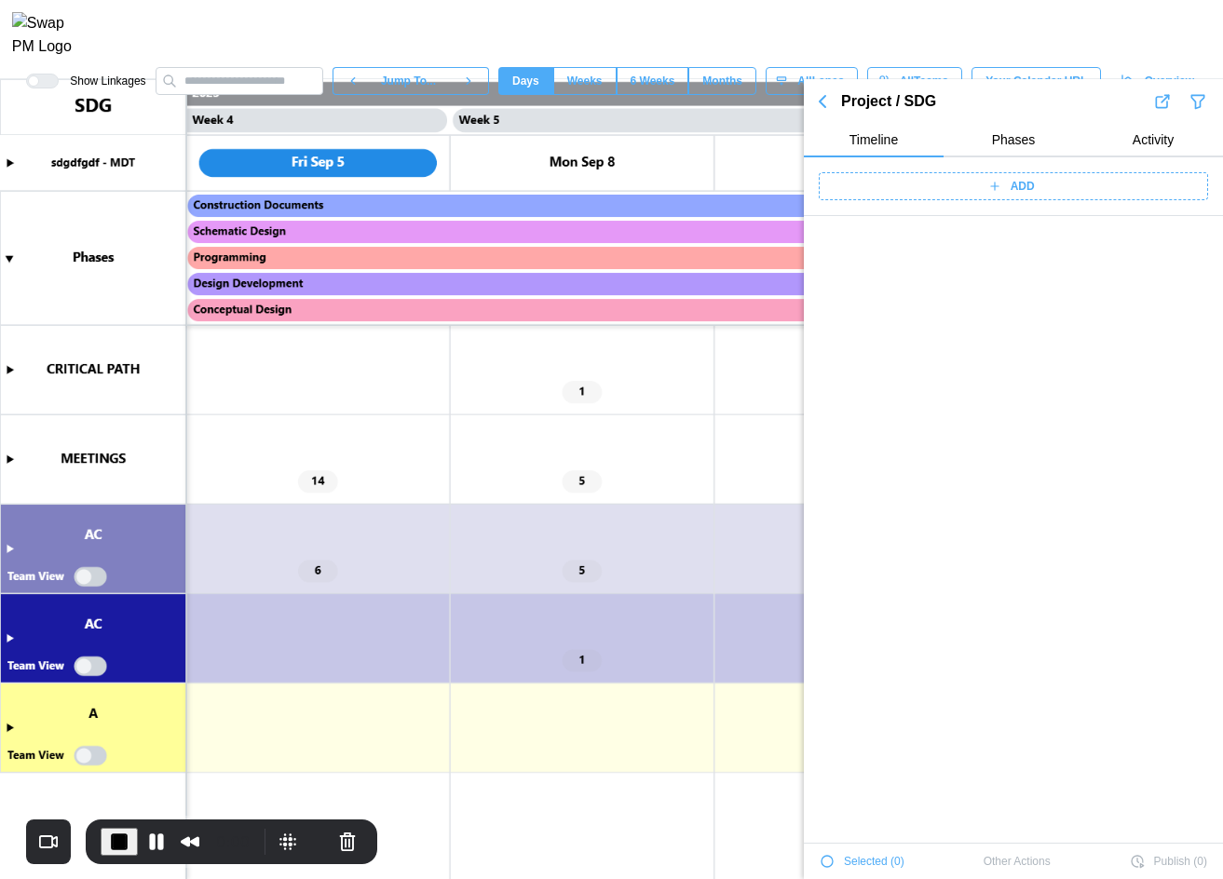
scroll to position [820, 0]
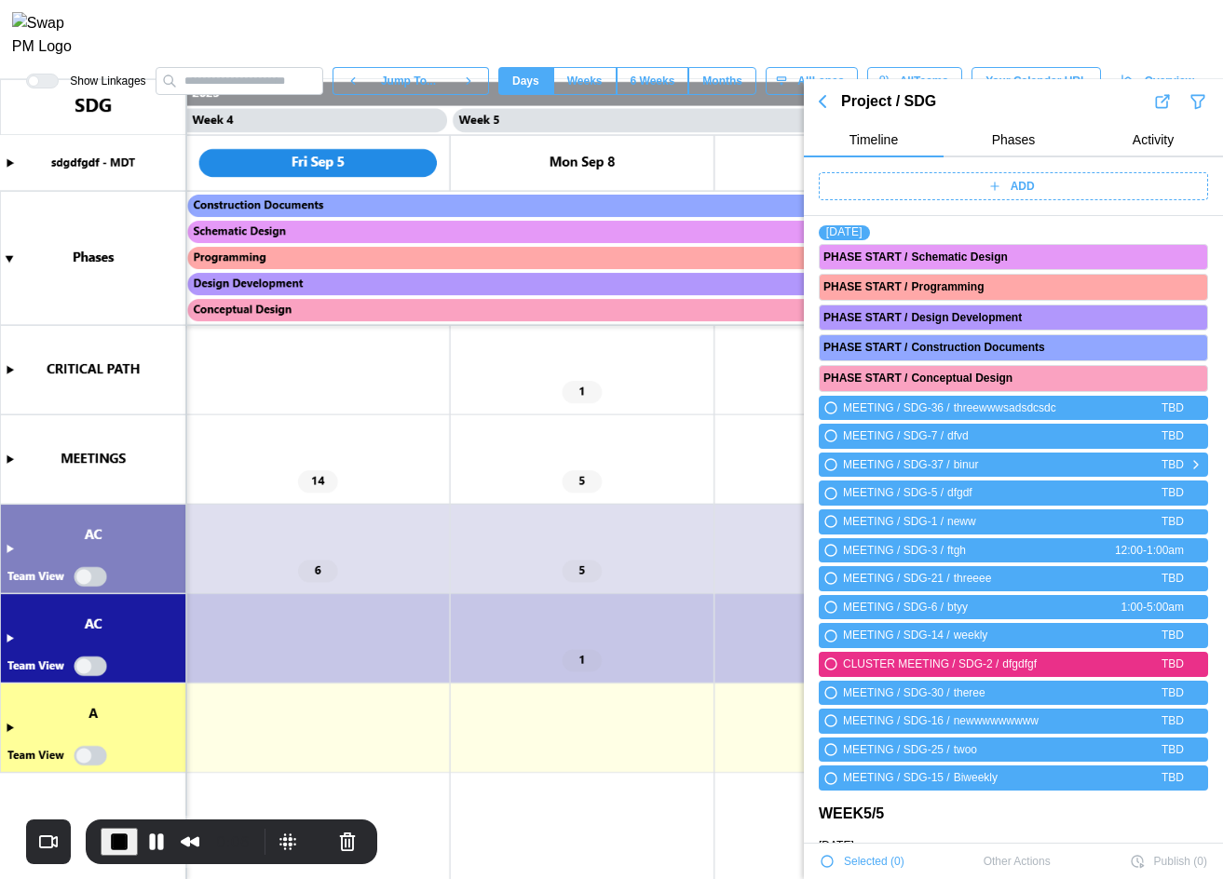
click at [713, 464] on icon "button" at bounding box center [1195, 464] width 15 height 22
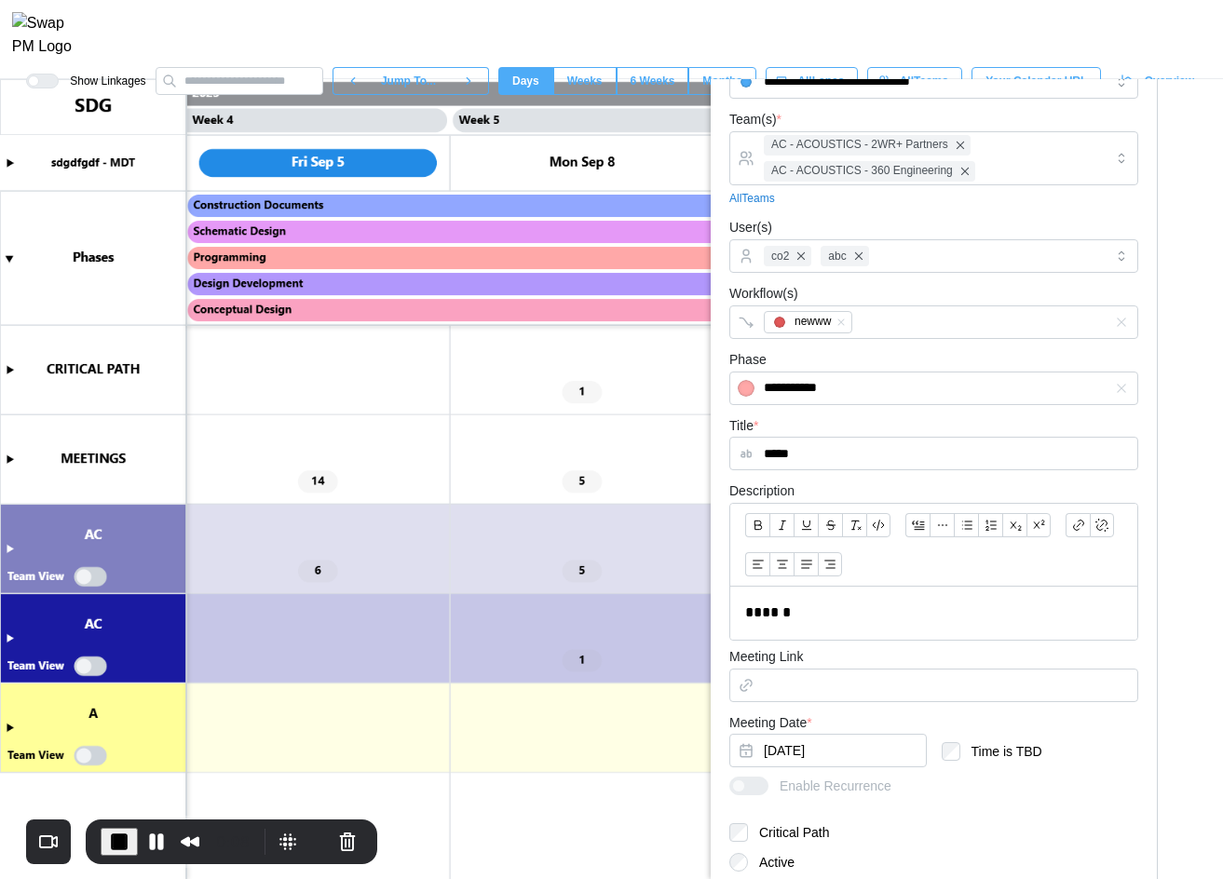
scroll to position [0, 0]
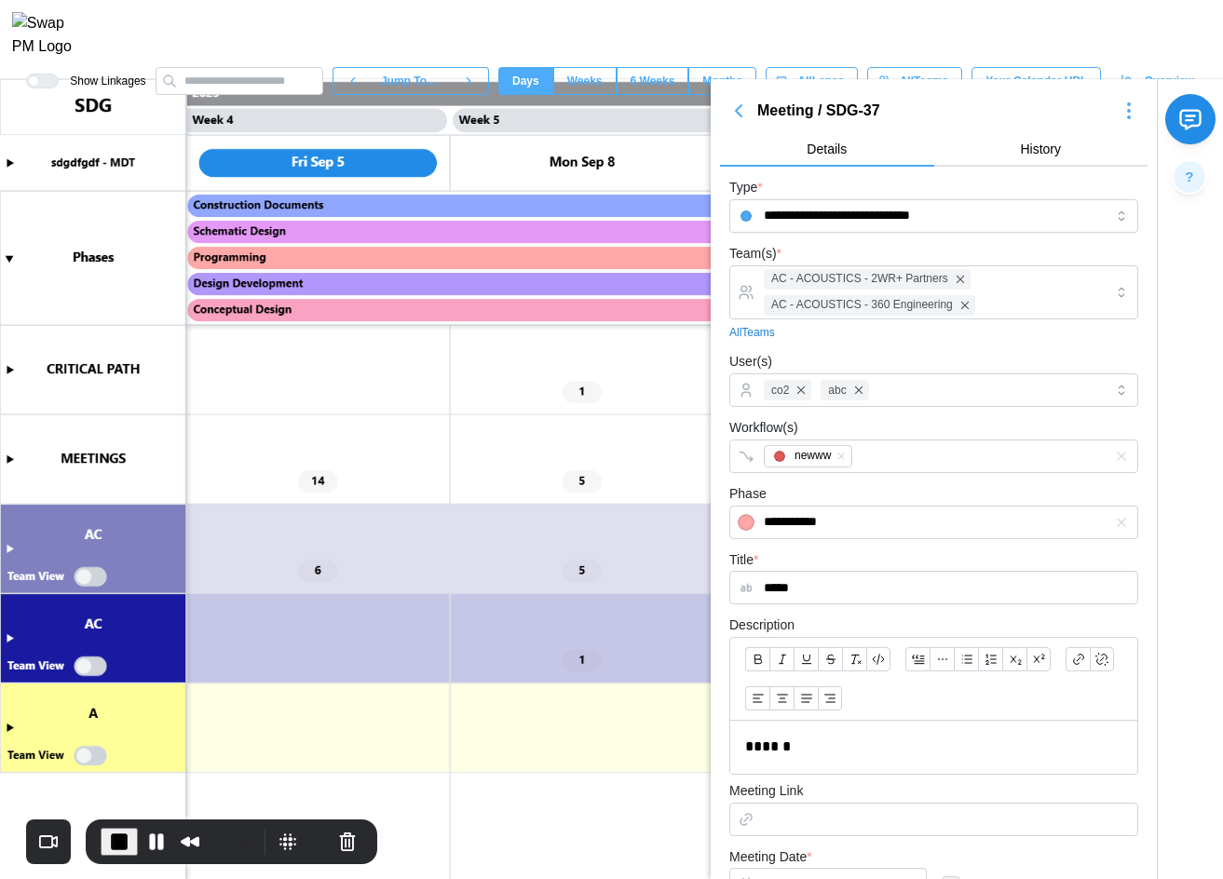
click at [713, 107] on button "button" at bounding box center [1128, 111] width 37 height 26
click at [713, 183] on button "Jump To Date" at bounding box center [1068, 175] width 130 height 34
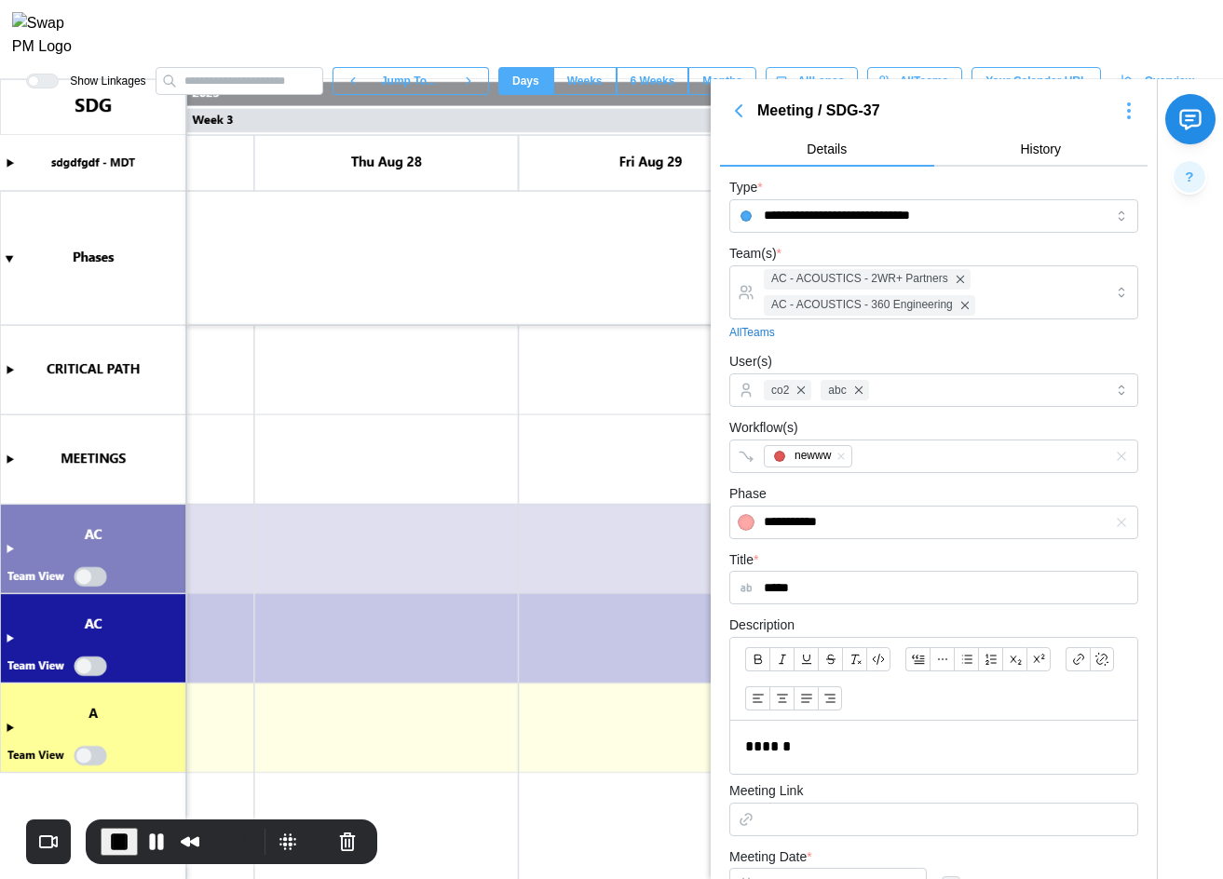
scroll to position [0, 1219]
click at [713, 118] on icon "button" at bounding box center [1128, 111] width 22 height 22
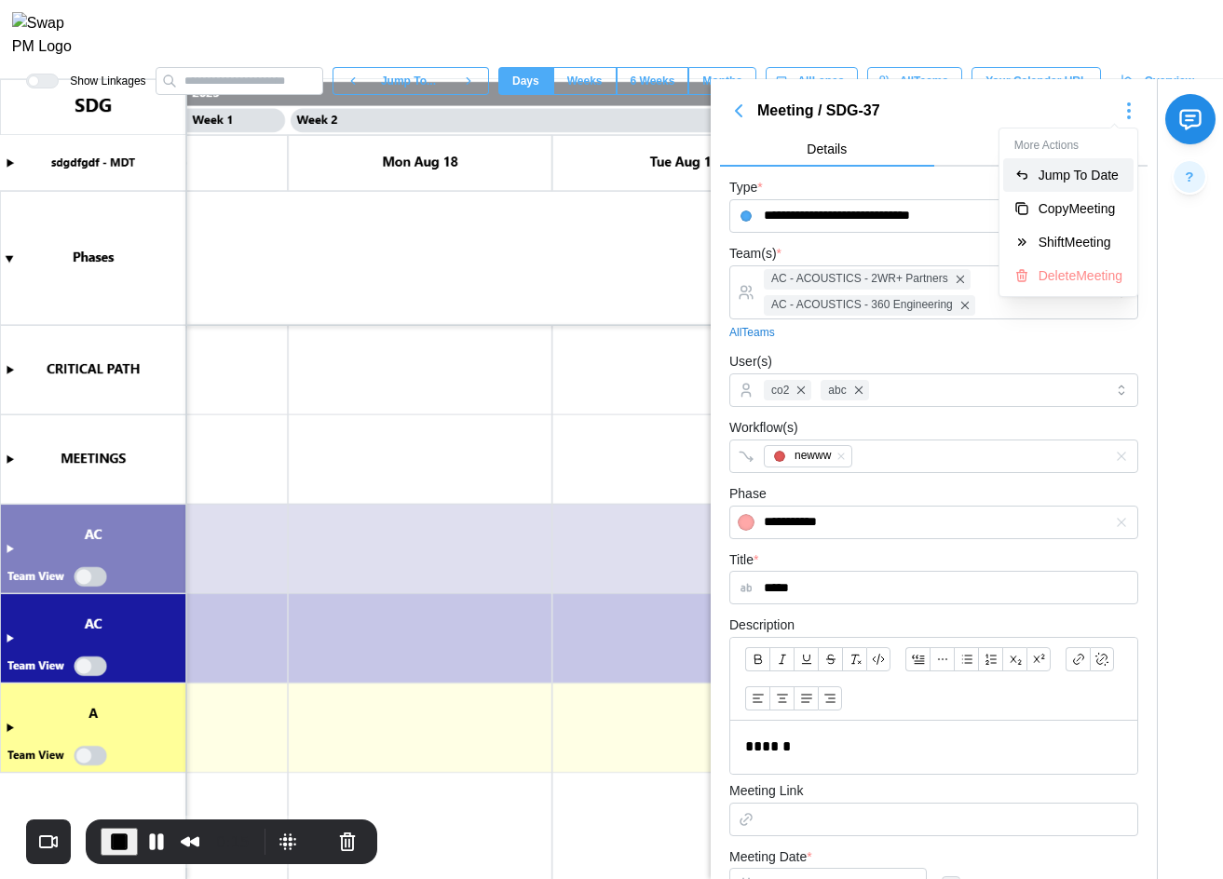
click at [713, 187] on button "Jump To Date" at bounding box center [1068, 175] width 130 height 34
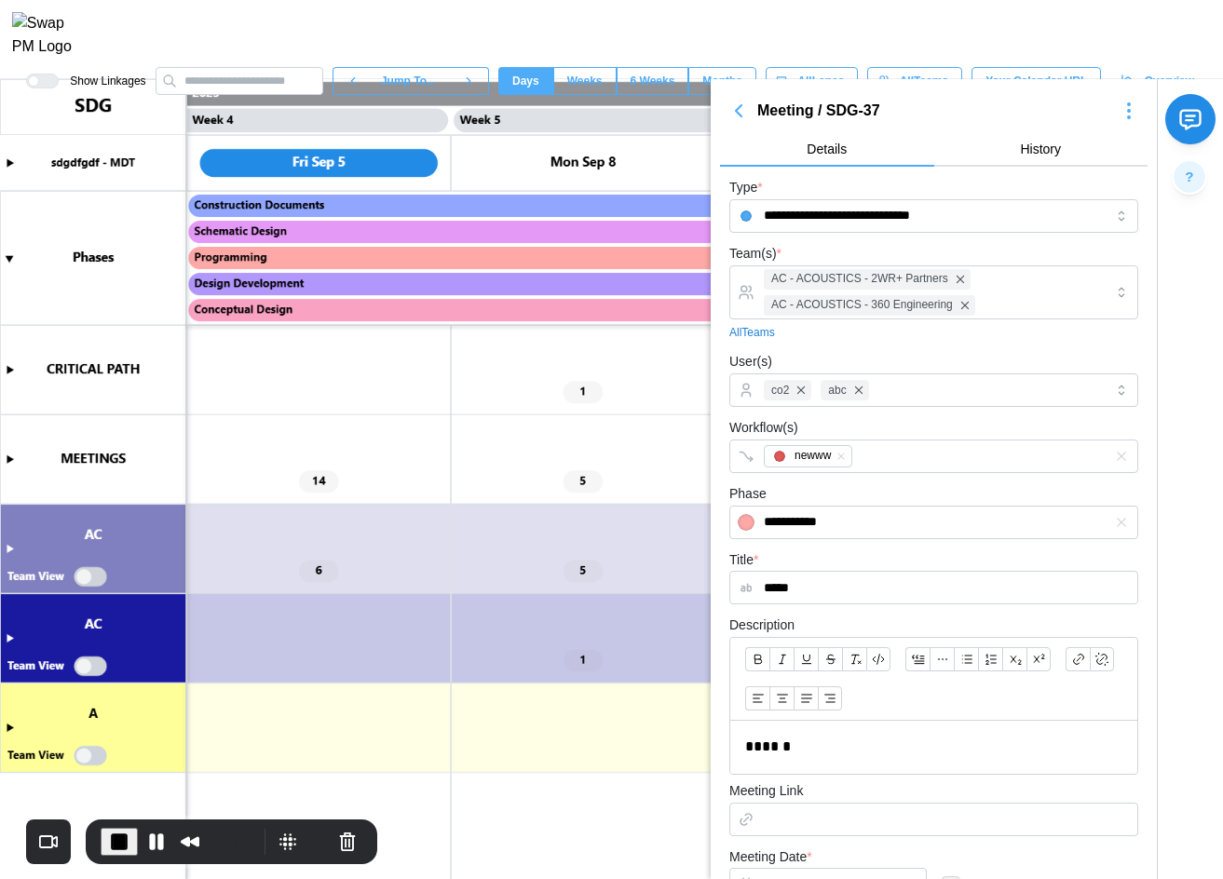
click at [713, 115] on icon "button" at bounding box center [1128, 111] width 22 height 22
click at [713, 203] on div "Copy Meeting" at bounding box center [1080, 208] width 84 height 15
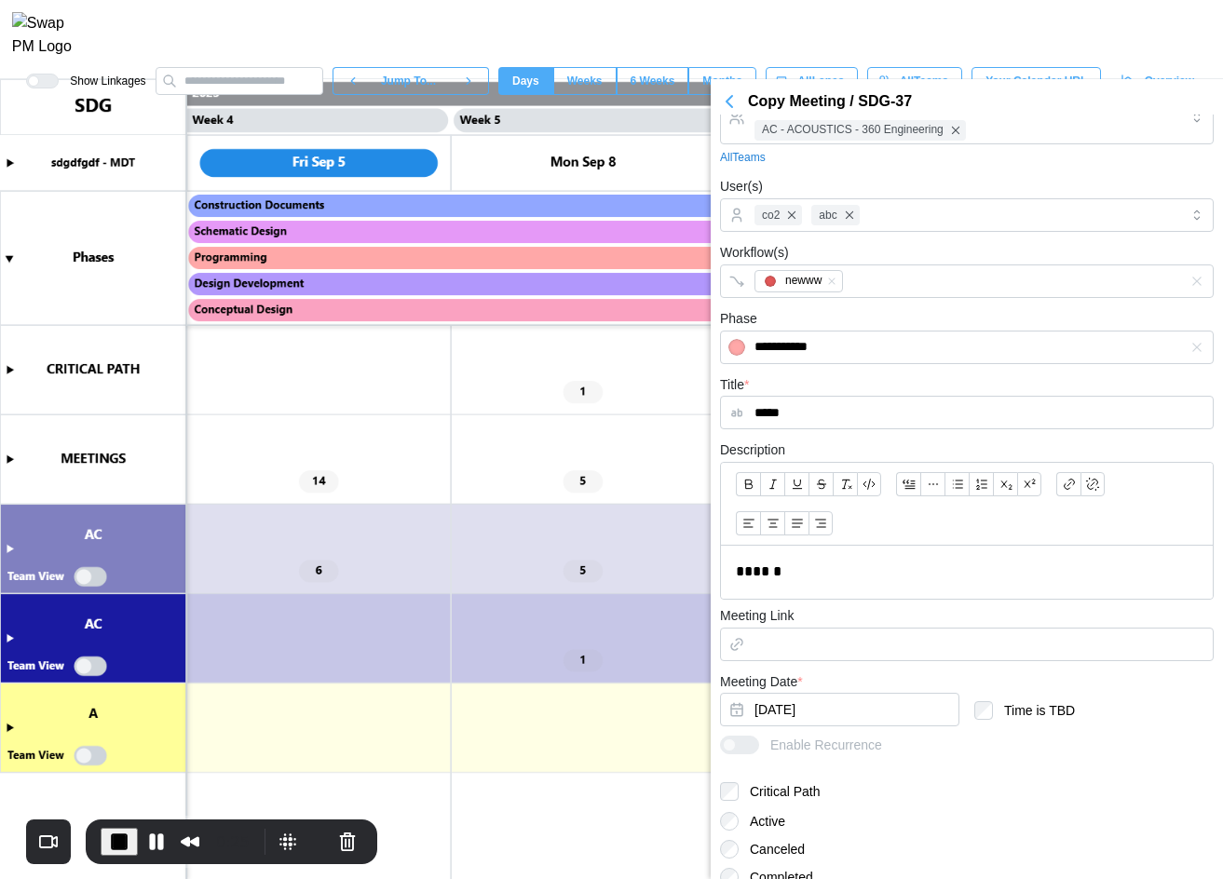
scroll to position [200, 0]
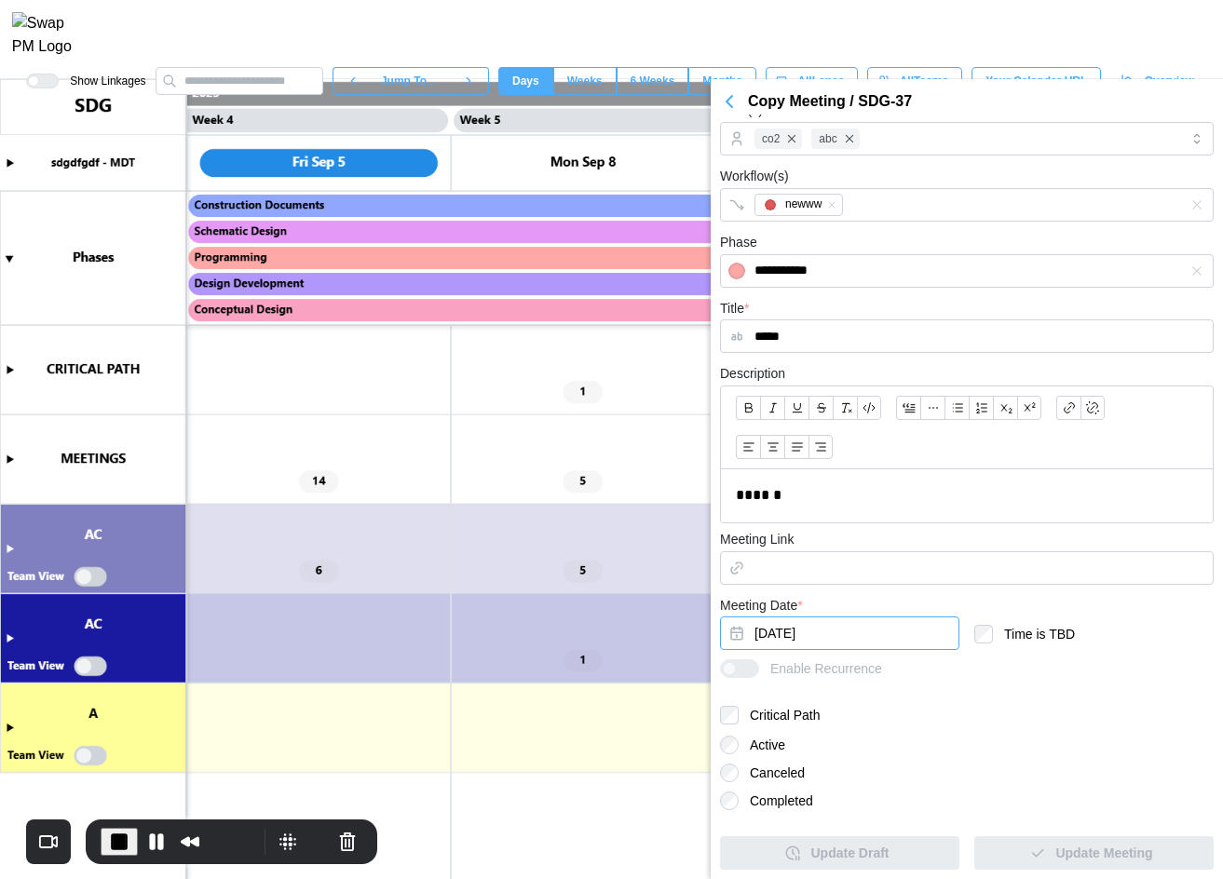
click at [713, 616] on button "[DATE]" at bounding box center [839, 633] width 239 height 34
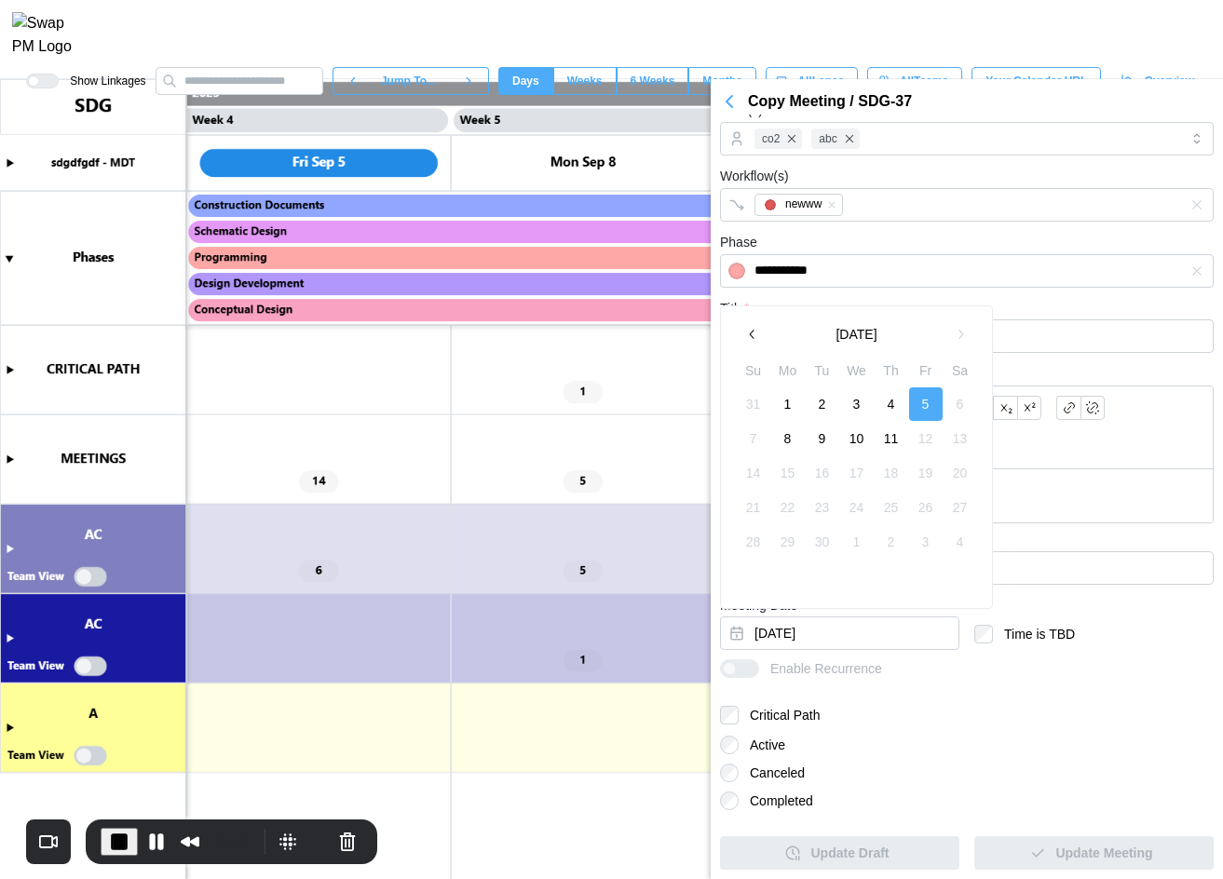
click at [713, 411] on button "4" at bounding box center [891, 404] width 34 height 34
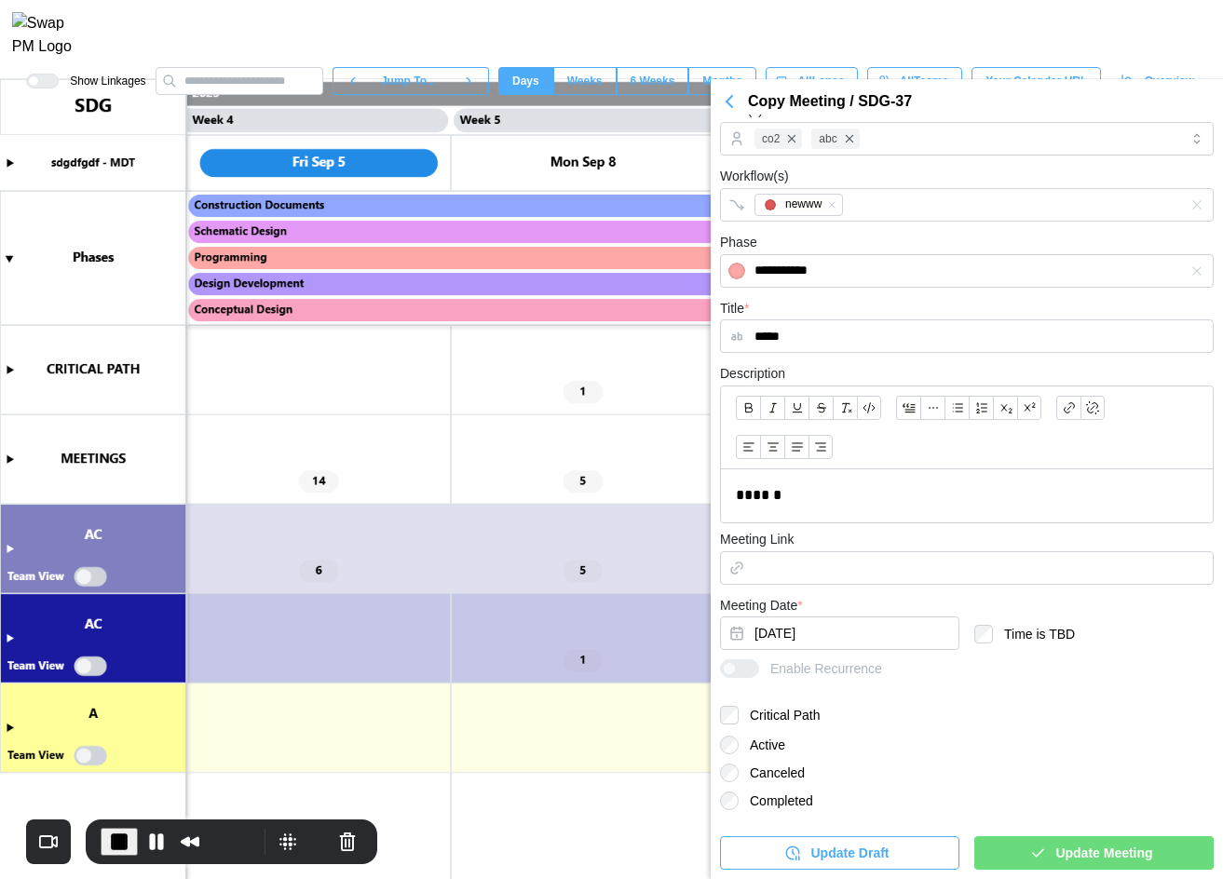
click at [713, 679] on span "Update Meeting" at bounding box center [1103, 853] width 97 height 32
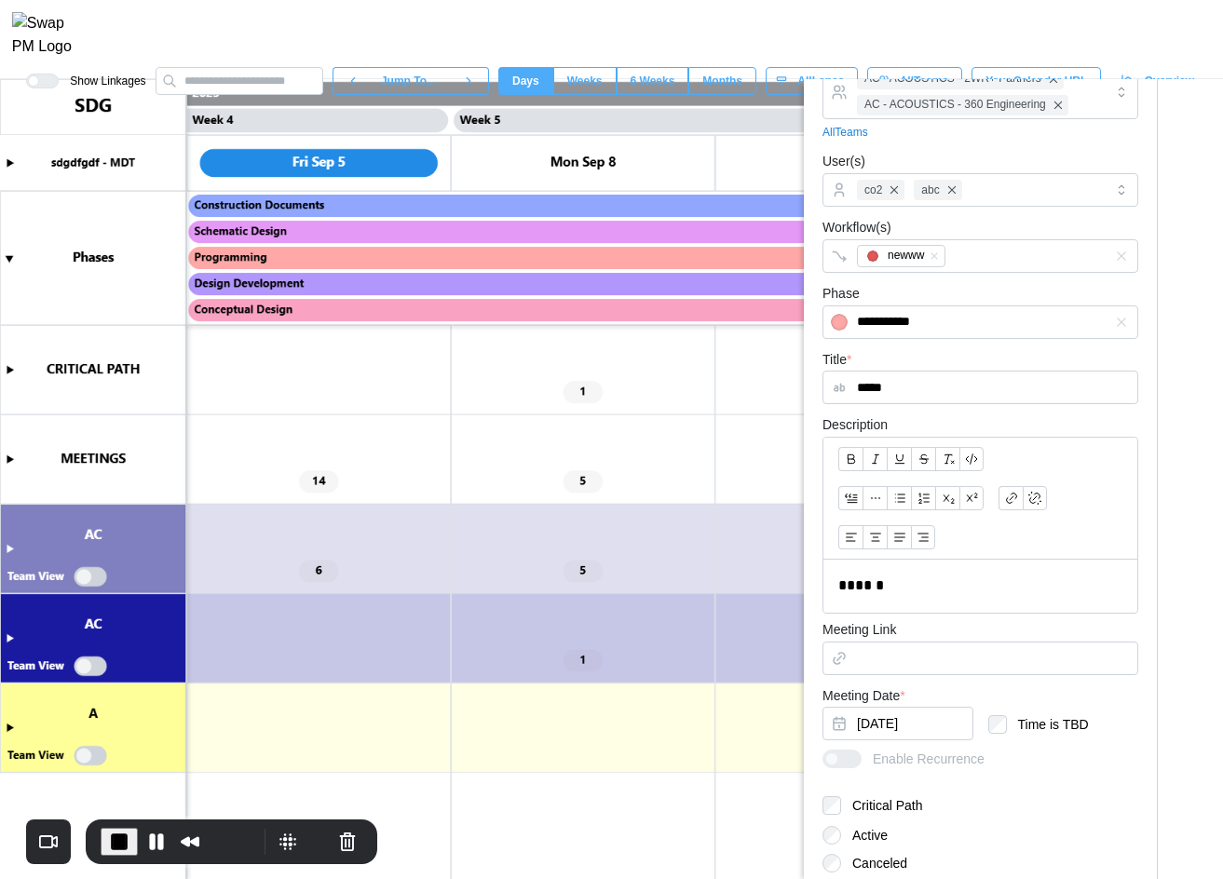
scroll to position [0, 0]
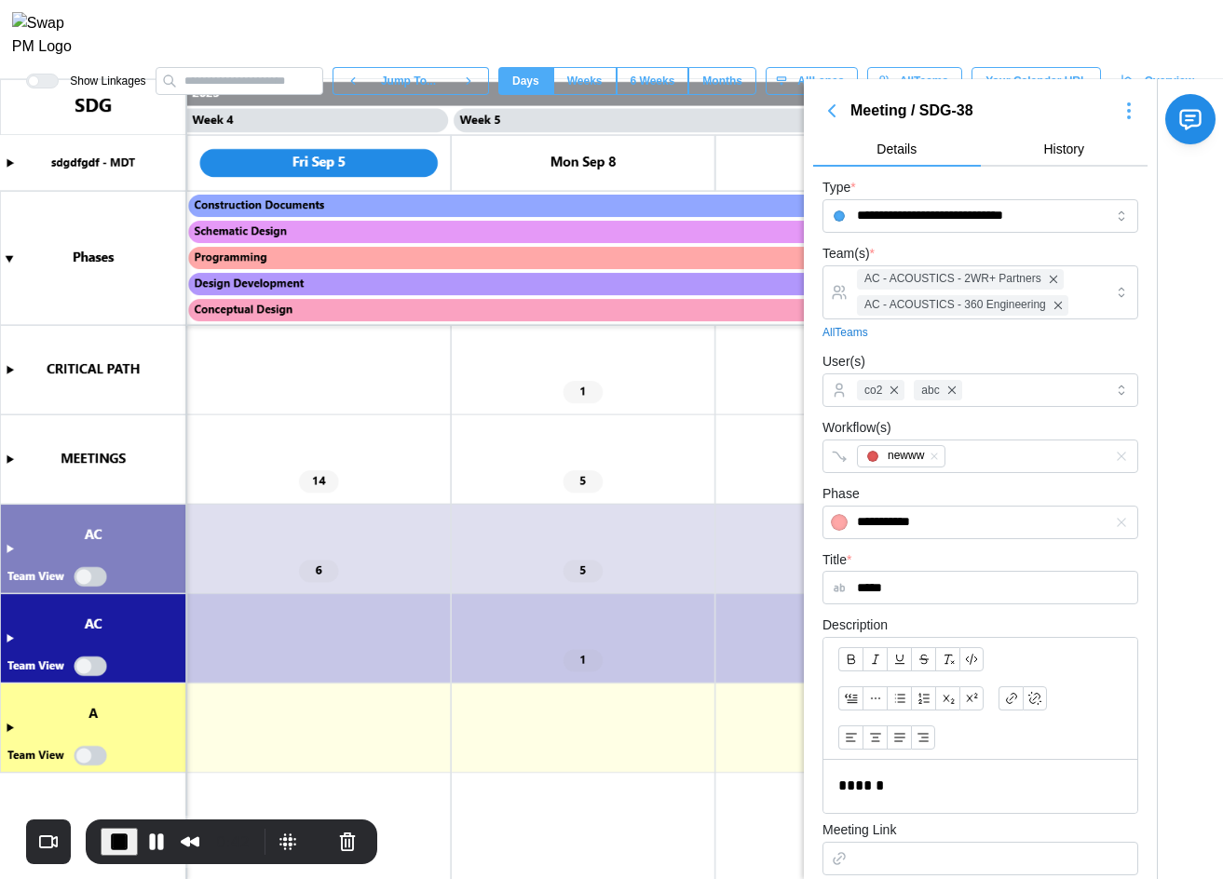
click at [713, 118] on icon "button" at bounding box center [1128, 111] width 22 height 22
click at [713, 243] on div "Shift Meeting" at bounding box center [1080, 242] width 84 height 15
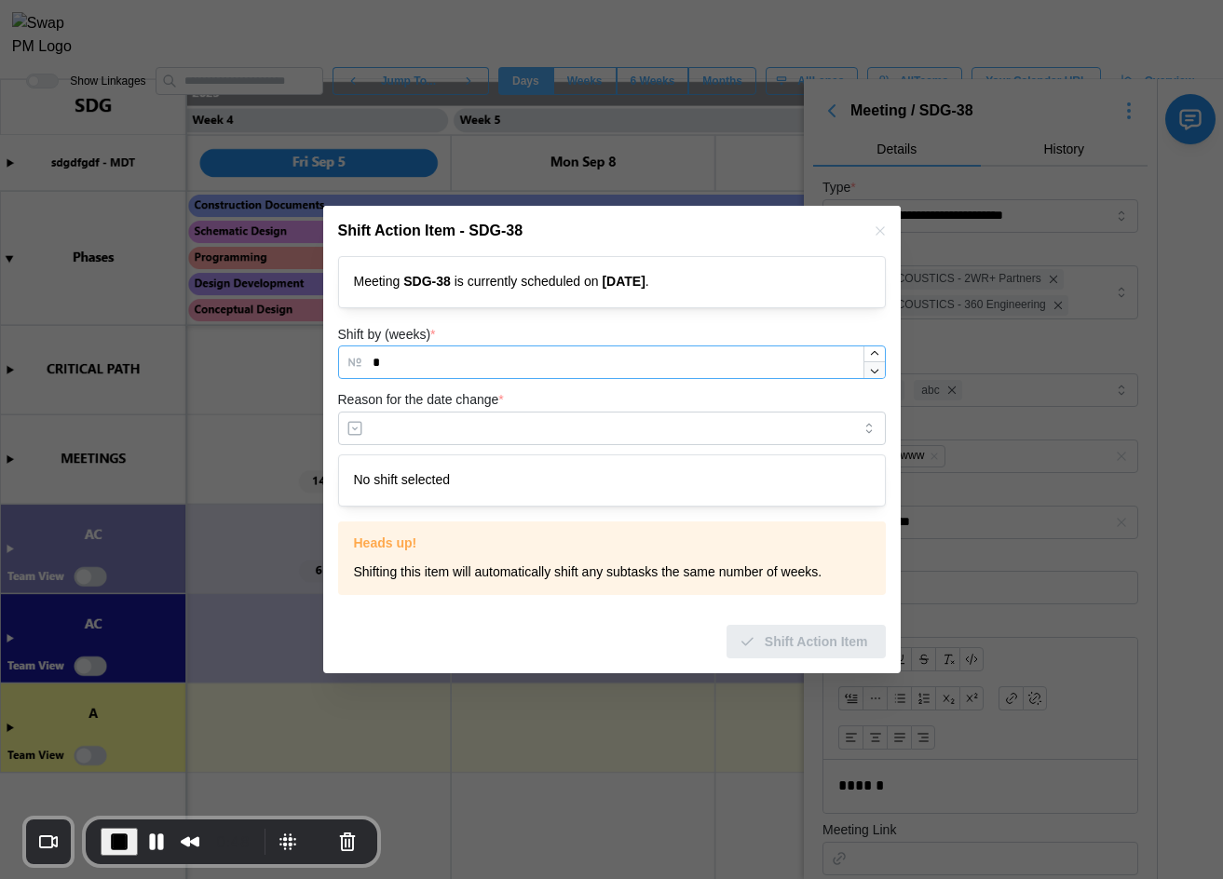
type input "**"
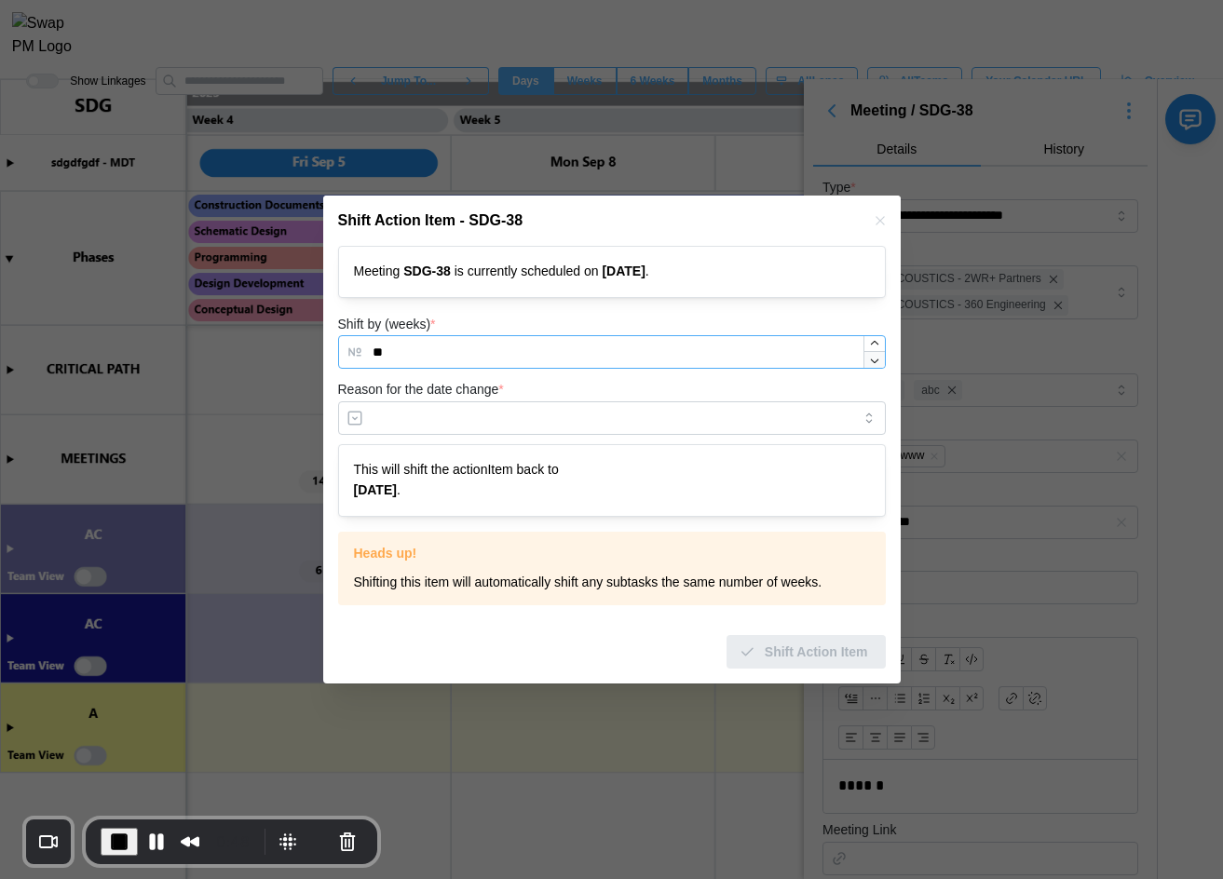
click at [713, 372] on form "Meeting SDG - 38 is currently scheduled on [DATE] . Shift by (weeks) * ** Reaso…" at bounding box center [612, 457] width 548 height 423
click at [713, 371] on form "Meeting SDG - 38 is currently scheduled on [DATE] . Shift by (weeks) * ** Reaso…" at bounding box center [612, 457] width 548 height 423
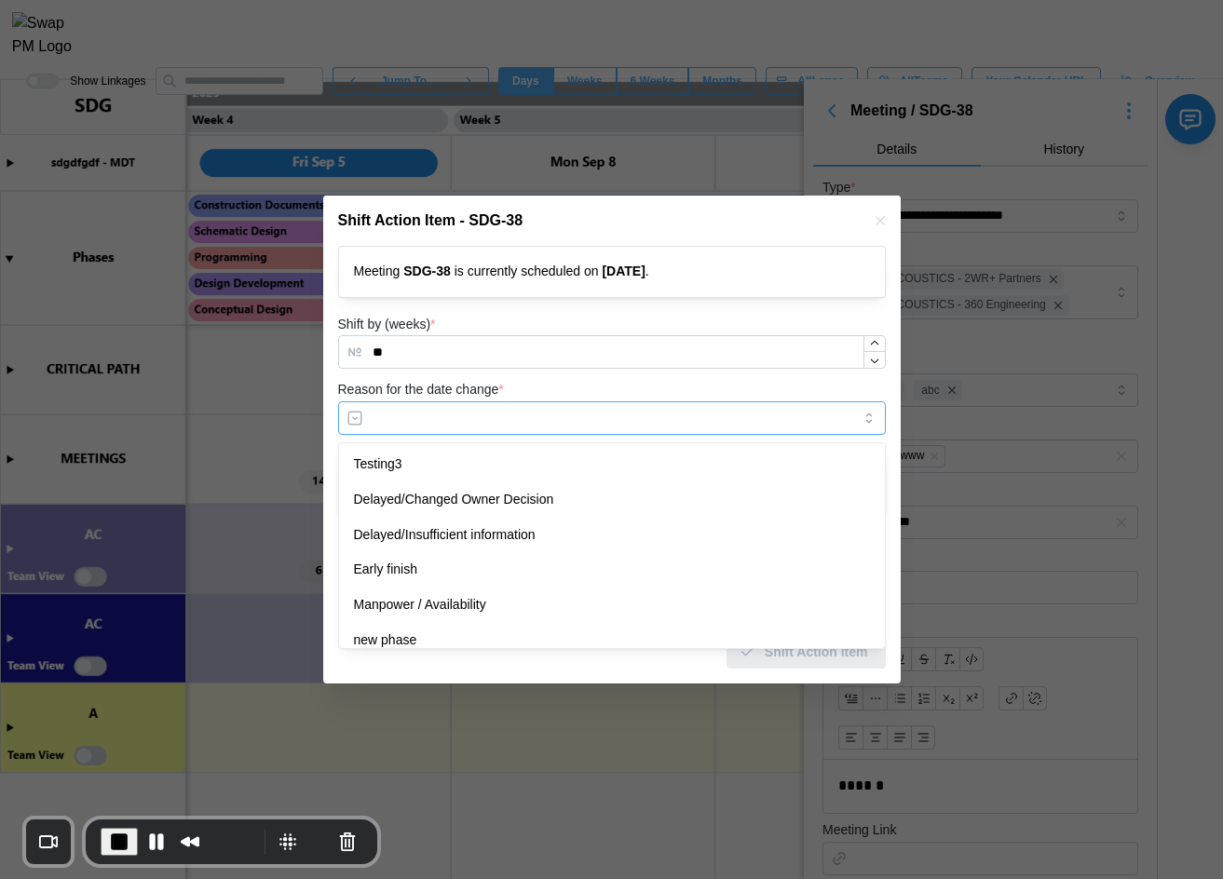
click at [535, 434] on input "Reason for the date change *" at bounding box center [612, 418] width 548 height 34
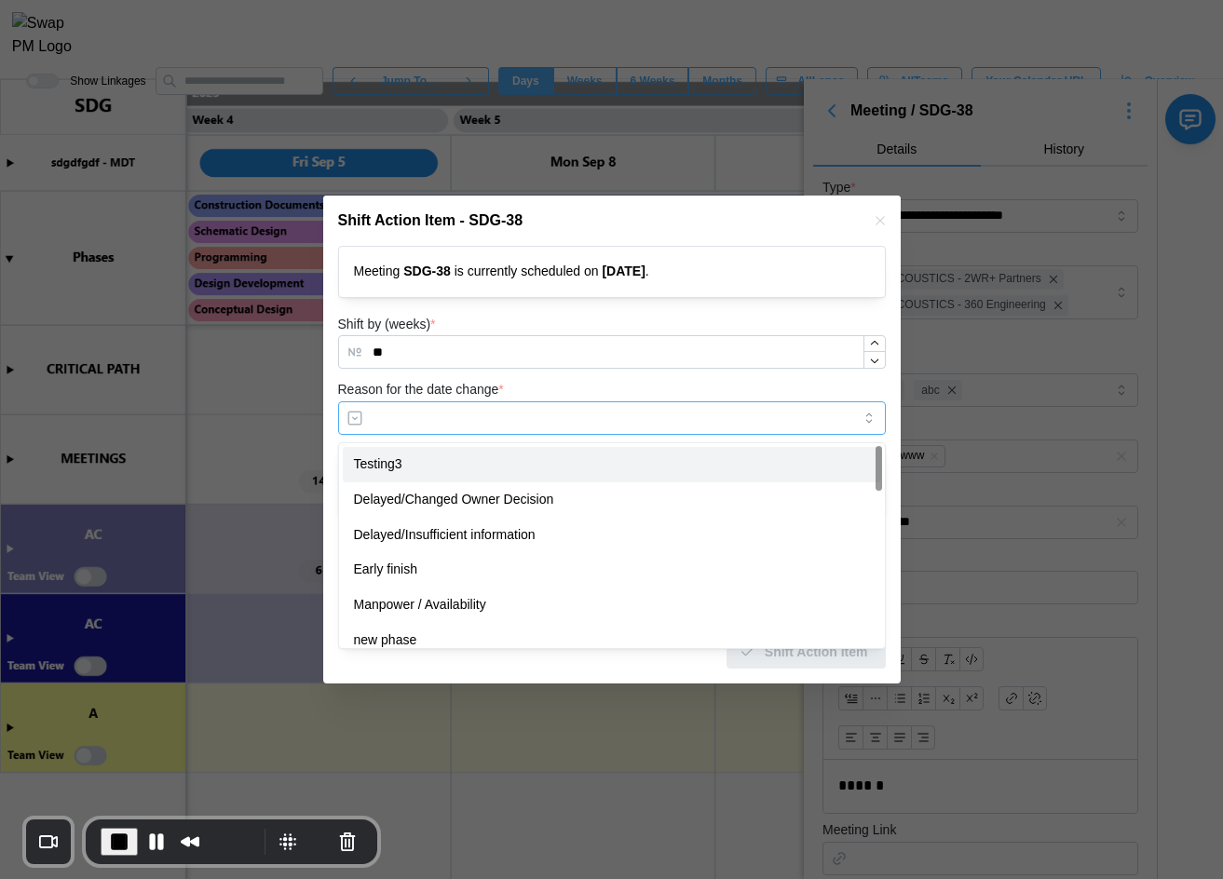
type input "********"
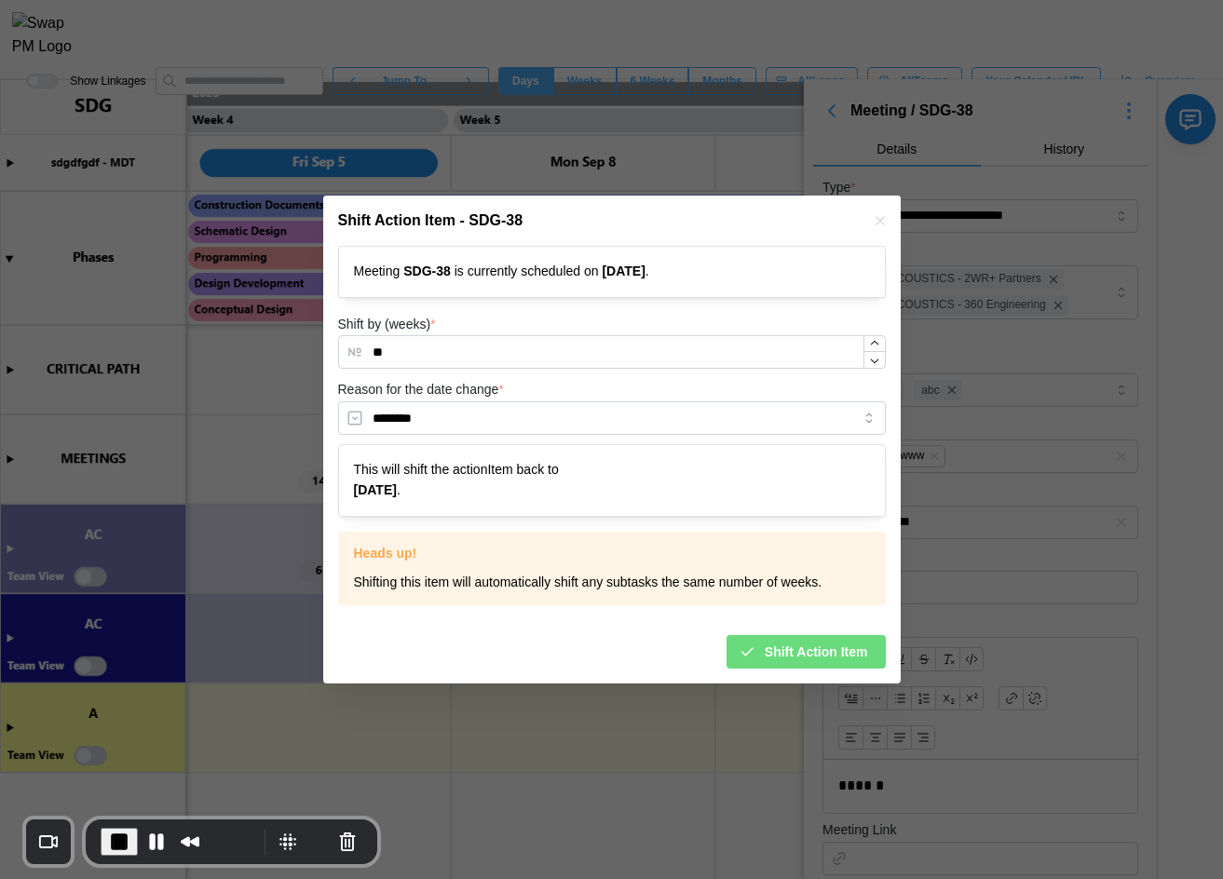
click at [713, 649] on span "Shift Action Item" at bounding box center [815, 652] width 103 height 32
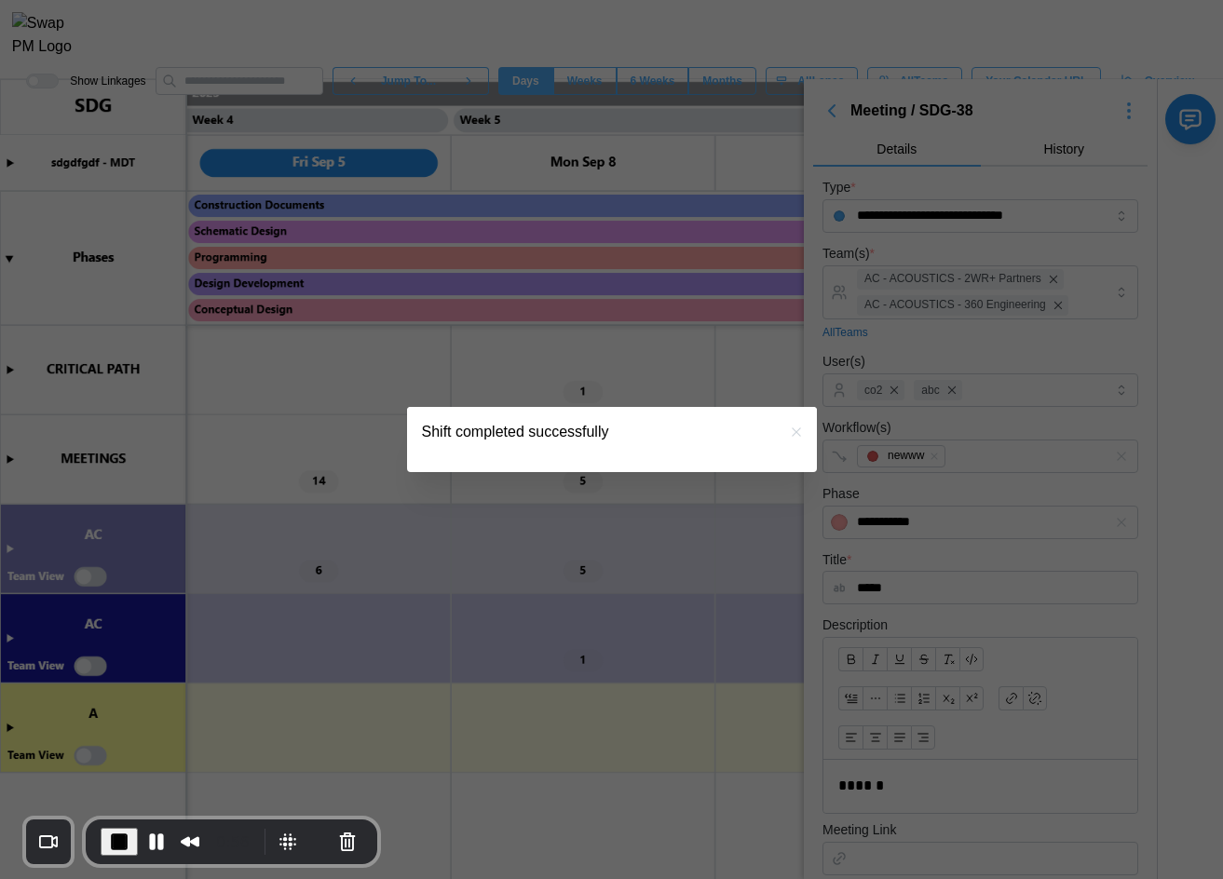
click at [713, 432] on icon "button" at bounding box center [796, 432] width 15 height 15
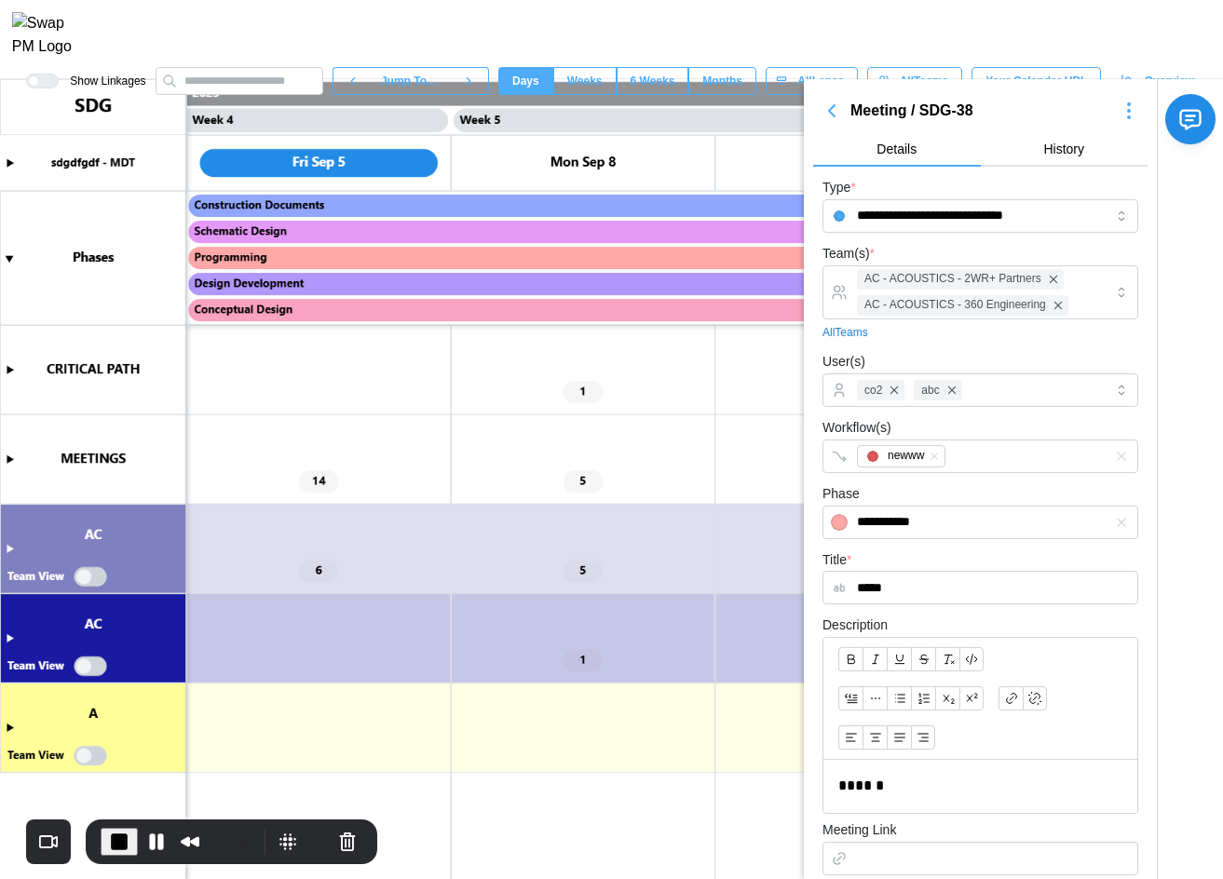
click at [12, 456] on canvas at bounding box center [611, 479] width 1223 height 800
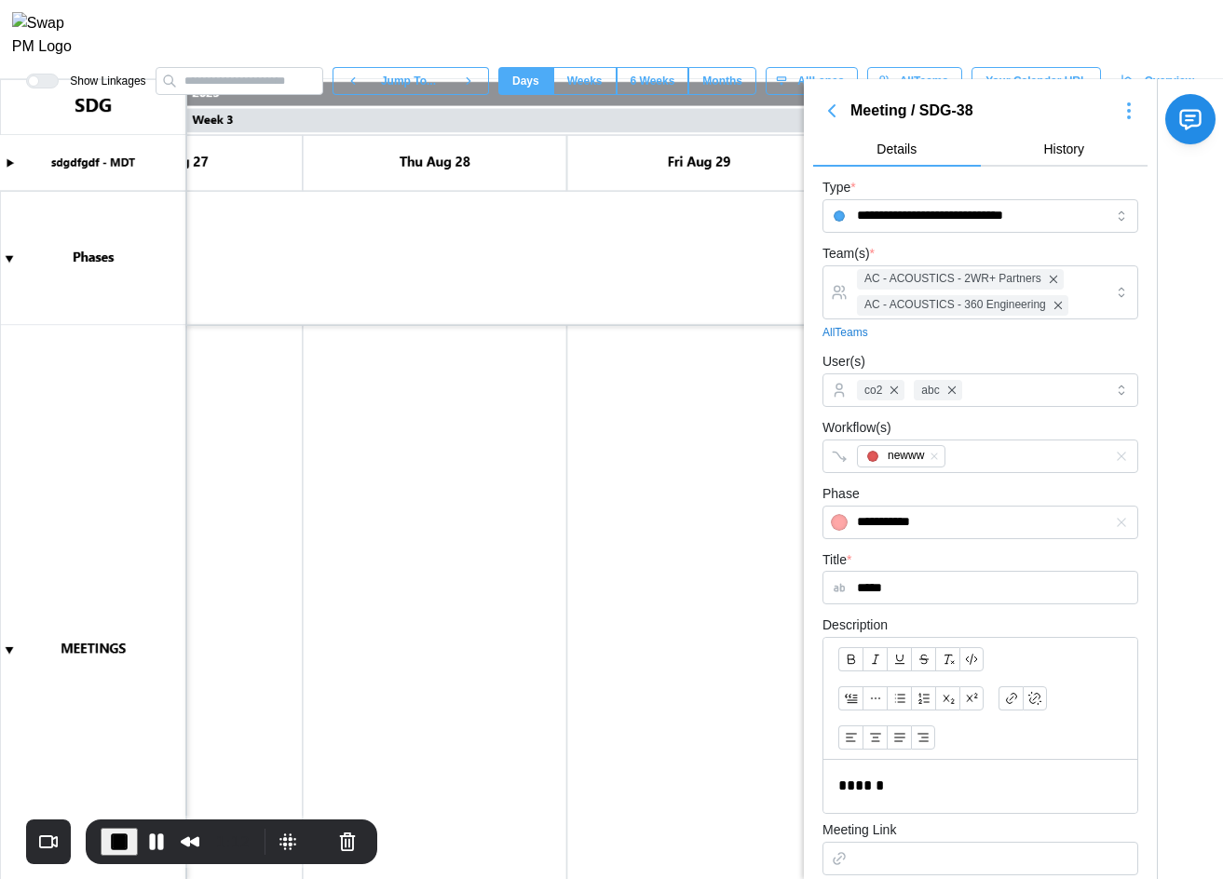
scroll to position [1963, 0]
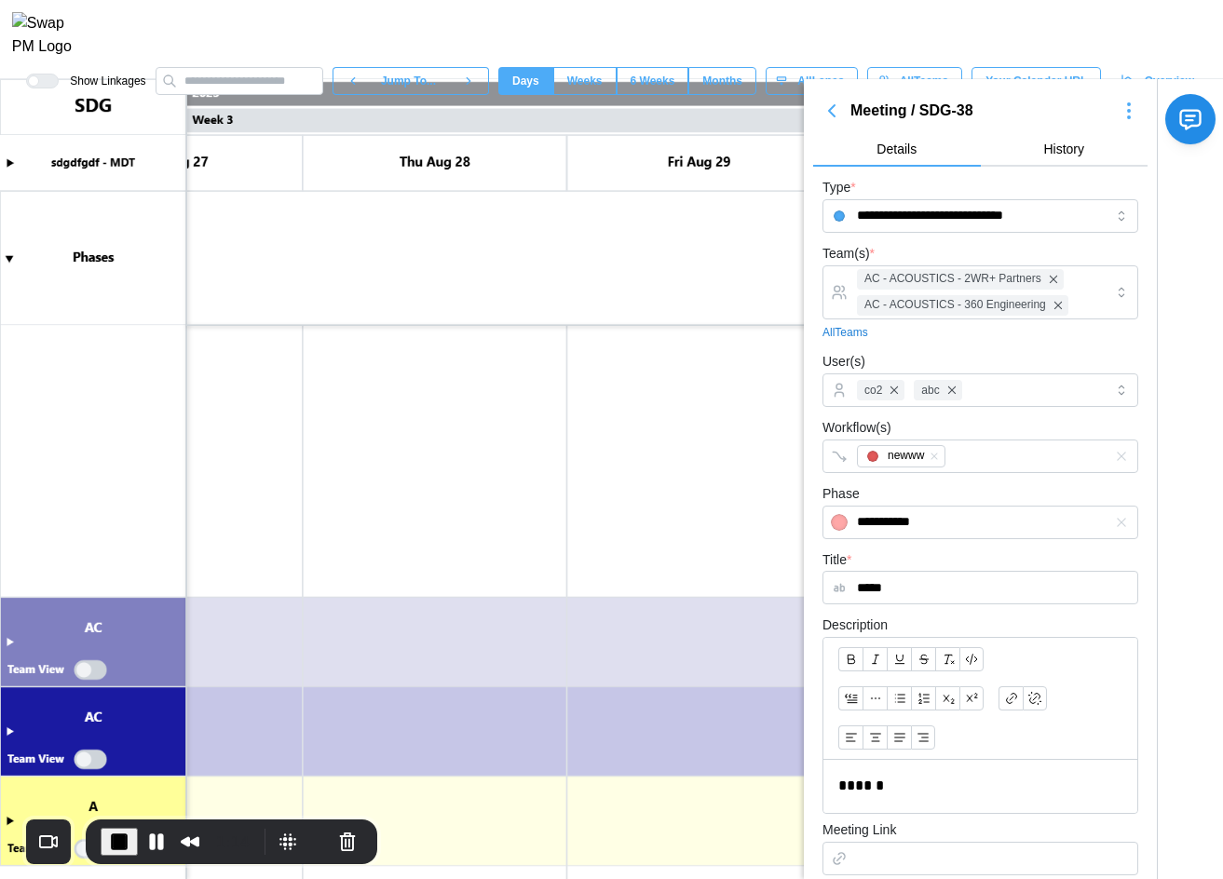
click at [713, 109] on icon "button" at bounding box center [831, 111] width 22 height 22
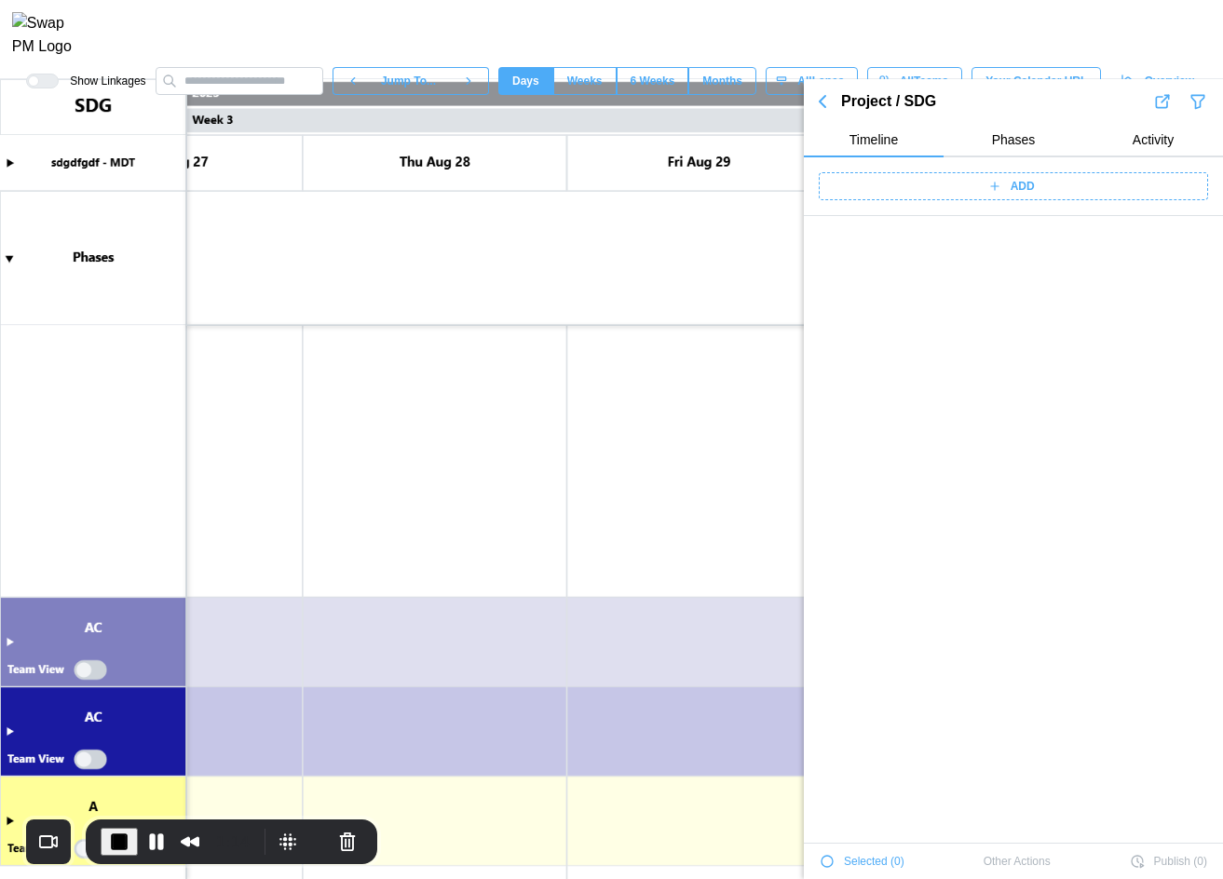
scroll to position [1074, 0]
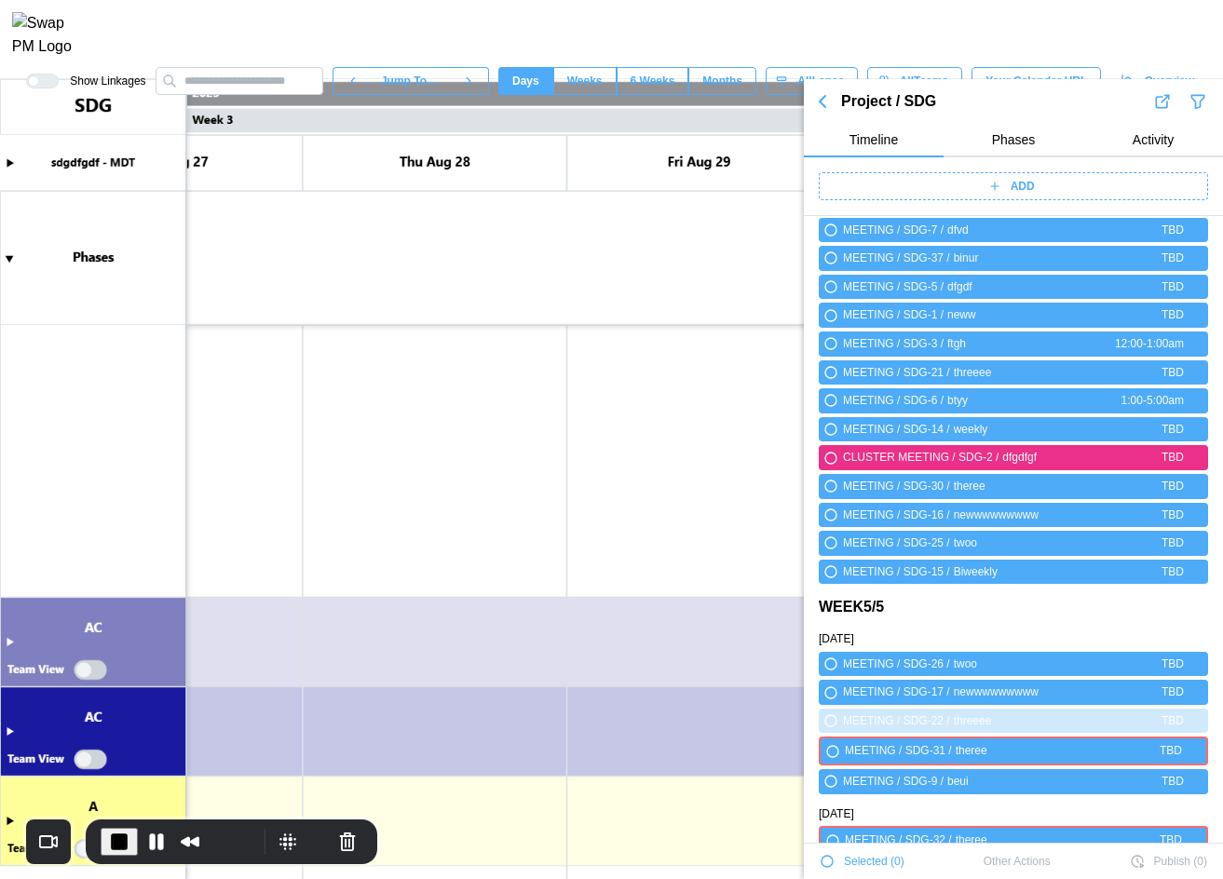
click at [713, 110] on icon "button" at bounding box center [822, 101] width 22 height 22
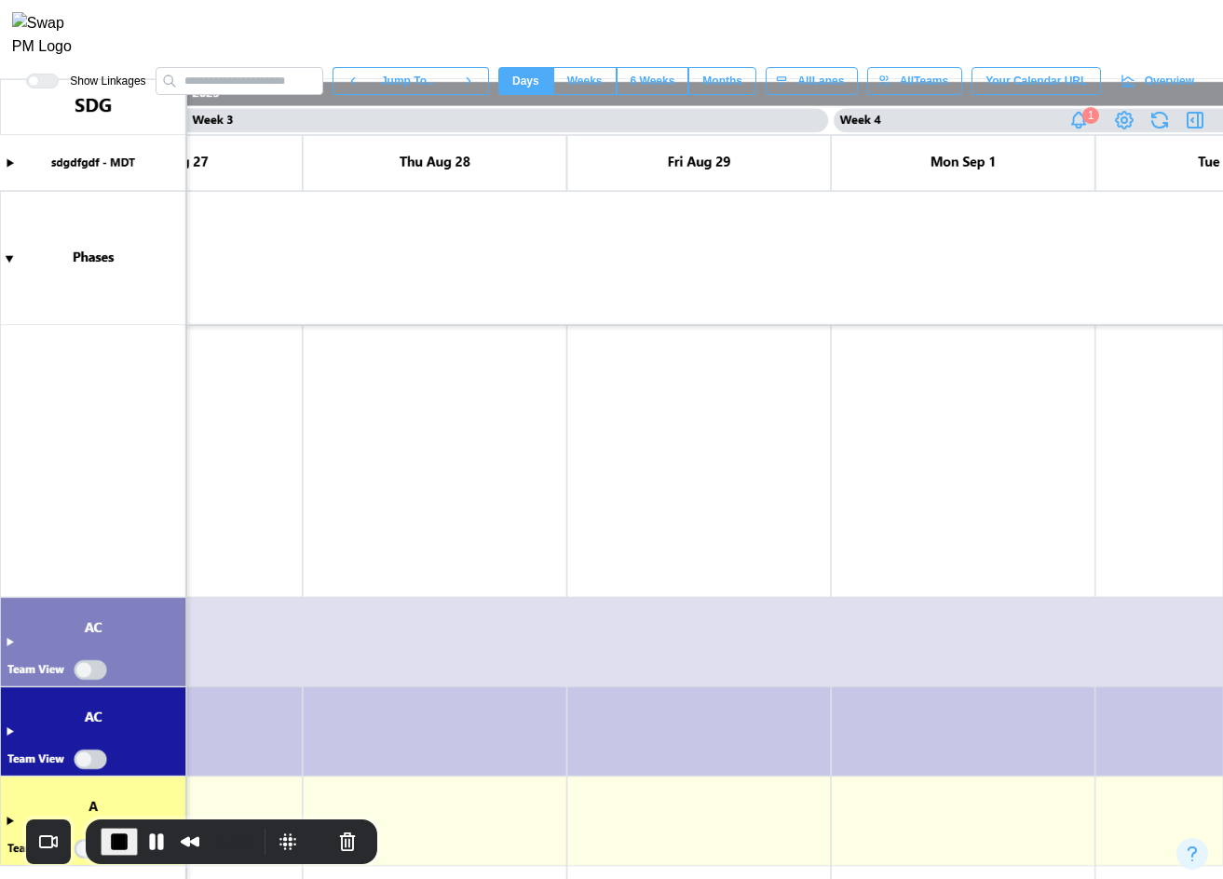
scroll to position [852, 0]
click at [713, 119] on div at bounding box center [1195, 120] width 26 height 26
click at [713, 122] on icon "button" at bounding box center [1192, 120] width 2 height 4
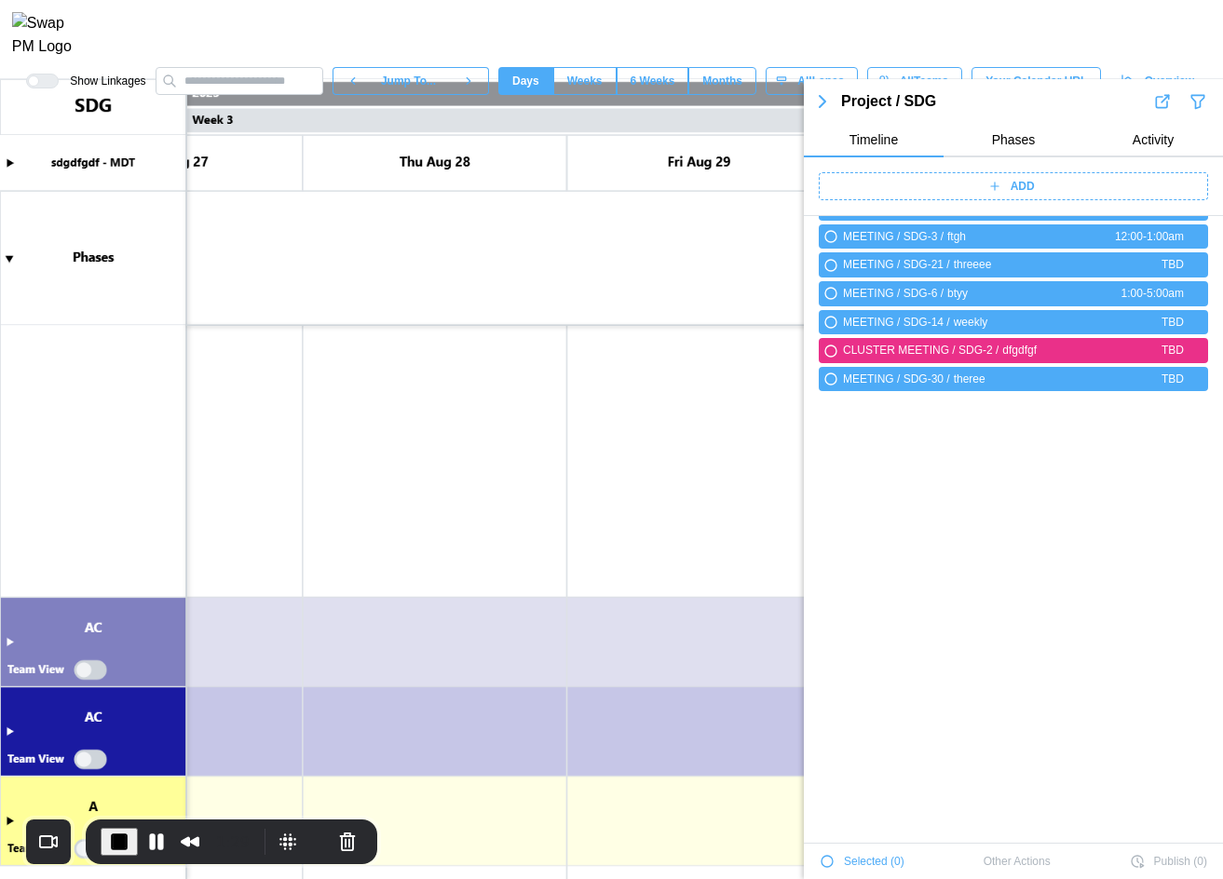
scroll to position [477, 0]
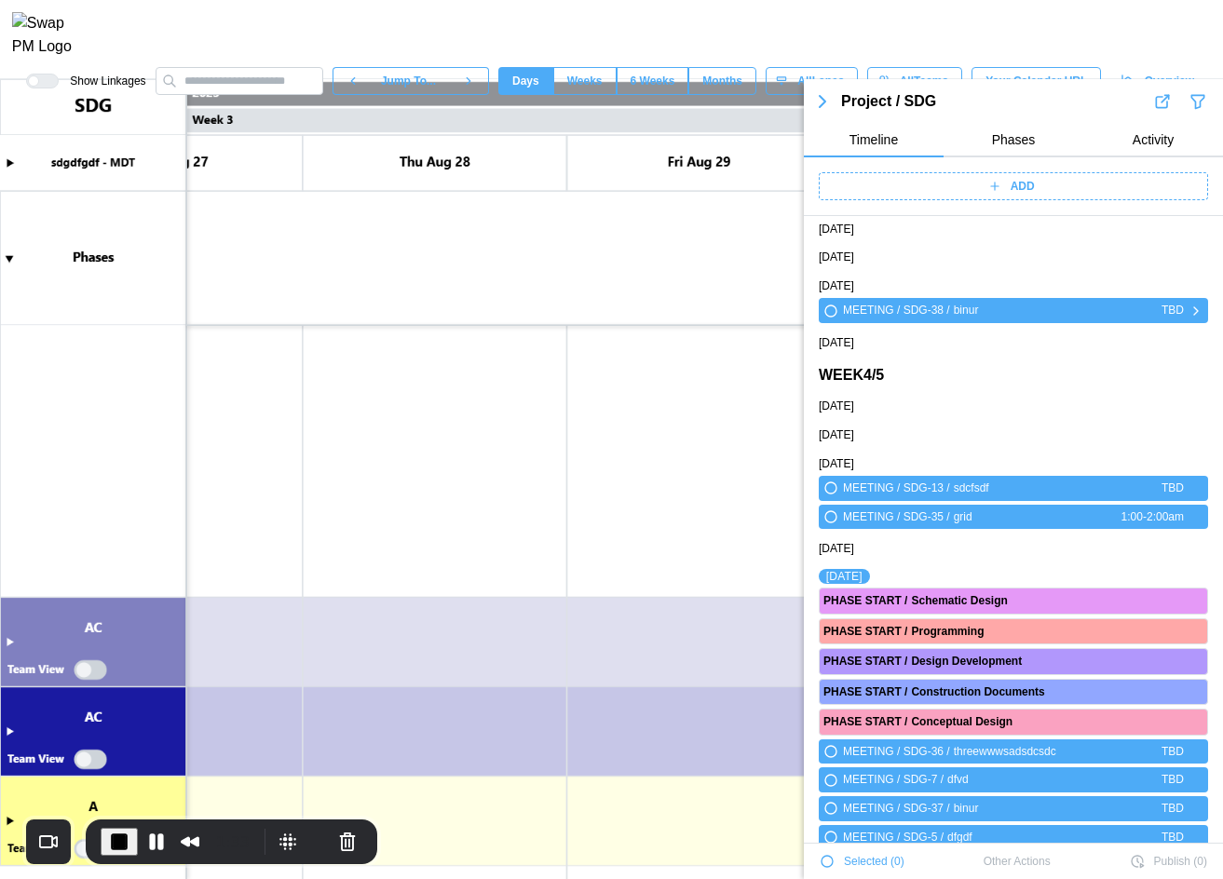
click at [713, 305] on icon "button" at bounding box center [1195, 311] width 15 height 22
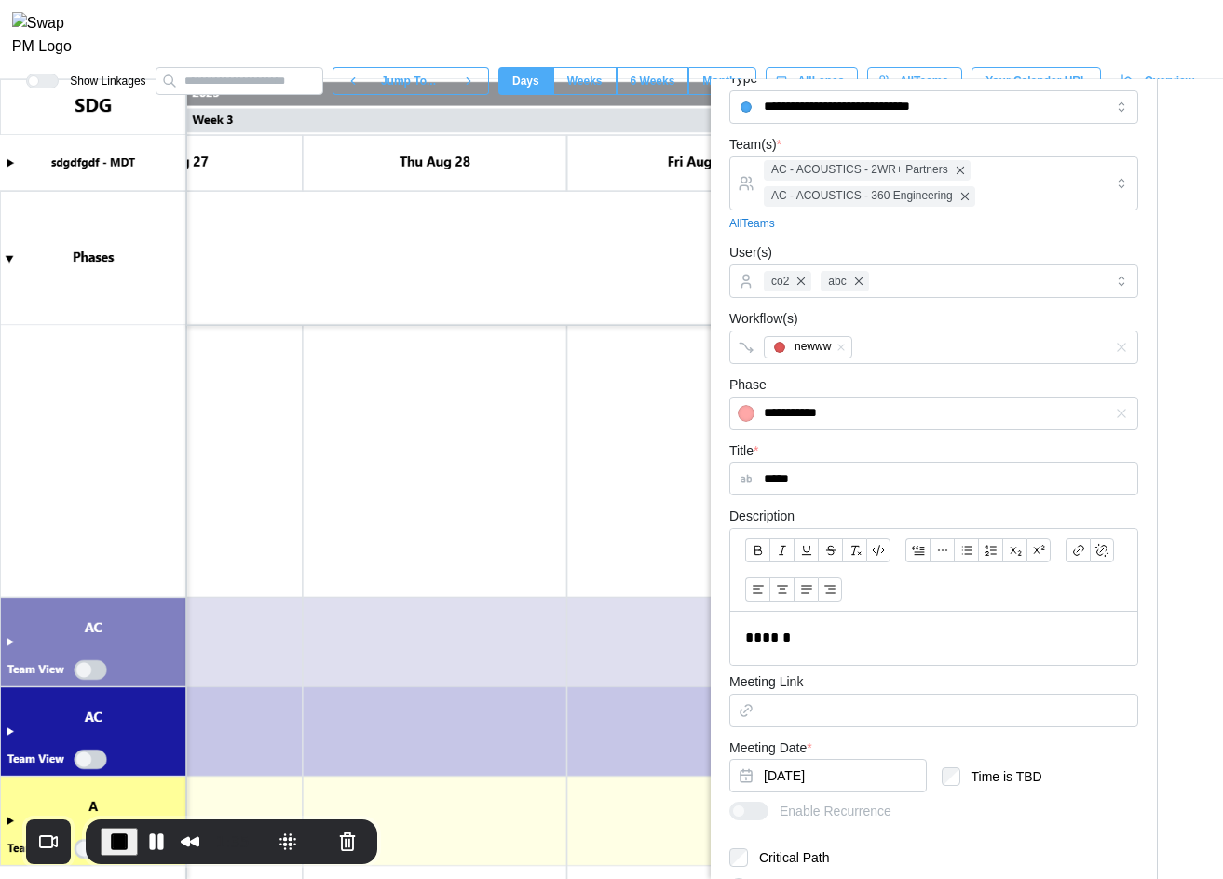
scroll to position [0, 0]
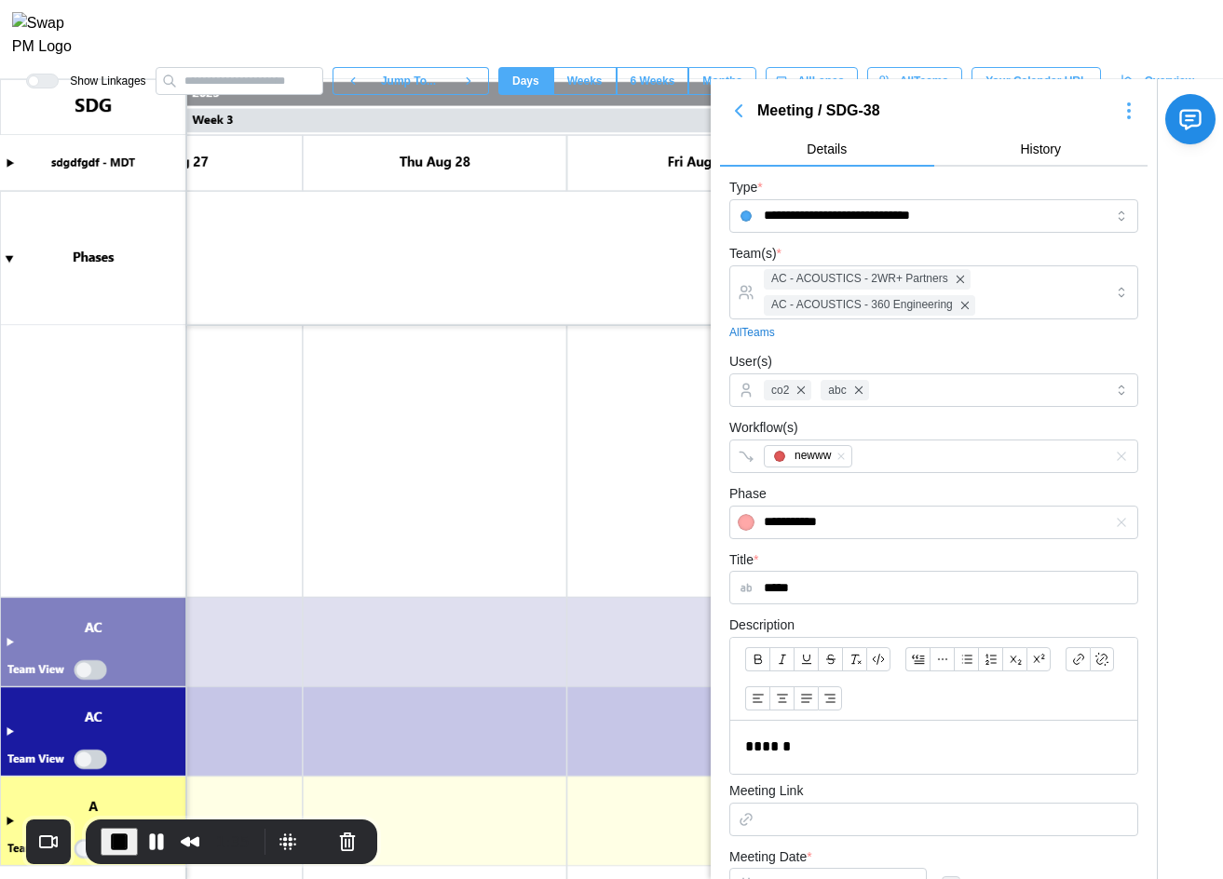
click at [713, 105] on icon "button" at bounding box center [1129, 104] width 2 height 2
click at [713, 170] on div "Jump To Date" at bounding box center [1080, 175] width 84 height 15
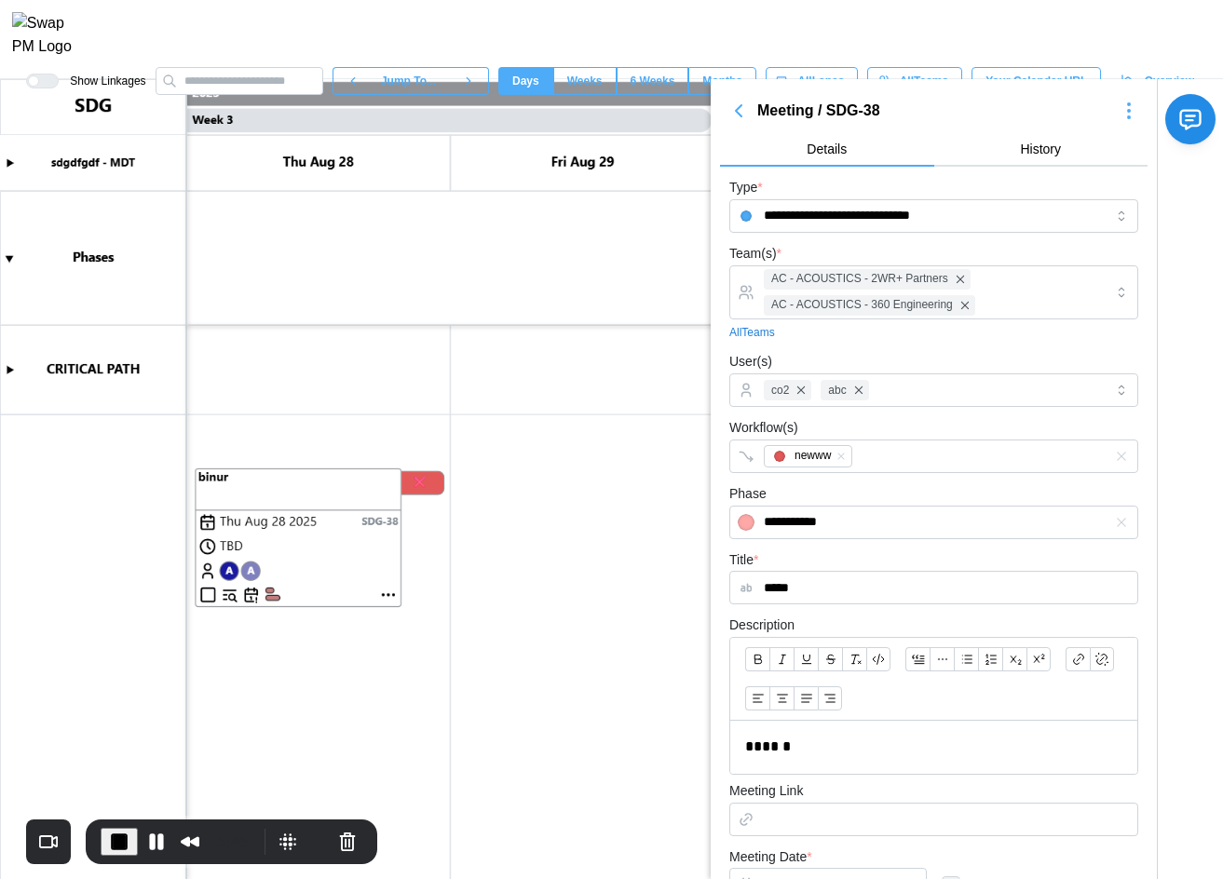
click at [713, 110] on icon "button" at bounding box center [1128, 111] width 22 height 22
click at [713, 265] on button "Delete Meeting" at bounding box center [1068, 276] width 130 height 34
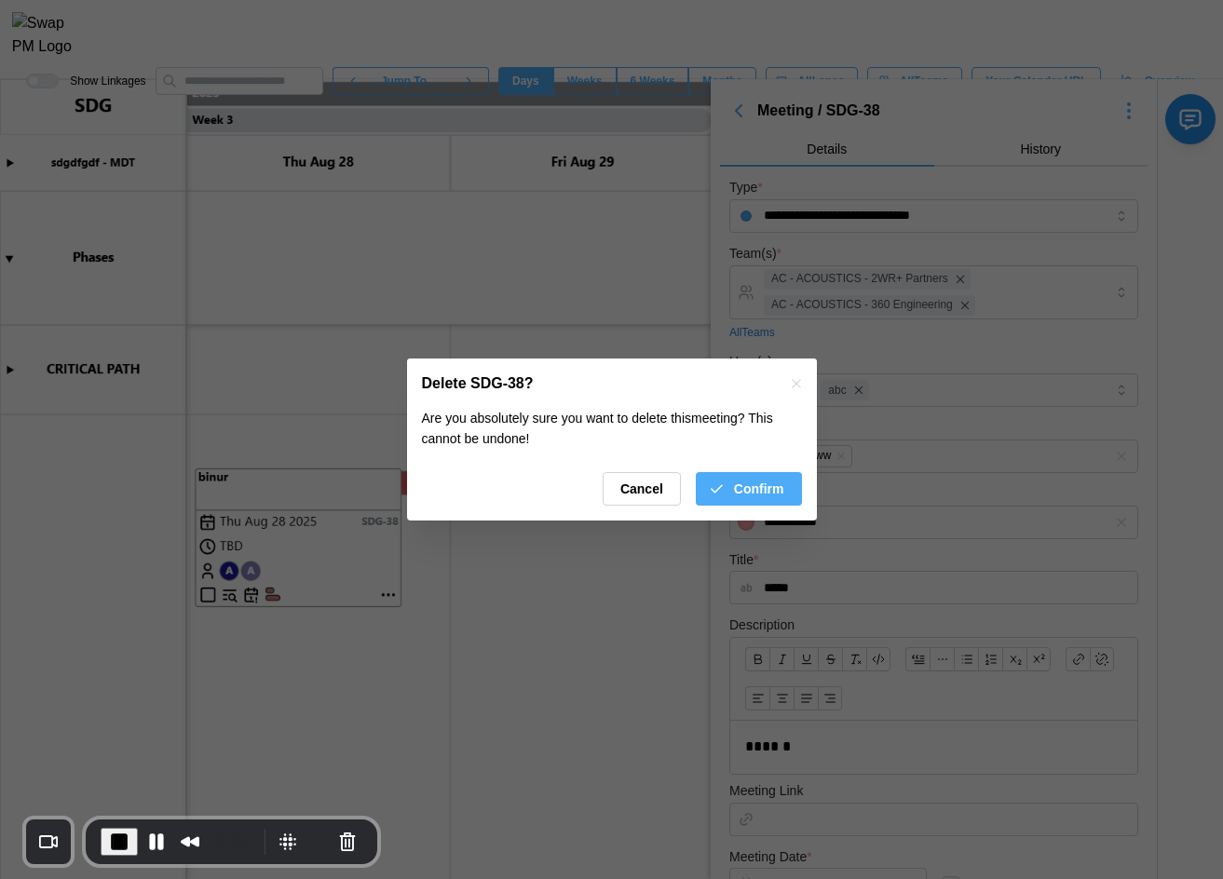
click at [713, 484] on span "Confirm" at bounding box center [759, 489] width 50 height 32
click at [713, 491] on span "Confirm" at bounding box center [759, 489] width 50 height 32
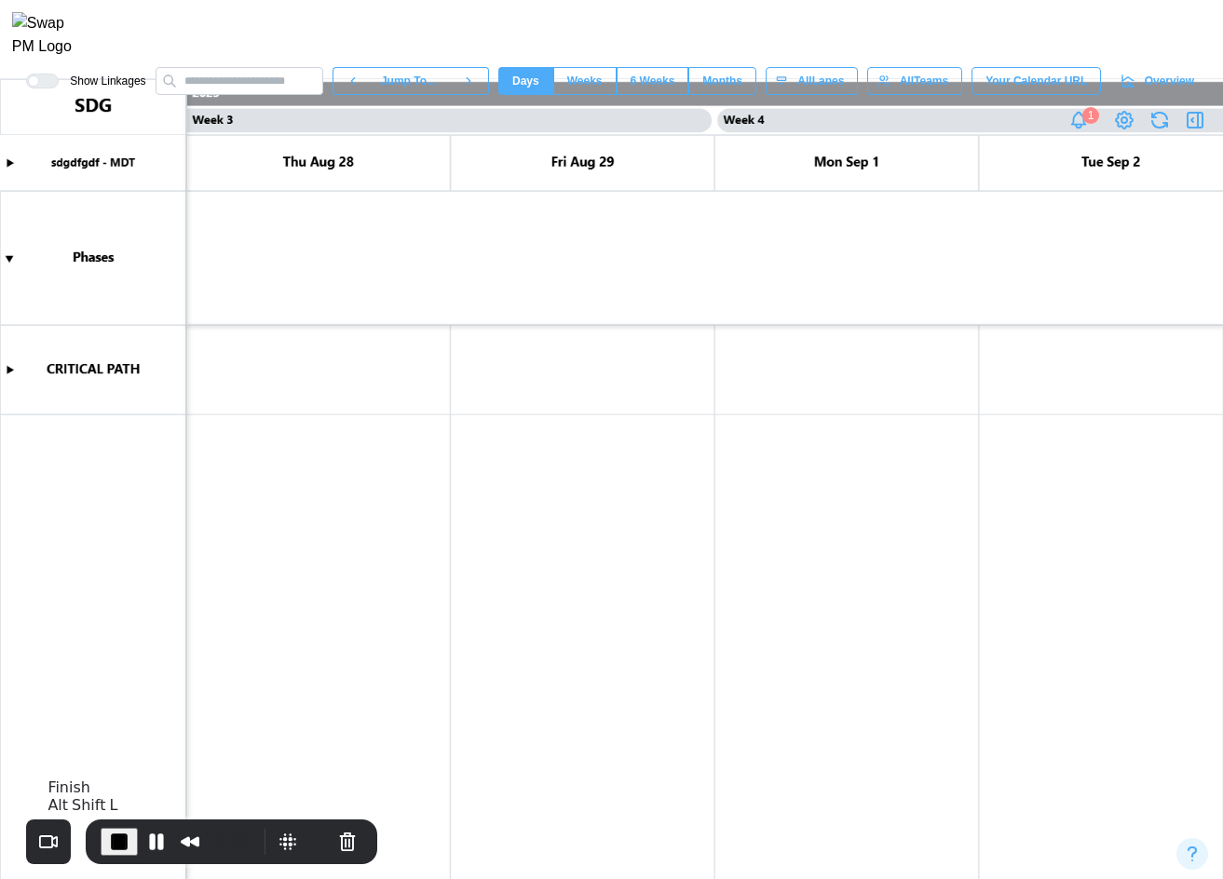
click at [101, 679] on button "End Recording" at bounding box center [119, 842] width 37 height 28
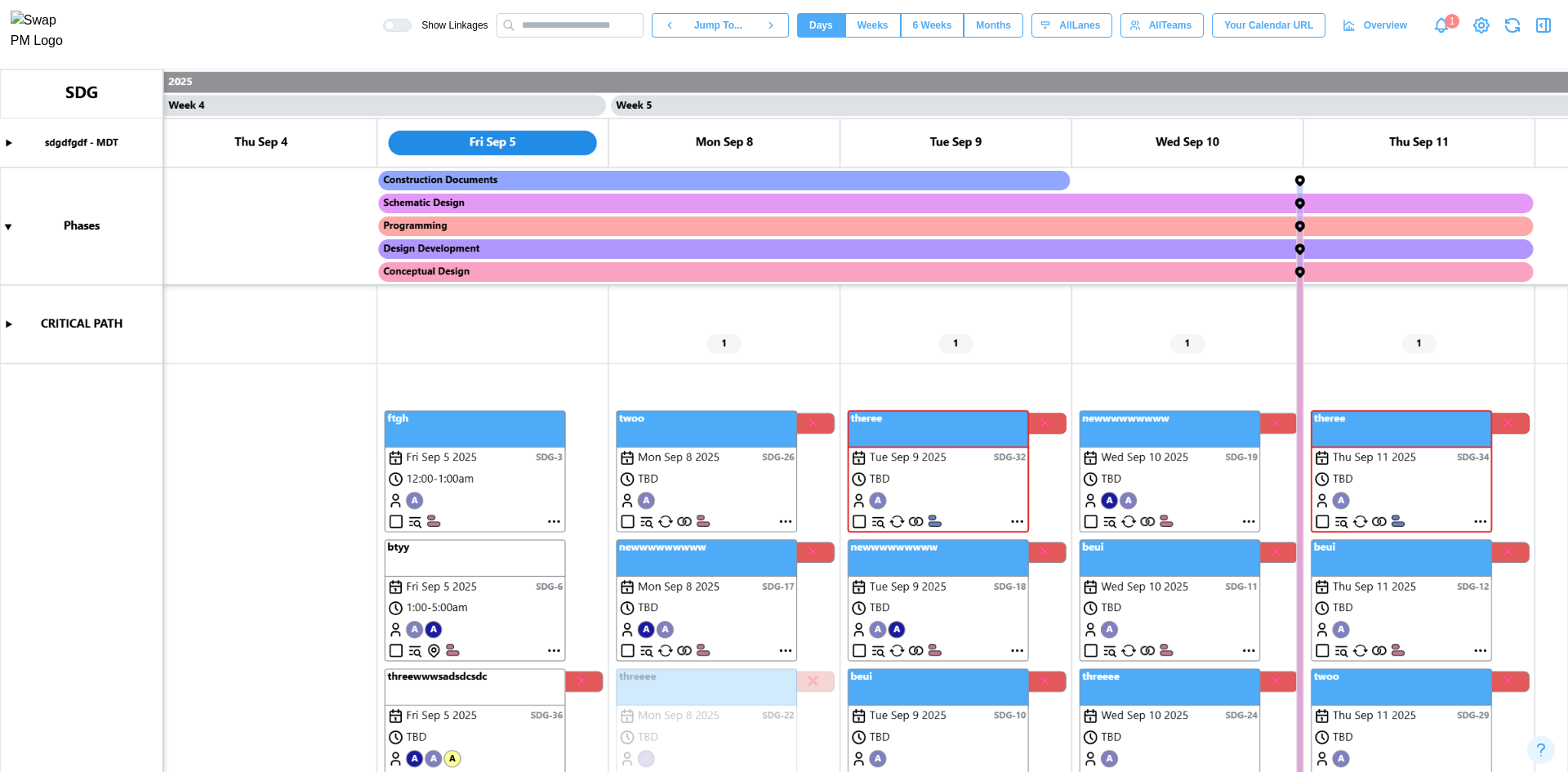
scroll to position [0, 4397]
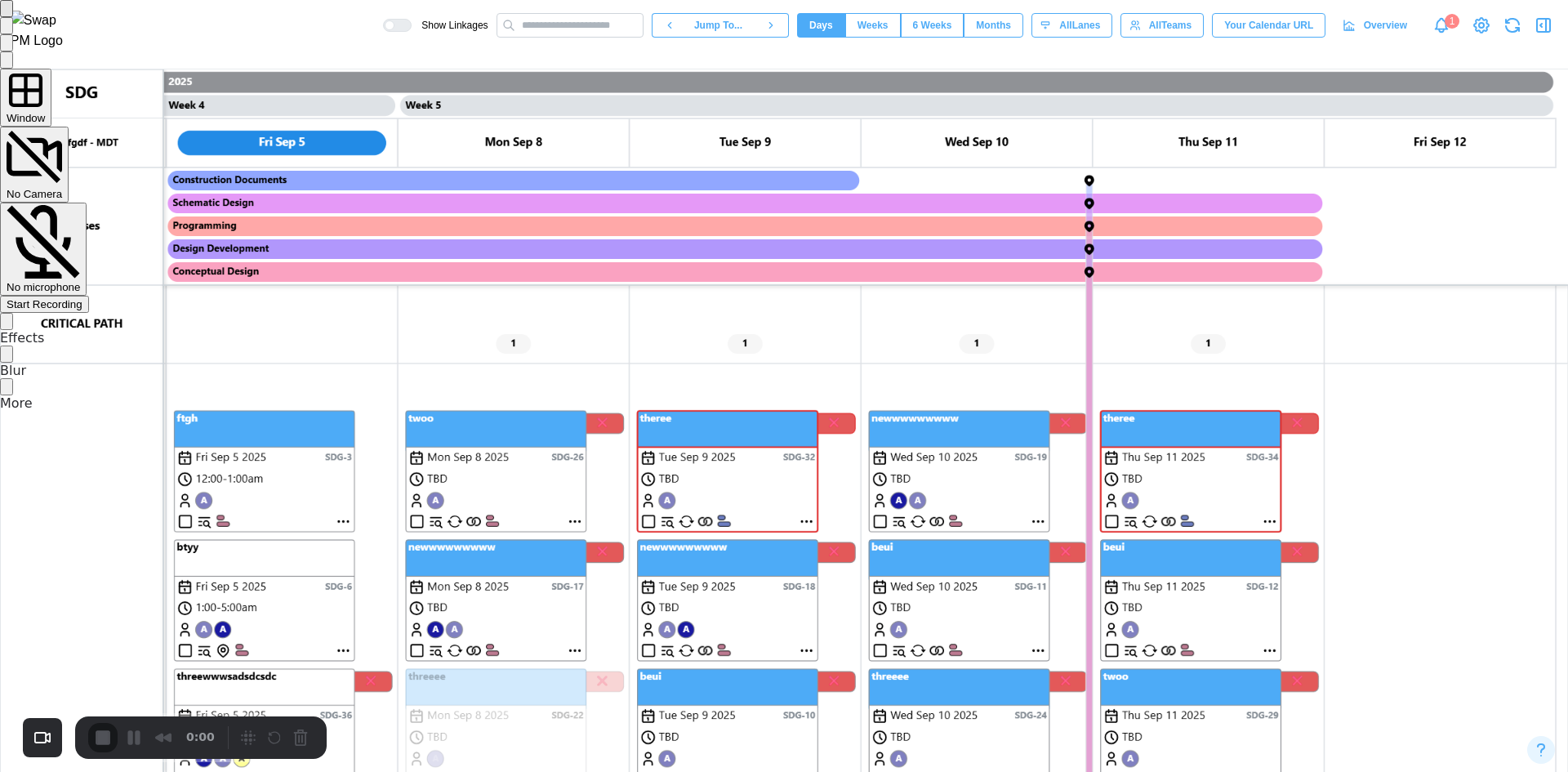
click at [82, 298] on div "Start Recording" at bounding box center [44, 304] width 76 height 12
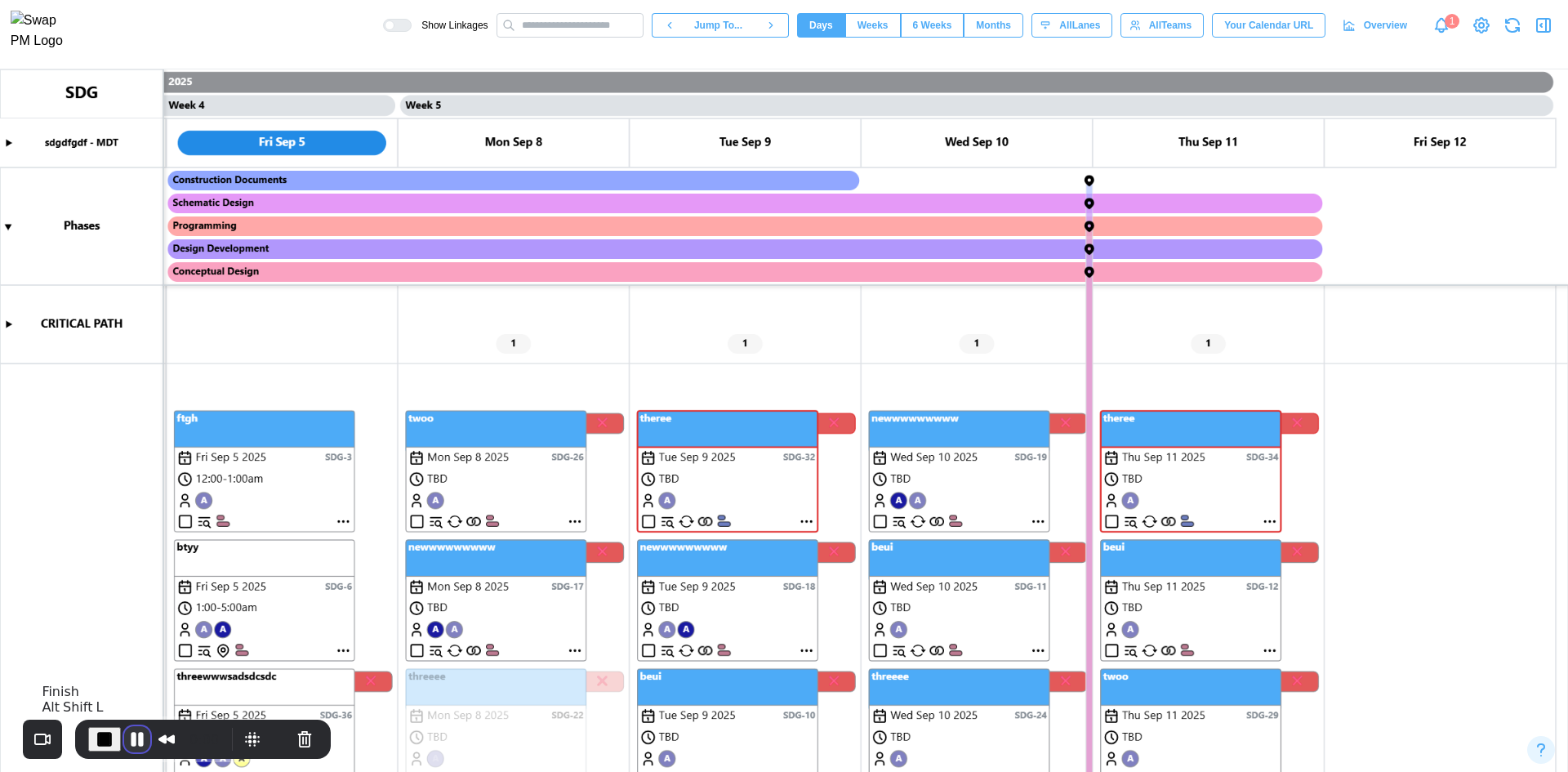
click at [128, 596] on button "Pause Recording" at bounding box center [138, 740] width 26 height 26
click at [137, 596] on span "Play Recording" at bounding box center [134, 740] width 19 height 19
click at [293, 596] on button "Cancel Recording" at bounding box center [304, 740] width 26 height 26
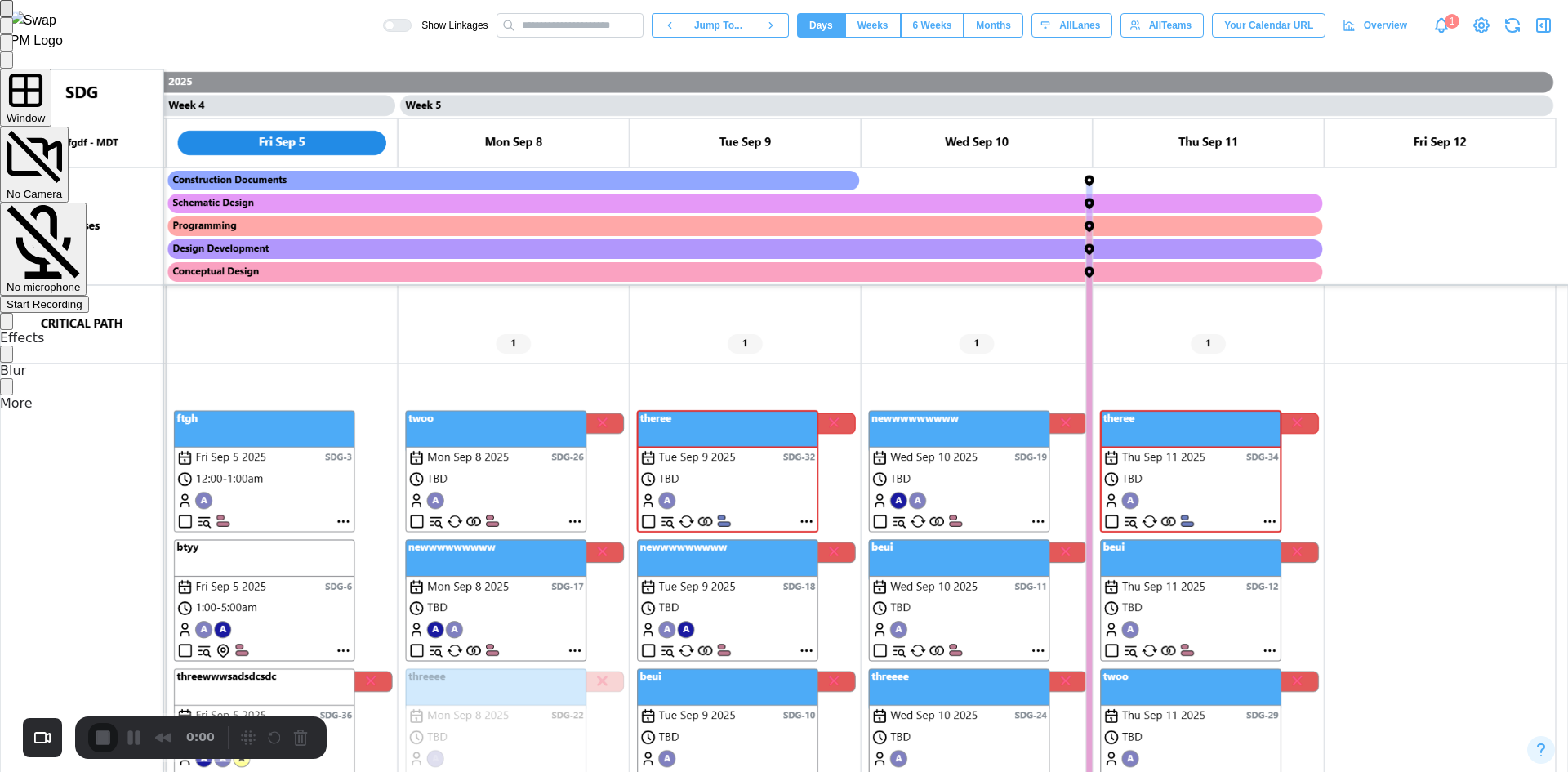
click at [82, 298] on span "Start Recording" at bounding box center [44, 304] width 76 height 12
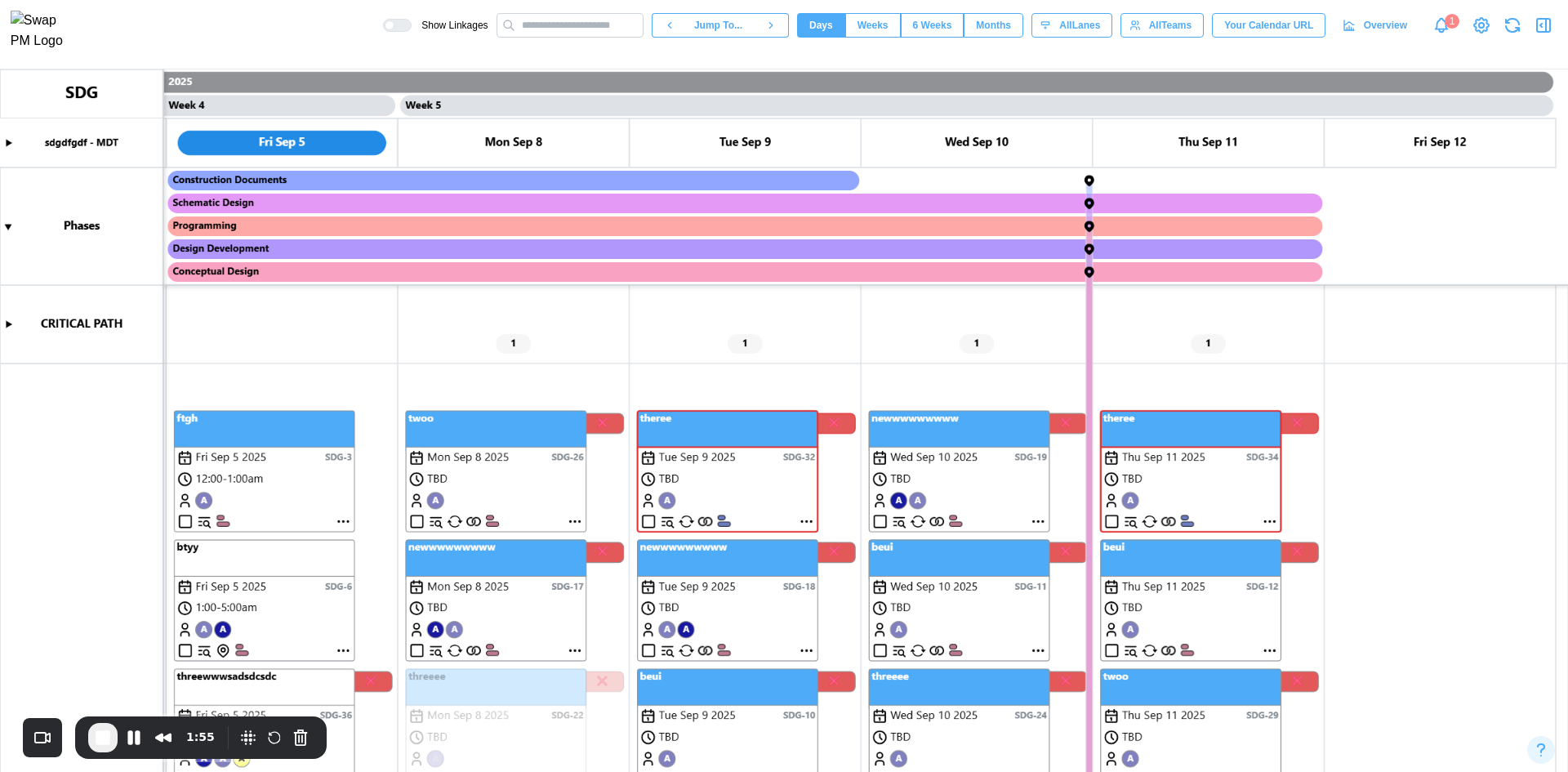
drag, startPoint x: 9, startPoint y: 328, endPoint x: 650, endPoint y: 410, distance: 646.2
click at [9, 328] on canvas at bounding box center [784, 420] width 1568 height 703
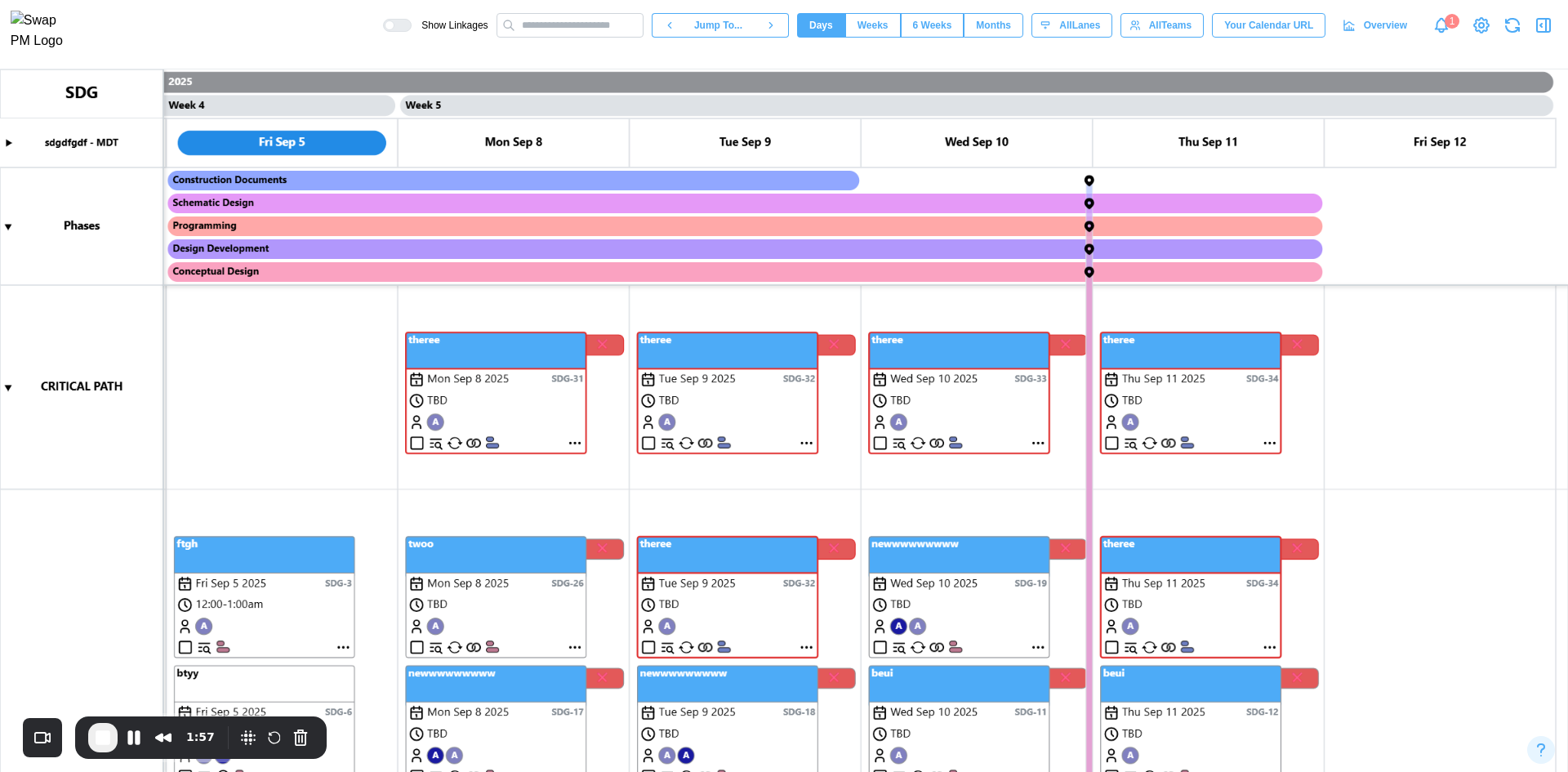
click at [106, 596] on button "End Recording" at bounding box center [103, 738] width 30 height 30
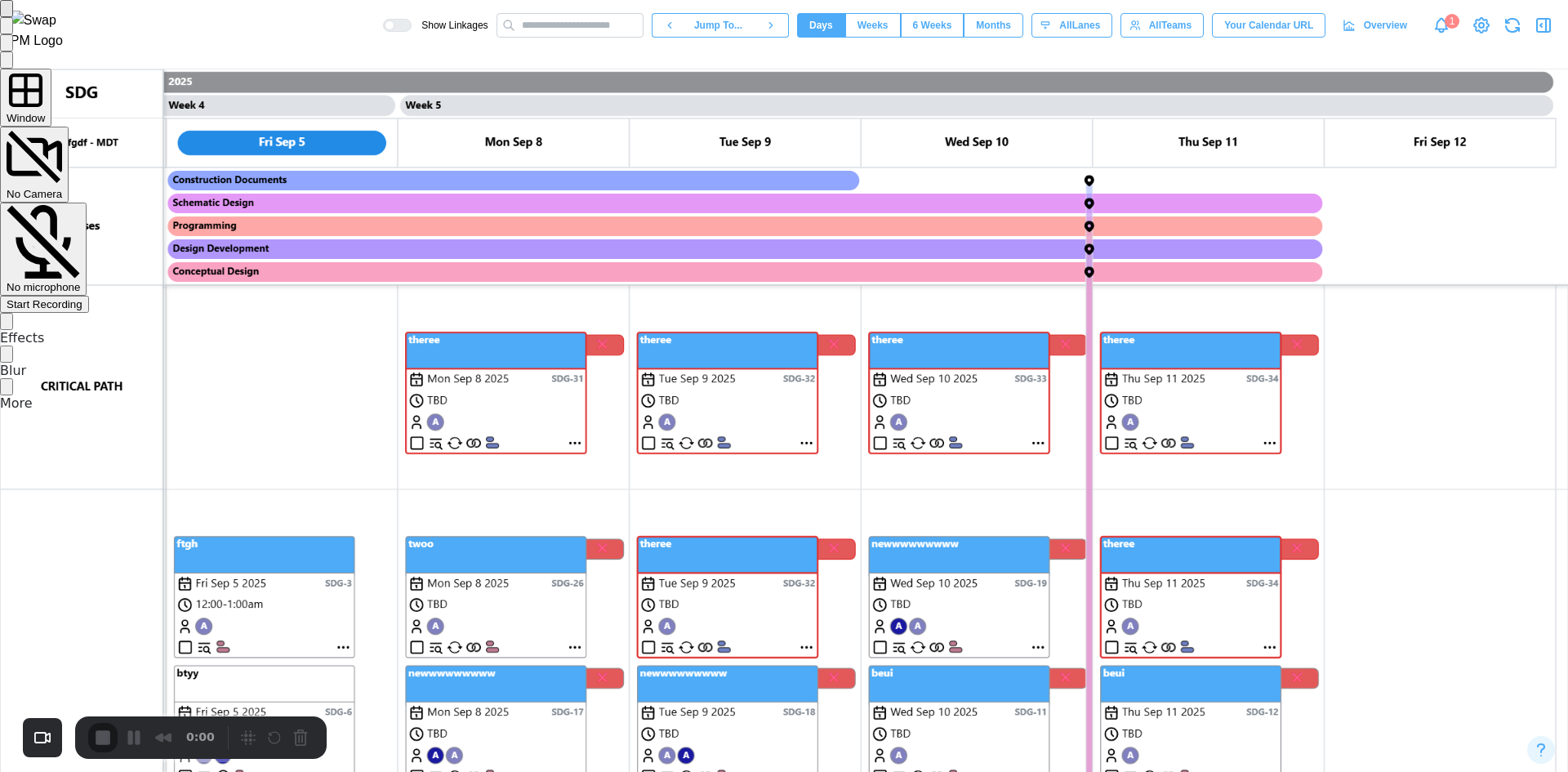
click at [82, 298] on div "Start Recording" at bounding box center [44, 304] width 76 height 12
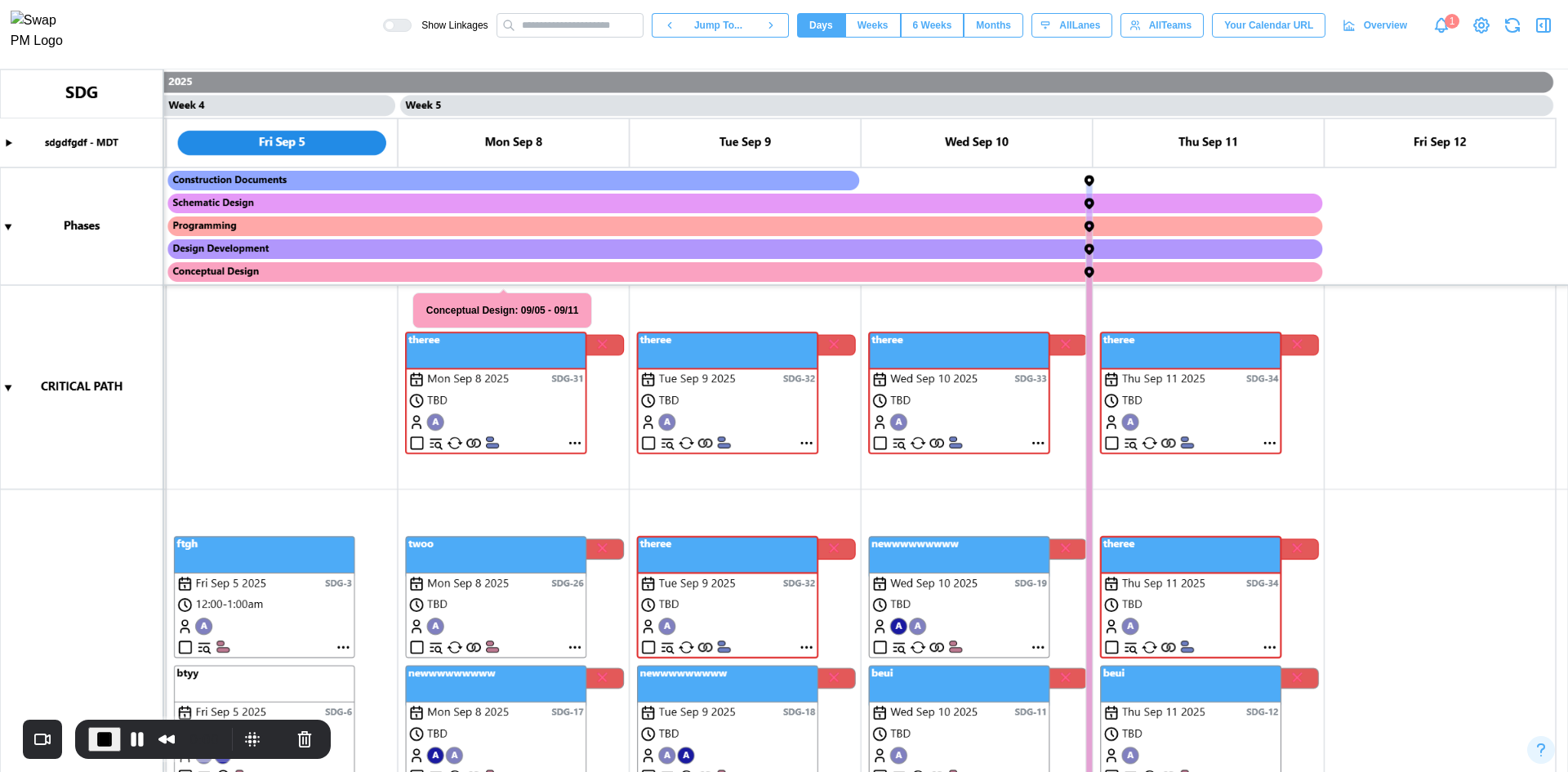
click at [568, 441] on canvas at bounding box center [784, 420] width 1568 height 703
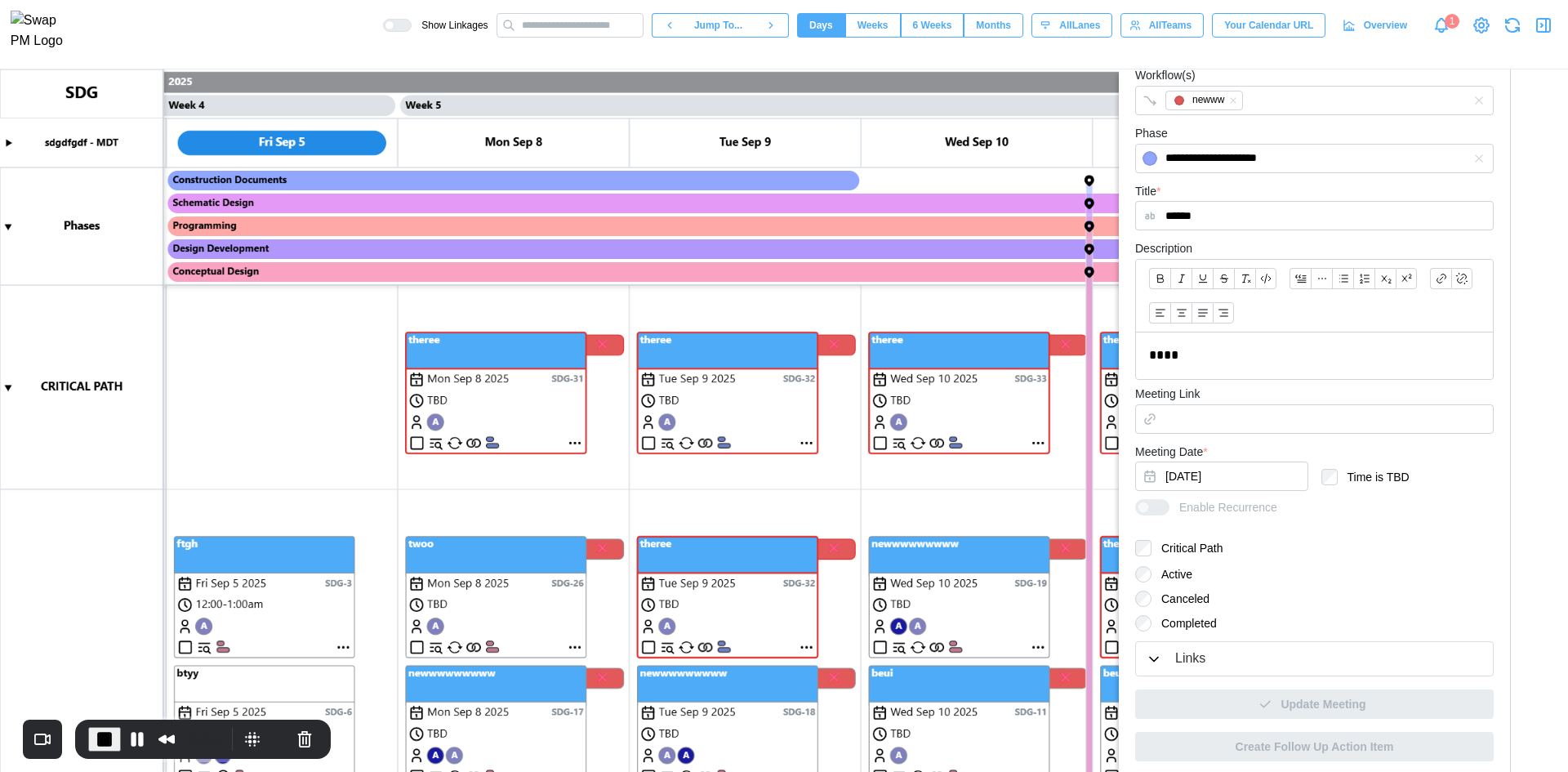
scroll to position [288, 0]
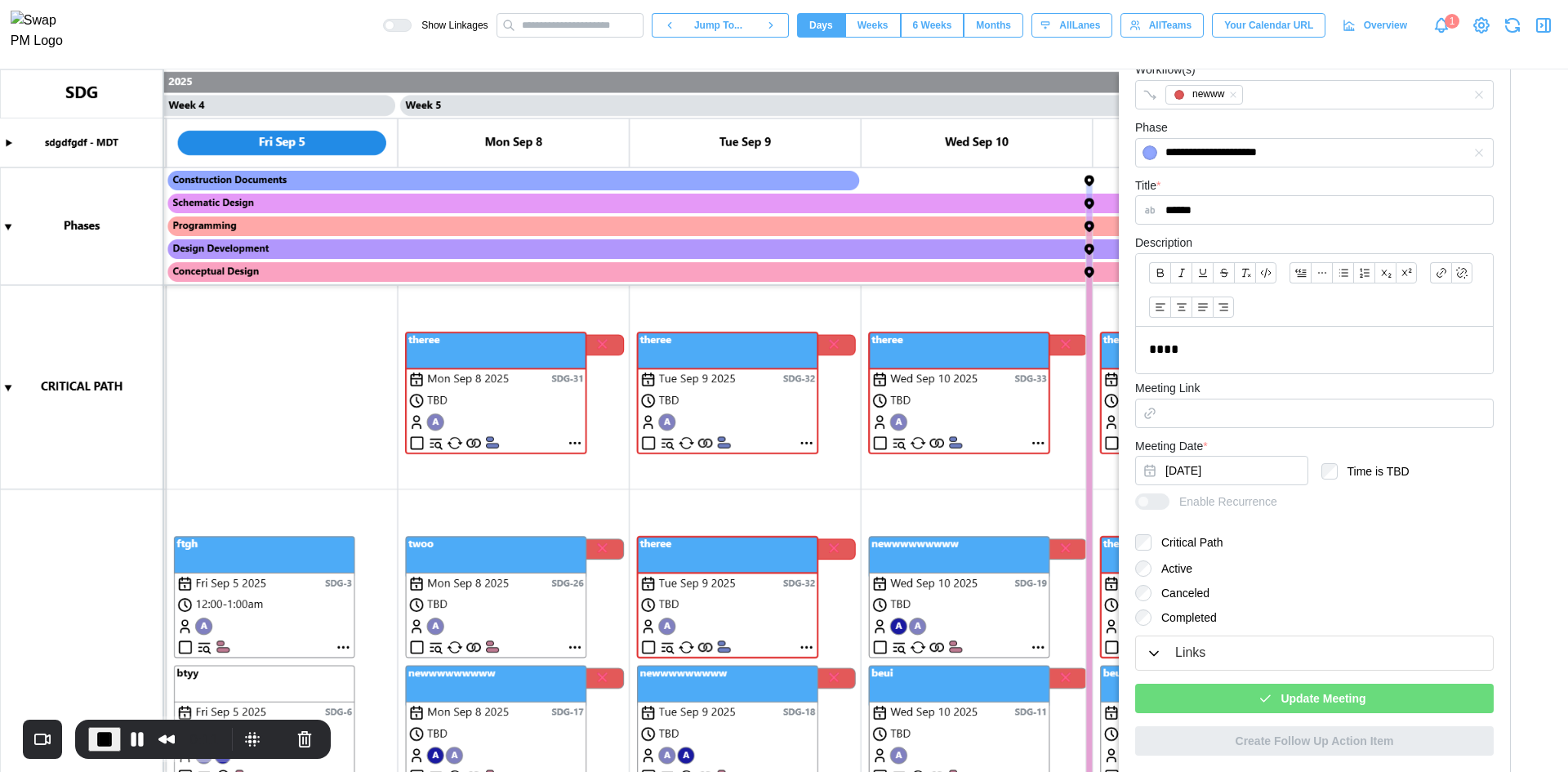
click at [625, 596] on div "Update Meeting" at bounding box center [1311, 698] width 332 height 28
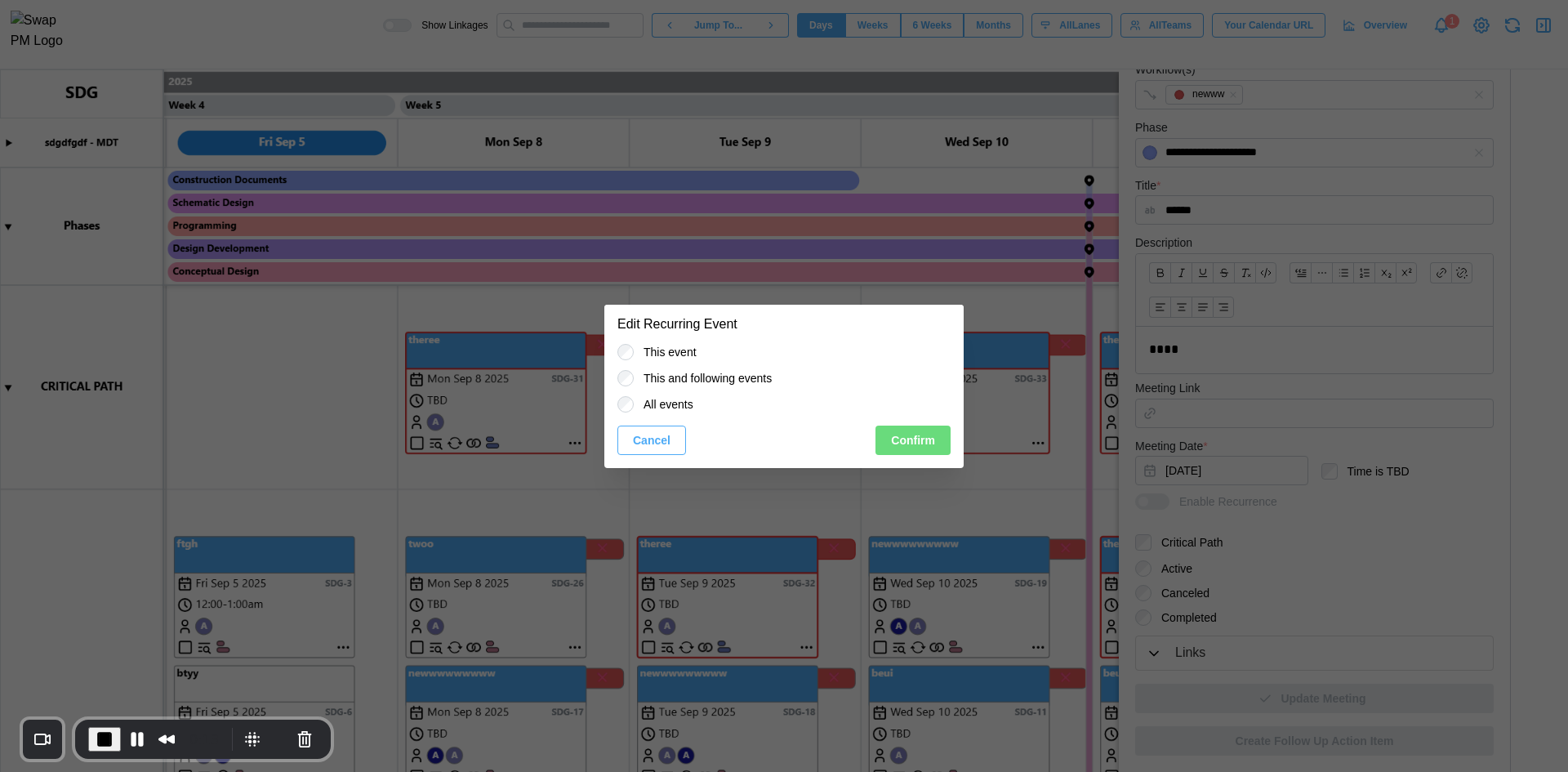
click at [625, 434] on button "Confirm" at bounding box center [913, 440] width 75 height 30
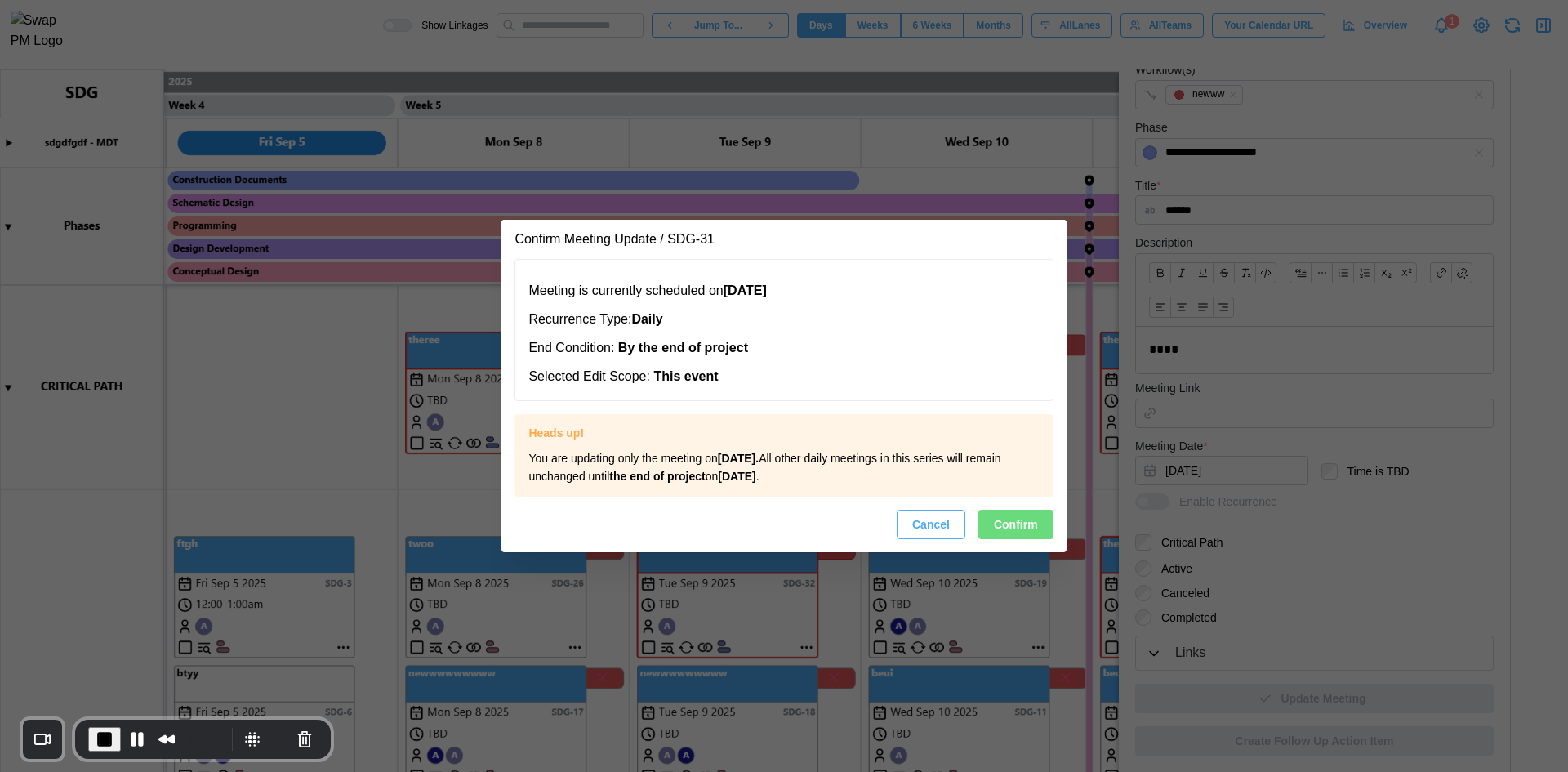
click at [625, 530] on span "Confirm" at bounding box center [1016, 525] width 44 height 28
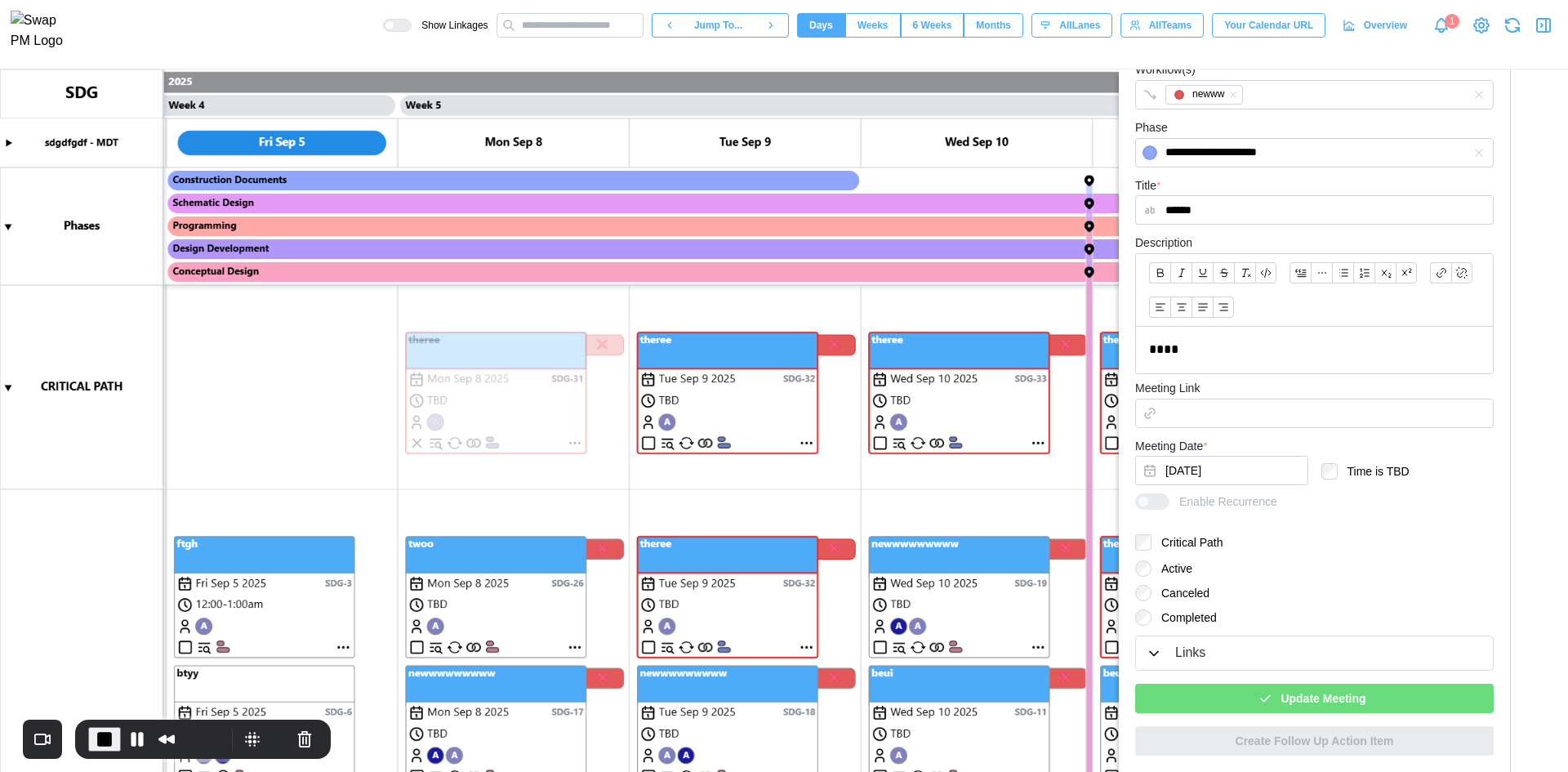
click at [625, 596] on div "Update Meeting" at bounding box center [1311, 698] width 332 height 28
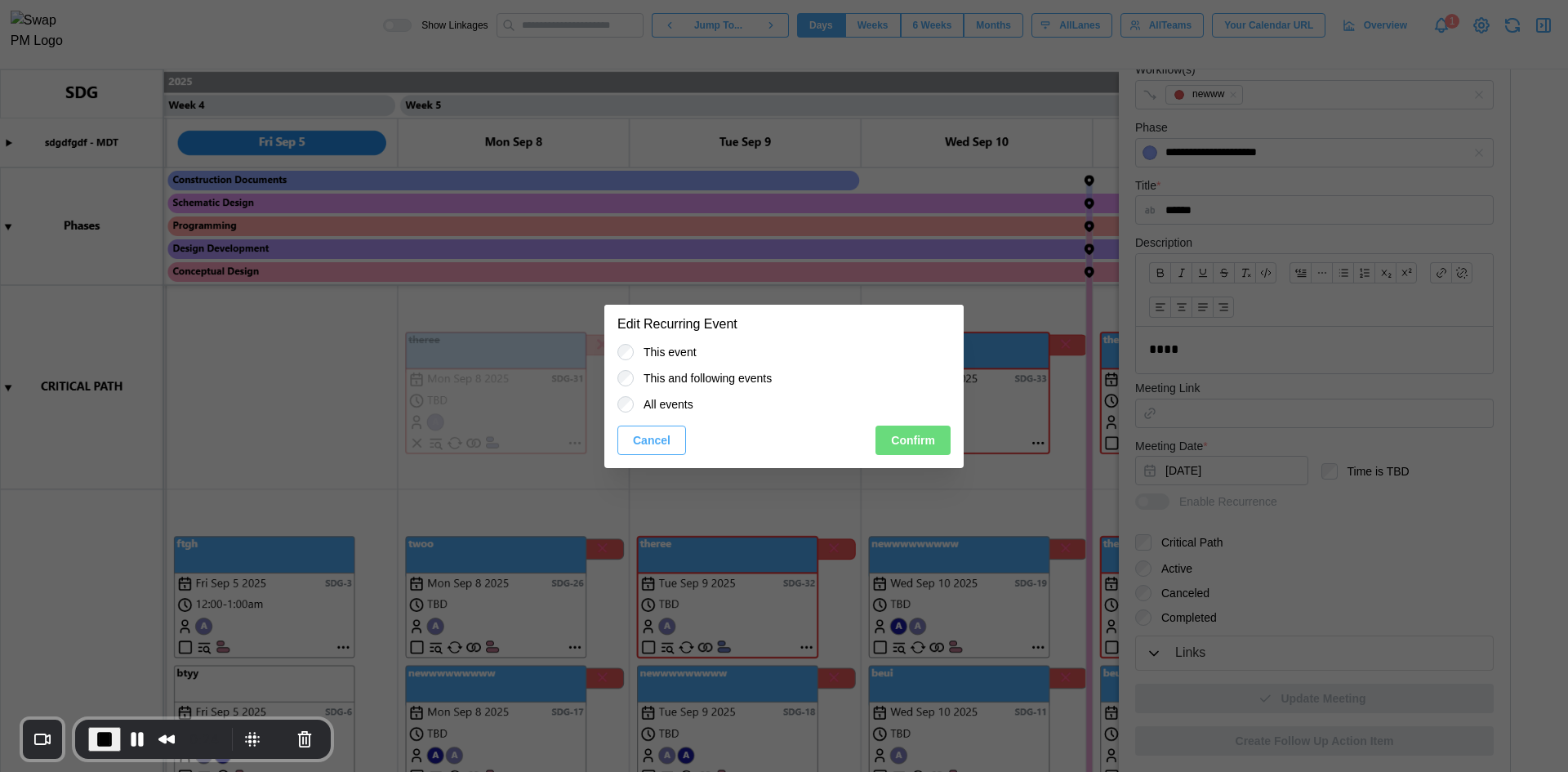
click at [625, 425] on div "Cancel Confirm" at bounding box center [784, 440] width 333 height 30
click at [625, 425] on button "Confirm" at bounding box center [913, 440] width 75 height 30
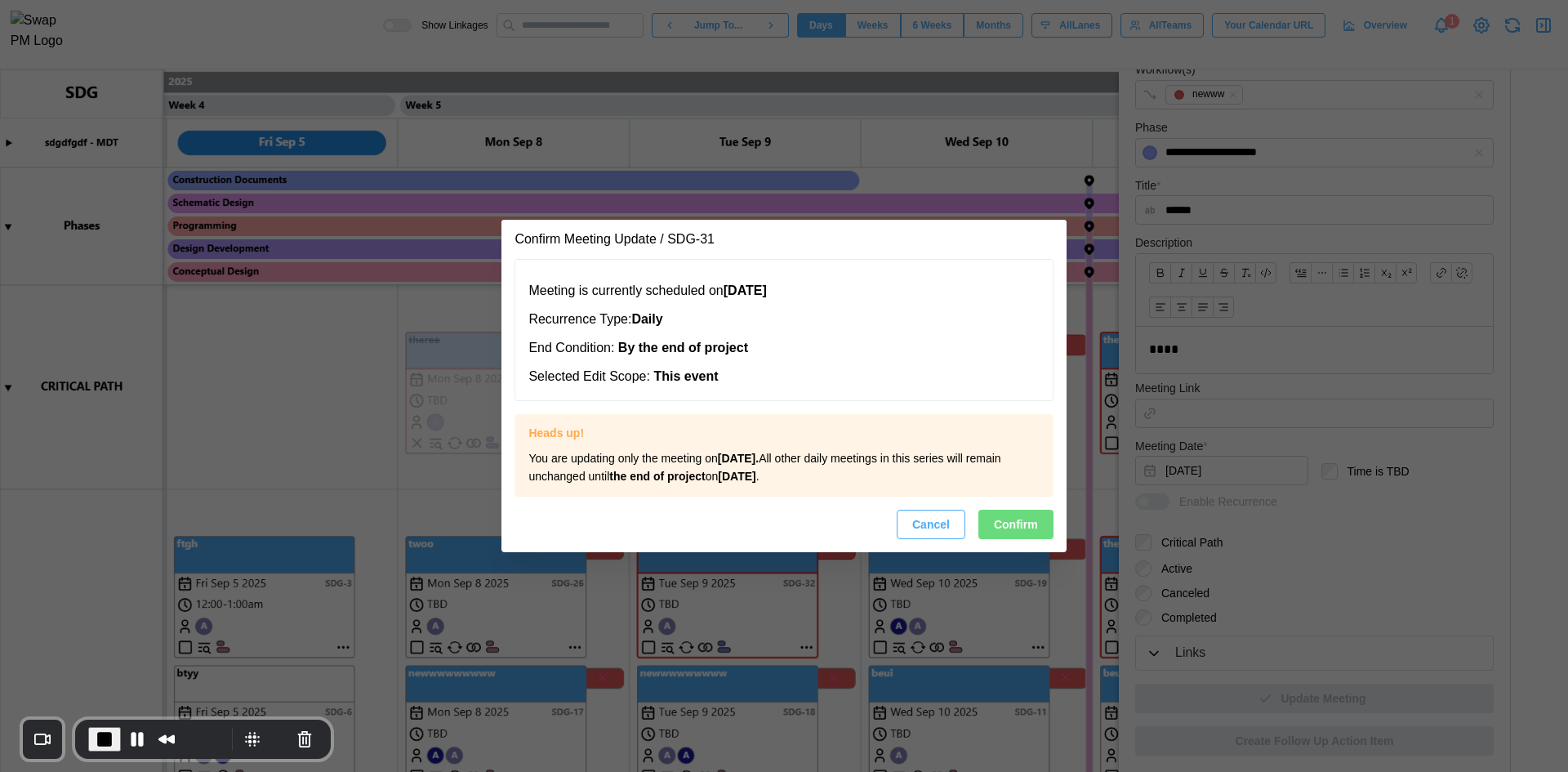
click at [625, 521] on button "Confirm" at bounding box center [1016, 525] width 75 height 30
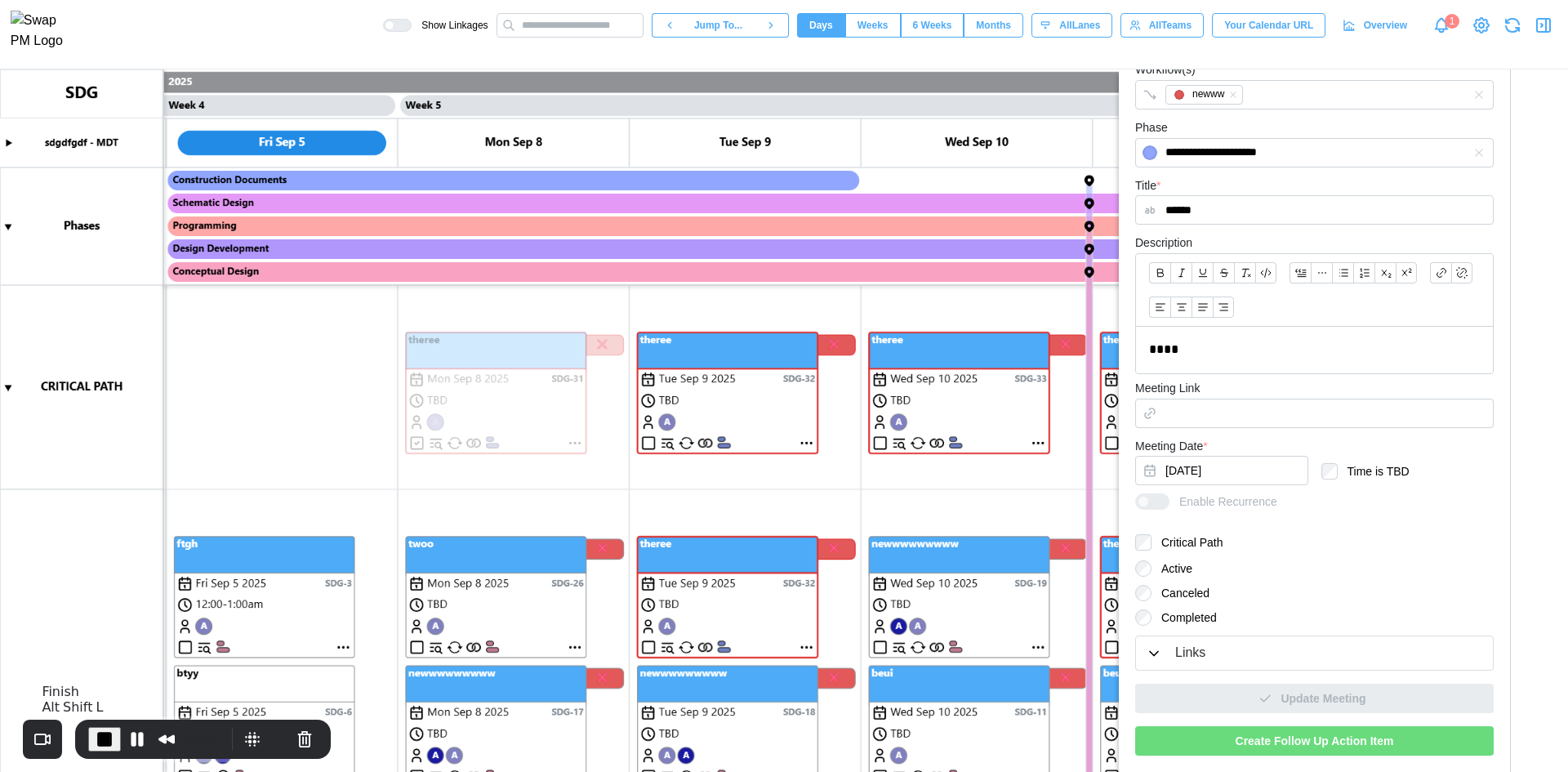
click at [89, 596] on button "End Recording" at bounding box center [104, 740] width 32 height 25
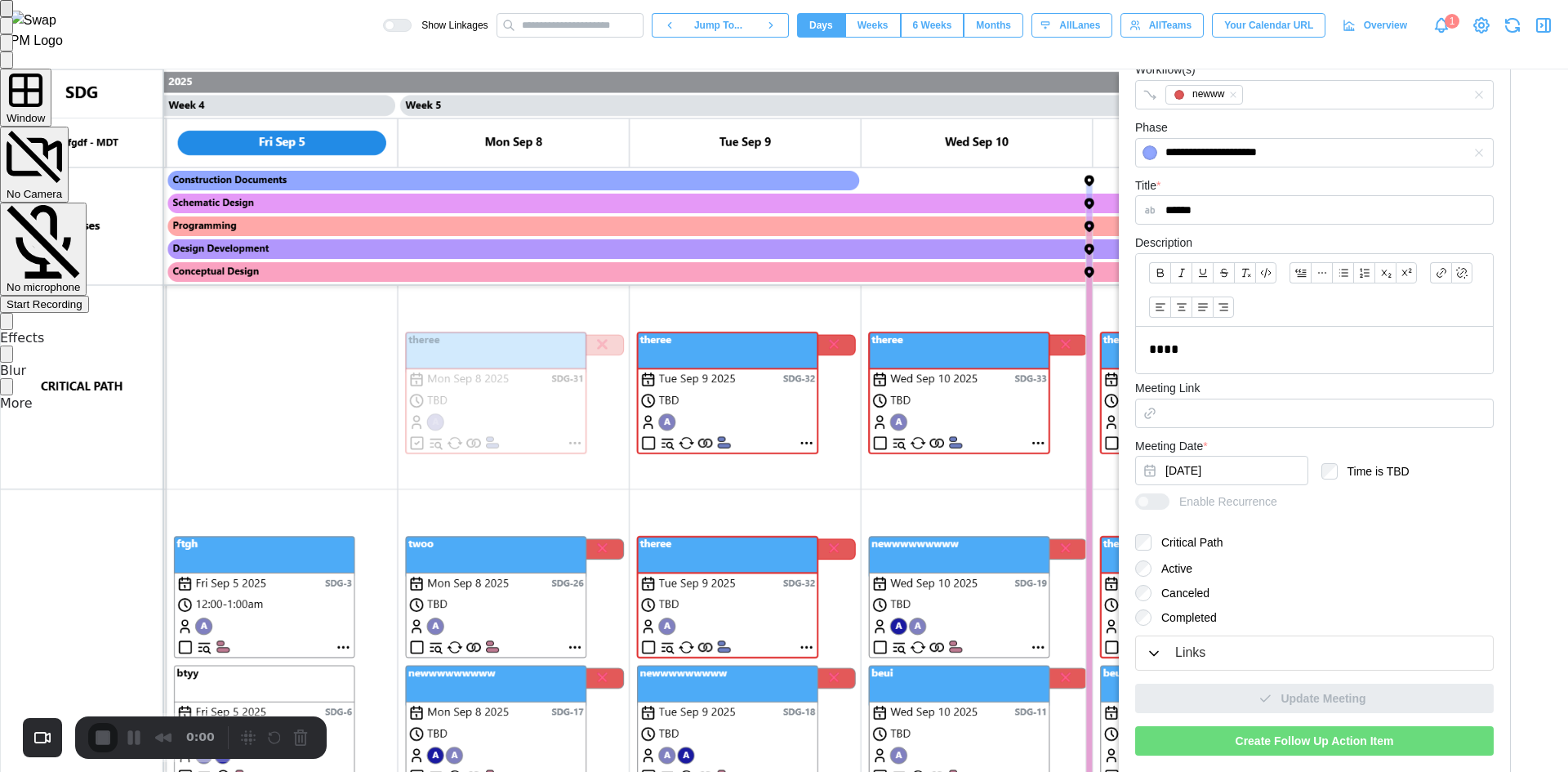
click at [82, 298] on div "Start Recording" at bounding box center [44, 304] width 76 height 12
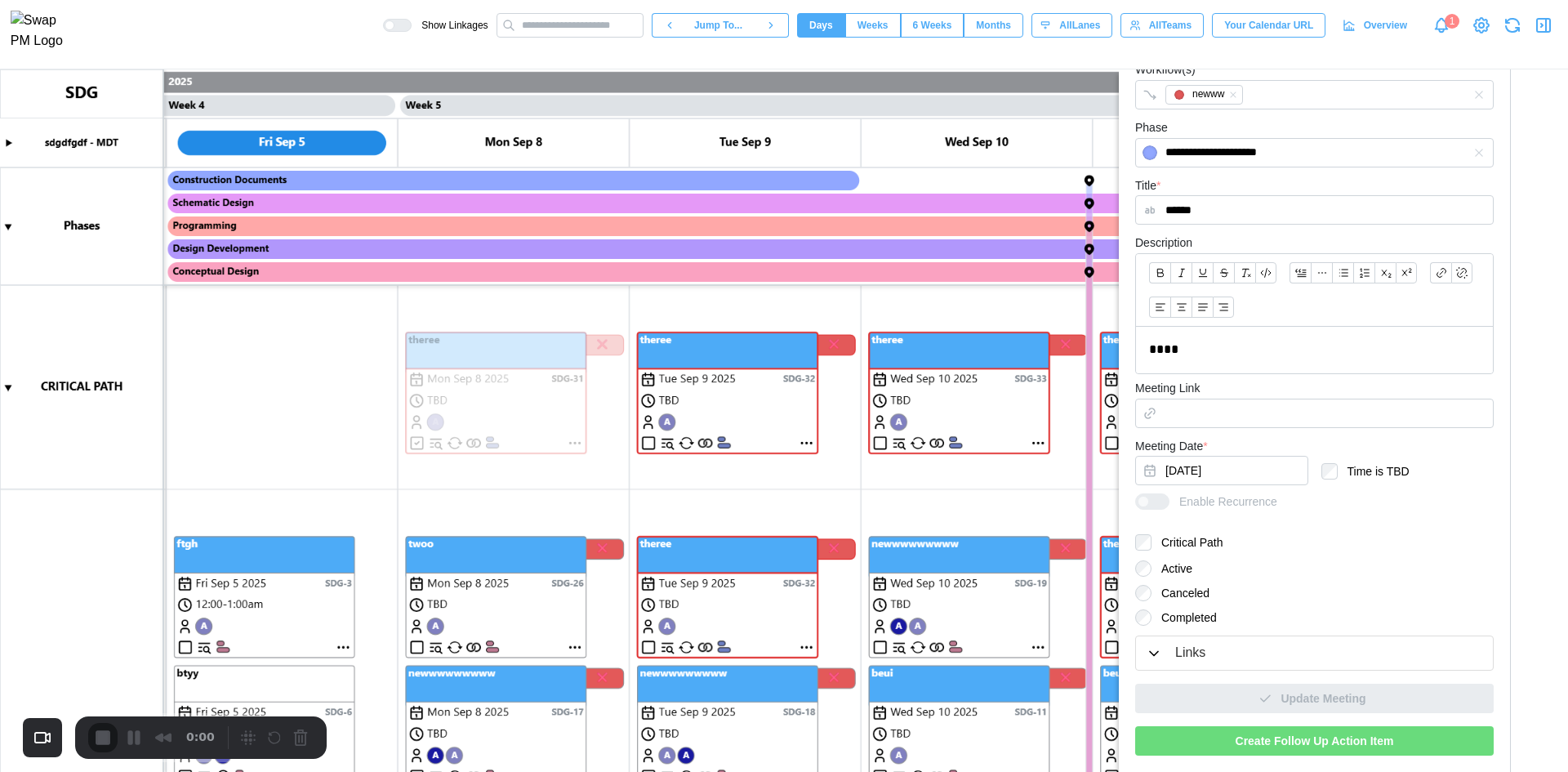
click at [412, 438] on canvas at bounding box center [784, 420] width 1568 height 703
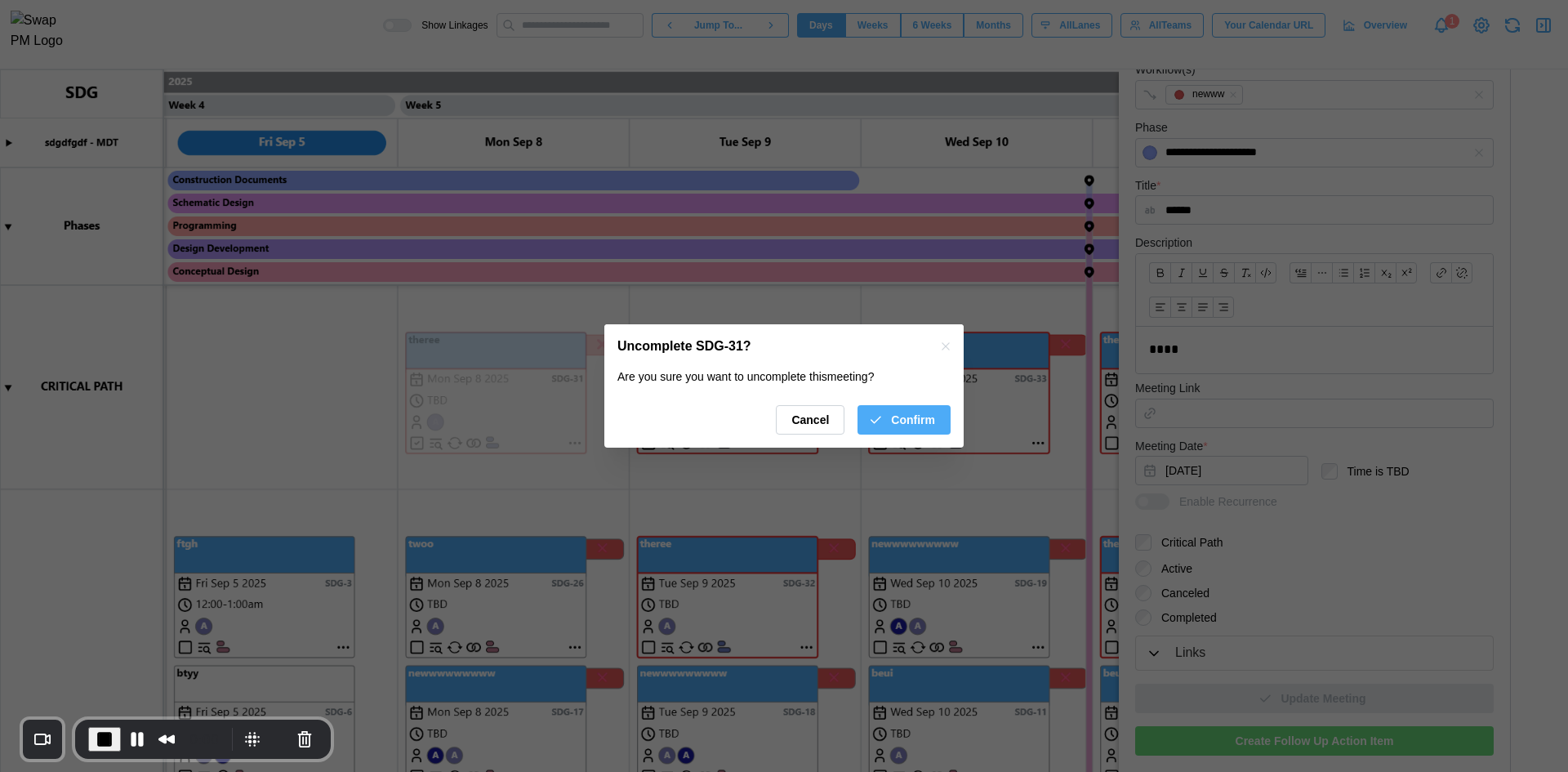
click at [625, 432] on span "Confirm" at bounding box center [913, 420] width 44 height 28
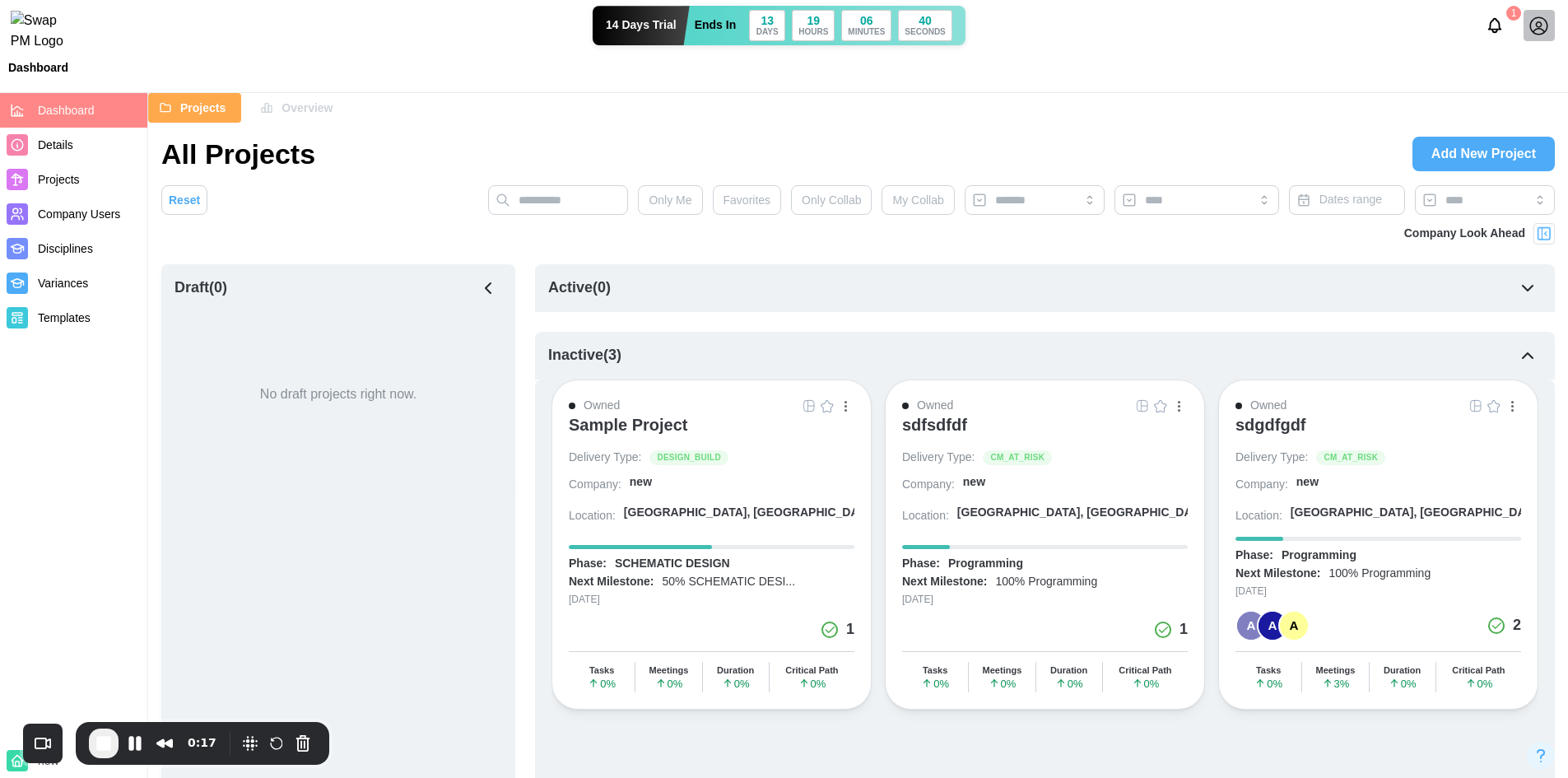
click at [56, 141] on span "Details" at bounding box center [56, 144] width 35 height 13
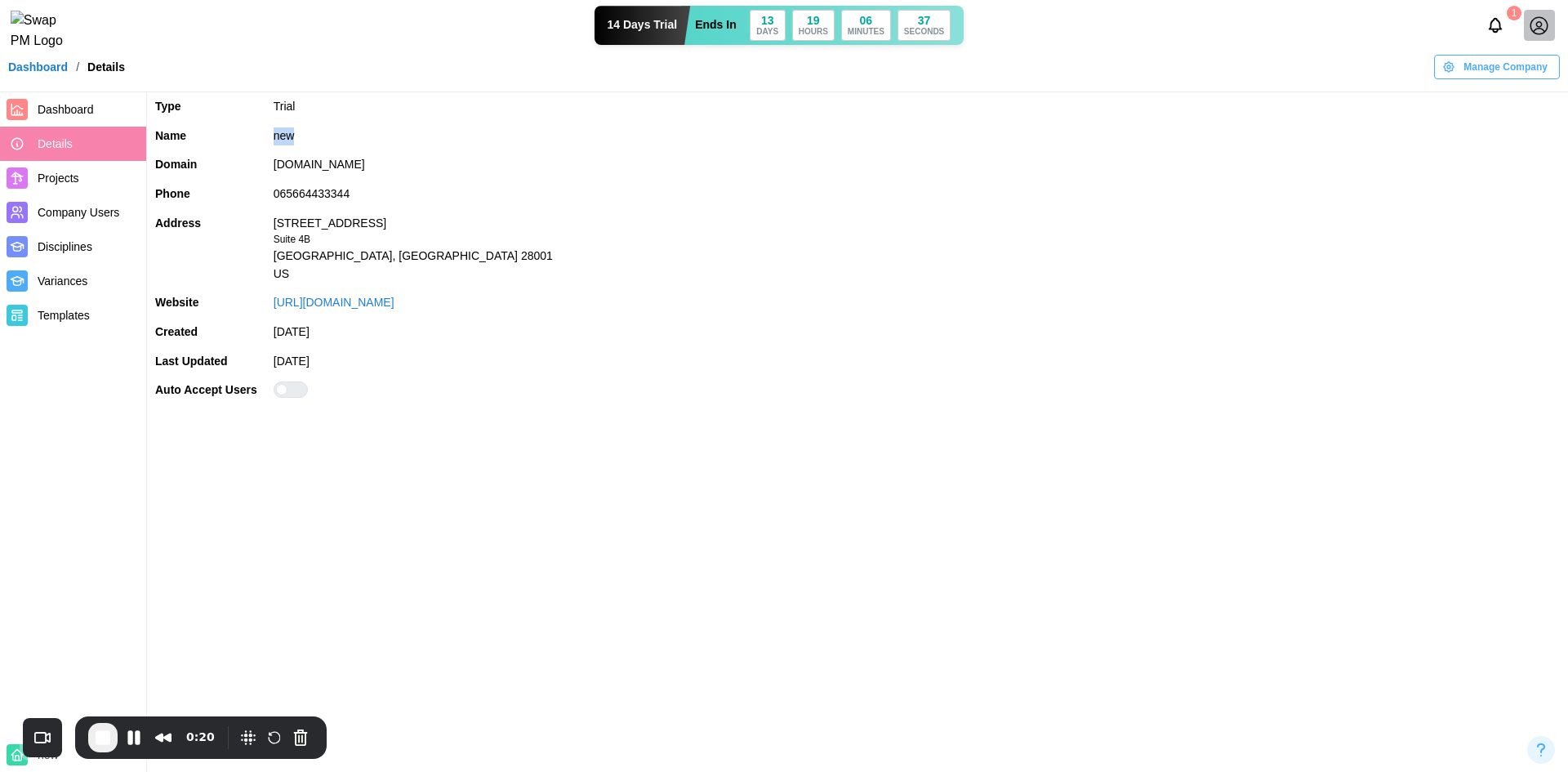
drag, startPoint x: 303, startPoint y: 132, endPoint x: 254, endPoint y: 134, distance: 49.0
click at [254, 134] on tr "Name new" at bounding box center [858, 137] width 1421 height 30
click at [1497, 77] on span "Manage Company" at bounding box center [1506, 67] width 84 height 23
click at [1490, 113] on div "Edit Company" at bounding box center [1506, 111] width 72 height 13
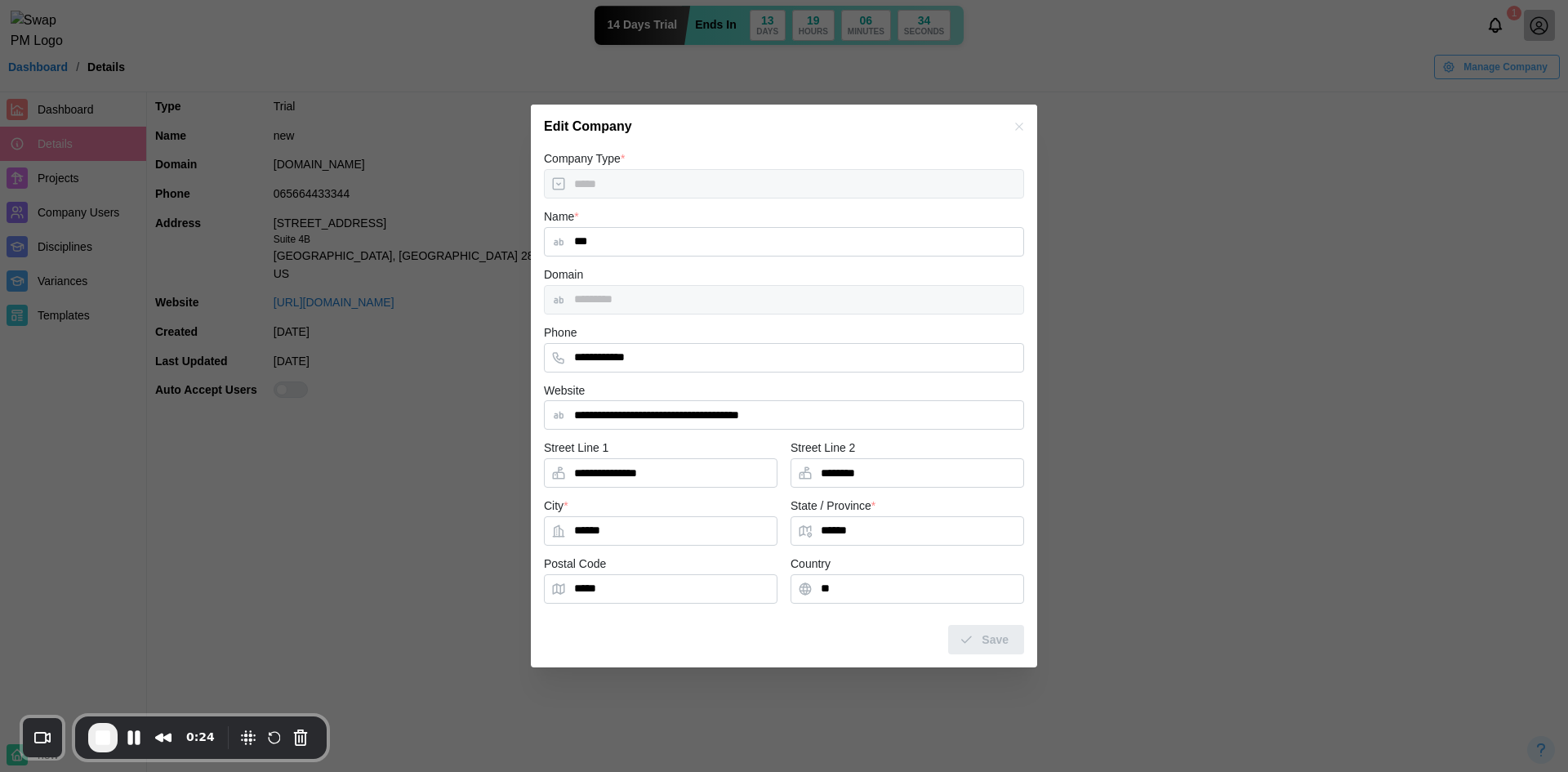
click at [647, 254] on input "***" at bounding box center [784, 242] width 481 height 30
click at [994, 647] on span "Save" at bounding box center [994, 640] width 27 height 28
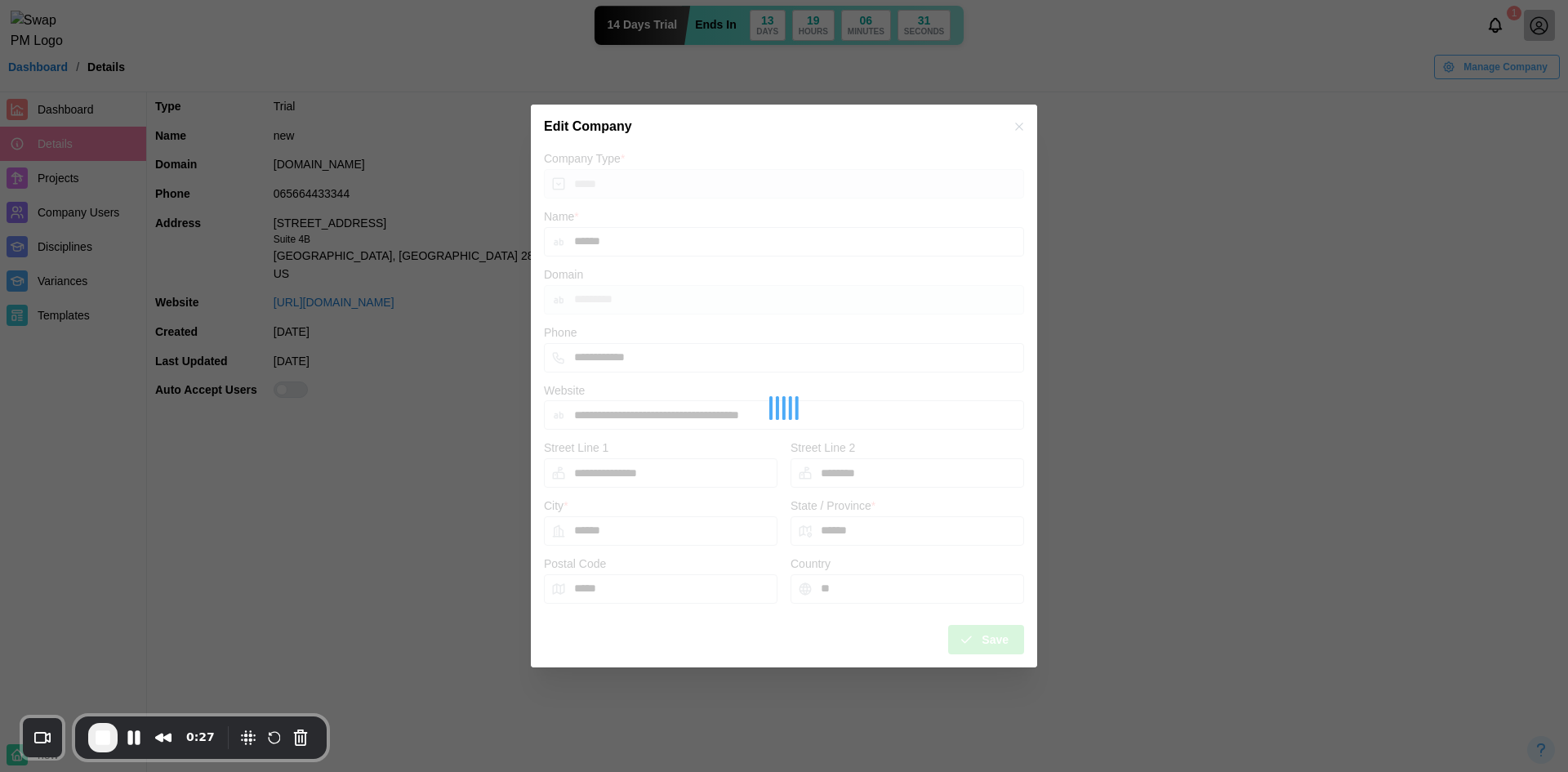
type input "***"
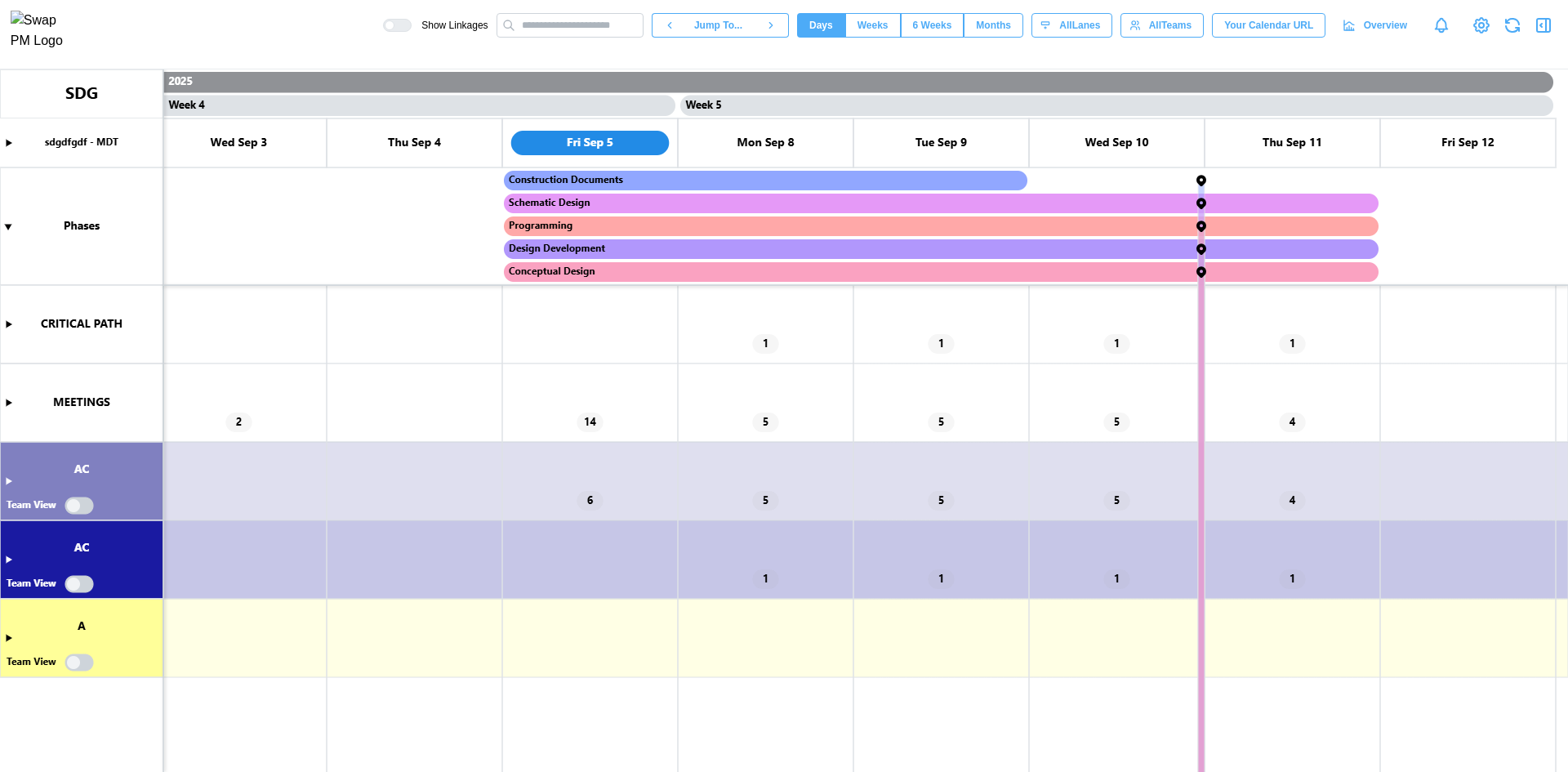
scroll to position [0, 2997]
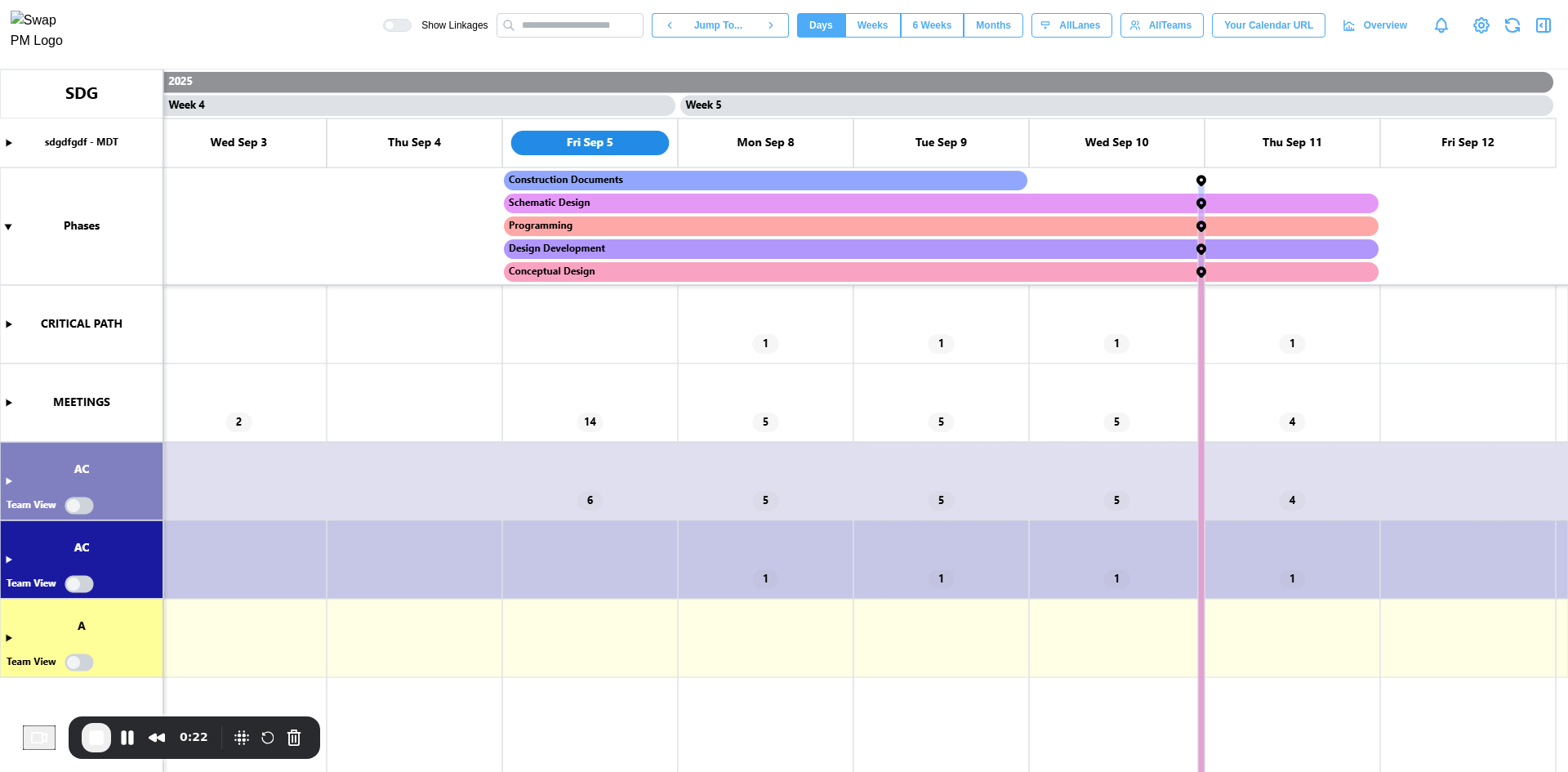
click at [4, 325] on canvas at bounding box center [784, 420] width 1568 height 703
click at [11, 321] on canvas at bounding box center [784, 420] width 1568 height 703
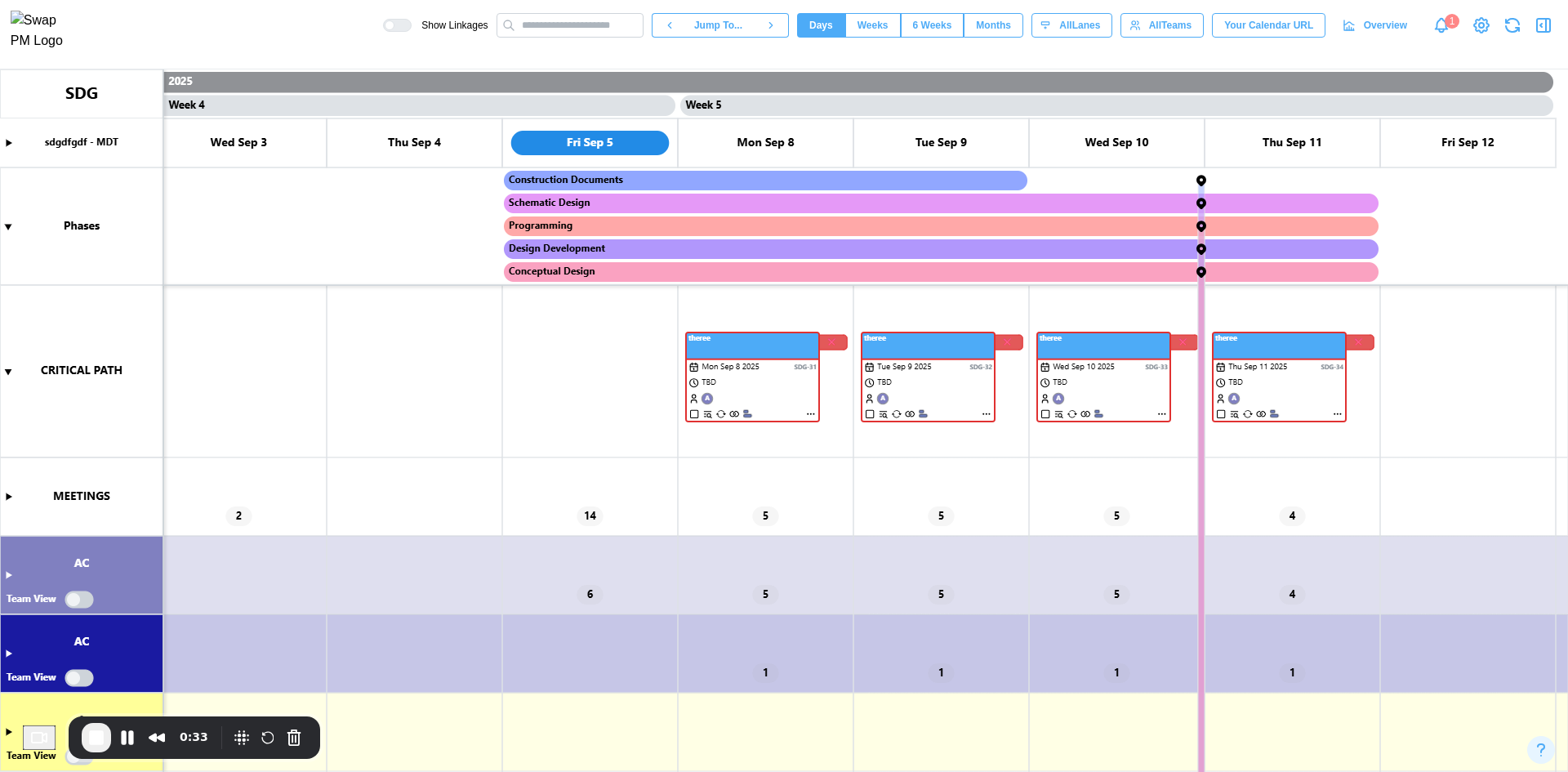
click at [808, 415] on canvas at bounding box center [784, 420] width 1568 height 703
click at [807, 415] on canvas at bounding box center [784, 420] width 1568 height 703
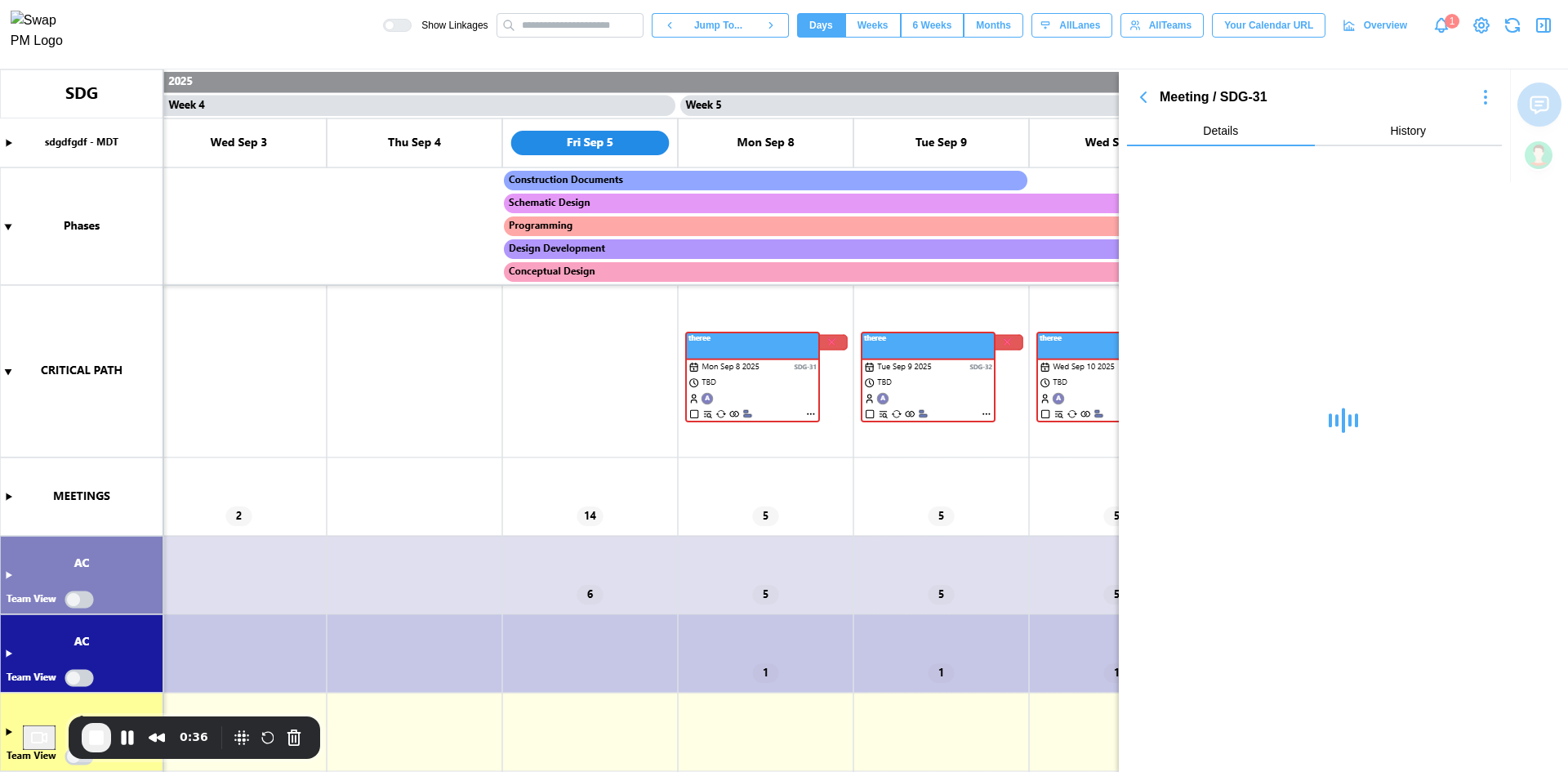
click at [1103, 492] on canvas at bounding box center [784, 420] width 1568 height 703
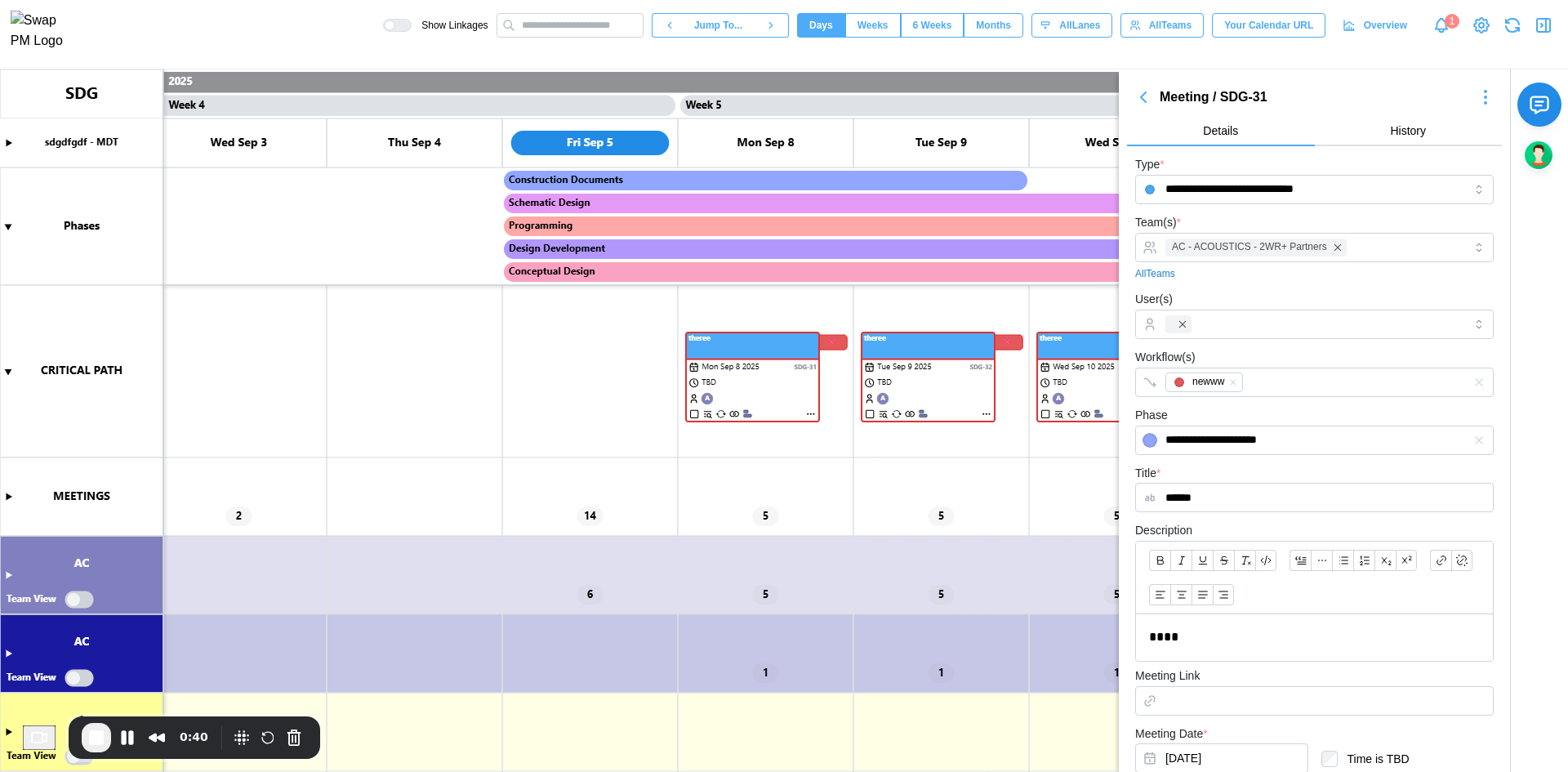
scroll to position [288, 0]
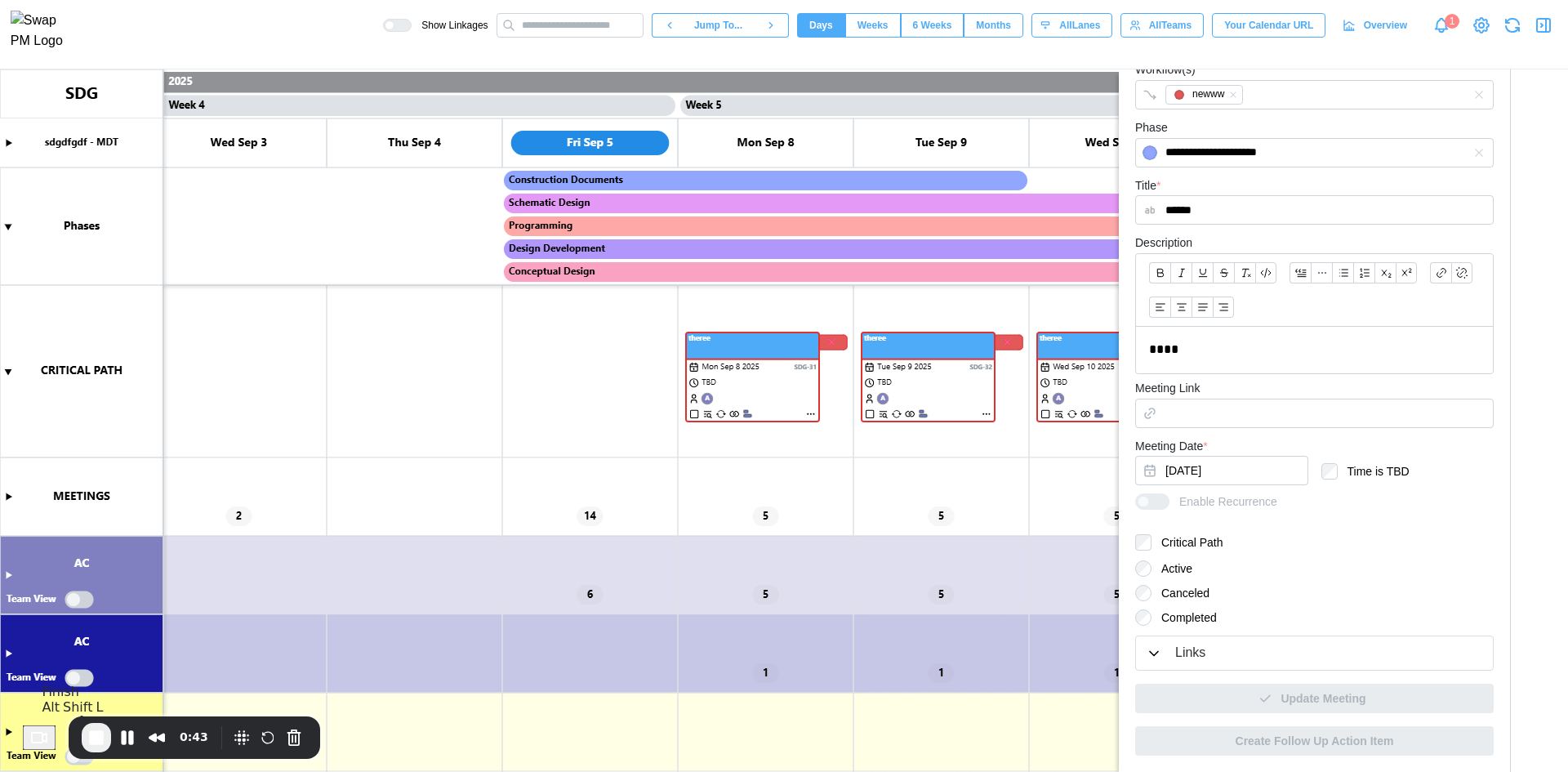
click at [97, 736] on span "End Recording" at bounding box center [96, 738] width 19 height 19
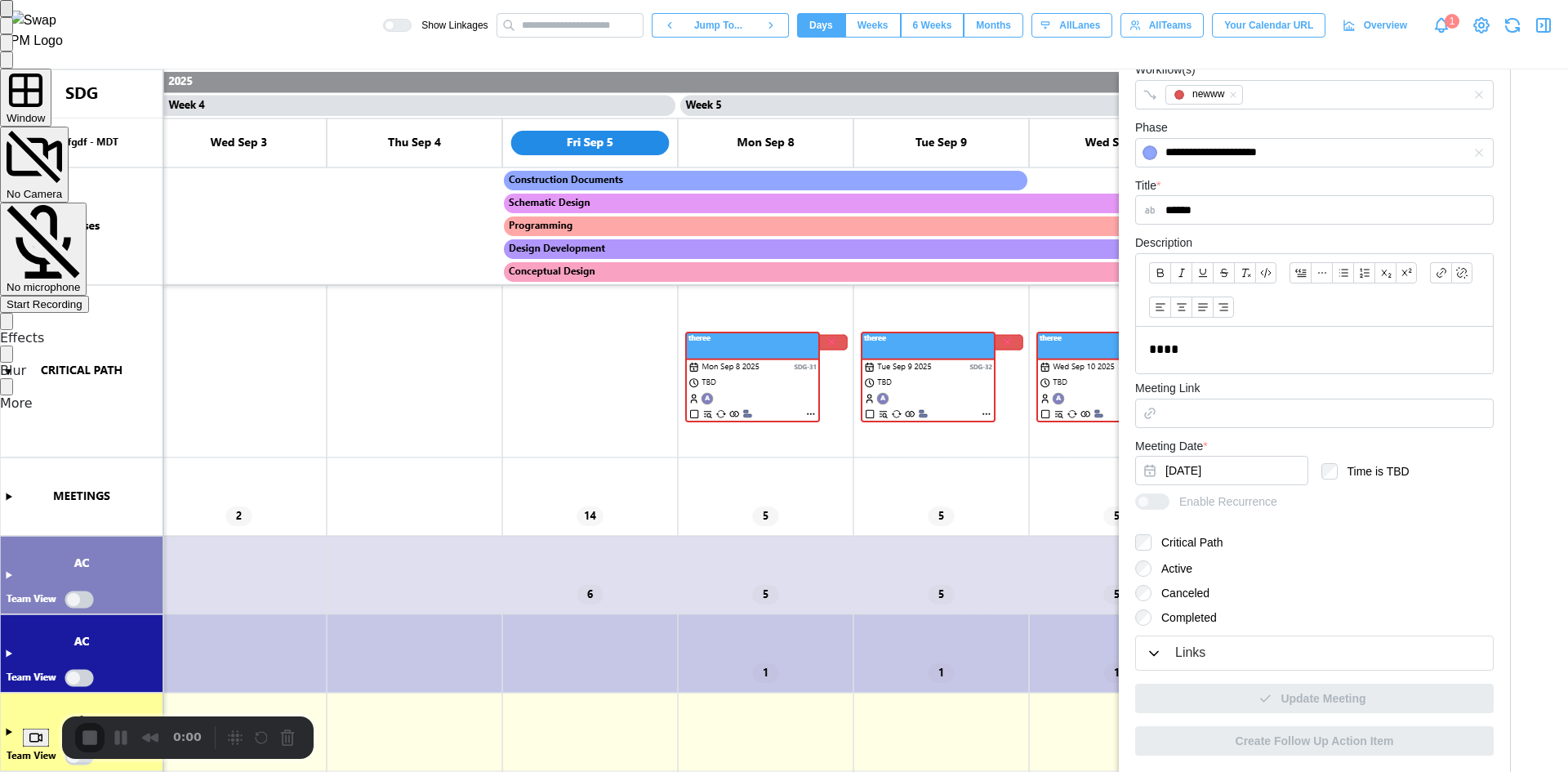
click at [82, 298] on div "Start Recording" at bounding box center [44, 304] width 76 height 12
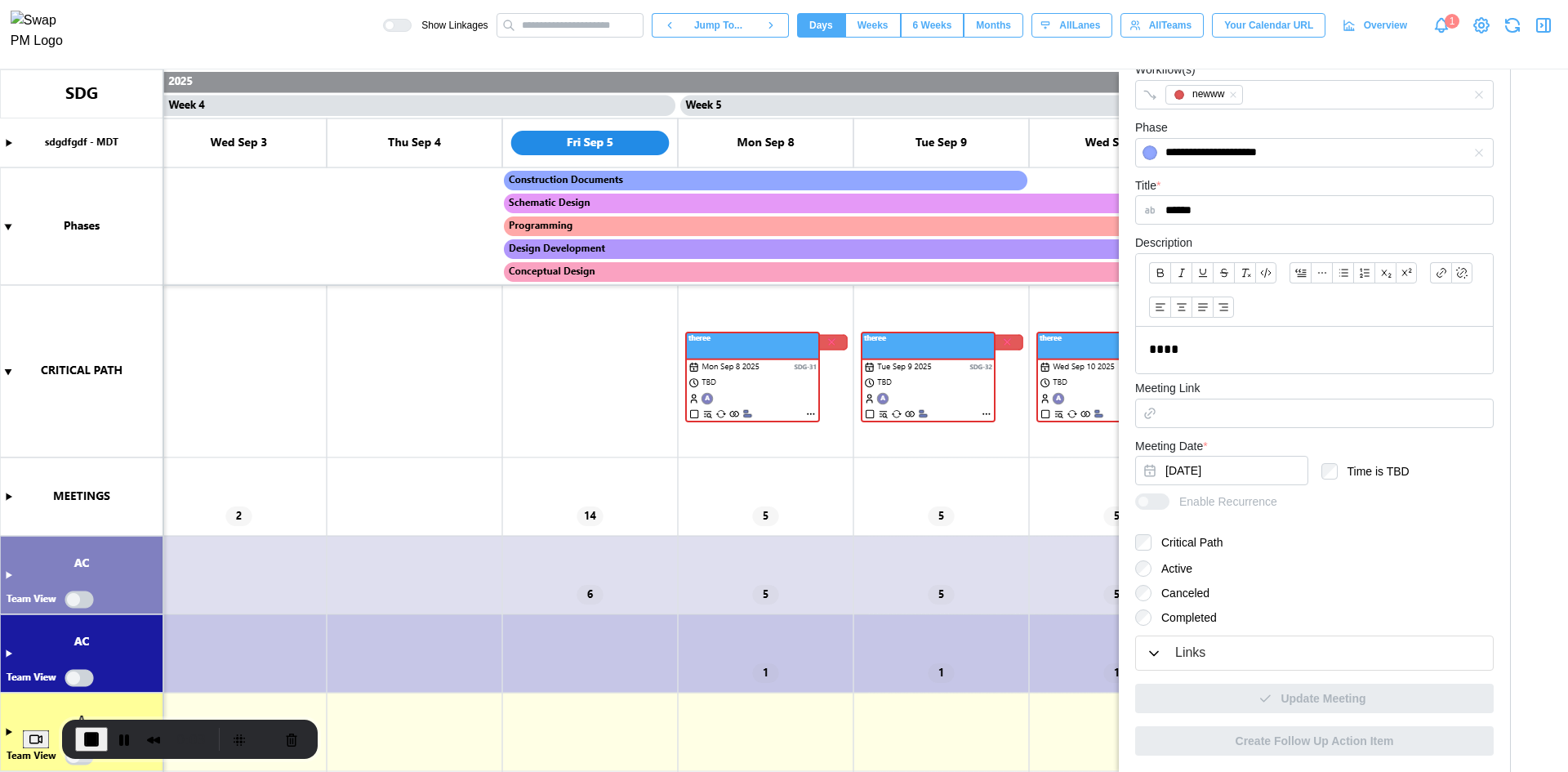
click at [1159, 647] on icon "button" at bounding box center [1153, 654] width 17 height 17
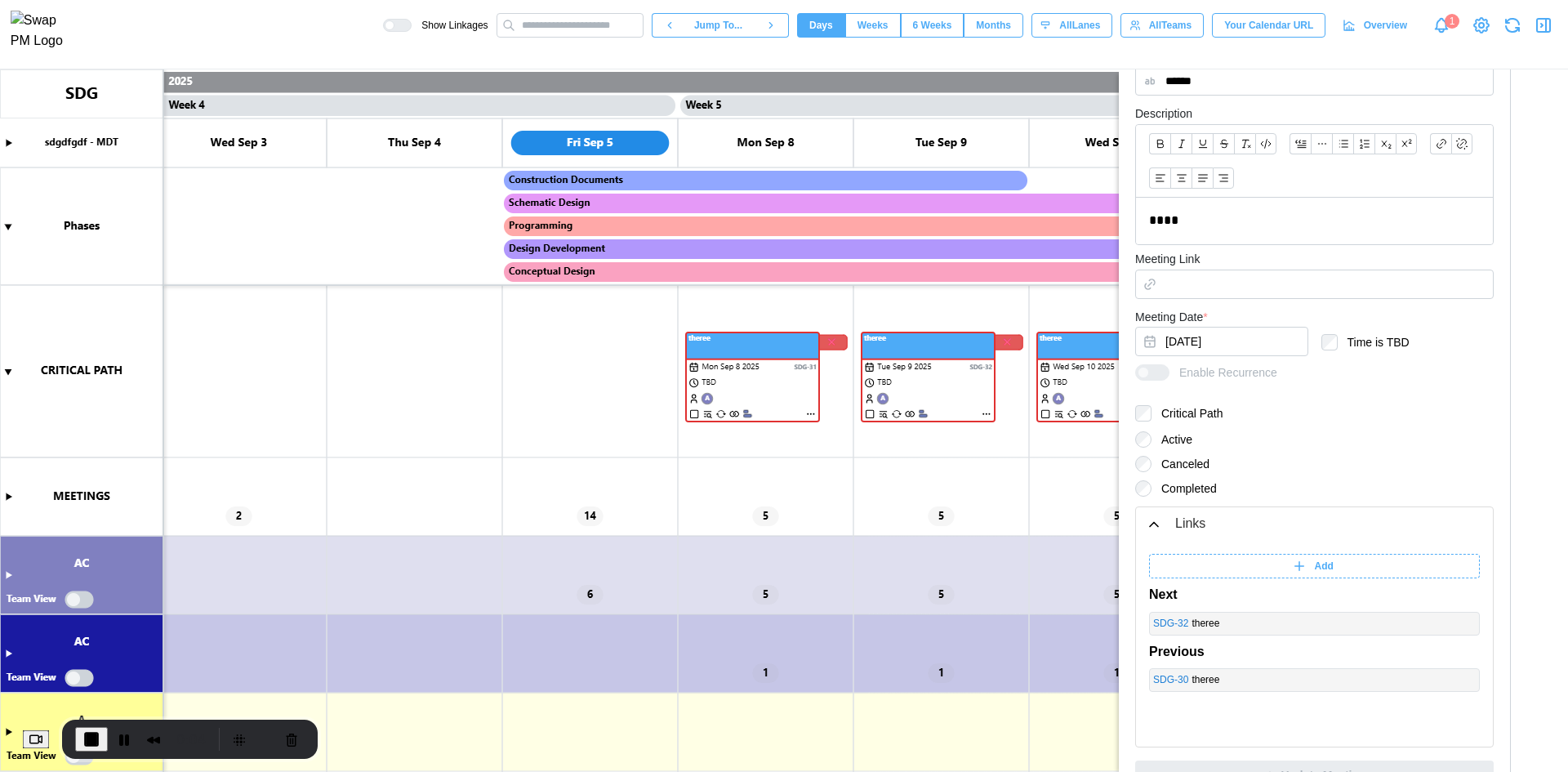
scroll to position [493, 0]
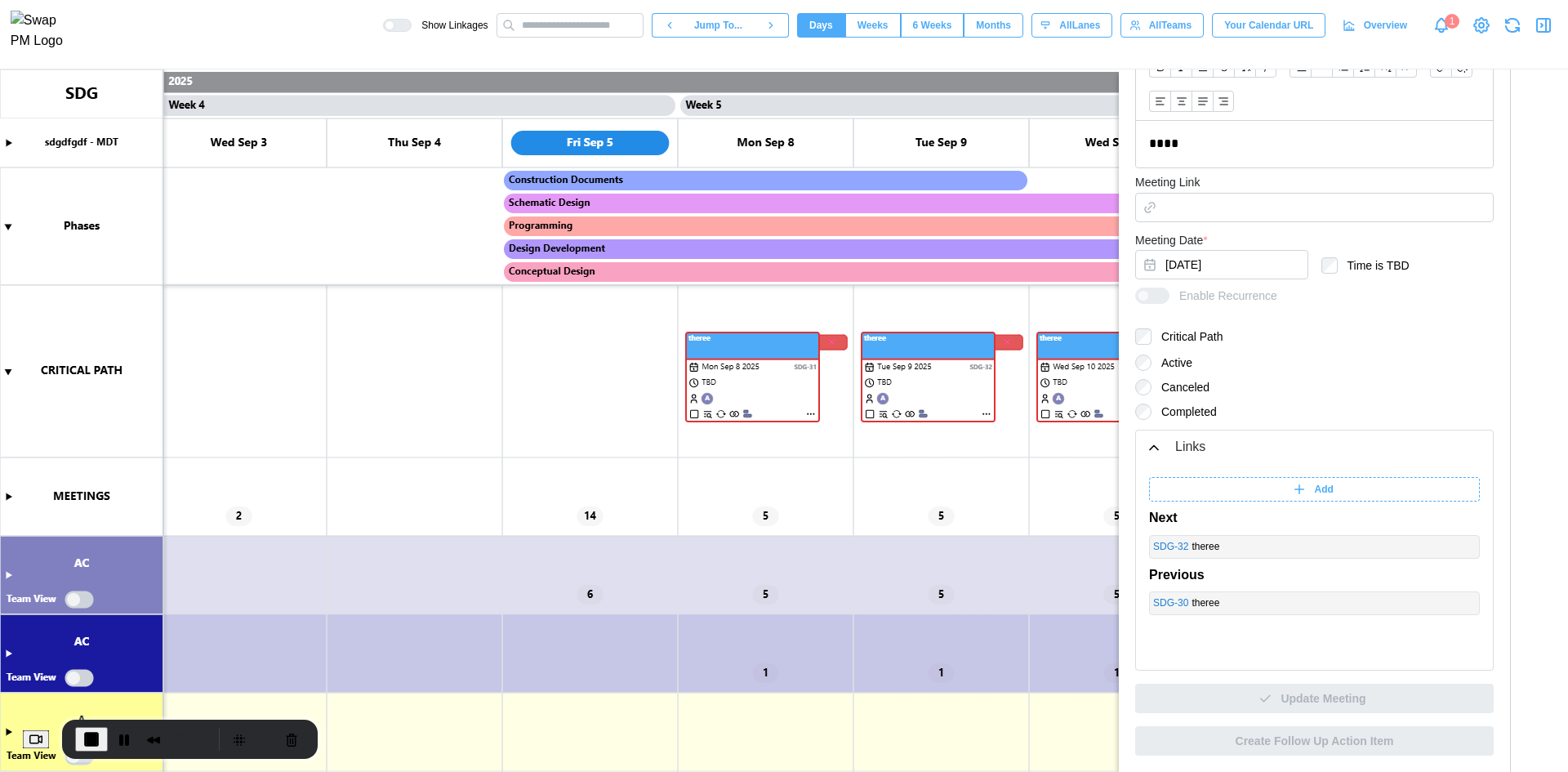
click at [1335, 490] on div "Add" at bounding box center [1312, 490] width 310 height 23
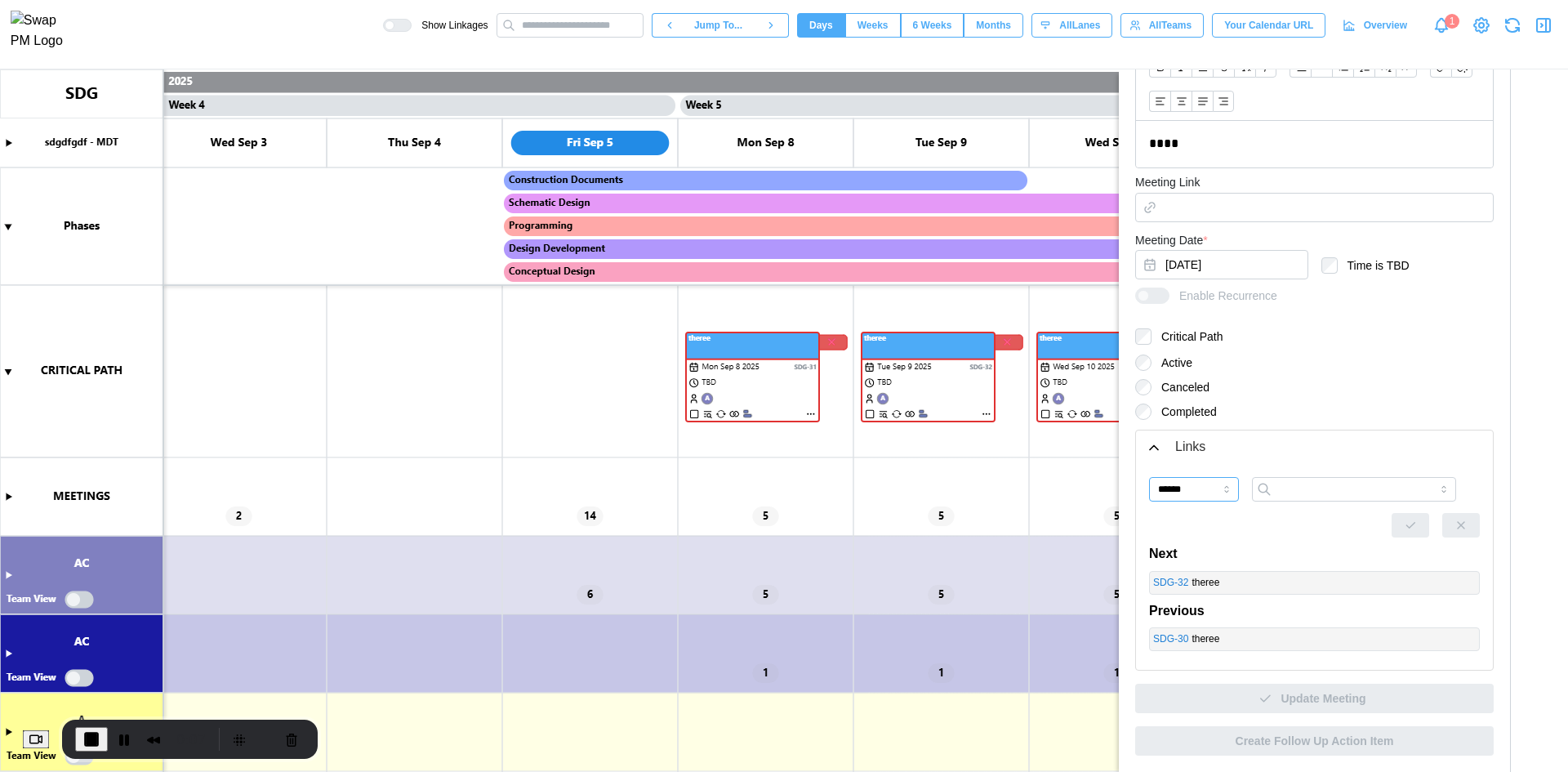
click at [1206, 493] on input "******" at bounding box center [1194, 490] width 89 height 25
click at [1294, 493] on input "search" at bounding box center [1353, 490] width 204 height 25
type input "**********"
click at [1408, 527] on button "button" at bounding box center [1410, 525] width 38 height 25
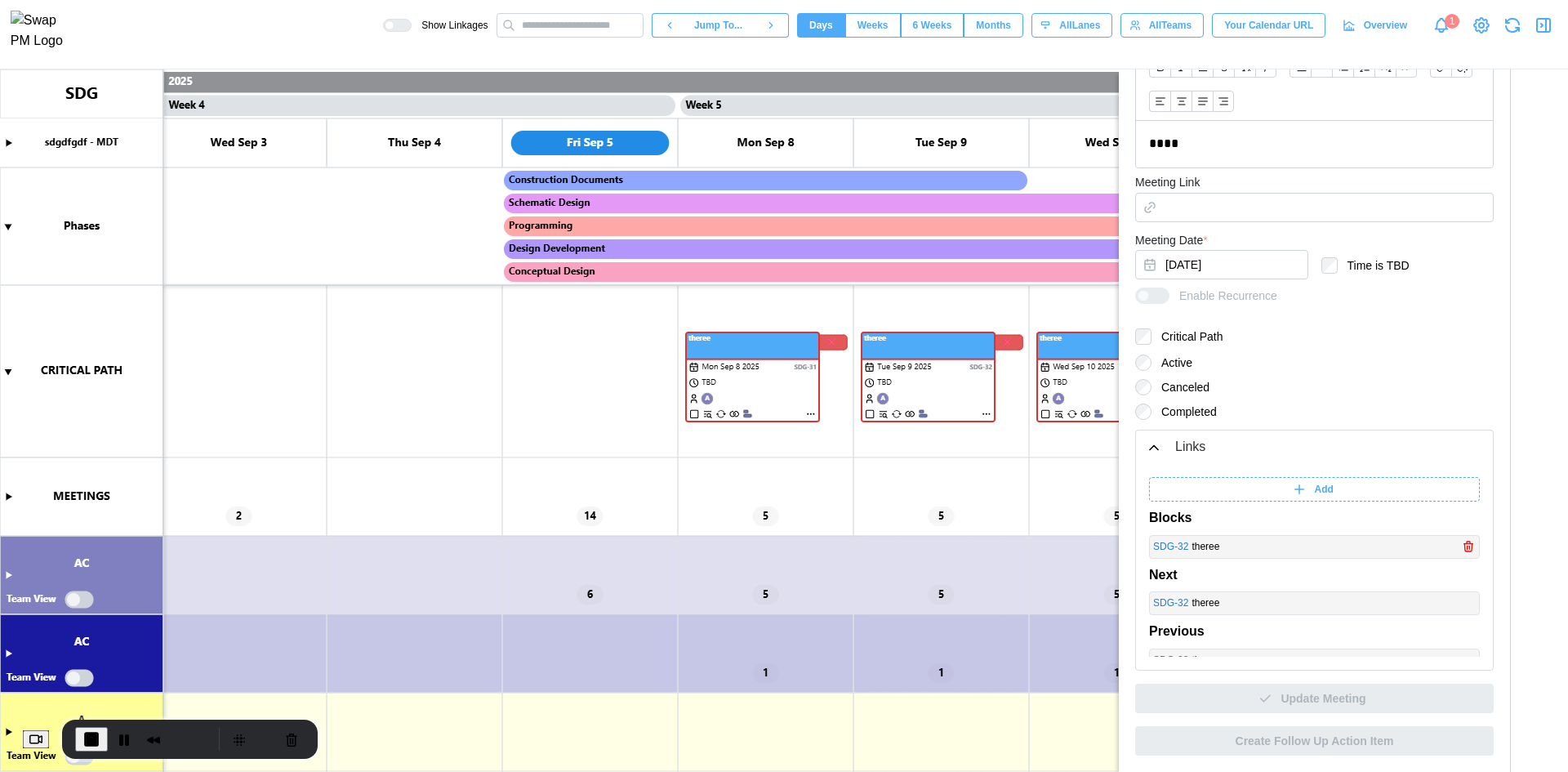
click at [1181, 544] on link "SDG - 32" at bounding box center [1171, 547] width 35 height 16
click at [1175, 550] on link "SDG - 32" at bounding box center [1171, 547] width 35 height 16
click at [1169, 548] on link "SDG - 32" at bounding box center [1171, 547] width 35 height 16
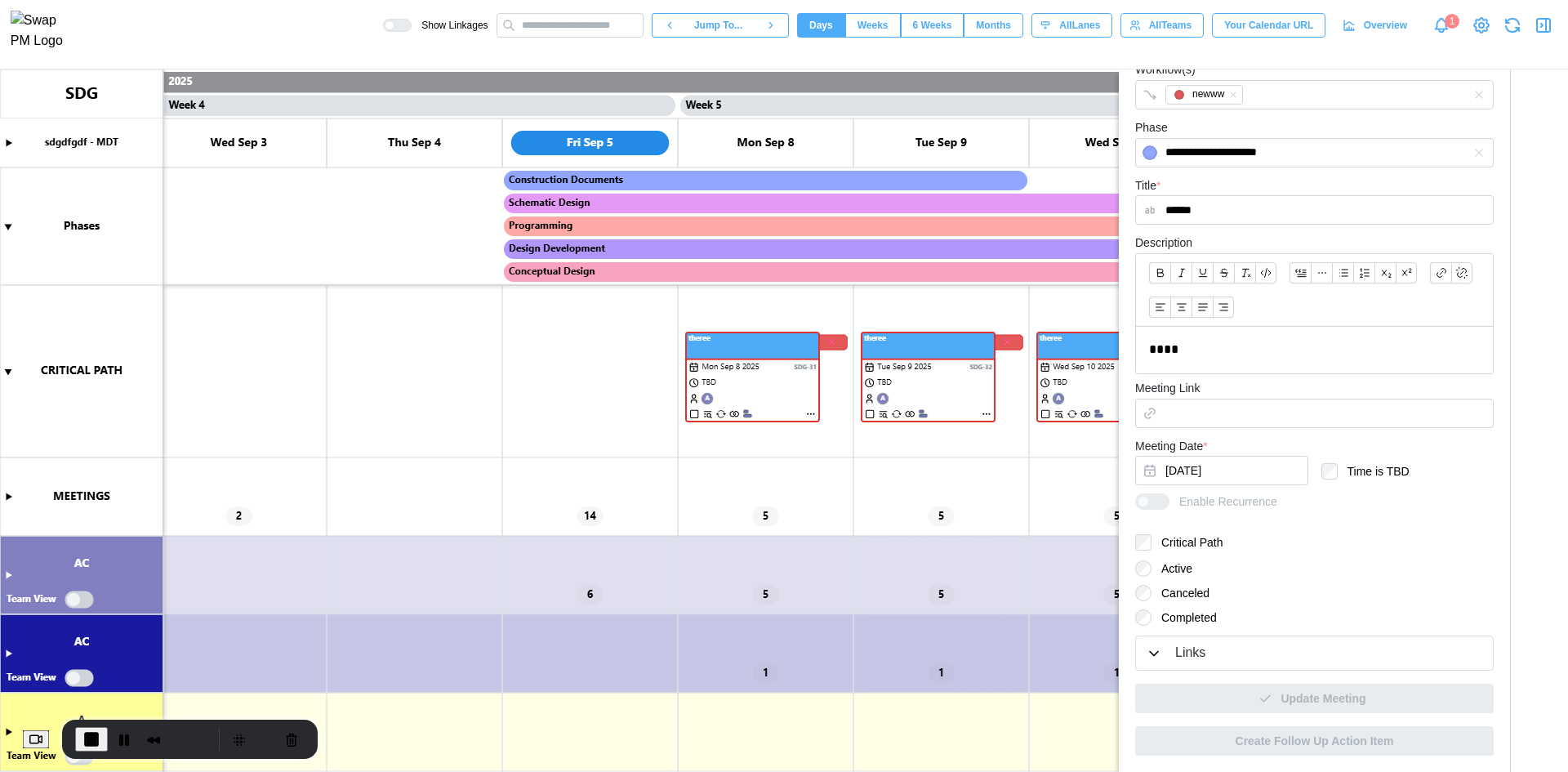
scroll to position [242, 0]
click at [1200, 668] on button "Links" at bounding box center [1314, 653] width 357 height 33
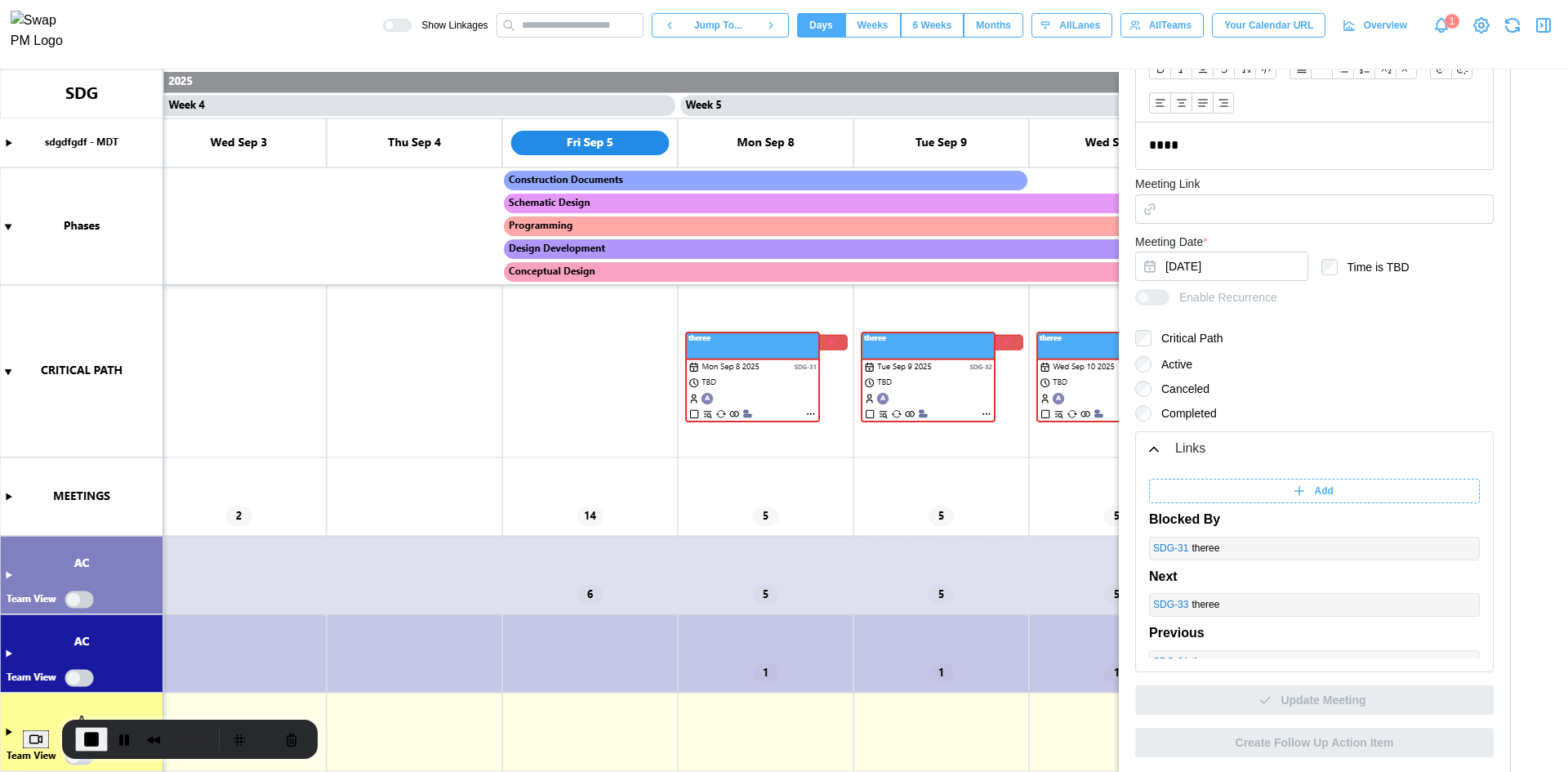
scroll to position [493, 0]
click at [1169, 551] on link "SDG - 31" at bounding box center [1171, 547] width 35 height 16
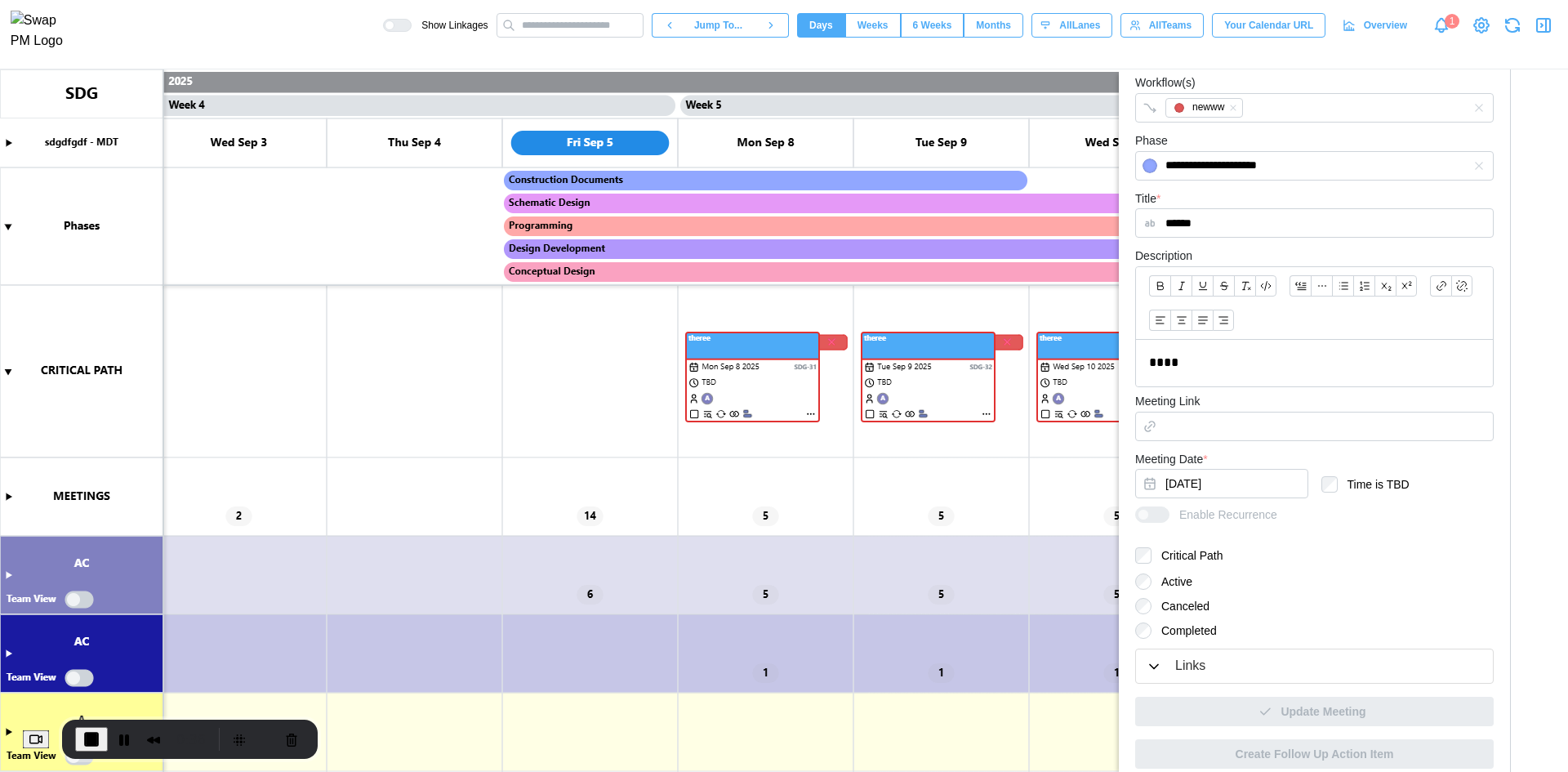
scroll to position [288, 0]
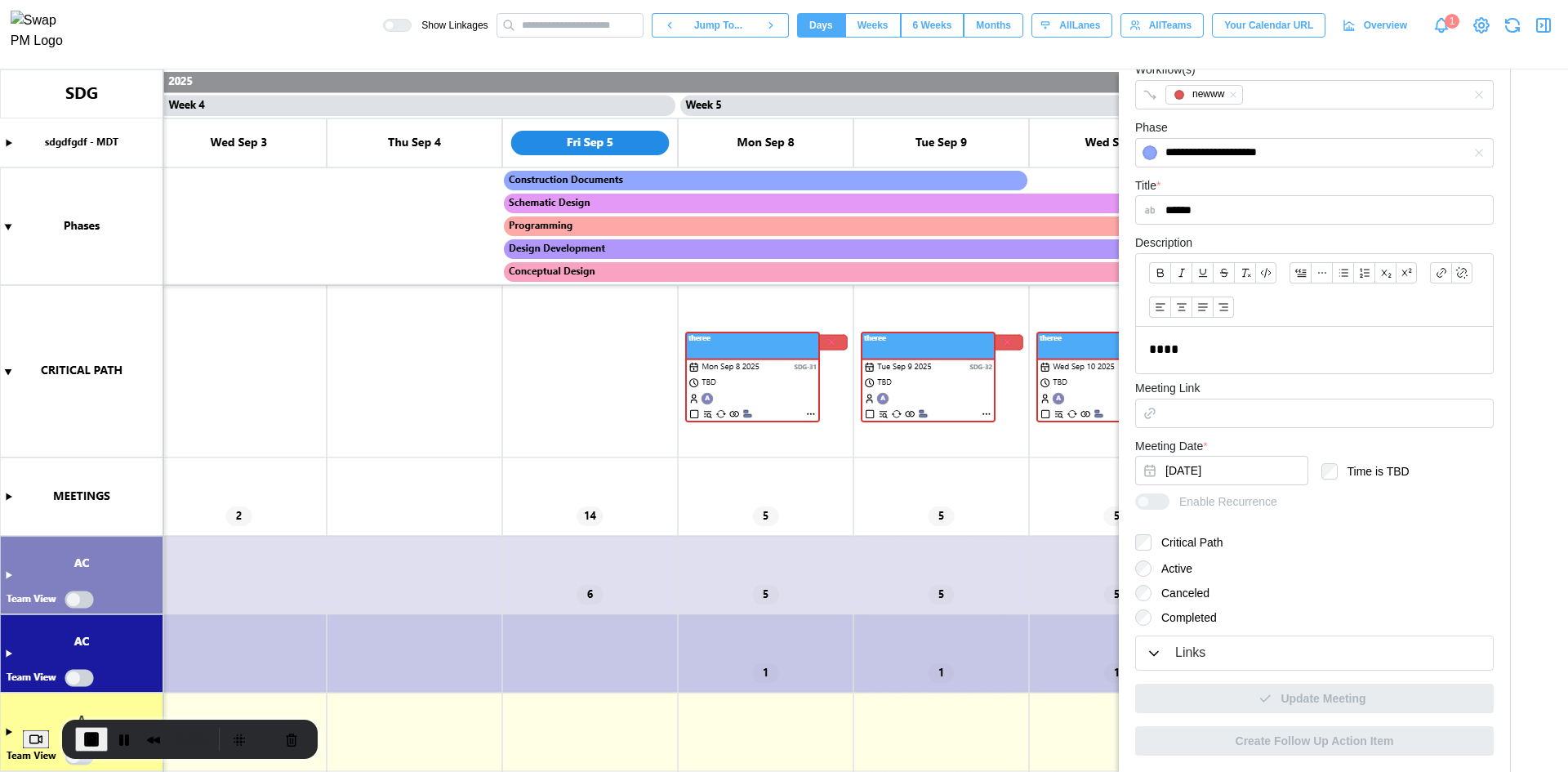
click at [1187, 650] on div "Links" at bounding box center [1190, 653] width 30 height 20
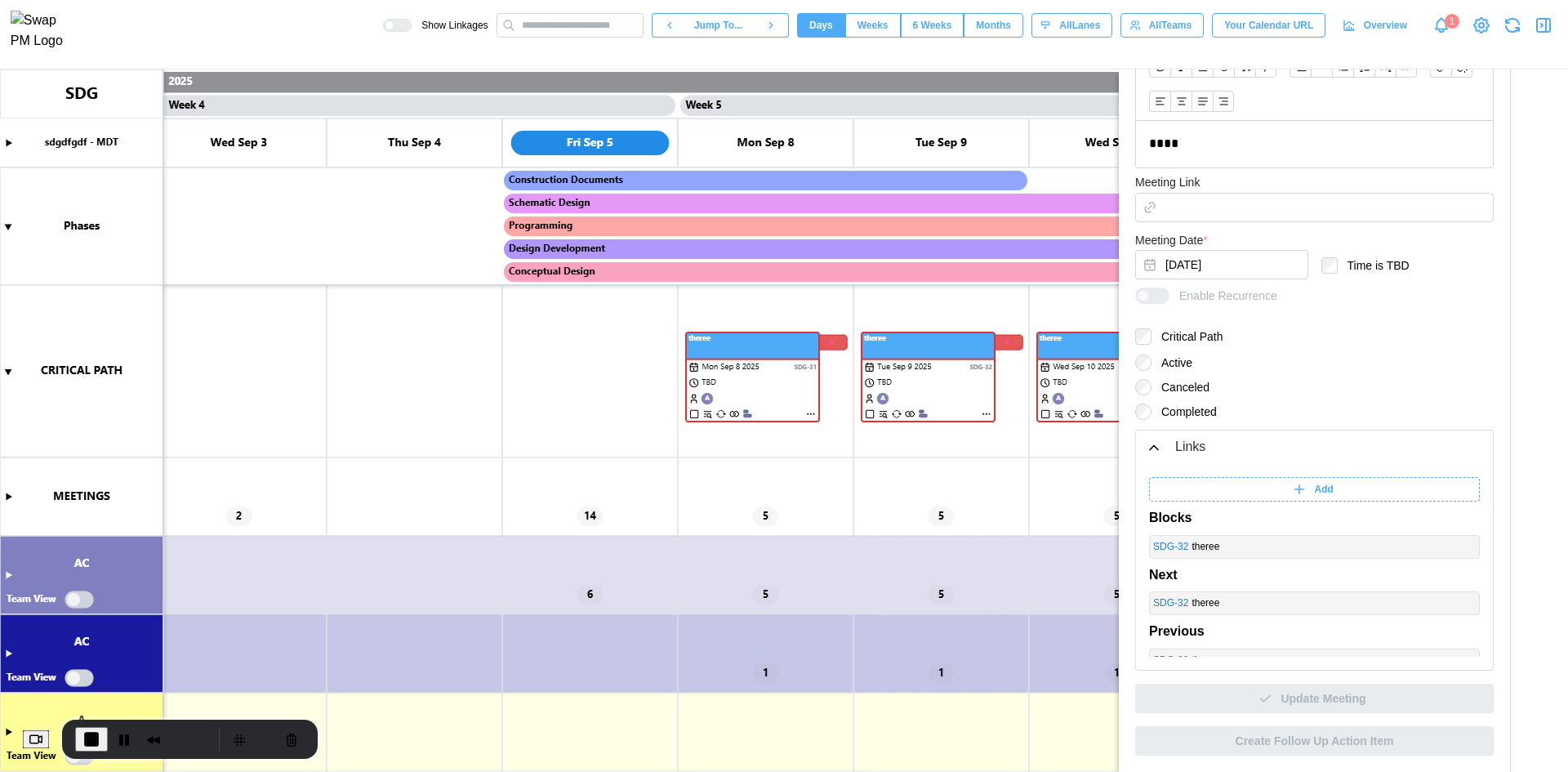
click at [1294, 484] on icon at bounding box center [1299, 489] width 15 height 15
click at [1172, 497] on input "******" at bounding box center [1194, 490] width 89 height 25
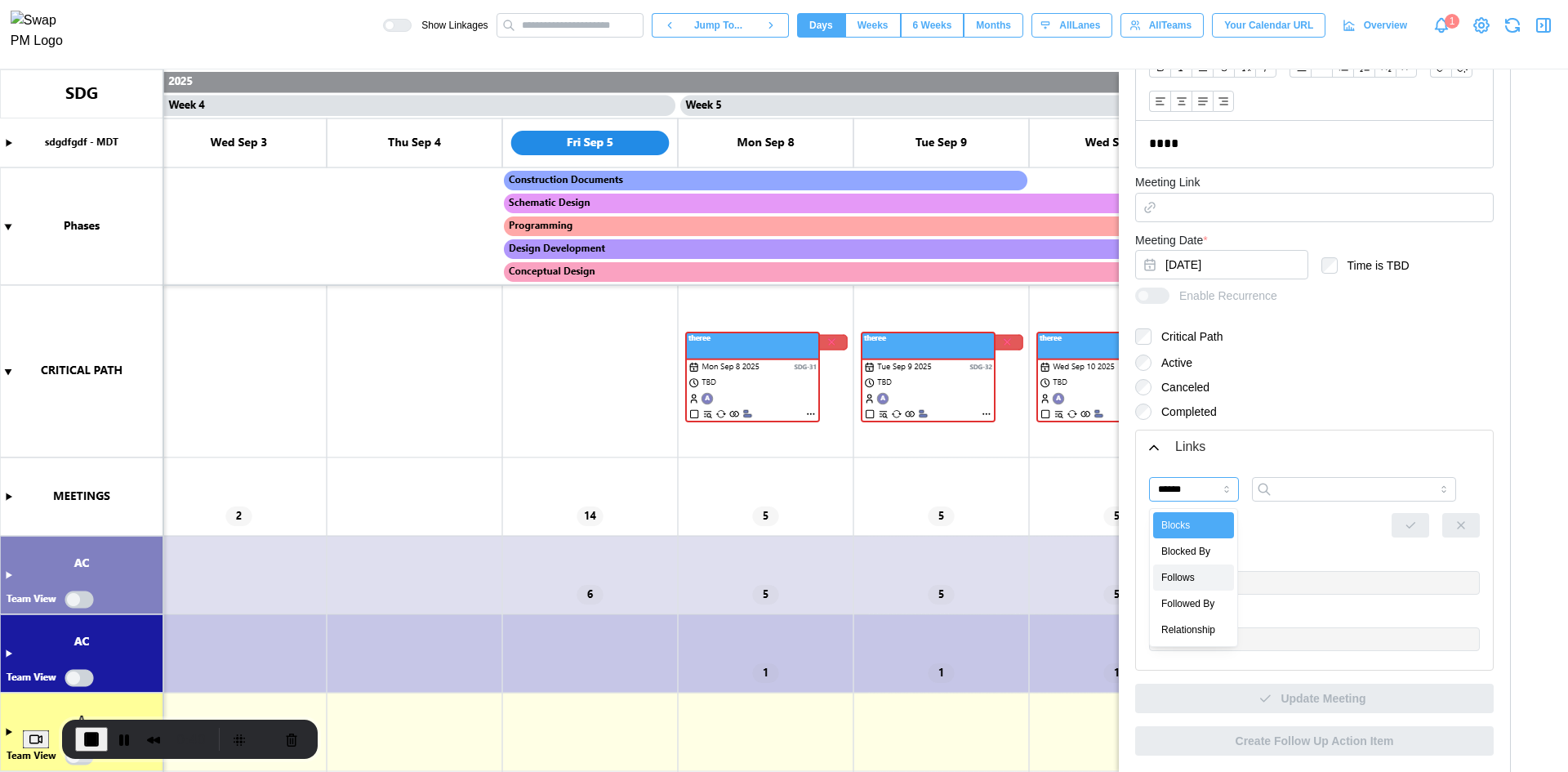
type input "*******"
click at [1340, 481] on input "search" at bounding box center [1353, 490] width 204 height 25
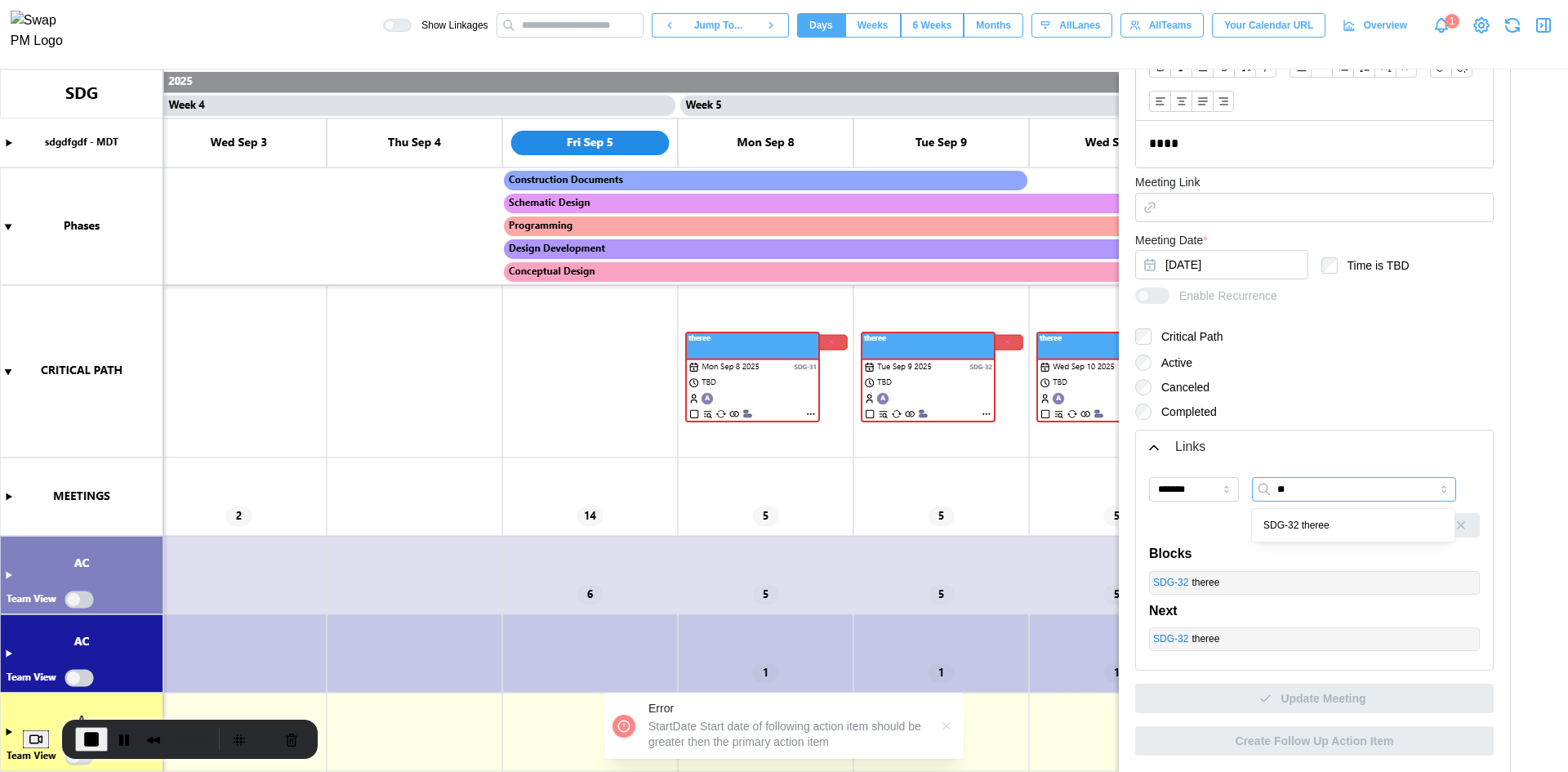
click at [1282, 487] on input "**" at bounding box center [1353, 490] width 204 height 25
type input "**"
click at [10, 499] on canvas at bounding box center [784, 420] width 1568 height 703
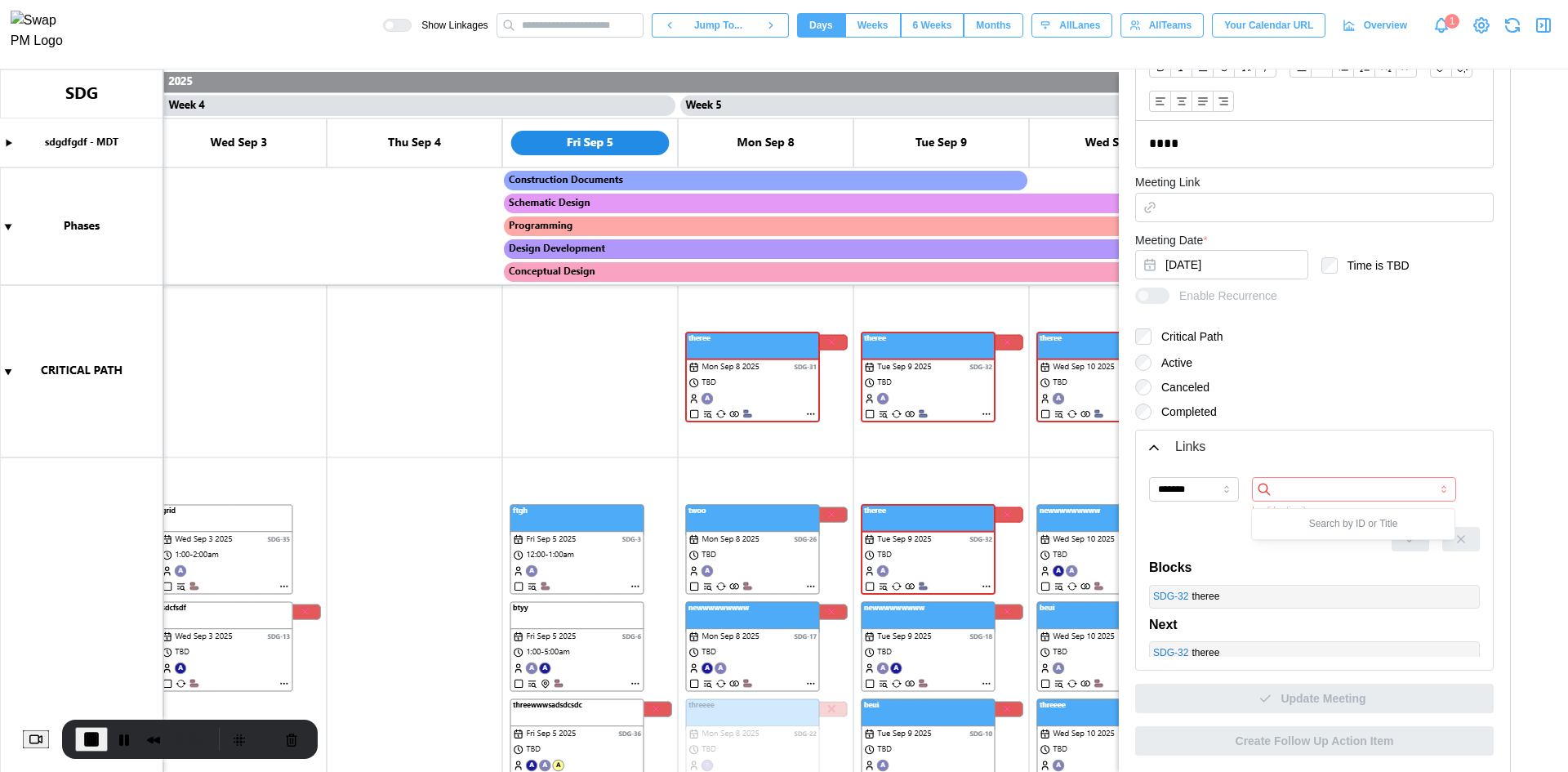
click at [1299, 489] on input "search" at bounding box center [1353, 490] width 204 height 25
type input "**"
click at [1391, 515] on div "Invalid action item" at bounding box center [1353, 510] width 204 height 10
click at [1227, 497] on input "*******" at bounding box center [1194, 490] width 89 height 25
type input "**********"
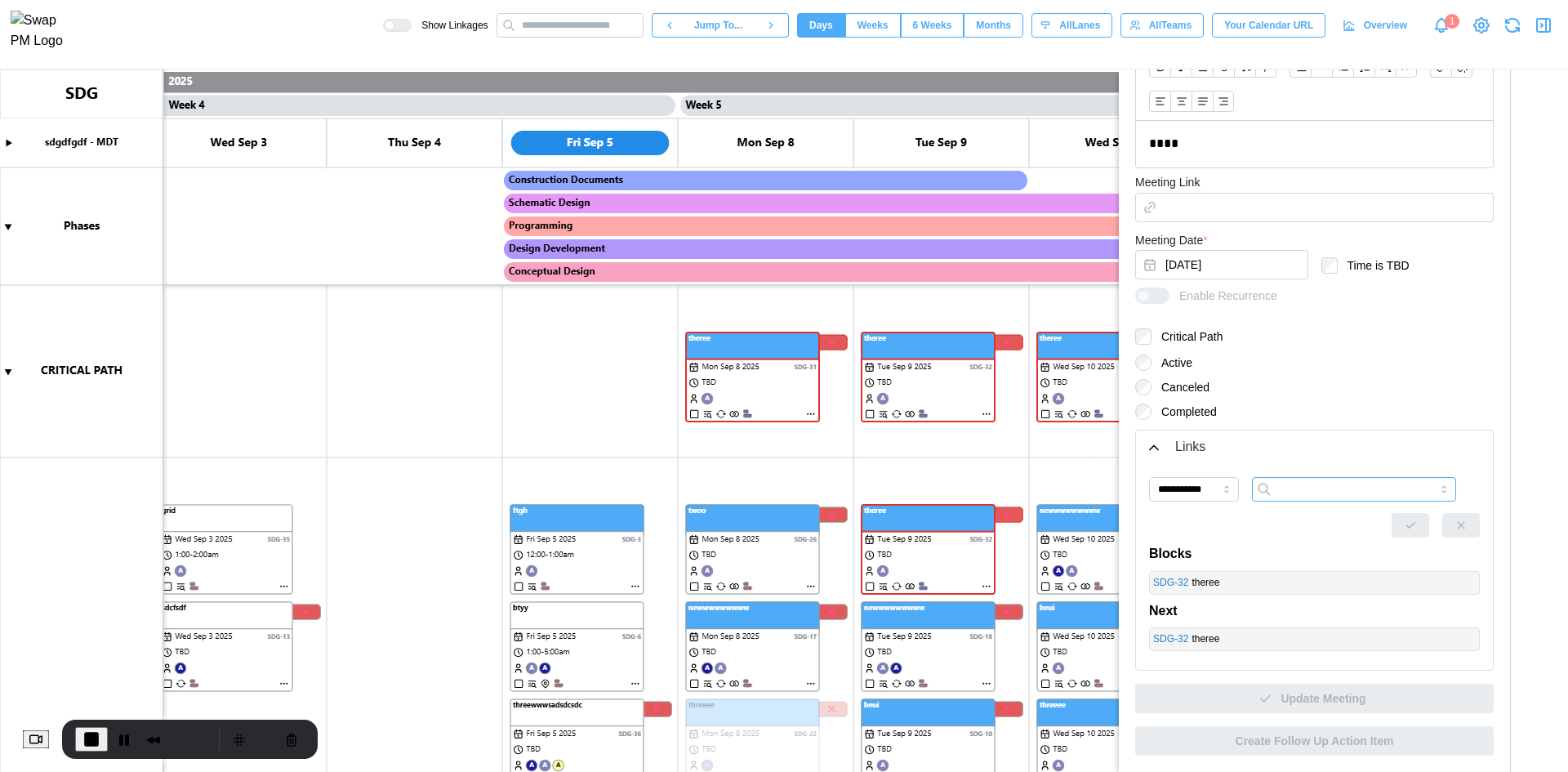
click at [1316, 481] on input "search" at bounding box center [1353, 490] width 204 height 25
type input "**"
click at [101, 737] on span "End Recording" at bounding box center [91, 740] width 19 height 19
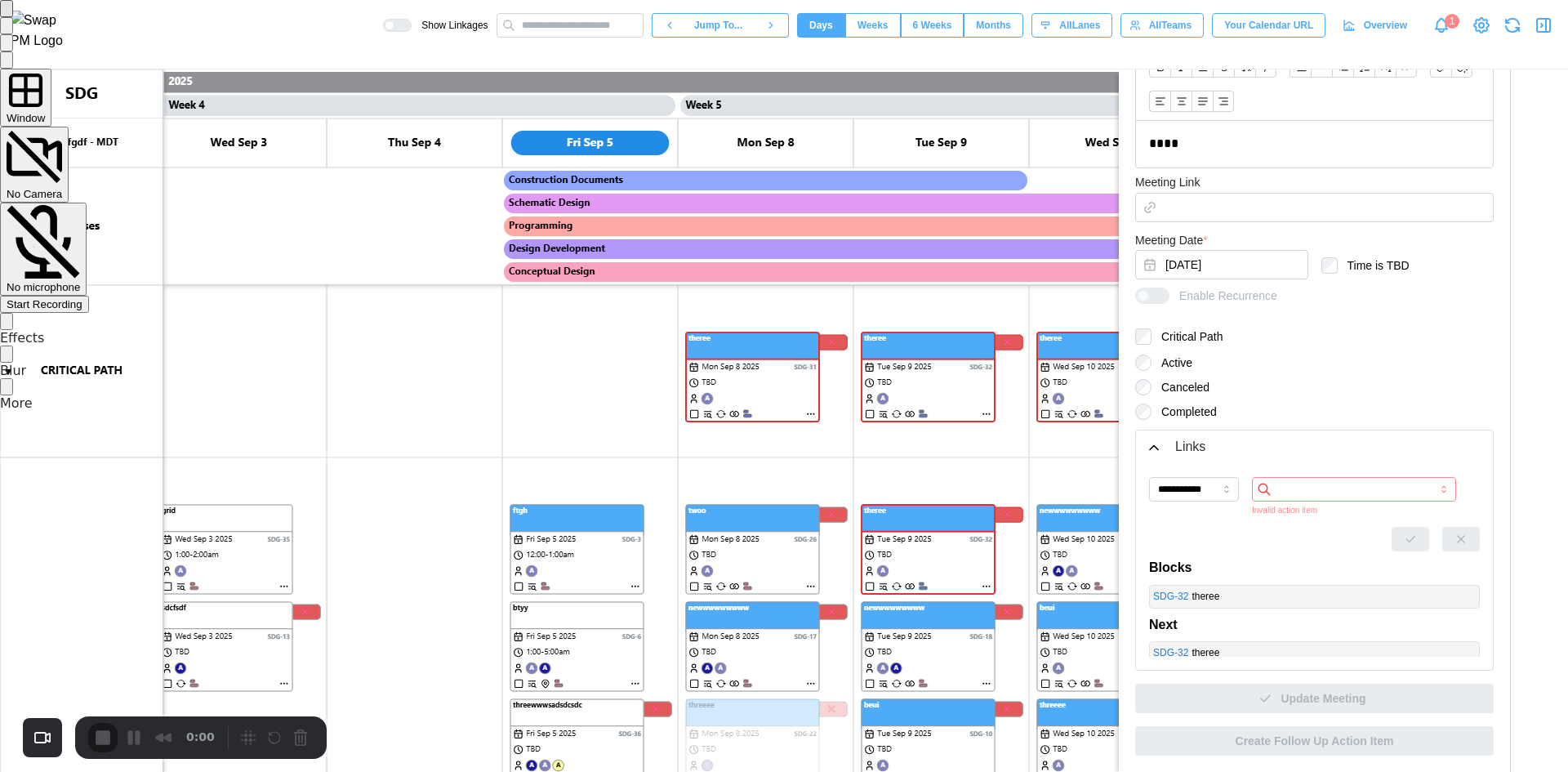
click at [82, 298] on div "Start Recording" at bounding box center [44, 304] width 76 height 12
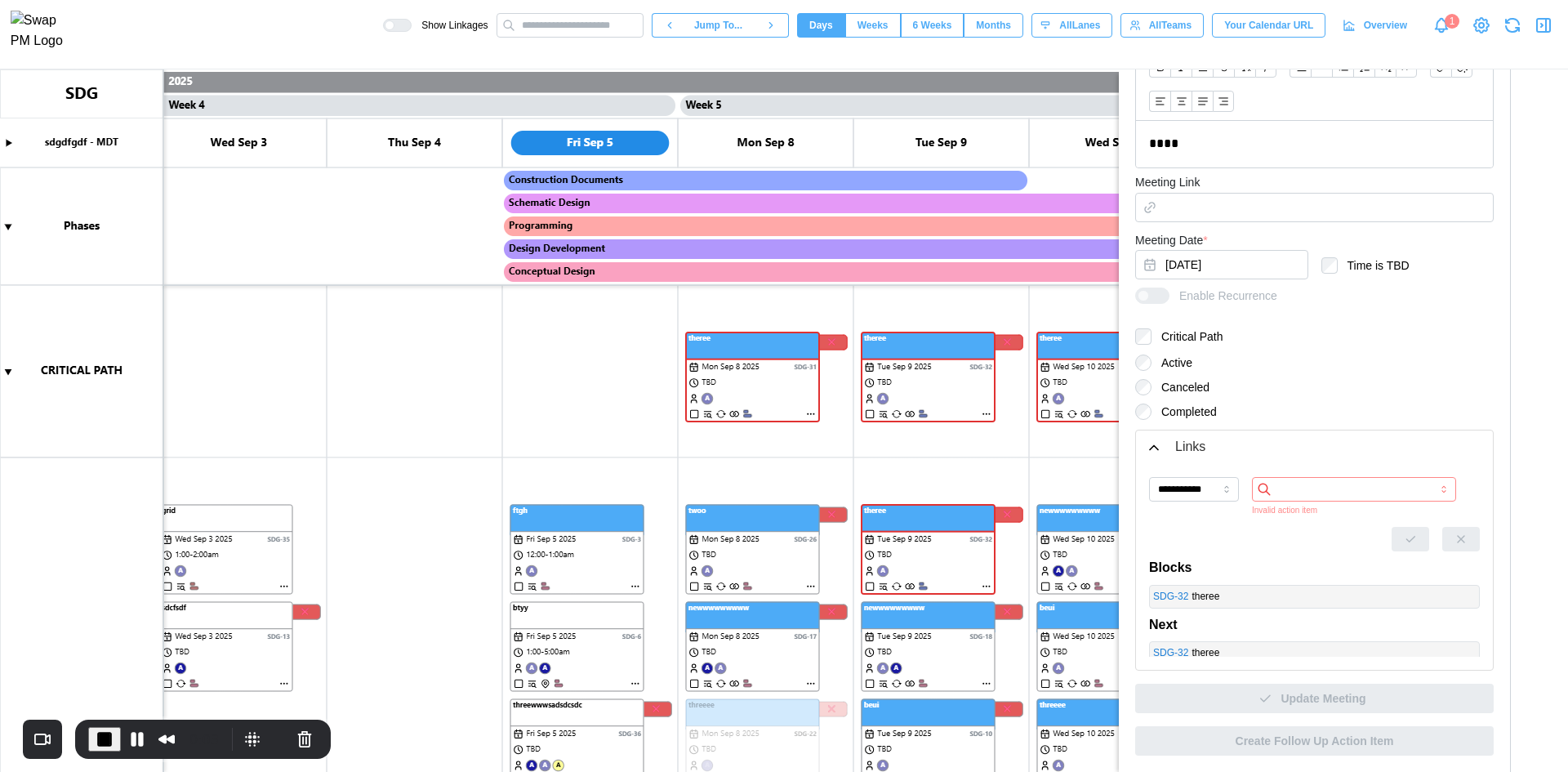
click at [991, 411] on canvas at bounding box center [784, 420] width 1568 height 703
click at [987, 414] on canvas at bounding box center [784, 420] width 1568 height 703
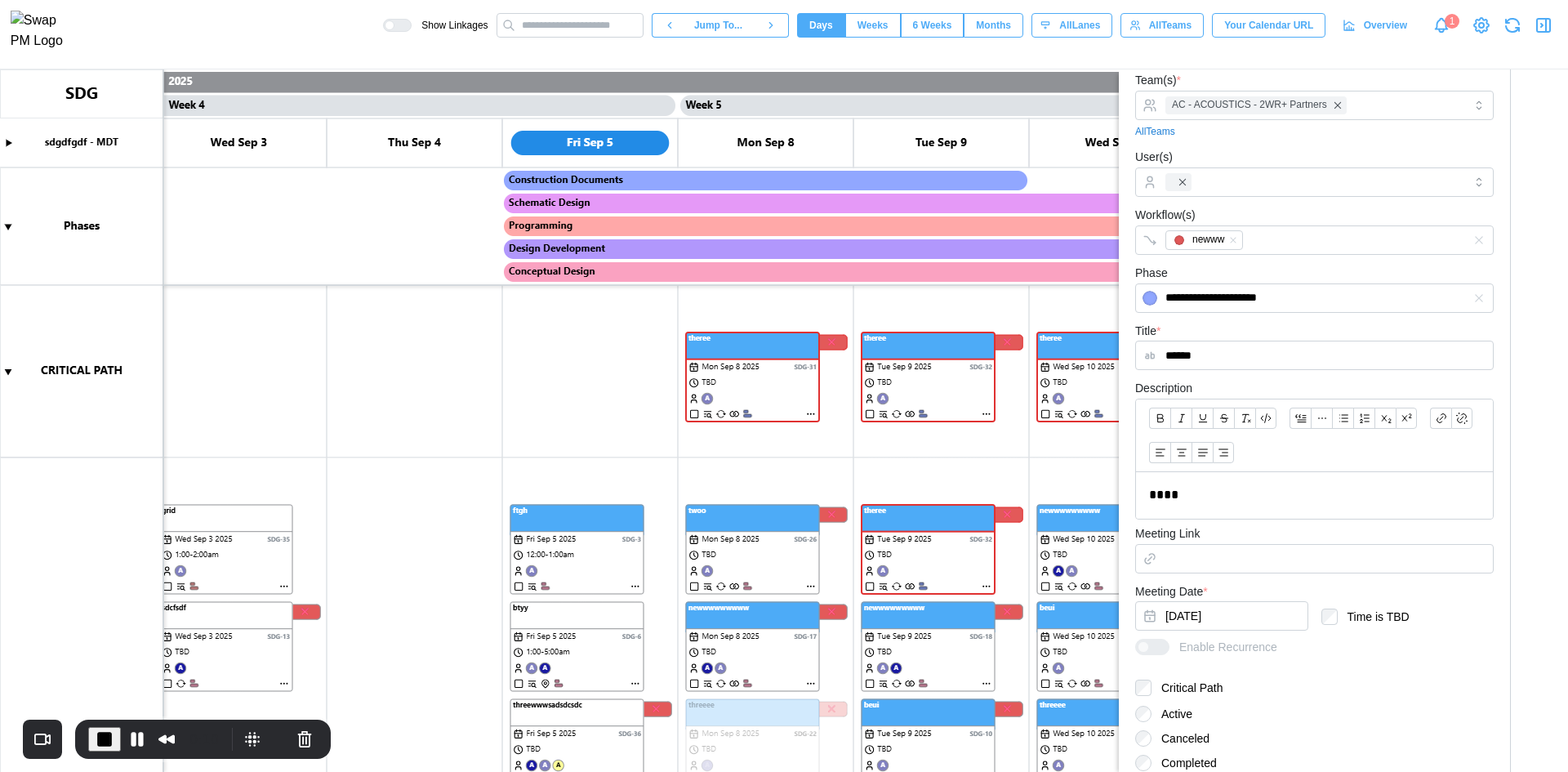
scroll to position [288, 0]
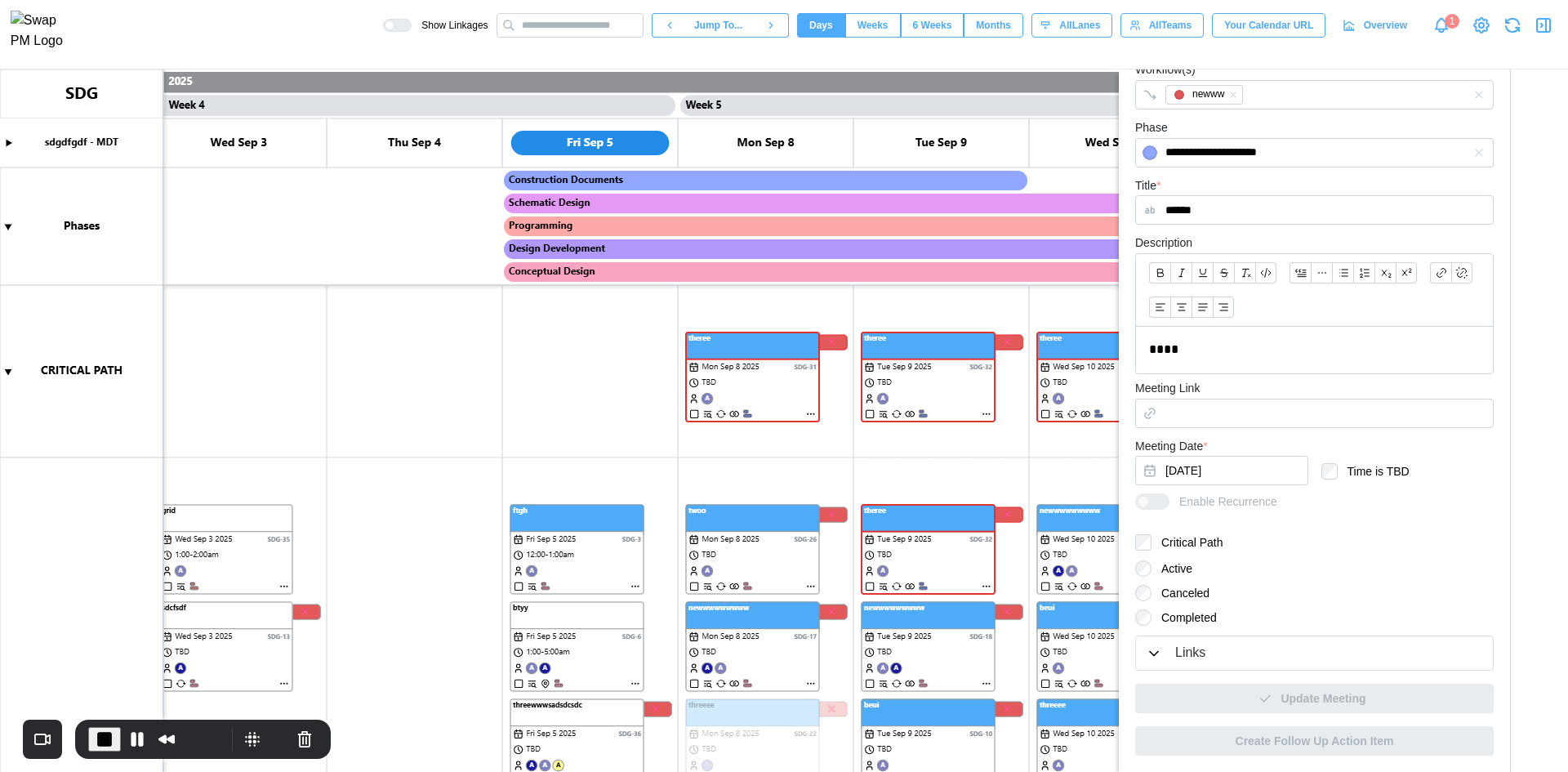
click at [1176, 651] on div "Links" at bounding box center [1190, 653] width 30 height 20
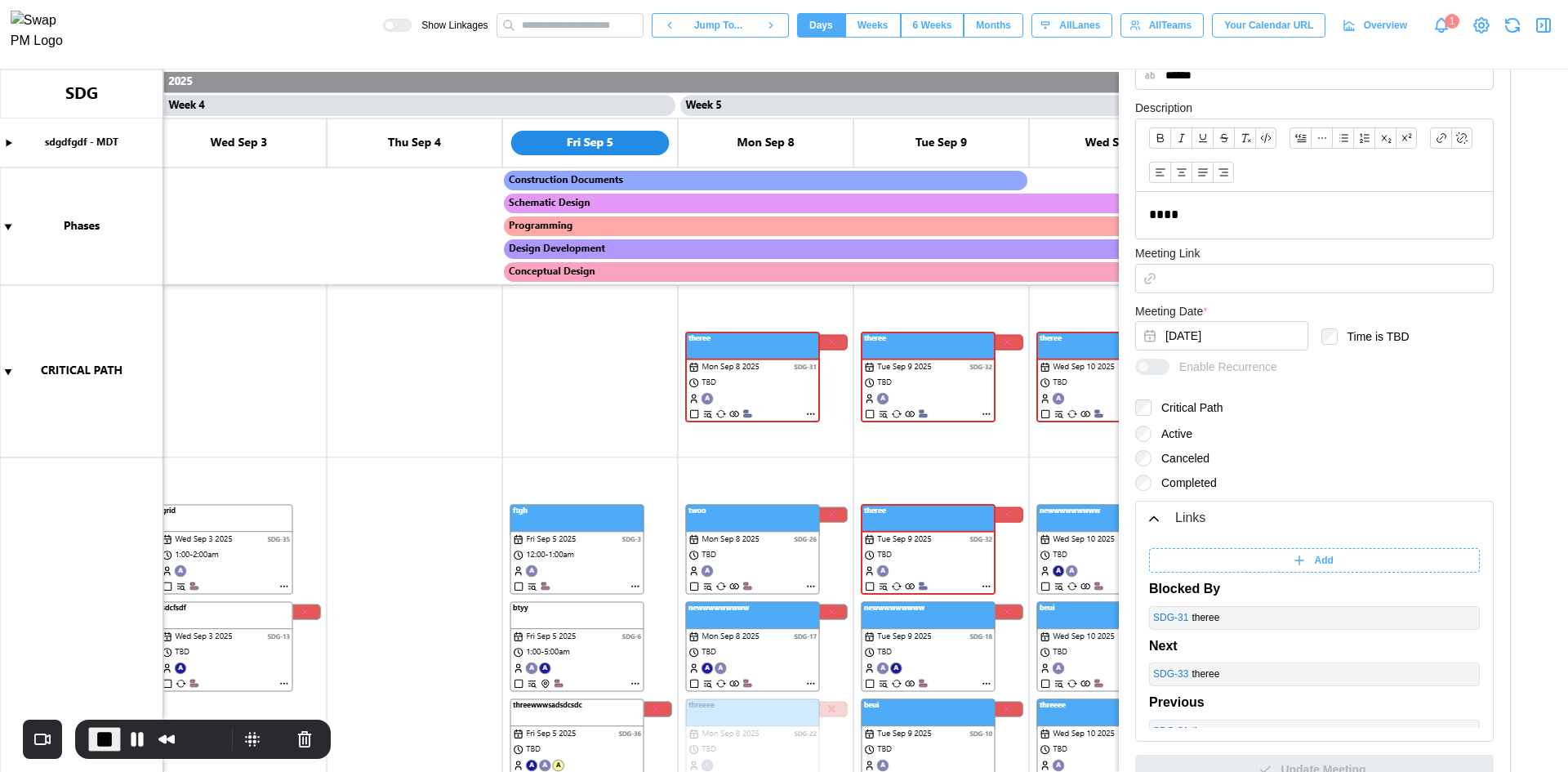
scroll to position [493, 0]
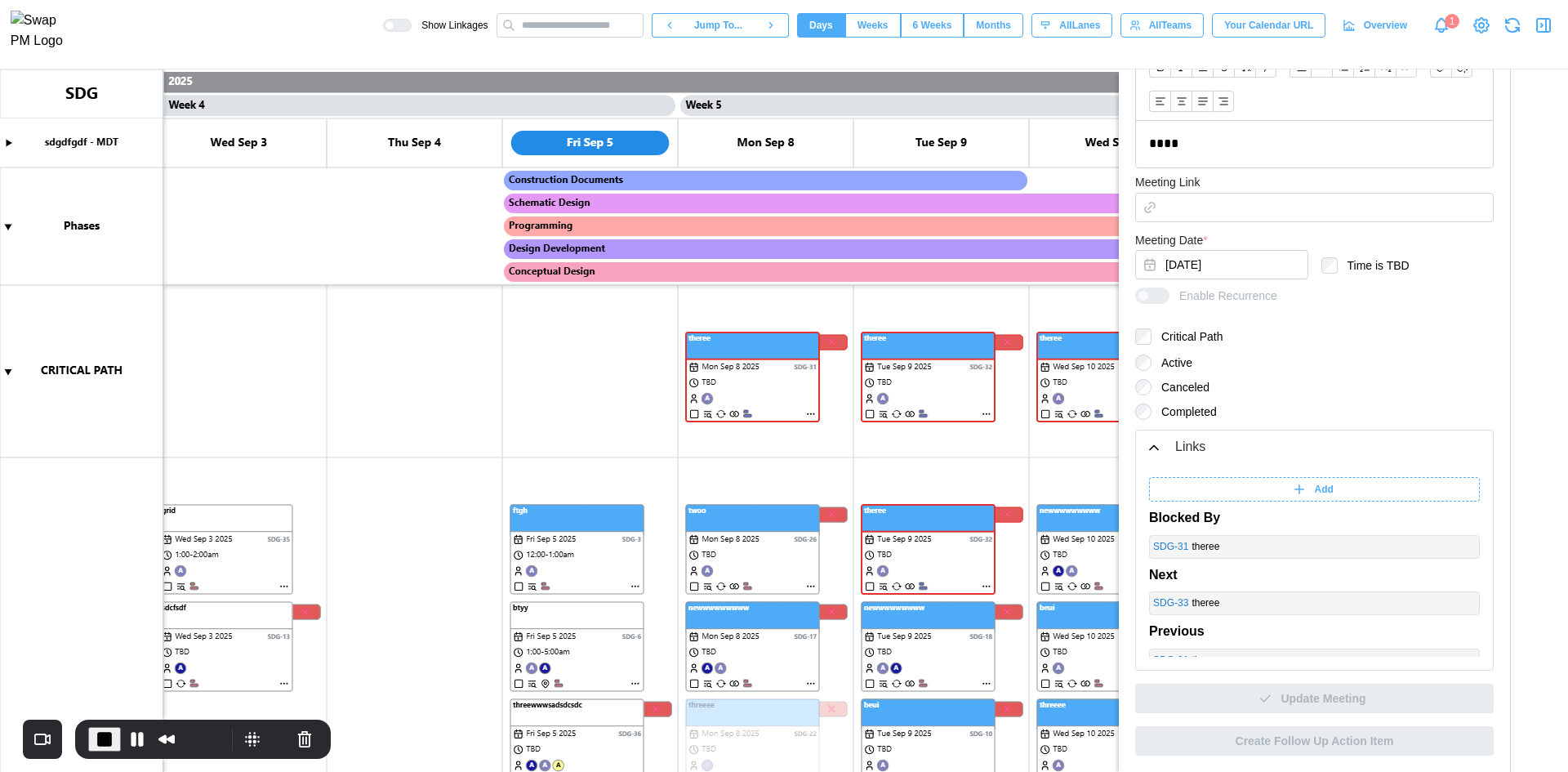
click at [1315, 491] on span "Add" at bounding box center [1323, 490] width 18 height 23
click at [1217, 486] on input "******" at bounding box center [1194, 490] width 89 height 25
type input "**********"
click at [1281, 491] on input "search" at bounding box center [1353, 490] width 204 height 25
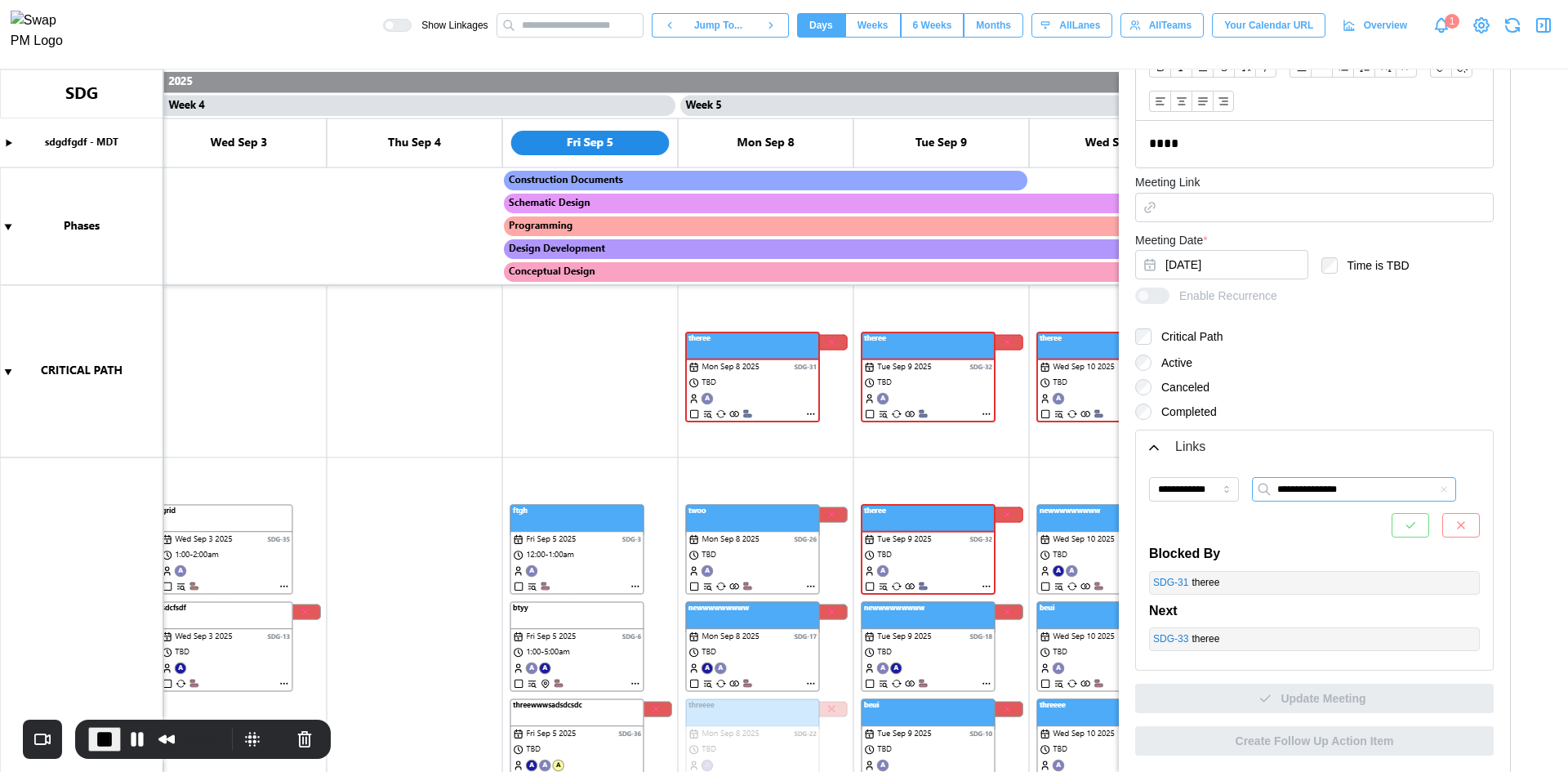
type input "**********"
click at [1405, 525] on div at bounding box center [1314, 525] width 331 height 25
click at [1398, 526] on button "button" at bounding box center [1410, 525] width 38 height 25
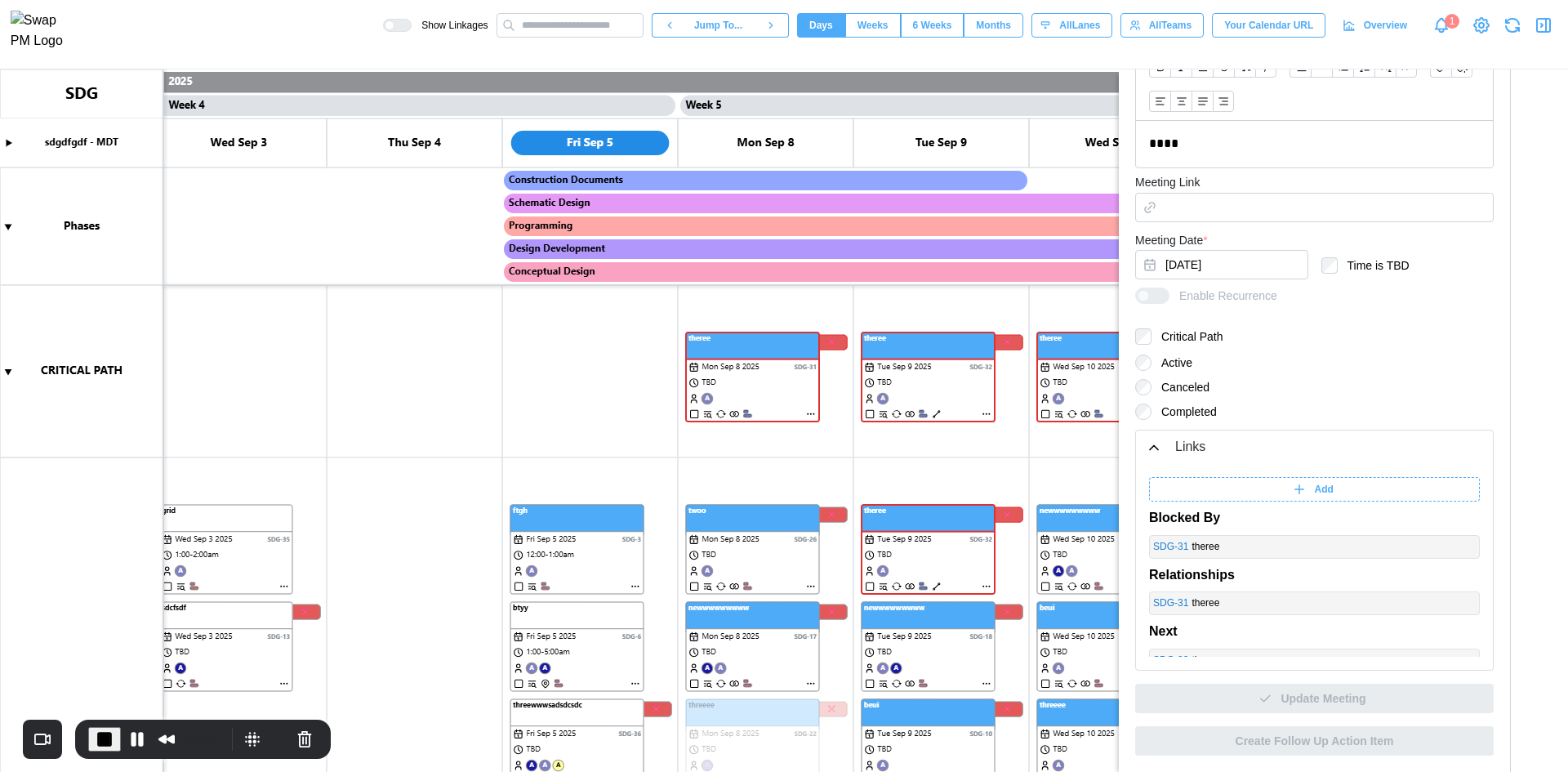
click at [937, 413] on canvas at bounding box center [784, 420] width 1568 height 703
click at [937, 412] on canvas at bounding box center [784, 420] width 1568 height 703
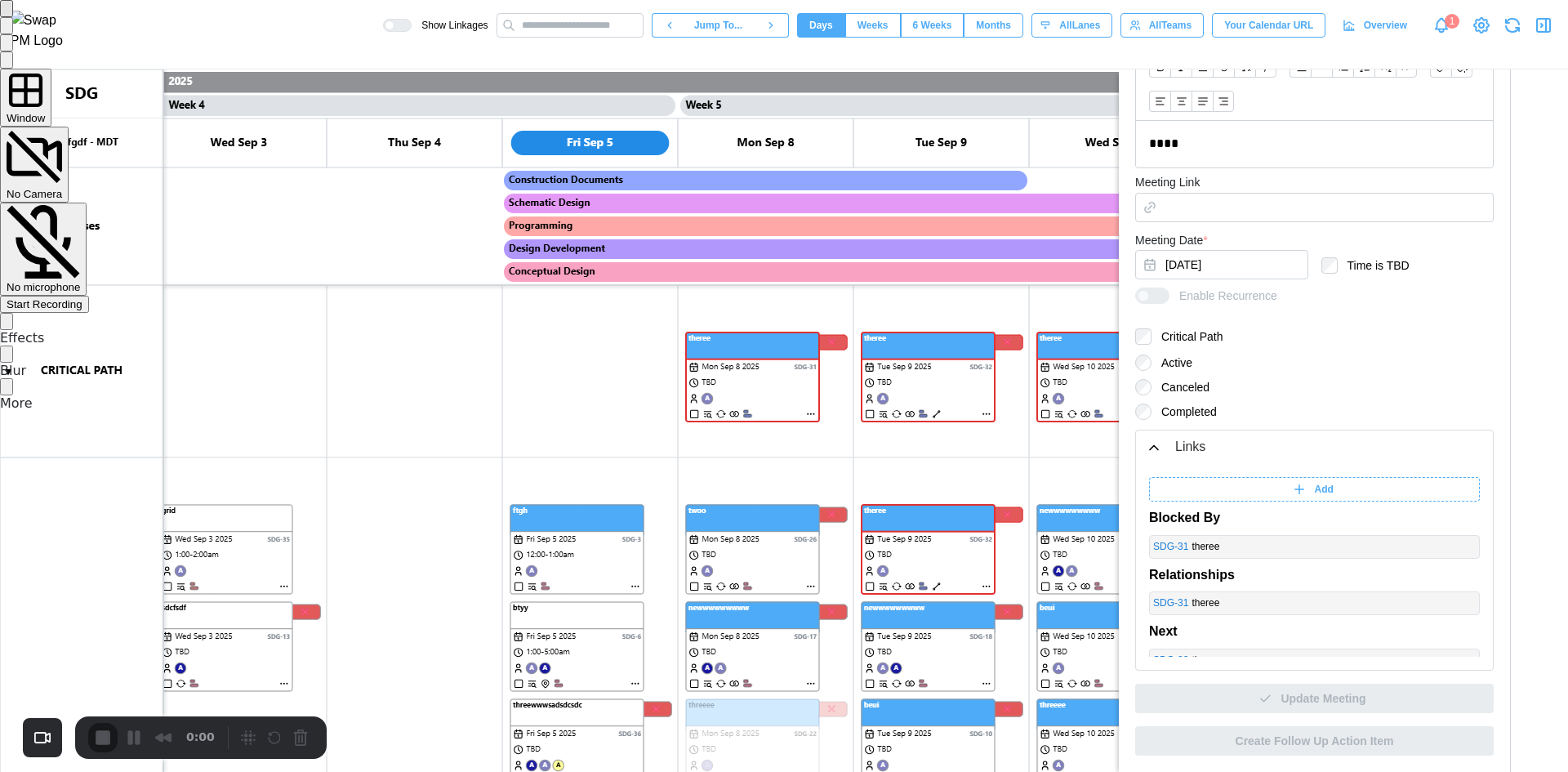
click at [82, 298] on span "Start Recording" at bounding box center [44, 304] width 76 height 12
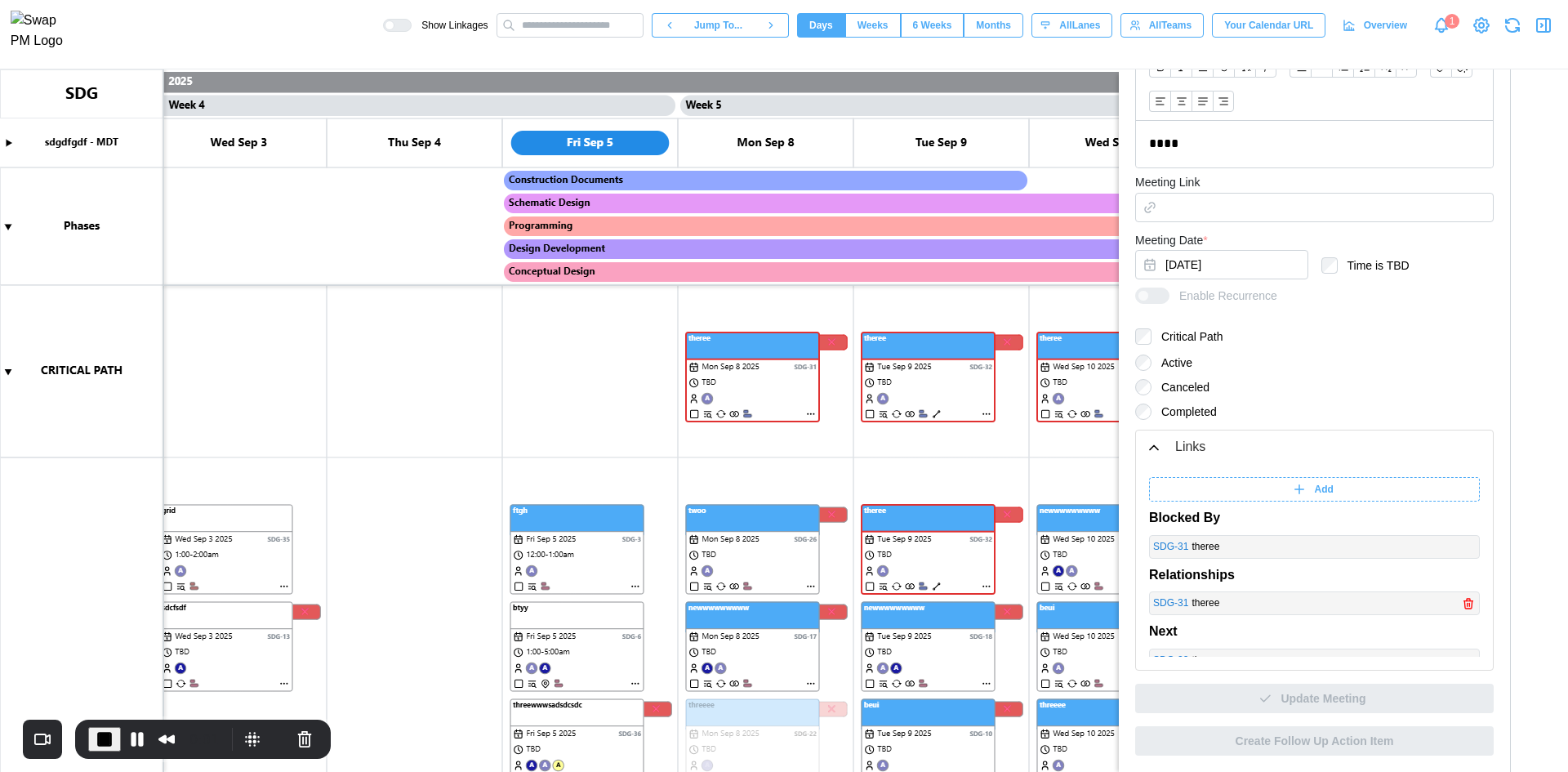
click at [1462, 605] on icon "button" at bounding box center [1468, 604] width 13 height 19
click at [103, 739] on span "End Recording" at bounding box center [104, 740] width 19 height 19
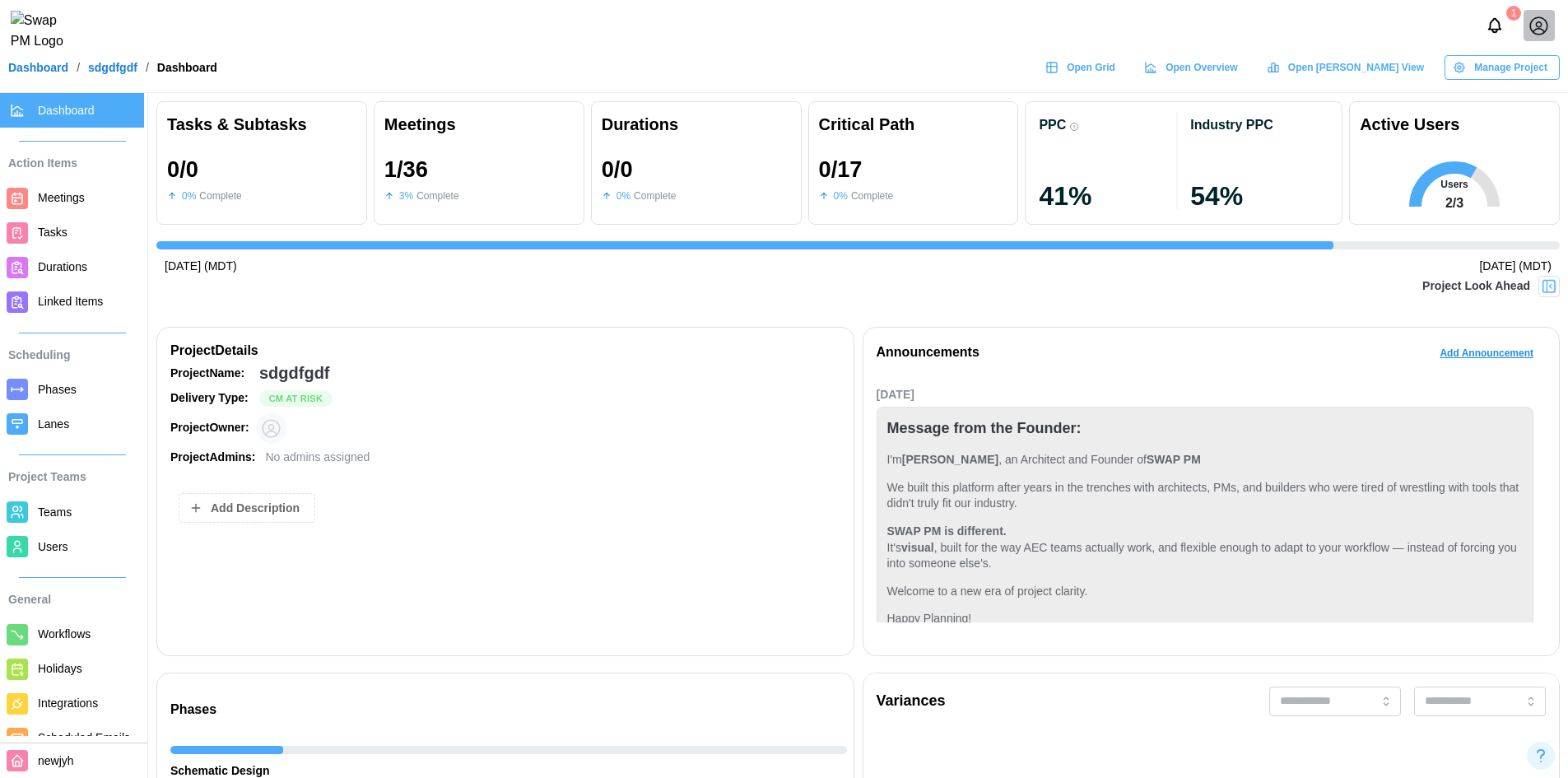
click at [70, 198] on span "Meetings" at bounding box center [61, 197] width 47 height 13
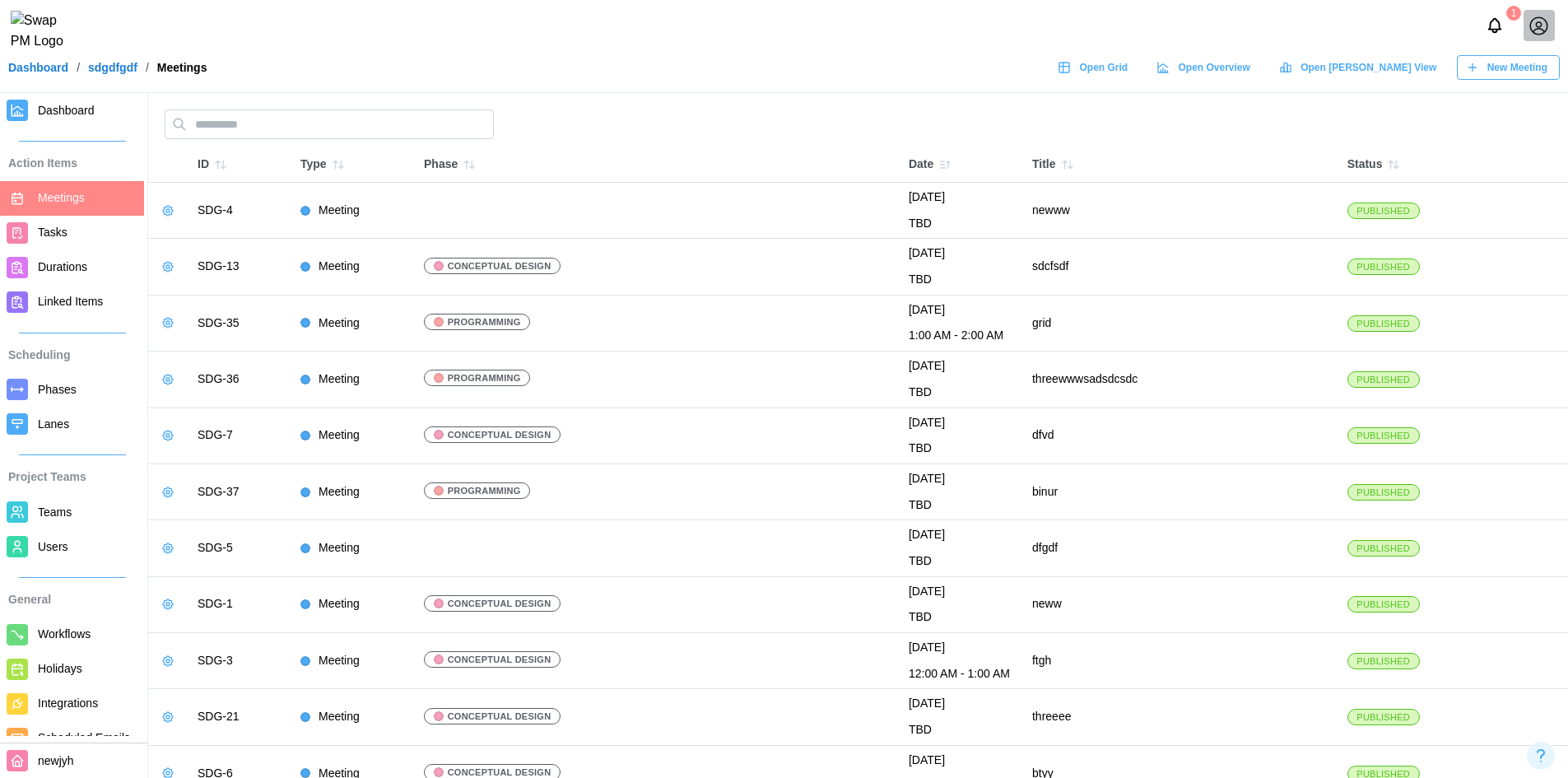
click at [1488, 70] on span "New Meeting" at bounding box center [1518, 67] width 60 height 23
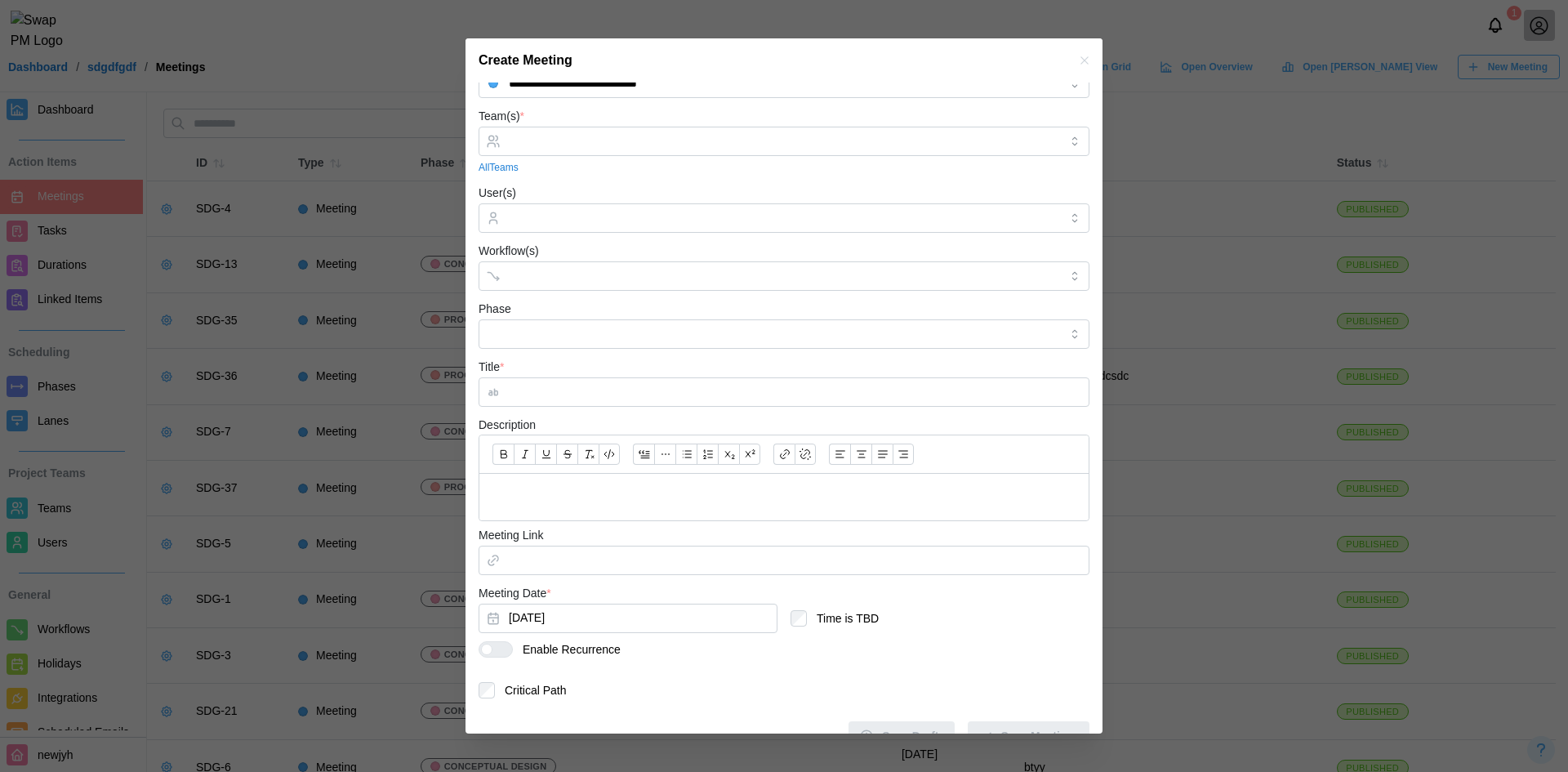
scroll to position [65, 0]
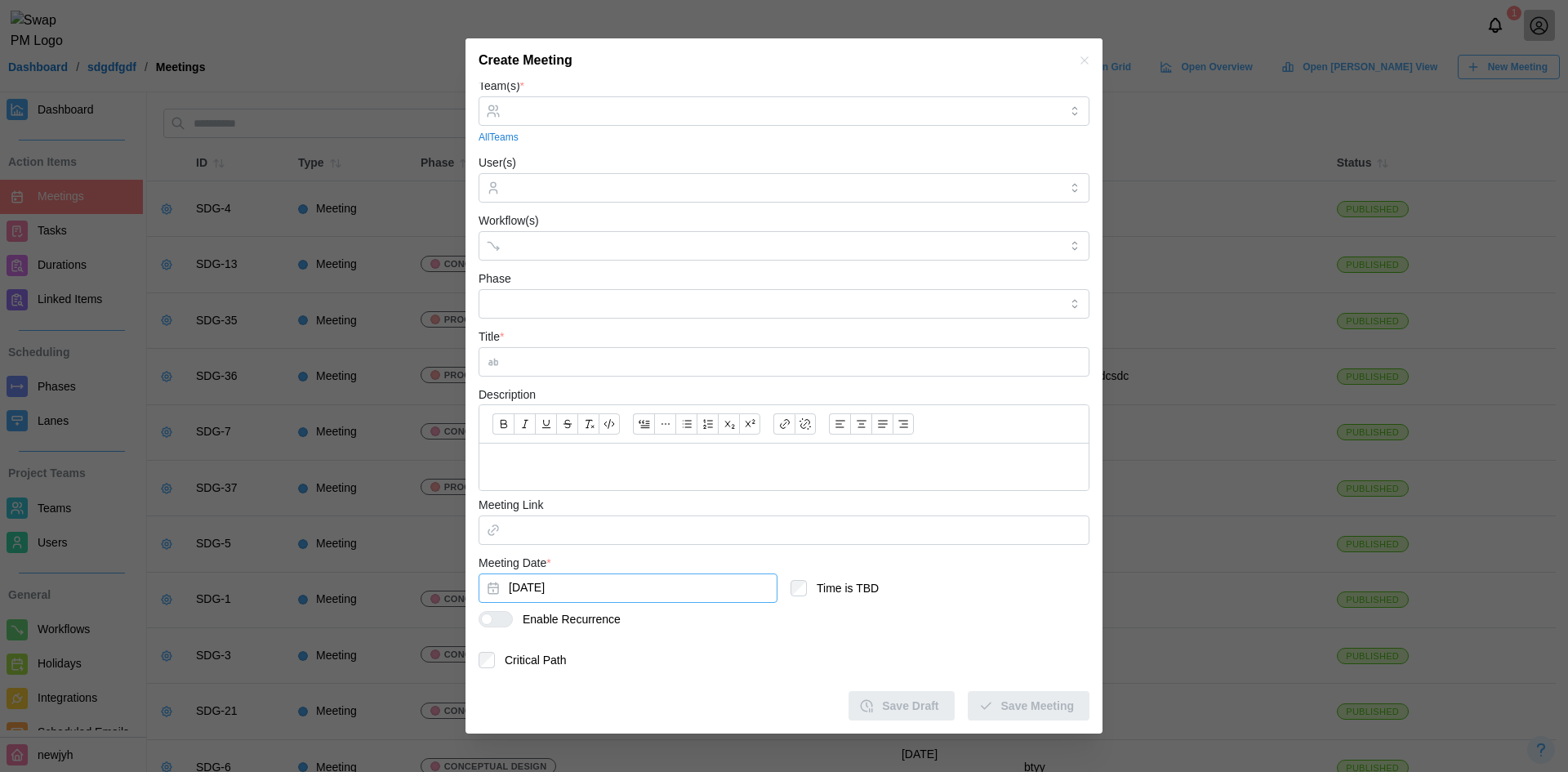
click at [557, 583] on button "Sep 5, 2025" at bounding box center [628, 589] width 299 height 30
click at [504, 326] on icon "button" at bounding box center [507, 325] width 13 height 13
click at [662, 384] on button "1" at bounding box center [659, 388] width 30 height 30
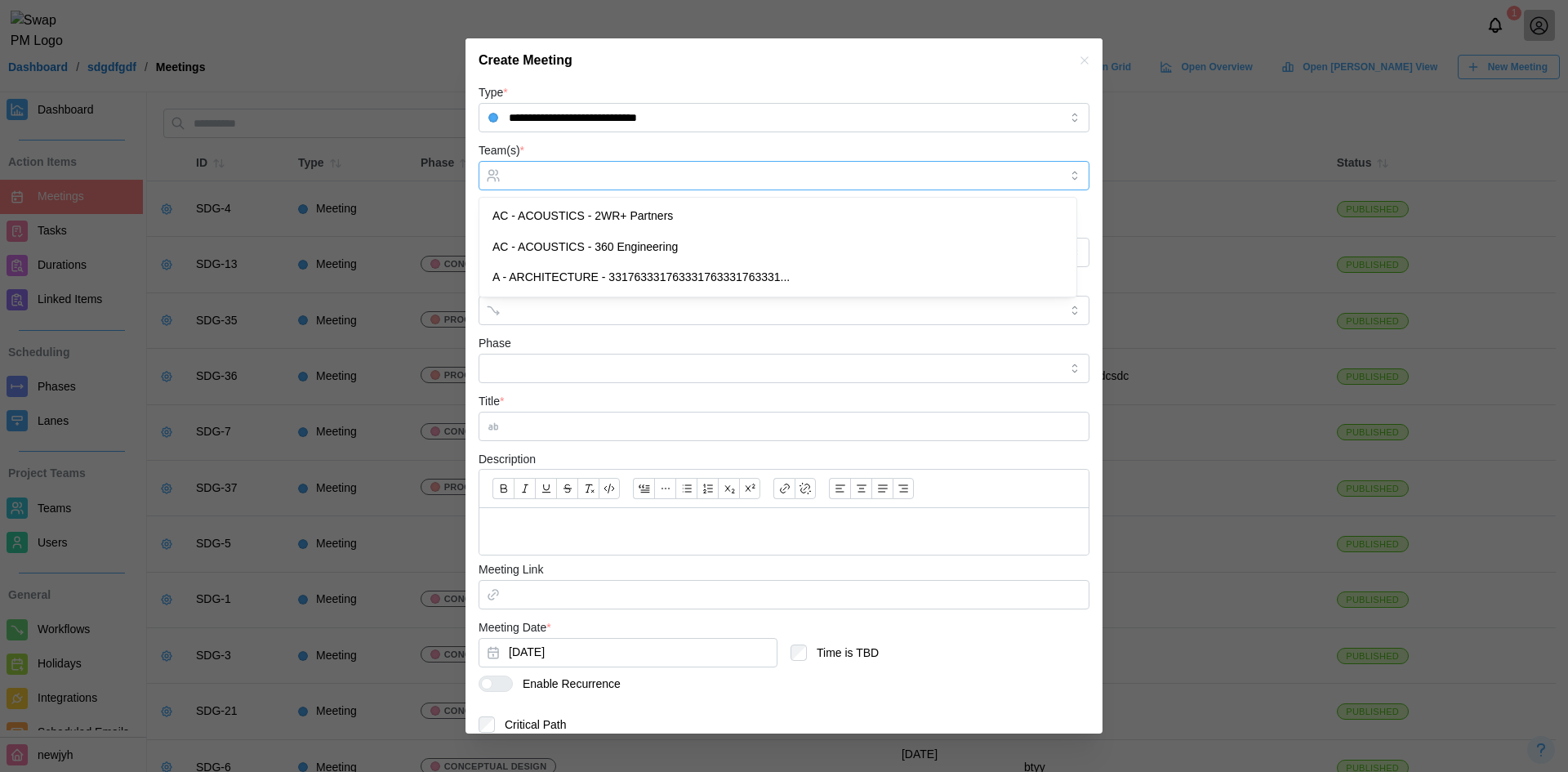
click at [596, 164] on div at bounding box center [781, 175] width 554 height 28
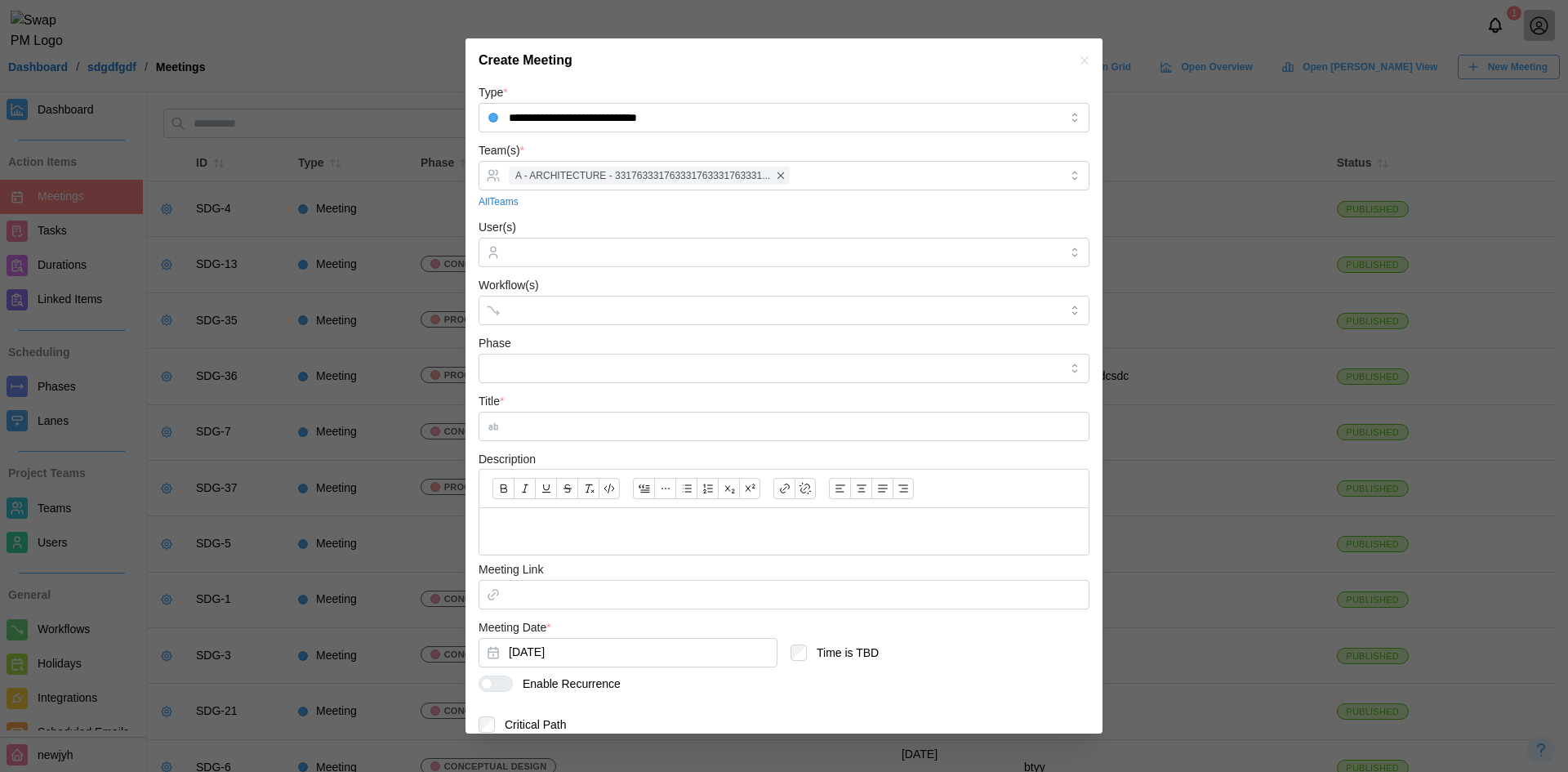
click at [678, 137] on form "**********" at bounding box center [784, 433] width 611 height 703
click at [552, 318] on div at bounding box center [766, 311] width 525 height 28
click at [575, 247] on input "User(s)" at bounding box center [784, 252] width 551 height 13
click at [568, 321] on div "newww" at bounding box center [766, 311] width 525 height 28
click at [539, 372] on input "Phase" at bounding box center [784, 368] width 611 height 30
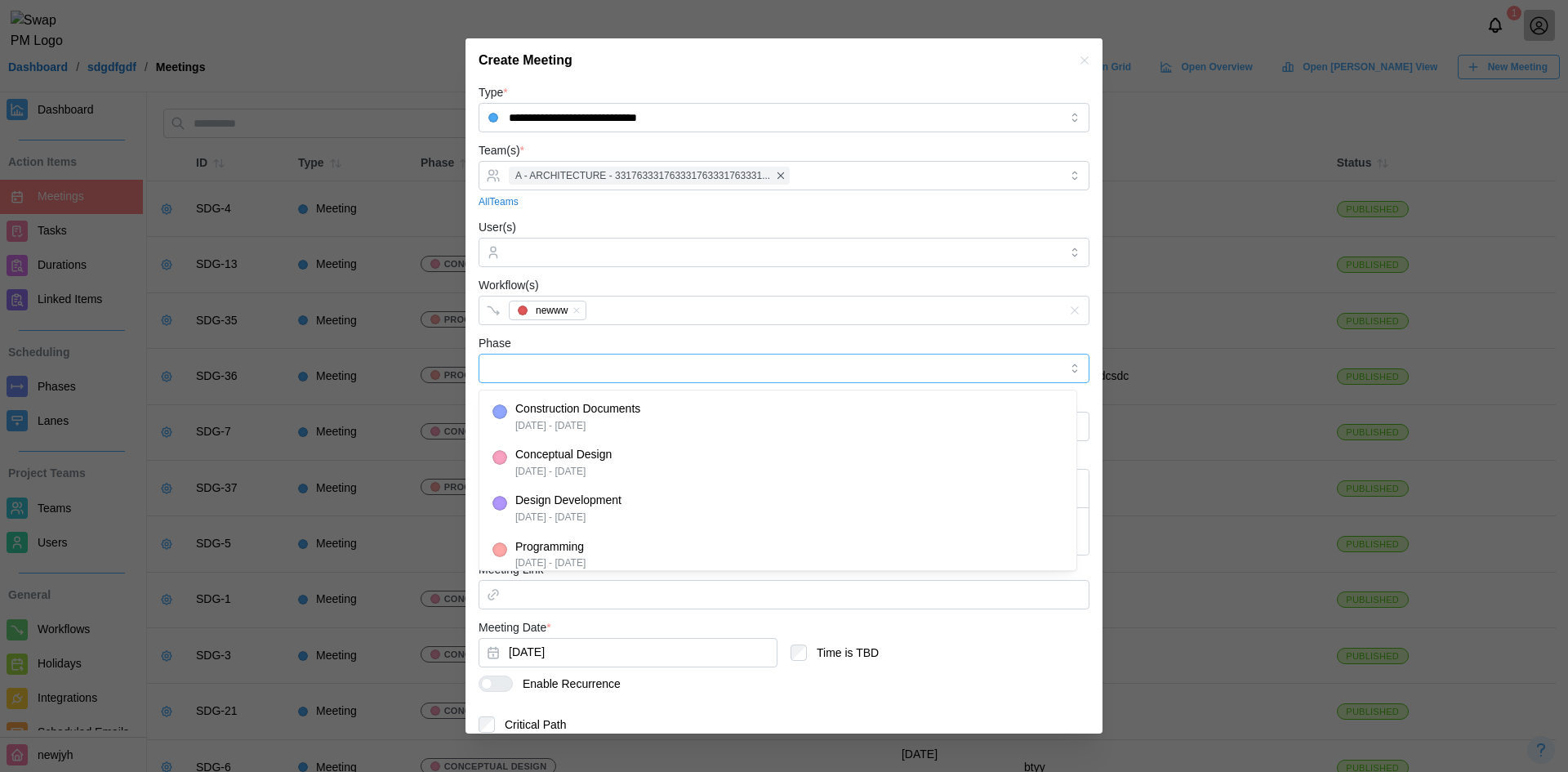
type input "**********"
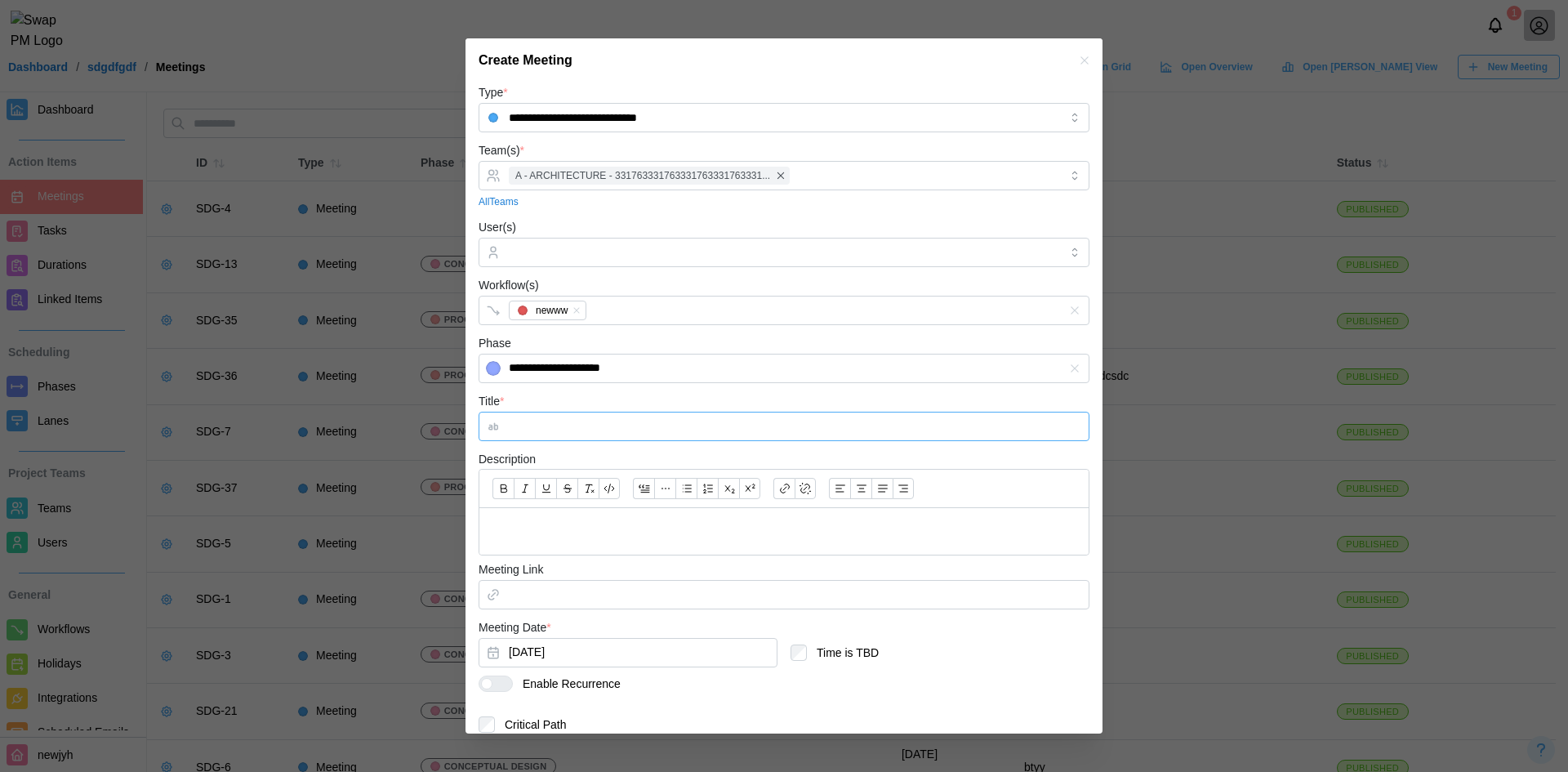
click at [605, 434] on input "Title *" at bounding box center [784, 426] width 611 height 30
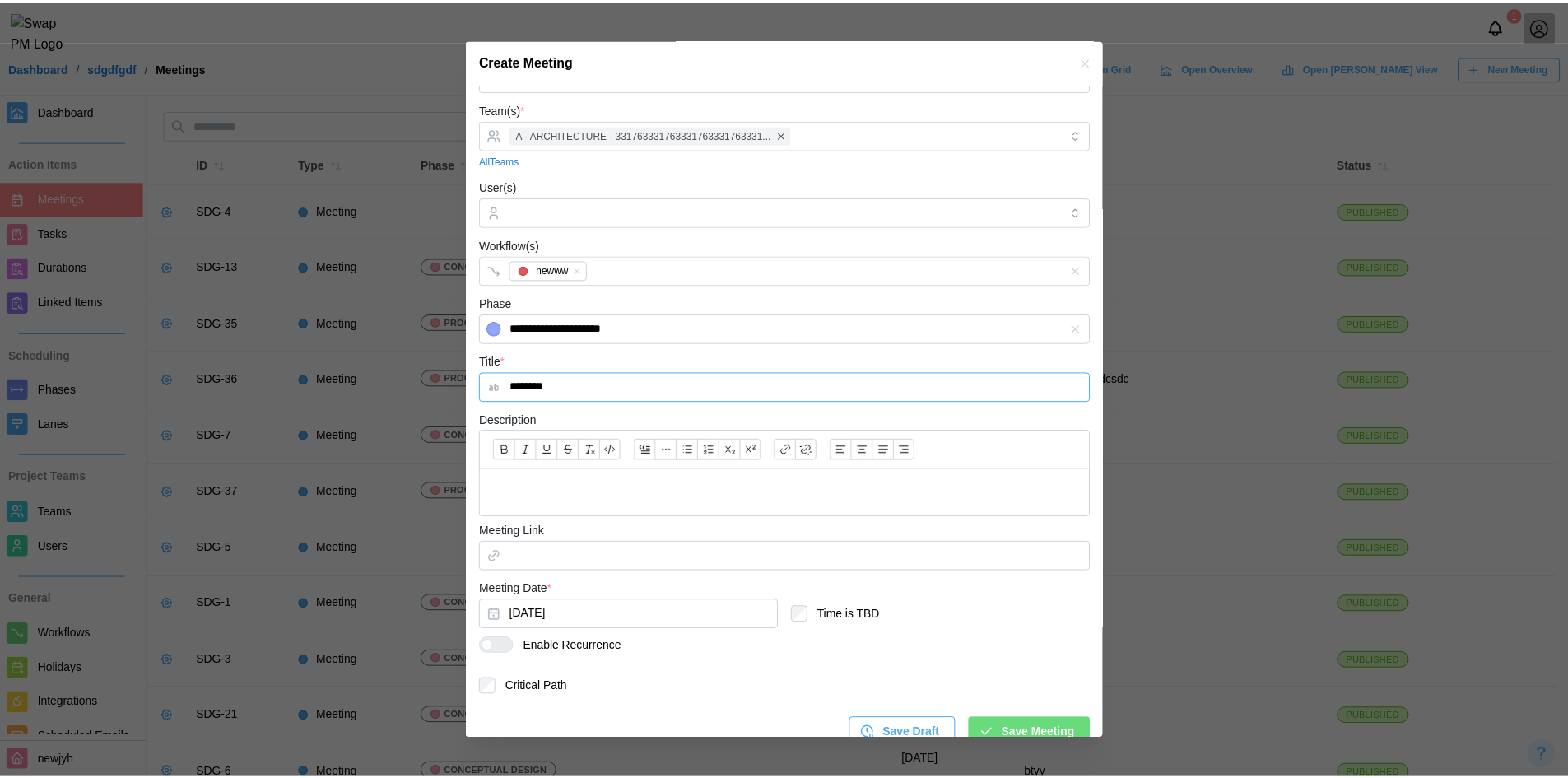
scroll to position [65, 0]
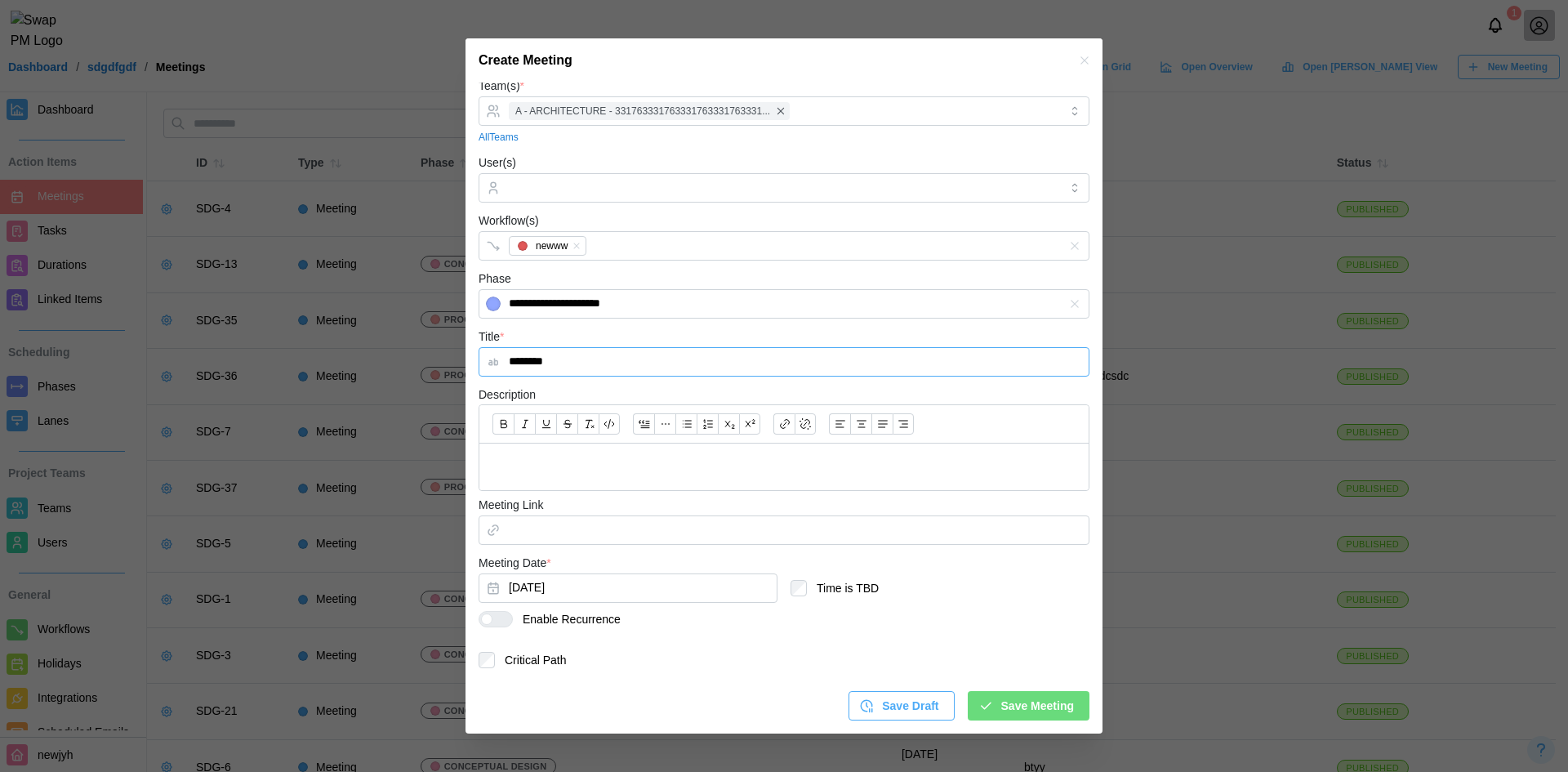
type input "********"
click at [1016, 701] on span "Save Meeting" at bounding box center [1037, 706] width 73 height 28
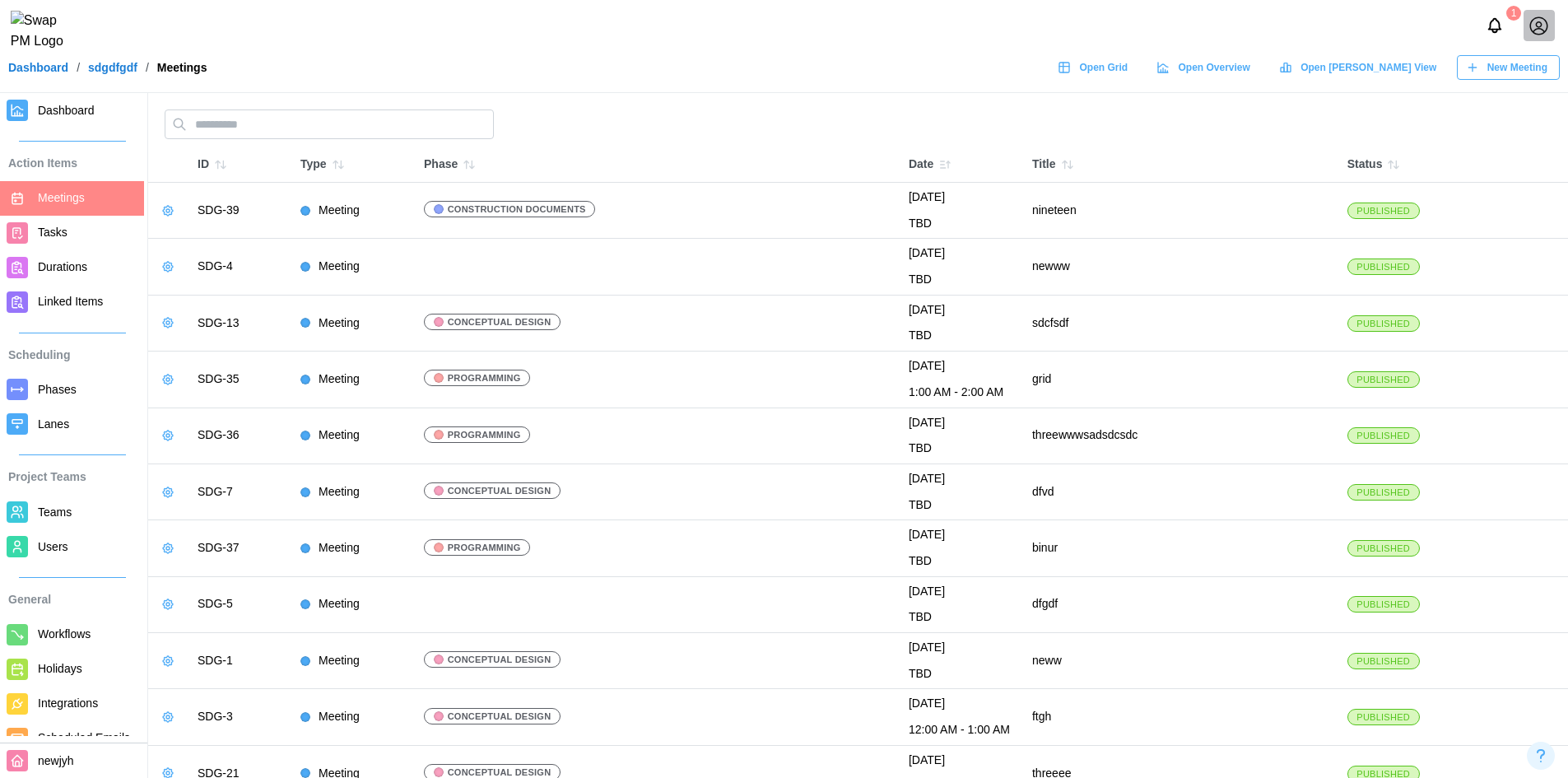
click at [33, 119] on link "Dashboard" at bounding box center [72, 110] width 144 height 34
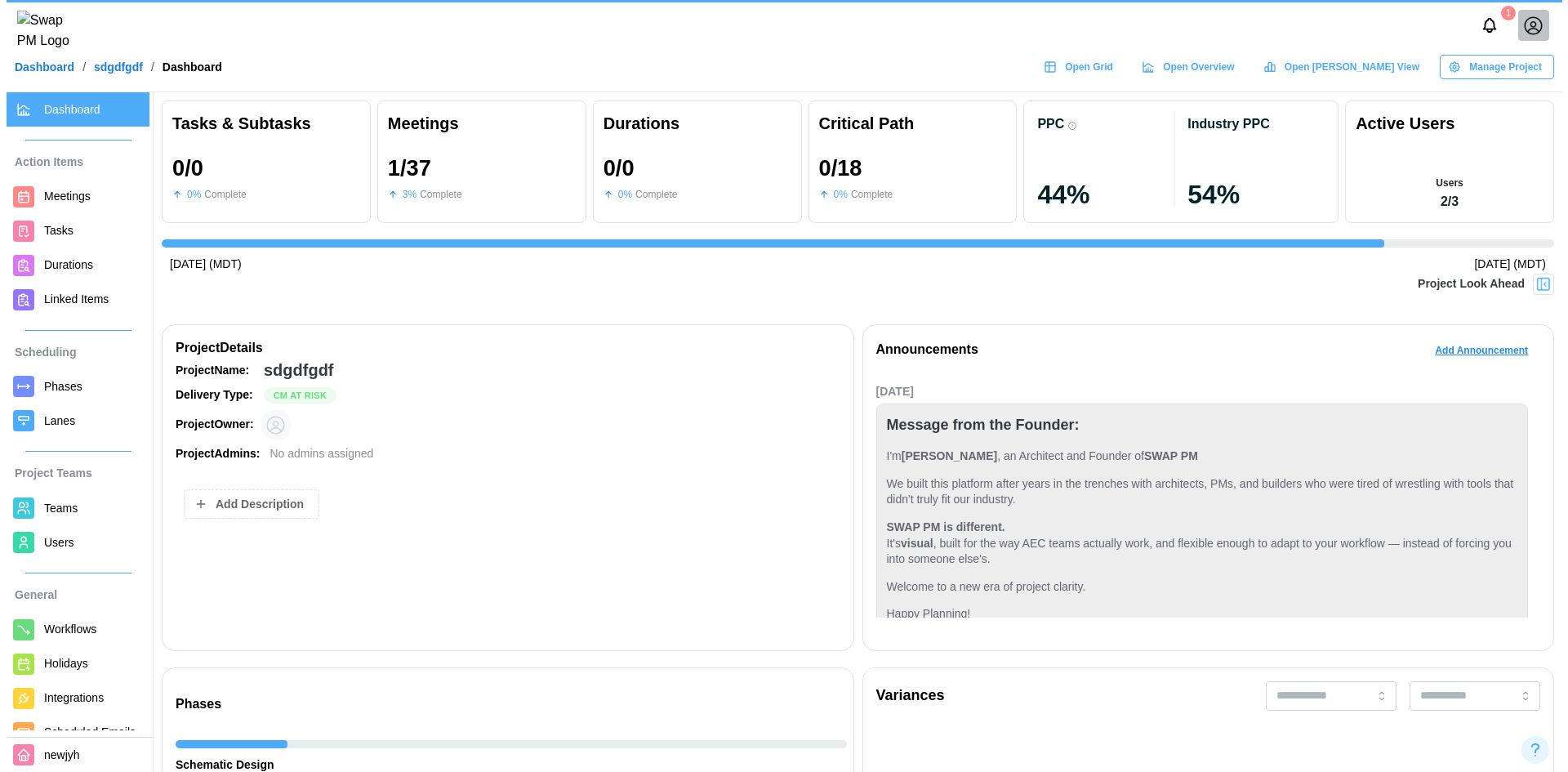
scroll to position [0, 201]
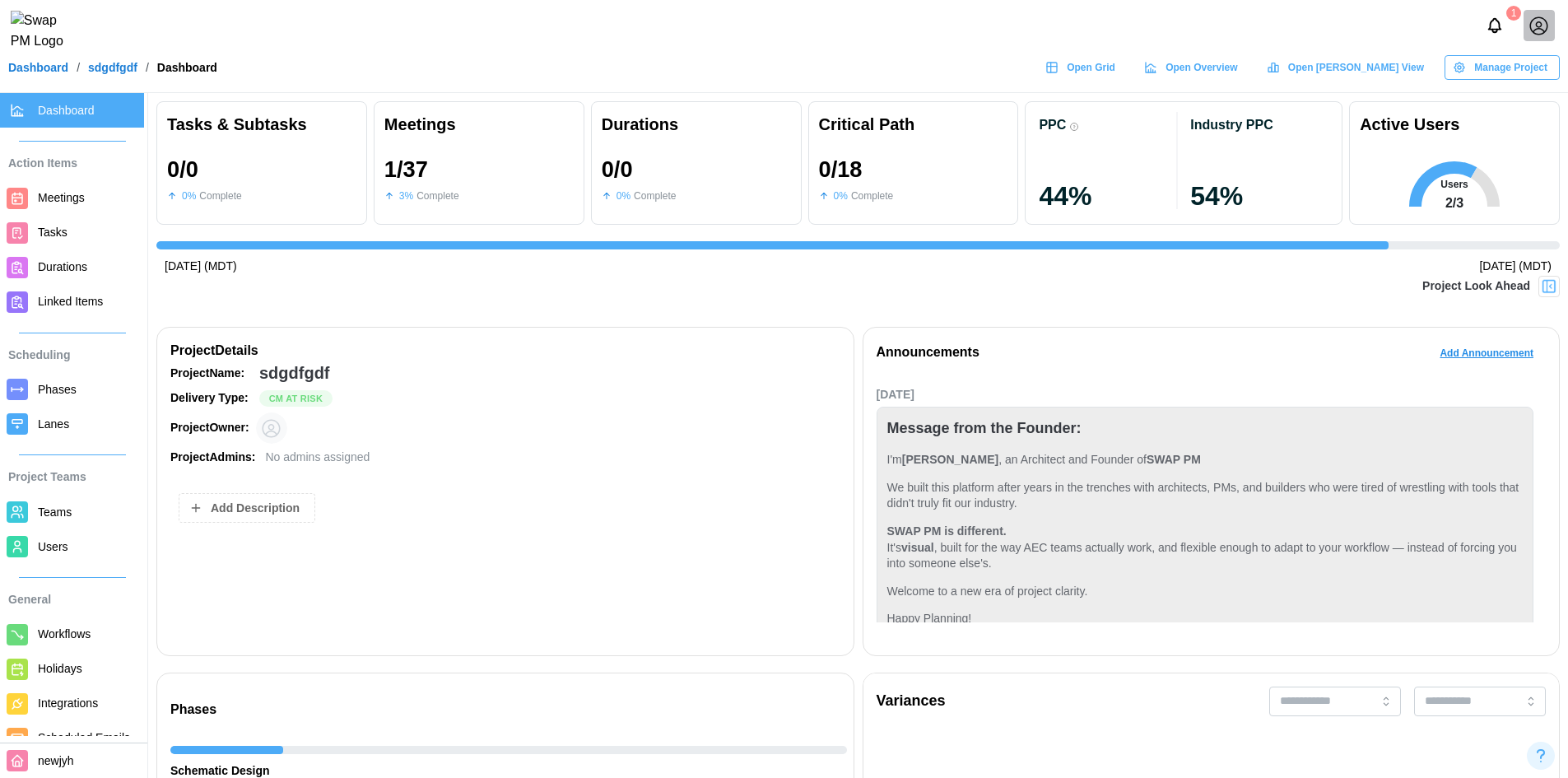
click at [65, 197] on span "Meetings" at bounding box center [61, 197] width 47 height 13
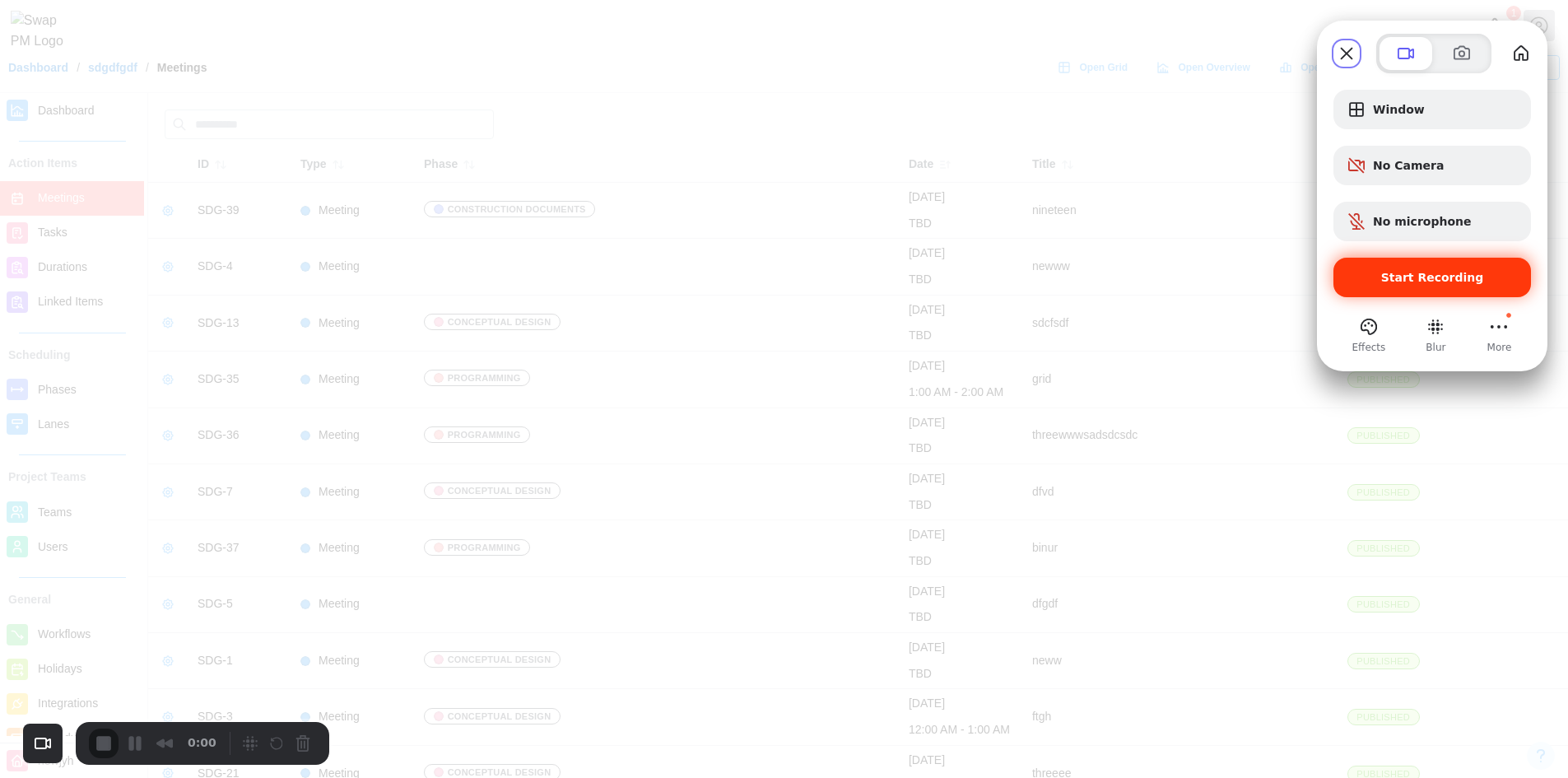
click at [1499, 281] on span "Start Recording" at bounding box center [1432, 277] width 171 height 13
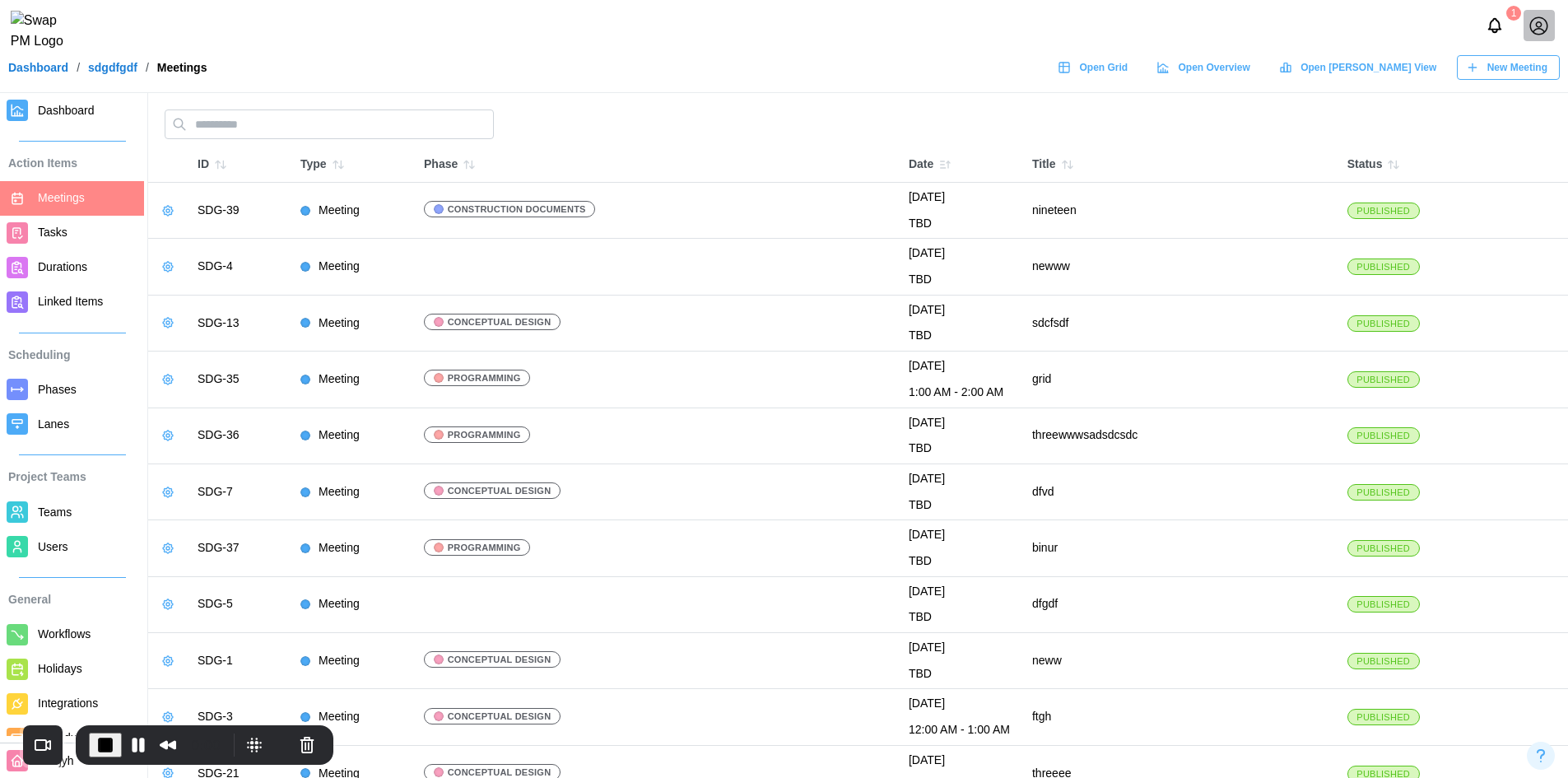
click at [1522, 79] on span "New Meeting" at bounding box center [1518, 67] width 60 height 23
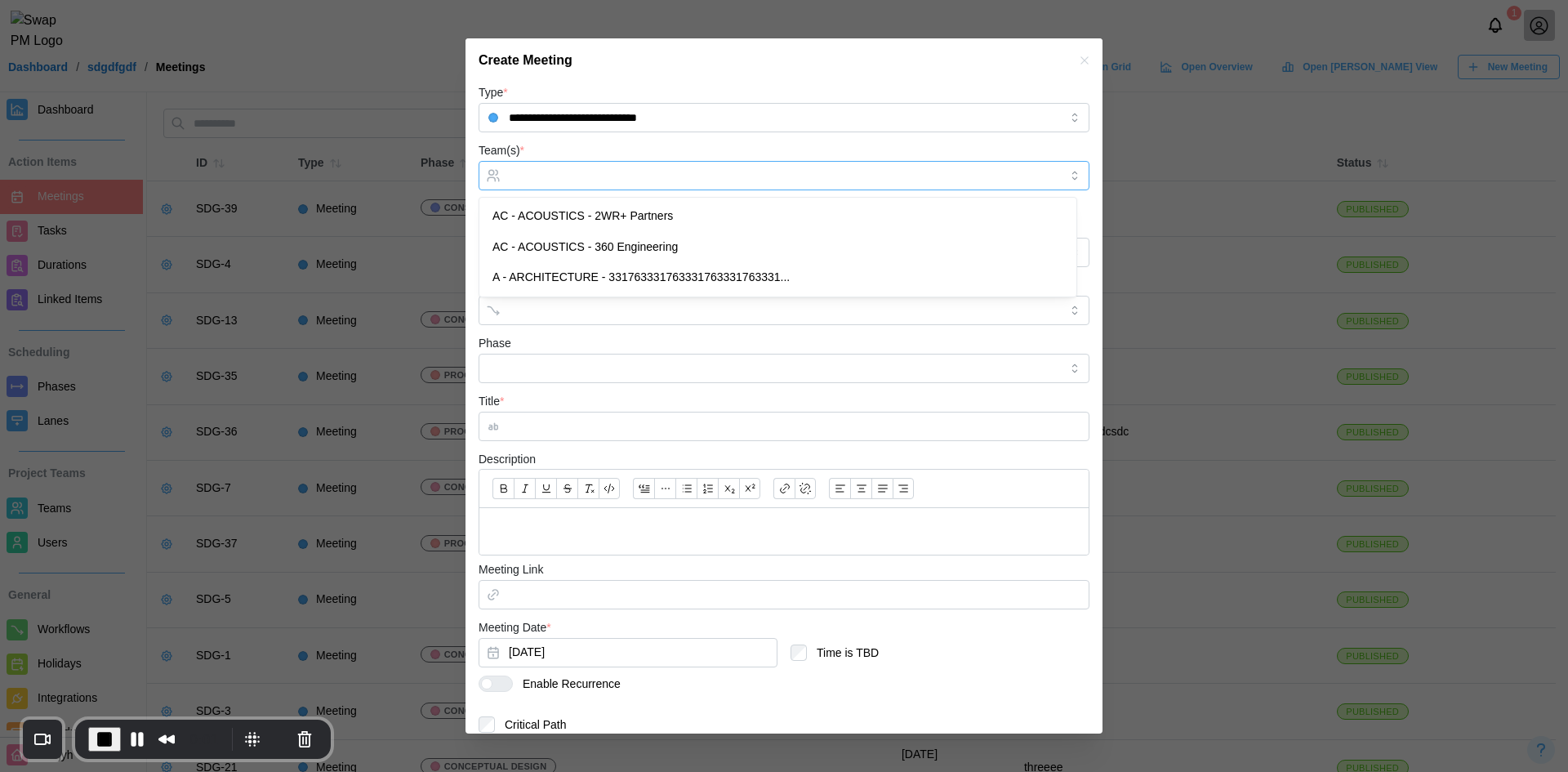
click at [627, 180] on input "Team(s) *" at bounding box center [784, 175] width 551 height 13
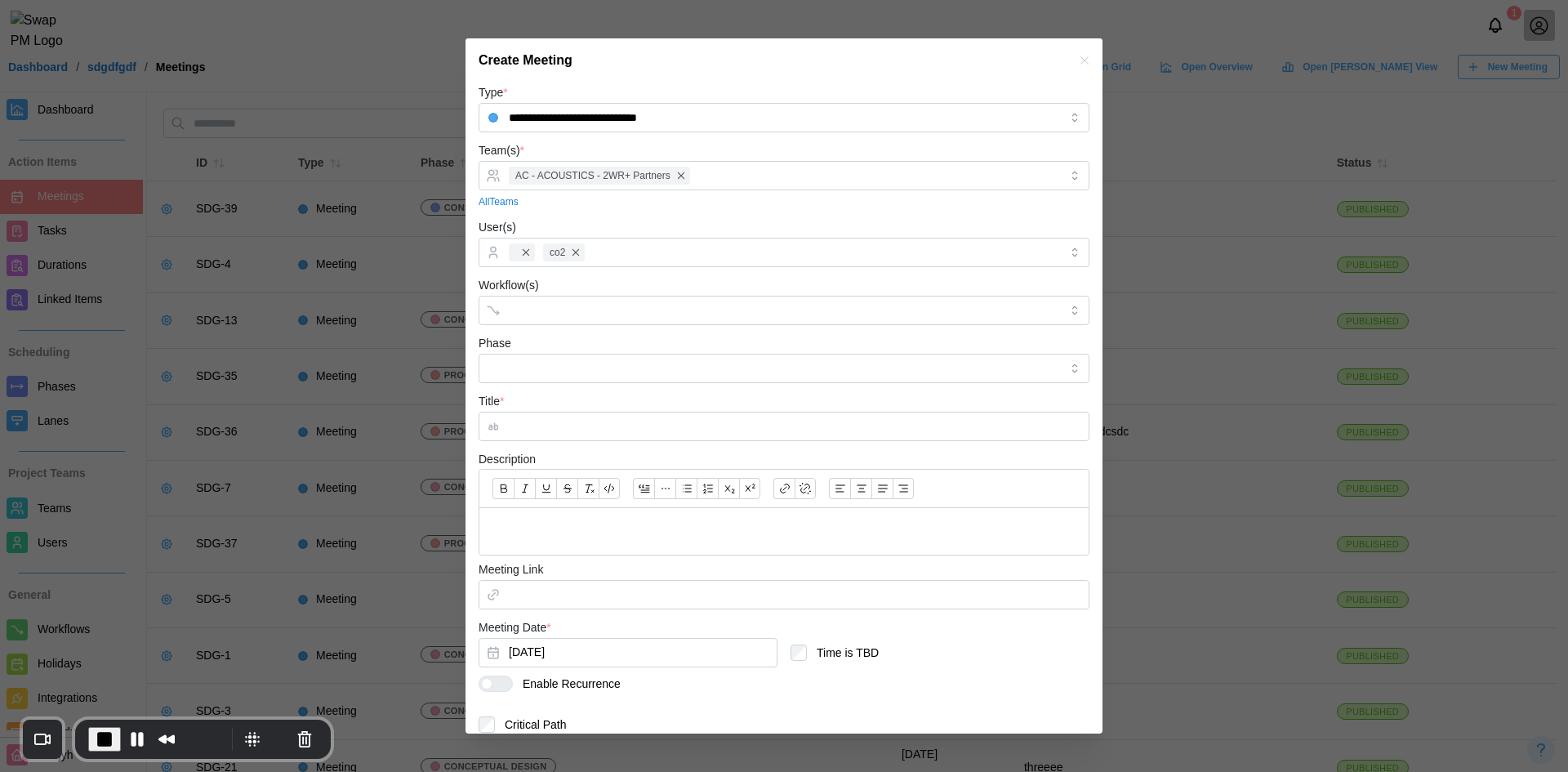
click at [624, 282] on div "Workflow(s)" at bounding box center [784, 300] width 611 height 50
click at [516, 302] on div at bounding box center [766, 311] width 525 height 28
click at [550, 371] on input "Phase" at bounding box center [784, 368] width 611 height 30
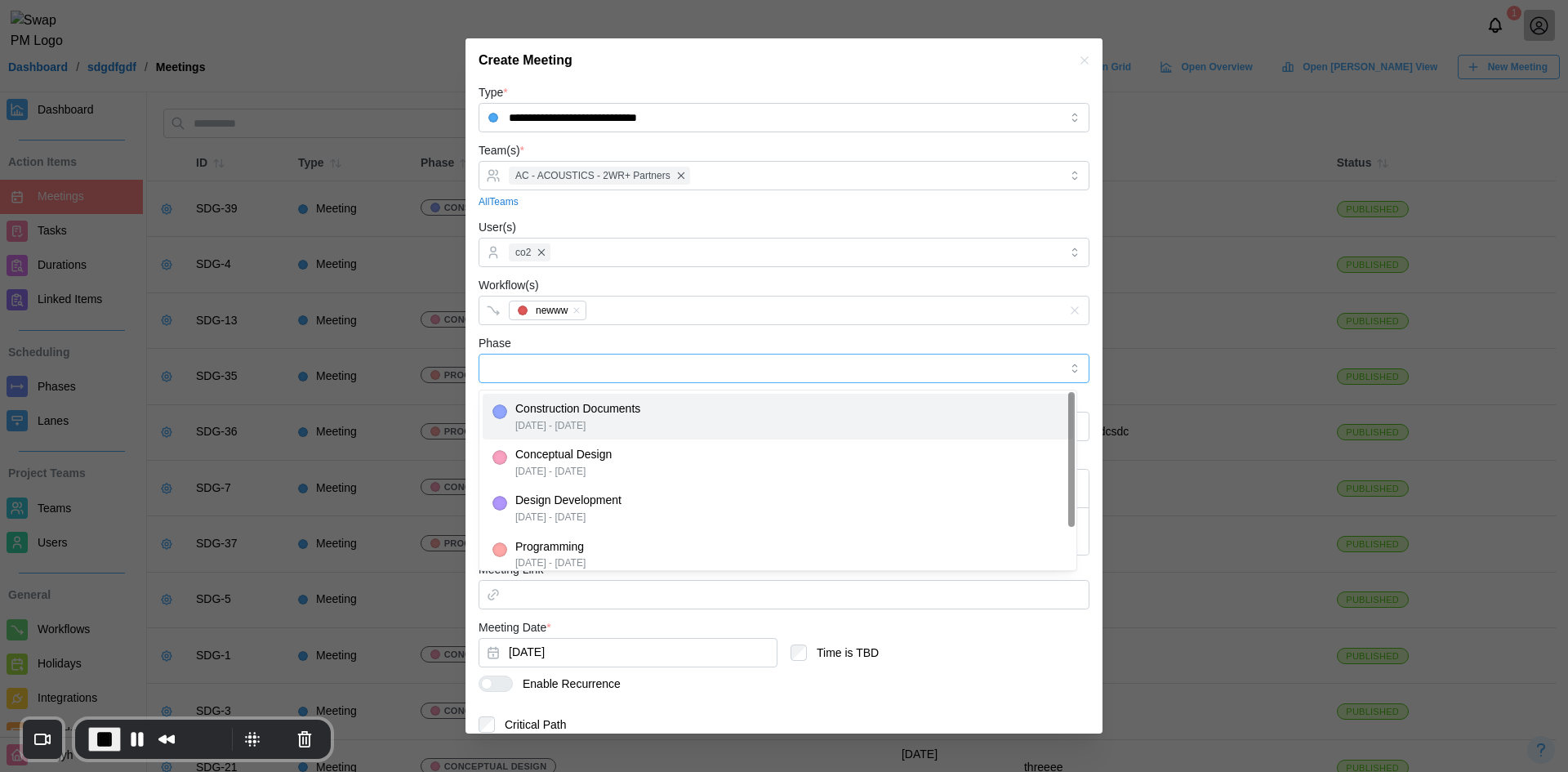
type input "**********"
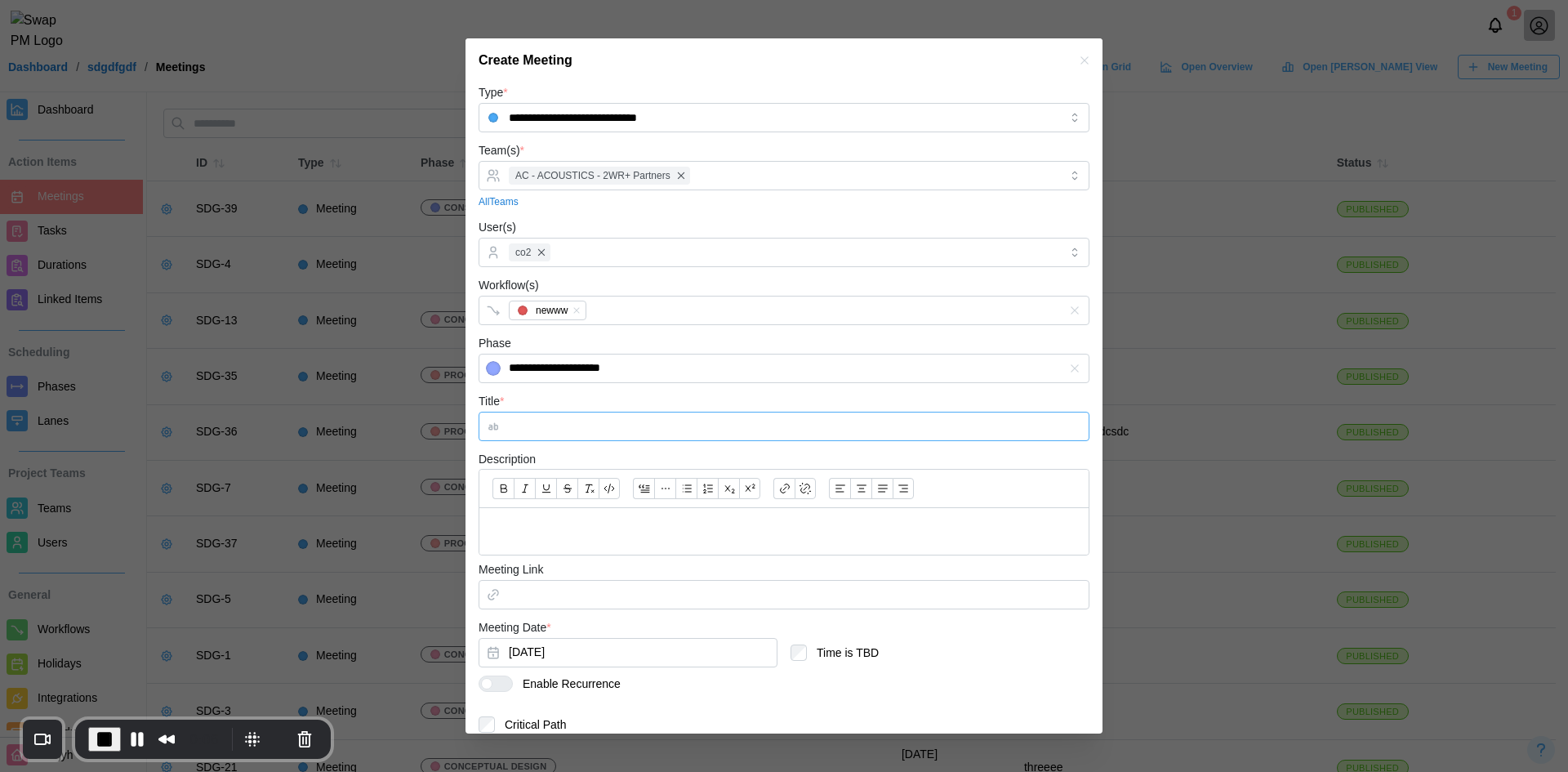
click at [588, 435] on input "Title *" at bounding box center [784, 426] width 611 height 30
type input "**********"
click at [604, 518] on div at bounding box center [784, 531] width 609 height 46
click at [586, 603] on input "Meeting Link" at bounding box center [784, 595] width 611 height 30
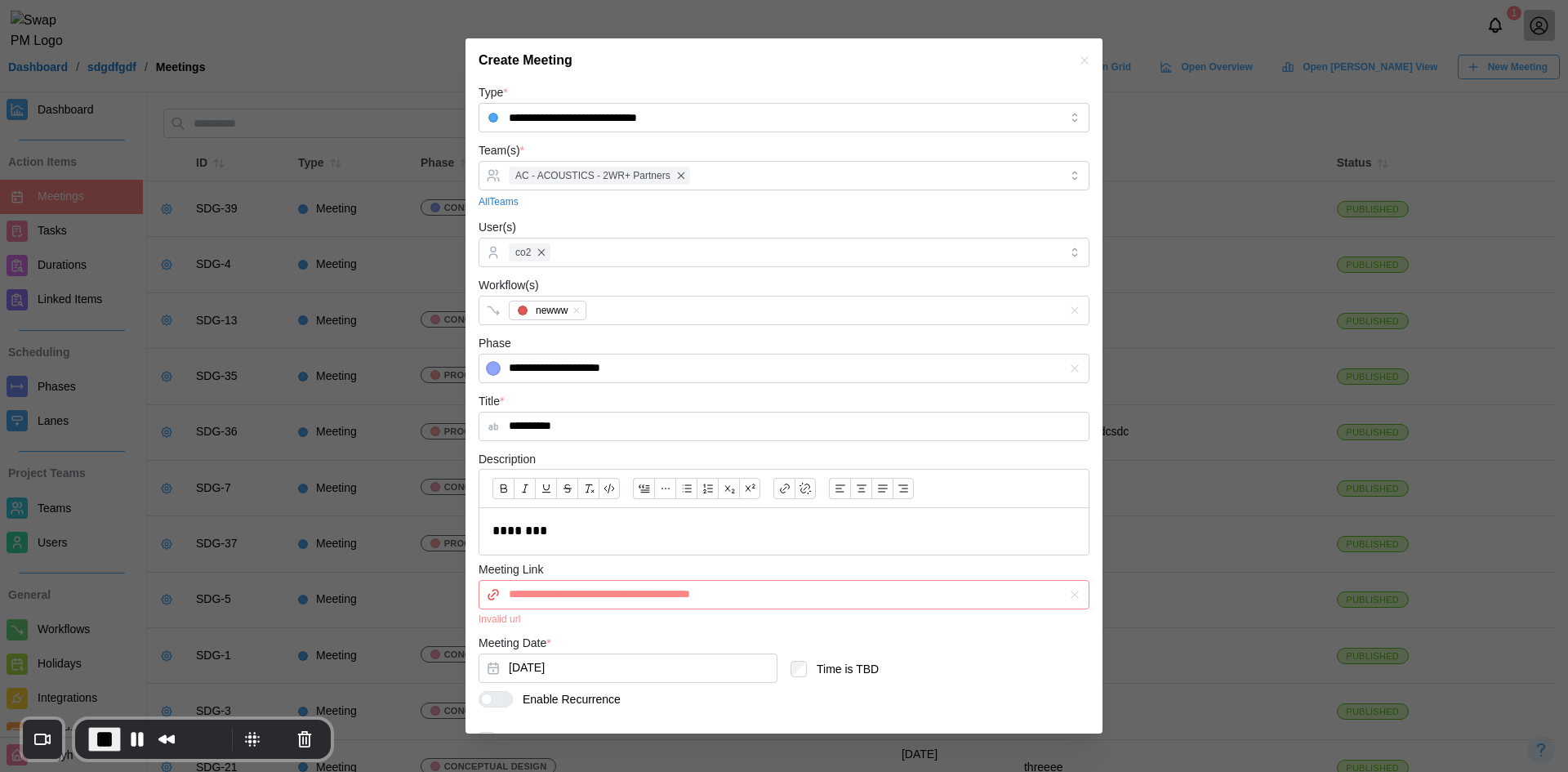
type input "**********"
click at [736, 597] on input "**********" at bounding box center [784, 595] width 611 height 30
drag, startPoint x: 777, startPoint y: 595, endPoint x: 433, endPoint y: 551, distance: 346.8
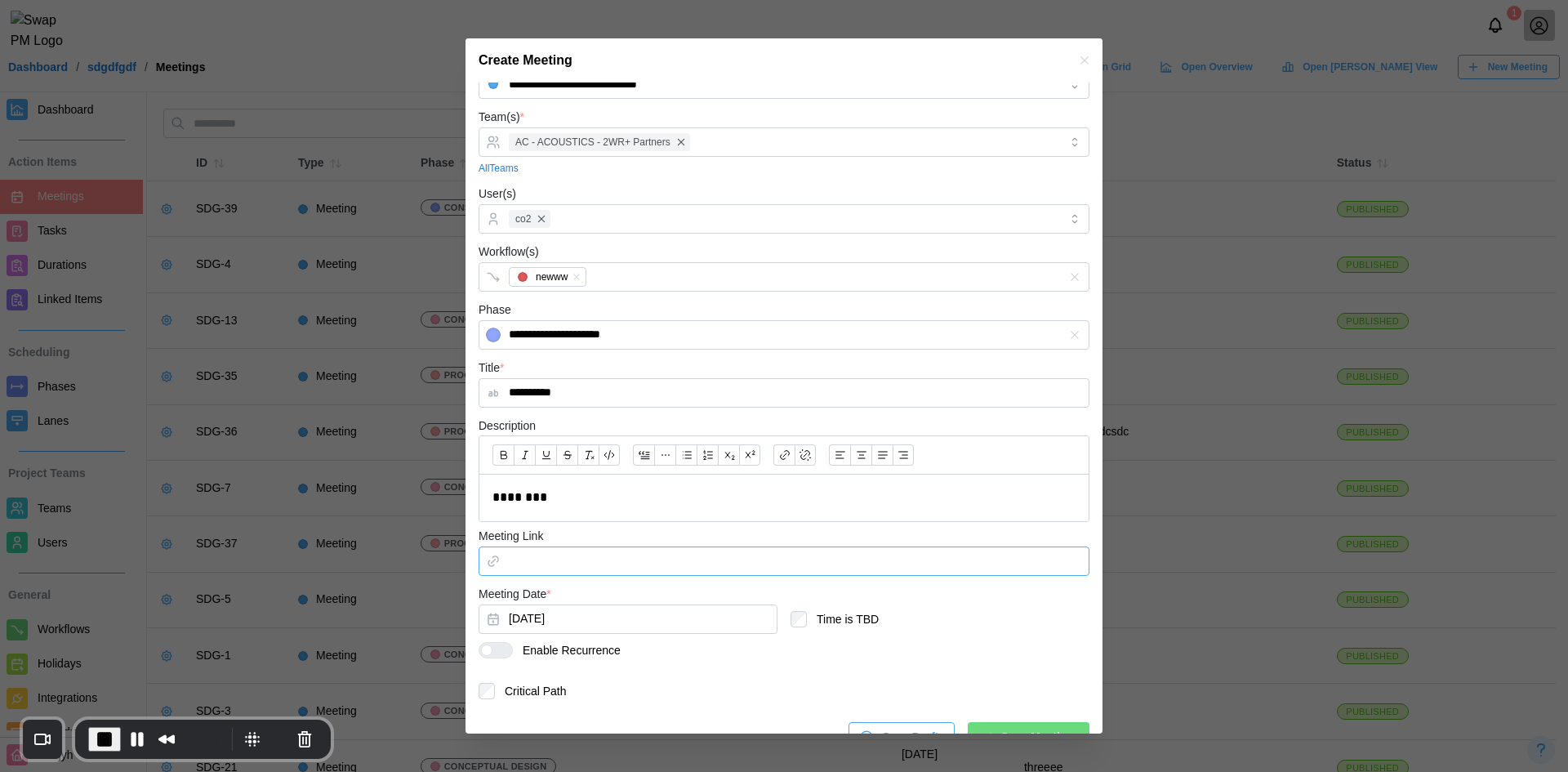
scroll to position [65, 0]
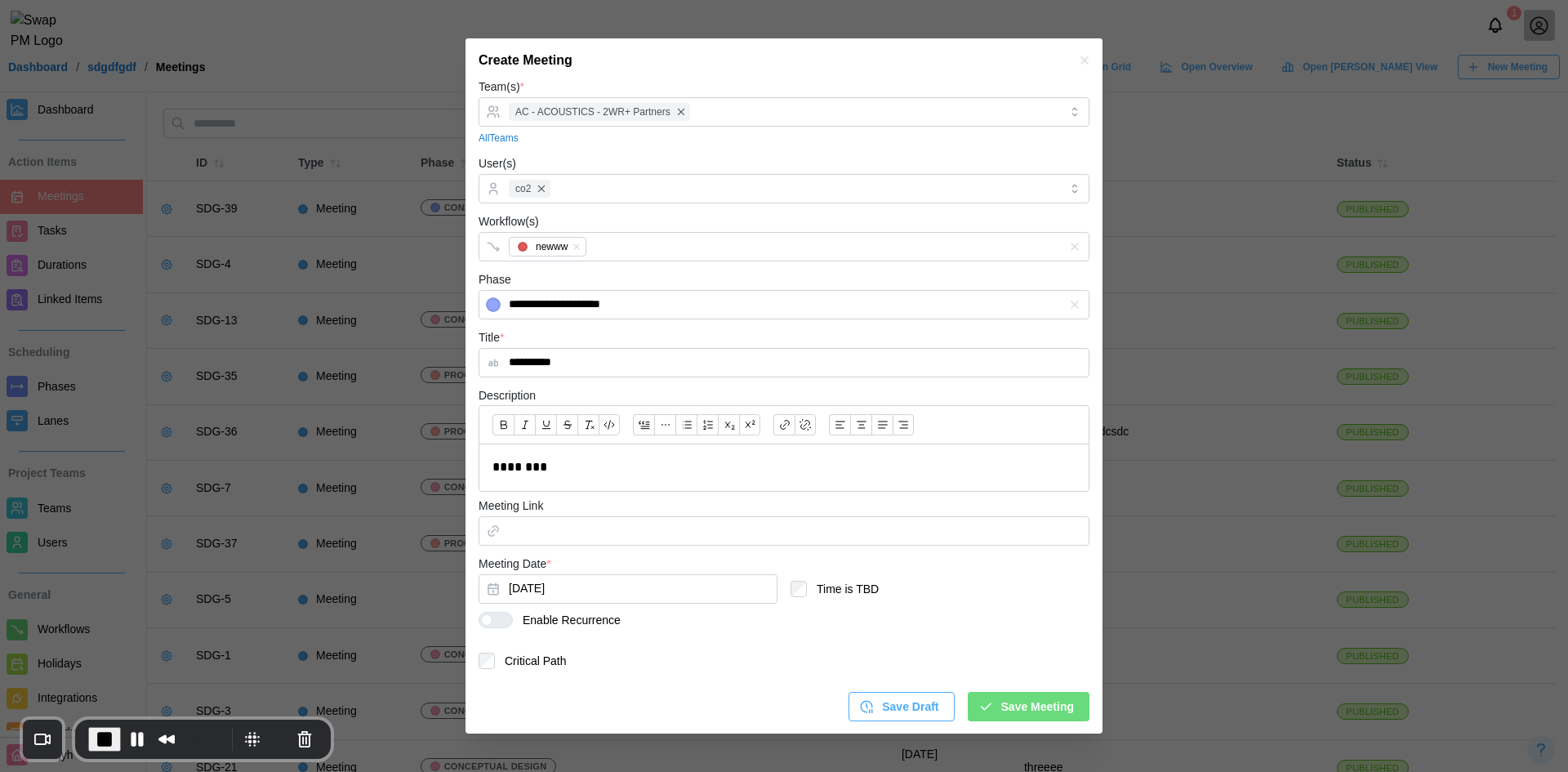
click at [499, 621] on div at bounding box center [502, 619] width 19 height 15
click at [492, 621] on div at bounding box center [486, 618] width 11 height 11
click at [820, 590] on label "Time is TBD" at bounding box center [843, 589] width 72 height 17
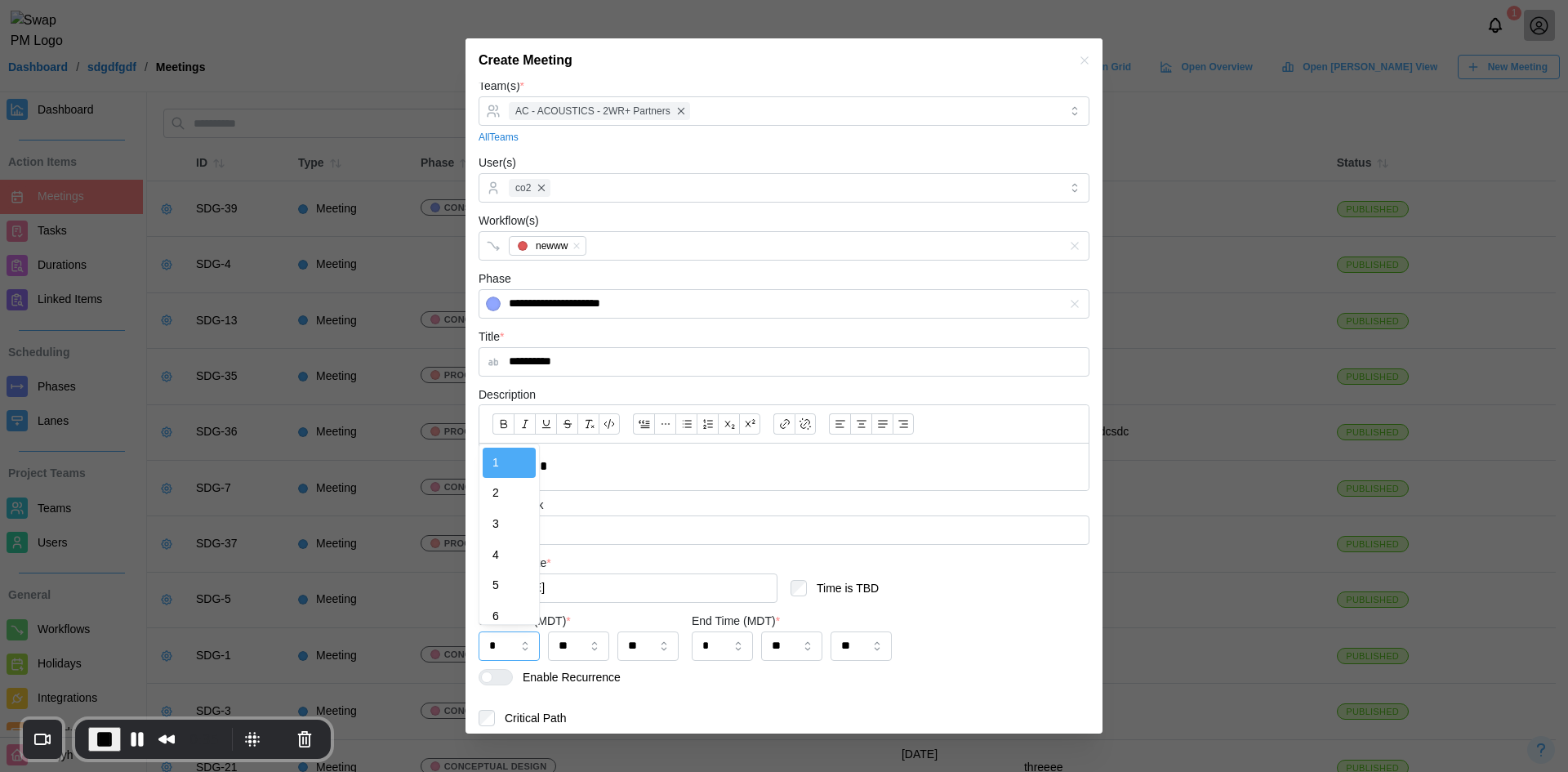
click at [501, 643] on input "*" at bounding box center [510, 647] width 61 height 30
type input "*"
click at [745, 659] on input "*" at bounding box center [723, 647] width 61 height 30
type input "*"
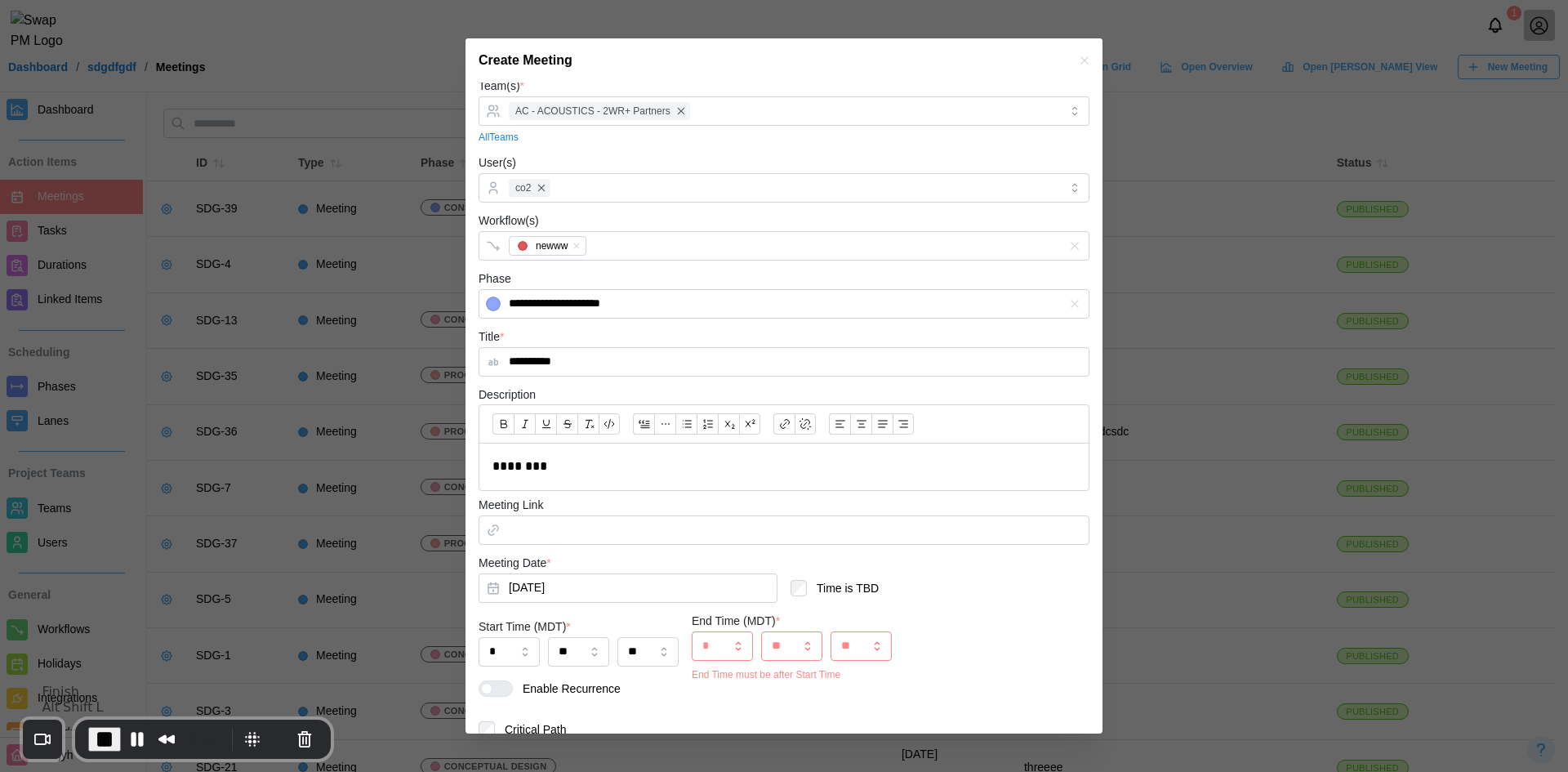
click at [102, 730] on span "End Recording" at bounding box center [104, 740] width 19 height 19
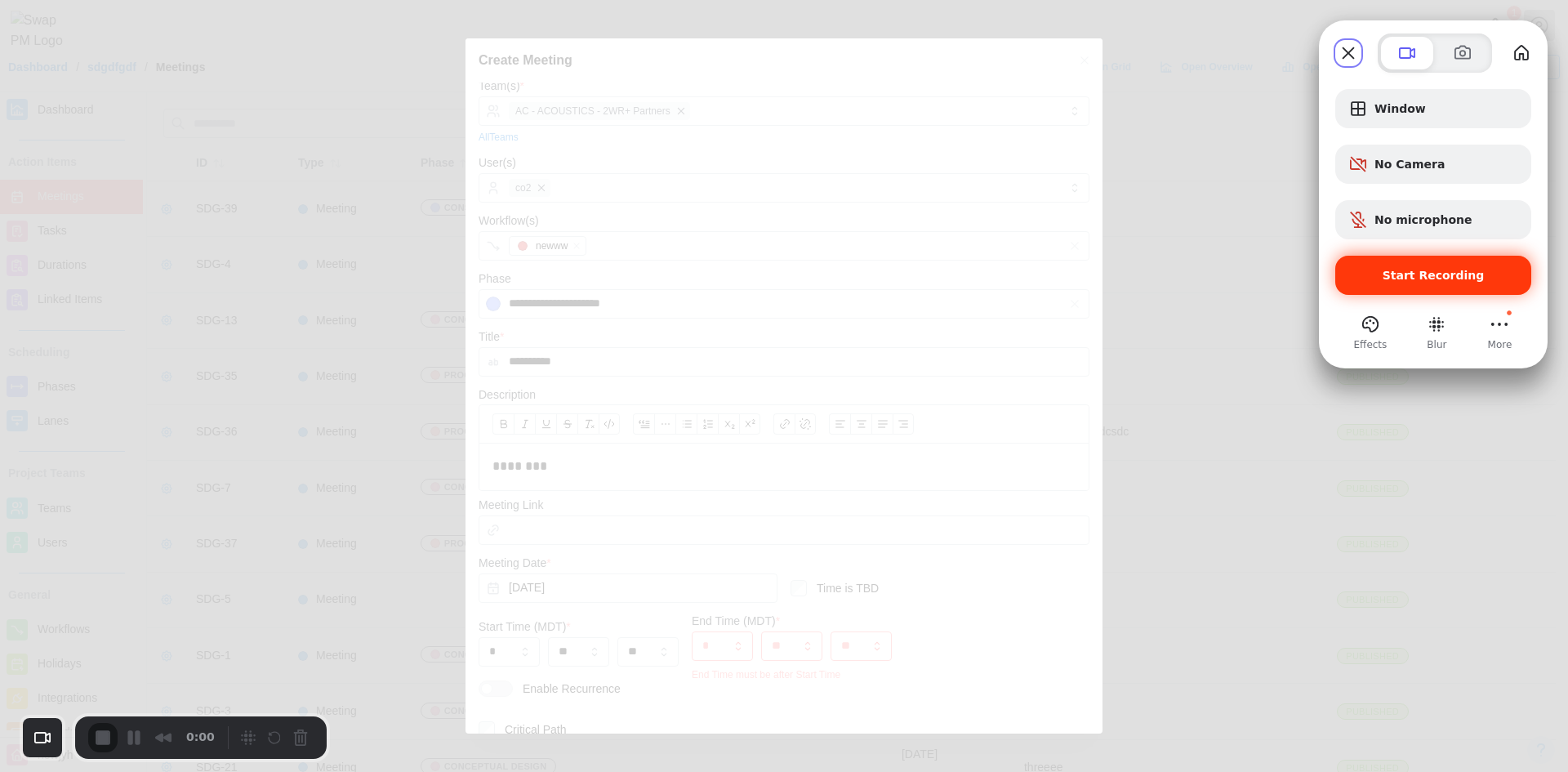
click at [1409, 294] on div "Start Recording" at bounding box center [1432, 275] width 196 height 39
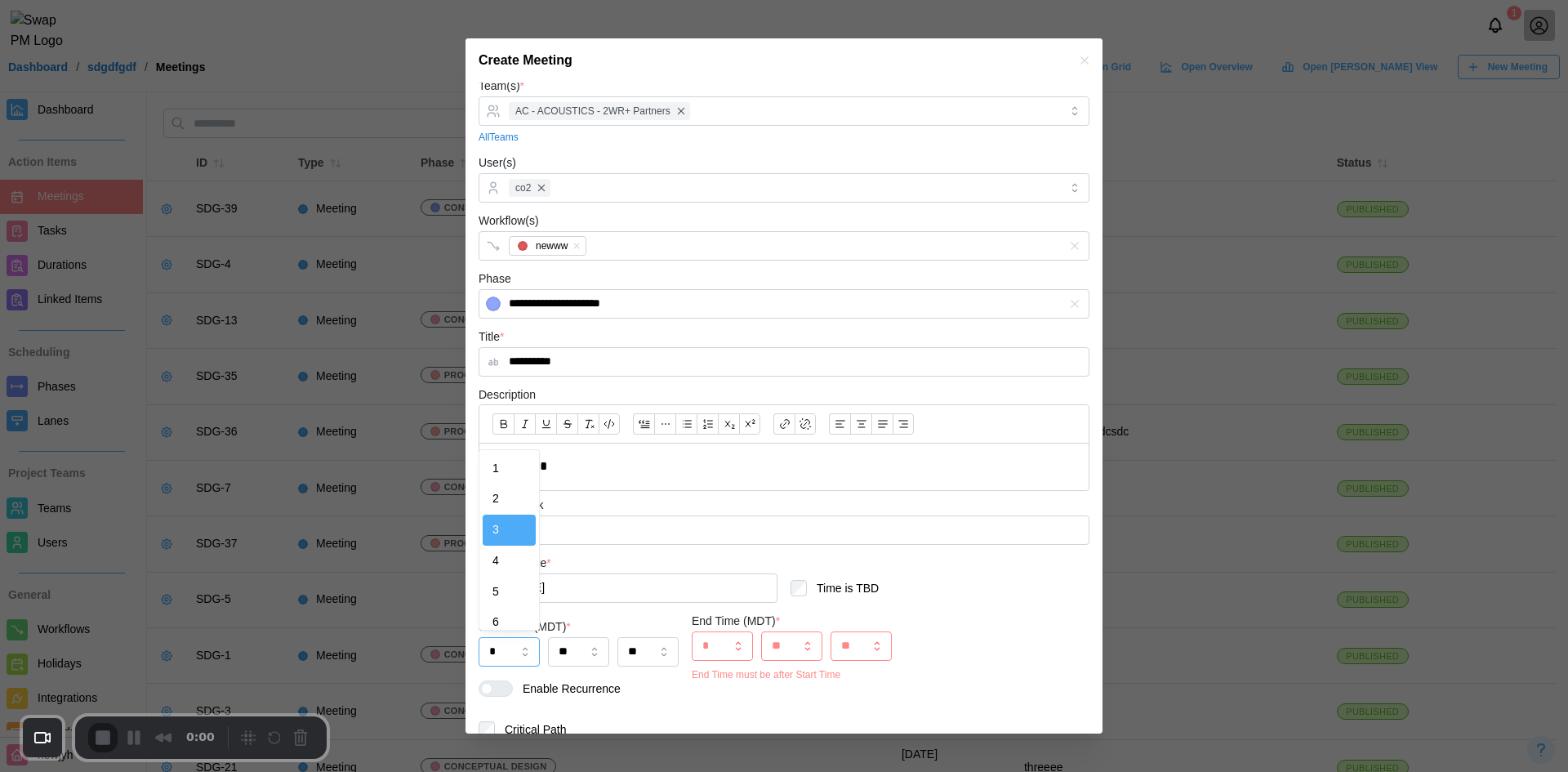
click at [506, 647] on input "*" at bounding box center [510, 652] width 61 height 30
click at [530, 551] on div at bounding box center [533, 540] width 10 height 180
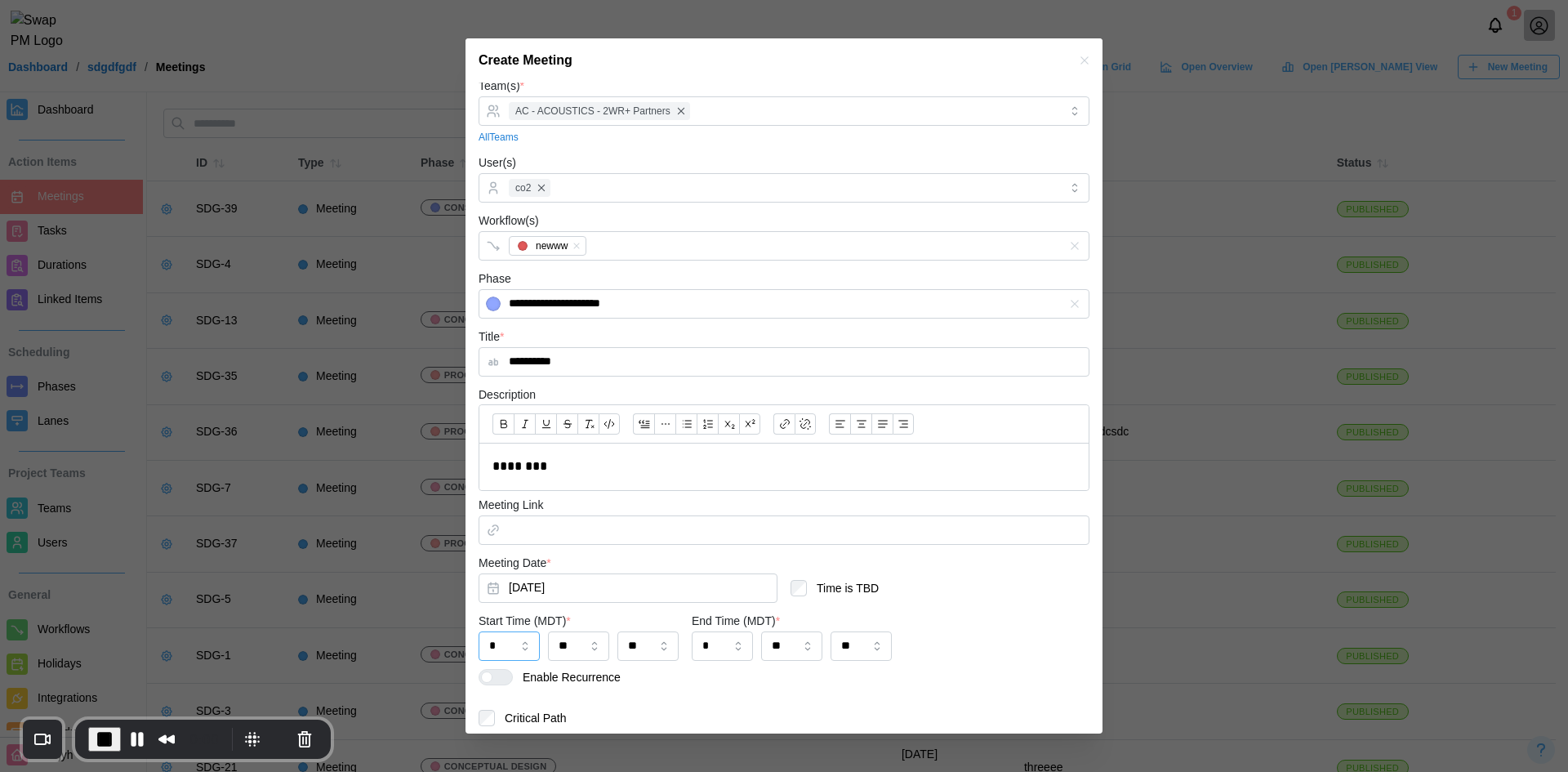
type input "*"
click at [497, 667] on div "* ** **" at bounding box center [579, 650] width 200 height 38
click at [499, 676] on div at bounding box center [502, 677] width 19 height 15
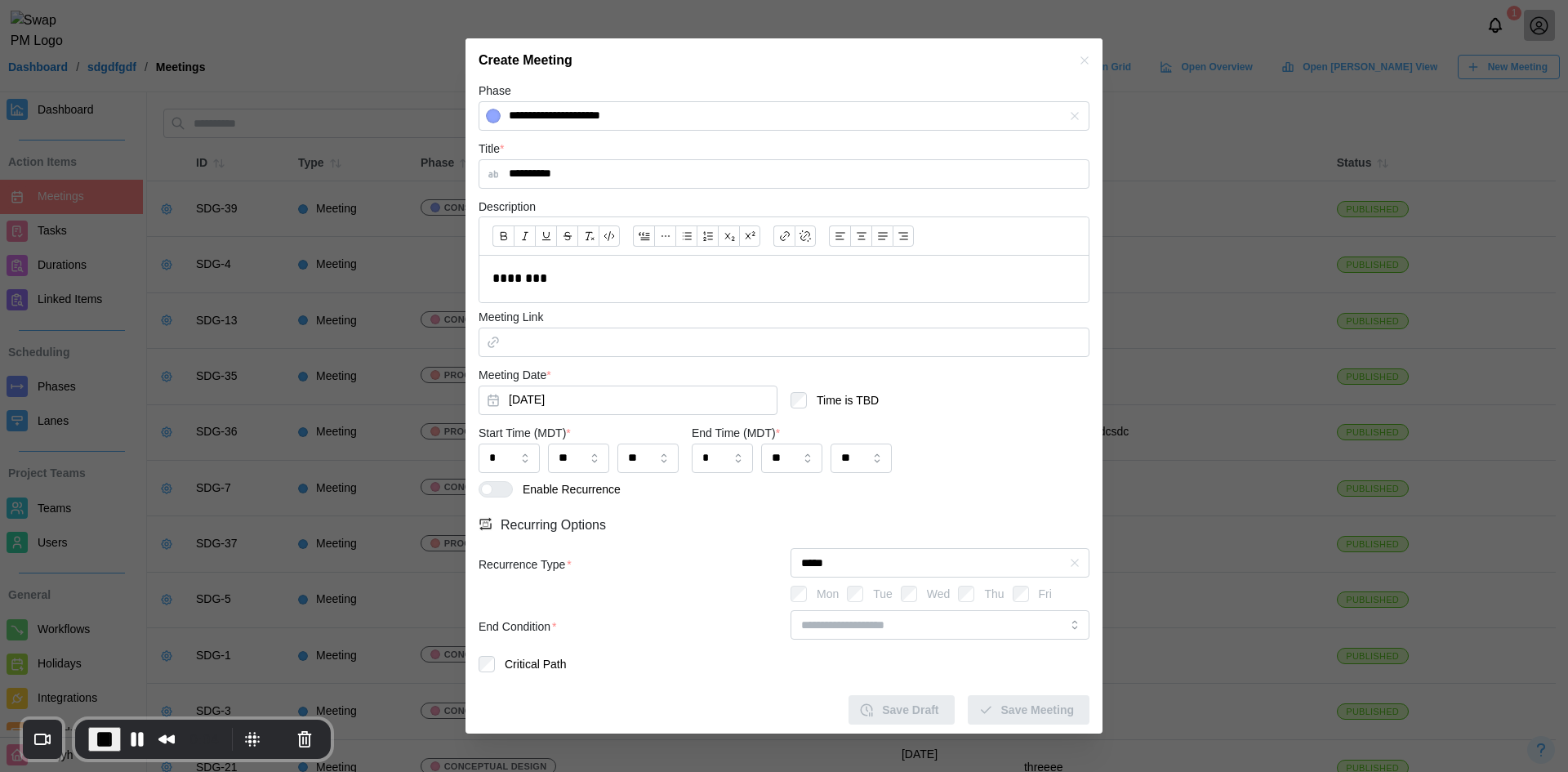
scroll to position [256, 0]
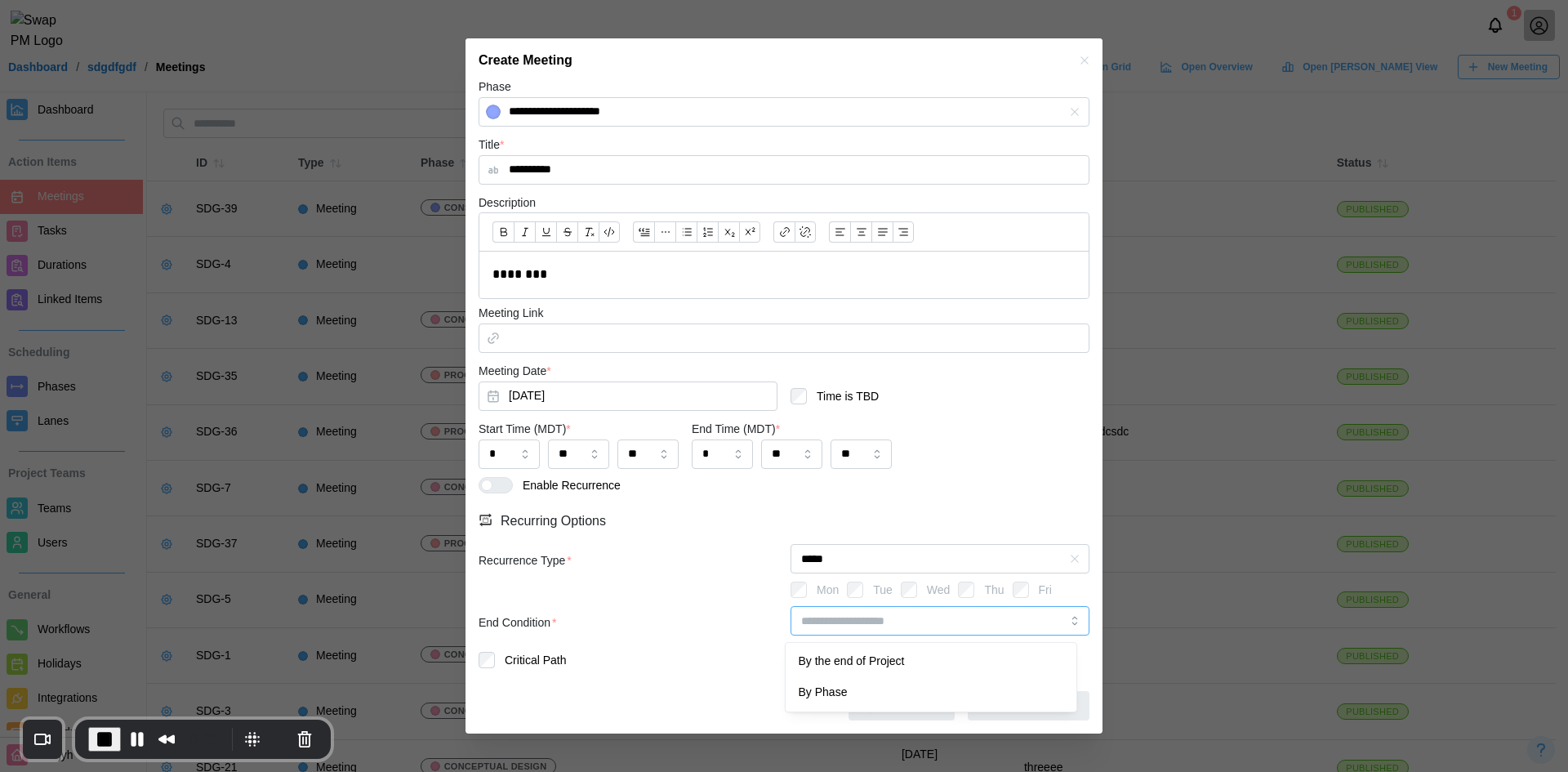
click at [880, 633] on input "search" at bounding box center [939, 621] width 299 height 30
type input "********"
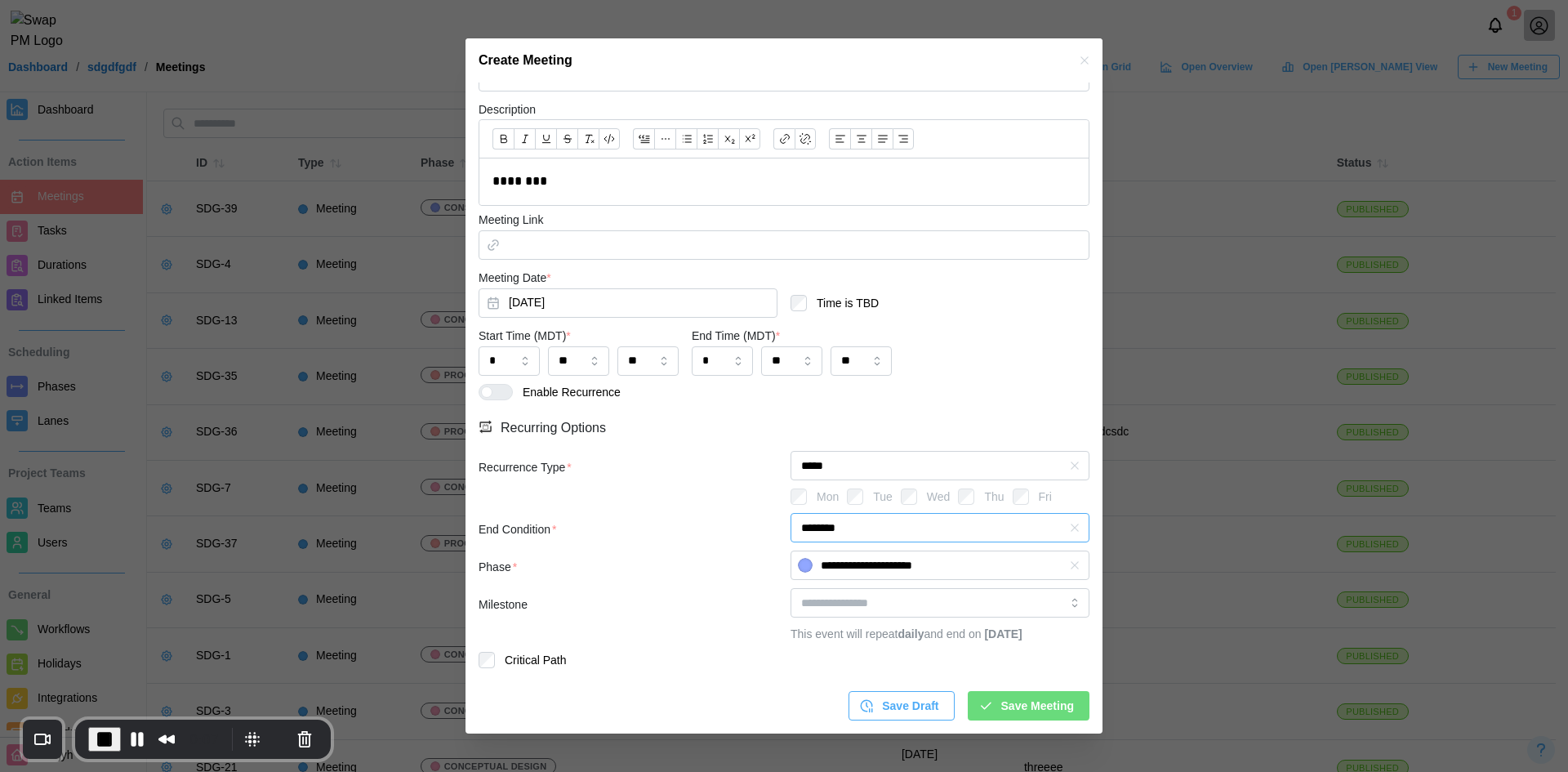
scroll to position [368, 0]
click at [1071, 562] on icon "button" at bounding box center [1074, 566] width 7 height 7
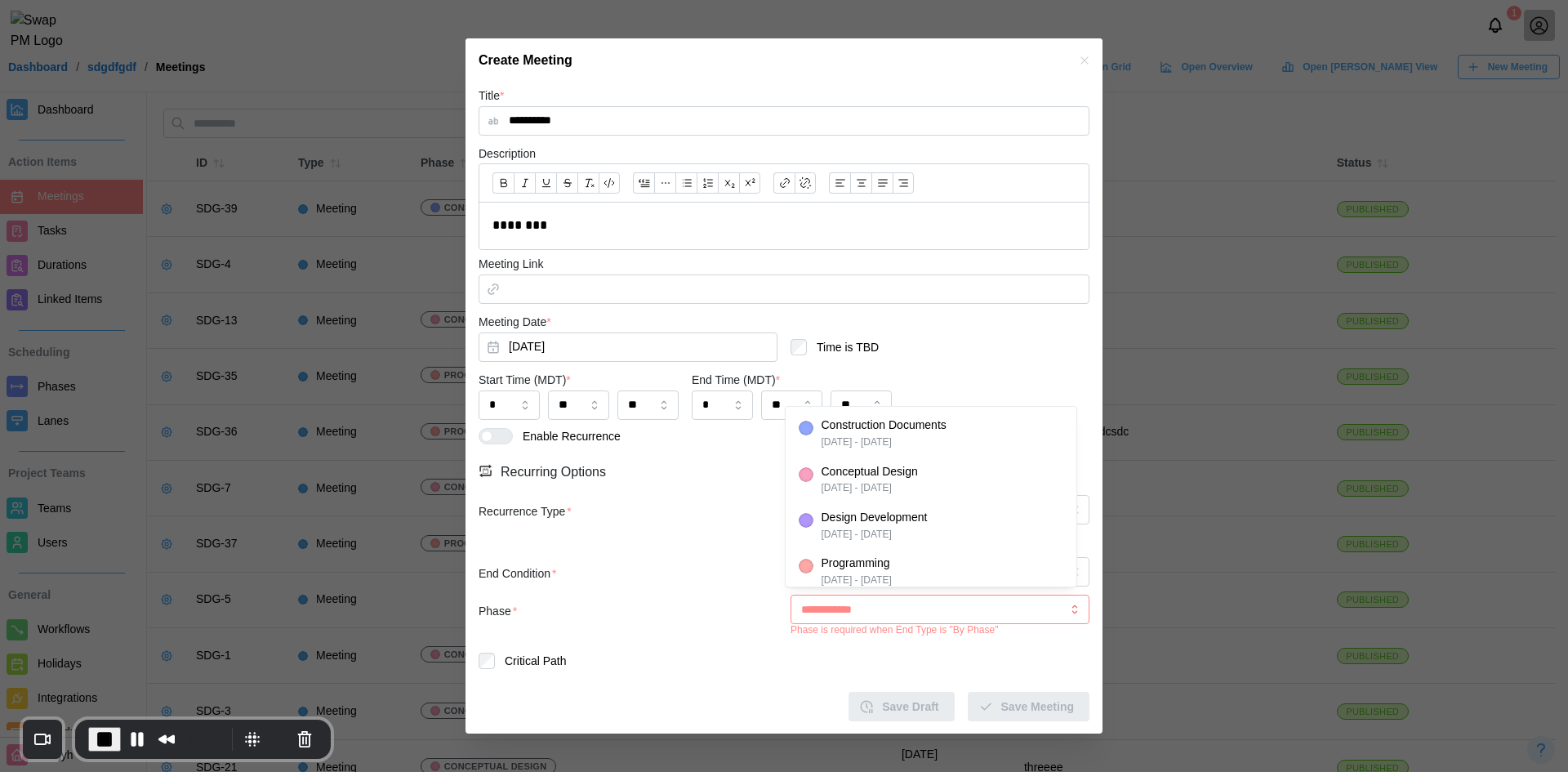
scroll to position [306, 0]
click at [687, 576] on div "End Condition *" at bounding box center [628, 574] width 299 height 18
click at [913, 597] on input "search" at bounding box center [939, 610] width 299 height 30
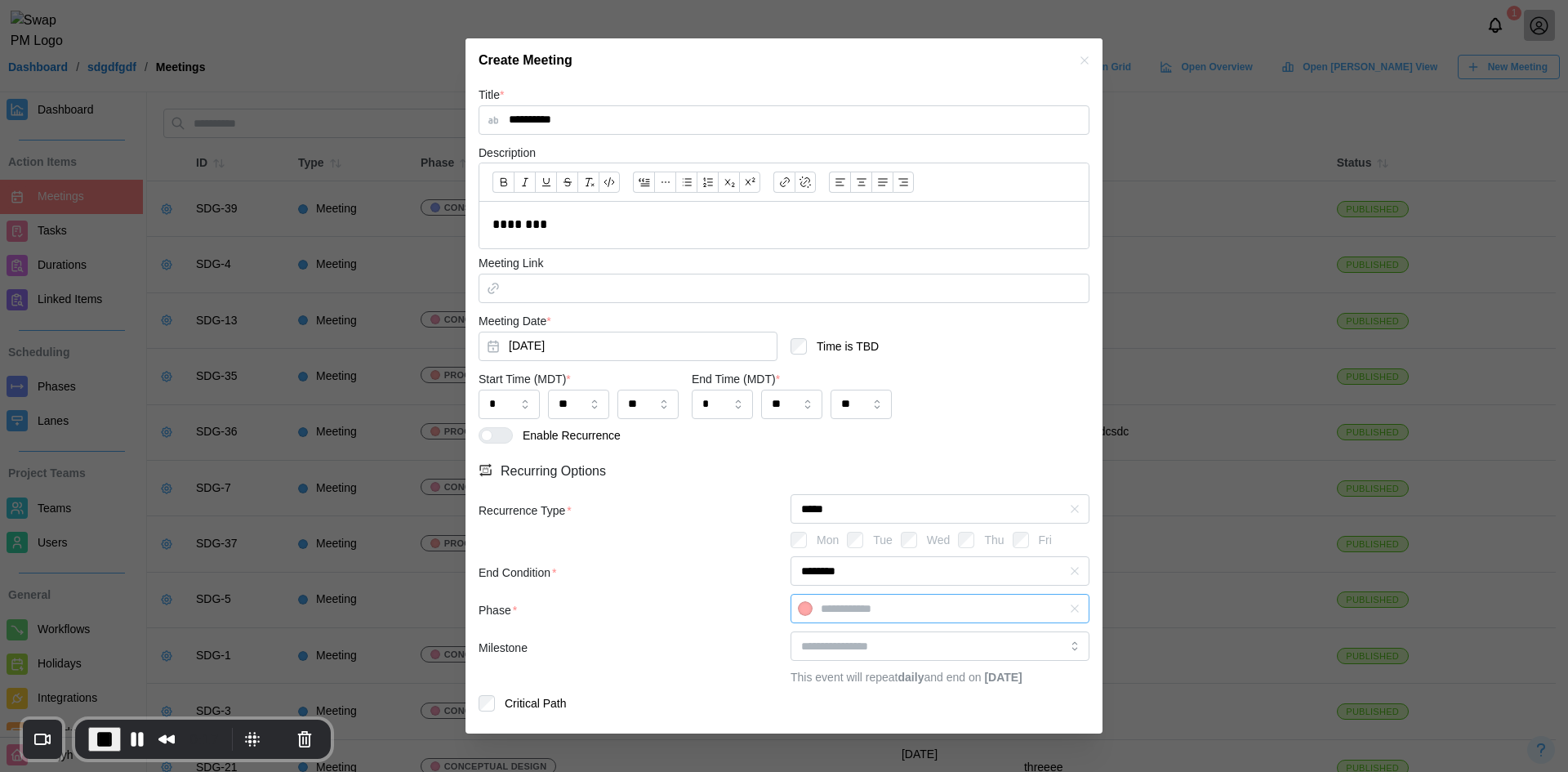
type input "**********"
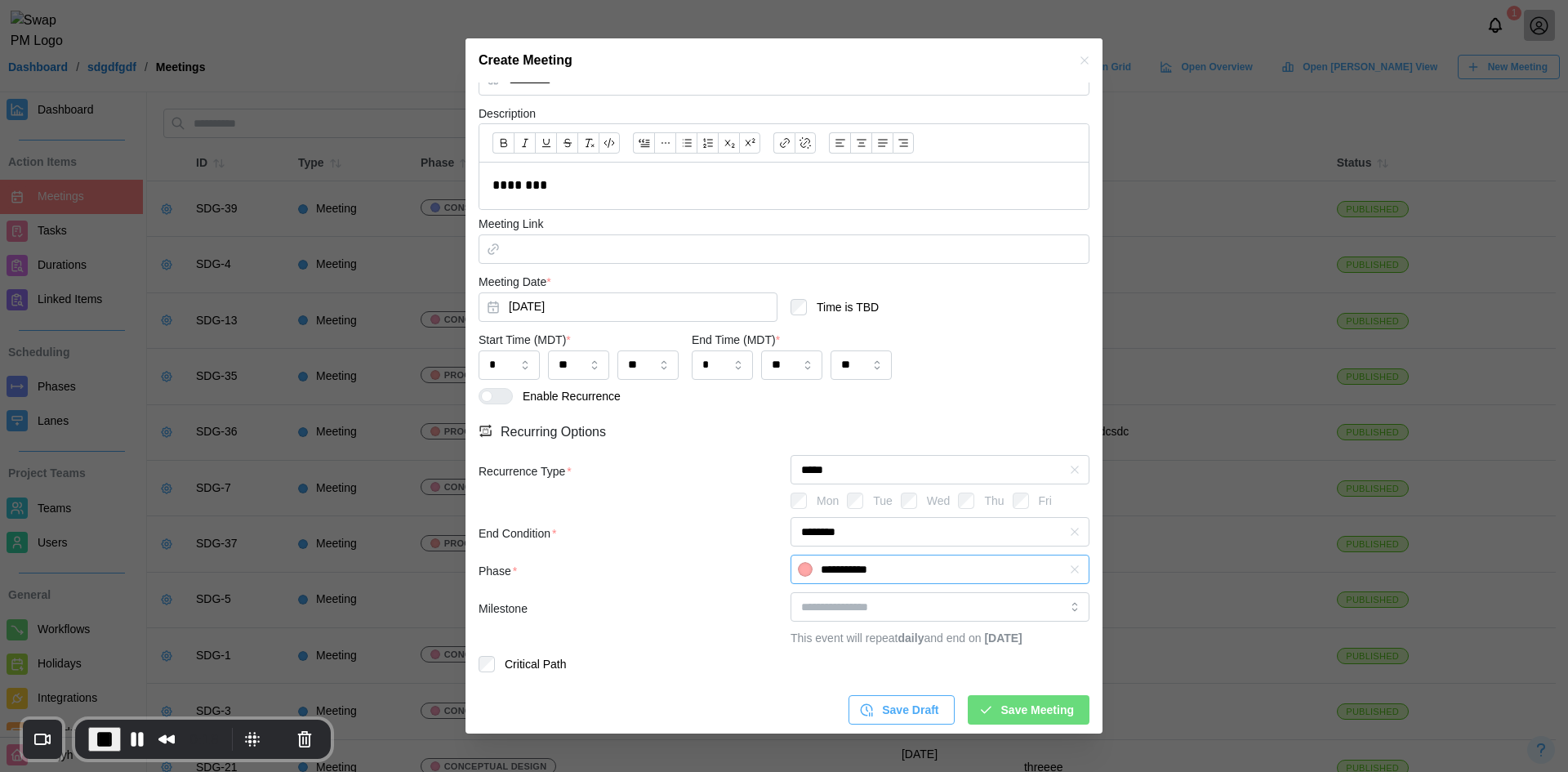
scroll to position [368, 0]
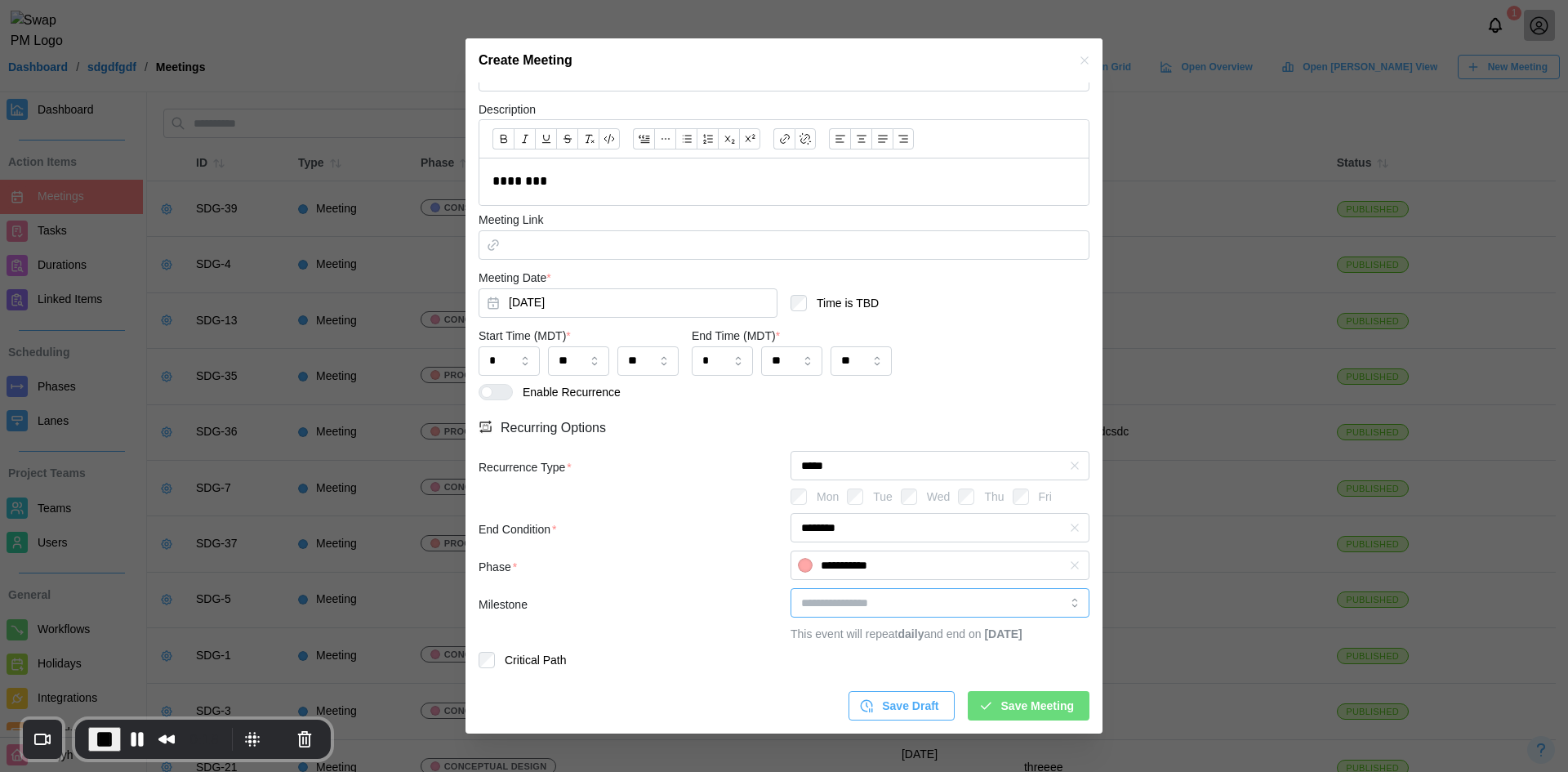
click at [824, 593] on input "search" at bounding box center [939, 603] width 299 height 30
type input "**********"
click at [1068, 597] on icon "button" at bounding box center [1074, 603] width 13 height 13
click at [1040, 701] on span "Save Meeting" at bounding box center [1037, 706] width 73 height 28
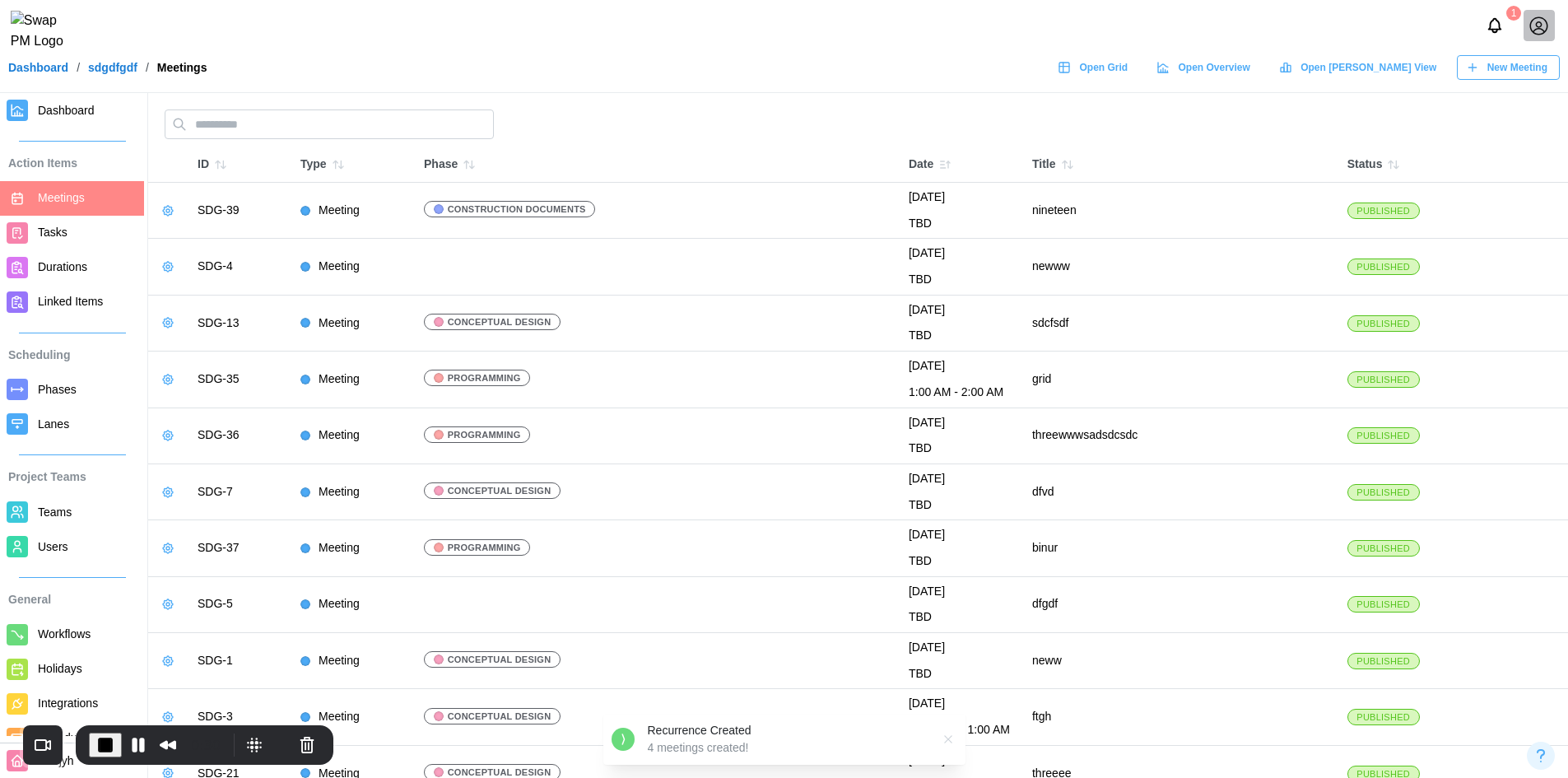
click at [727, 736] on div "Recurrence Created" at bounding box center [789, 731] width 283 height 17
click at [105, 726] on div "0:31" at bounding box center [204, 744] width 257 height 40
click at [98, 740] on span "End Recording" at bounding box center [105, 745] width 19 height 19
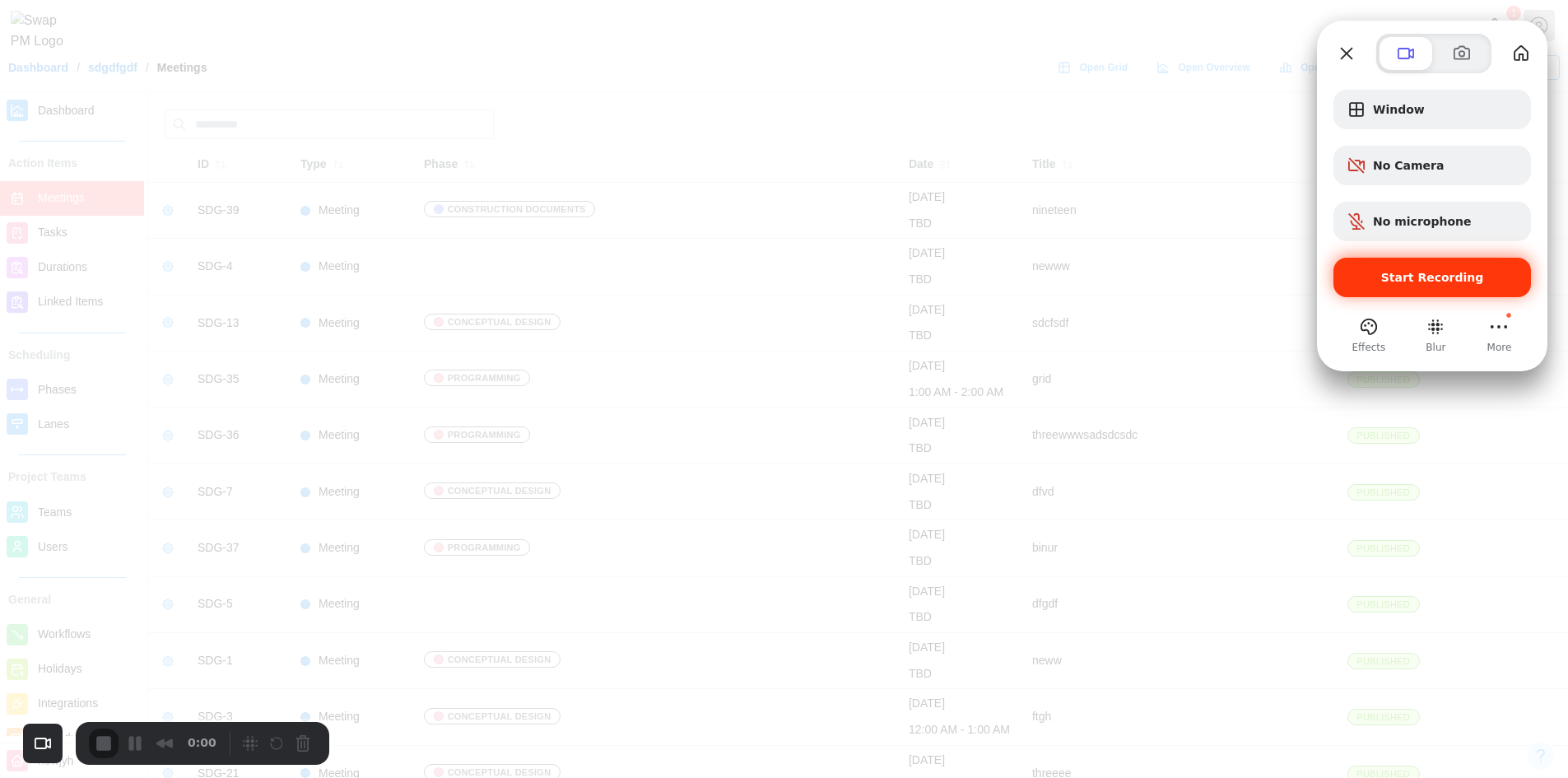
click at [1372, 277] on span "Start Recording" at bounding box center [1432, 277] width 171 height 13
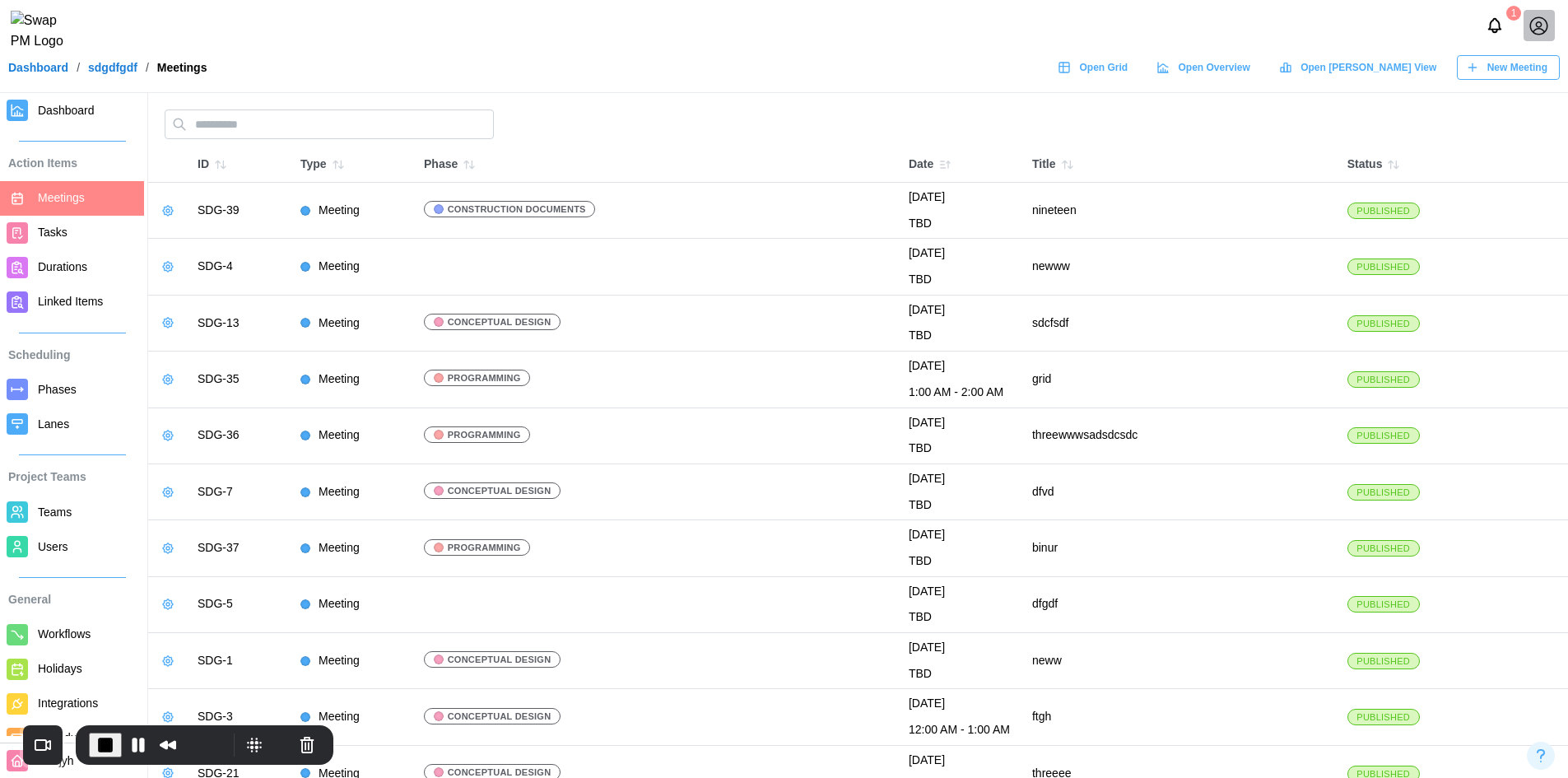
click at [160, 210] on button "button" at bounding box center [168, 210] width 23 height 23
click at [218, 241] on div "Edit Meeting" at bounding box center [229, 243] width 78 height 13
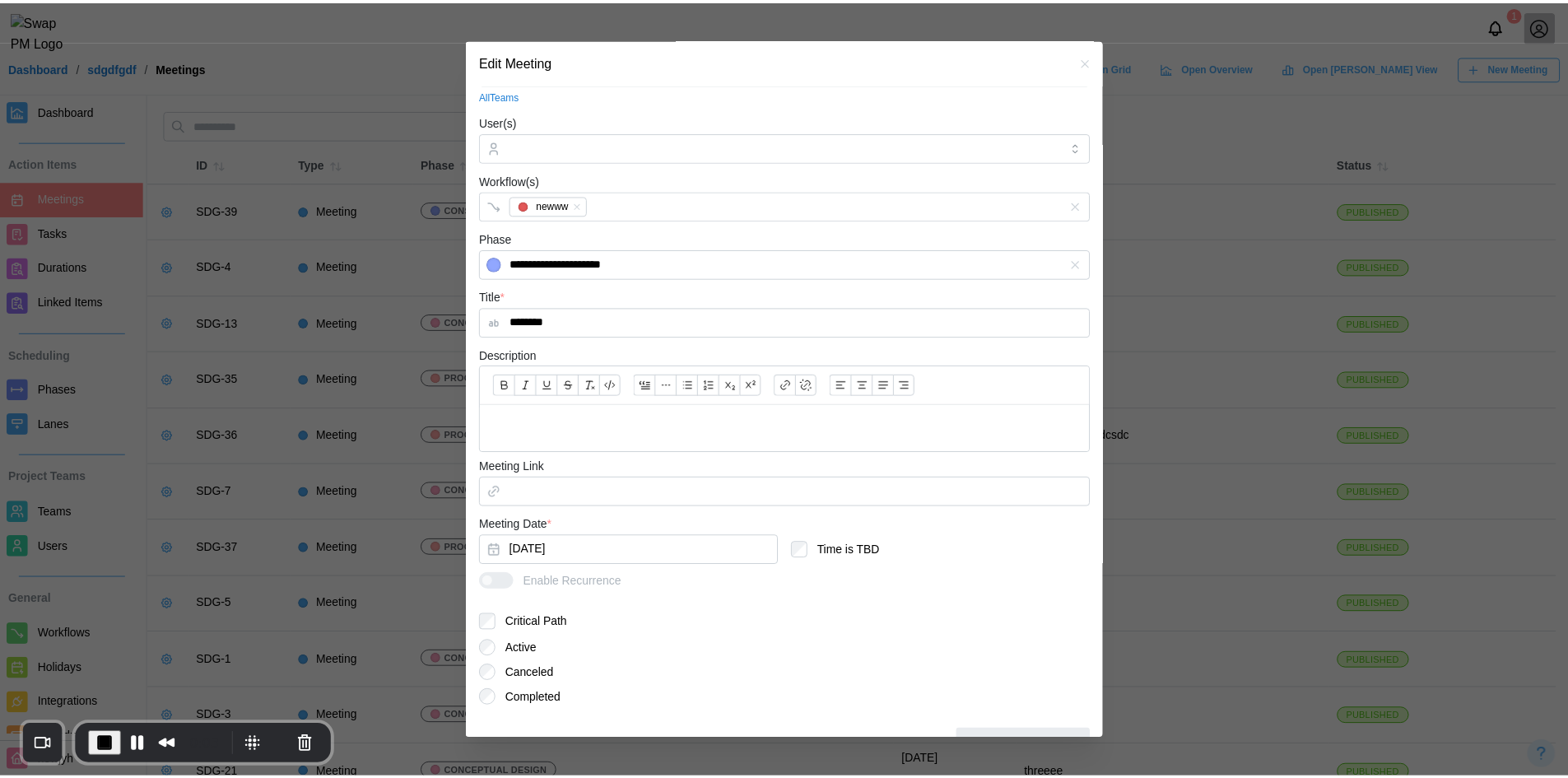
scroll to position [141, 0]
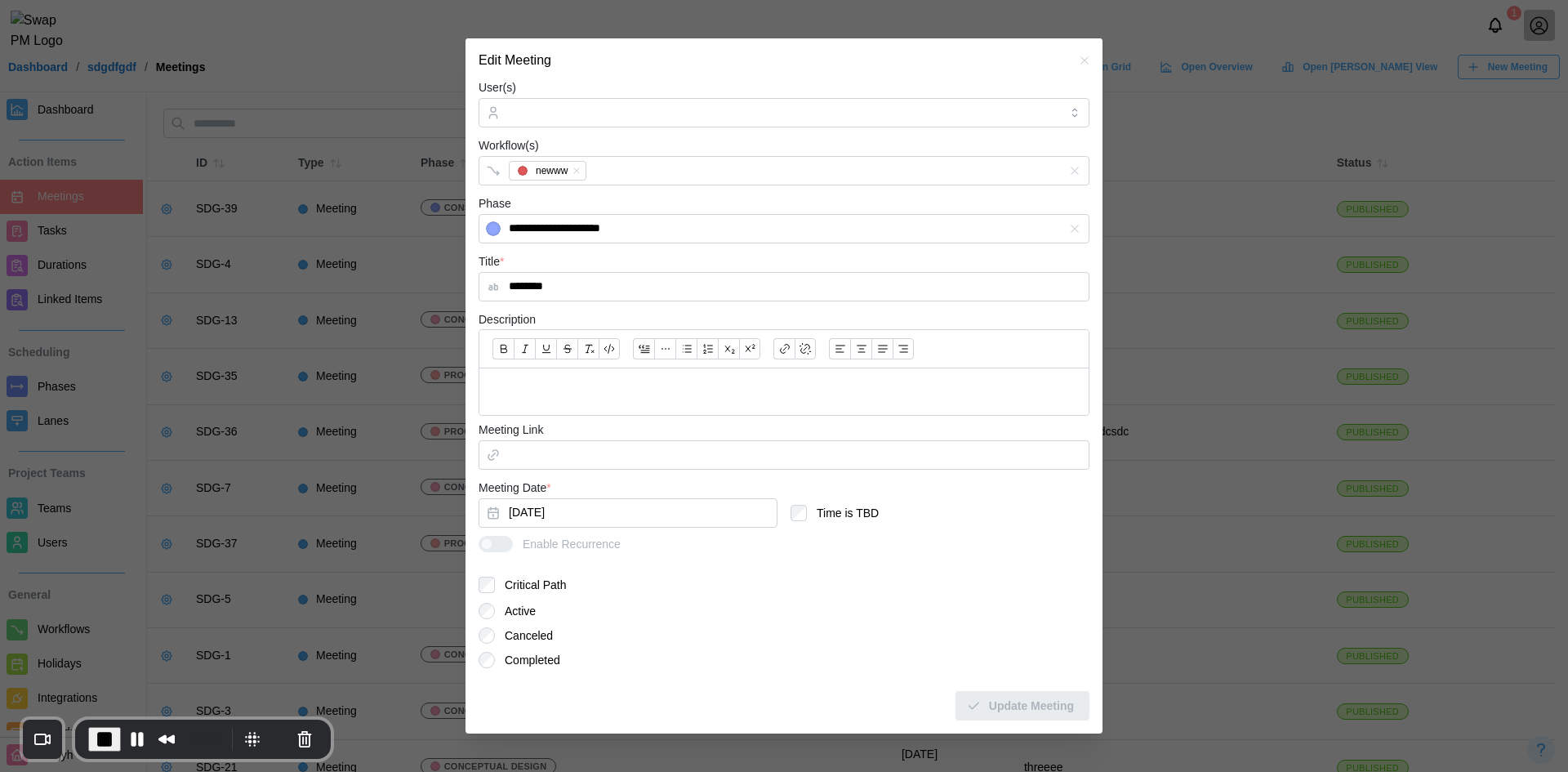
click at [485, 542] on label "Enable Recurrence" at bounding box center [550, 544] width 142 height 17
click at [1080, 64] on icon "button" at bounding box center [1084, 61] width 7 height 7
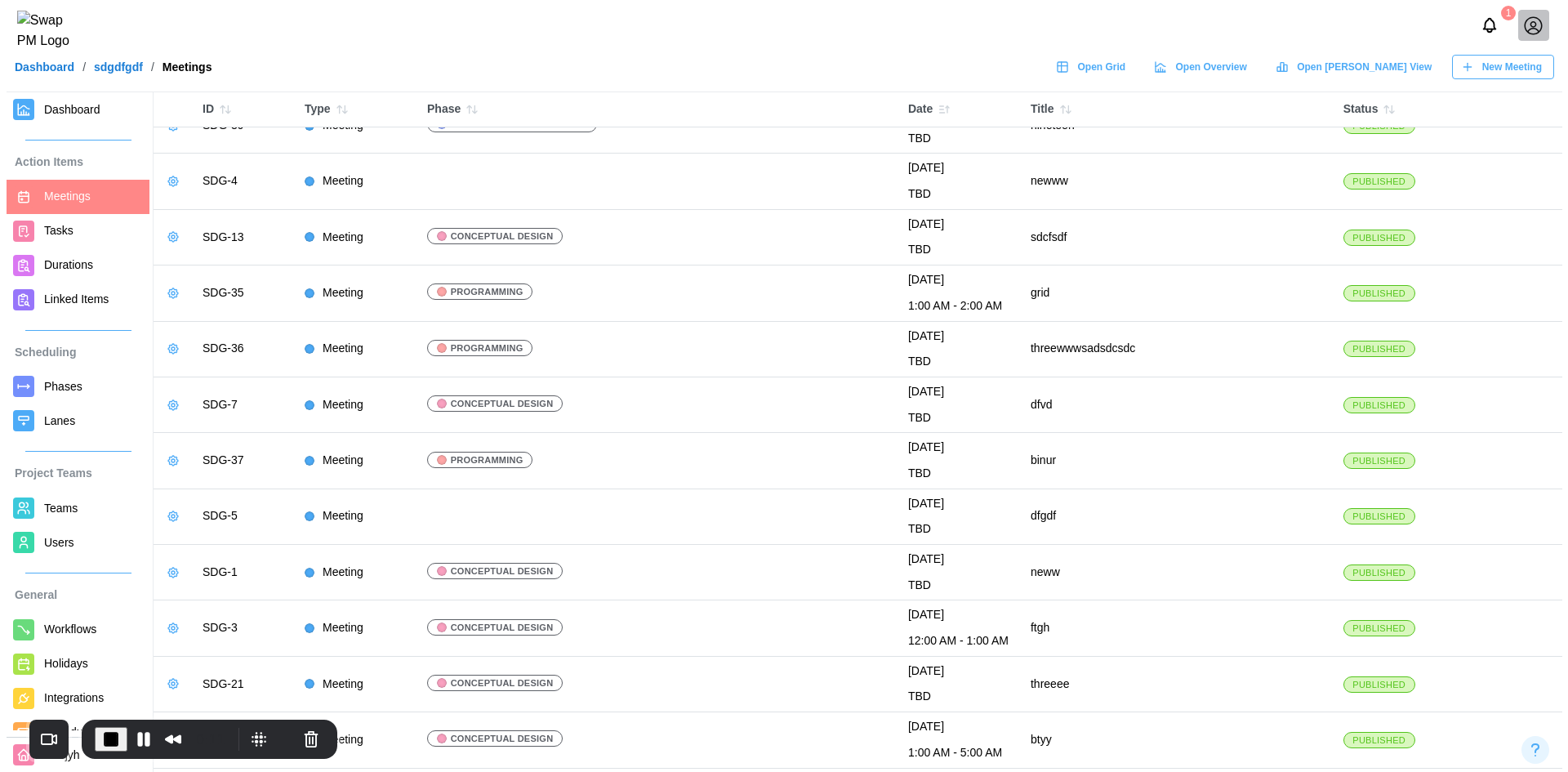
scroll to position [163, 0]
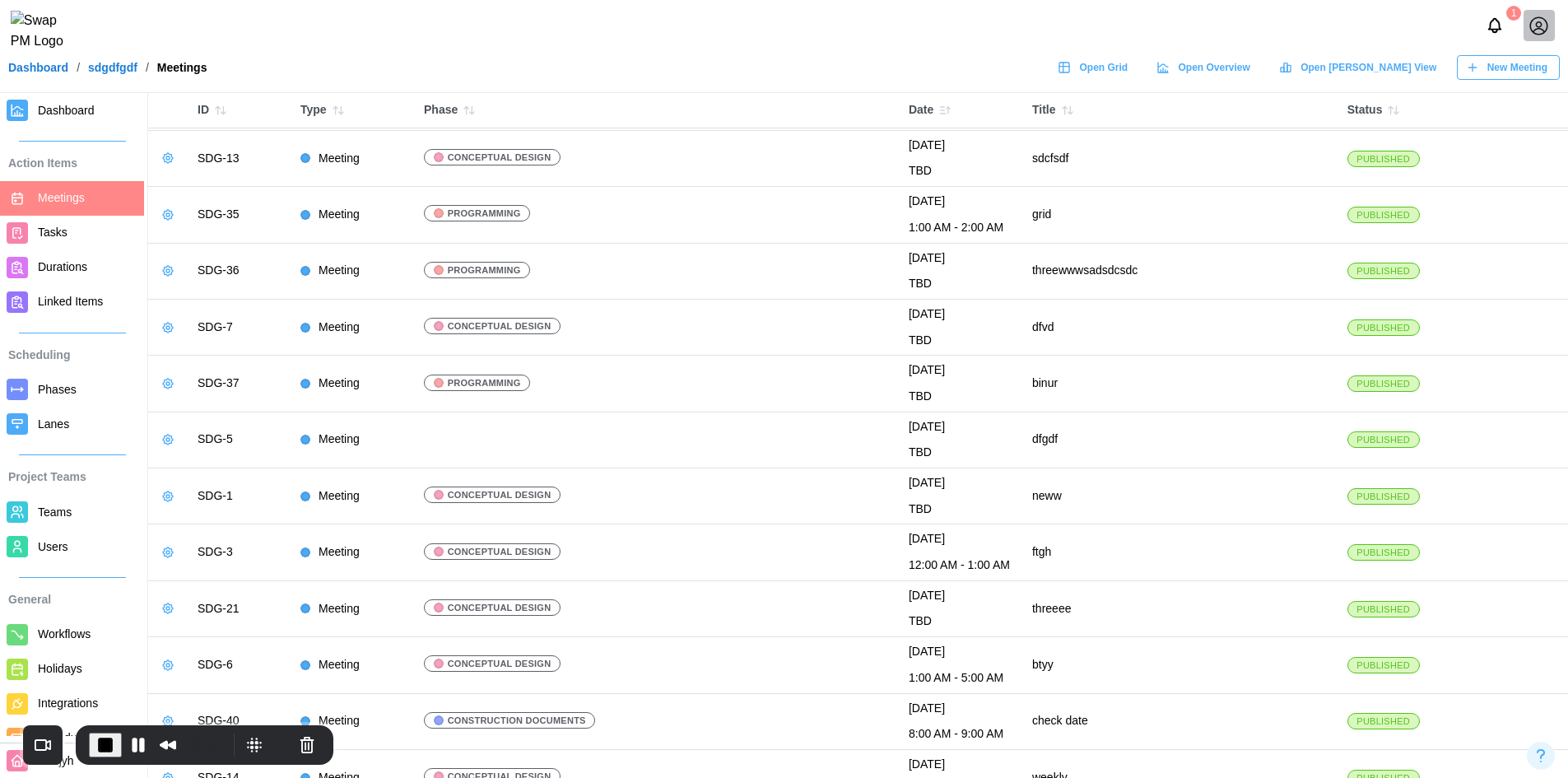
click at [164, 555] on icon "button" at bounding box center [167, 552] width 10 height 10
click at [186, 584] on button "Edit Meeting" at bounding box center [219, 586] width 117 height 30
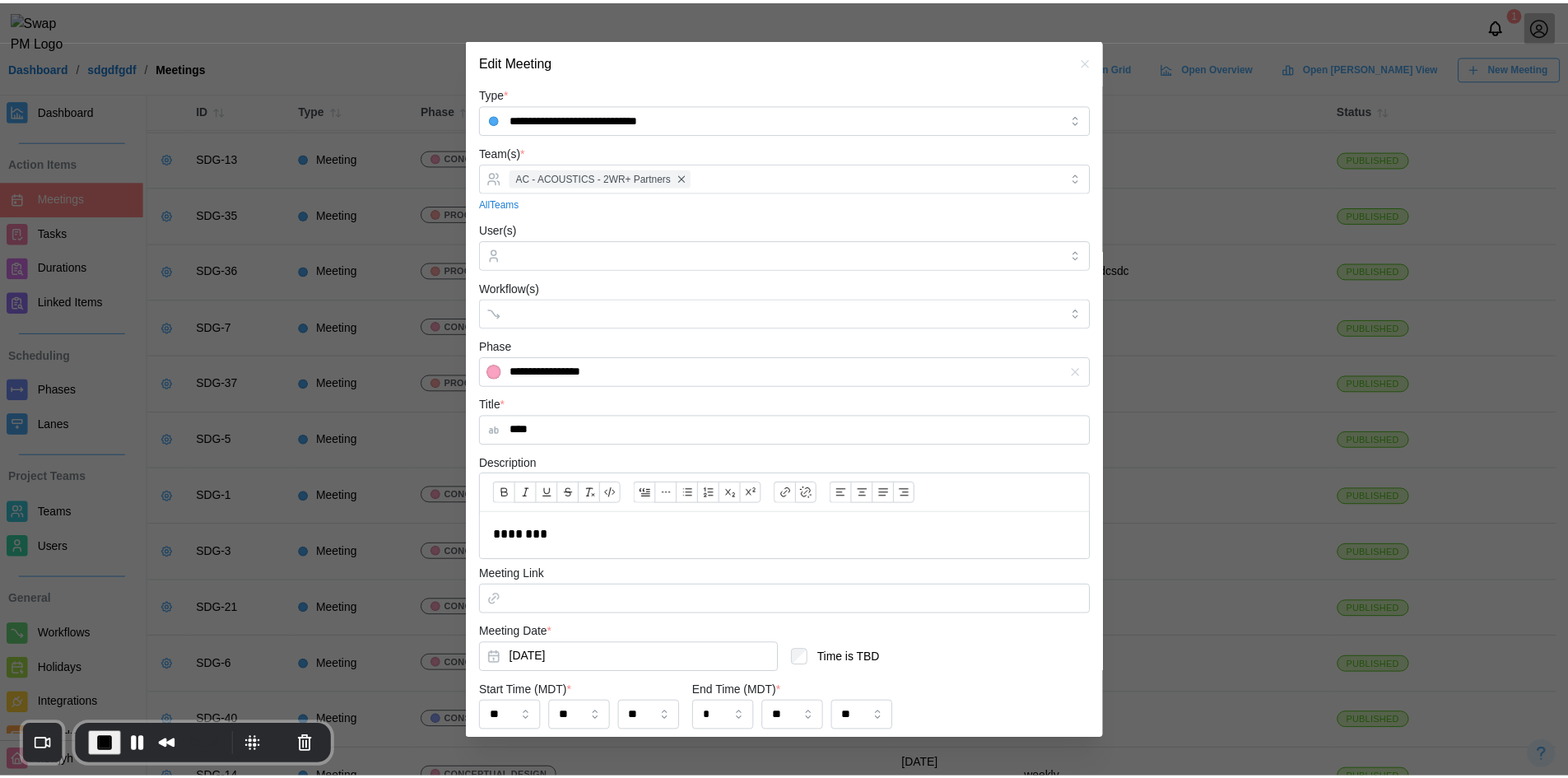
scroll to position [198, 0]
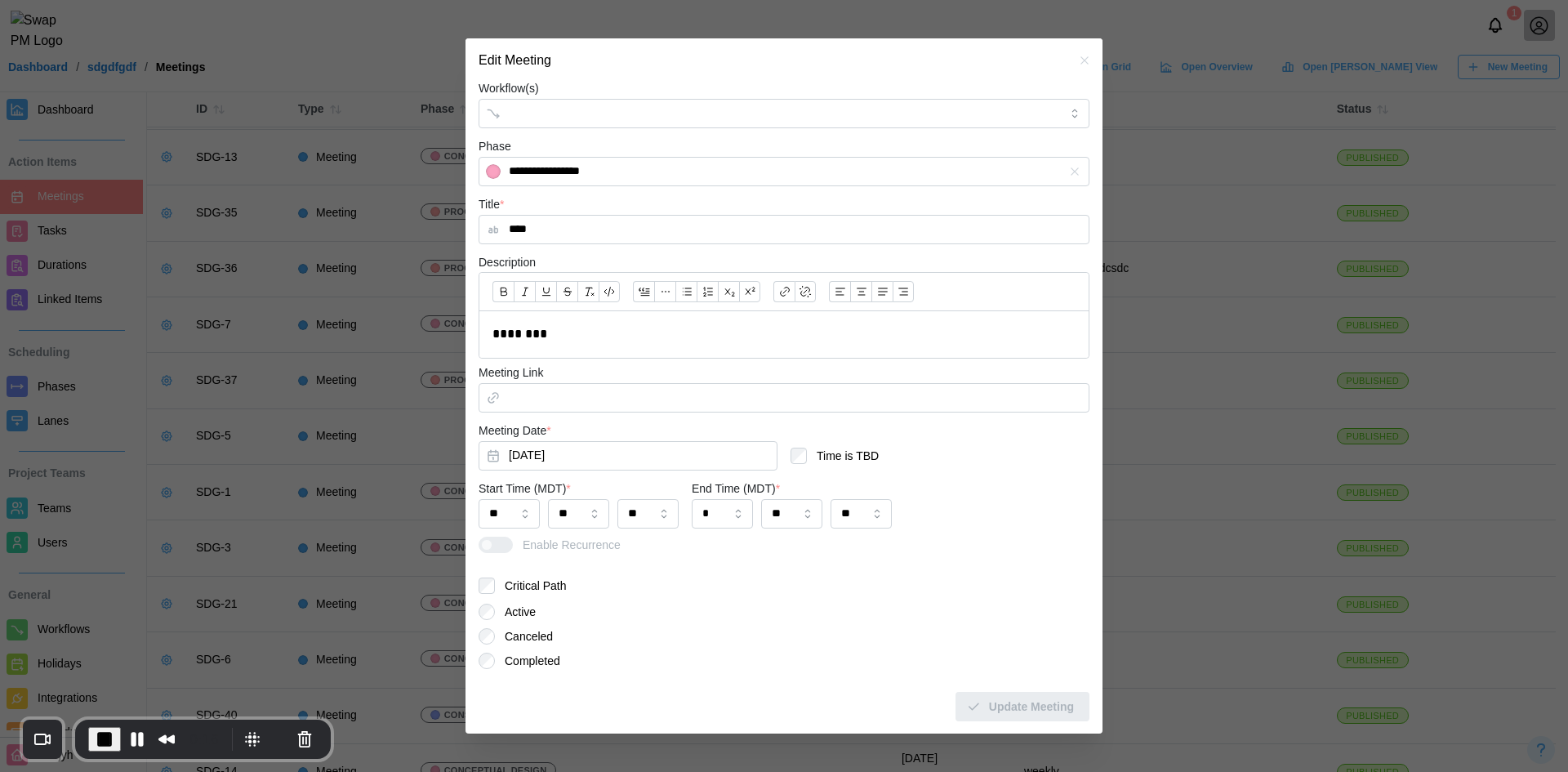
click at [1075, 59] on button "button" at bounding box center [1084, 61] width 18 height 18
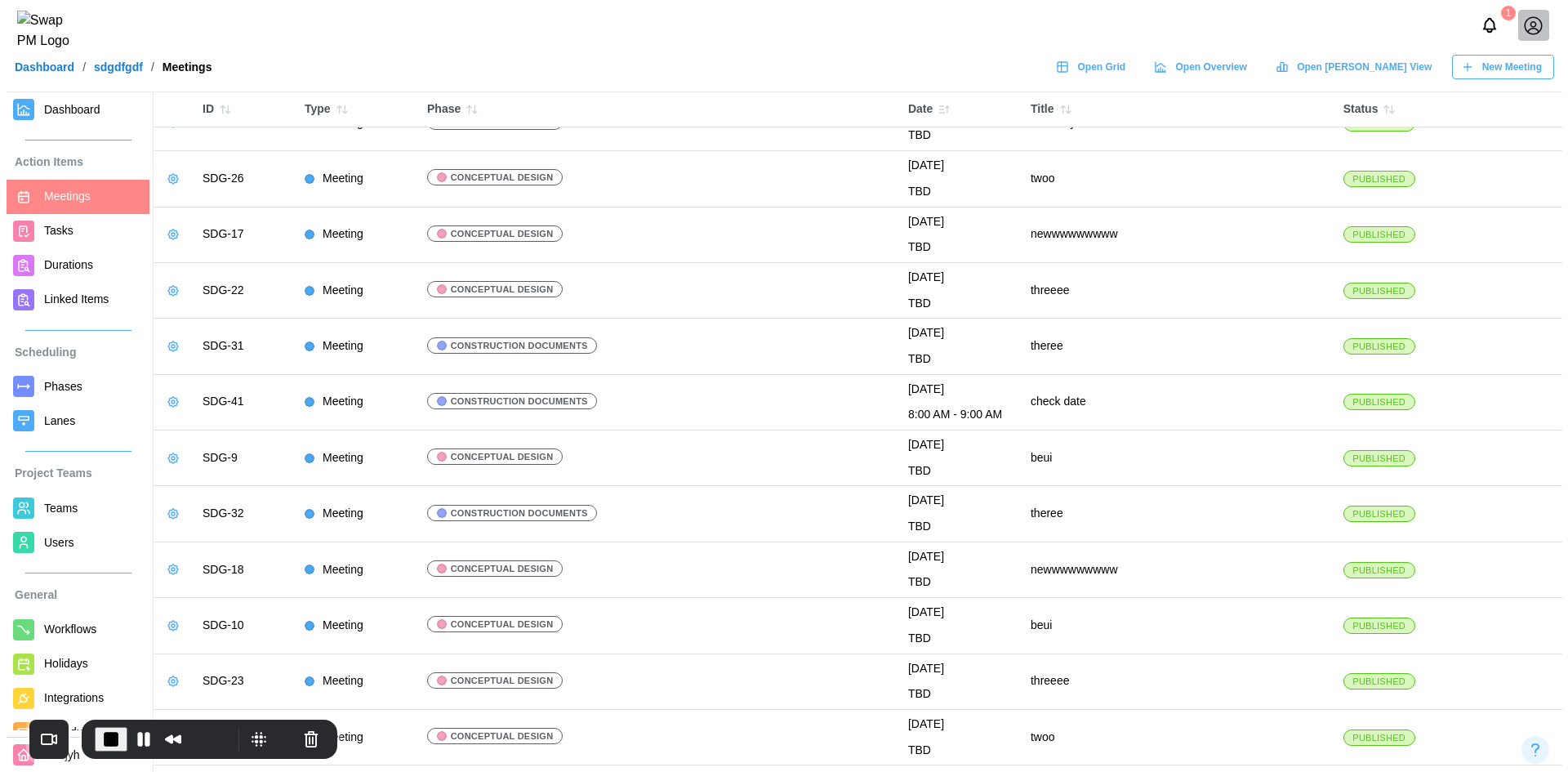
scroll to position [1345, 0]
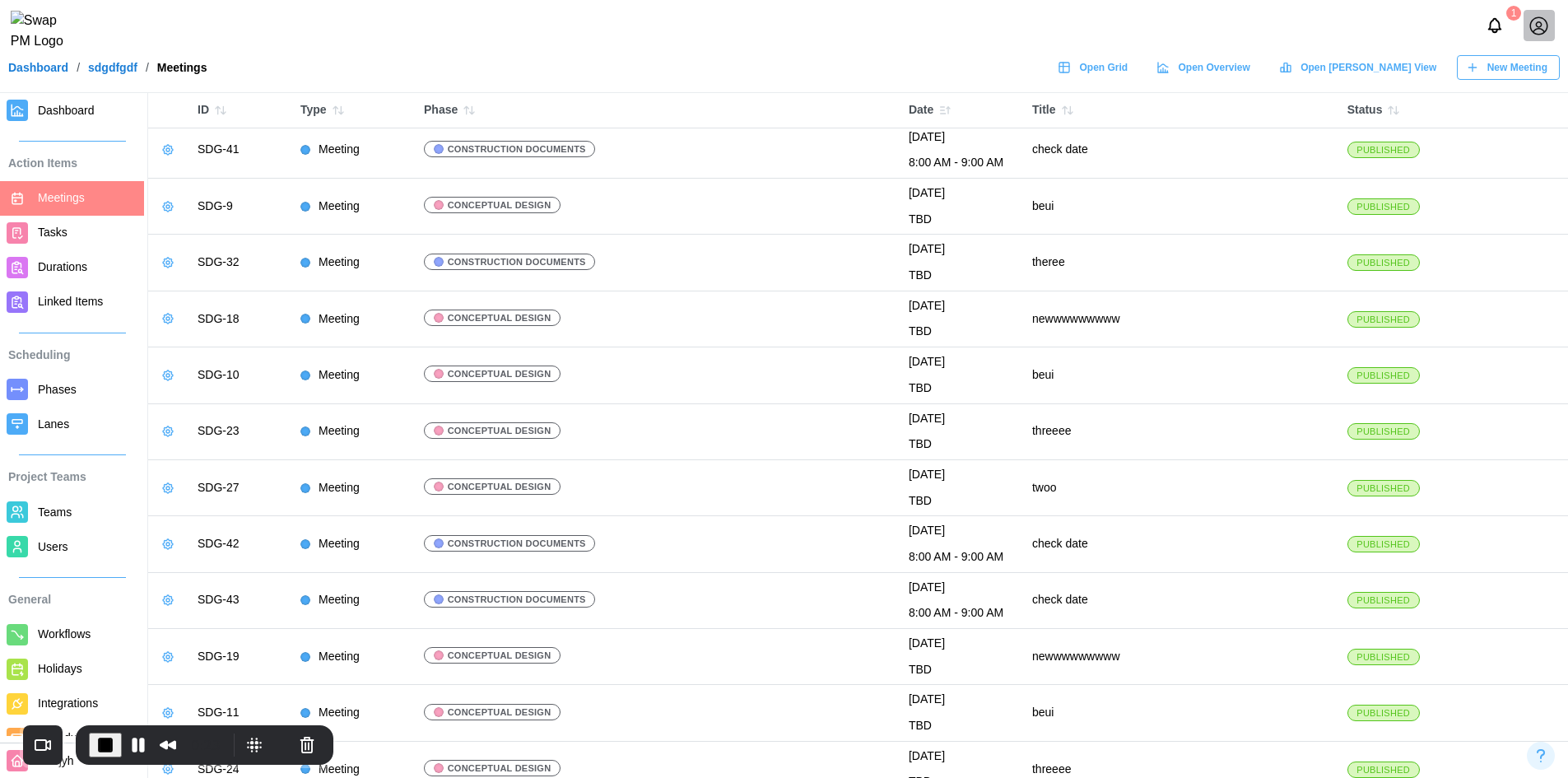
click at [178, 377] on button "button" at bounding box center [168, 376] width 23 height 23
click at [226, 393] on button "Edit Meeting" at bounding box center [219, 408] width 117 height 30
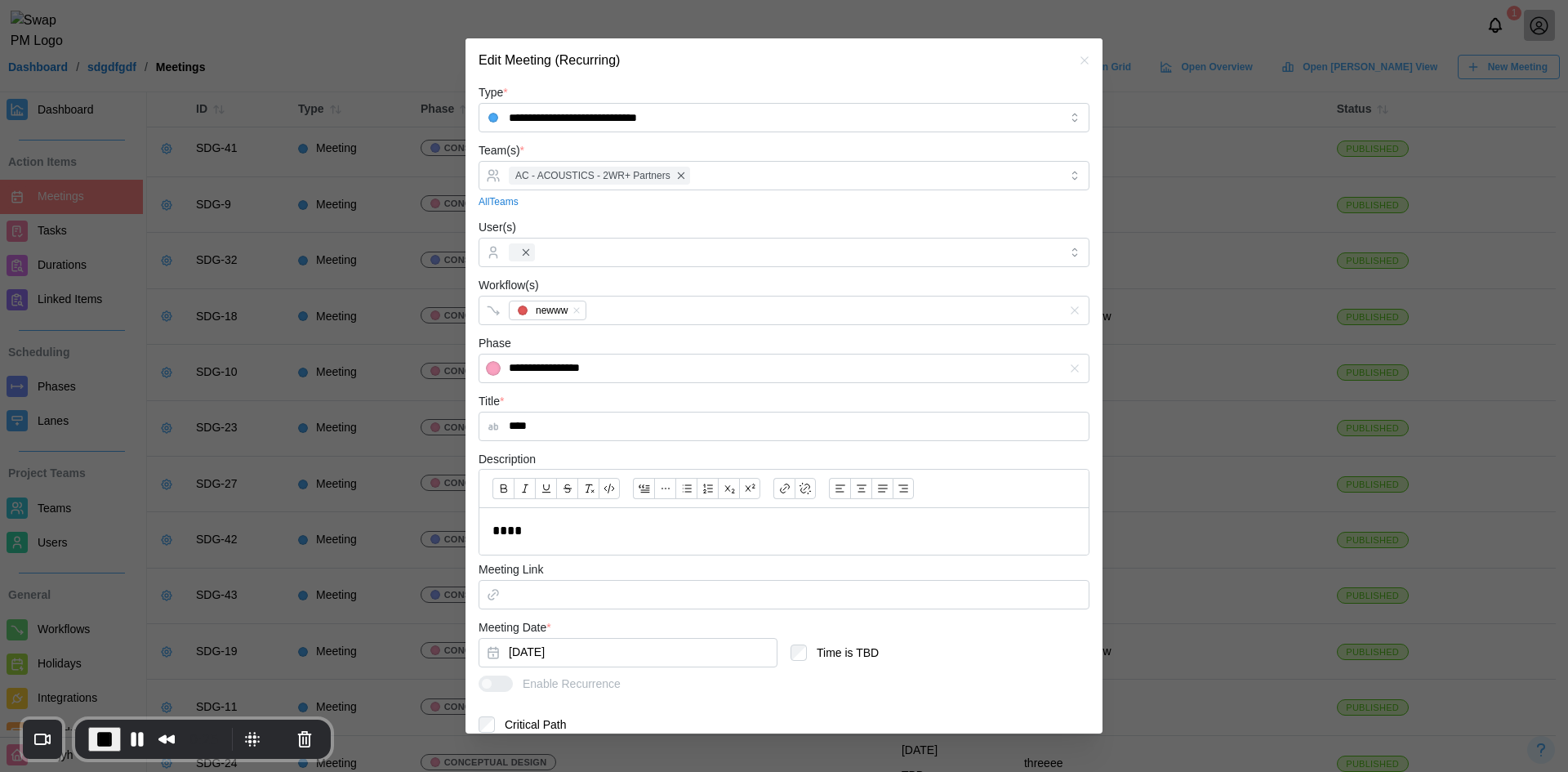
scroll to position [139, 0]
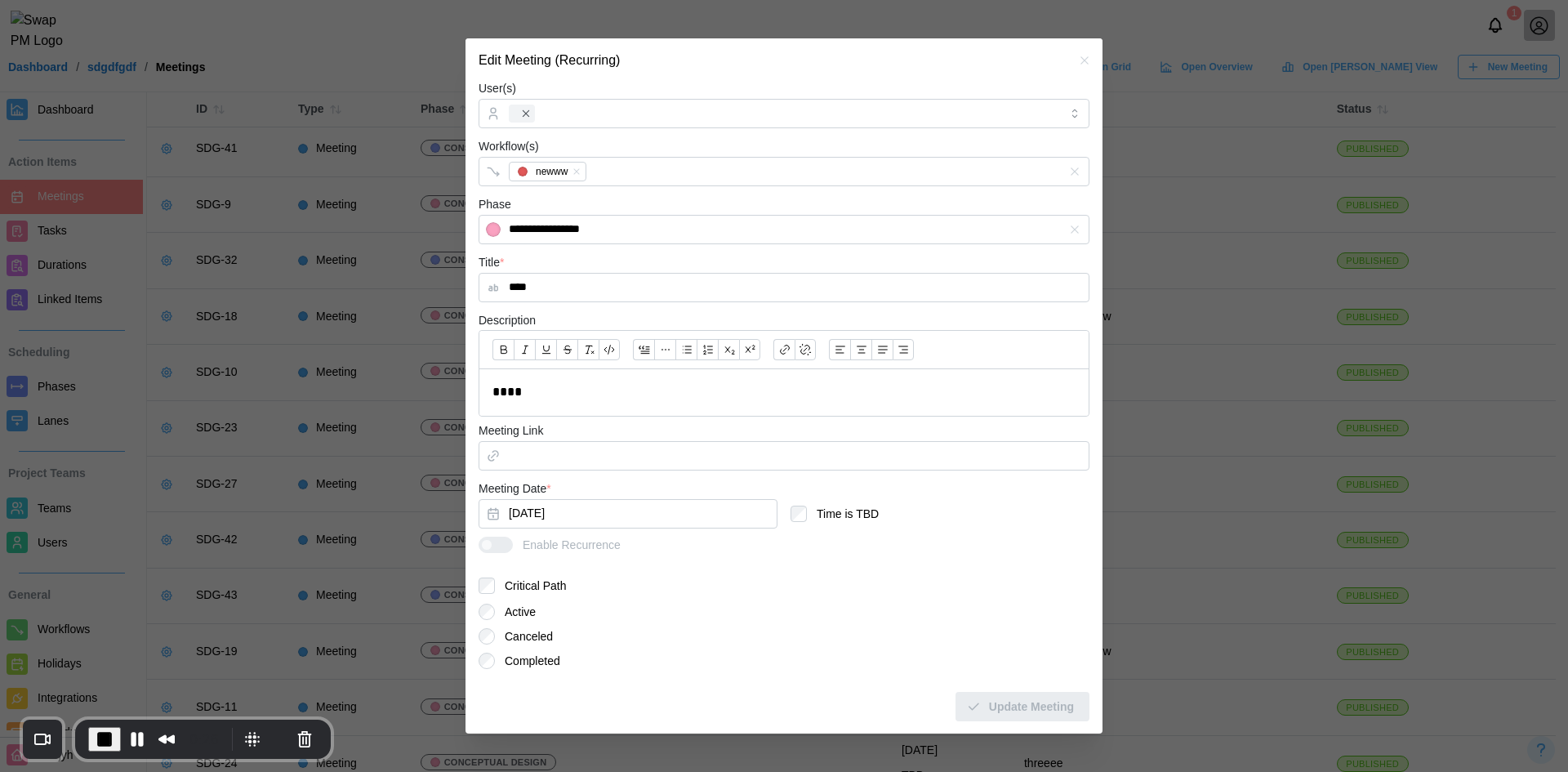
click at [1076, 53] on button "button" at bounding box center [1084, 61] width 18 height 18
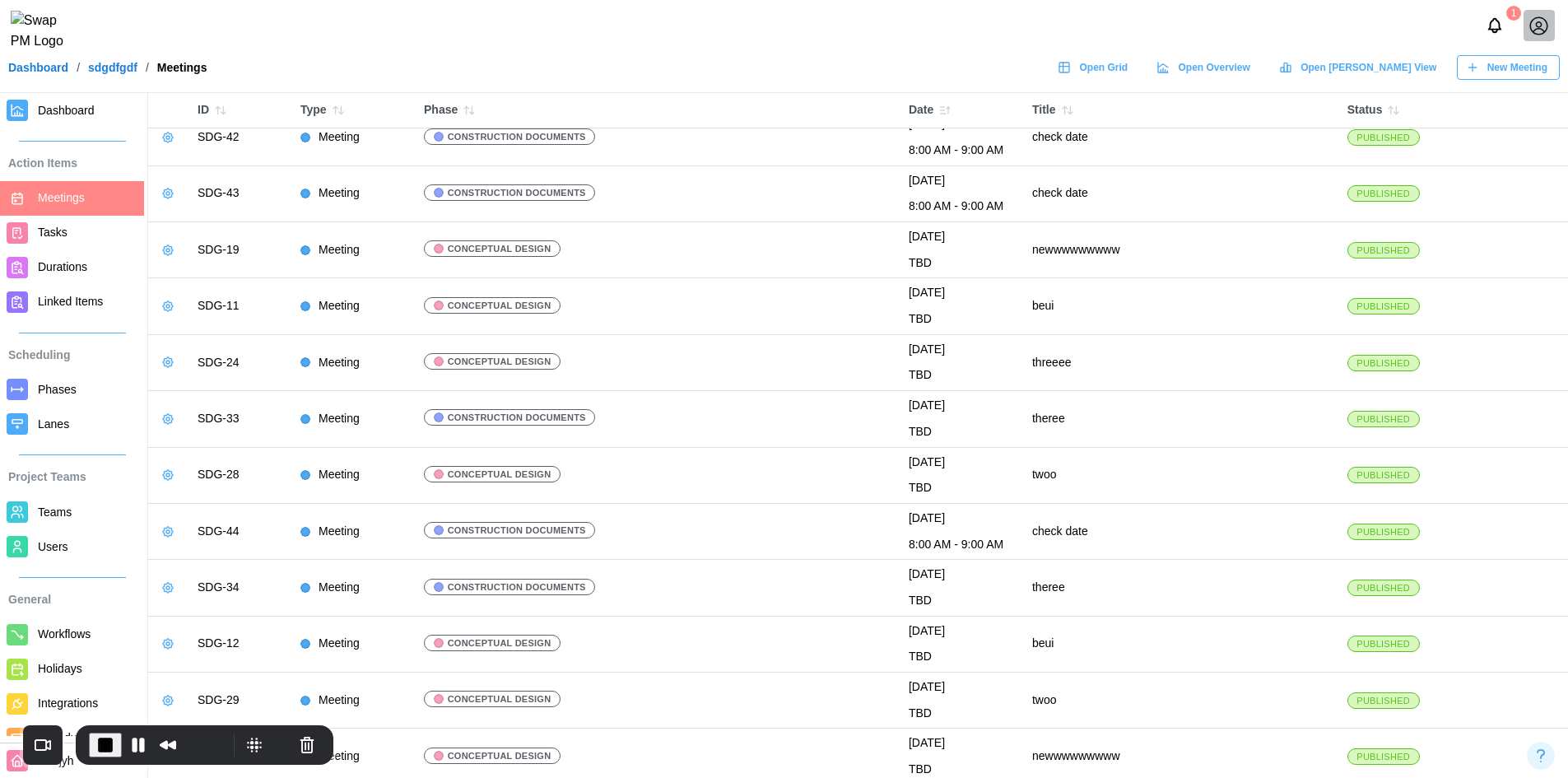
scroll to position [1769, 0]
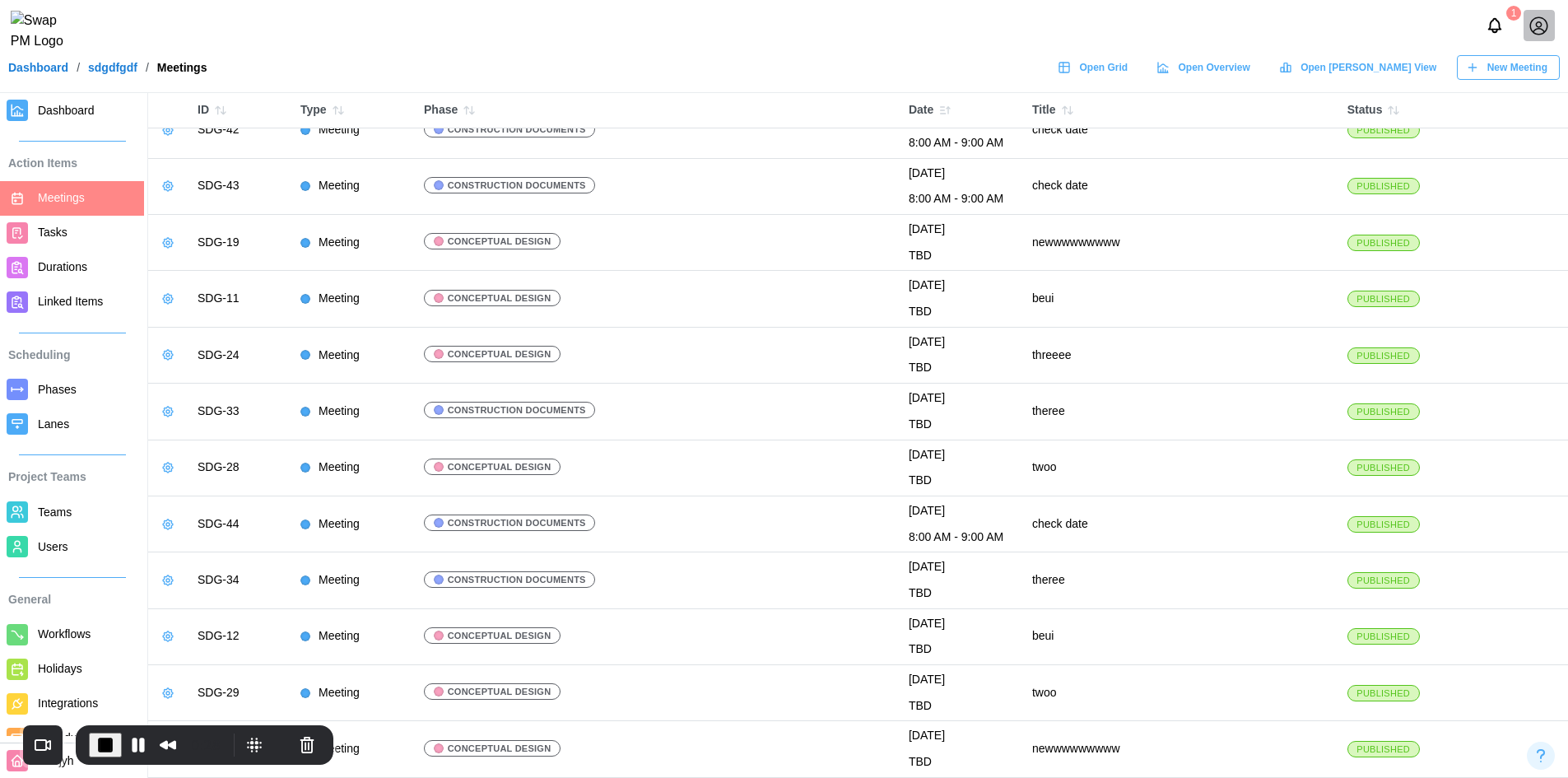
click at [221, 108] on icon "button" at bounding box center [220, 110] width 13 height 13
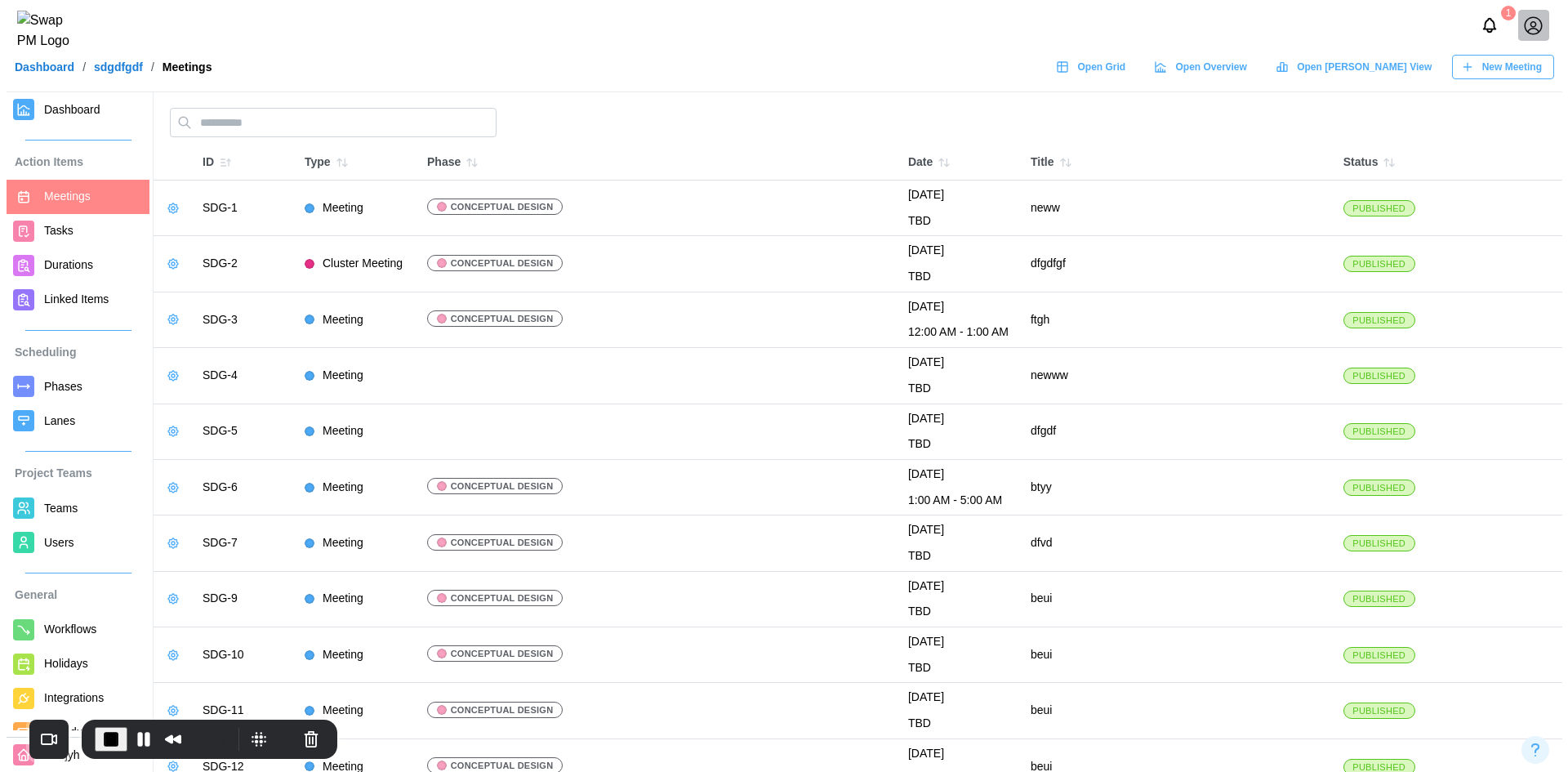
scroll to position [0, 0]
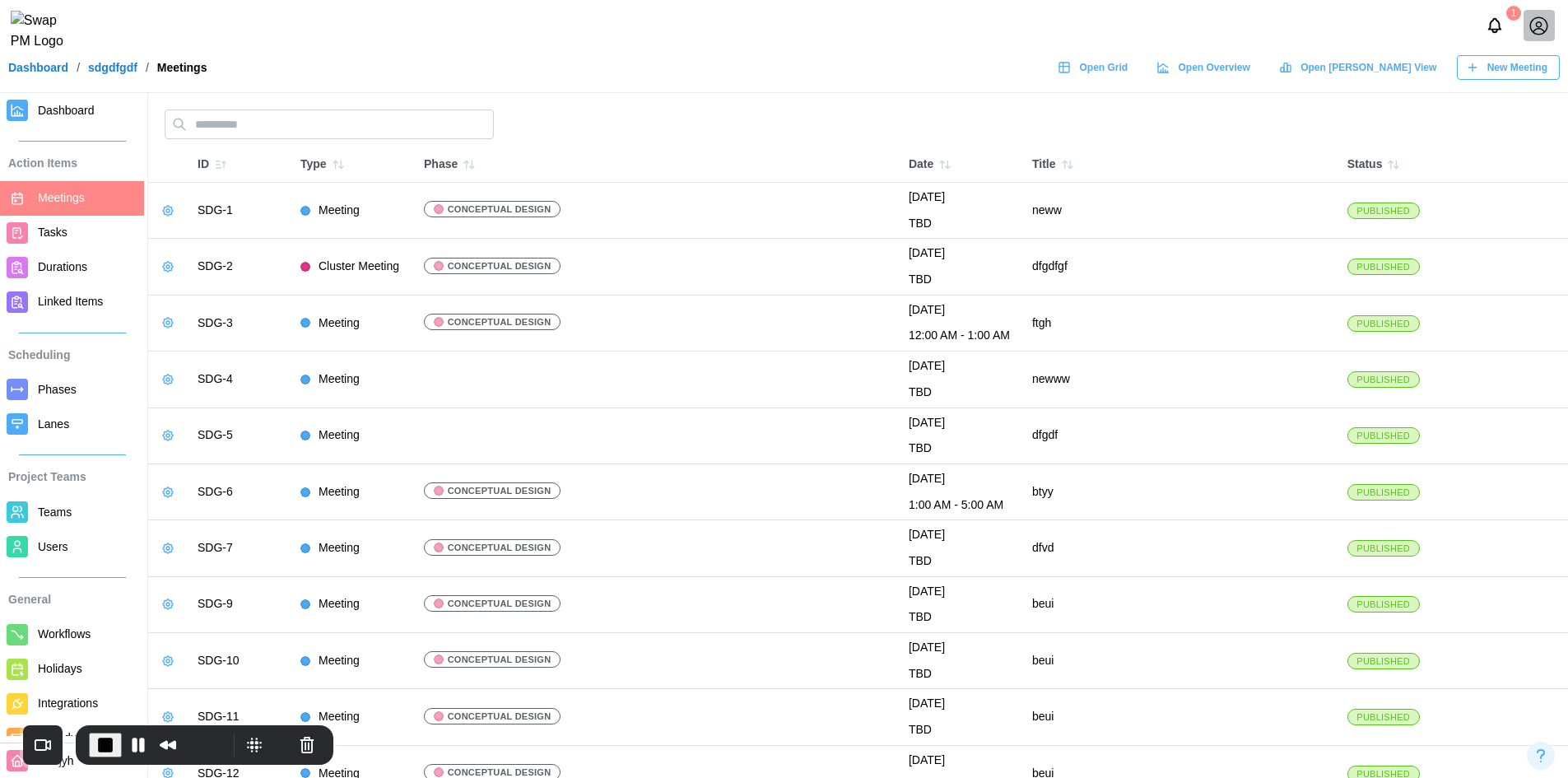
click at [225, 160] on icon "button" at bounding box center [220, 164] width 13 height 13
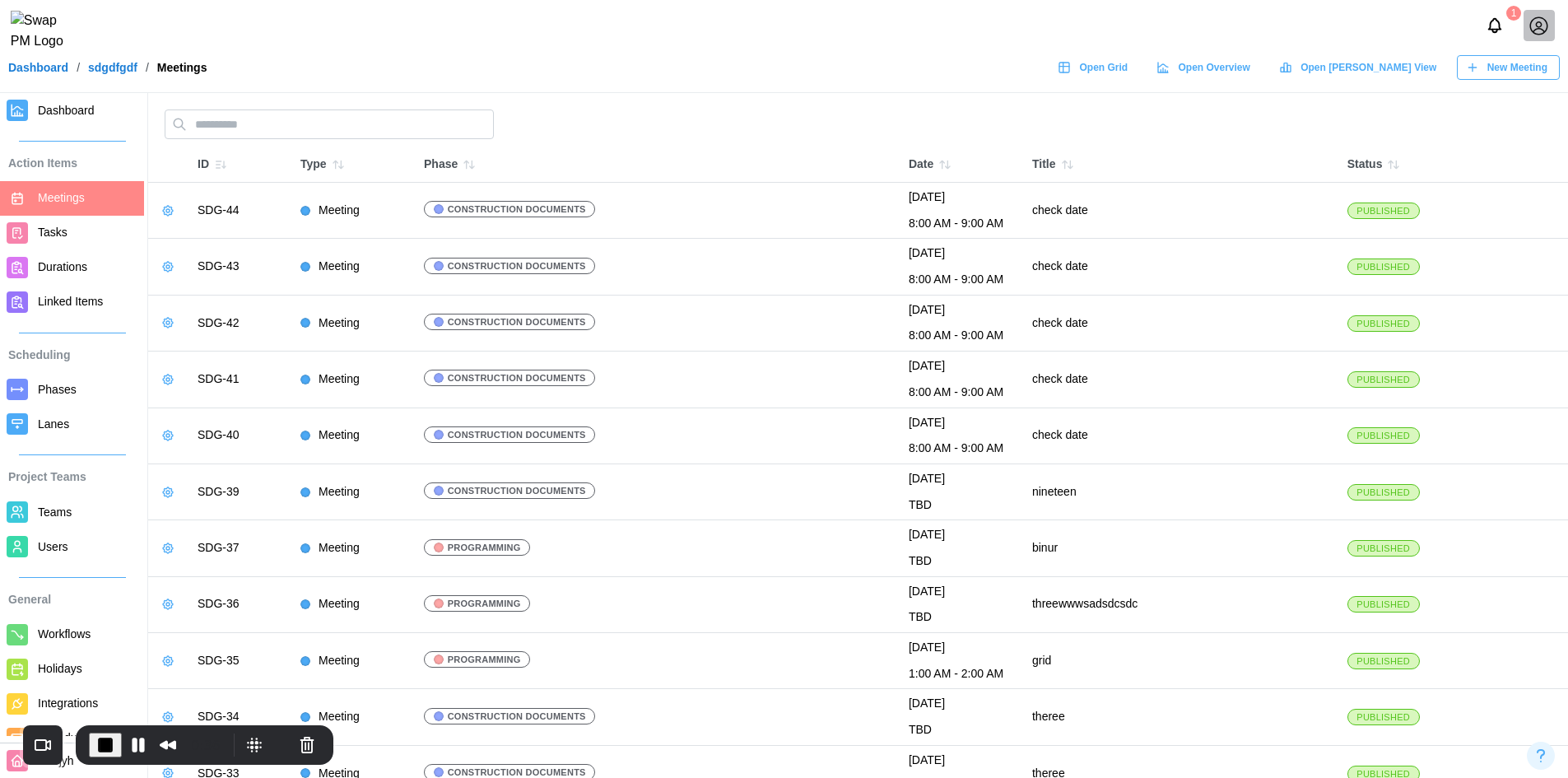
click at [166, 328] on icon "button" at bounding box center [168, 323] width 13 height 13
drag, startPoint x: 190, startPoint y: 351, endPoint x: 257, endPoint y: 378, distance: 72.2
click at [190, 352] on div "Edit Meeting" at bounding box center [229, 356] width 78 height 13
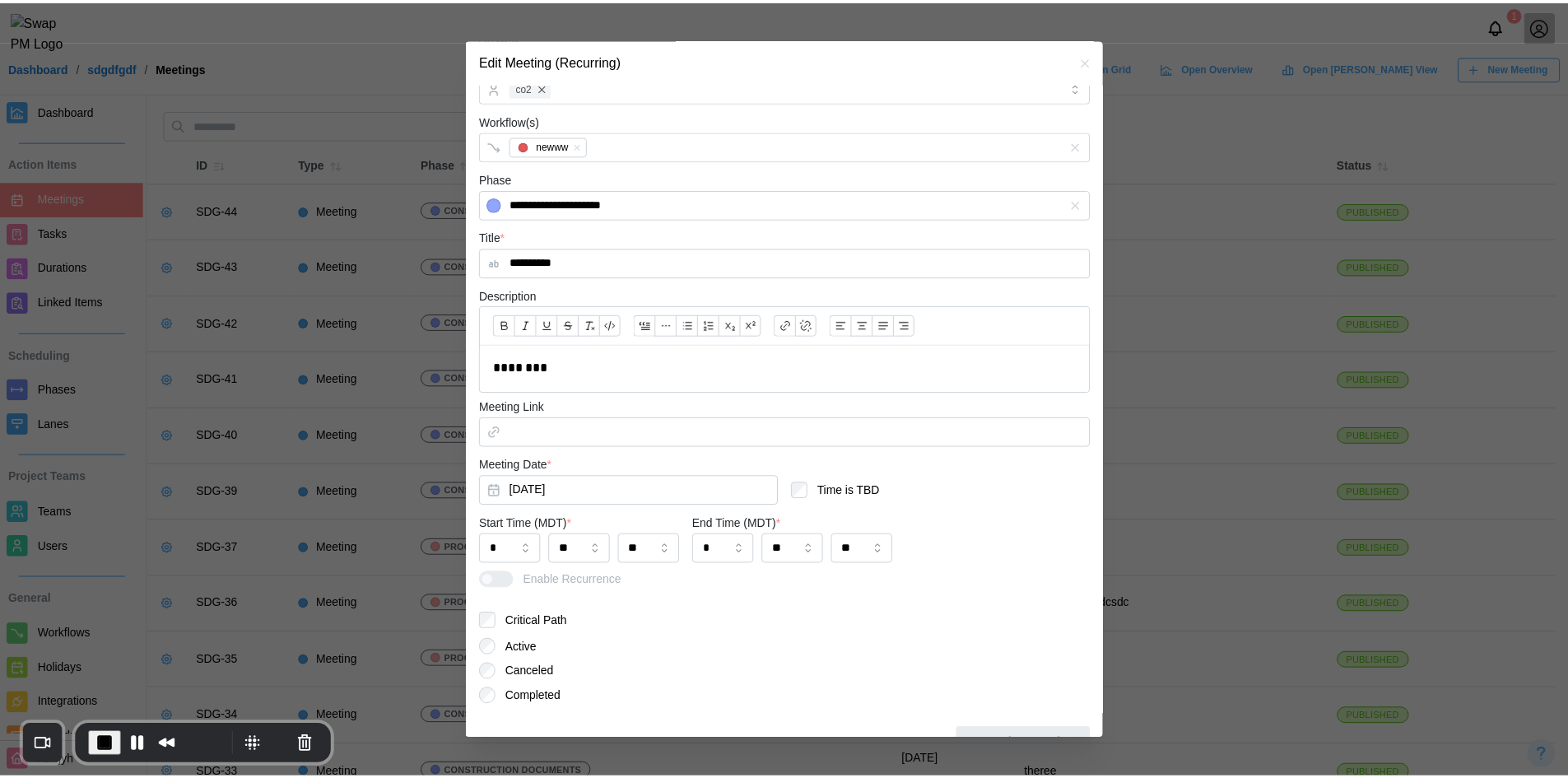
scroll to position [198, 0]
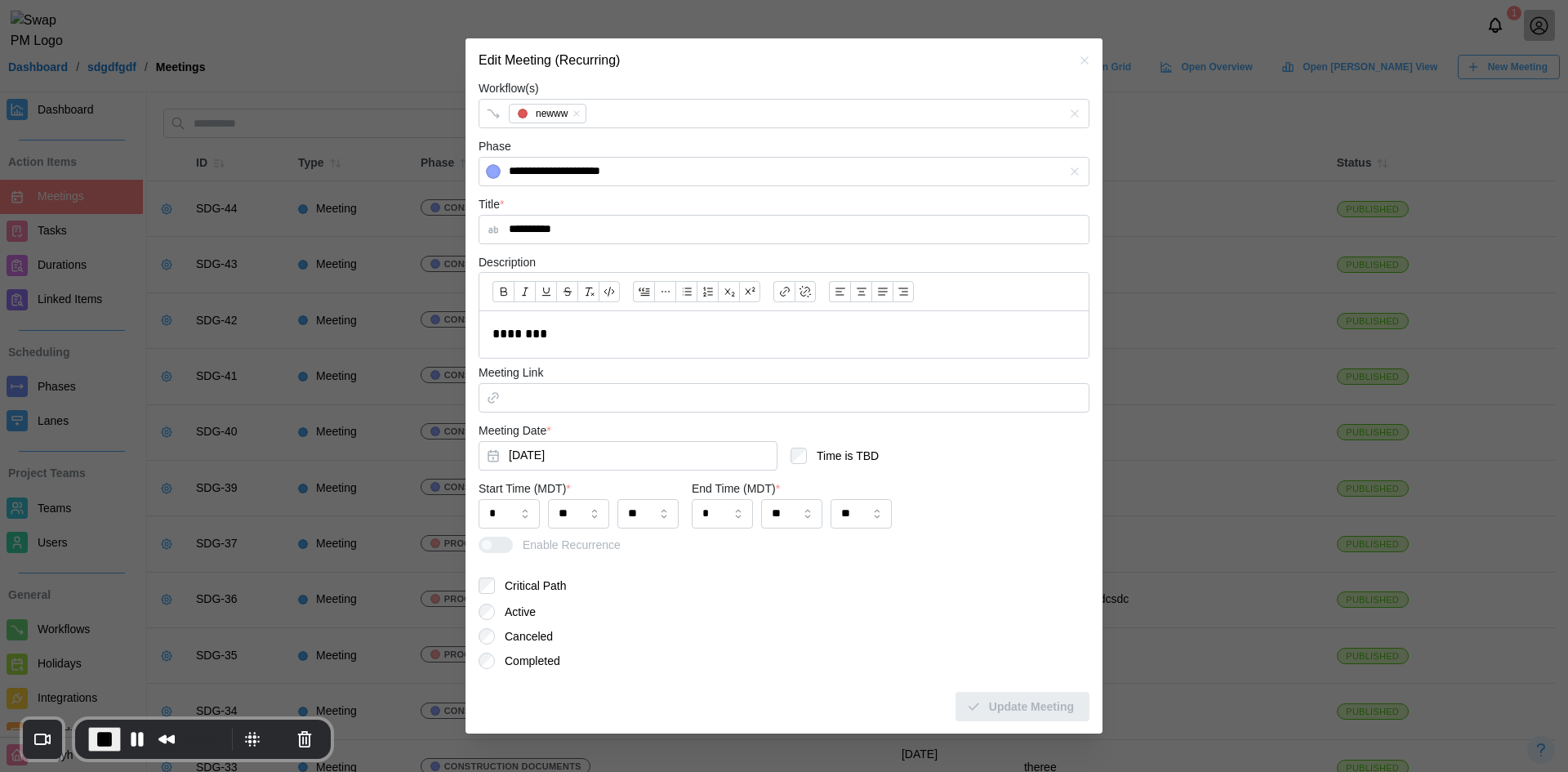
click at [510, 542] on label "Enable Recurrence" at bounding box center [550, 545] width 142 height 17
click at [1078, 61] on icon "button" at bounding box center [1084, 60] width 13 height 13
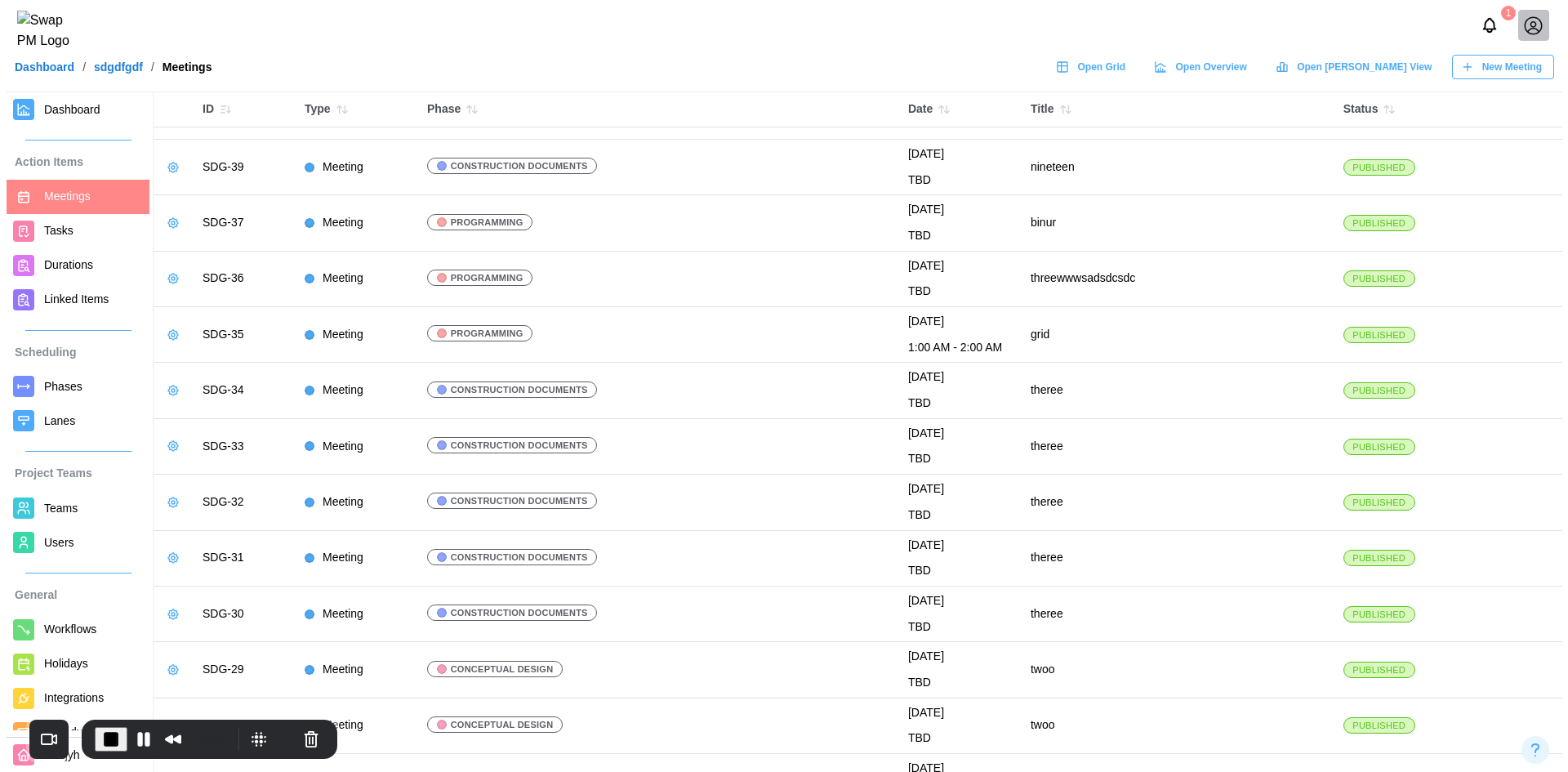
scroll to position [326, 0]
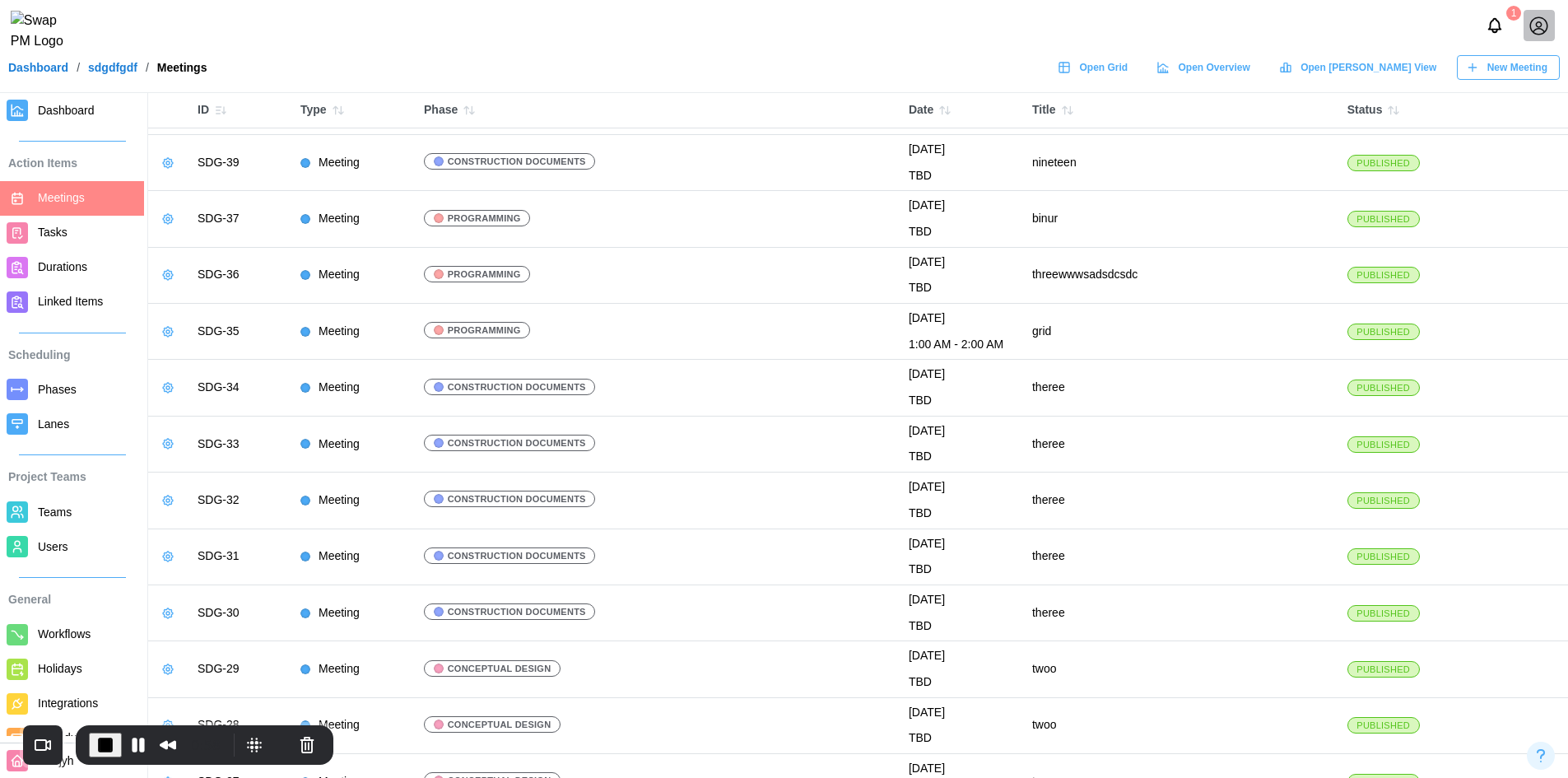
click at [171, 391] on icon "button" at bounding box center [167, 387] width 10 height 10
click at [186, 417] on button "Edit Meeting" at bounding box center [219, 422] width 117 height 30
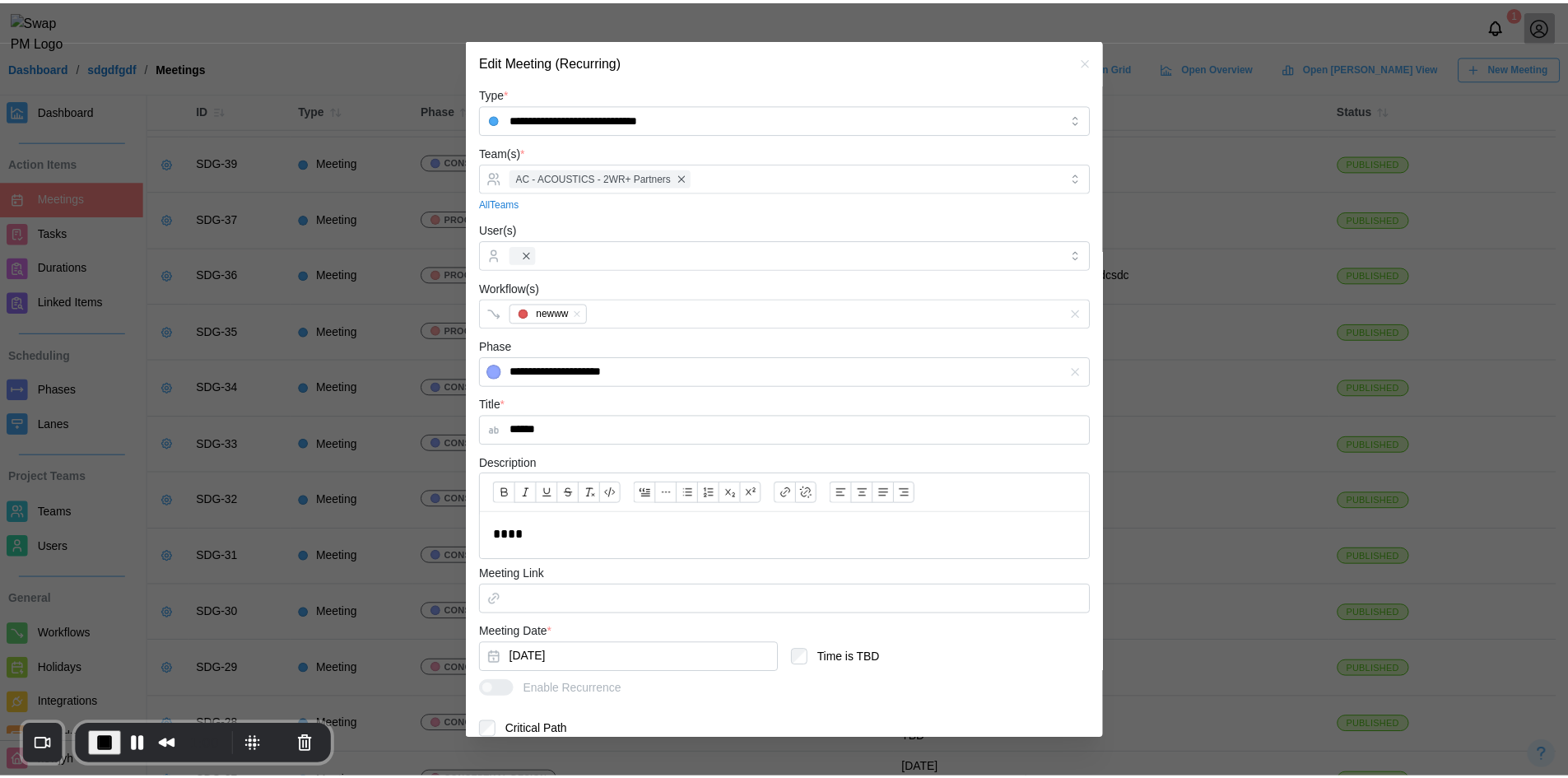
scroll to position [141, 0]
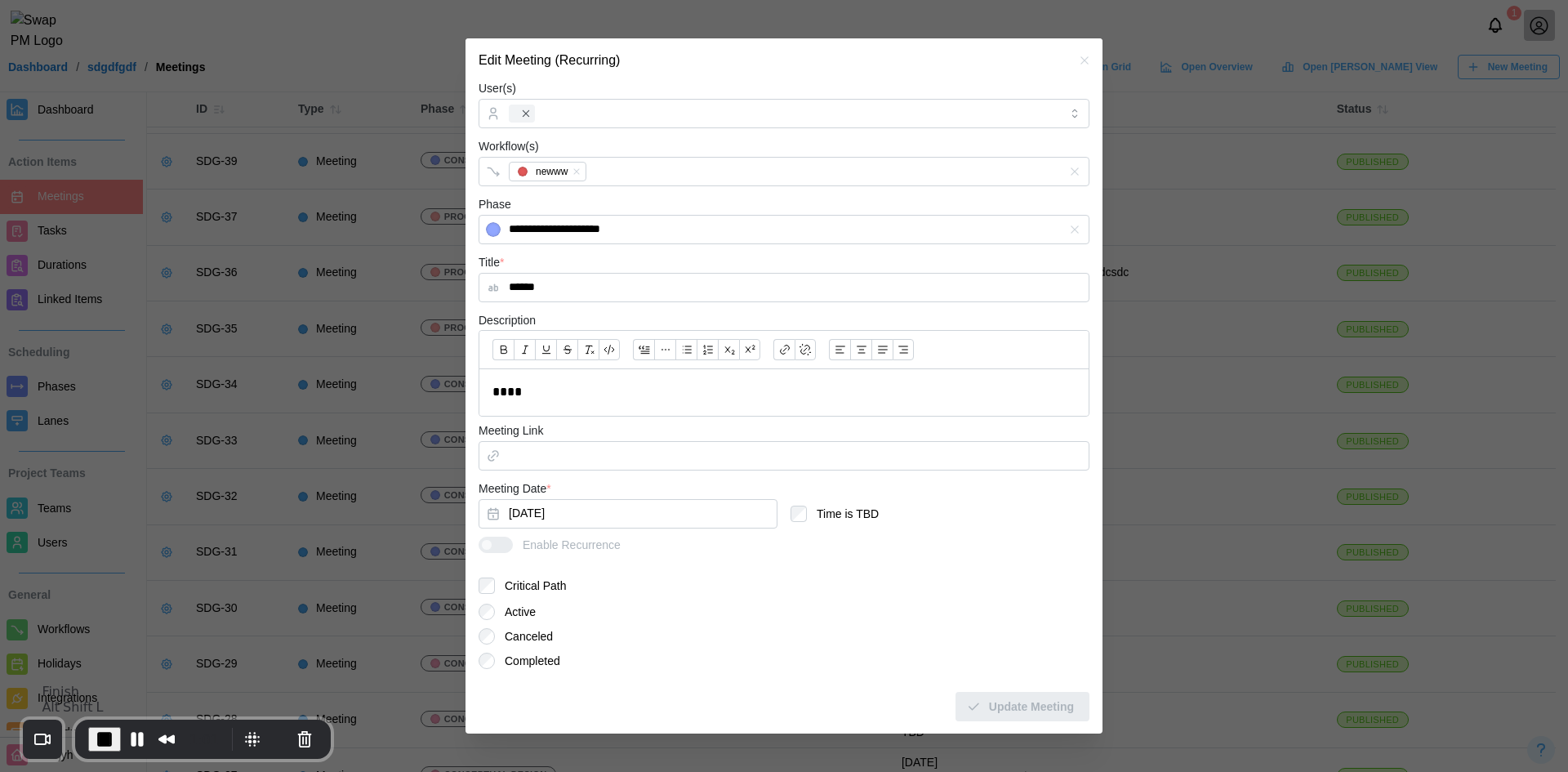
click at [99, 742] on span "End Recording" at bounding box center [104, 740] width 19 height 19
click at [1078, 65] on icon "button" at bounding box center [1084, 60] width 13 height 13
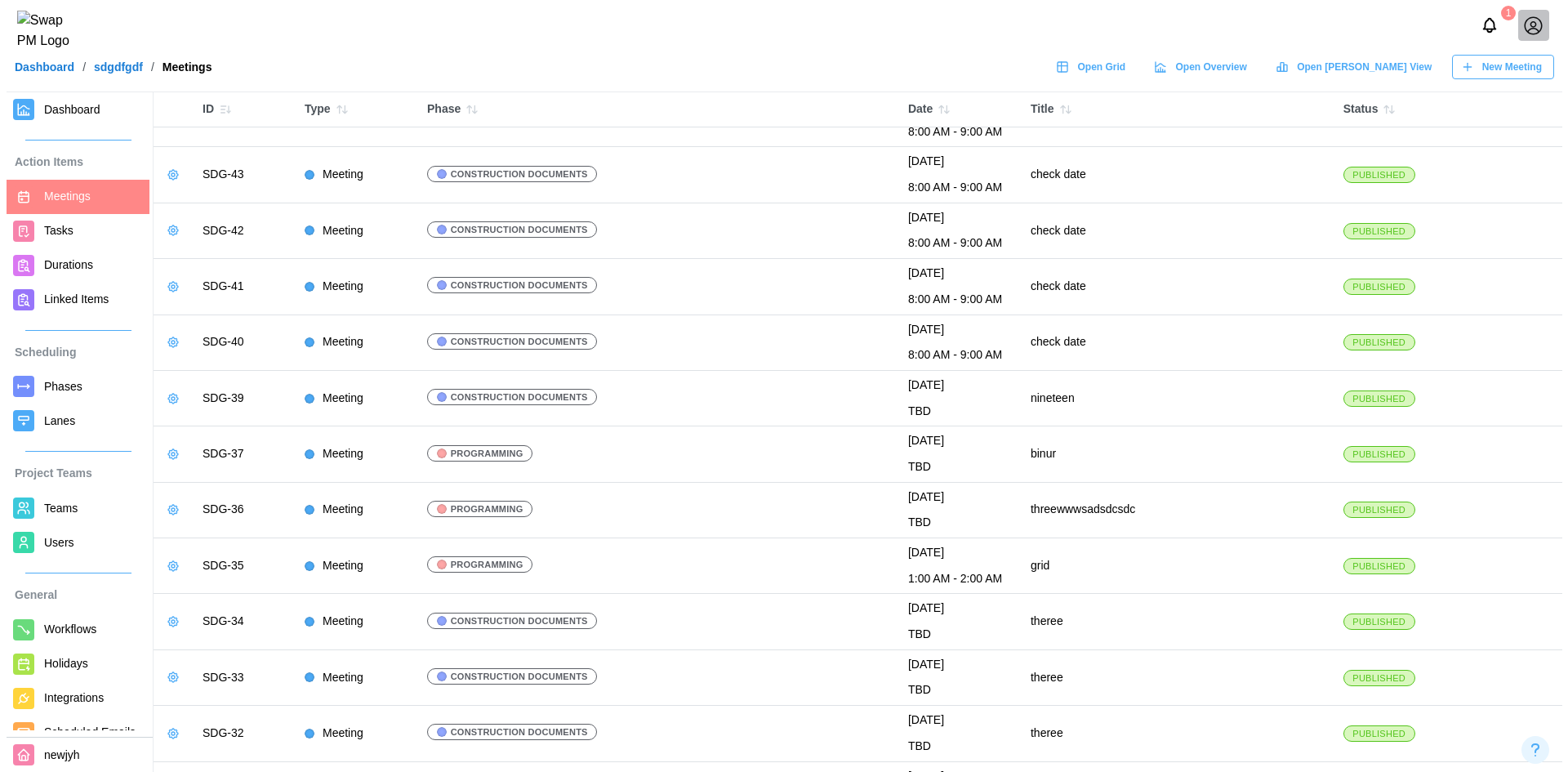
scroll to position [0, 0]
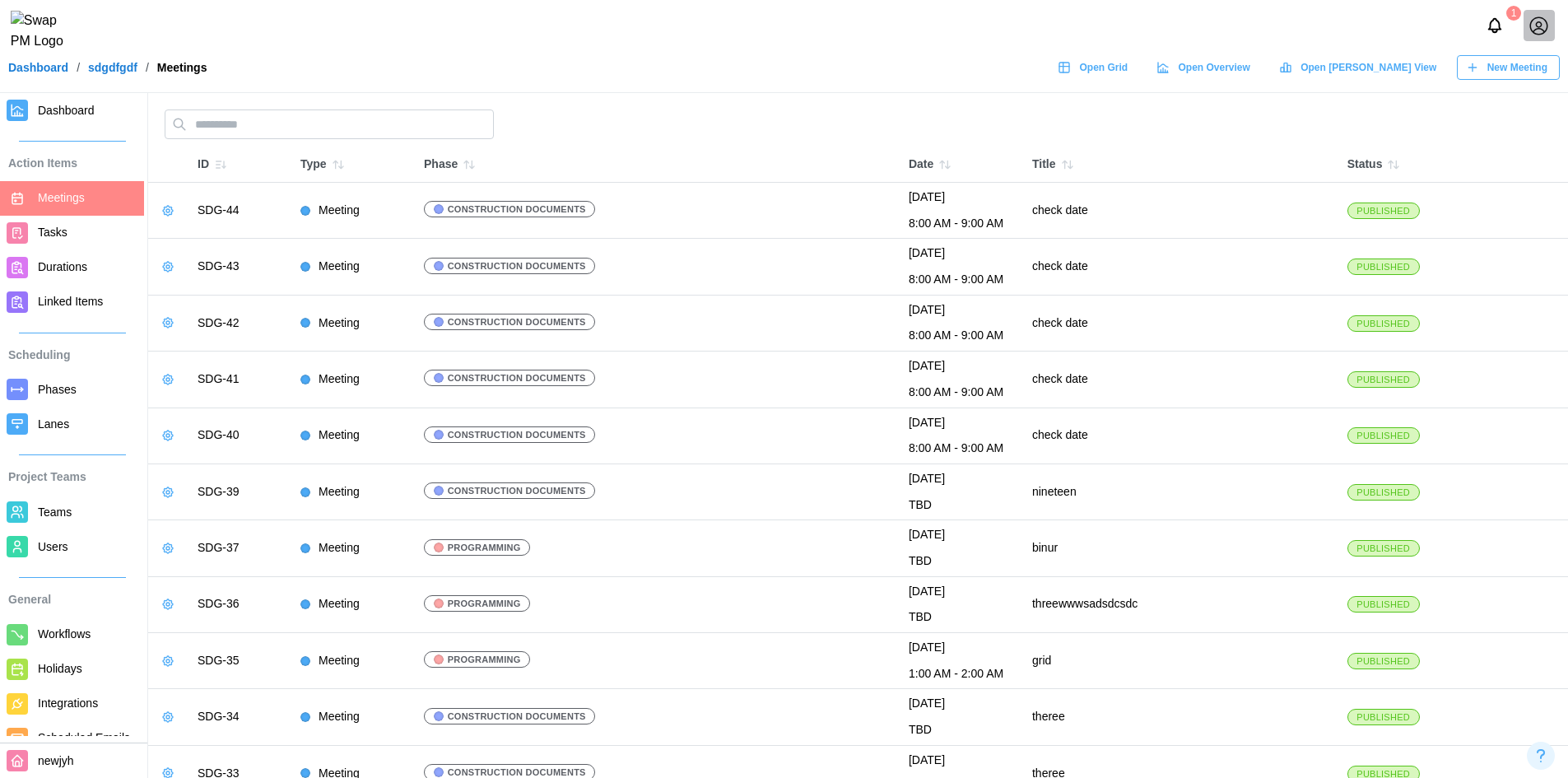
click at [163, 437] on icon "button" at bounding box center [168, 435] width 13 height 13
click at [206, 466] on div "Edit Meeting" at bounding box center [229, 469] width 78 height 13
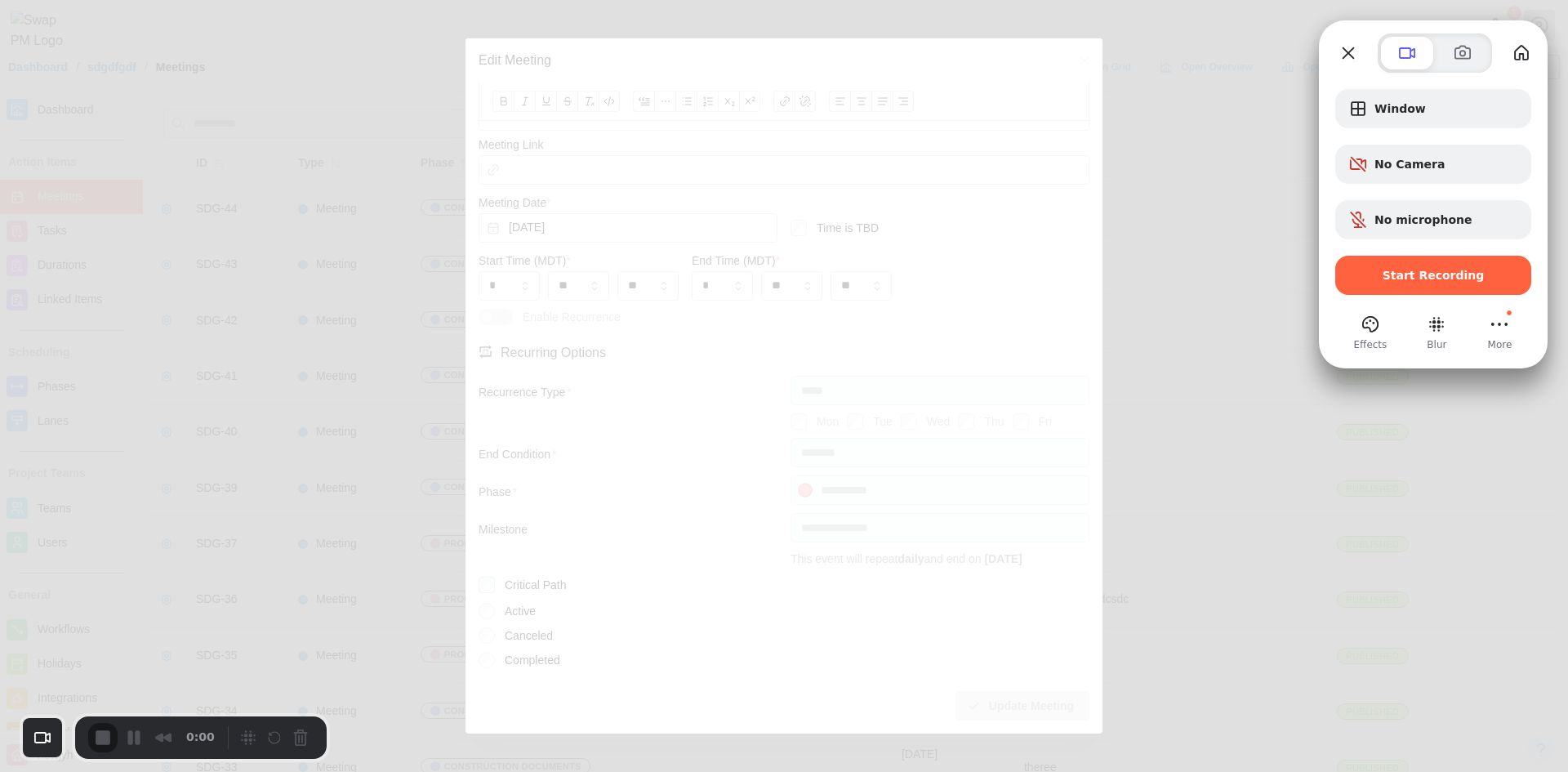
scroll to position [40, 0]
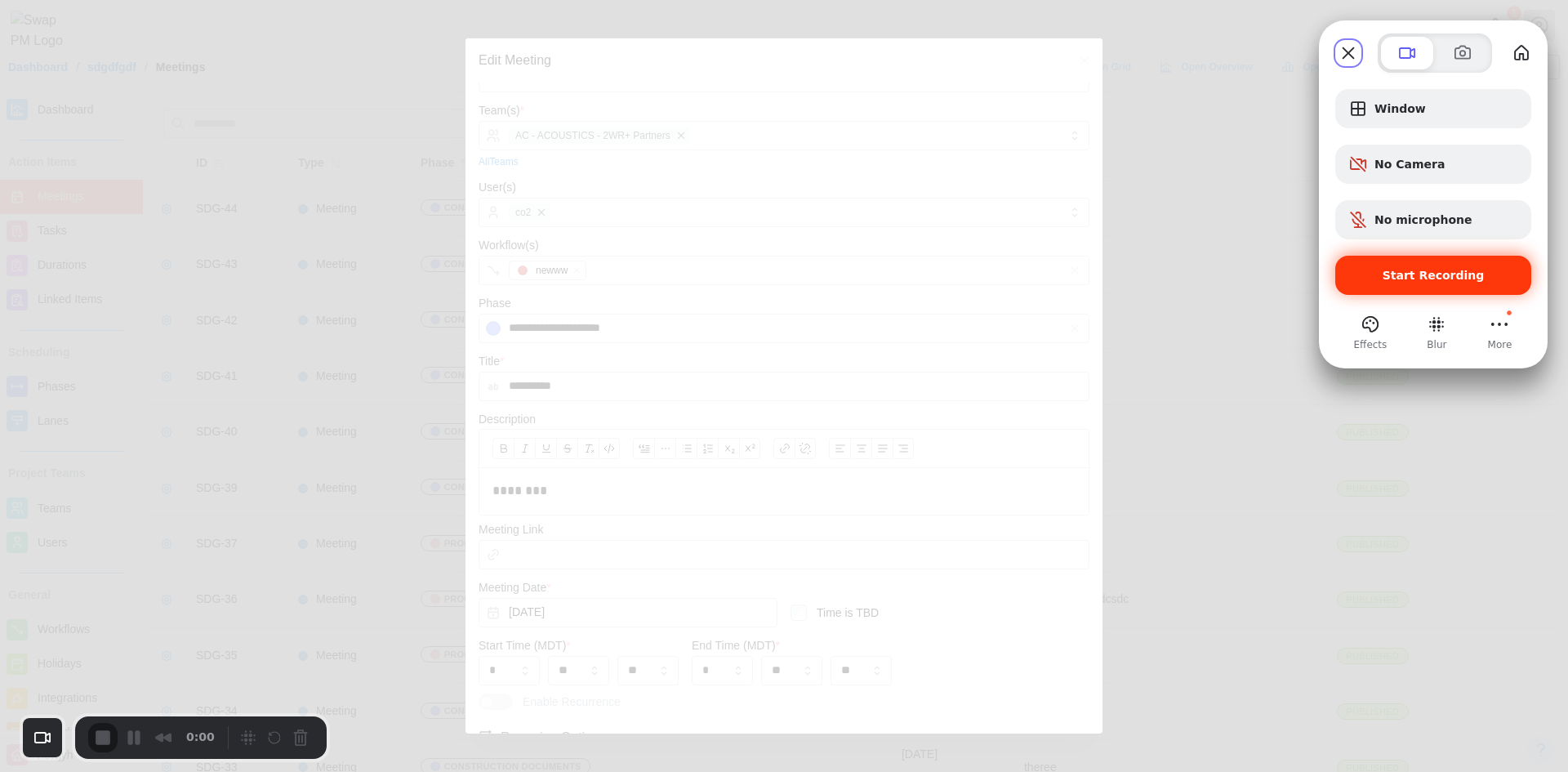
click at [1383, 273] on span "Start Recording" at bounding box center [1433, 275] width 170 height 13
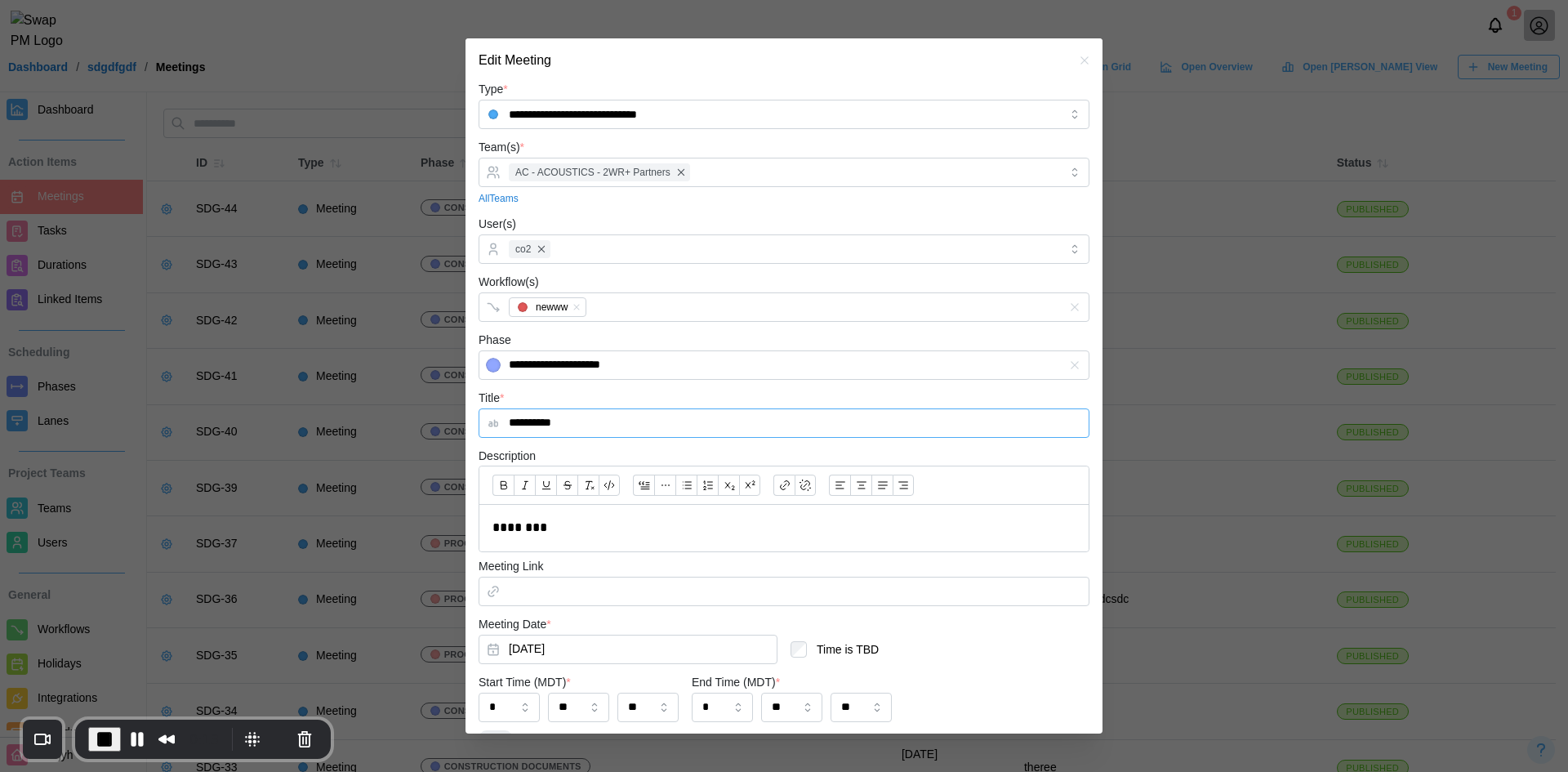
scroll to position [0, 0]
drag, startPoint x: 602, startPoint y: 434, endPoint x: 491, endPoint y: 446, distance: 111.6
click at [491, 446] on form "**********" at bounding box center [784, 613] width 611 height 1062
paste input "**********"
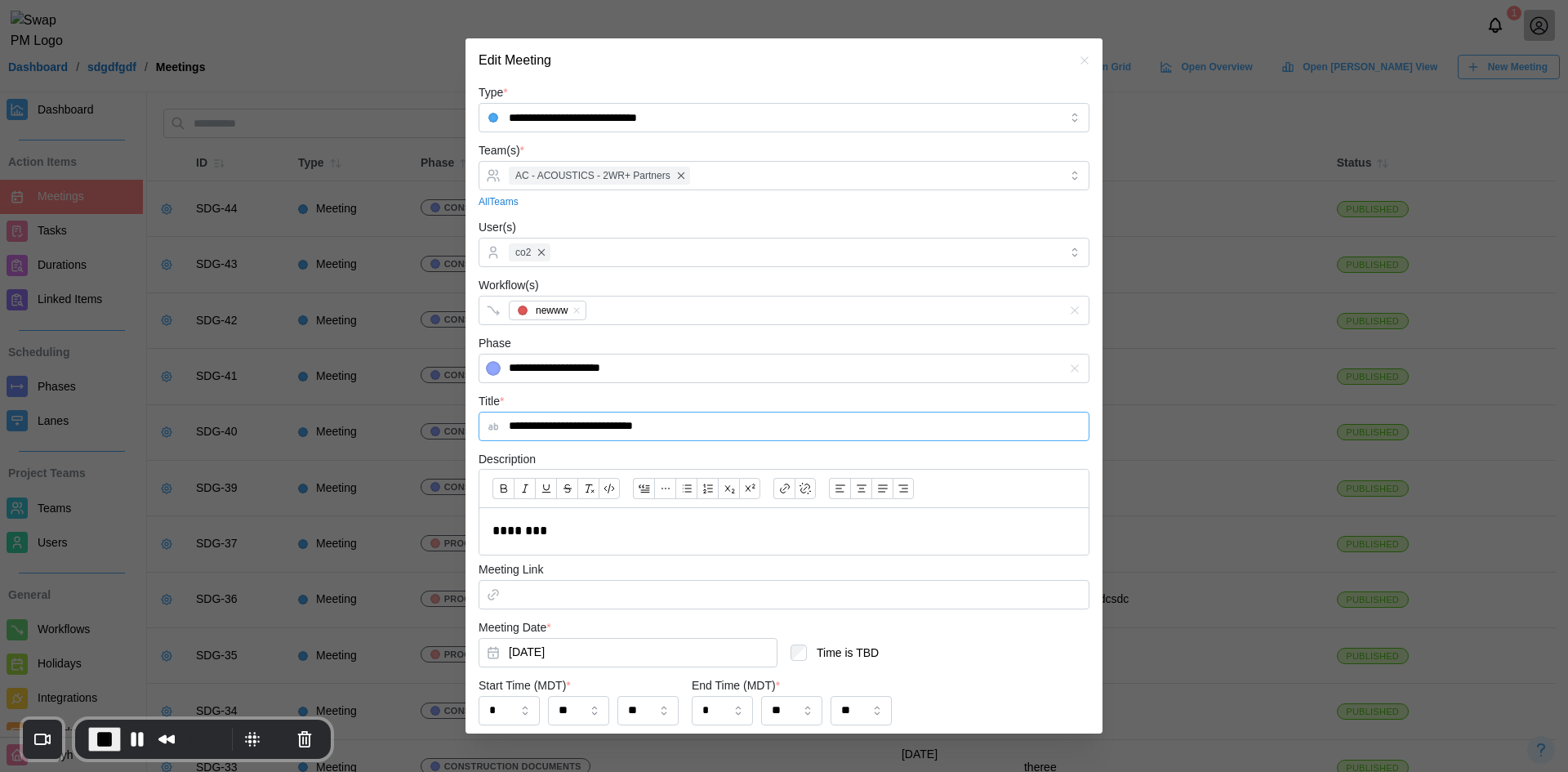
paste input "**********"
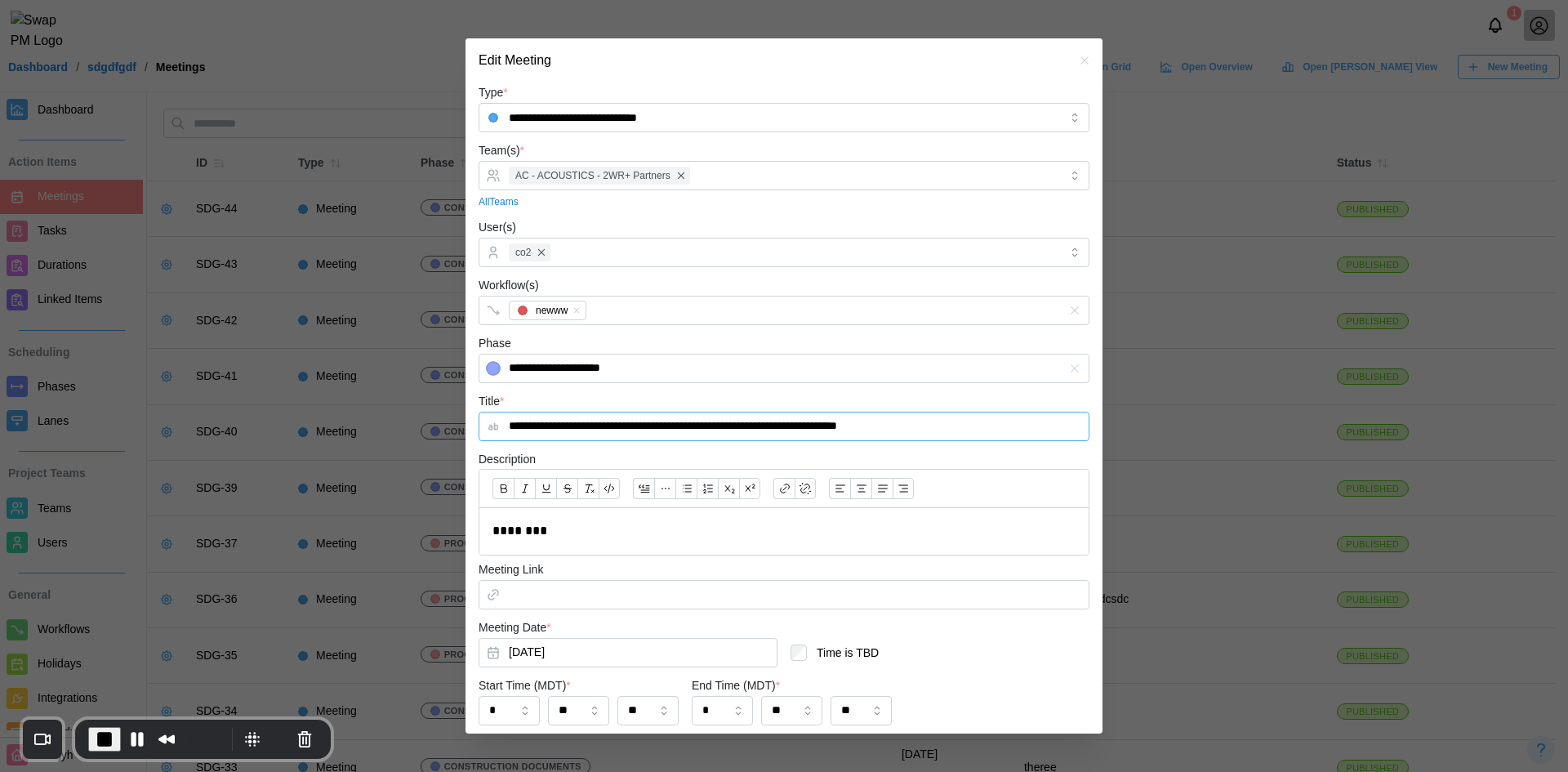
paste input "**********"
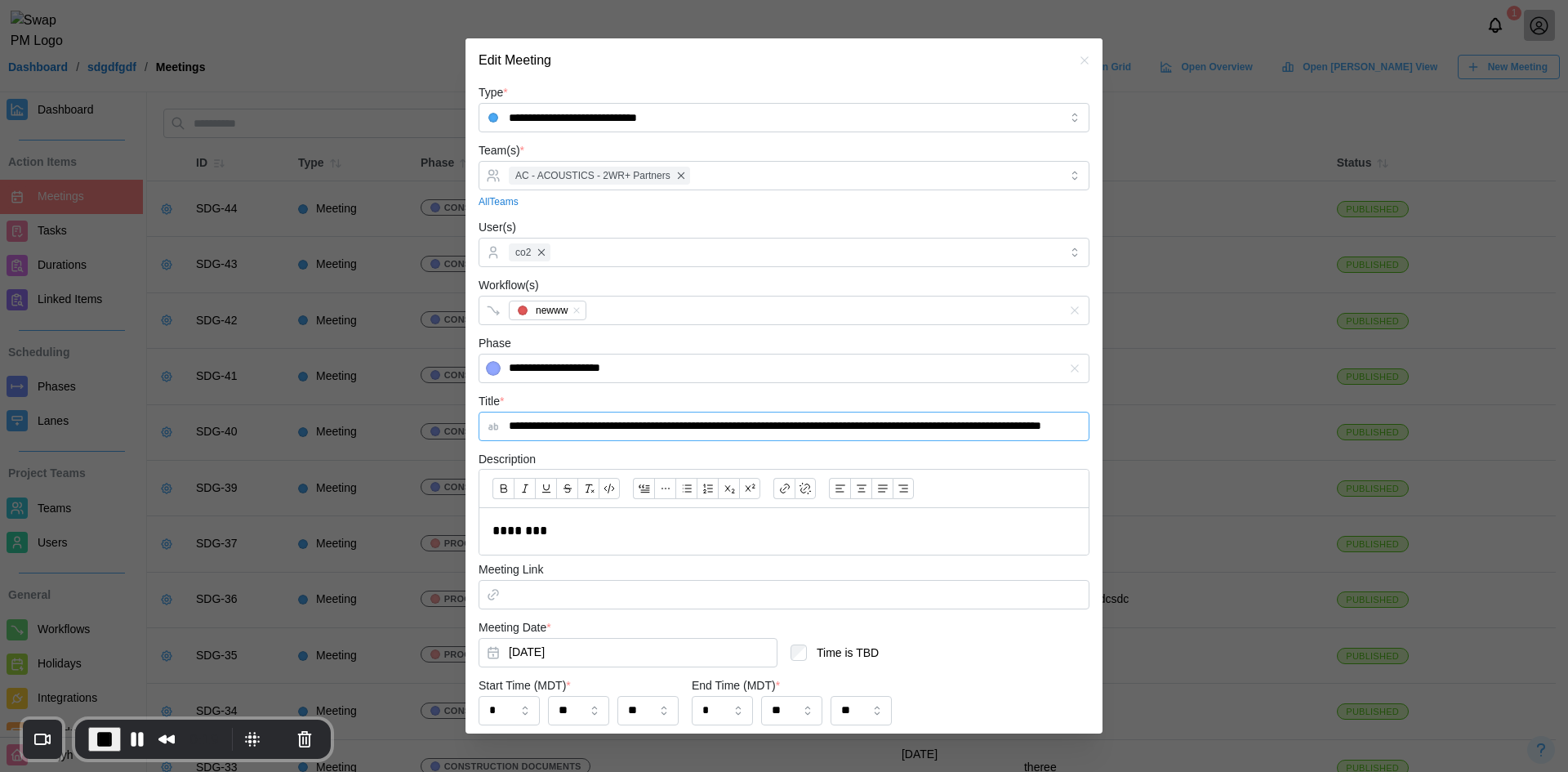
paste input "**********"
paste
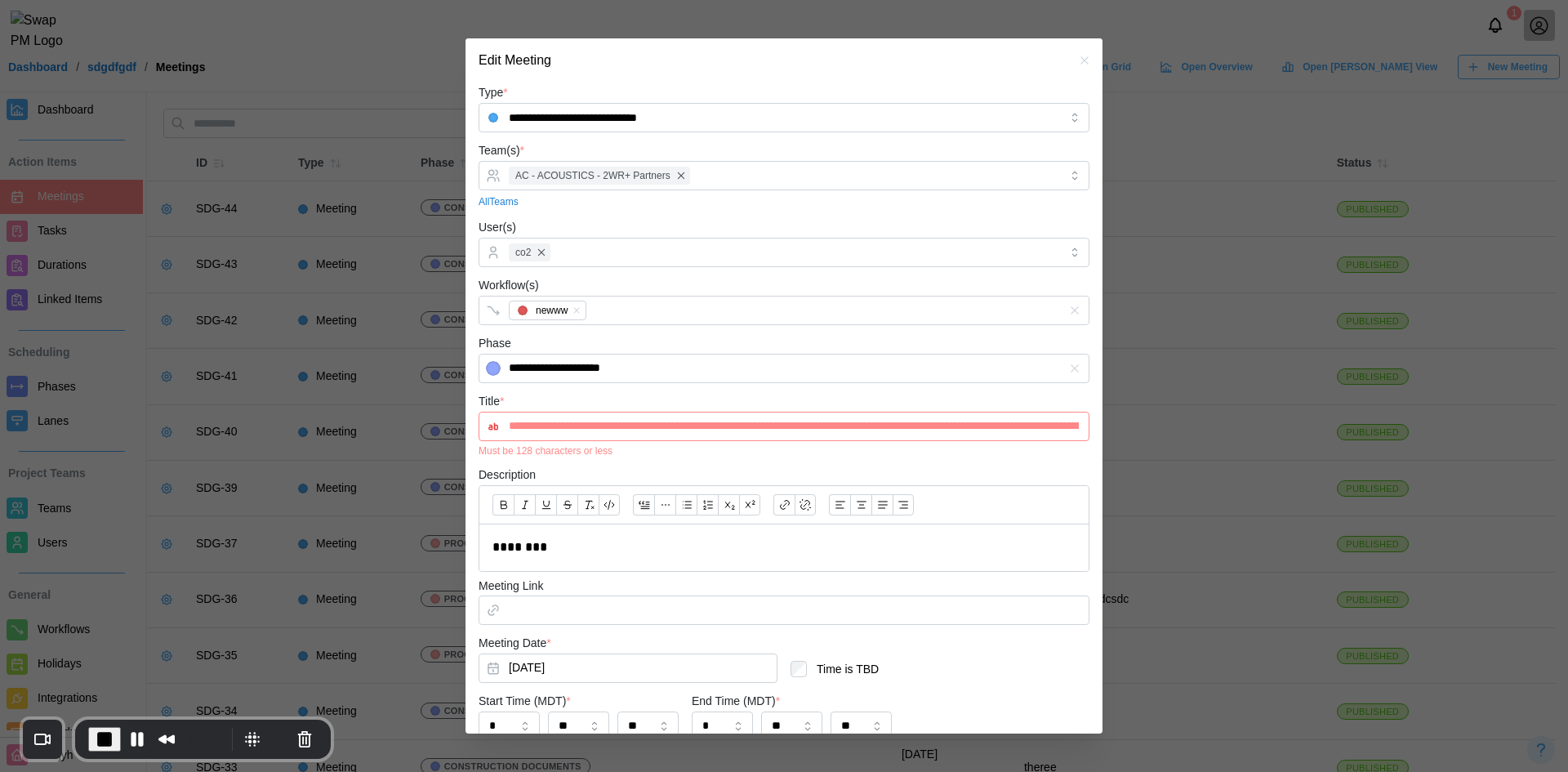
scroll to position [0, 1069]
drag, startPoint x: 595, startPoint y: 429, endPoint x: 1454, endPoint y: 560, distance: 868.9
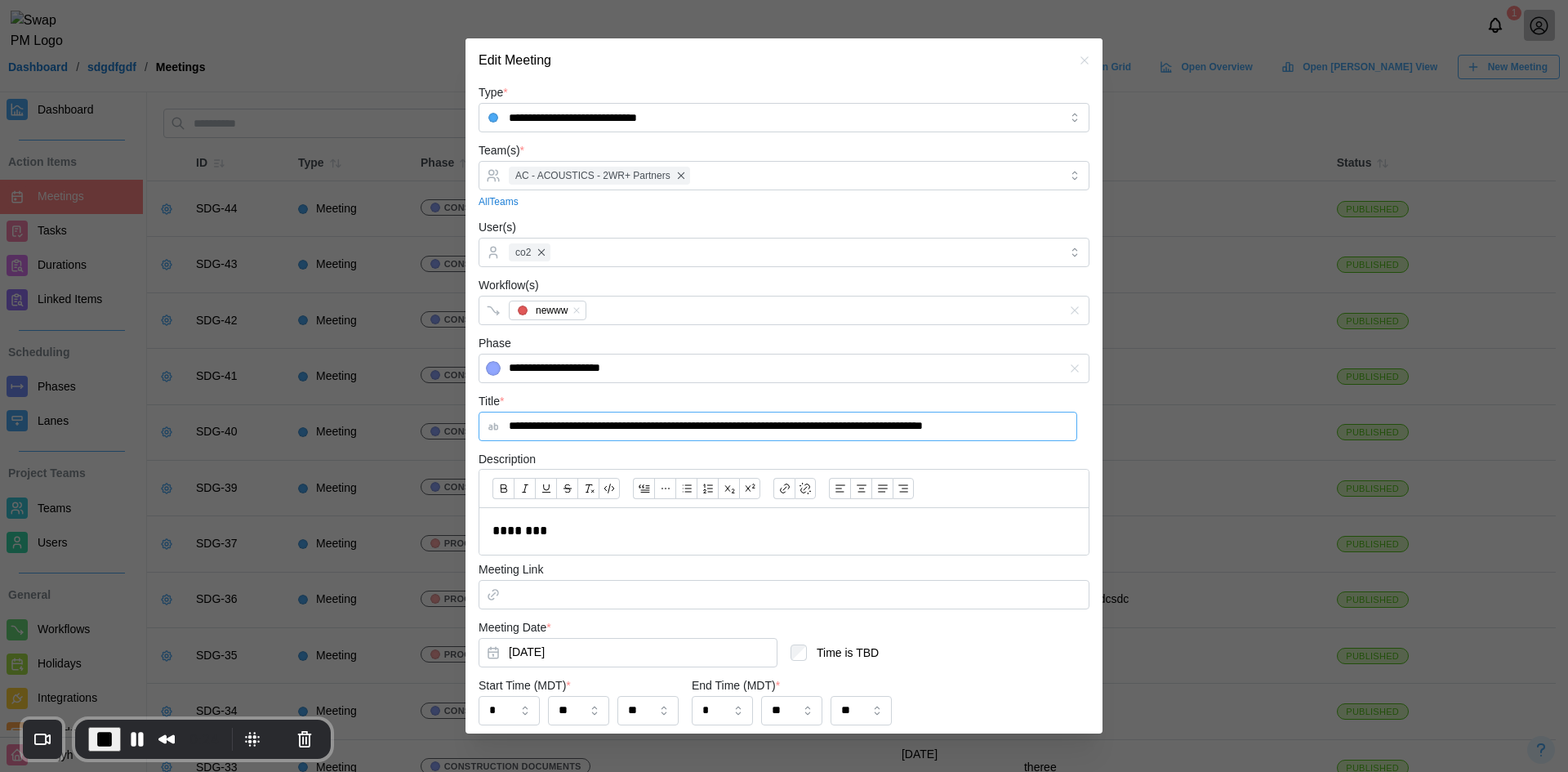
scroll to position [0, 0]
drag, startPoint x: 752, startPoint y: 435, endPoint x: 1269, endPoint y: 448, distance: 517.2
type input "**********"
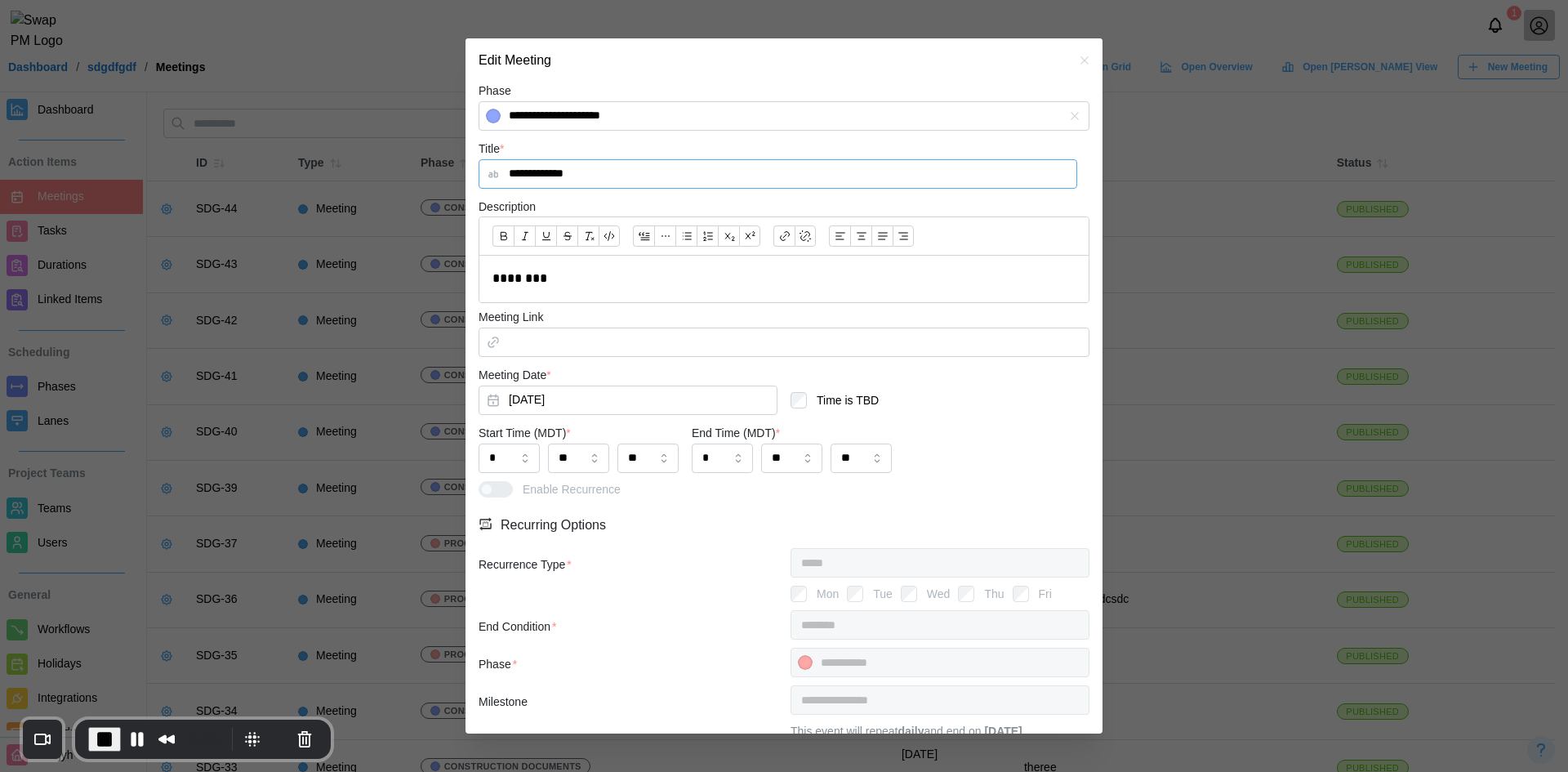
scroll to position [443, 0]
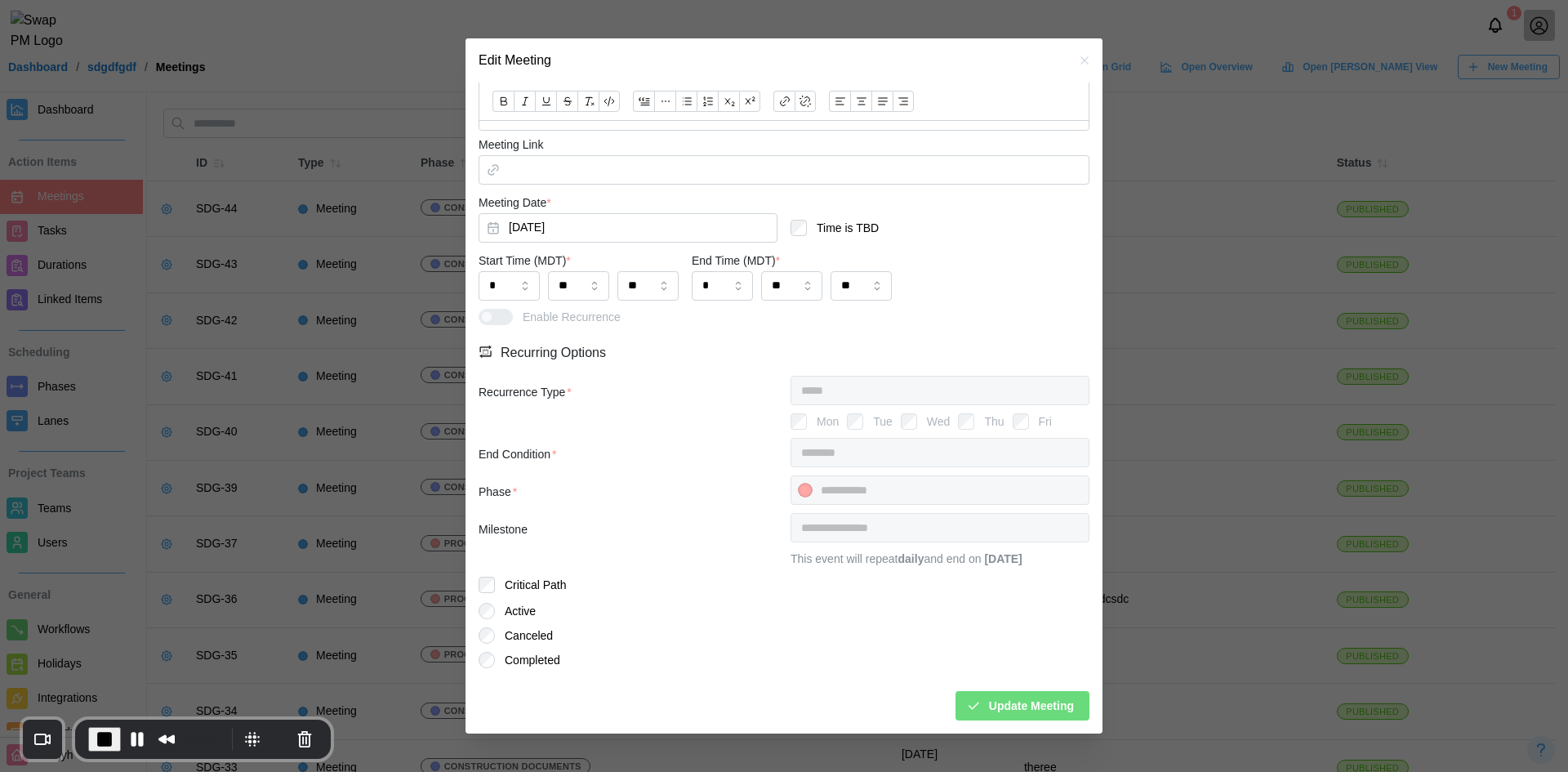
type input "**********"
click at [1038, 704] on span "Update Meeting" at bounding box center [1031, 706] width 85 height 28
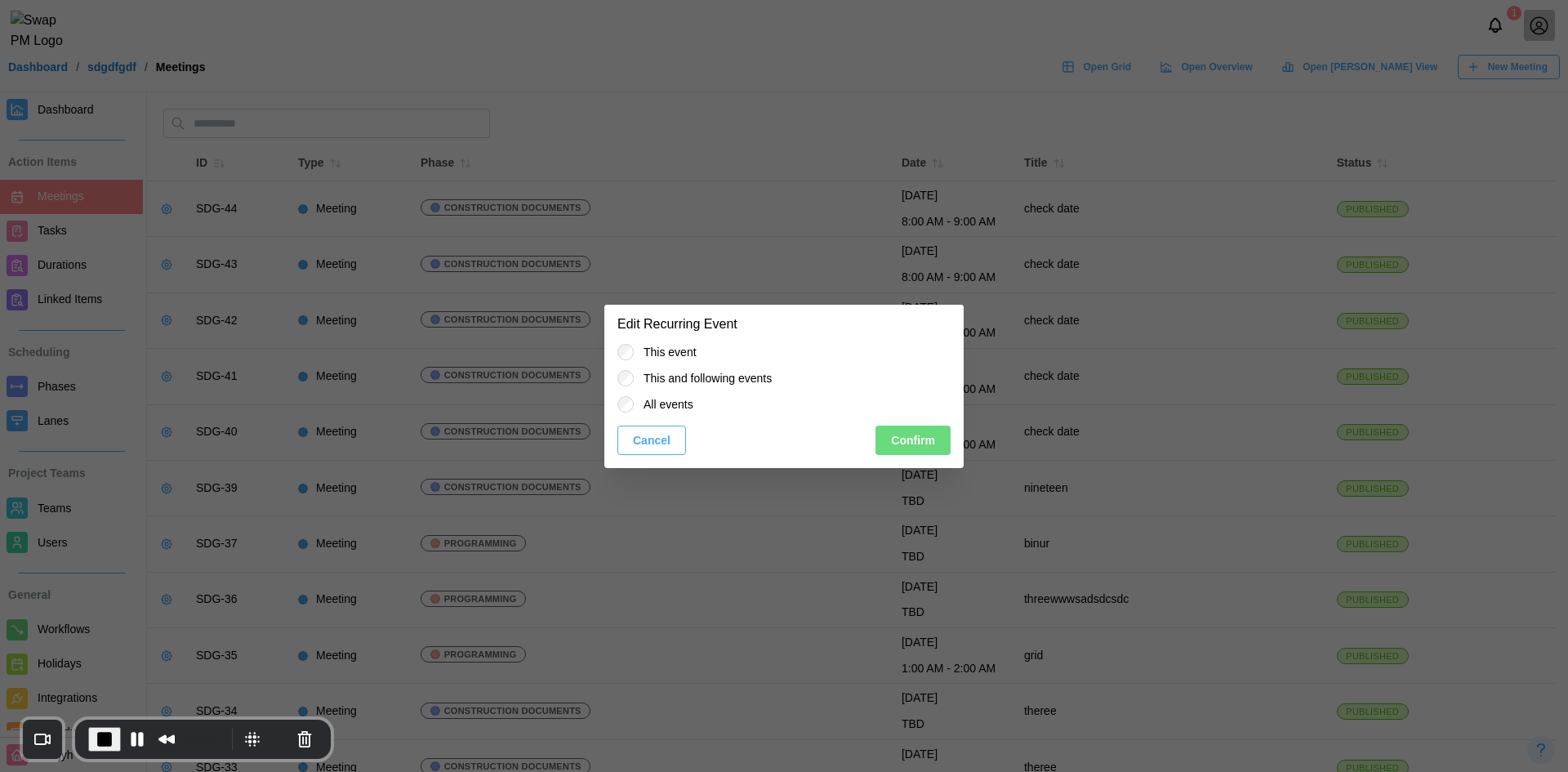
scroll to position [0, 0]
click at [101, 730] on span "End Recording" at bounding box center [104, 740] width 19 height 19
click at [661, 432] on span "Cancel" at bounding box center [652, 440] width 38 height 28
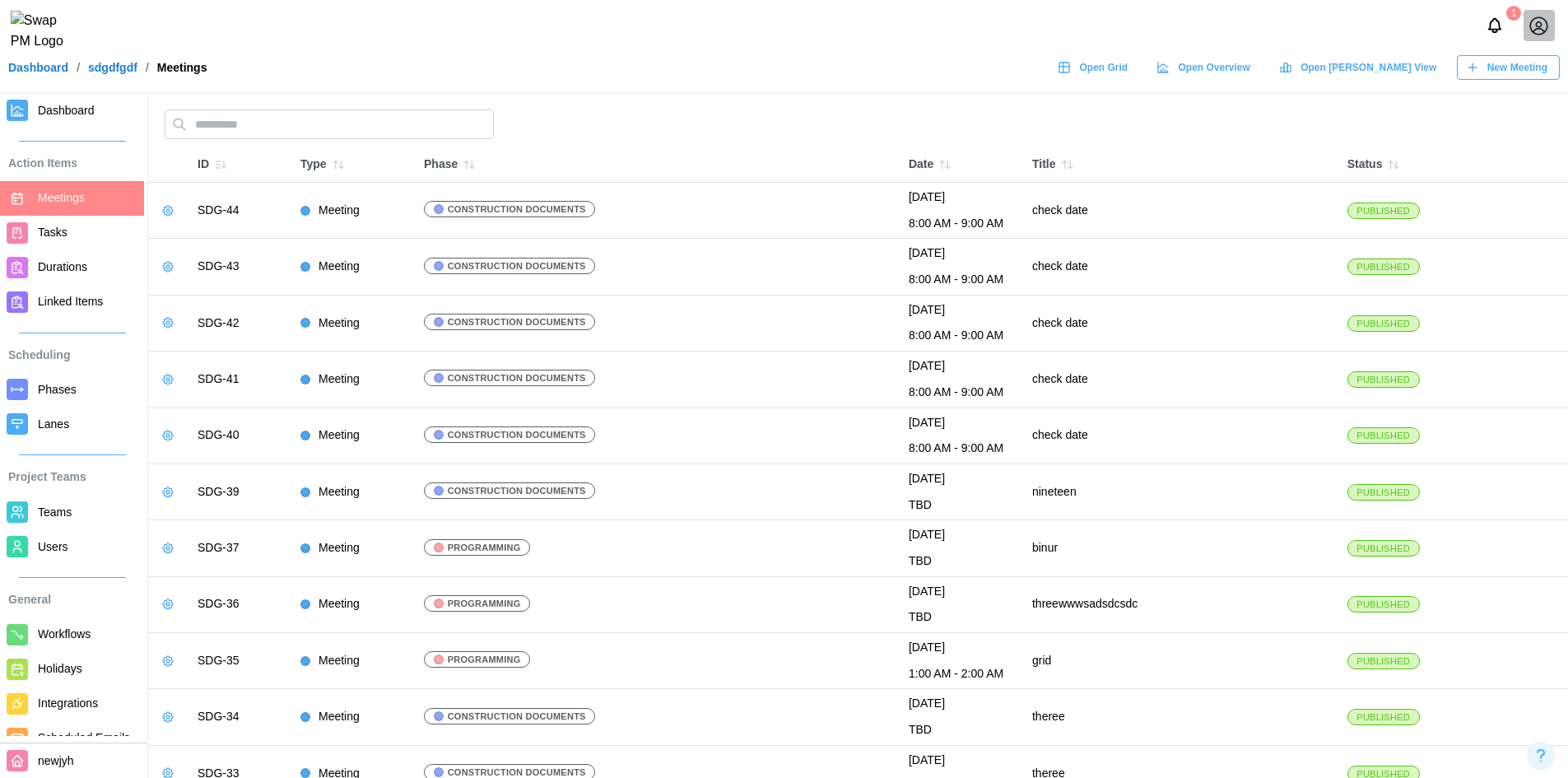
click at [1250, 72] on span "Open Overview" at bounding box center [1214, 67] width 72 height 23
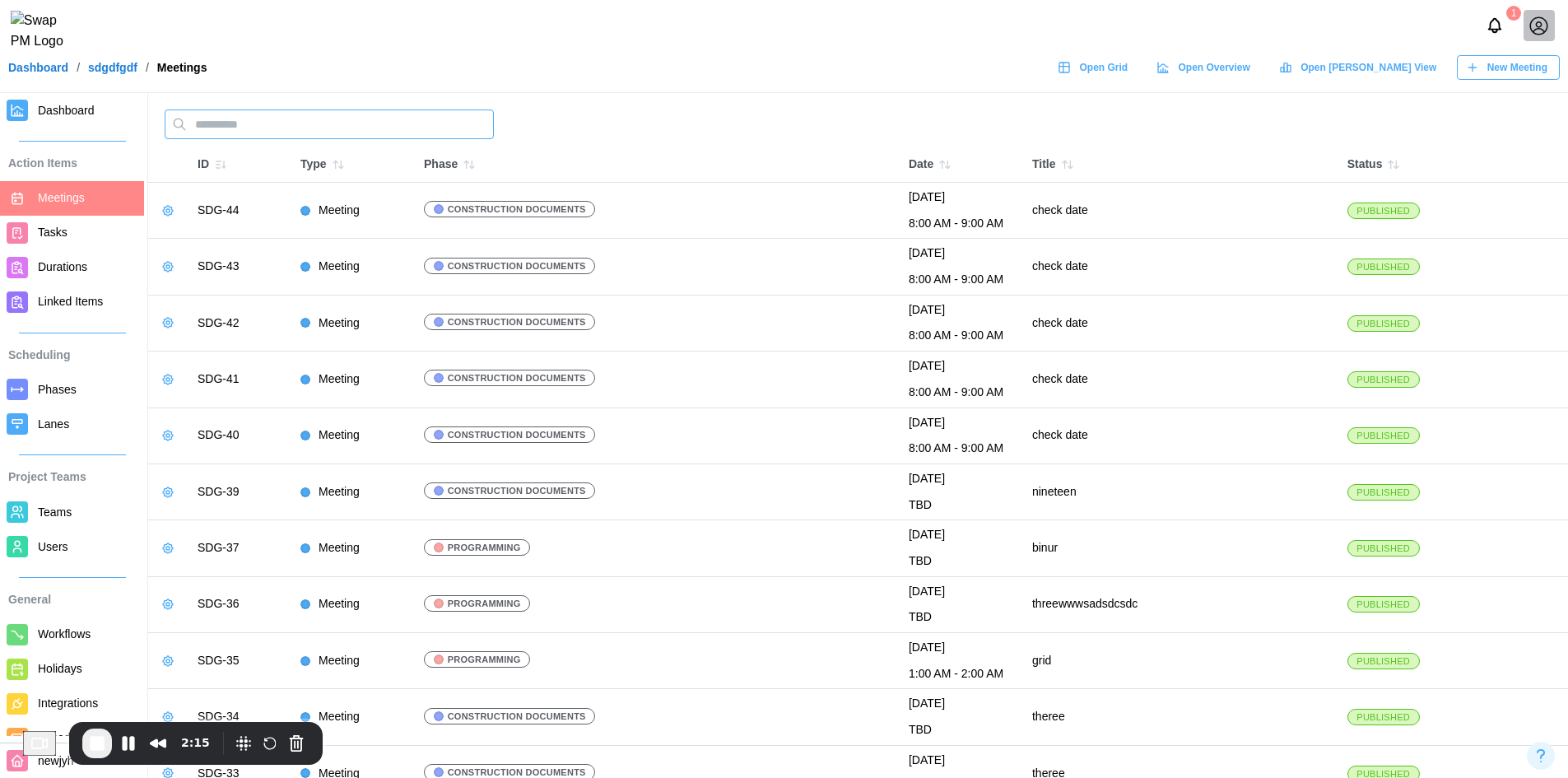
click at [359, 123] on input "text" at bounding box center [329, 125] width 329 height 30
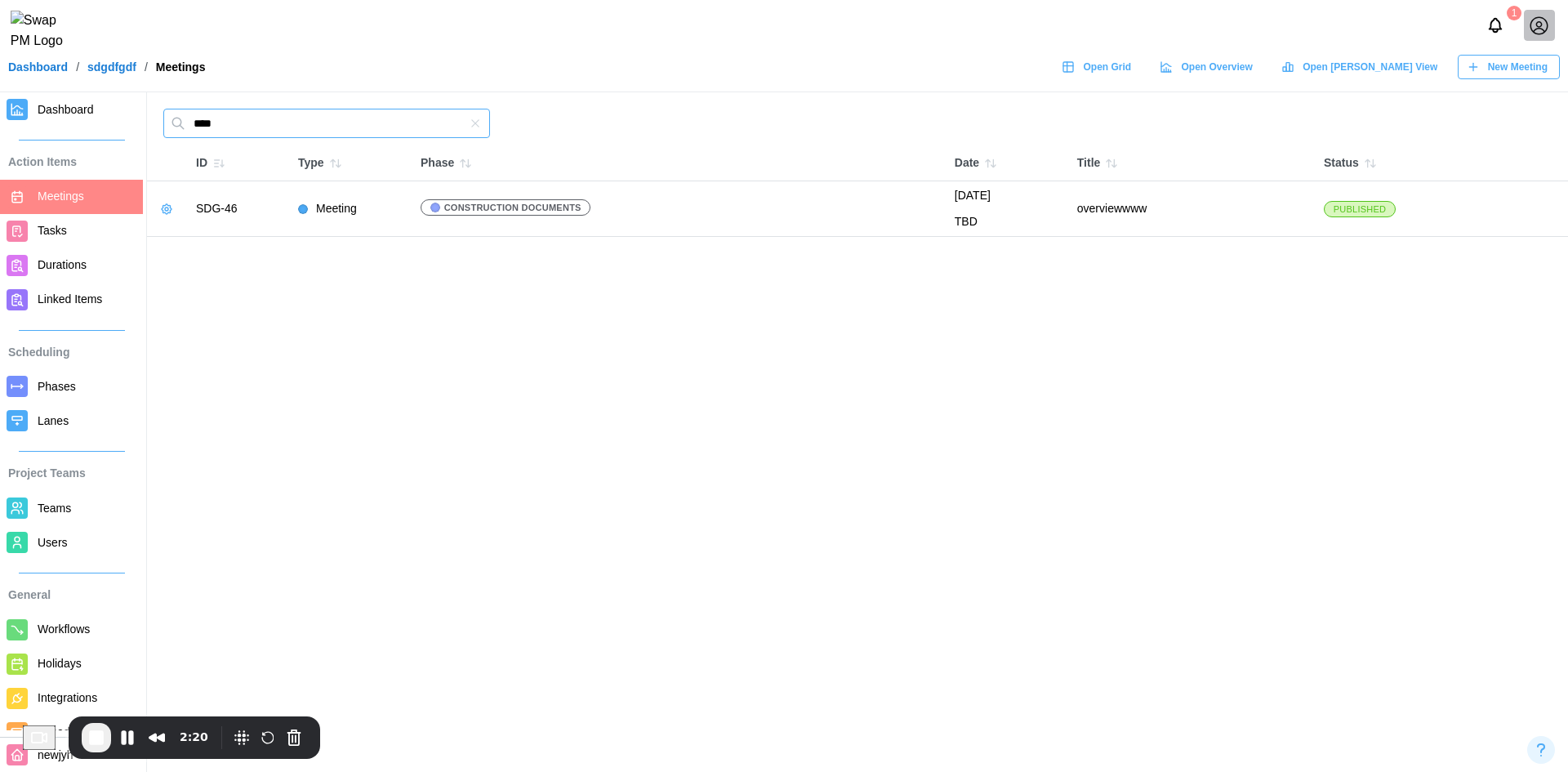
type input "****"
click at [106, 742] on span "End Recording" at bounding box center [96, 738] width 19 height 19
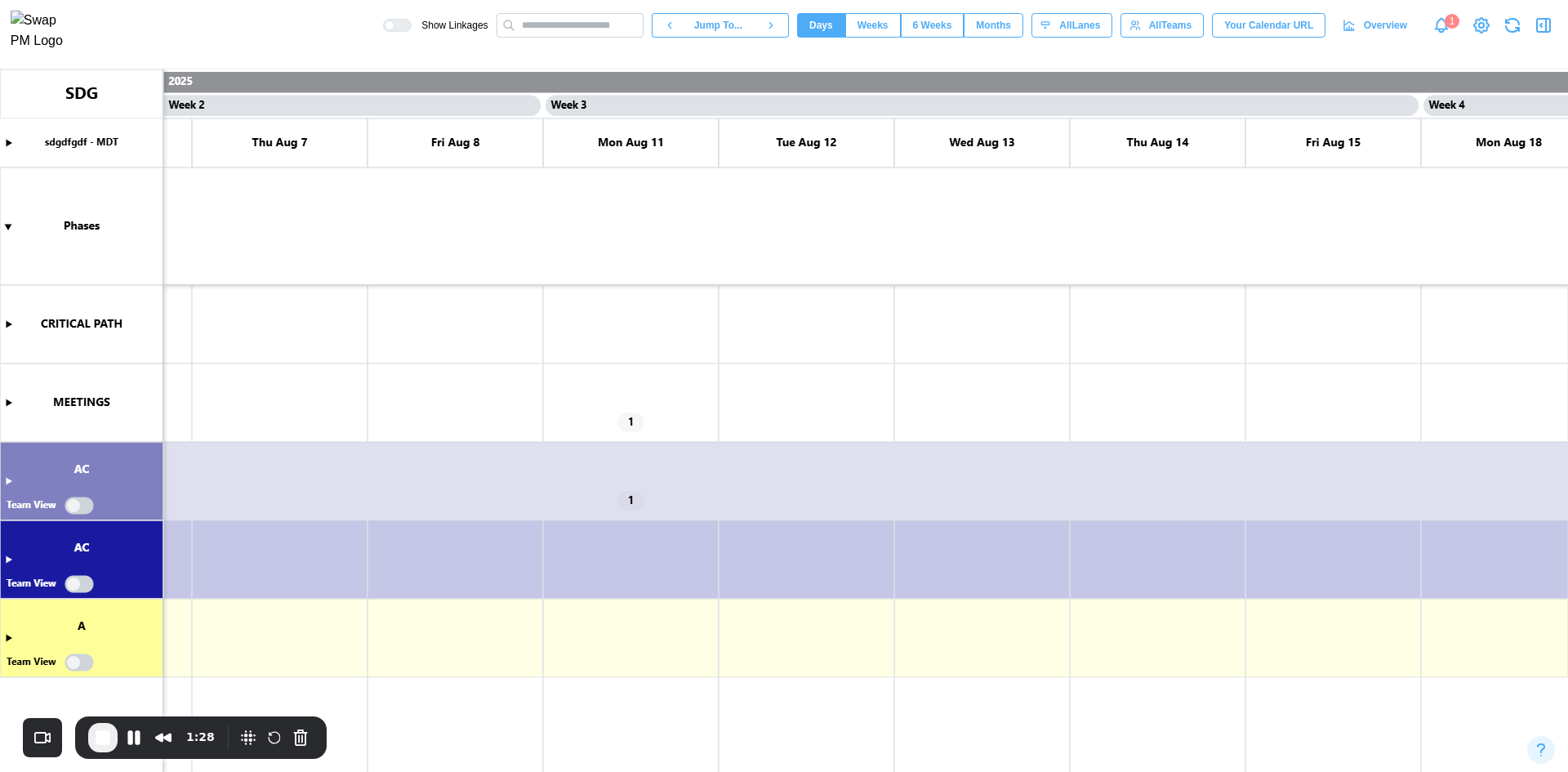
scroll to position [0, 1521]
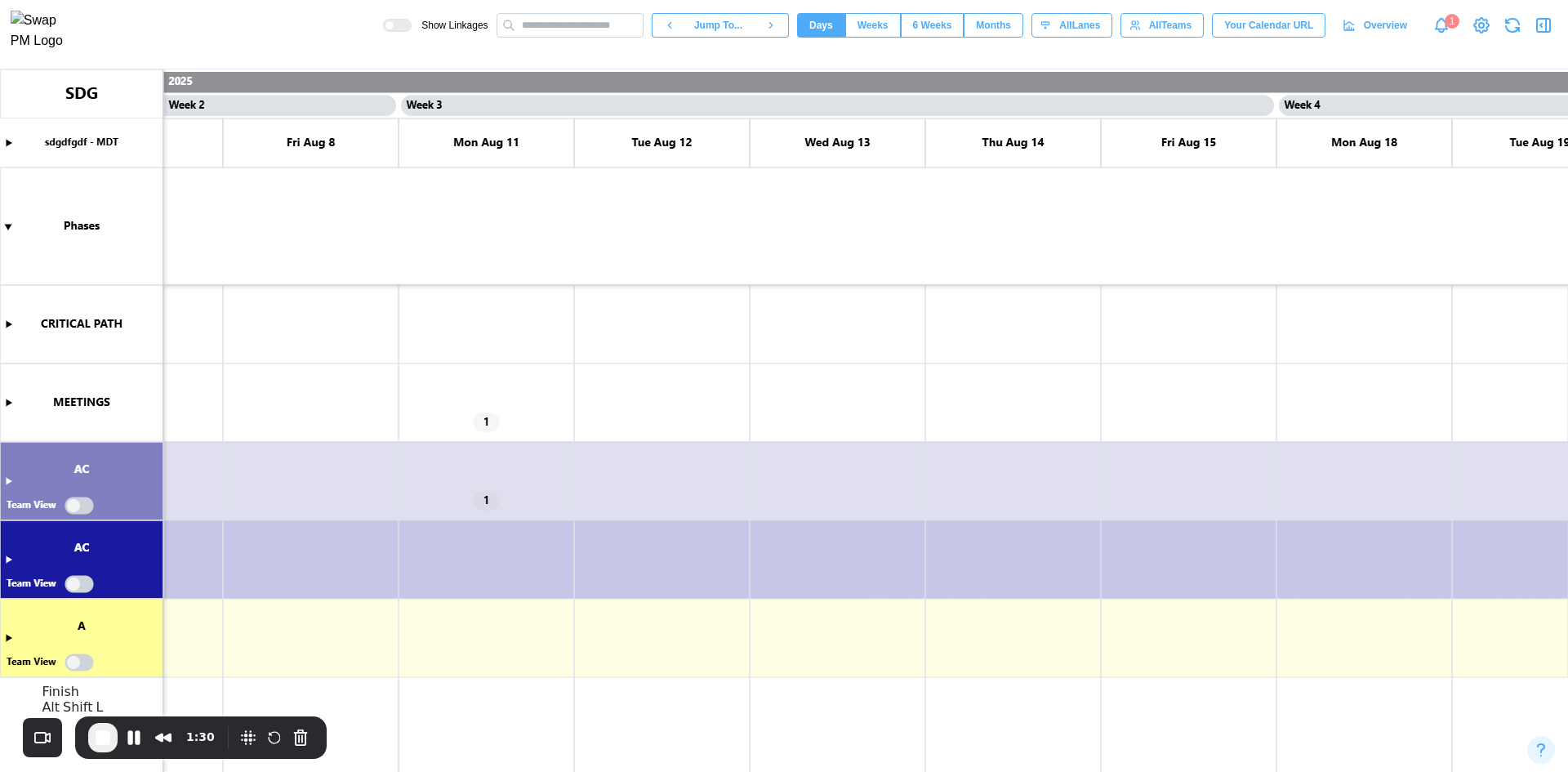
click at [96, 736] on span "End Recording" at bounding box center [103, 738] width 19 height 19
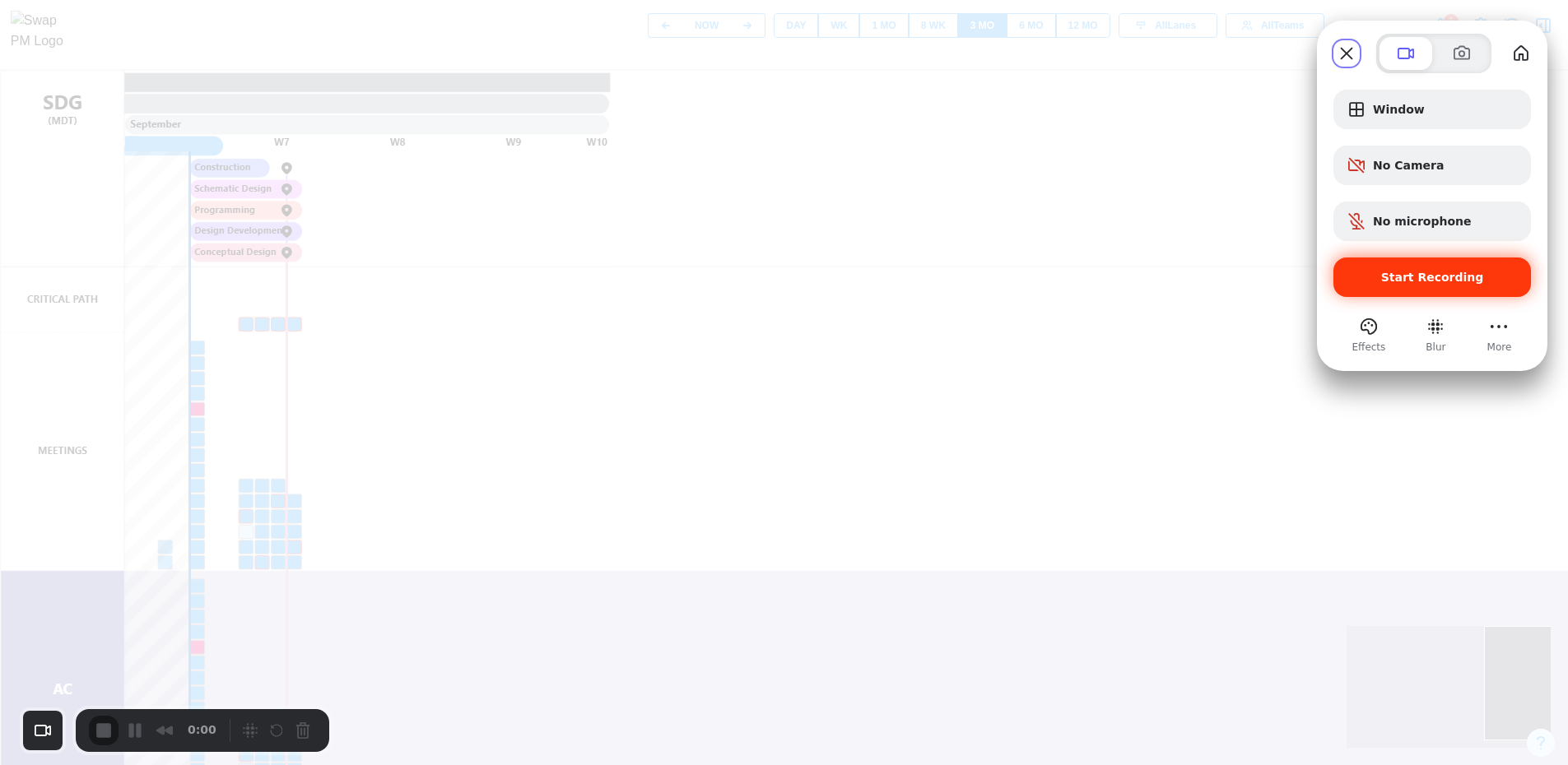
click at [1492, 288] on div "Start Recording" at bounding box center [1432, 276] width 197 height 40
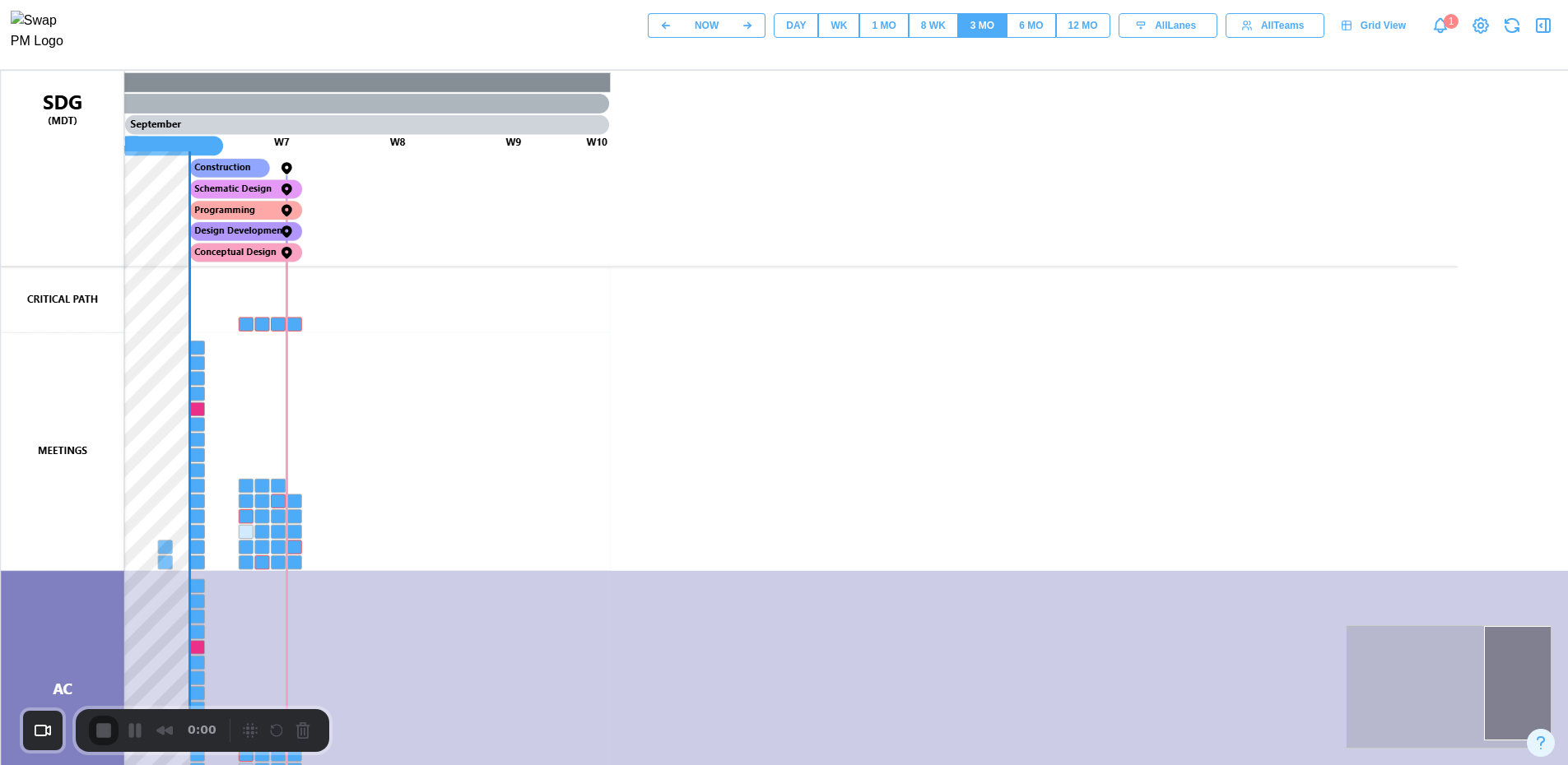
click at [1542, 32] on icon "button" at bounding box center [1543, 26] width 19 height 19
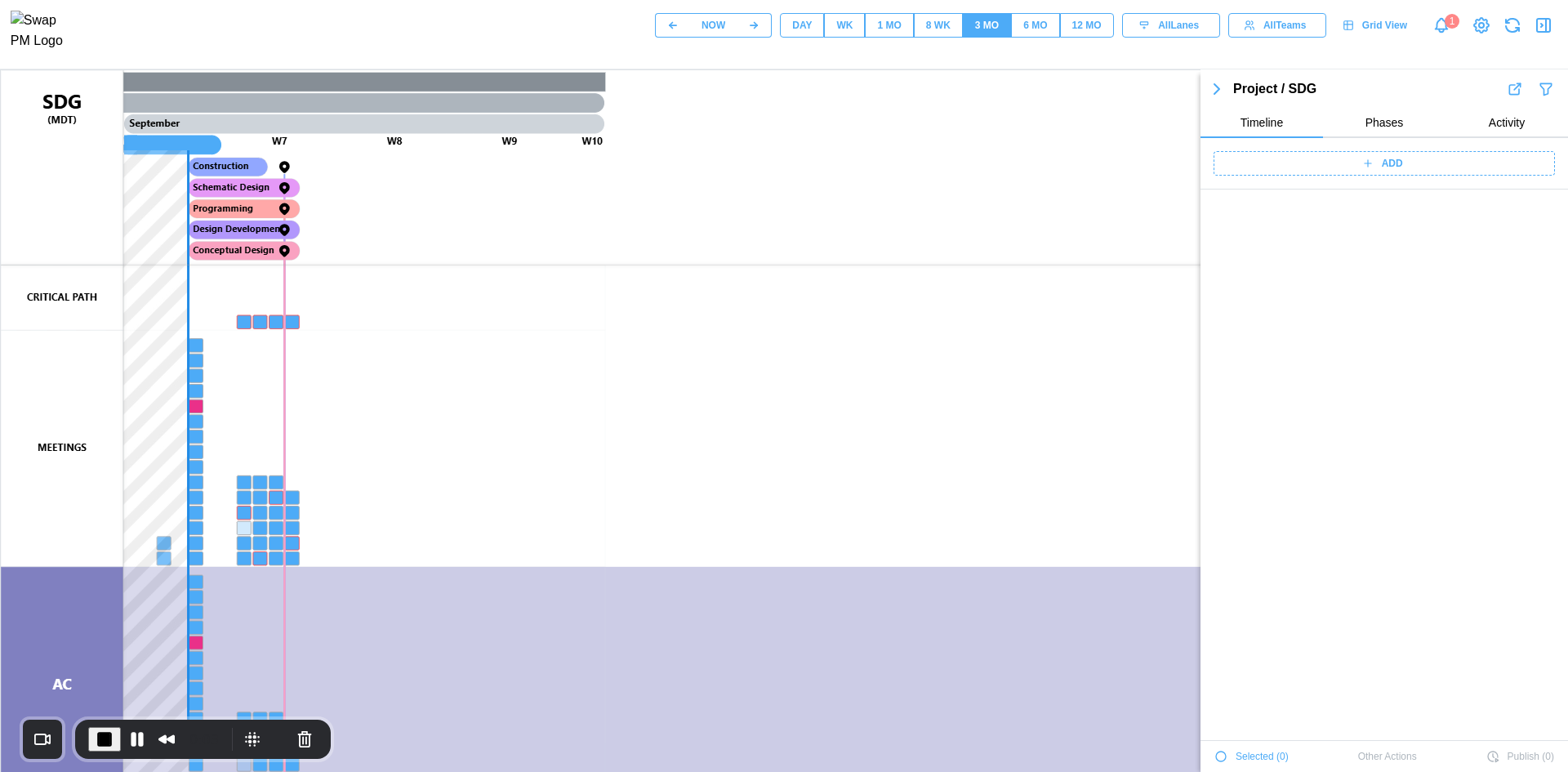
scroll to position [1083, 0]
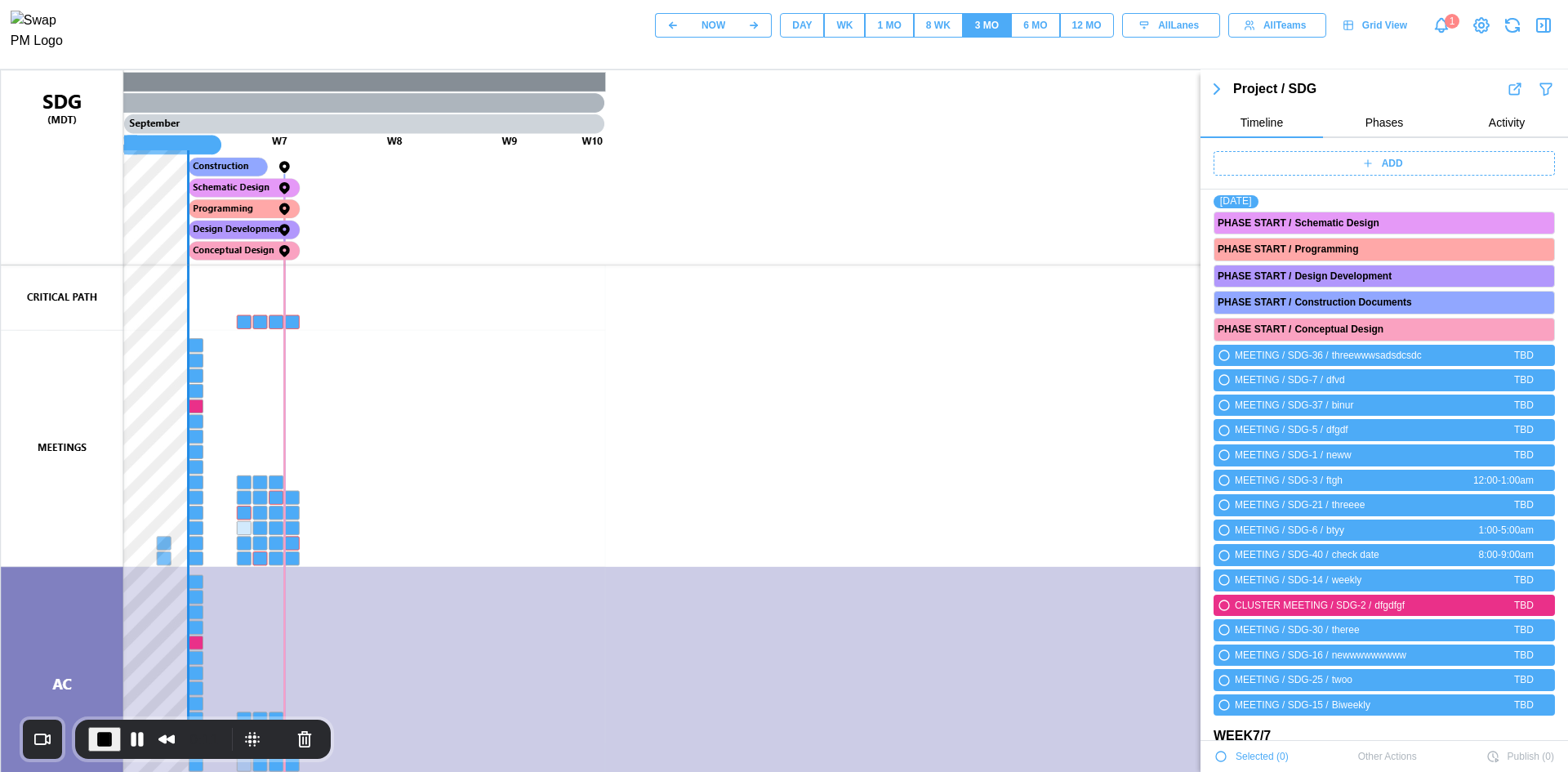
click at [1429, 163] on div "ADD" at bounding box center [1382, 163] width 321 height 23
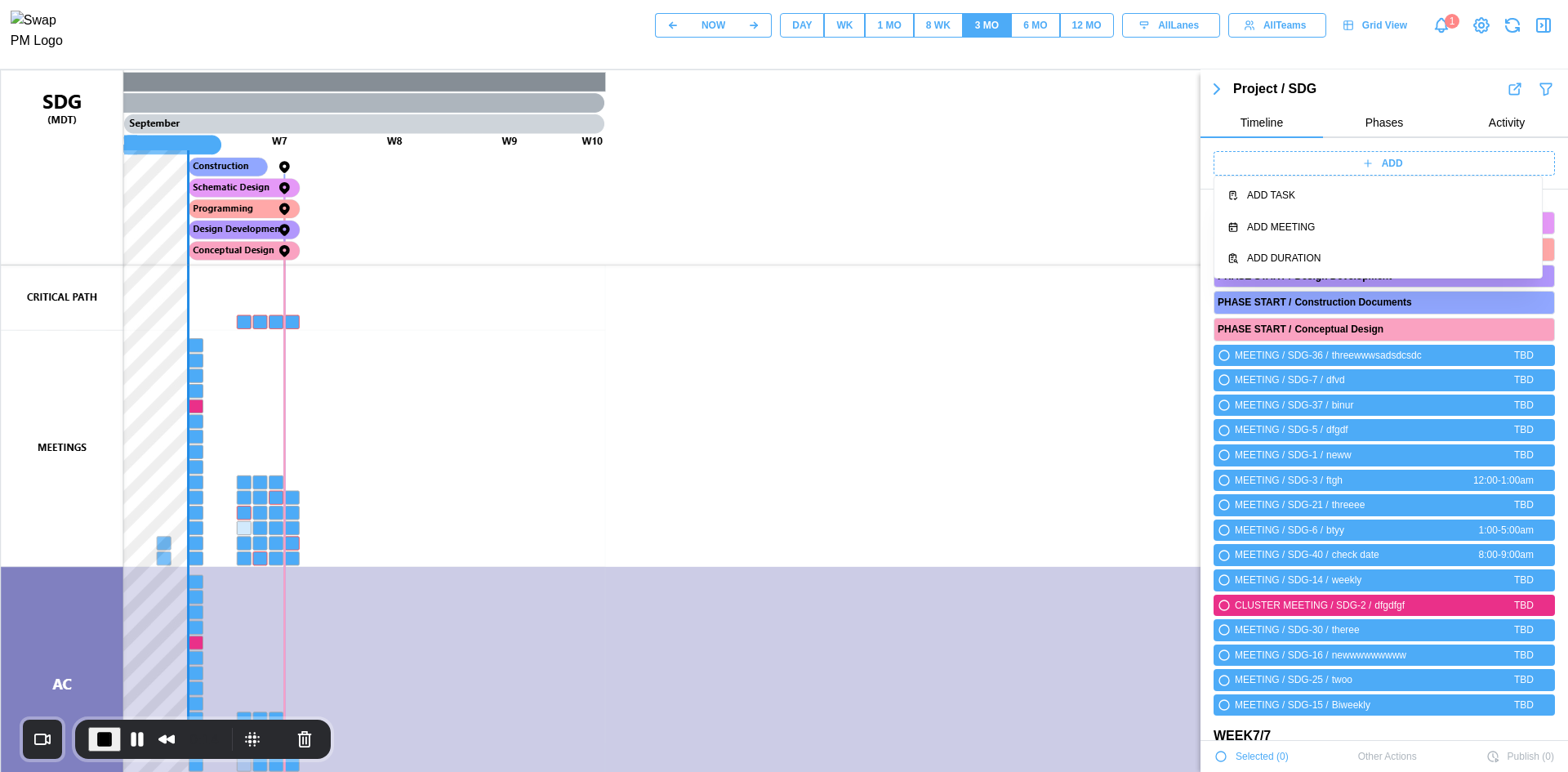
click at [1422, 170] on div "ADD" at bounding box center [1382, 163] width 321 height 23
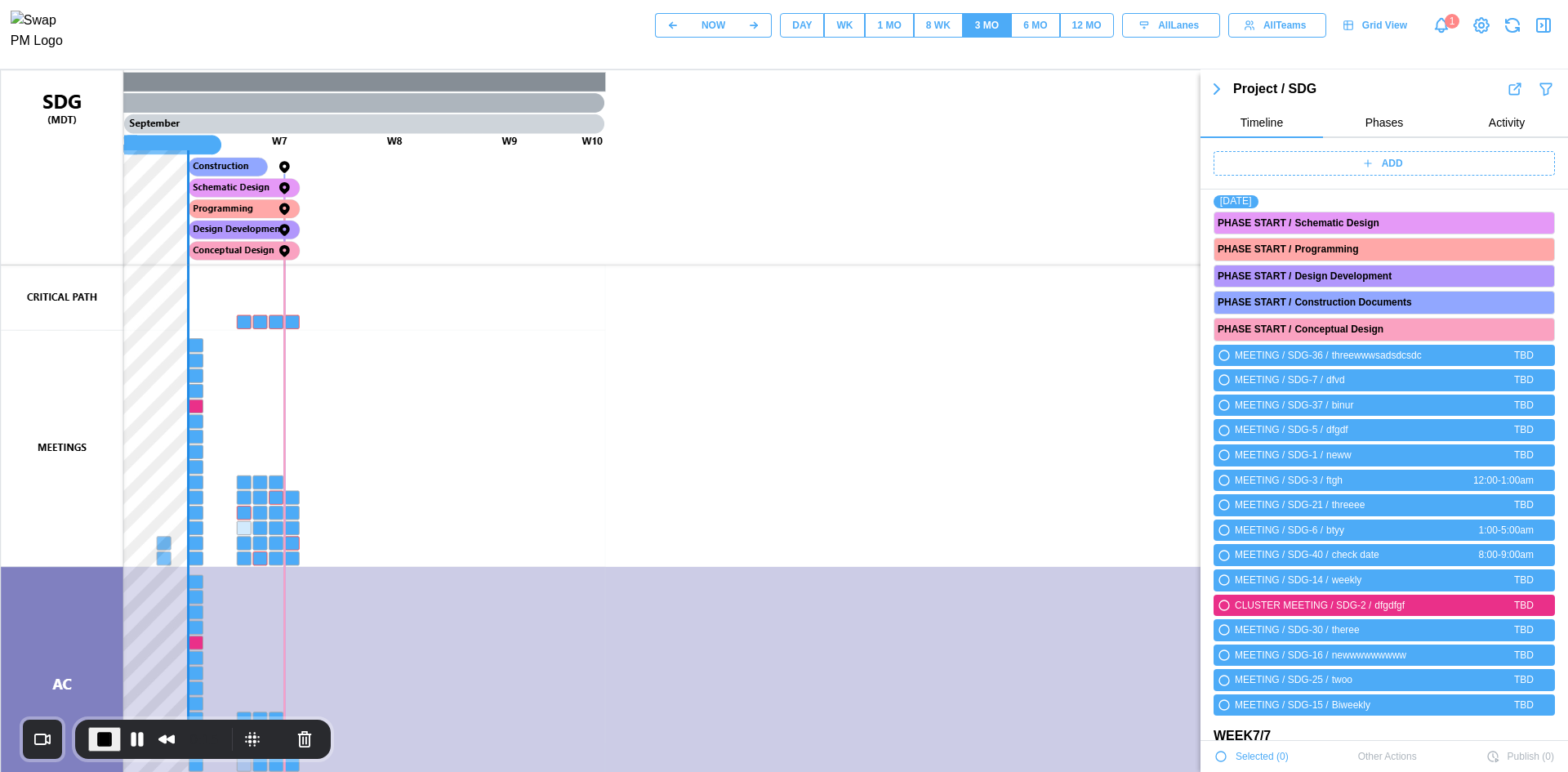
click at [1382, 160] on span "ADD" at bounding box center [1393, 163] width 21 height 23
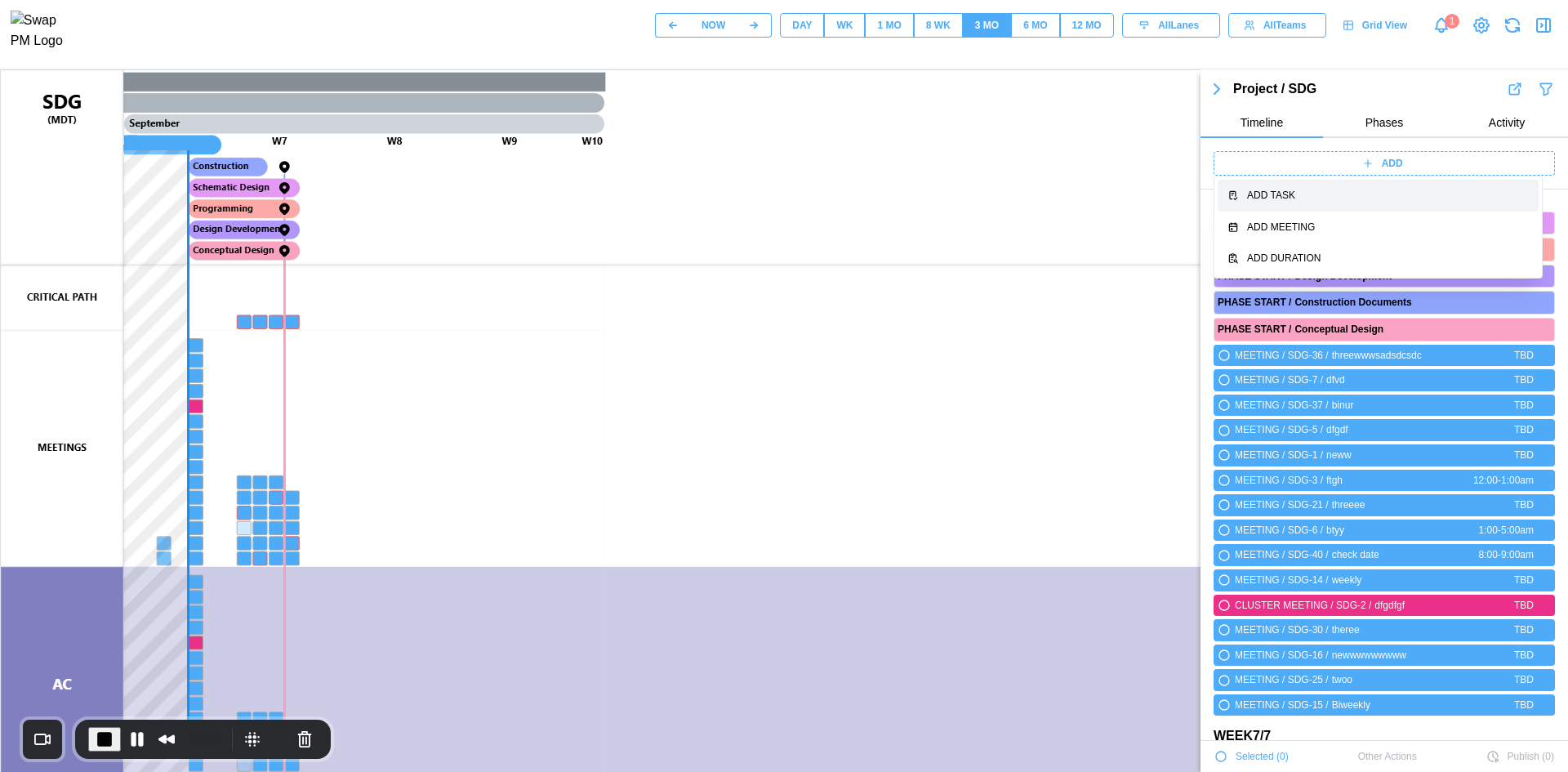
click at [1369, 194] on div "Add Task" at bounding box center [1387, 196] width 282 height 16
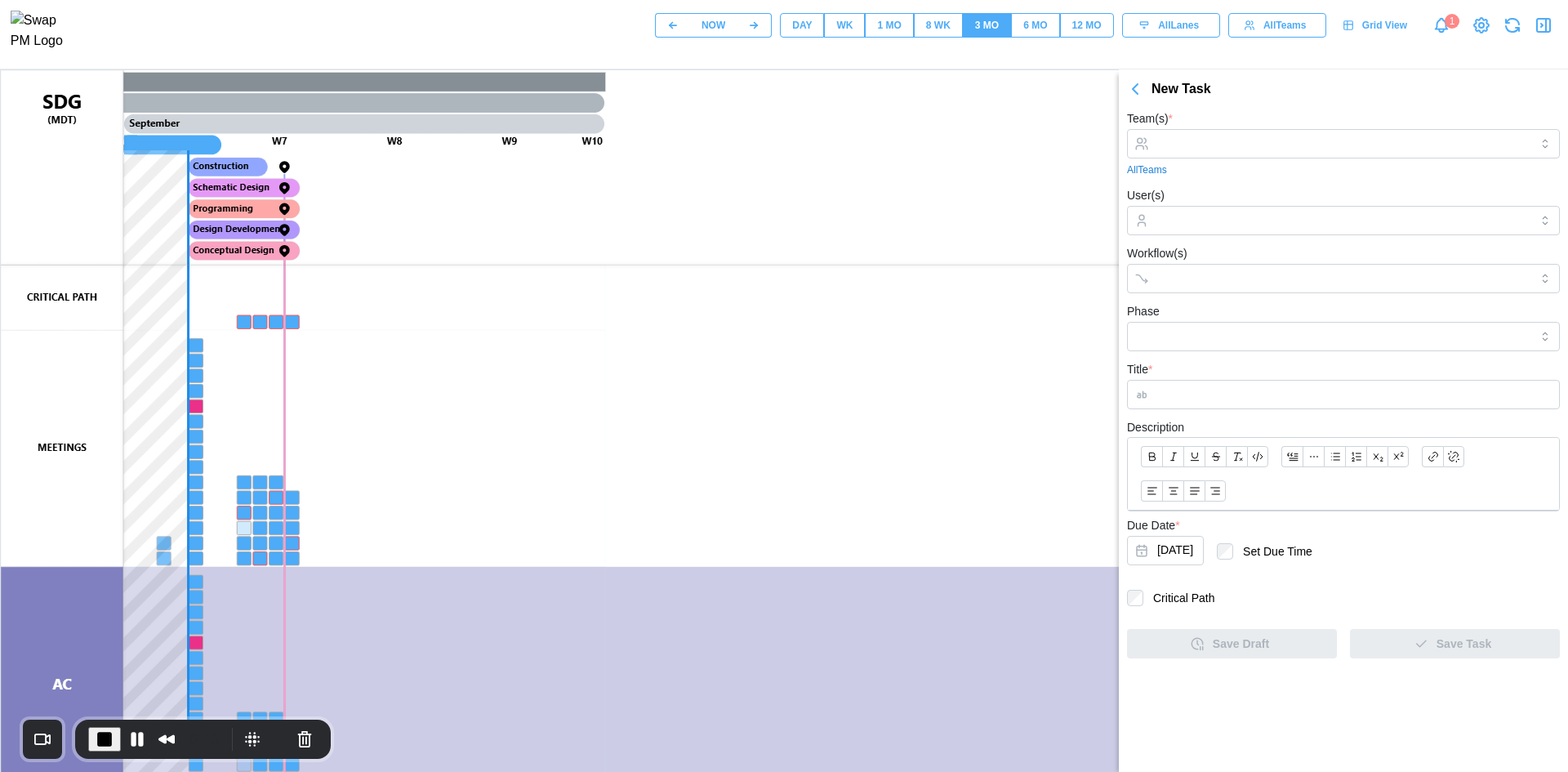
scroll to position [0, 0]
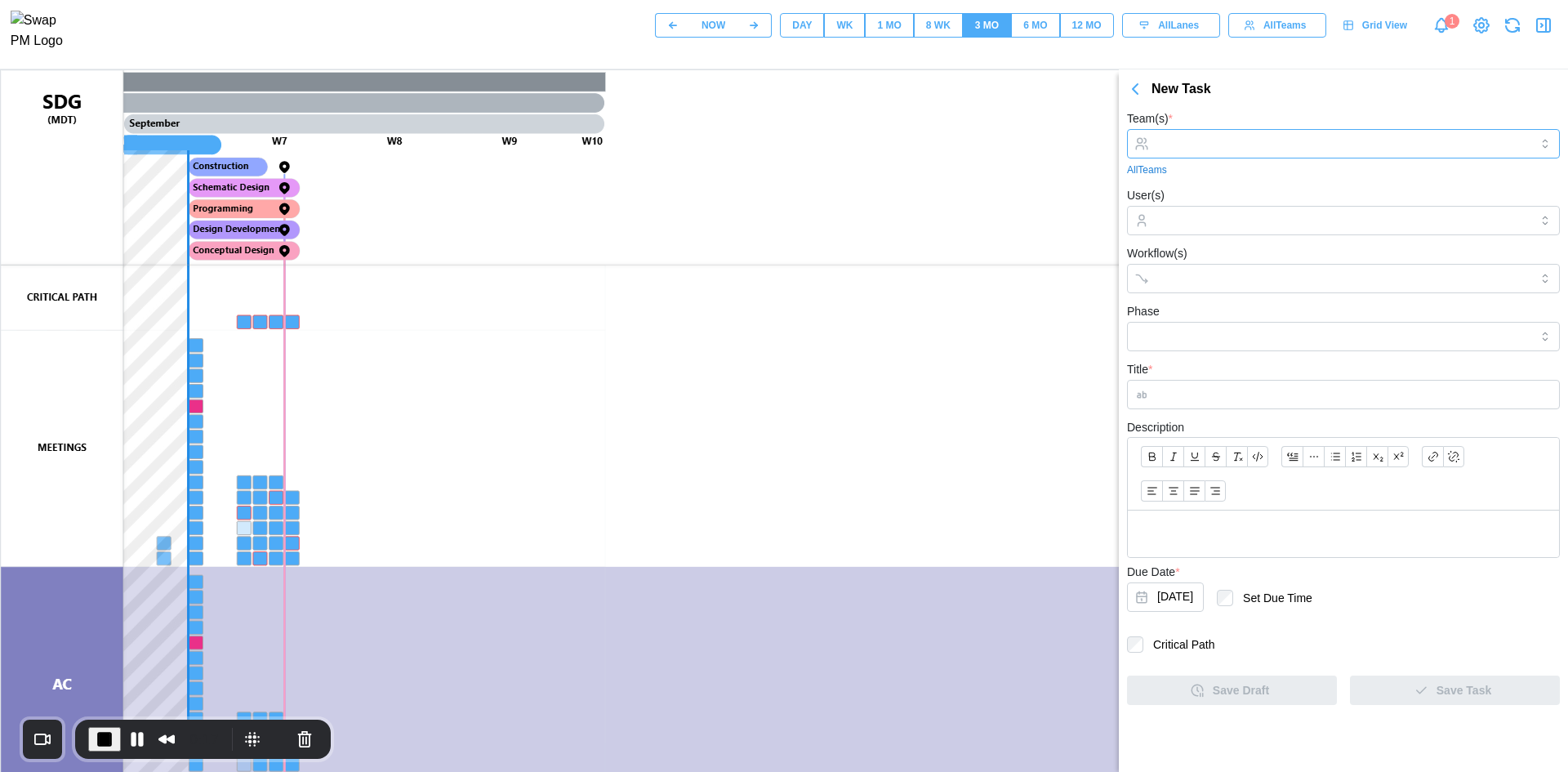
click at [1239, 136] on div at bounding box center [1341, 144] width 376 height 28
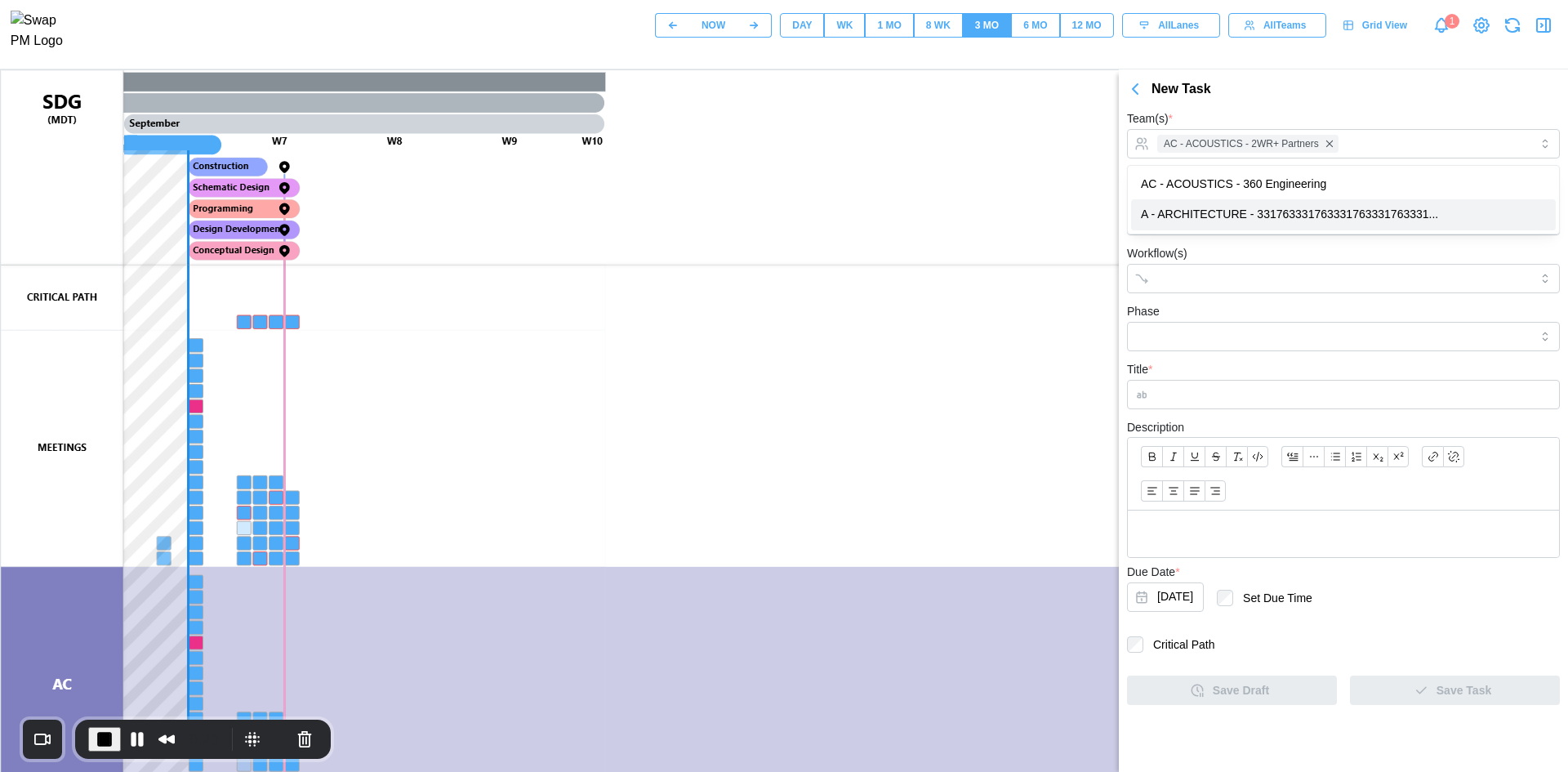
click at [1232, 255] on div "Workflow(s)" at bounding box center [1343, 268] width 433 height 50
click at [1228, 225] on input "User(s)" at bounding box center [1343, 220] width 373 height 13
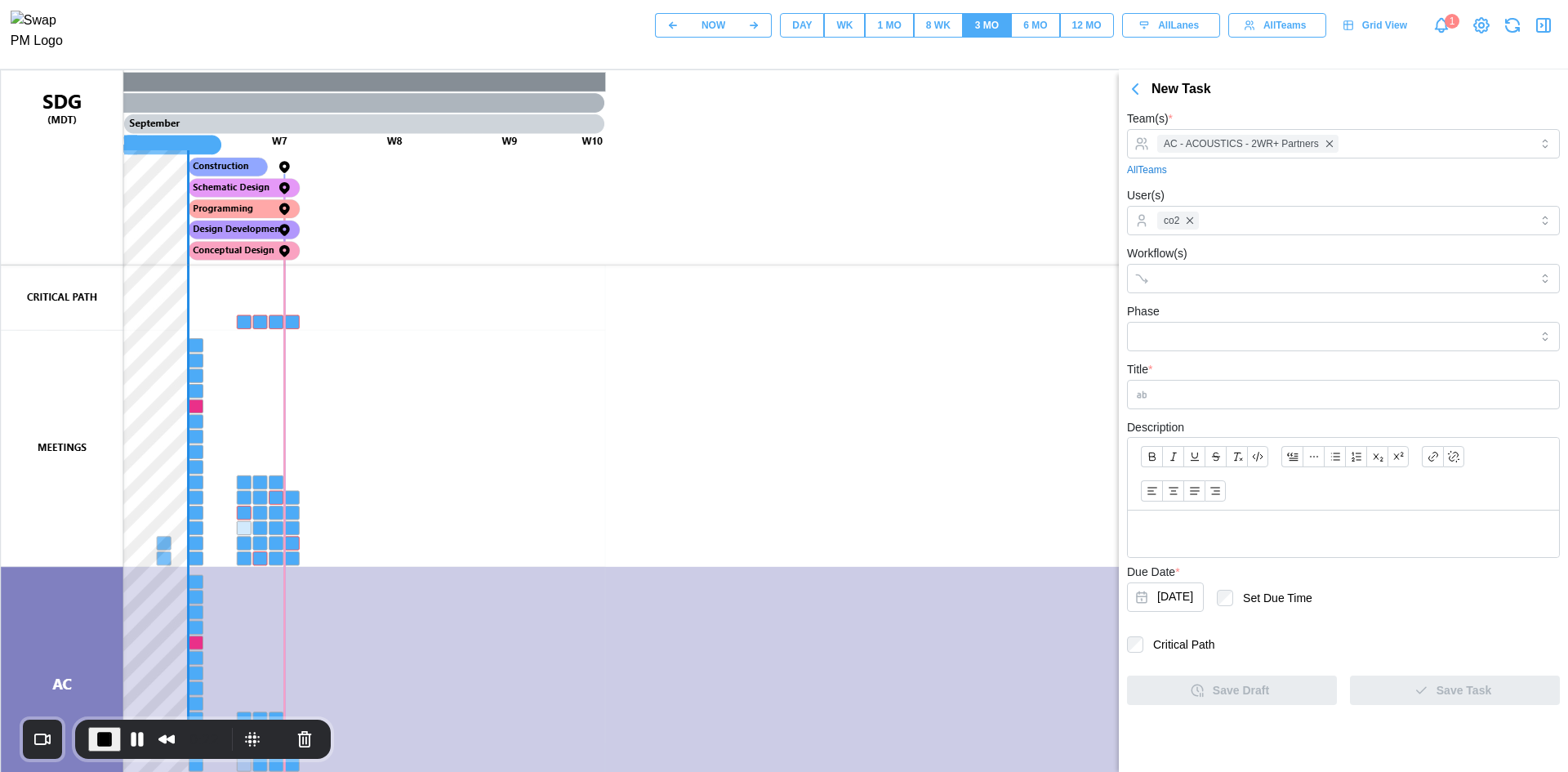
click at [1249, 193] on div "User(s) co2" at bounding box center [1343, 210] width 433 height 50
click at [1233, 288] on div at bounding box center [1327, 279] width 347 height 28
drag, startPoint x: 1199, startPoint y: 354, endPoint x: 1208, endPoint y: 340, distance: 16.6
click at [1201, 350] on form "Team(s) * AC - ACOUSTICS - 2WR+ Partners All Teams User(s) co2 Workflow(s) neww…" at bounding box center [1343, 407] width 433 height 597
click at [1216, 328] on input "Phase" at bounding box center [1343, 337] width 433 height 30
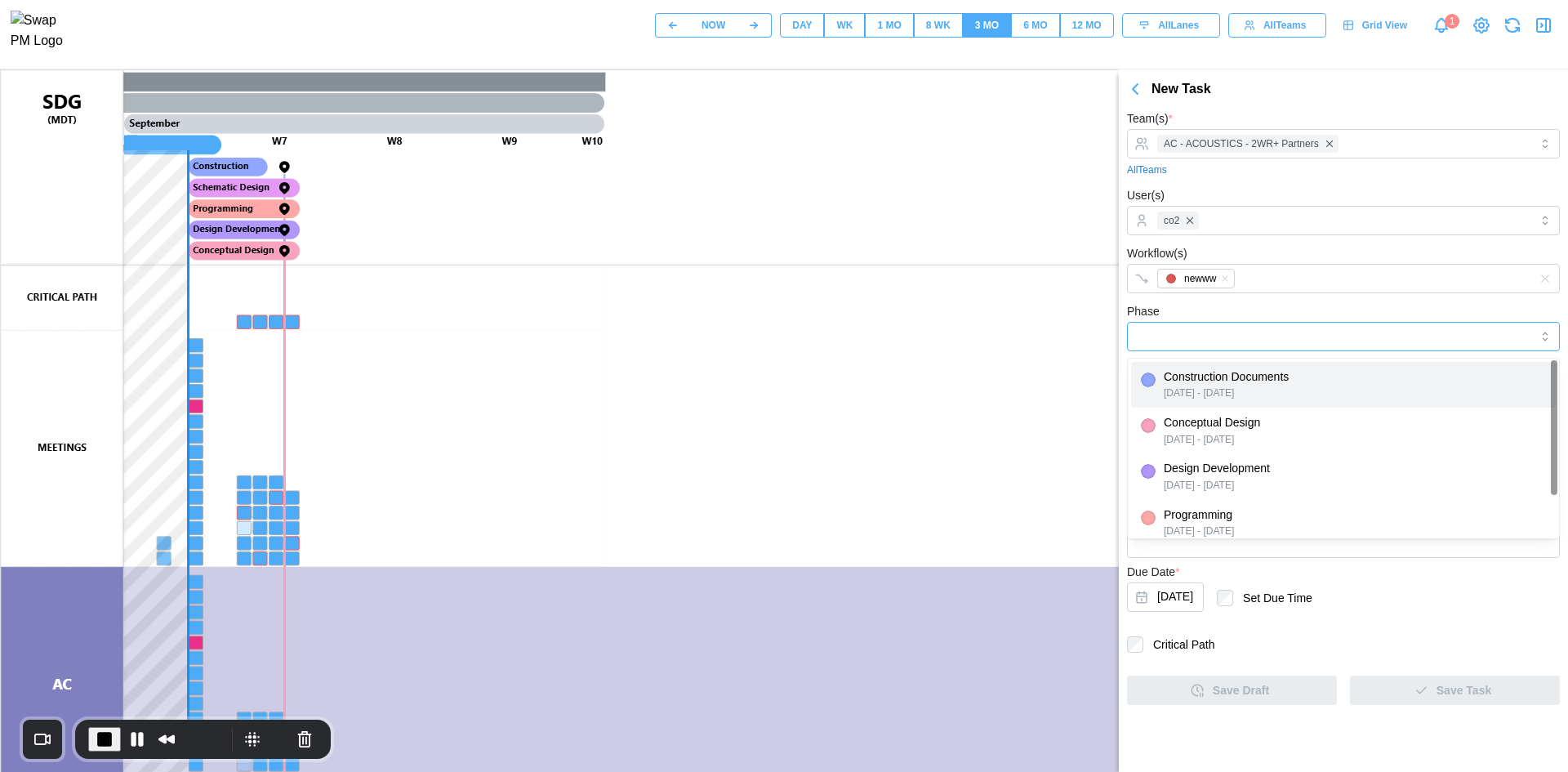
type input "**********"
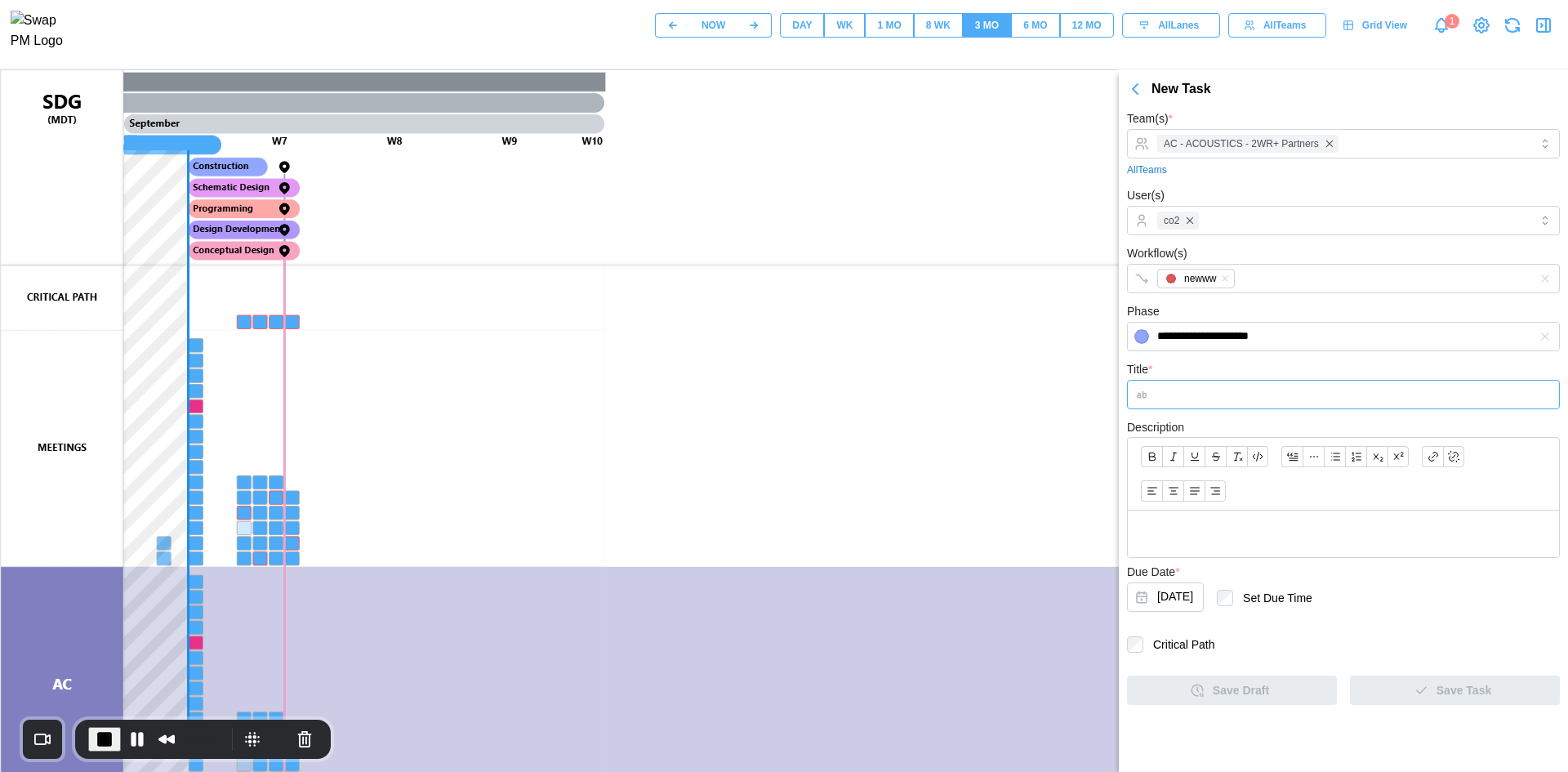
click at [1226, 401] on input "Title *" at bounding box center [1343, 395] width 433 height 30
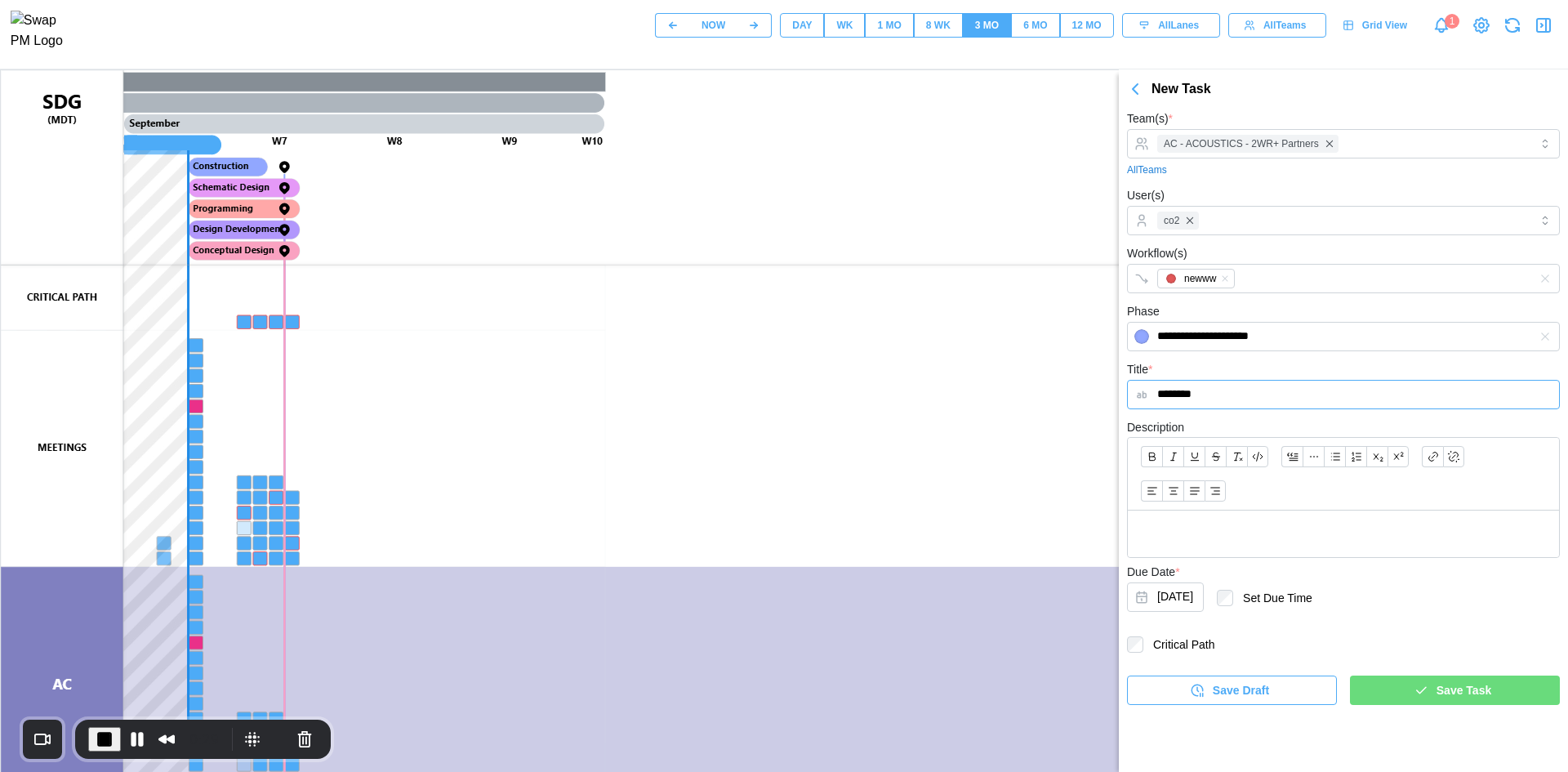
type input "********"
click at [1241, 504] on div at bounding box center [1343, 474] width 431 height 73
click at [1240, 522] on div at bounding box center [1343, 533] width 431 height 46
click at [1418, 693] on icon "button" at bounding box center [1421, 690] width 15 height 15
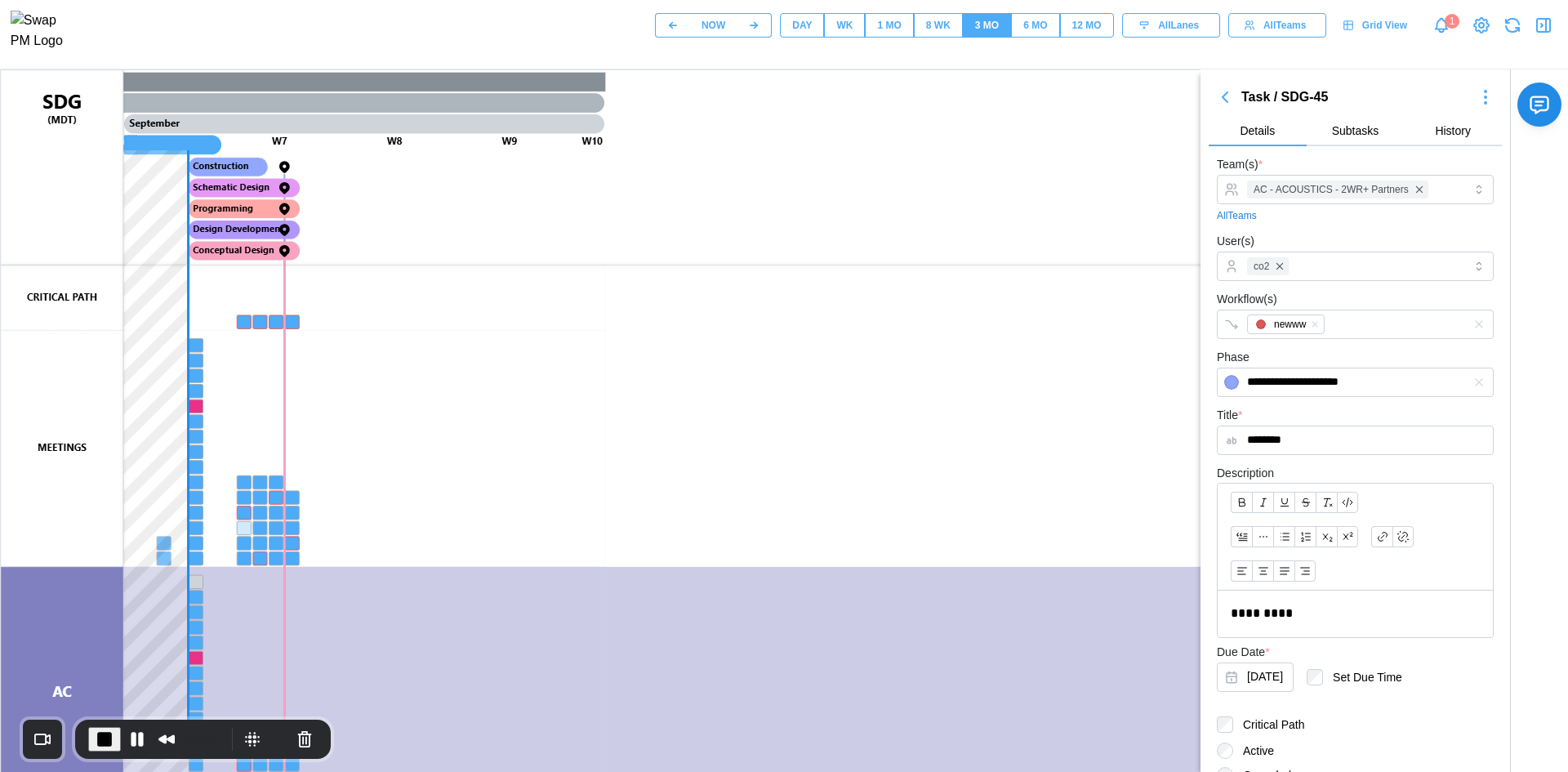
click at [1242, 99] on div "Task / SDG-45" at bounding box center [1355, 97] width 228 height 20
click at [1222, 96] on icon "button" at bounding box center [1225, 97] width 19 height 19
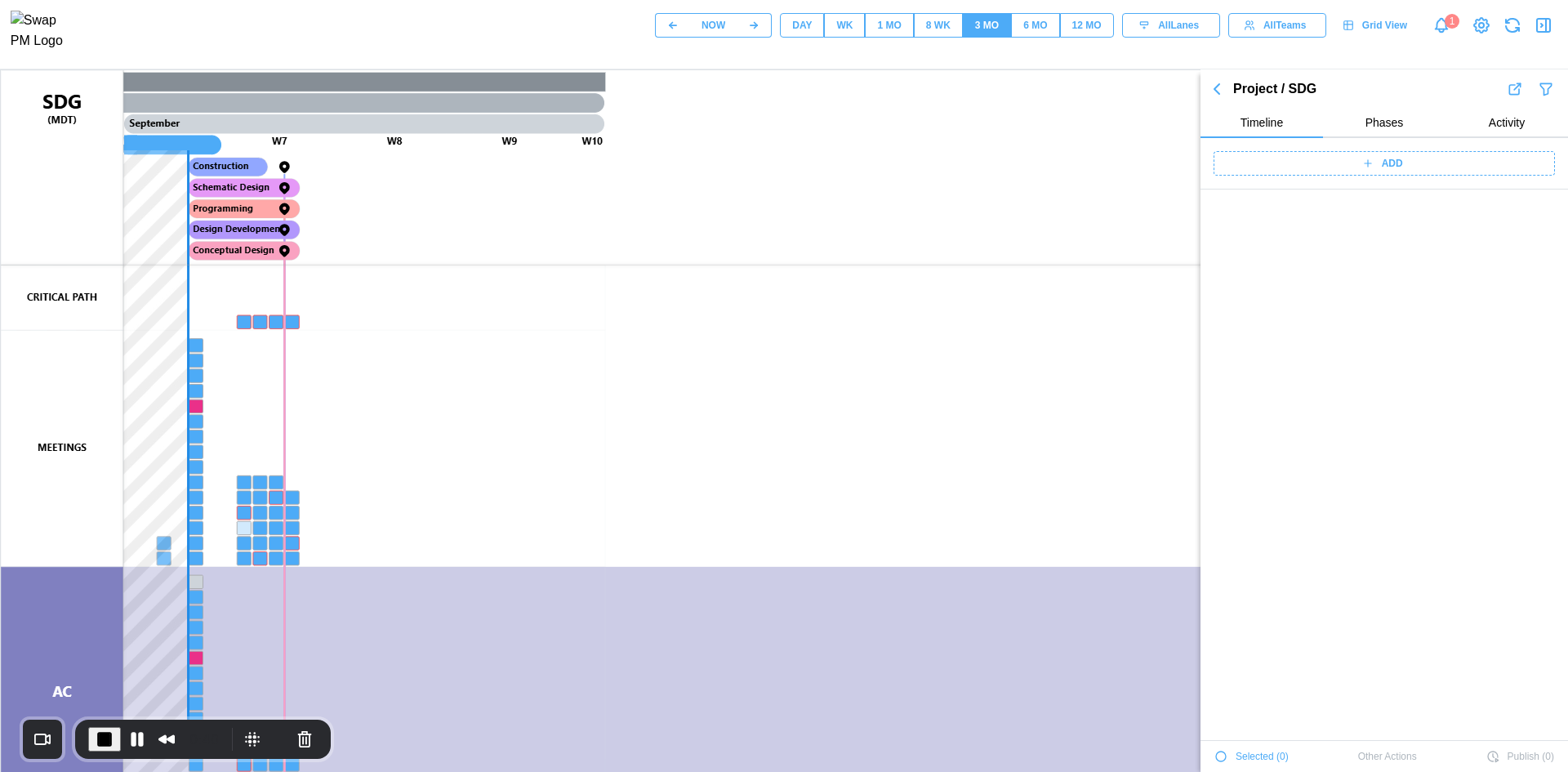
scroll to position [1081, 0]
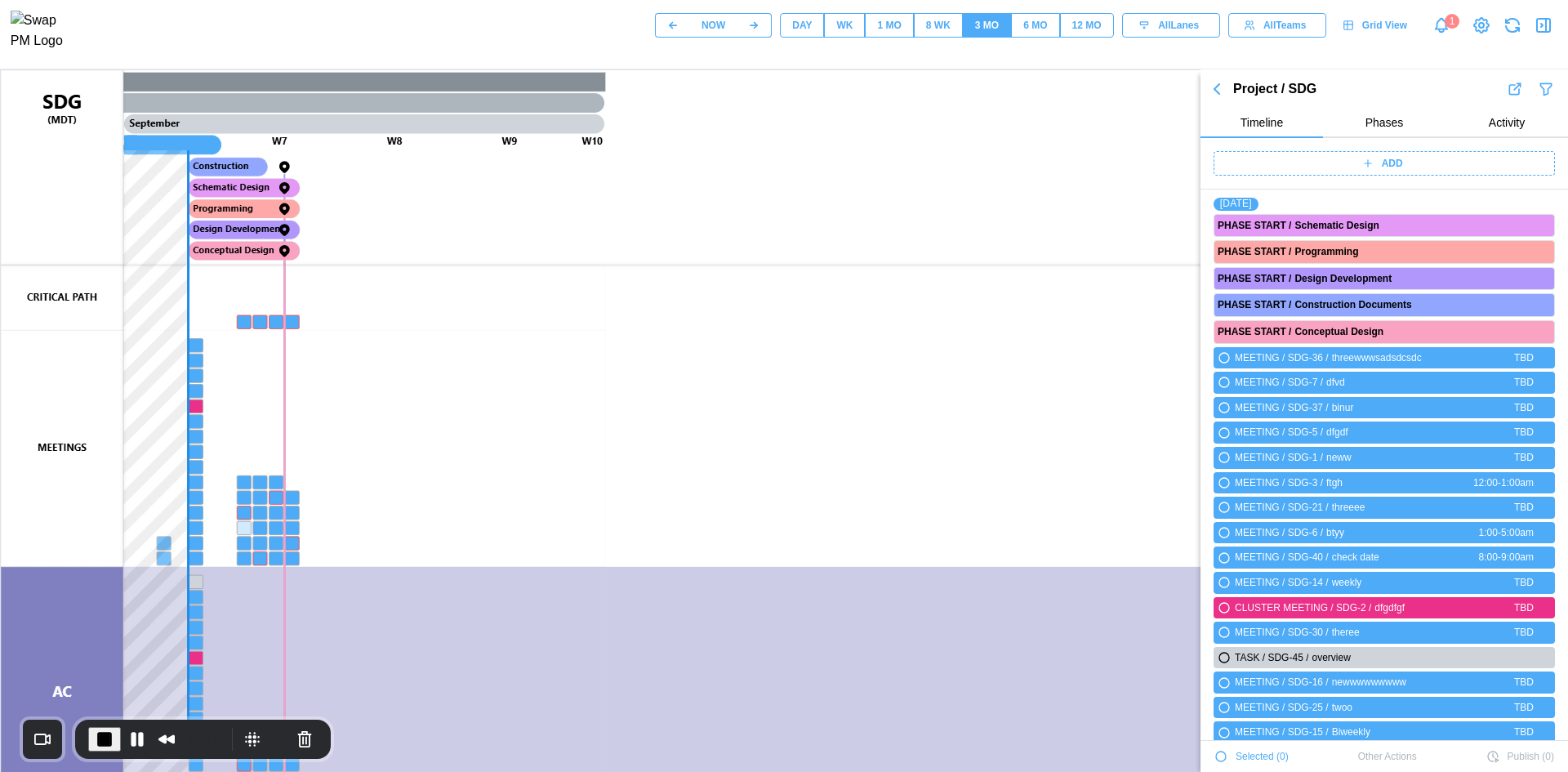
click at [1283, 170] on div "ADD" at bounding box center [1382, 163] width 321 height 23
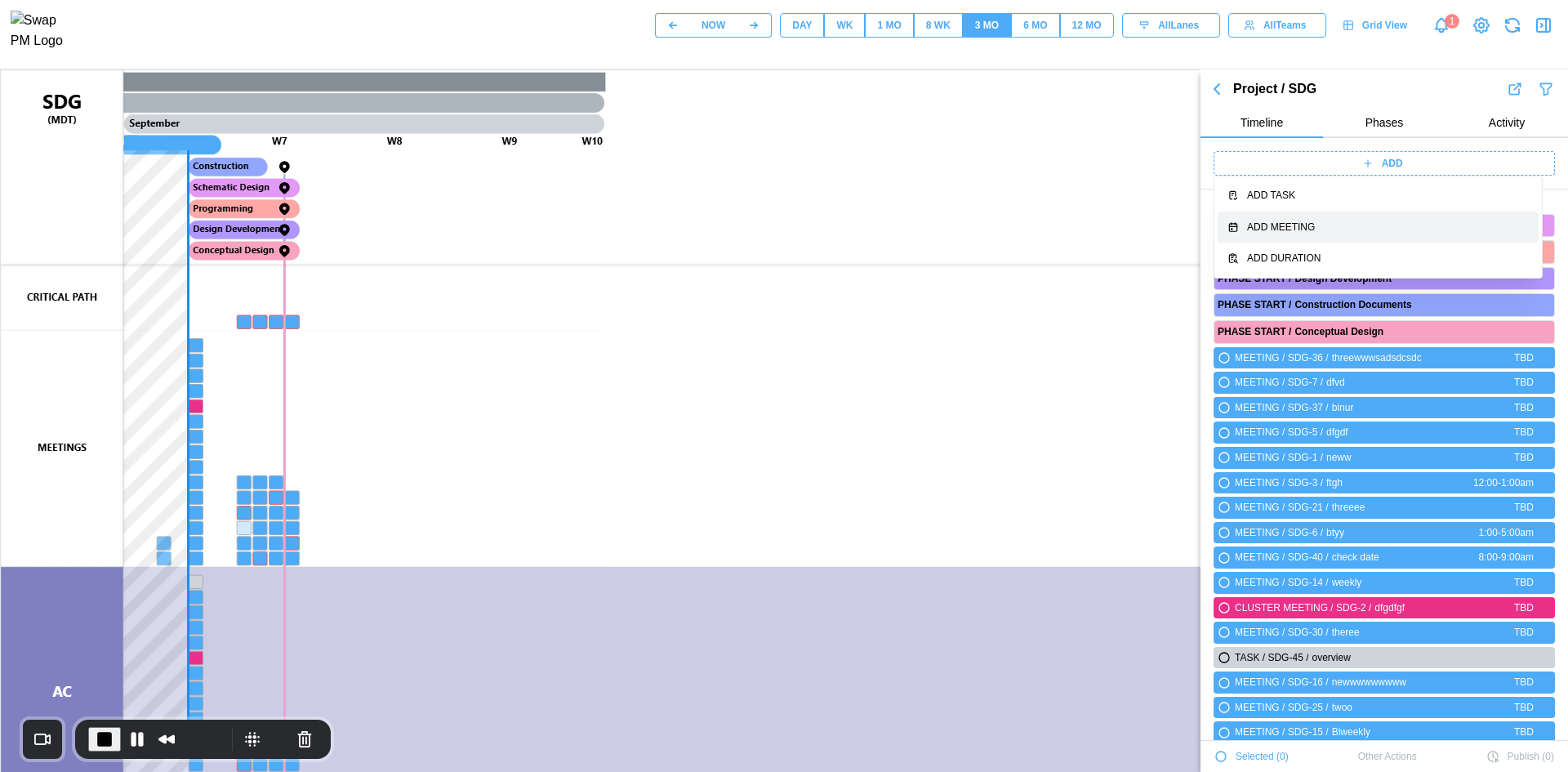
click at [1287, 229] on div "Add Meeting" at bounding box center [1387, 227] width 282 height 16
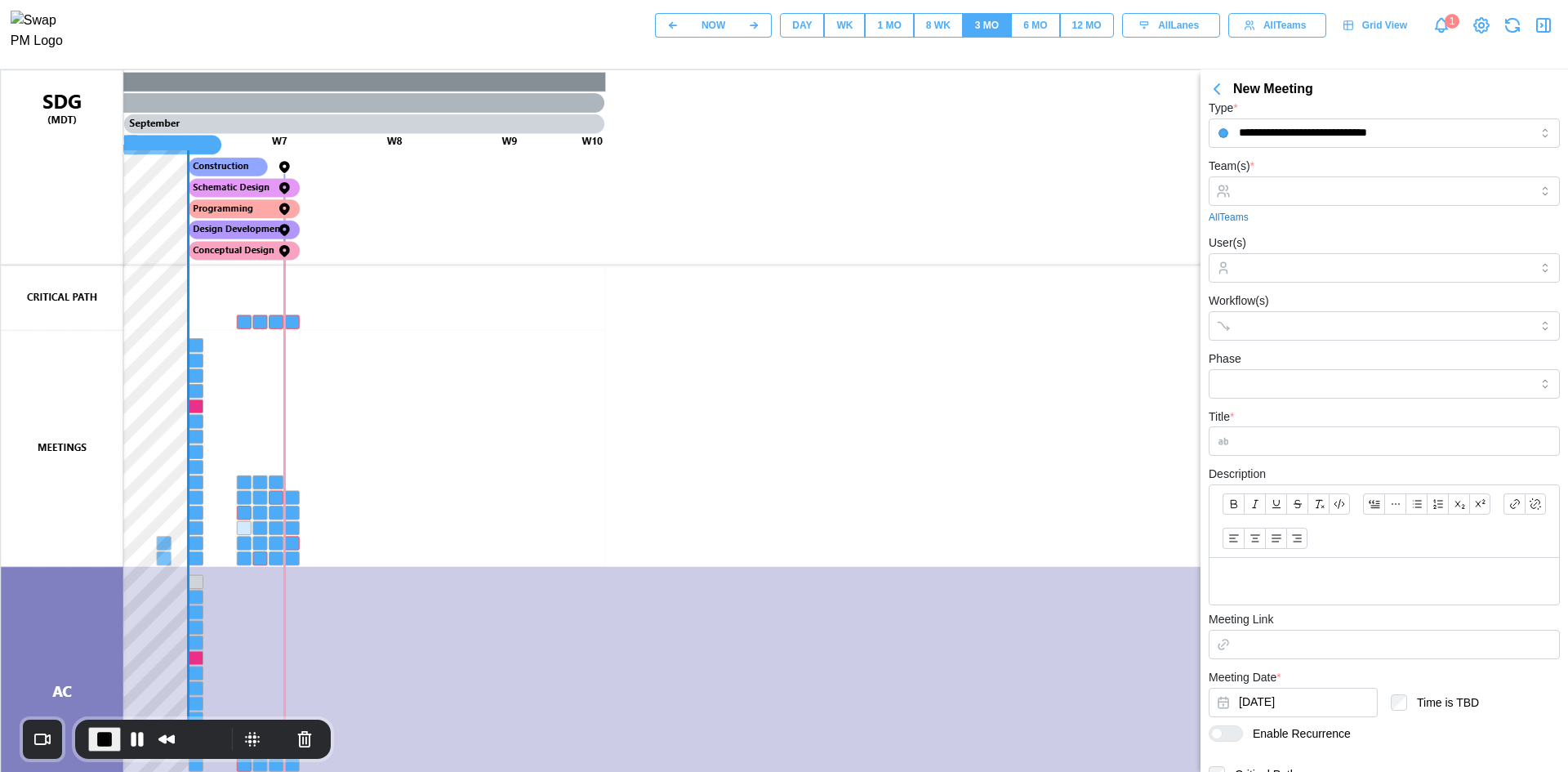
scroll to position [0, 0]
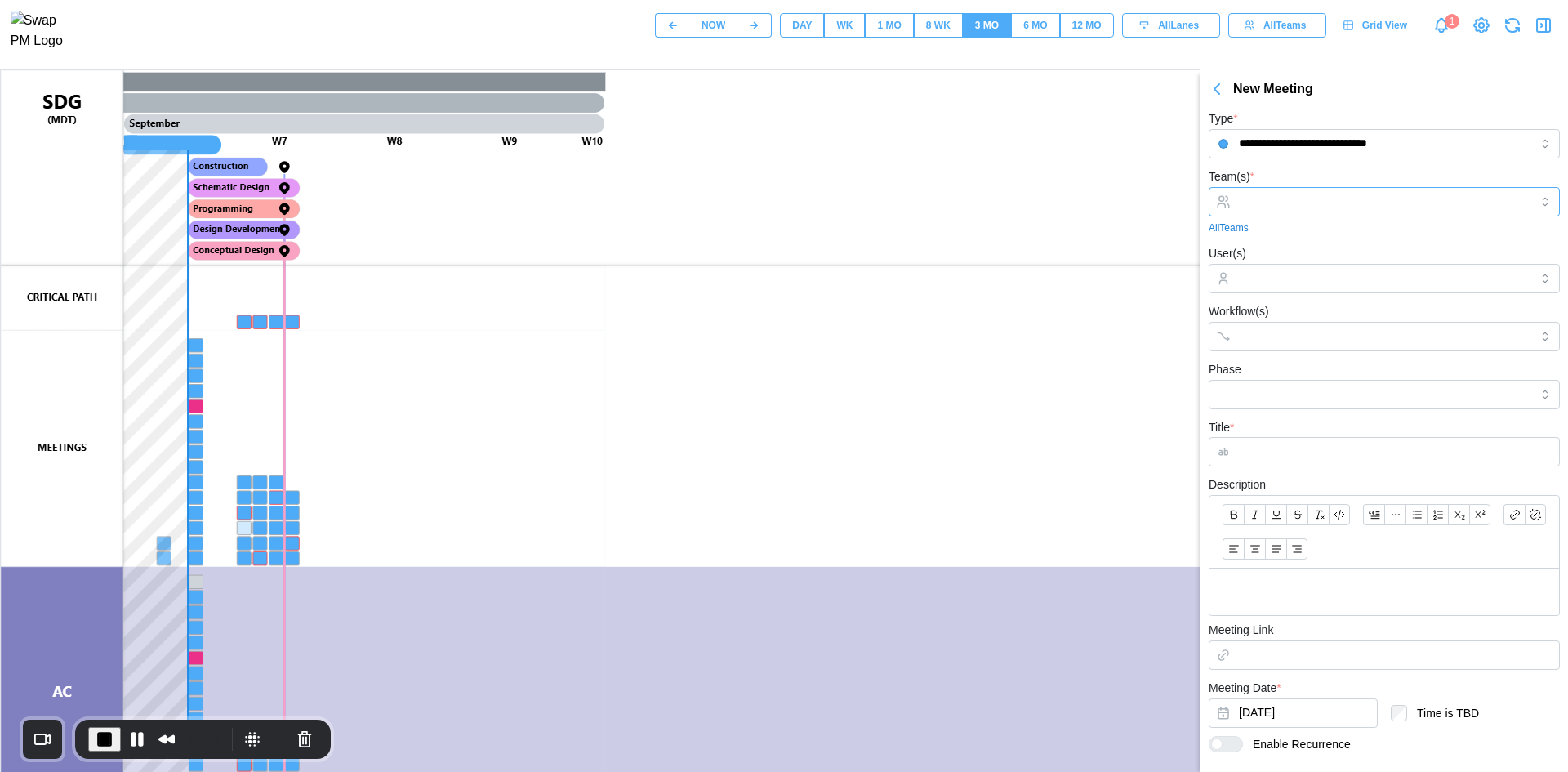
click at [1301, 208] on input "Team(s) *" at bounding box center [1384, 202] width 290 height 13
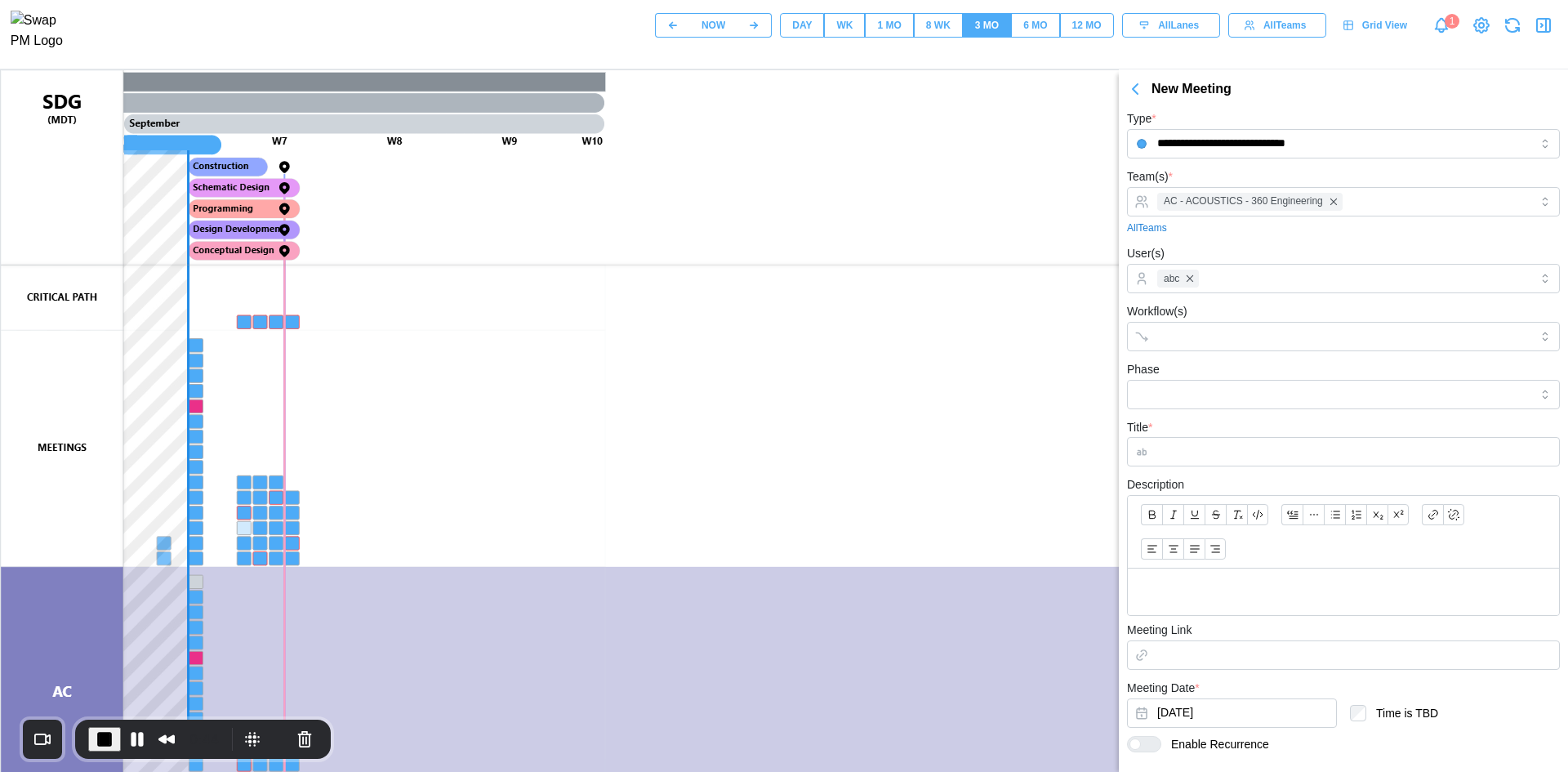
click at [1253, 360] on div "Phase" at bounding box center [1343, 384] width 433 height 50
click at [1247, 346] on div at bounding box center [1327, 337] width 347 height 28
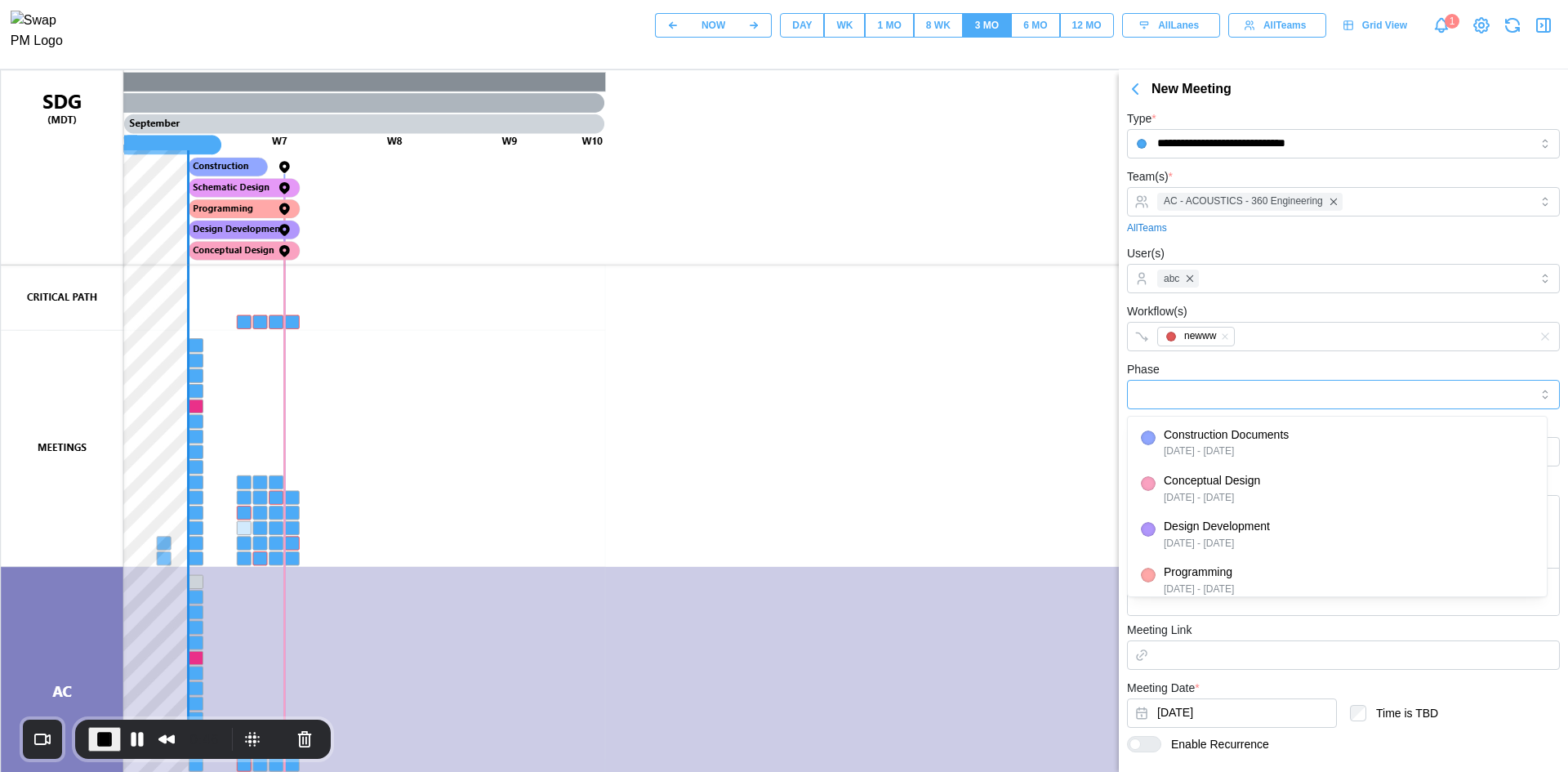
click at [1230, 394] on input "Phase" at bounding box center [1343, 395] width 433 height 30
type input "**********"
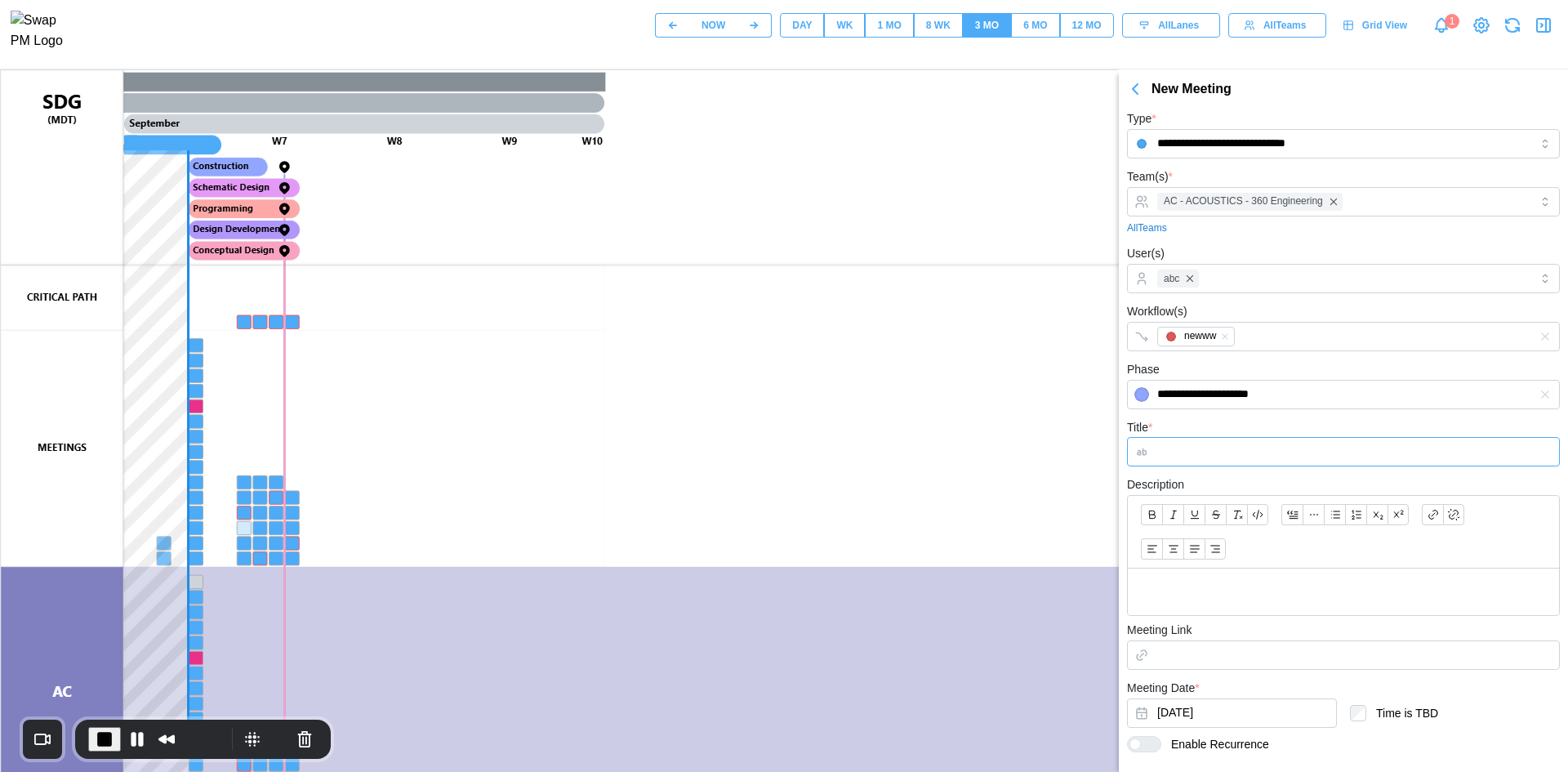
click at [1199, 449] on input "Title *" at bounding box center [1343, 452] width 433 height 30
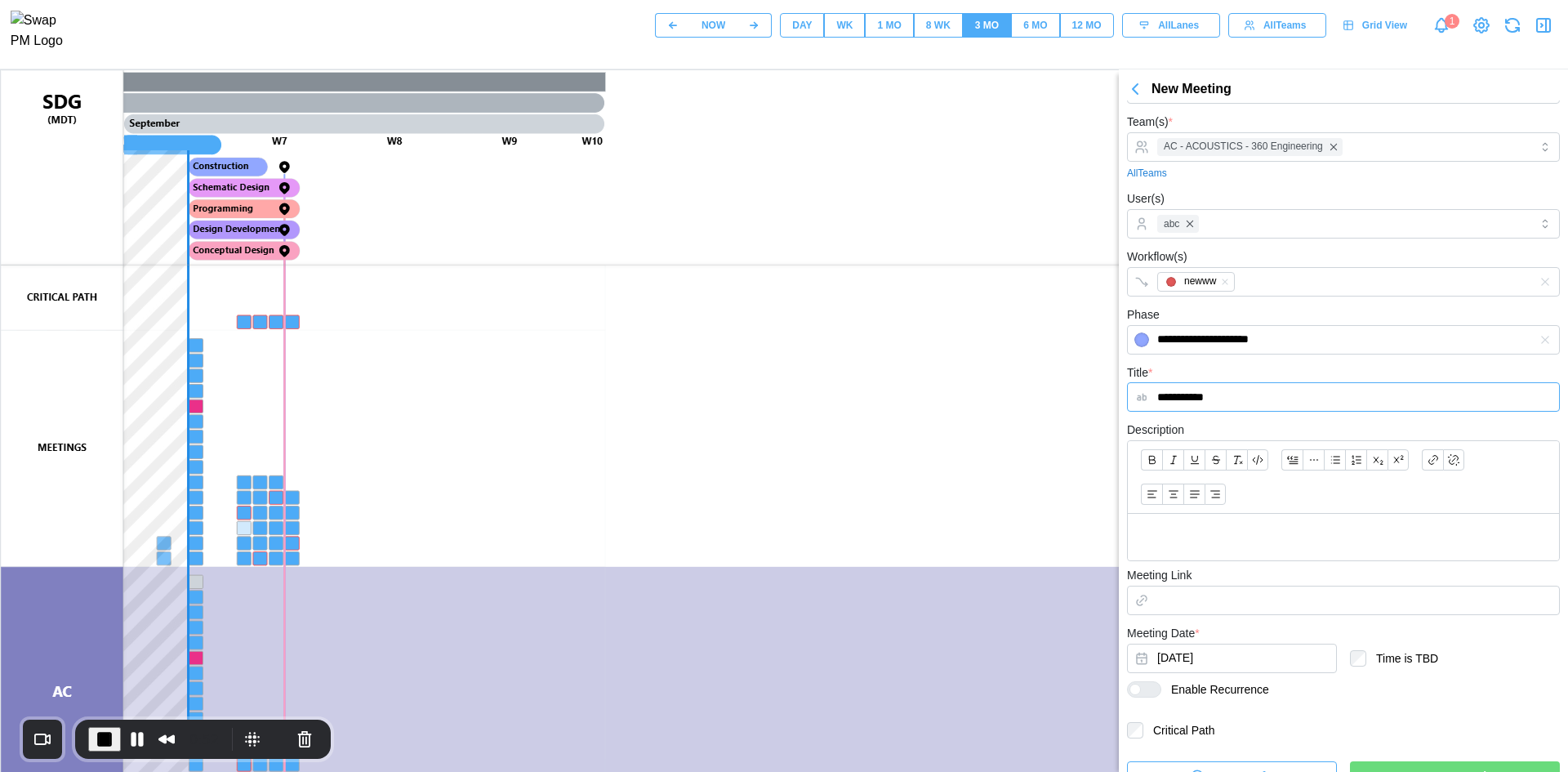
scroll to position [82, 0]
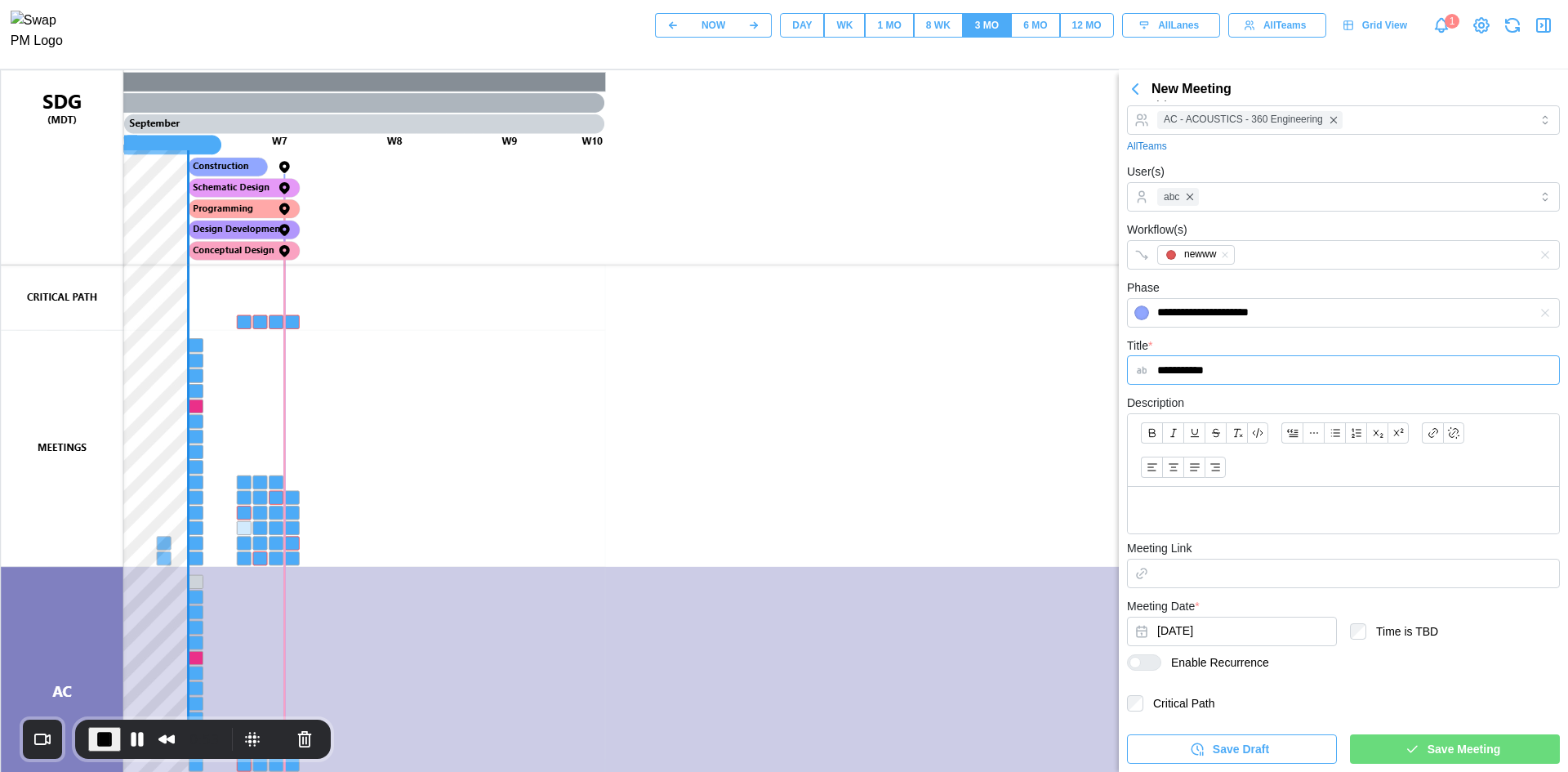
type input "**********"
click at [1482, 749] on span "Save Meeting" at bounding box center [1464, 749] width 73 height 28
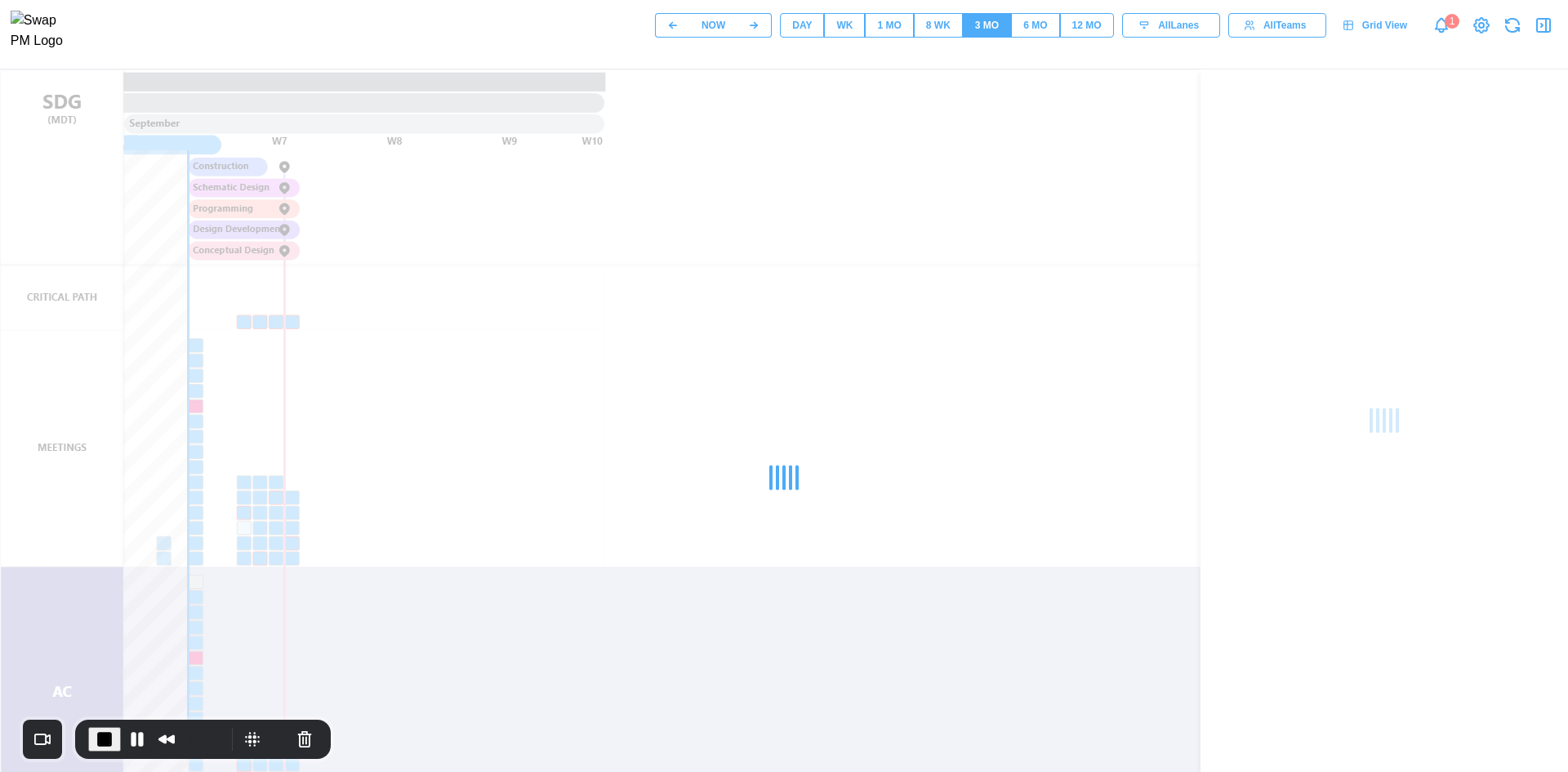
scroll to position [0, 0]
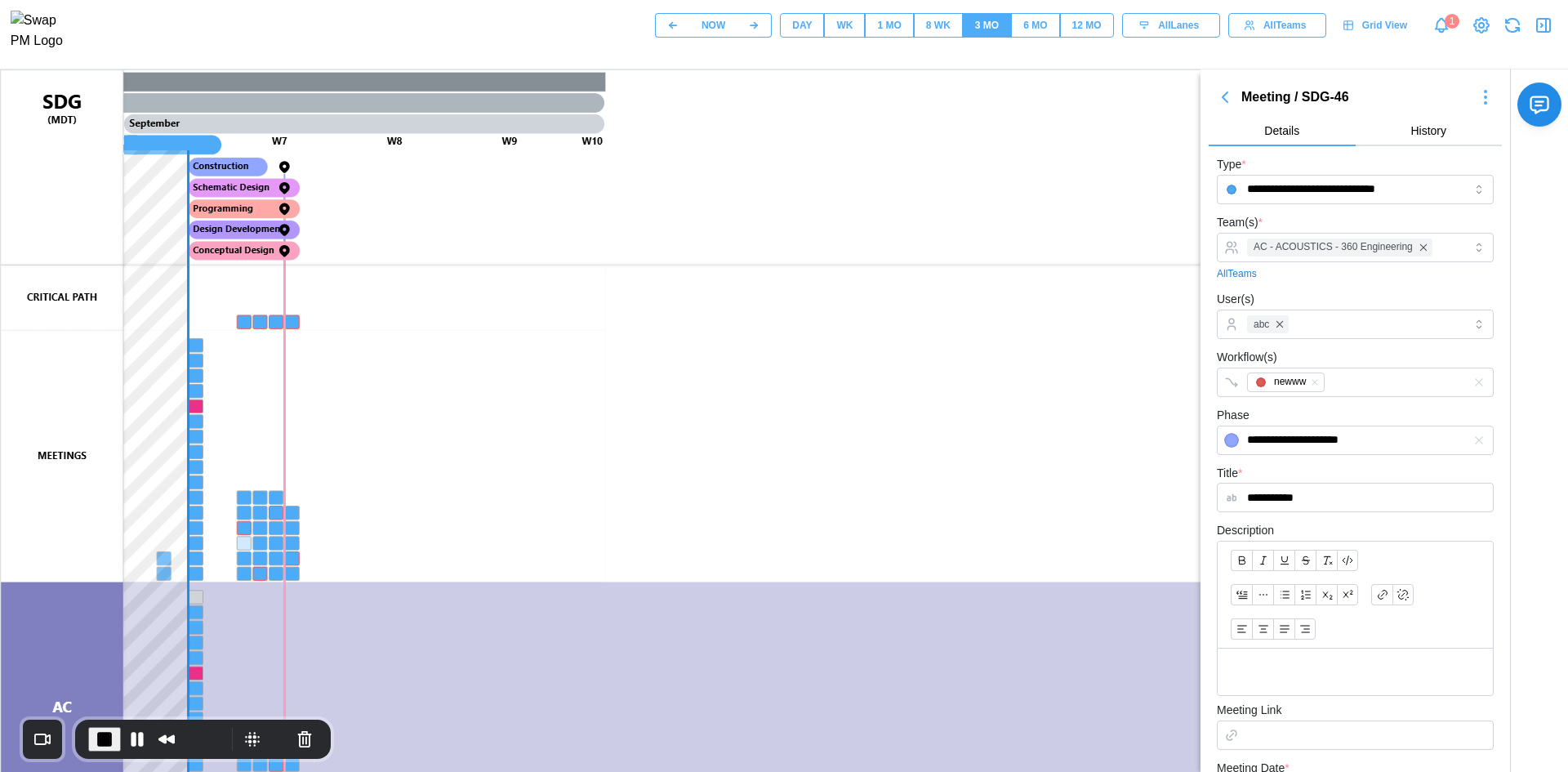
click at [794, 29] on div "DAY" at bounding box center [802, 25] width 19 height 16
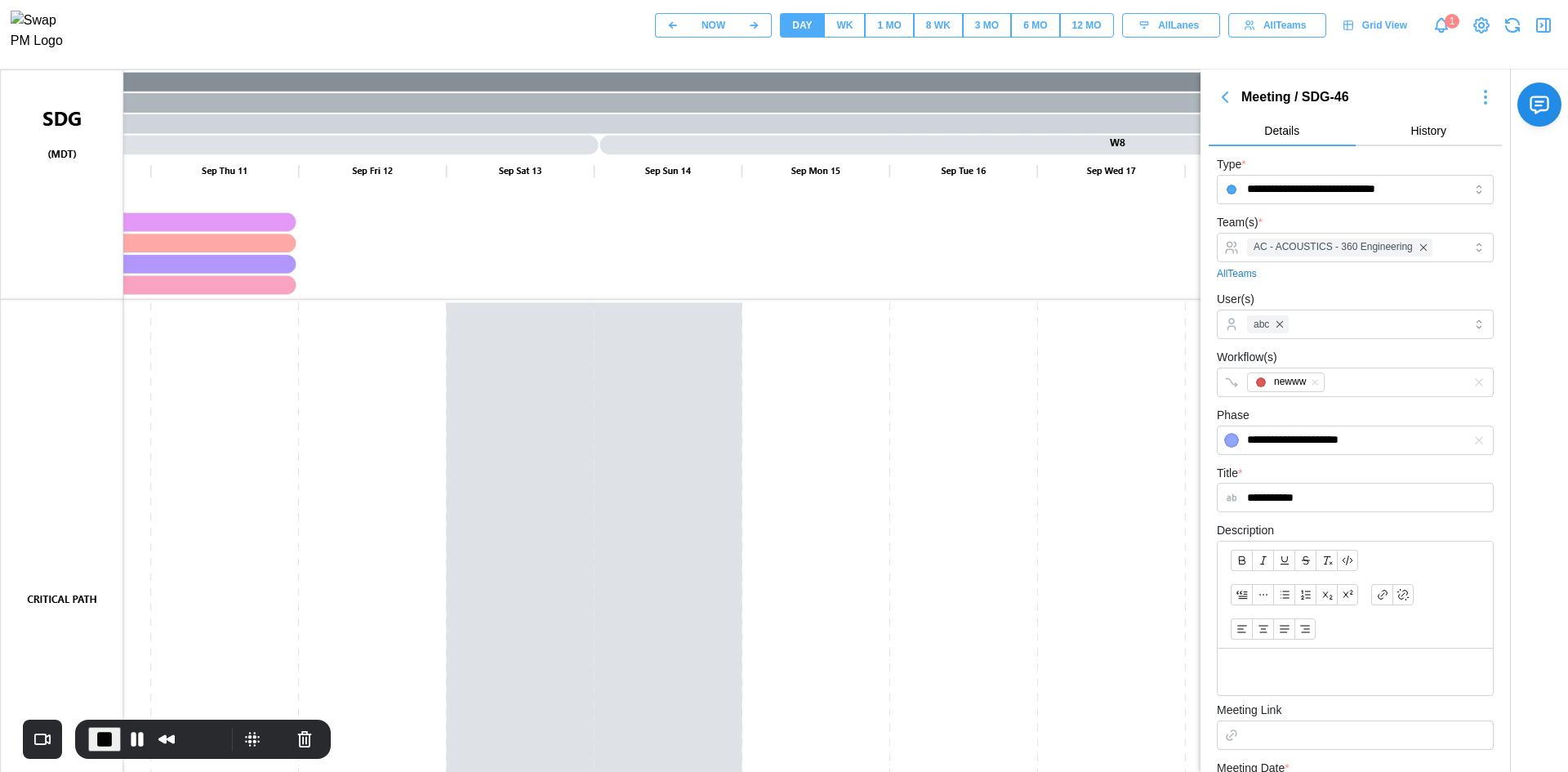
click at [28, 581] on canvas at bounding box center [785, 478] width 1568 height 817
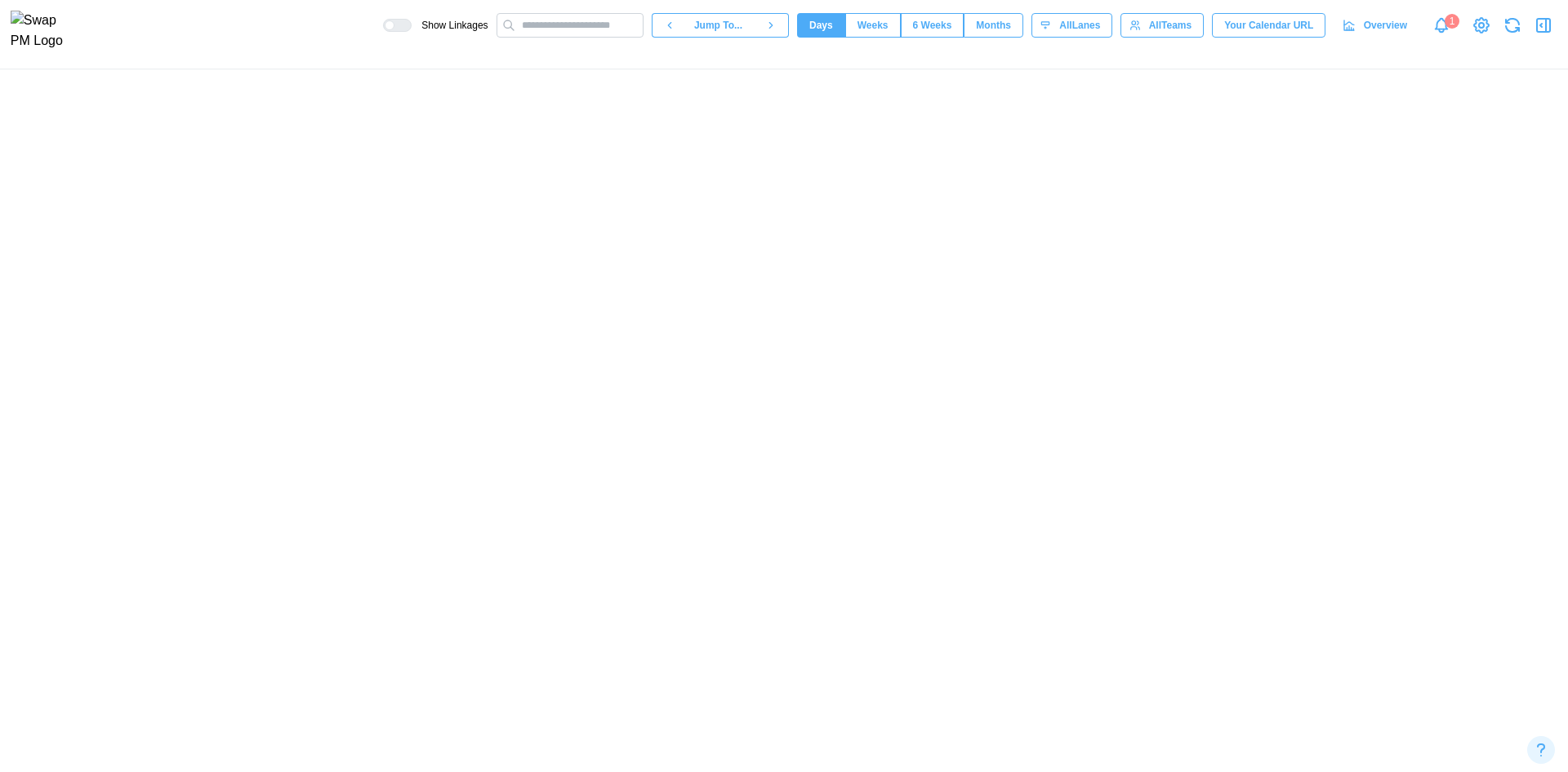
scroll to position [0, 1521]
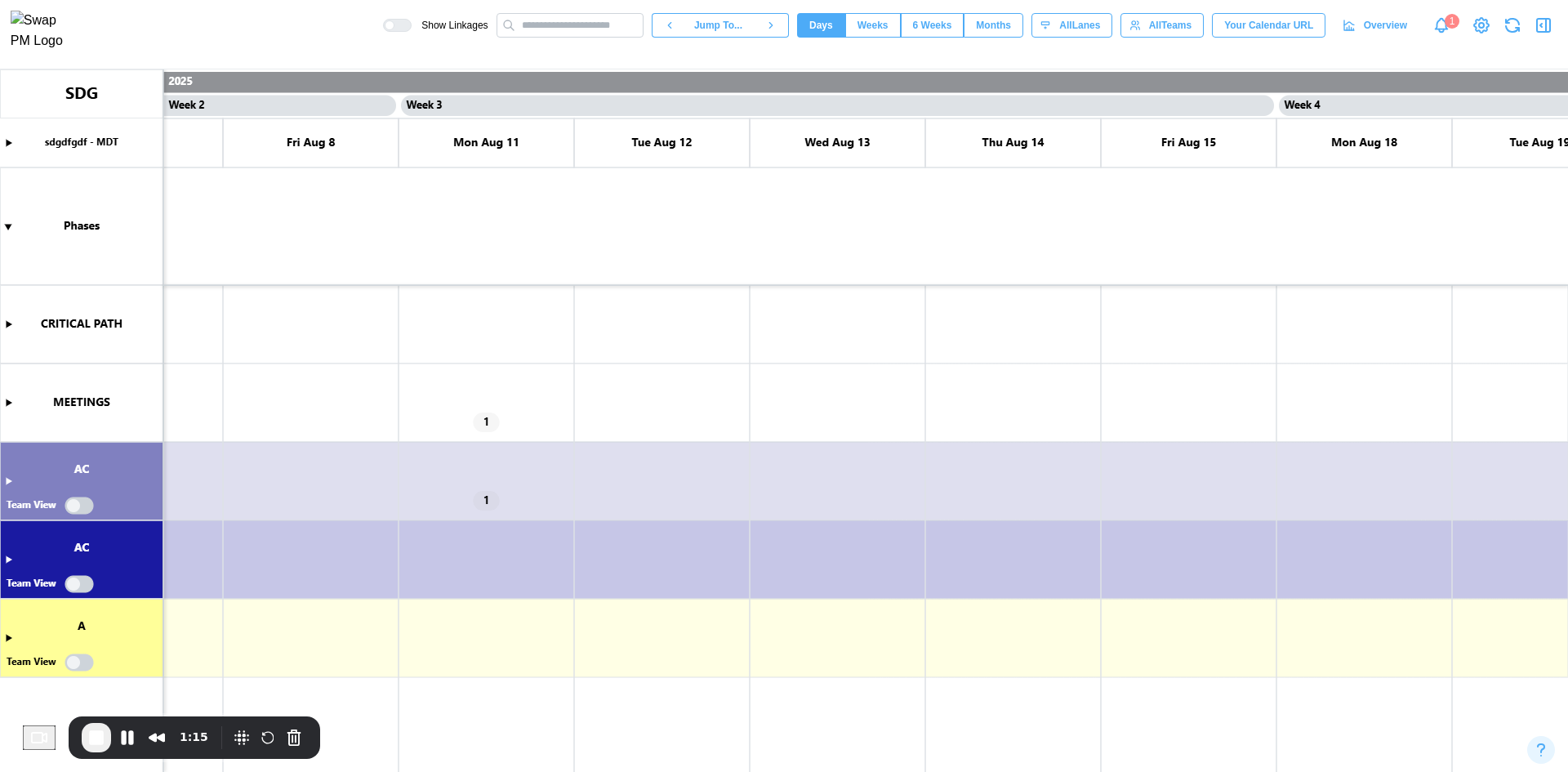
click at [7, 402] on canvas at bounding box center [784, 420] width 1568 height 703
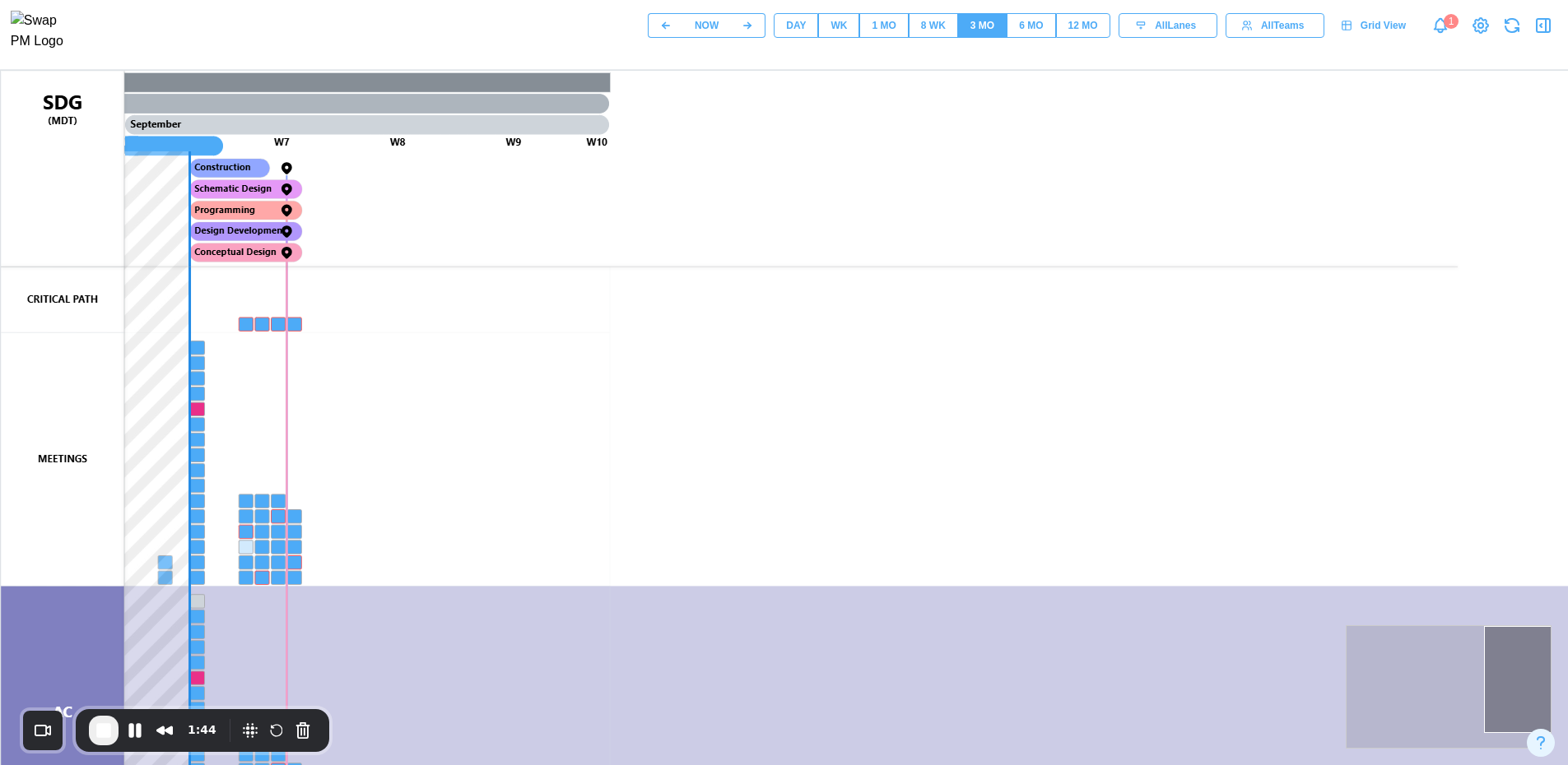
click at [1371, 36] on span "Grid View" at bounding box center [1382, 26] width 45 height 23
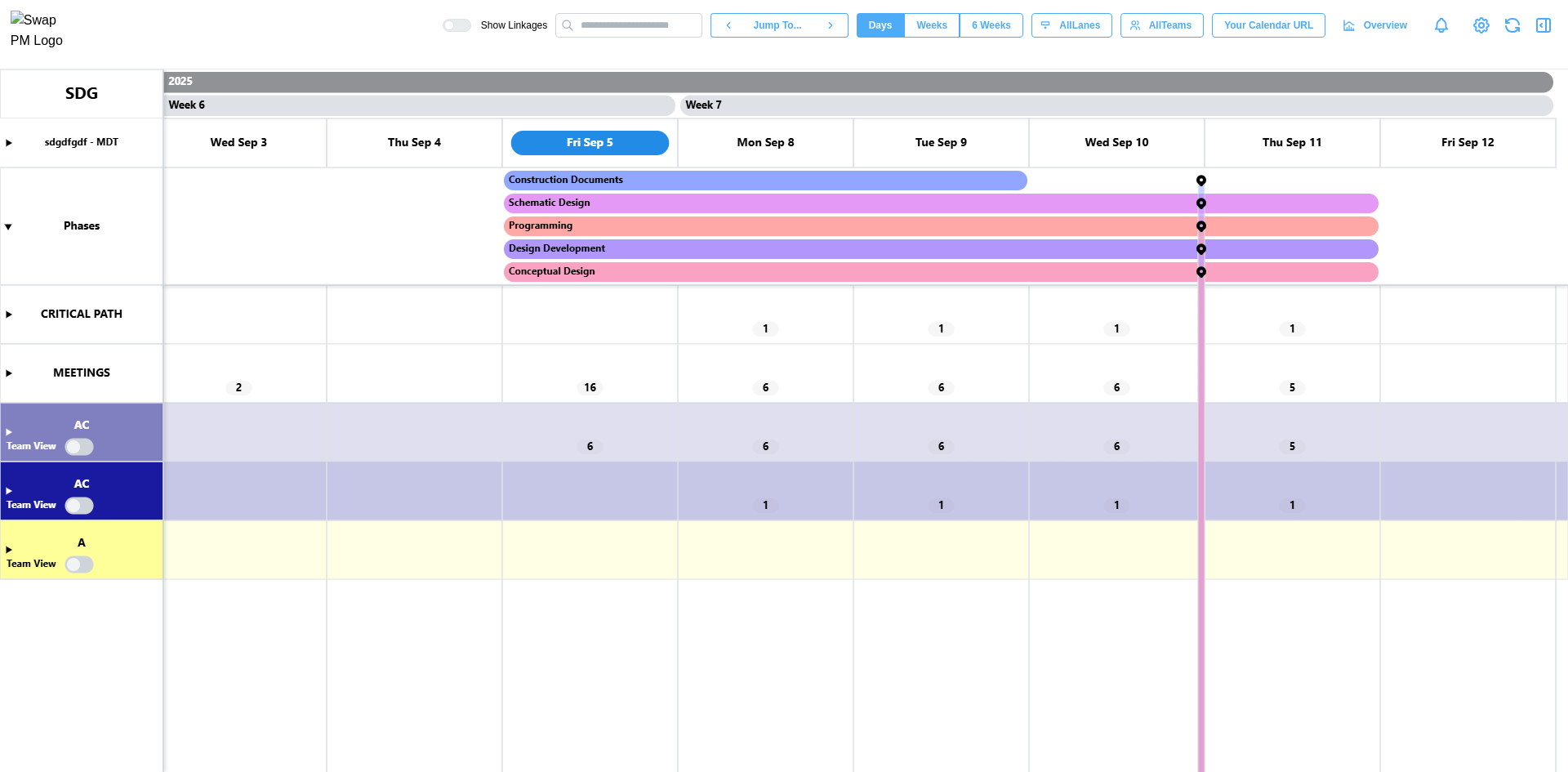
scroll to position [0, 4752]
click at [6, 374] on canvas at bounding box center [784, 420] width 1568 height 703
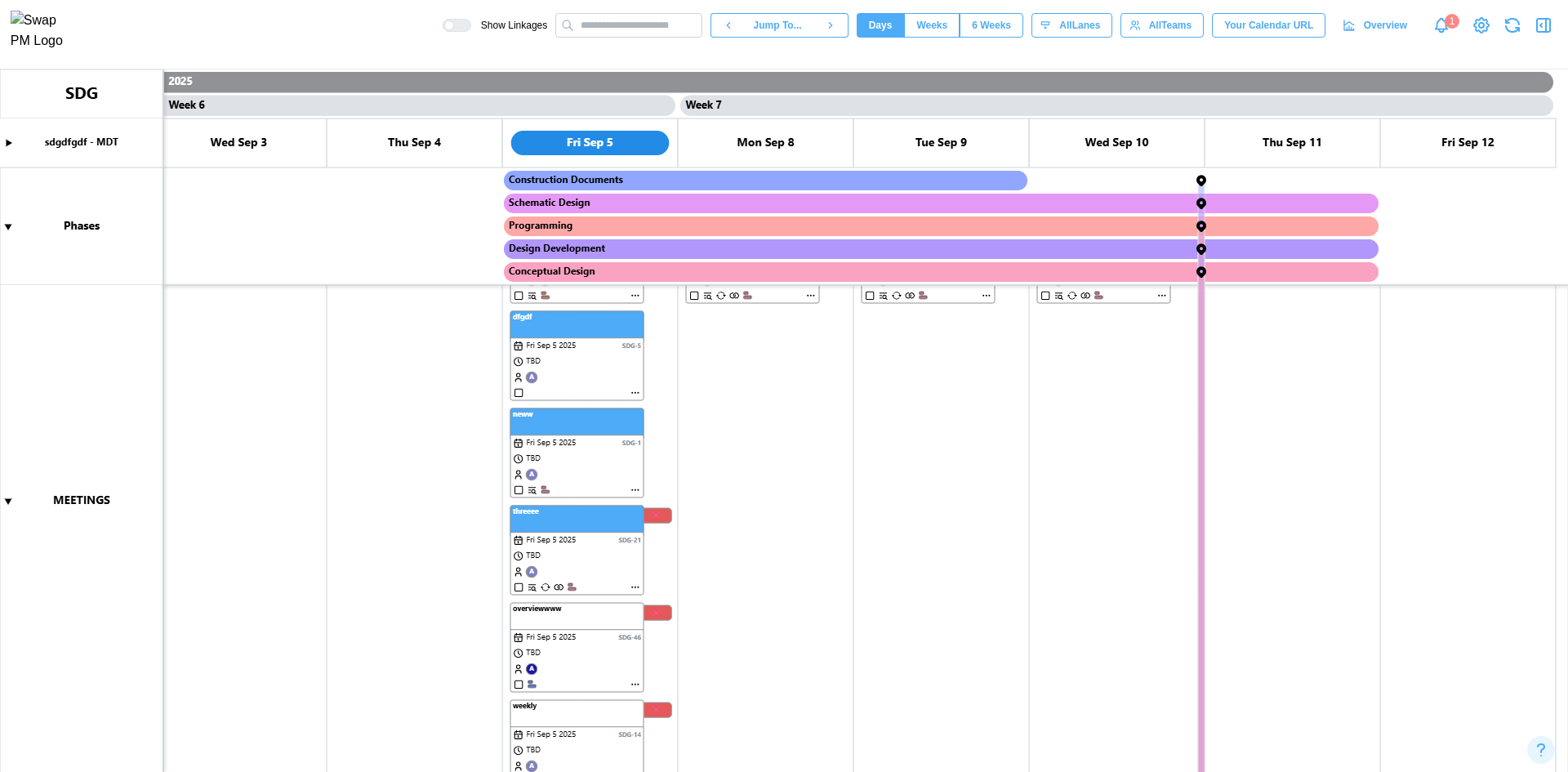
scroll to position [735, 0]
